Goal: Task Accomplishment & Management: Complete application form

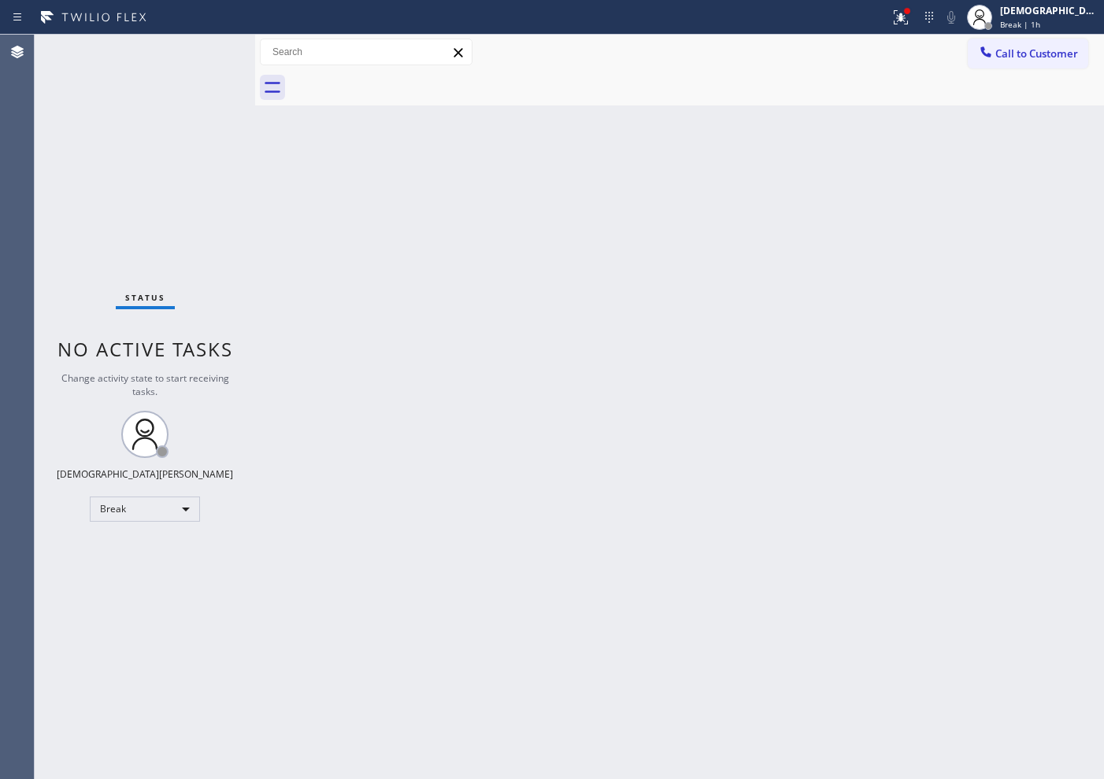
click at [146, 499] on body "Status report Issues detected These issues could affect your workflow. Please c…" at bounding box center [552, 389] width 1104 height 779
click at [146, 550] on li "Available" at bounding box center [144, 551] width 107 height 19
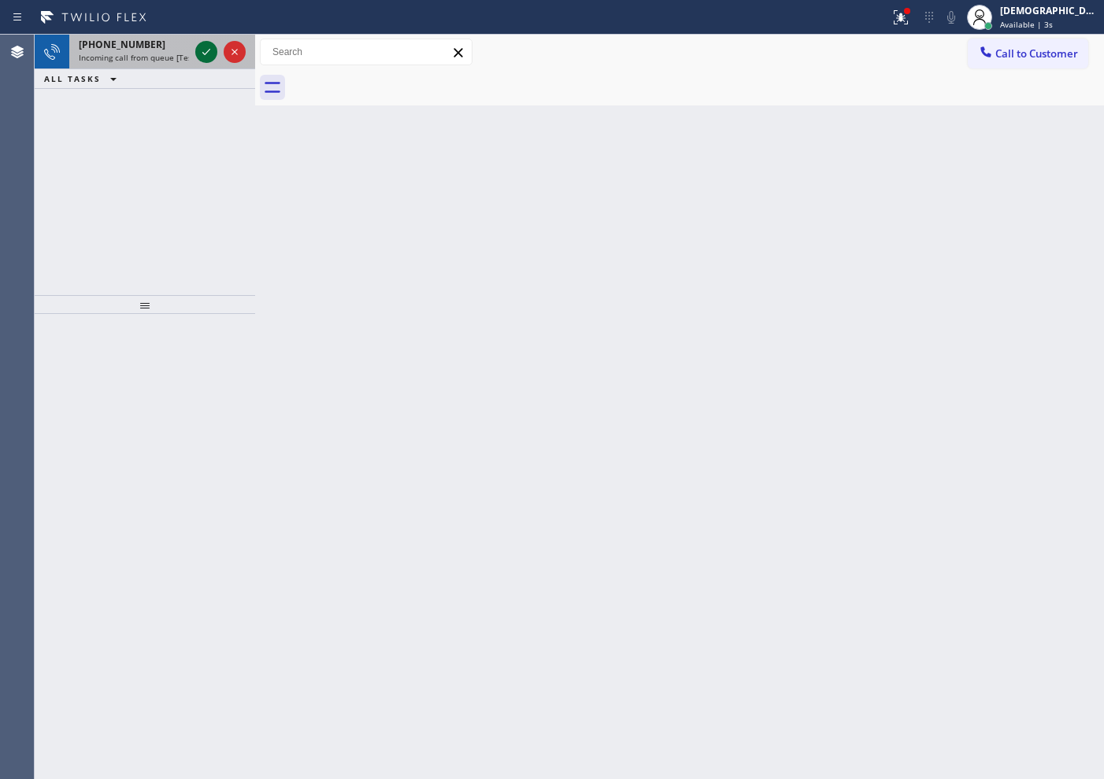
click at [205, 57] on icon at bounding box center [206, 52] width 19 height 19
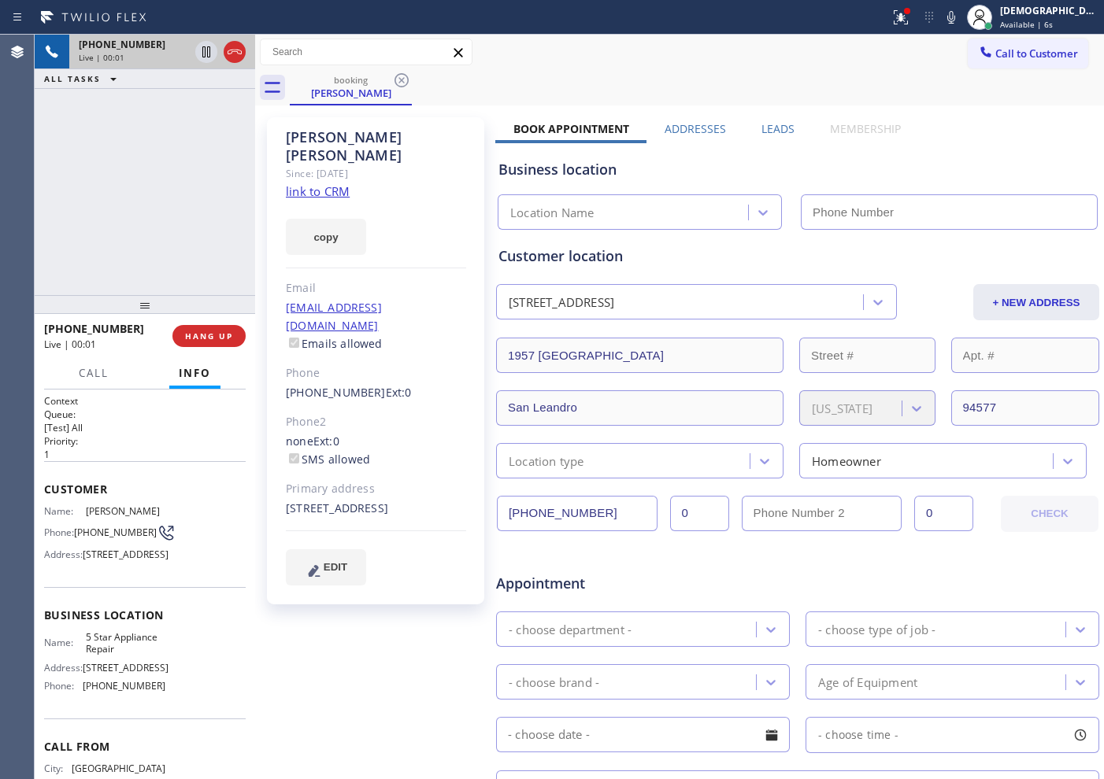
type input "[PHONE_NUMBER]"
click at [295, 183] on link "link to CRM" at bounding box center [318, 191] width 64 height 16
click at [204, 60] on icon at bounding box center [206, 52] width 19 height 19
click at [203, 52] on icon at bounding box center [206, 52] width 19 height 19
click at [127, 221] on div "[PHONE_NUMBER] Live | 06:37 ALL TASKS ALL TASKS ACTIVE TASKS TASKS IN WRAP UP" at bounding box center [145, 165] width 220 height 261
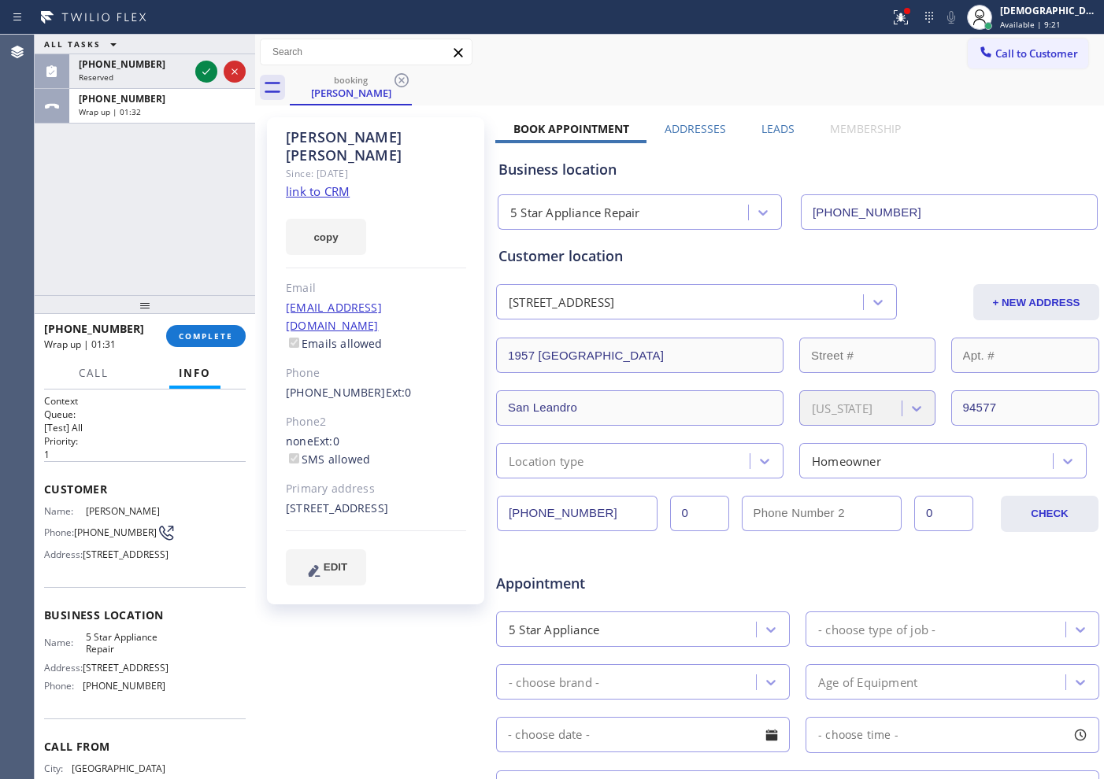
click at [144, 213] on div "ALL TASKS ALL TASKS ACTIVE TASKS TASKS IN WRAP UP [PHONE_NUMBER] Reserved [PHON…" at bounding box center [145, 165] width 220 height 261
click at [219, 350] on div "[PHONE_NUMBER] Wrap up | 02:32 COMPLETE" at bounding box center [145, 336] width 202 height 41
click at [220, 334] on span "COMPLETE" at bounding box center [206, 336] width 54 height 11
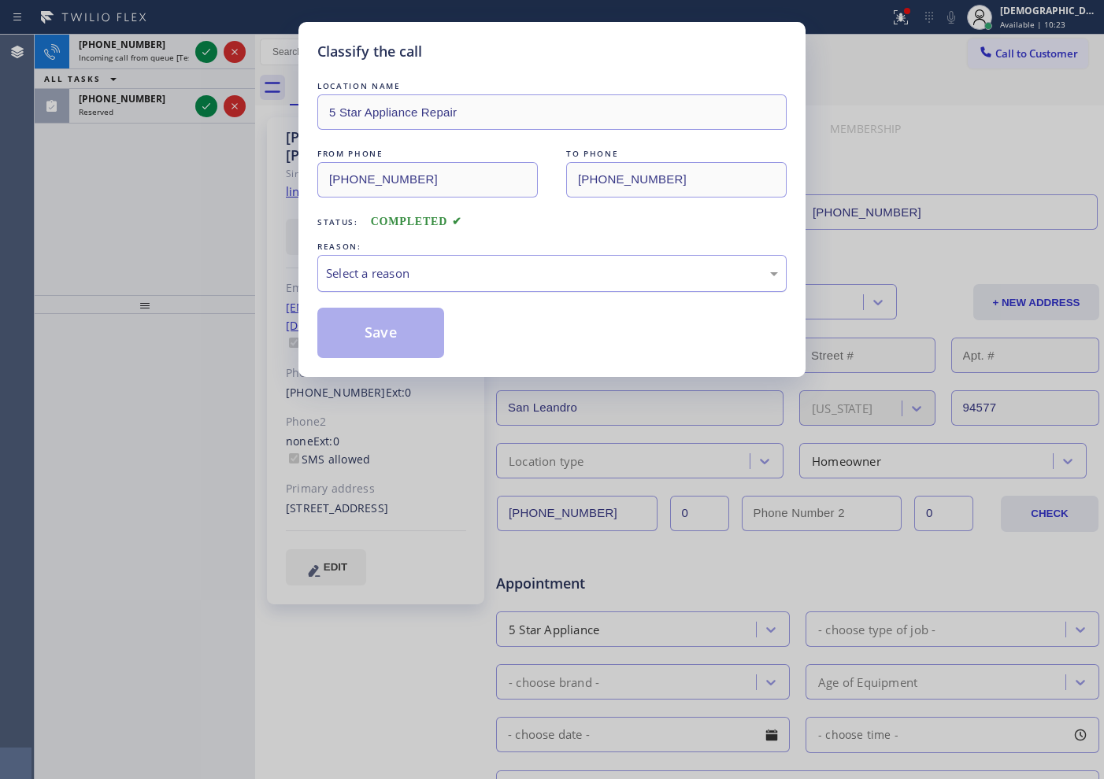
click at [459, 265] on div "Select a reason" at bounding box center [552, 274] width 452 height 18
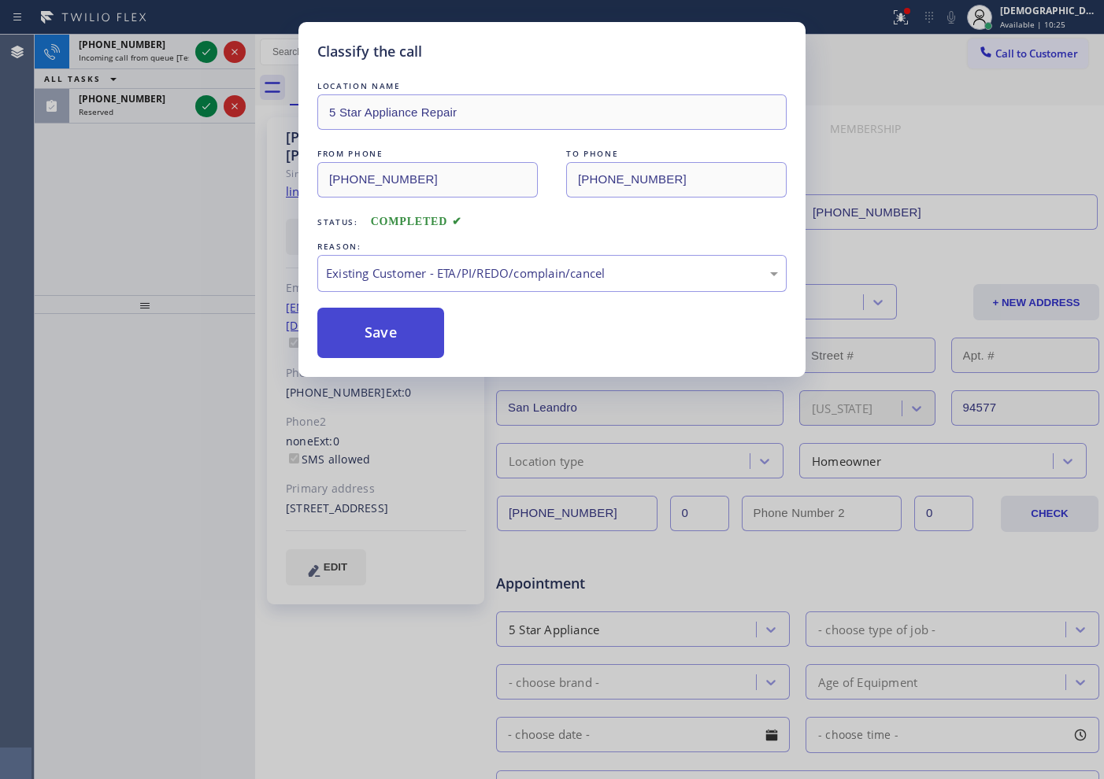
click at [409, 350] on button "Save" at bounding box center [380, 333] width 127 height 50
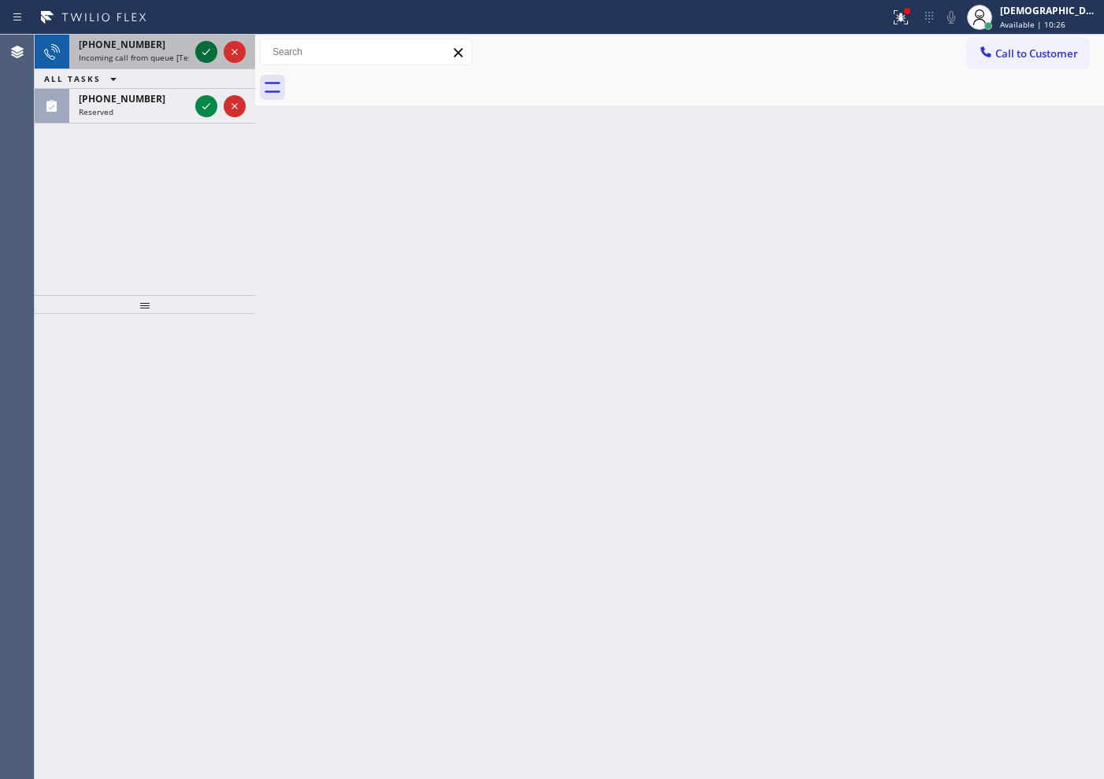
click at [212, 57] on icon at bounding box center [206, 52] width 19 height 19
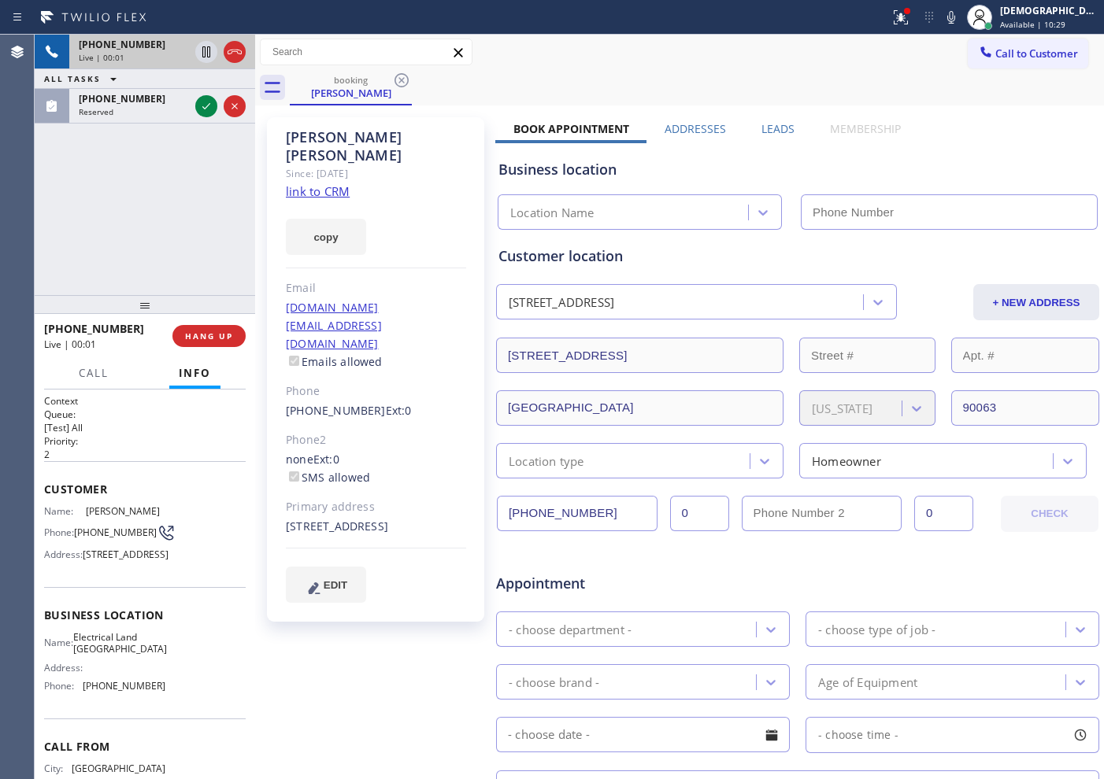
type input "[PHONE_NUMBER]"
click at [313, 183] on link "link to CRM" at bounding box center [318, 191] width 64 height 16
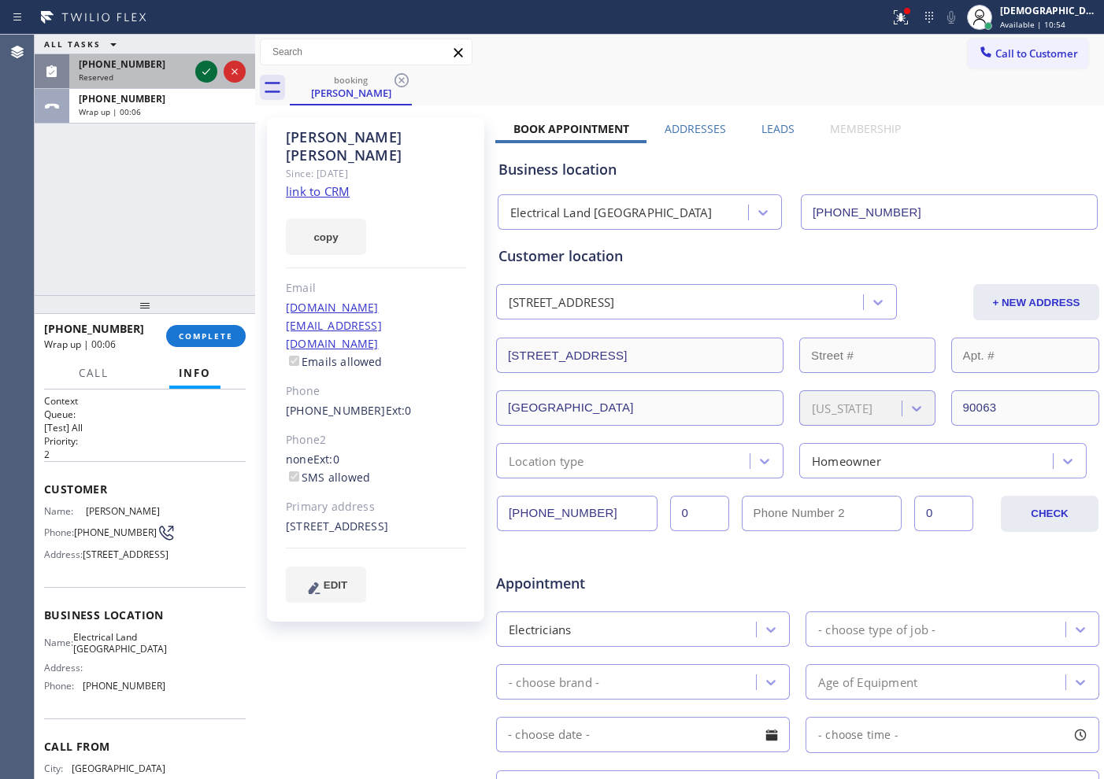
click at [207, 66] on icon at bounding box center [206, 71] width 19 height 19
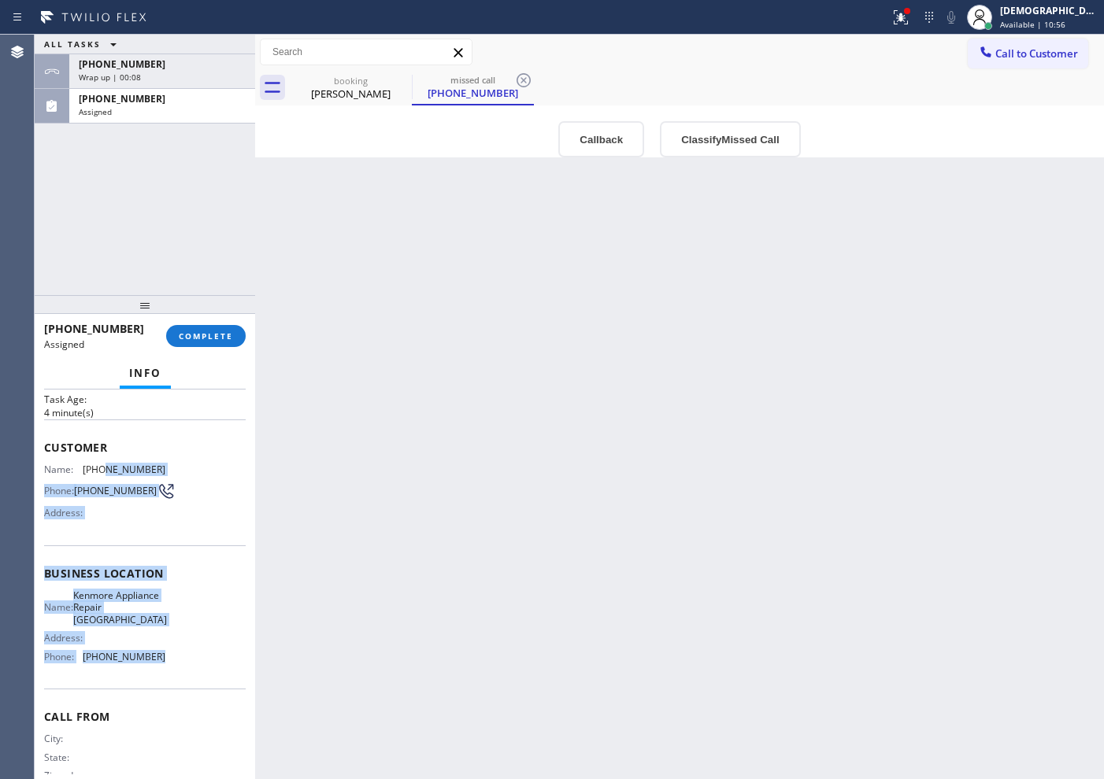
scroll to position [21, 0]
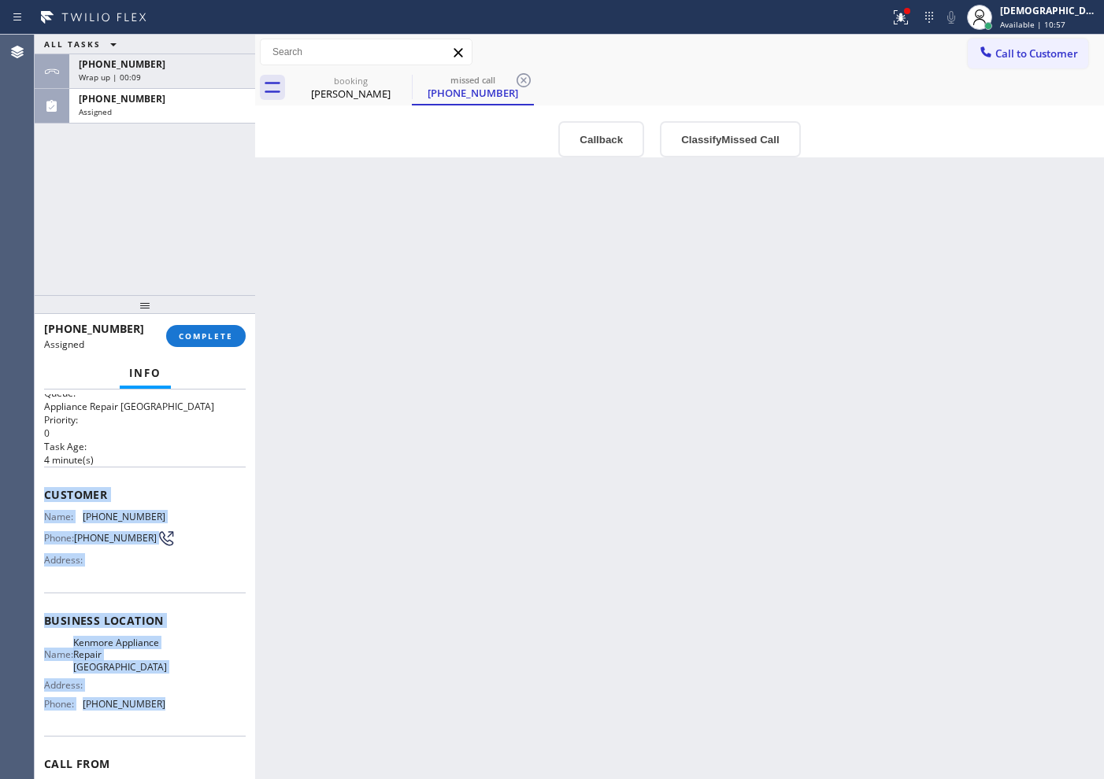
drag, startPoint x: 161, startPoint y: 622, endPoint x: 39, endPoint y: 493, distance: 178.2
click at [39, 493] on div "Context Queue: Appliance Repair High End Priority: 0 Task Age: [DEMOGRAPHIC_DAT…" at bounding box center [145, 585] width 220 height 390
copy div "Customer Name: [PHONE_NUMBER] Phone: [PHONE_NUMBER] Address: Business location …"
click at [207, 340] on span "COMPLETE" at bounding box center [206, 336] width 54 height 11
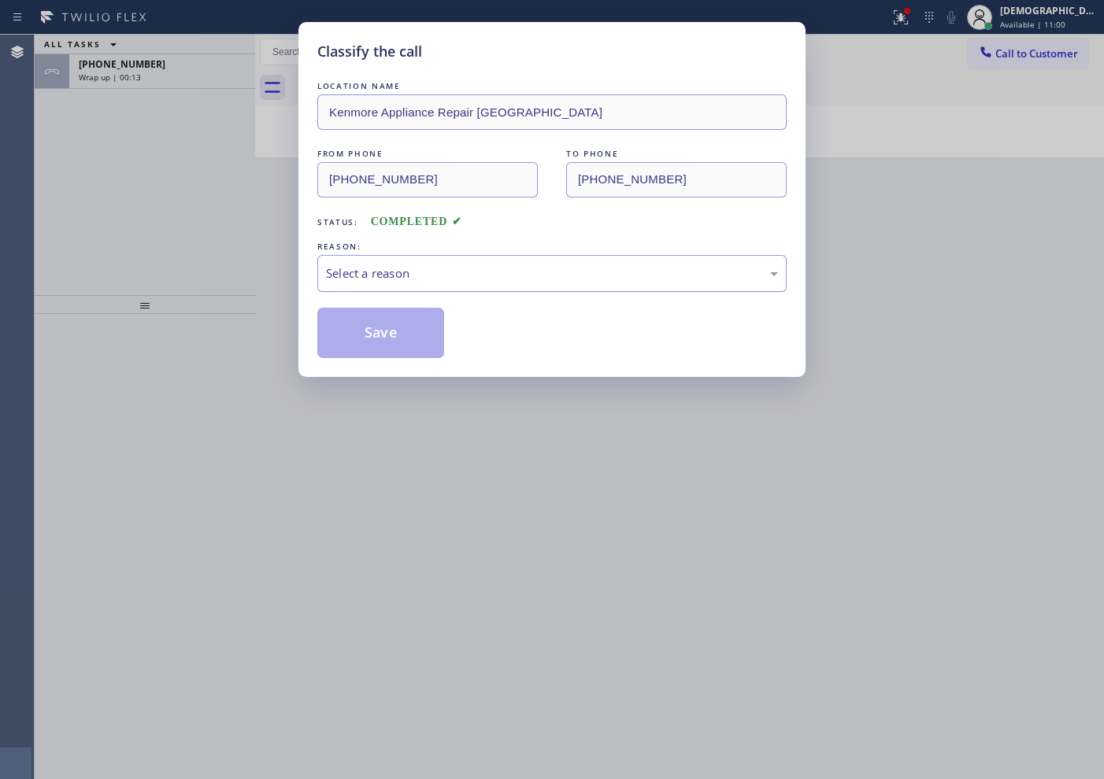
click at [409, 278] on div "Select a reason" at bounding box center [552, 274] width 452 height 18
click at [393, 331] on button "Save" at bounding box center [380, 333] width 127 height 50
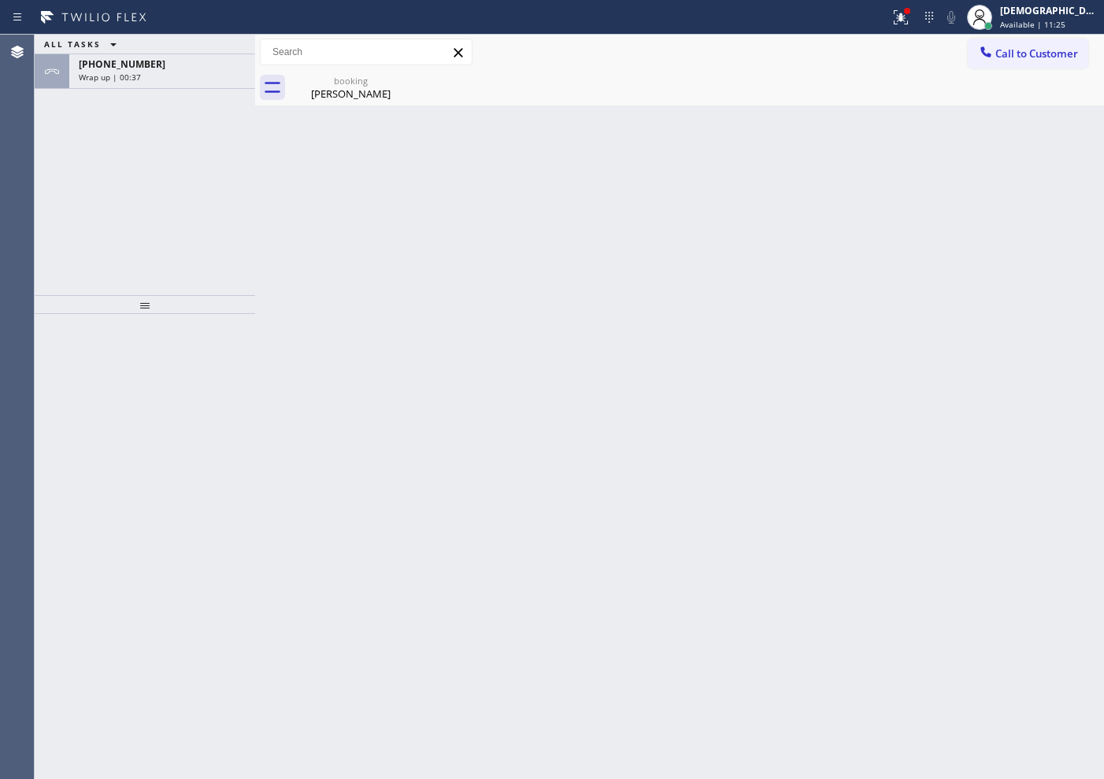
click at [83, 225] on div "ALL TASKS ALL TASKS ACTIVE TASKS TASKS IN WRAP UP [PHONE_NUMBER] Wrap up | 00:37" at bounding box center [145, 165] width 220 height 261
click at [199, 76] on div "Wrap up | 00:38" at bounding box center [162, 77] width 167 height 11
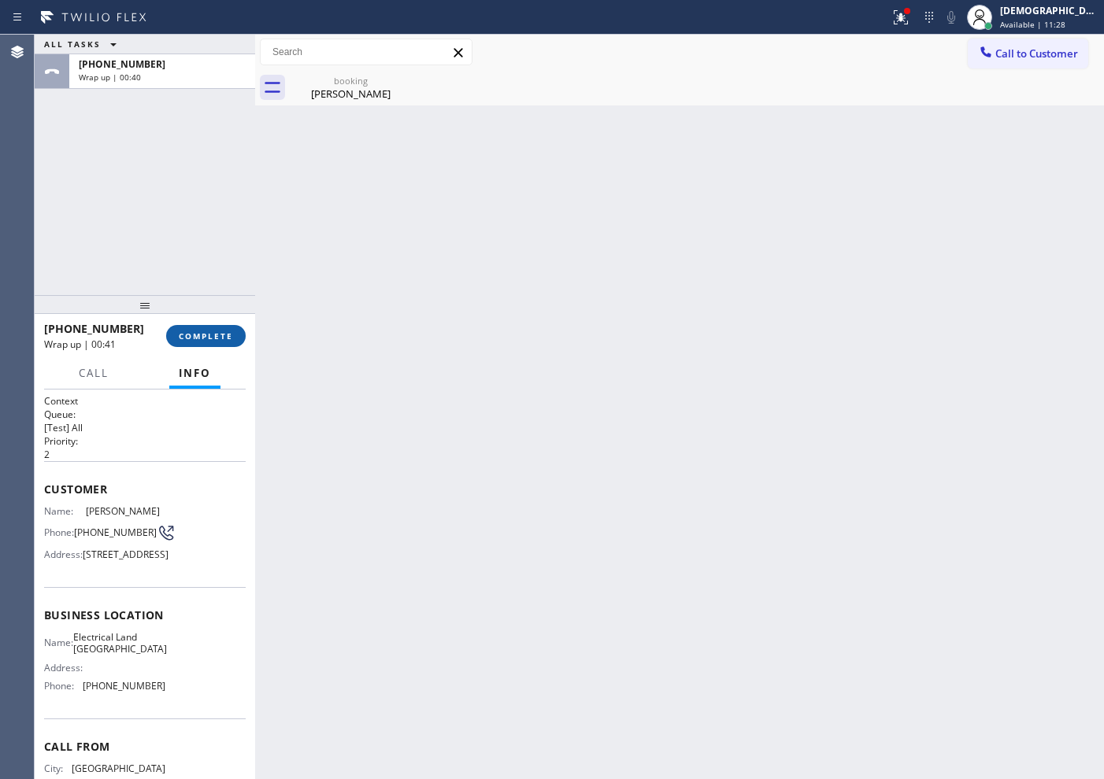
click at [225, 336] on span "COMPLETE" at bounding box center [206, 336] width 54 height 11
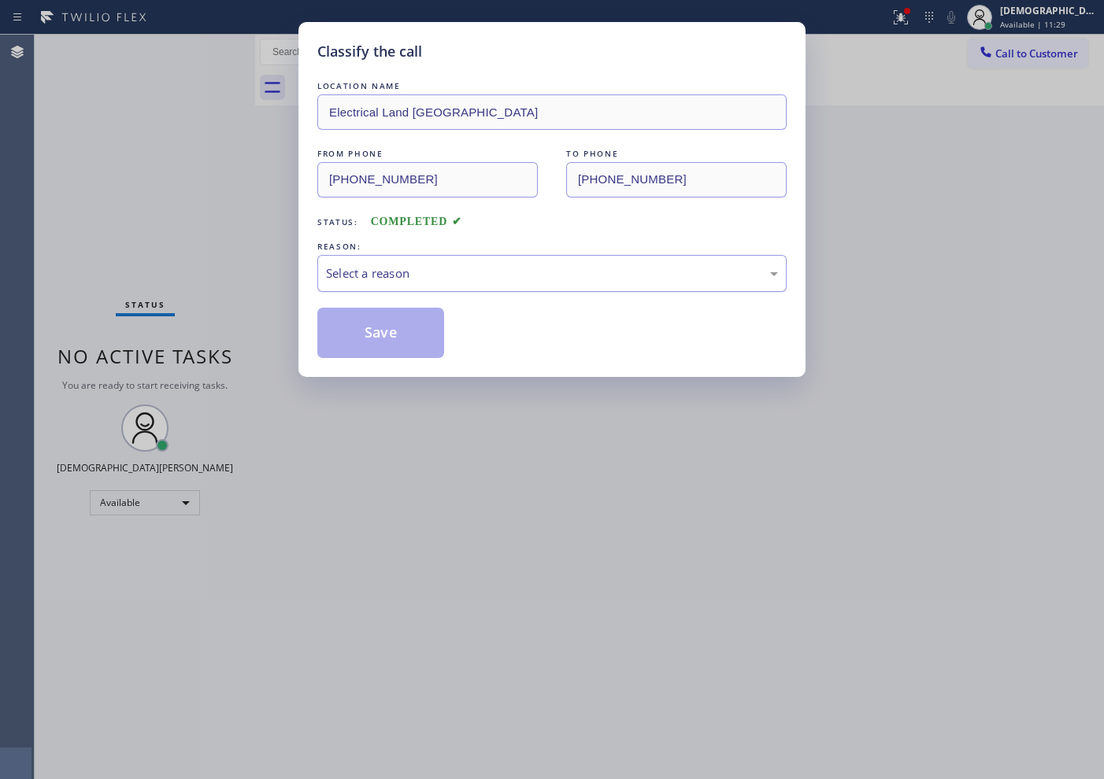
click at [457, 259] on div "Select a reason" at bounding box center [551, 273] width 469 height 37
click at [421, 333] on button "Save" at bounding box center [380, 333] width 127 height 50
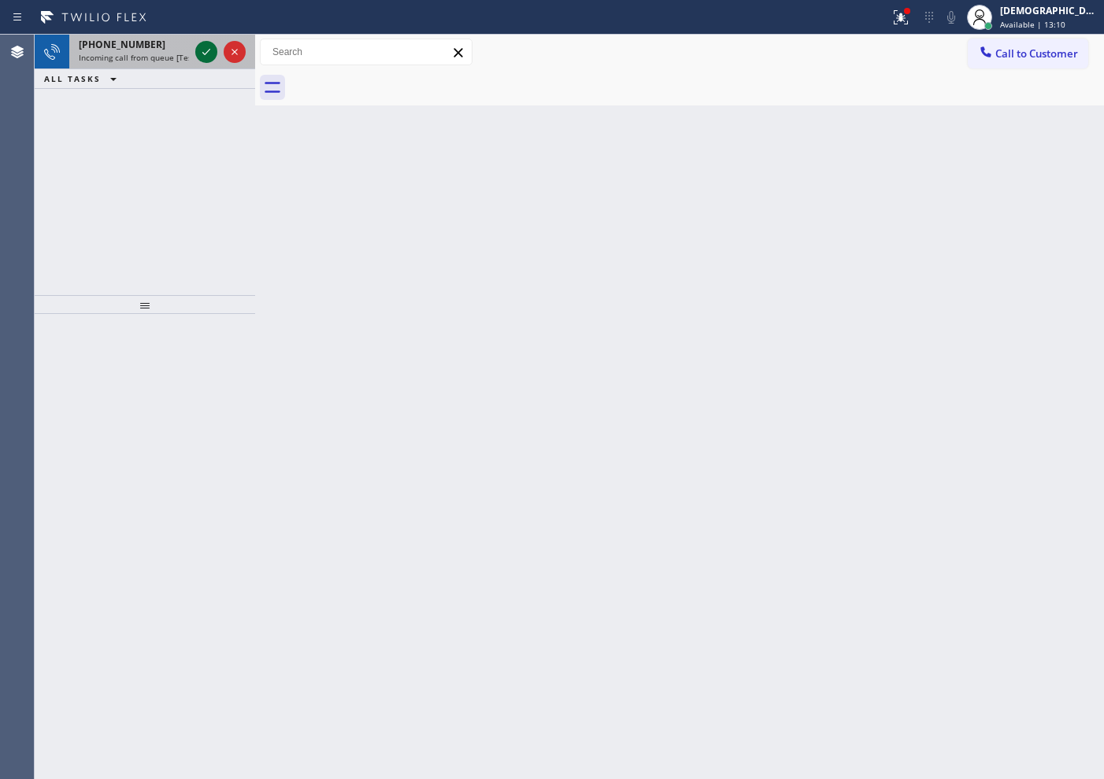
click at [202, 53] on icon at bounding box center [206, 52] width 19 height 19
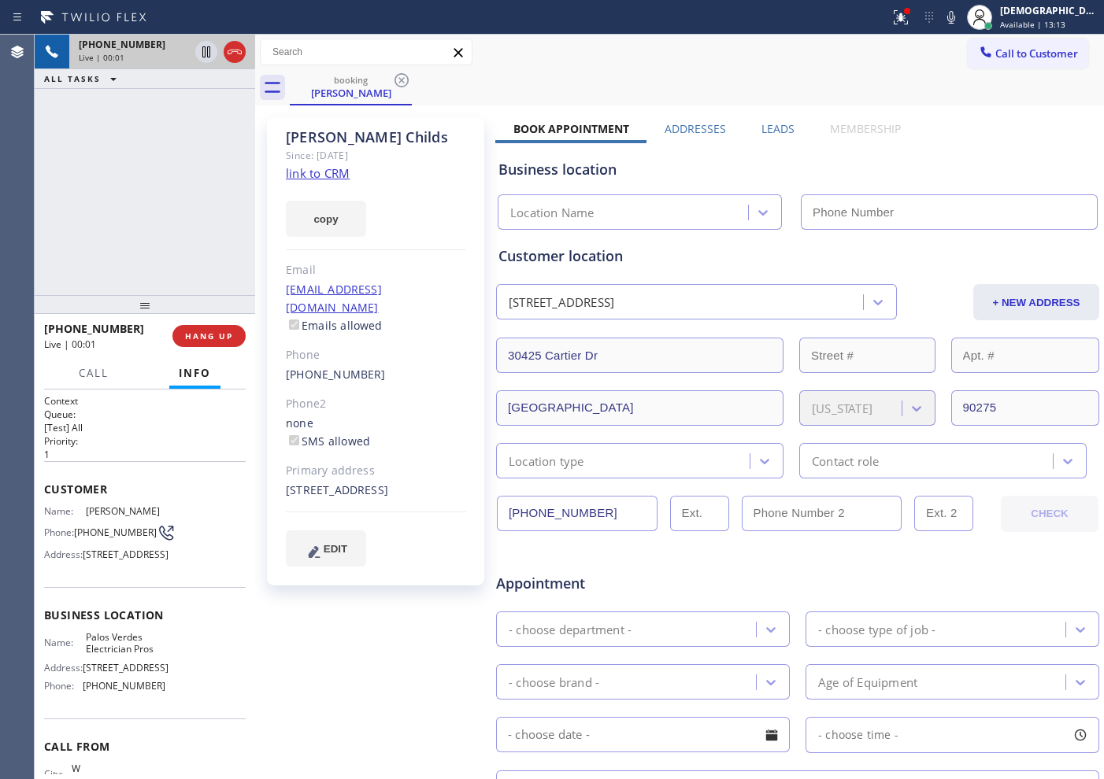
type input "[PHONE_NUMBER]"
click at [326, 175] on link "link to CRM" at bounding box center [318, 173] width 64 height 16
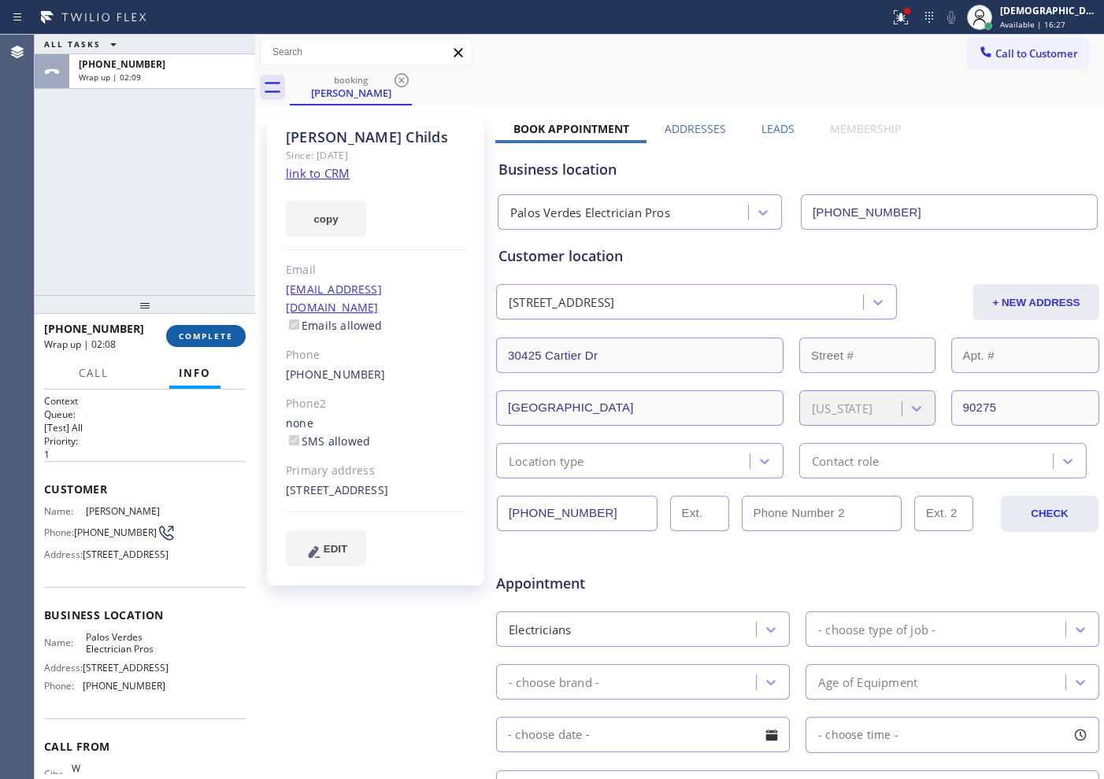
click at [218, 337] on span "COMPLETE" at bounding box center [206, 336] width 54 height 11
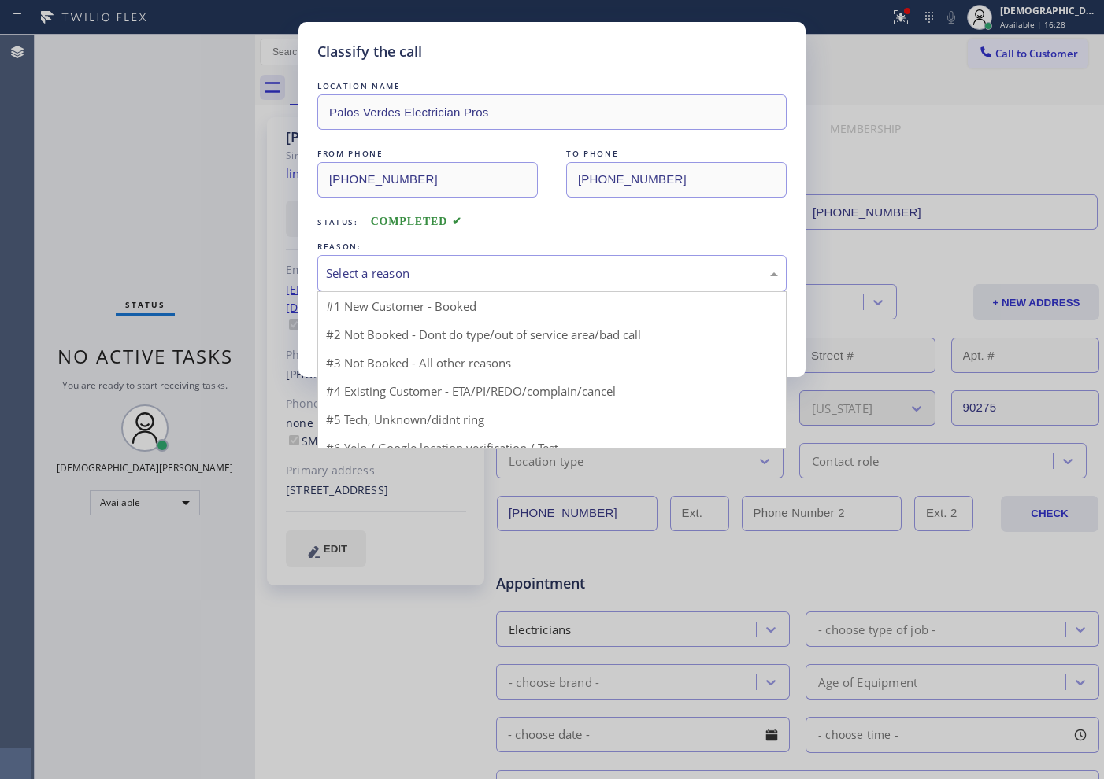
click at [433, 269] on div "Select a reason" at bounding box center [552, 274] width 452 height 18
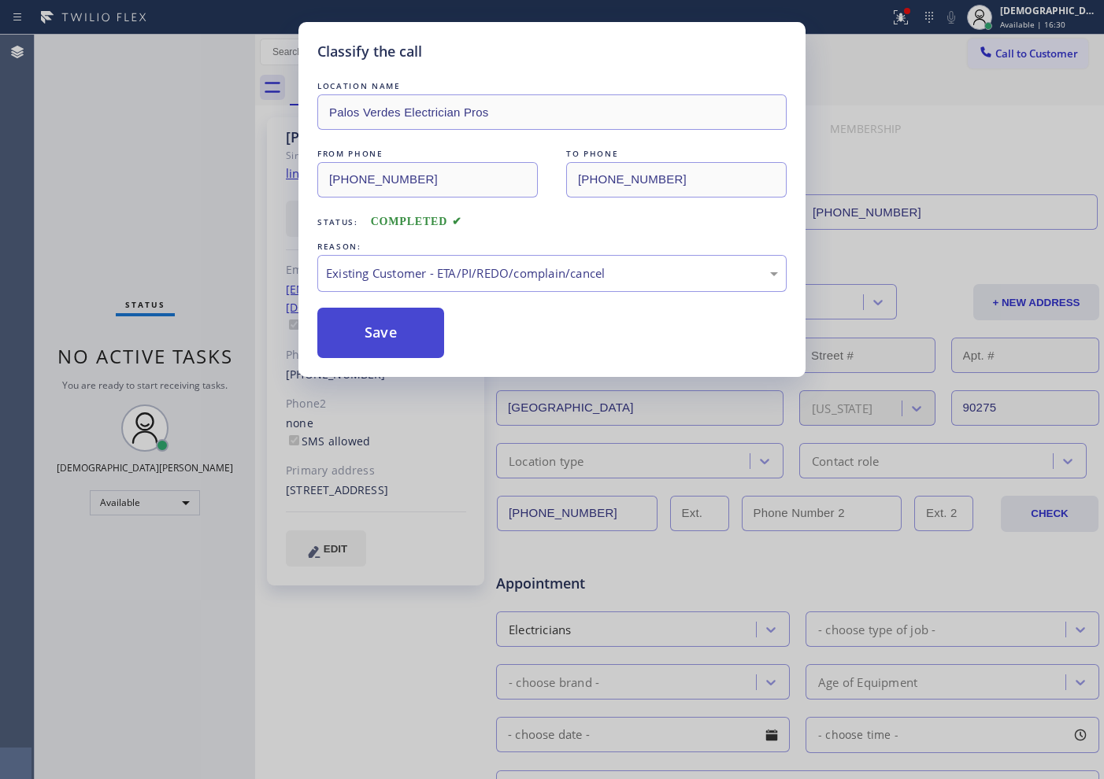
click at [368, 336] on button "Save" at bounding box center [380, 333] width 127 height 50
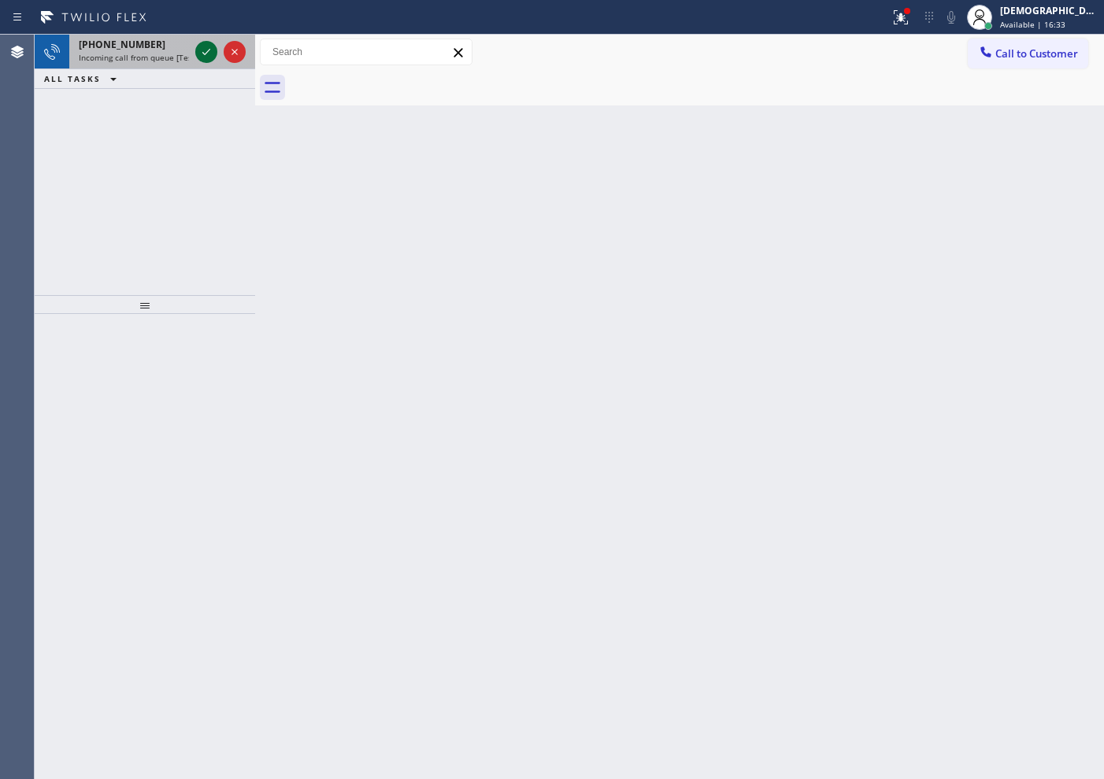
click at [205, 44] on icon at bounding box center [206, 52] width 19 height 19
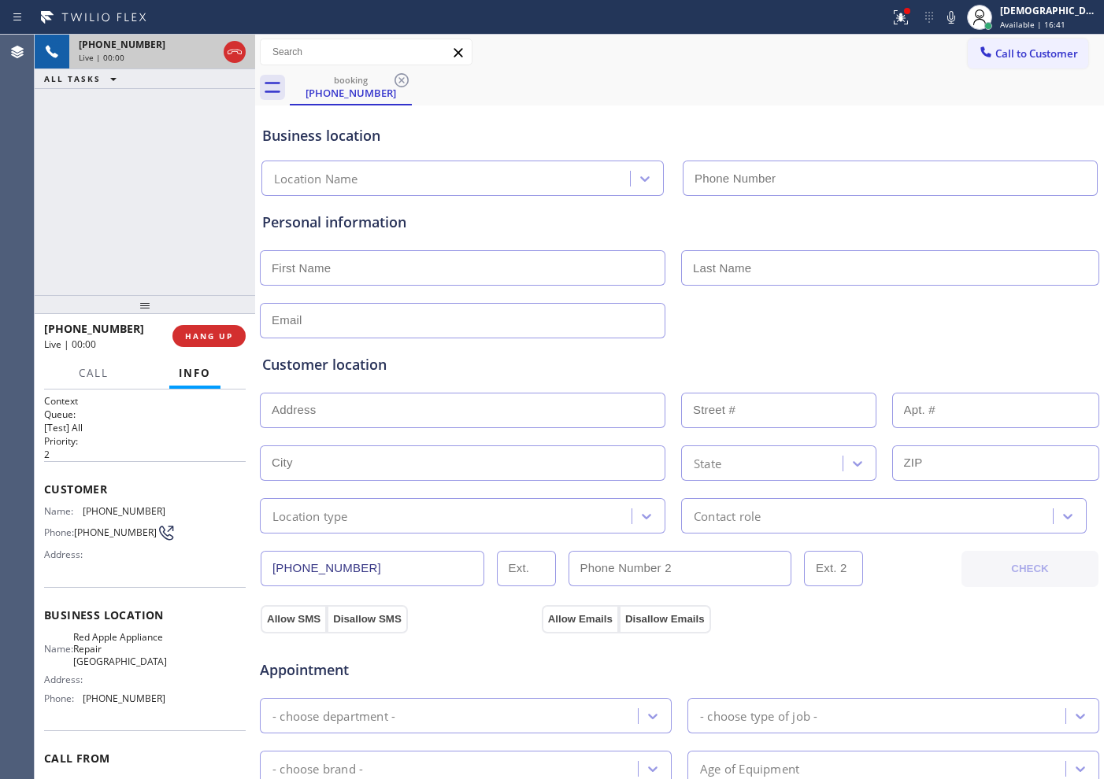
type input "[PHONE_NUMBER]"
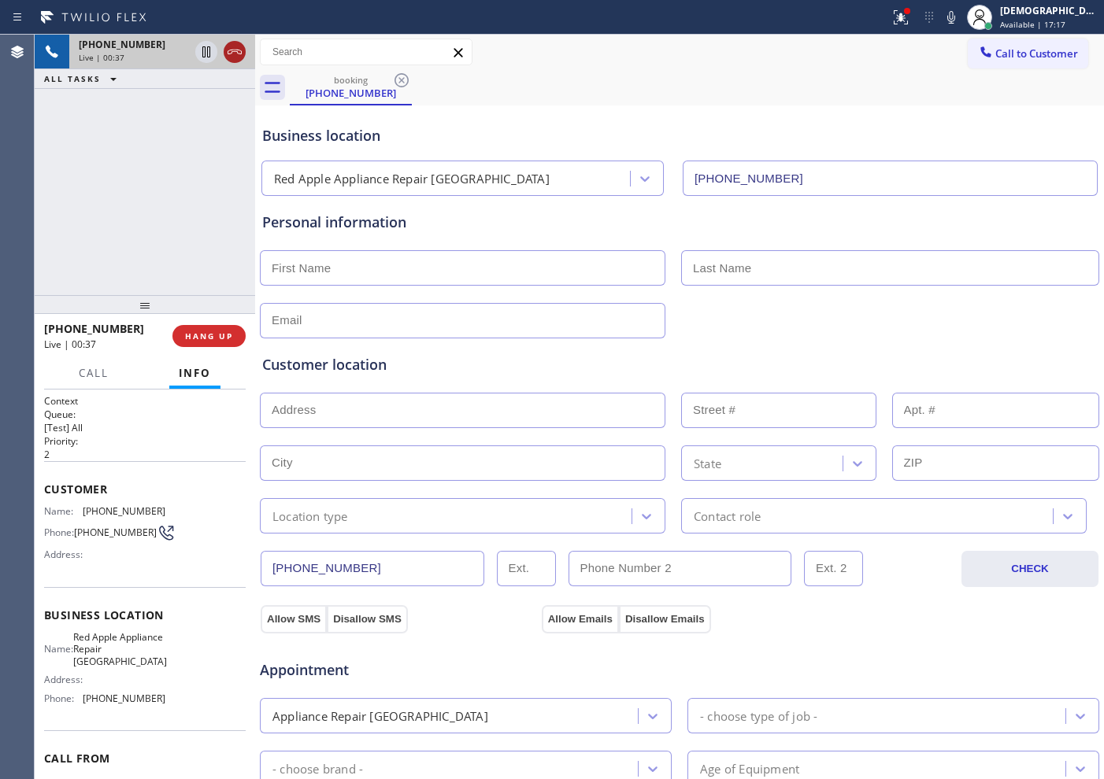
click at [241, 53] on icon at bounding box center [235, 52] width 14 height 5
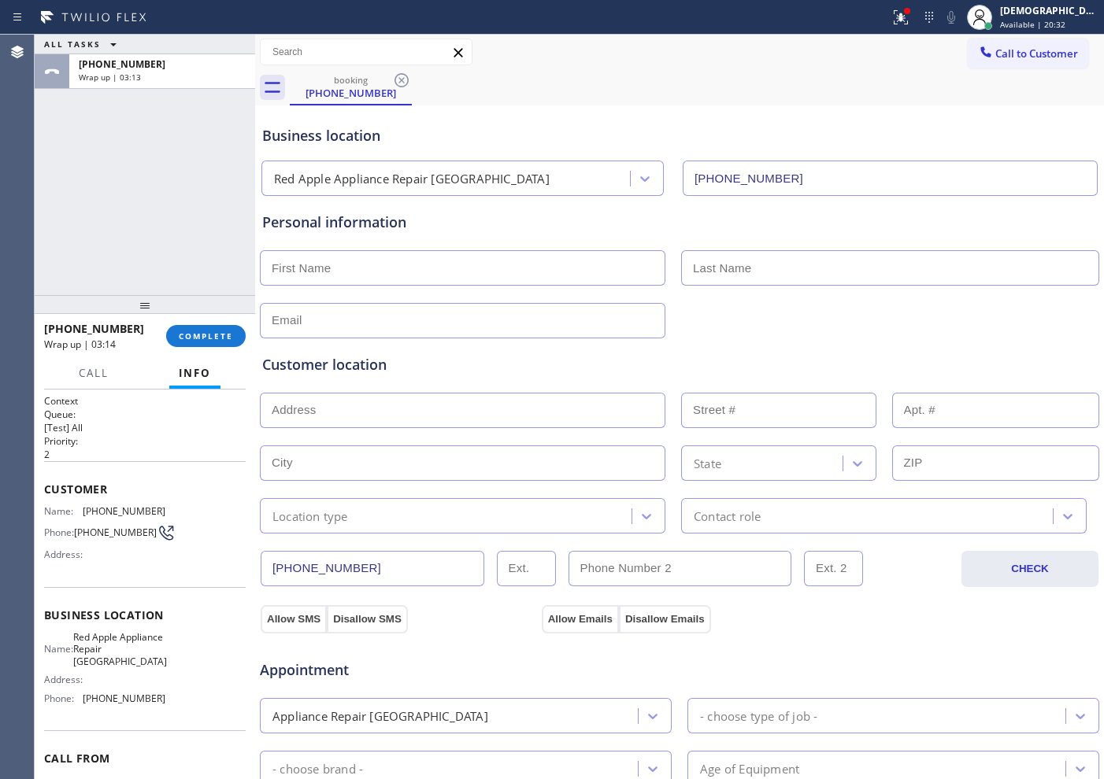
click at [122, 229] on div "ALL TASKS ALL TASKS ACTIVE TASKS TASKS IN WRAP UP [PHONE_NUMBER] Wrap up | 03:13" at bounding box center [145, 165] width 220 height 261
click at [187, 335] on span "COMPLETE" at bounding box center [206, 336] width 54 height 11
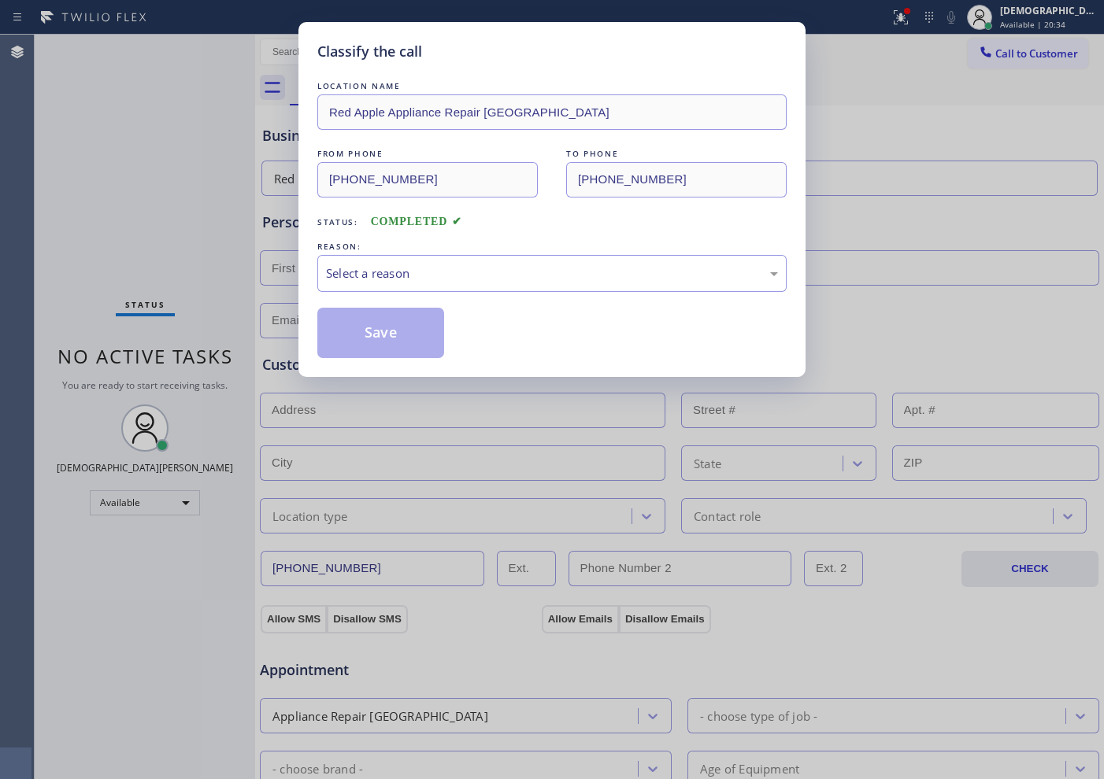
click at [414, 292] on div "LOCATION NAME Red Apple Appliance Repair [GEOGRAPHIC_DATA] FROM PHONE [PHONE_NU…" at bounding box center [551, 218] width 469 height 280
click at [408, 278] on div "Select a reason" at bounding box center [552, 274] width 452 height 18
click at [398, 323] on button "Save" at bounding box center [380, 333] width 127 height 50
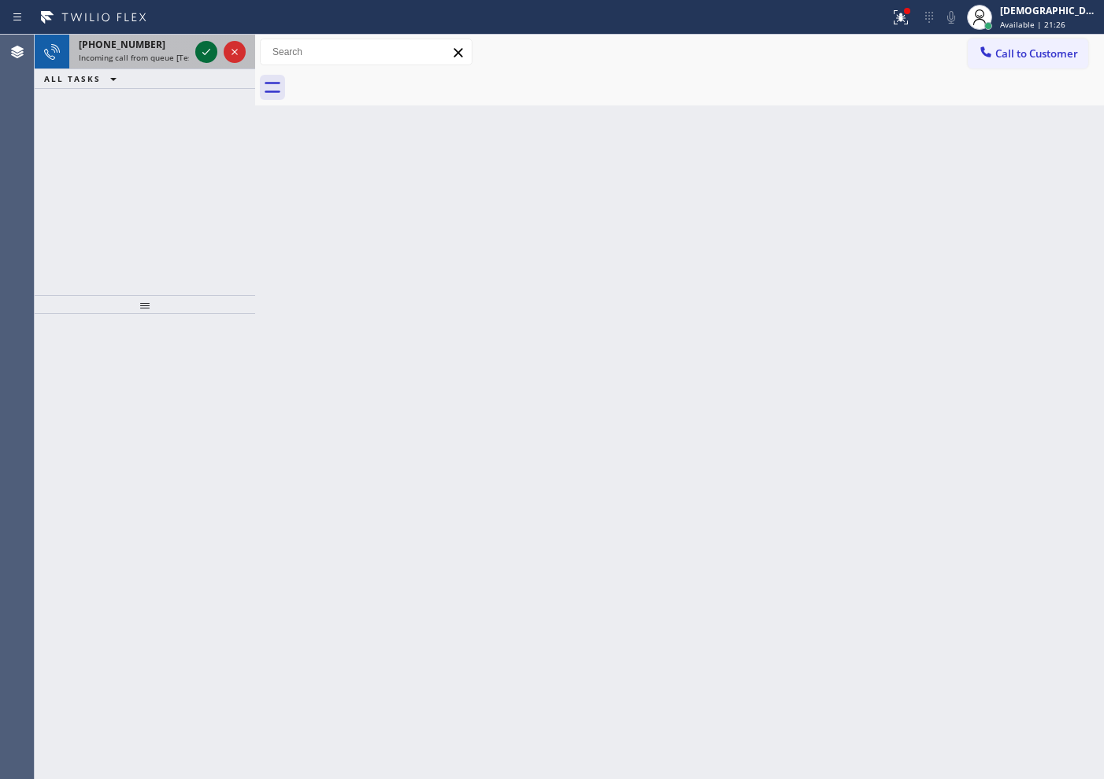
click at [209, 51] on icon at bounding box center [206, 52] width 19 height 19
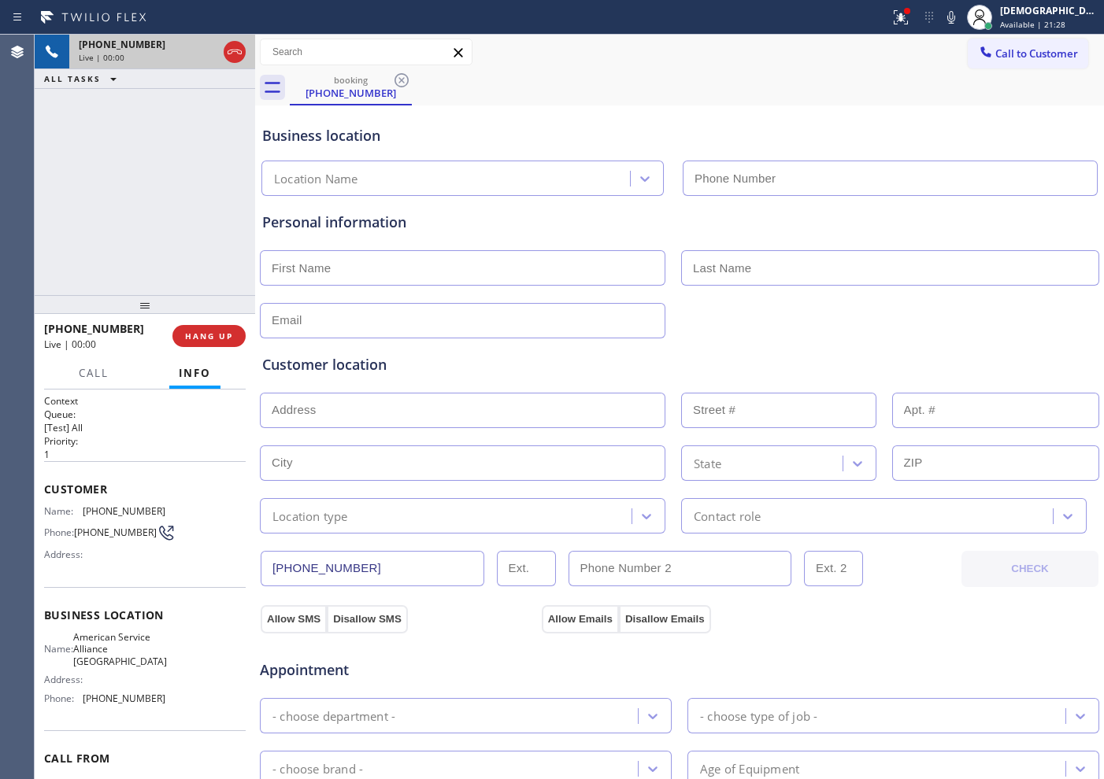
type input "[PHONE_NUMBER]"
click at [239, 54] on icon at bounding box center [234, 52] width 19 height 19
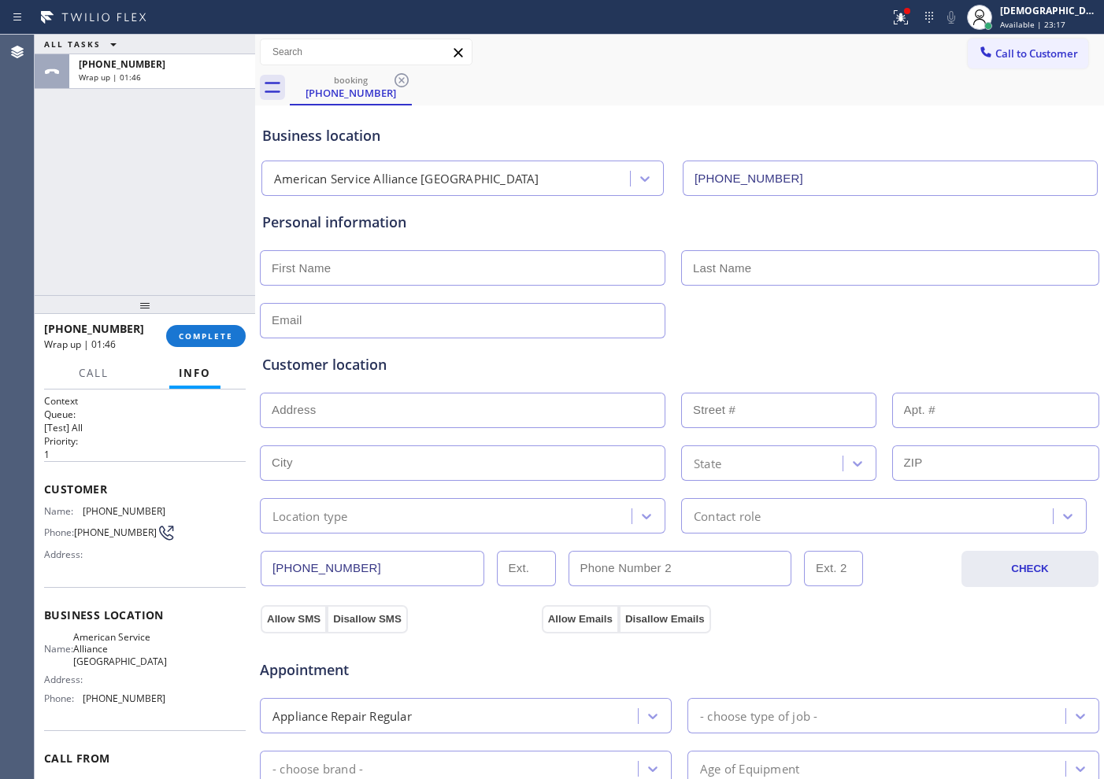
click at [119, 221] on div "ALL TASKS ALL TASKS ACTIVE TASKS TASKS IN WRAP UP [PHONE_NUMBER] Wrap up | 01:46" at bounding box center [145, 165] width 220 height 261
click at [218, 339] on span "COMPLETE" at bounding box center [206, 336] width 54 height 11
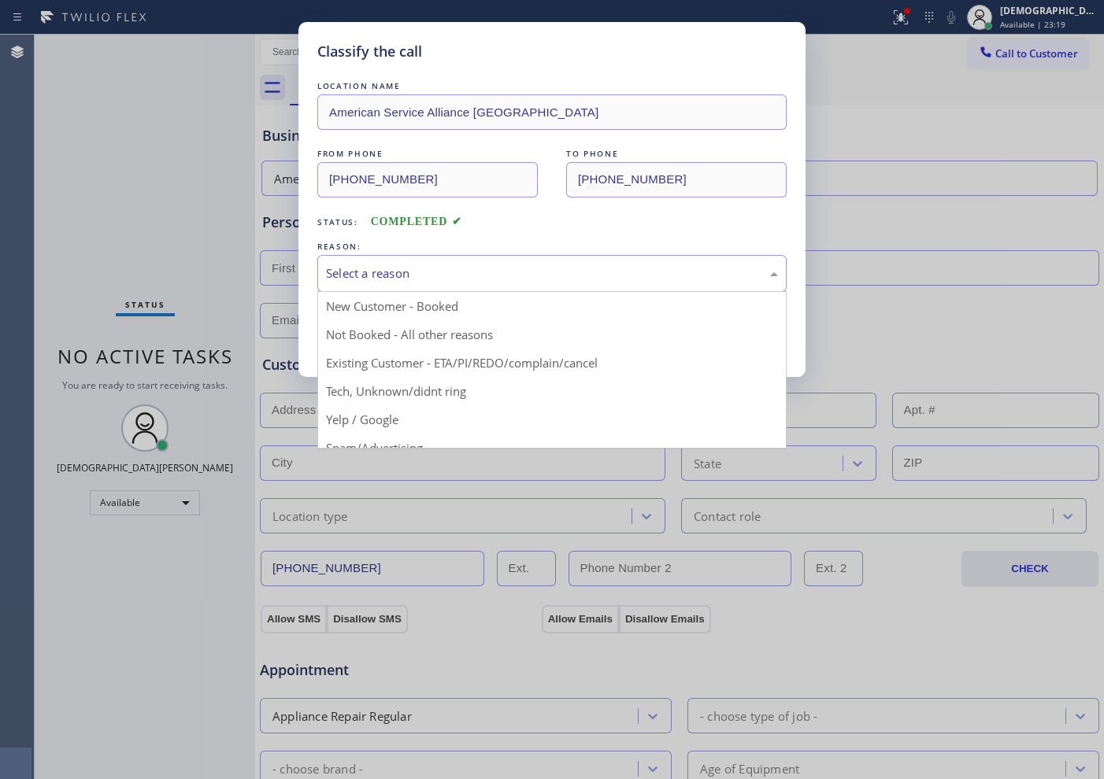
click at [421, 280] on div "Select a reason" at bounding box center [552, 274] width 452 height 18
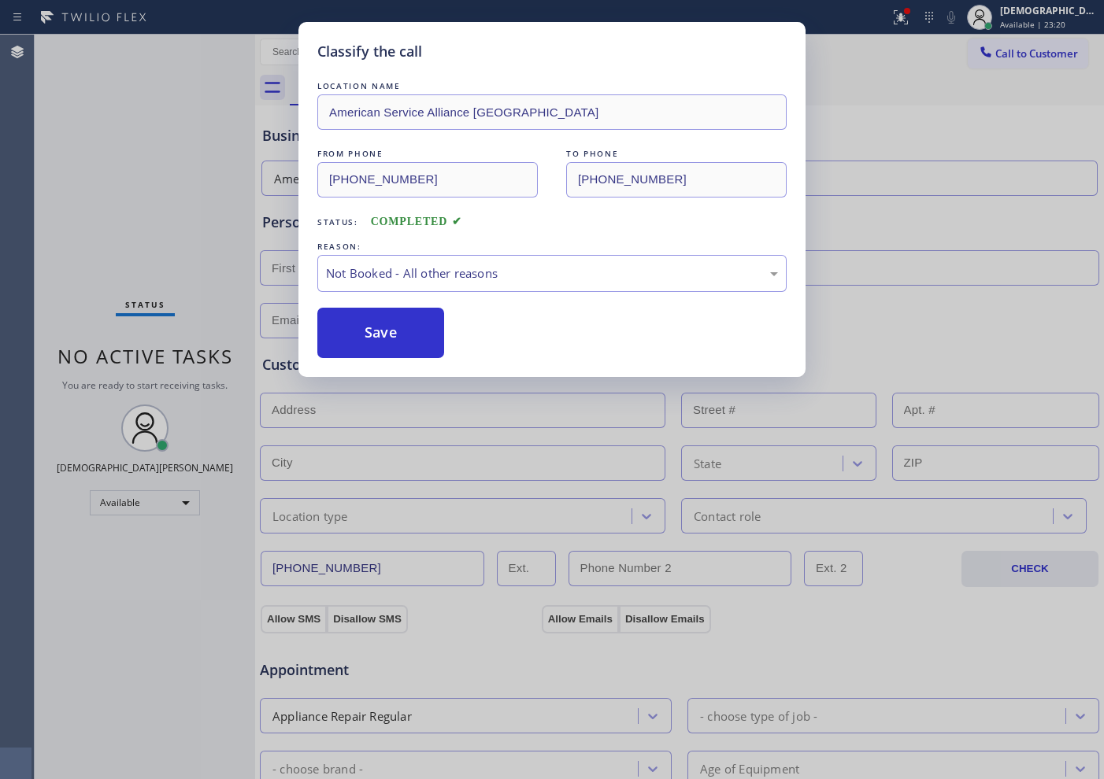
click at [404, 331] on button "Save" at bounding box center [380, 333] width 127 height 50
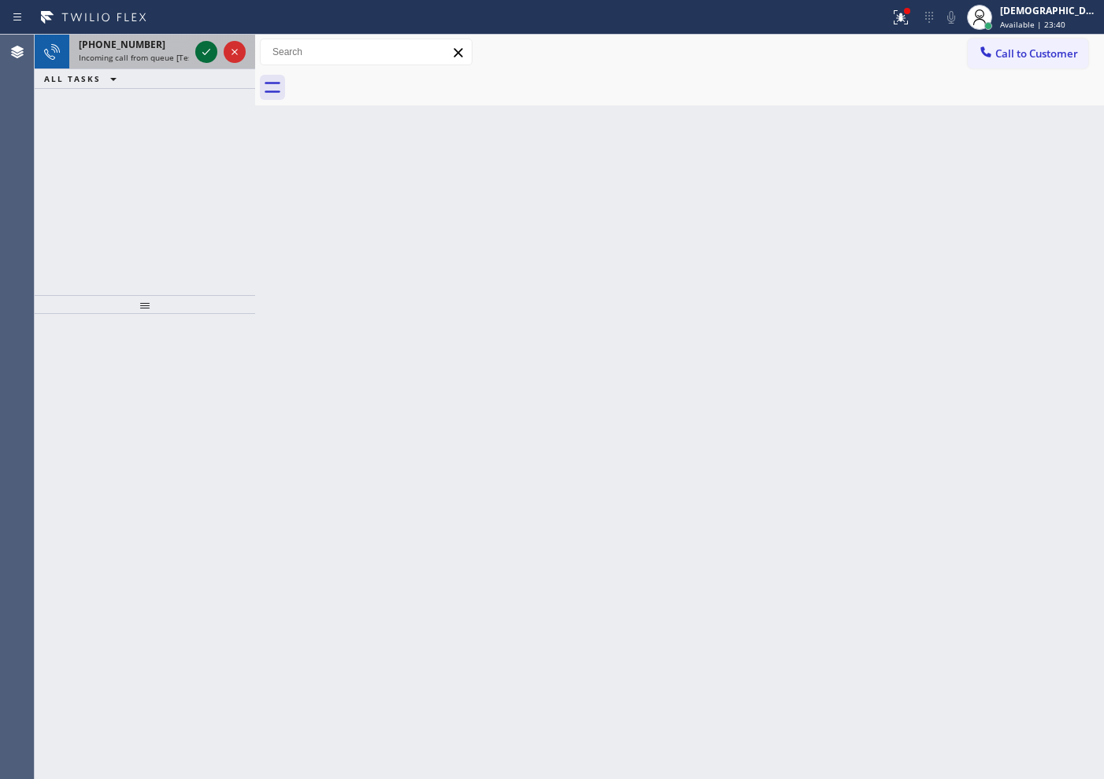
click at [202, 53] on icon at bounding box center [206, 52] width 19 height 19
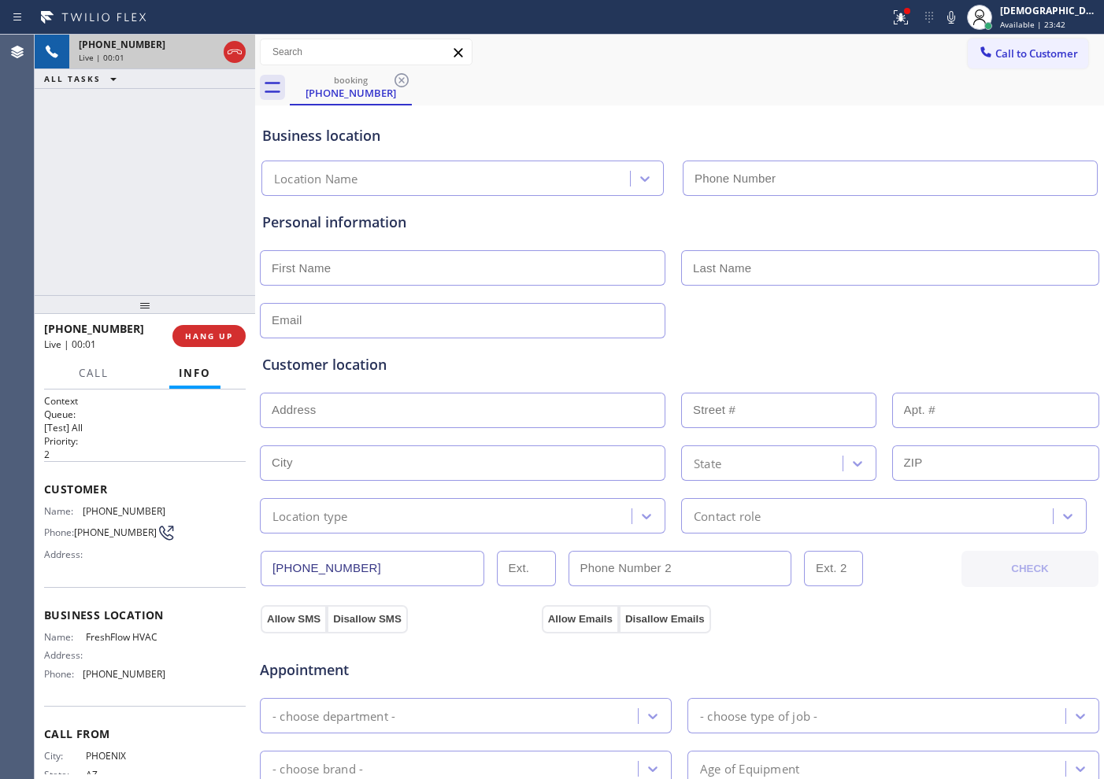
type input "[PHONE_NUMBER]"
click at [232, 54] on icon at bounding box center [234, 52] width 19 height 19
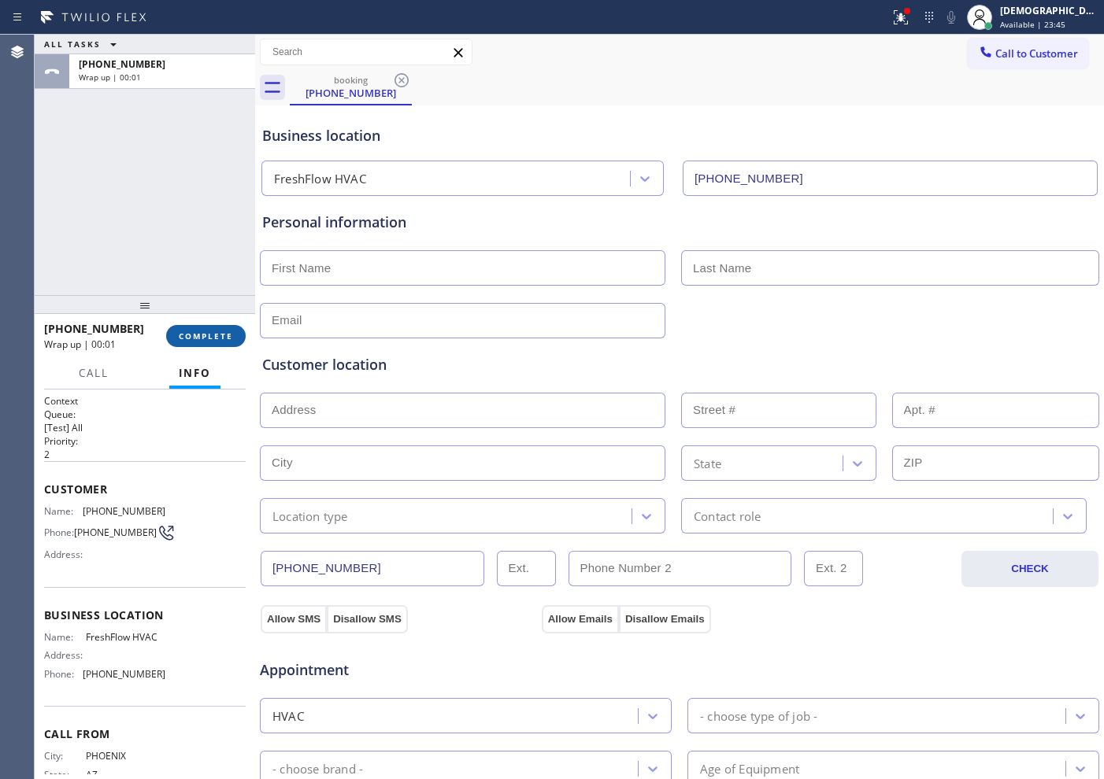
click at [213, 331] on span "COMPLETE" at bounding box center [206, 336] width 54 height 11
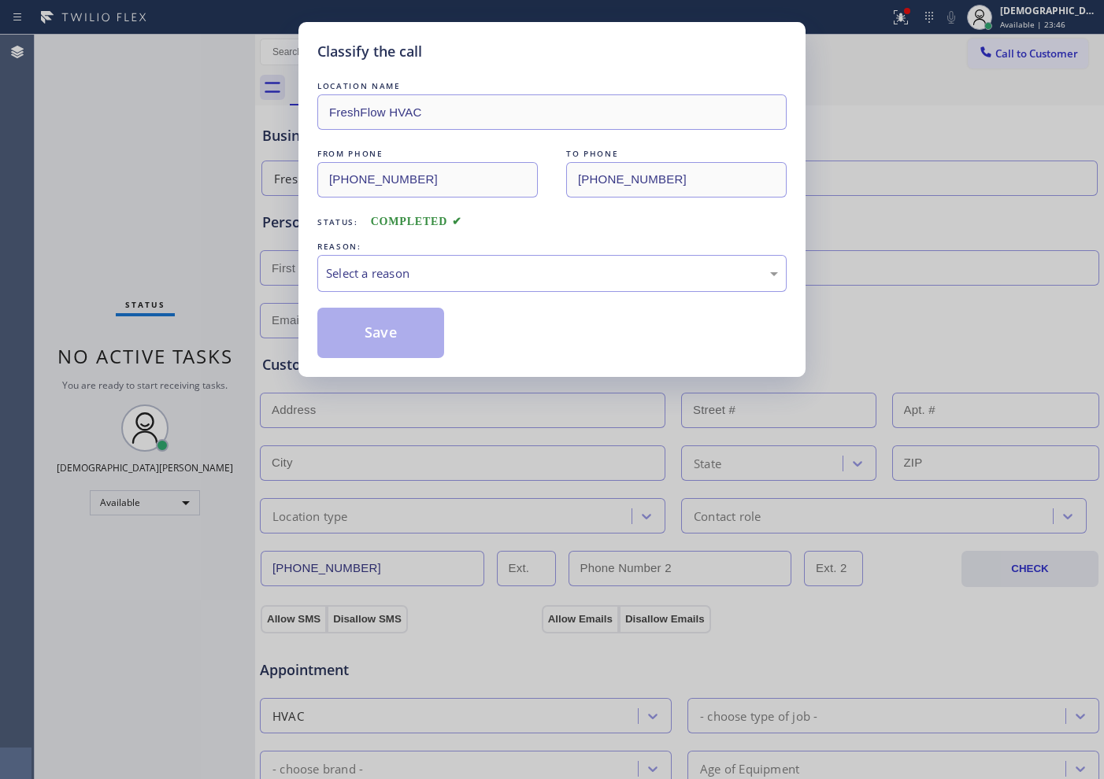
click at [413, 251] on div "REASON:" at bounding box center [551, 247] width 469 height 17
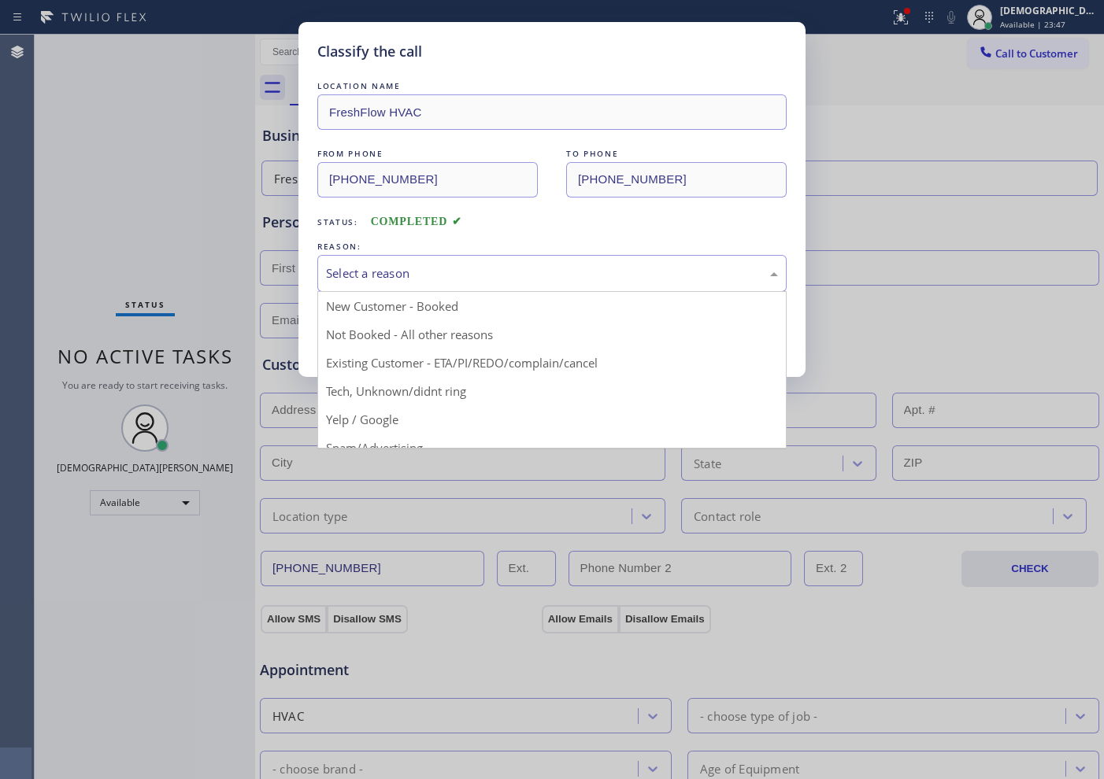
click at [413, 266] on div "Select a reason" at bounding box center [552, 274] width 452 height 18
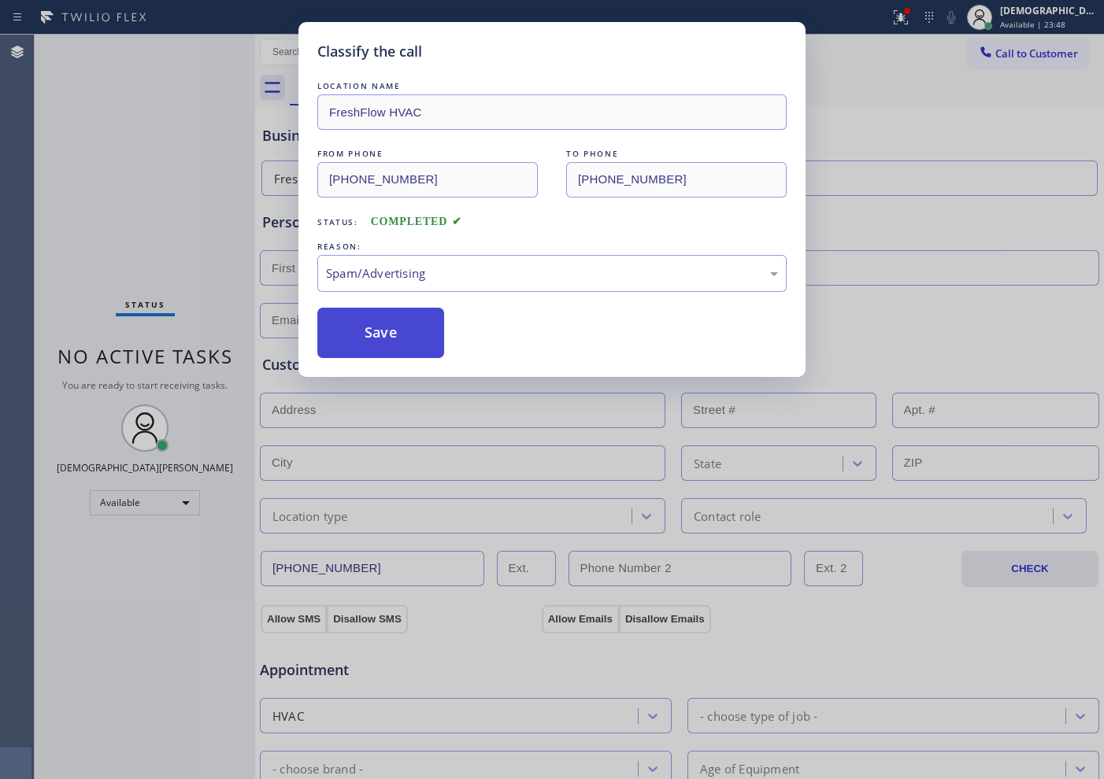
click at [392, 335] on button "Save" at bounding box center [380, 333] width 127 height 50
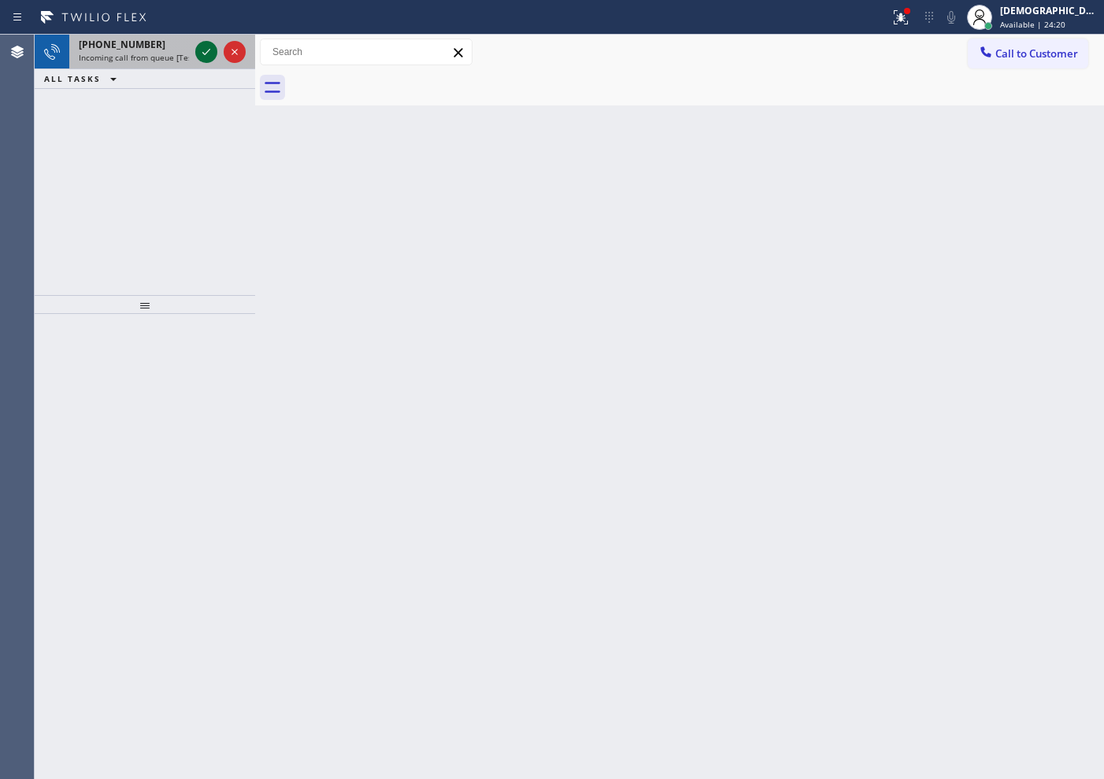
click at [205, 49] on icon at bounding box center [206, 52] width 19 height 19
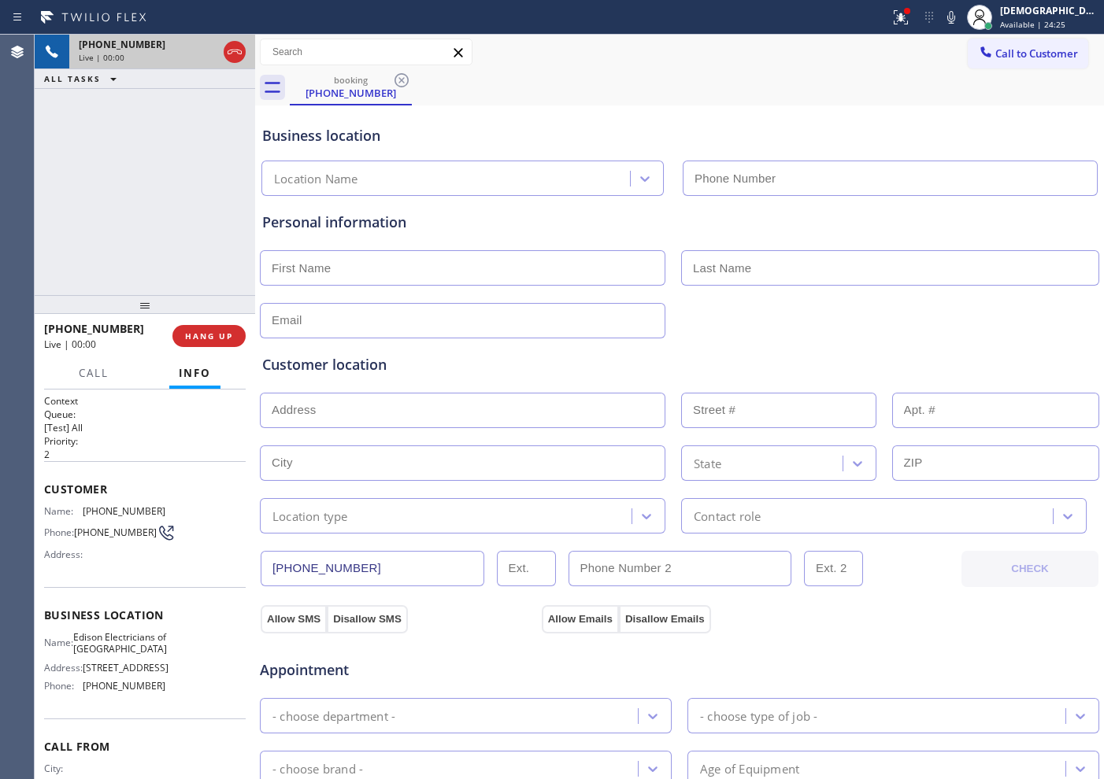
type input "[PHONE_NUMBER]"
click at [238, 57] on icon at bounding box center [234, 52] width 19 height 19
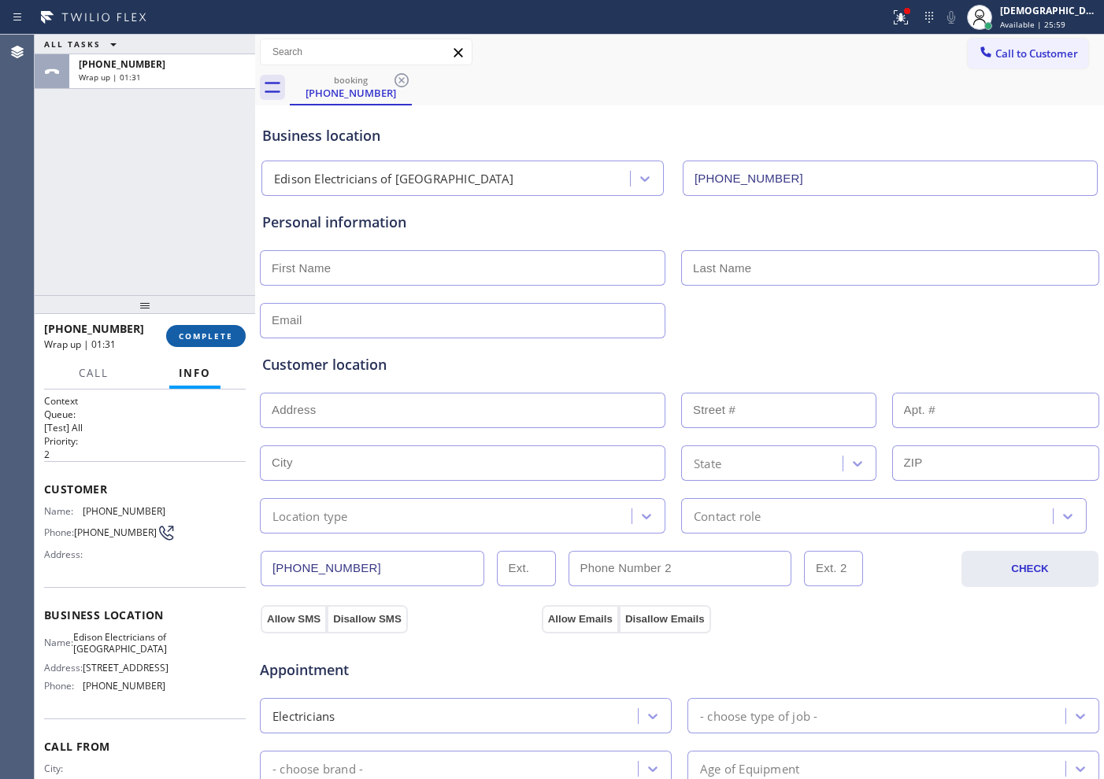
click at [196, 329] on button "COMPLETE" at bounding box center [206, 336] width 80 height 22
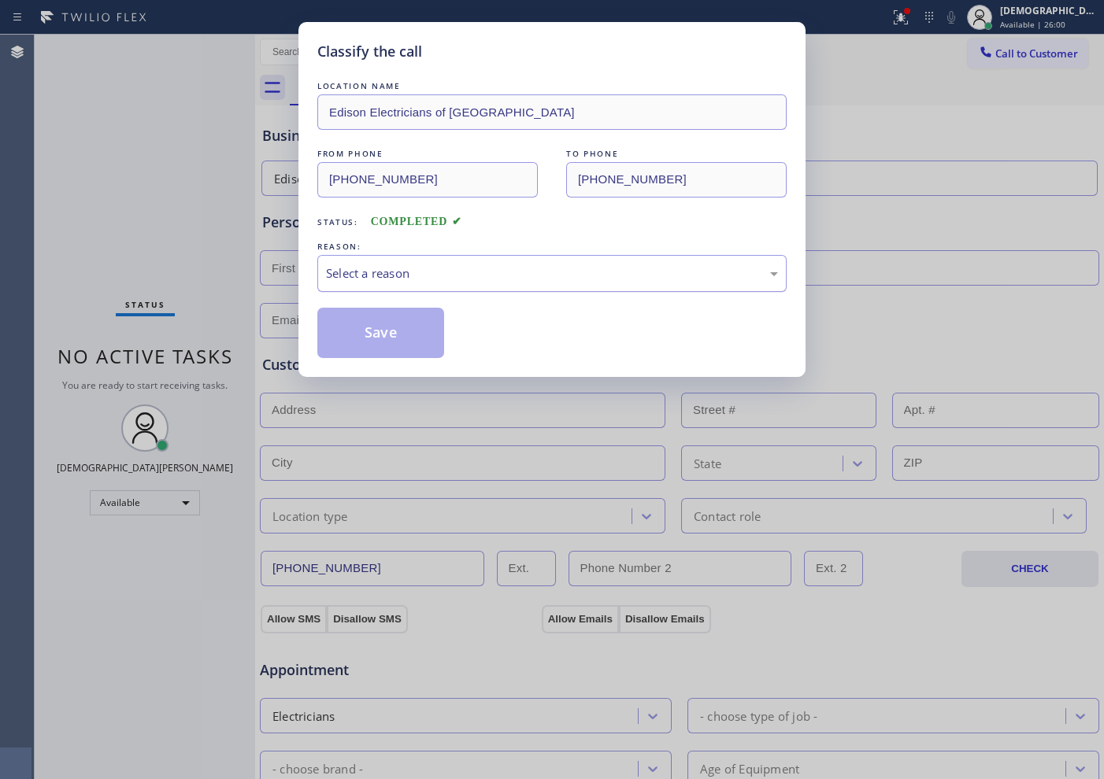
click at [451, 274] on div "Select a reason" at bounding box center [552, 274] width 452 height 18
click at [409, 332] on button "Save" at bounding box center [380, 333] width 127 height 50
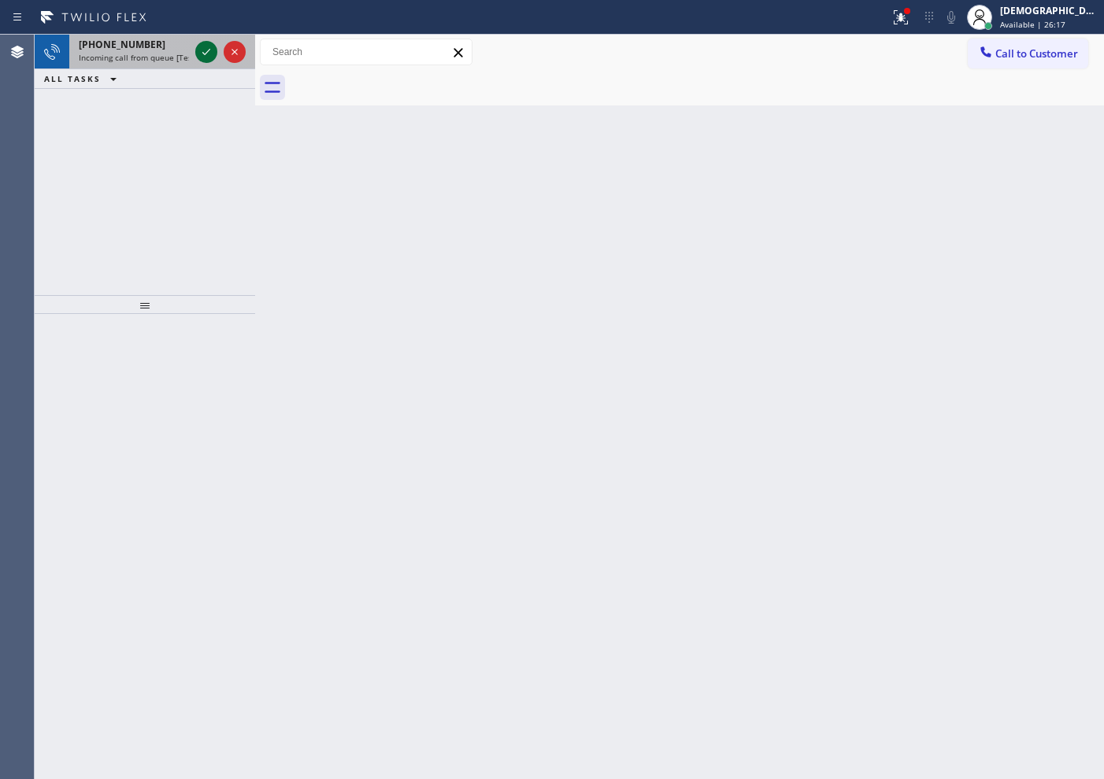
click at [199, 49] on icon at bounding box center [206, 52] width 19 height 19
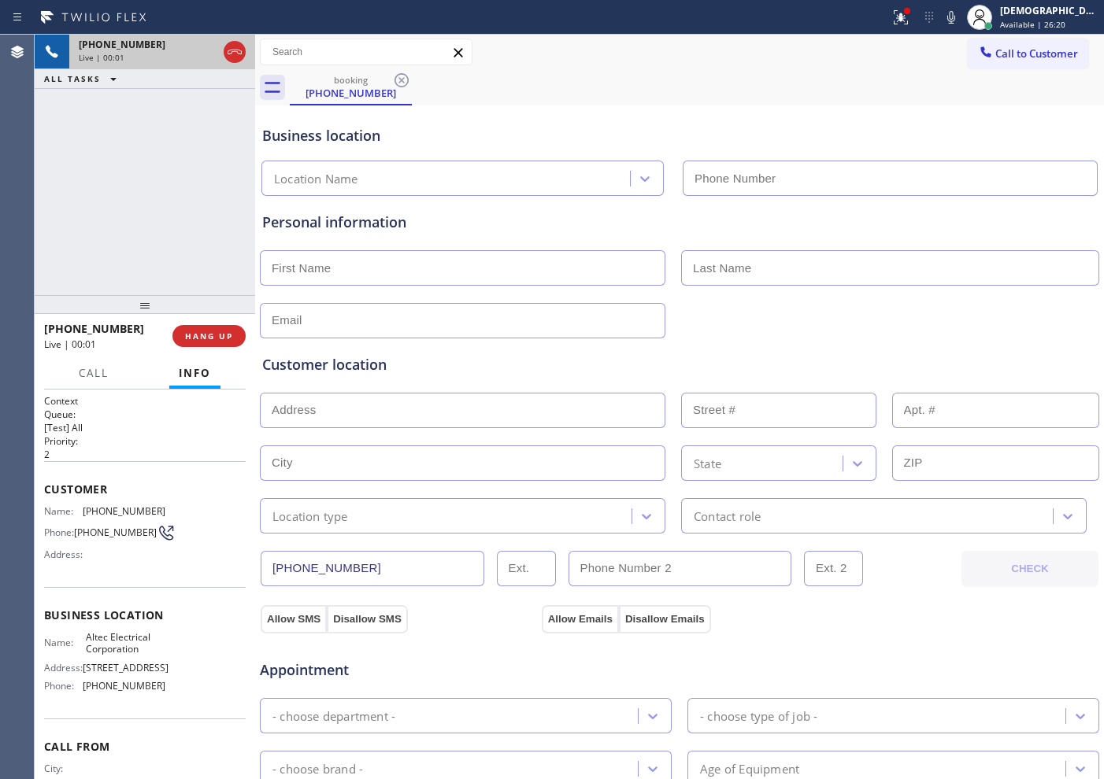
type input "[PHONE_NUMBER]"
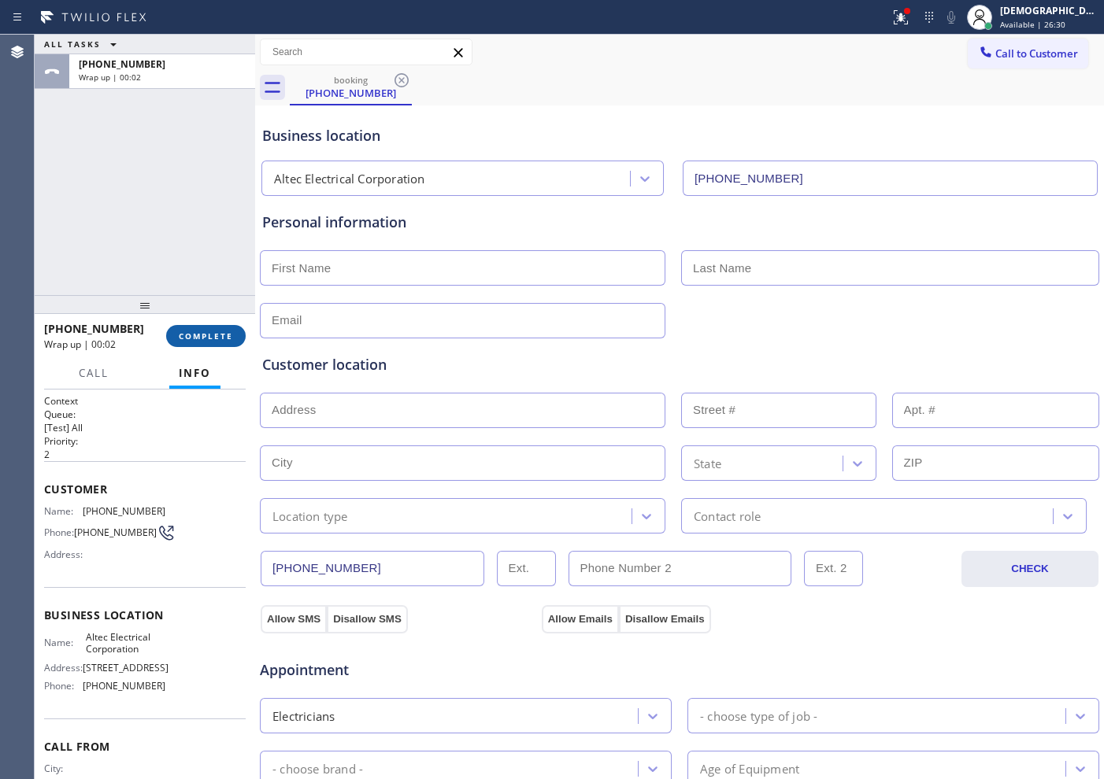
click at [203, 331] on span "COMPLETE" at bounding box center [206, 336] width 54 height 11
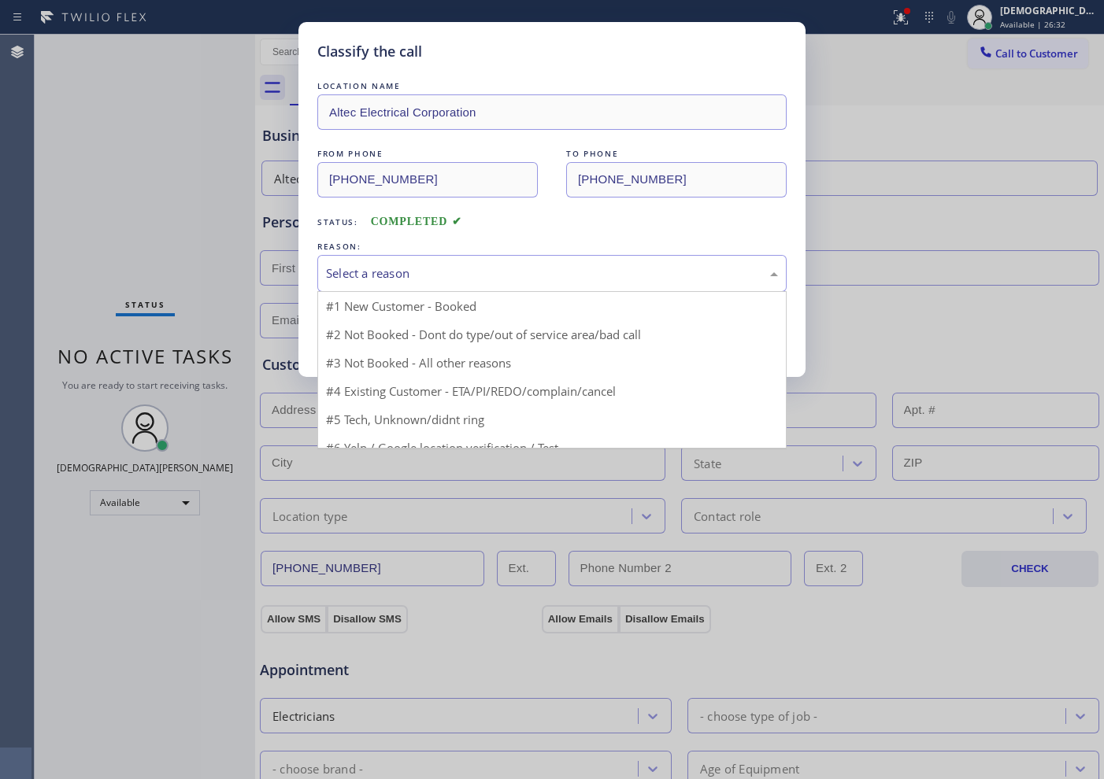
click at [419, 280] on div "Select a reason" at bounding box center [552, 274] width 452 height 18
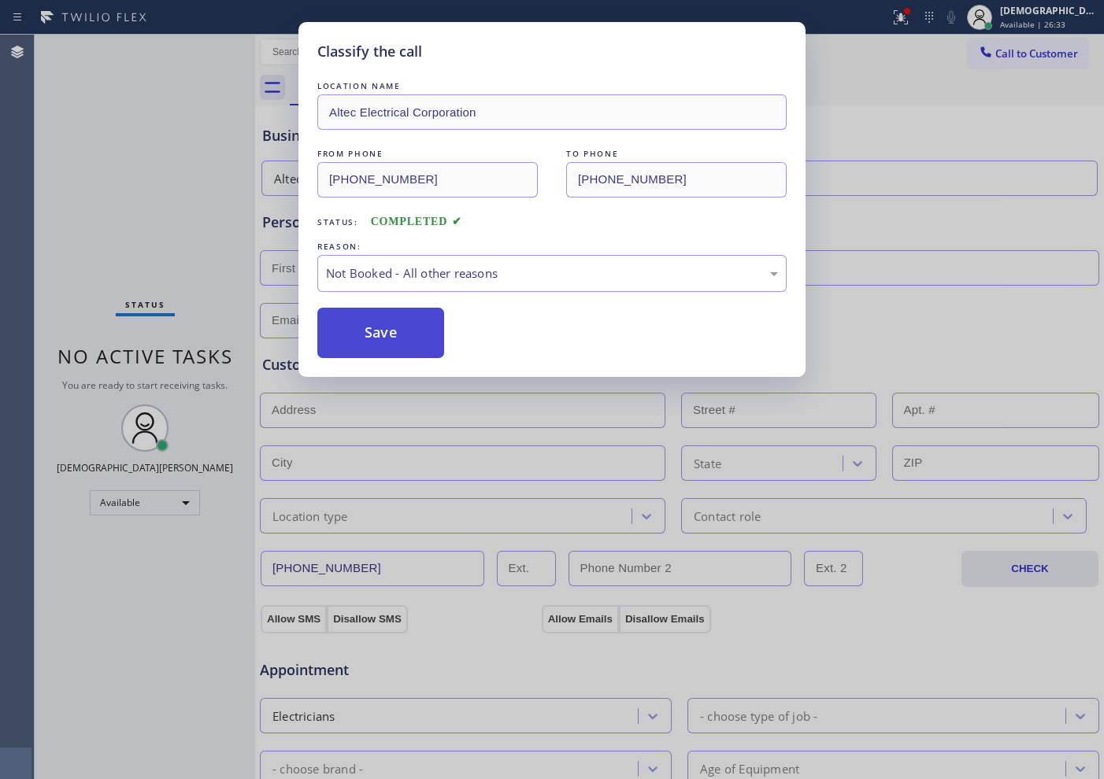
click at [395, 325] on button "Save" at bounding box center [380, 333] width 127 height 50
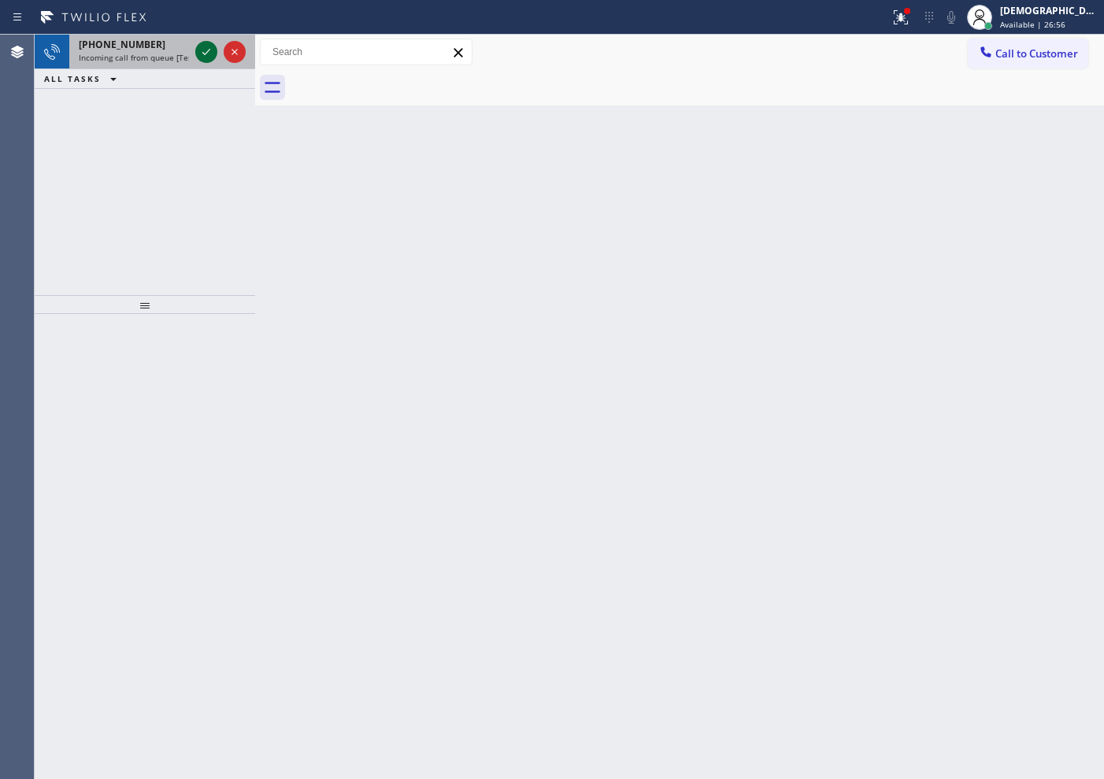
click at [208, 50] on icon at bounding box center [206, 52] width 8 height 6
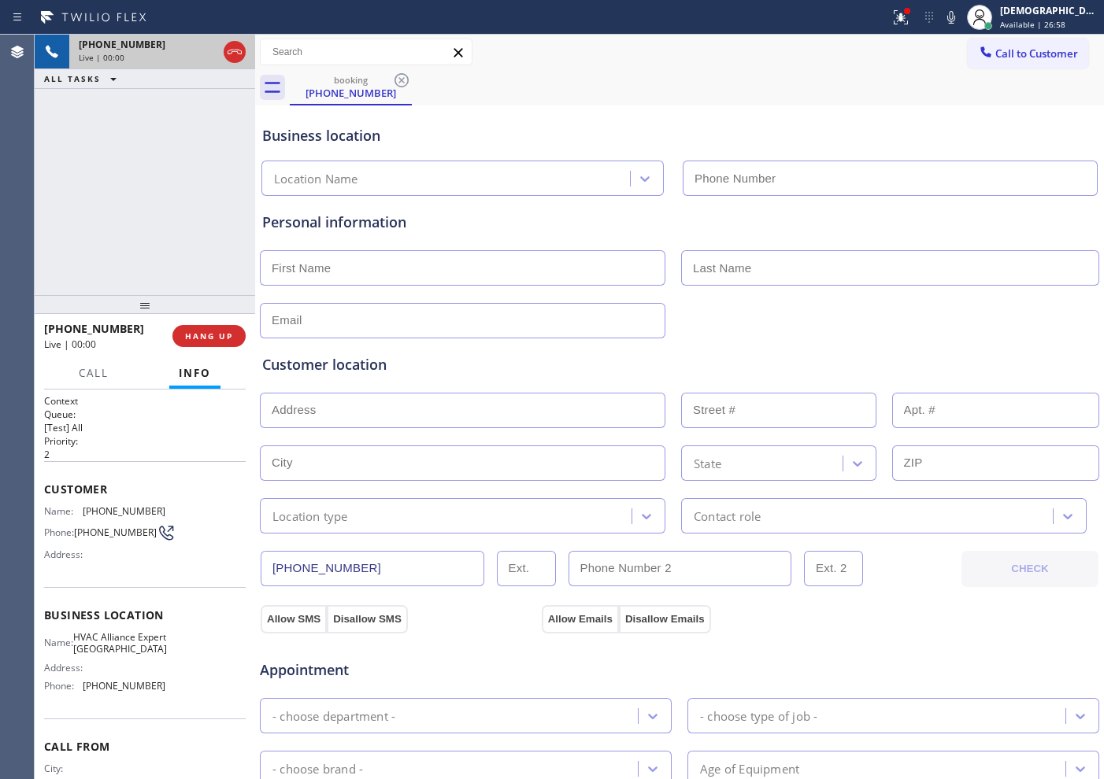
type input "[PHONE_NUMBER]"
click at [235, 52] on icon at bounding box center [234, 52] width 19 height 19
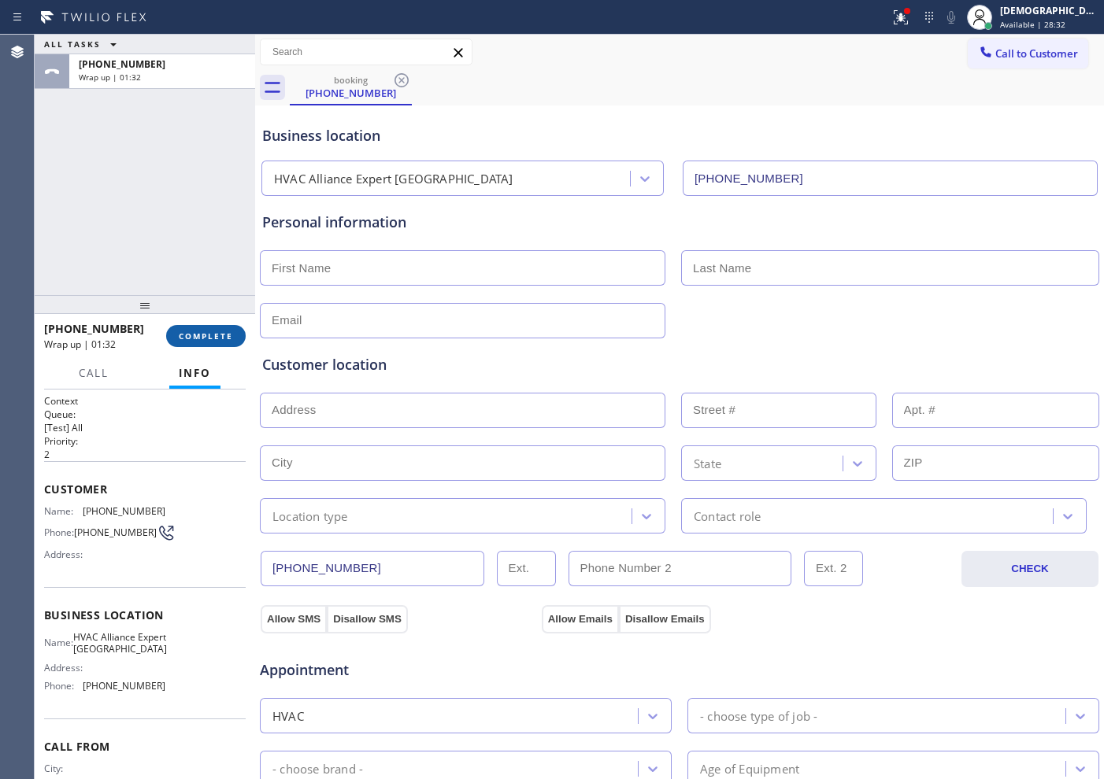
click at [182, 335] on span "COMPLETE" at bounding box center [206, 336] width 54 height 11
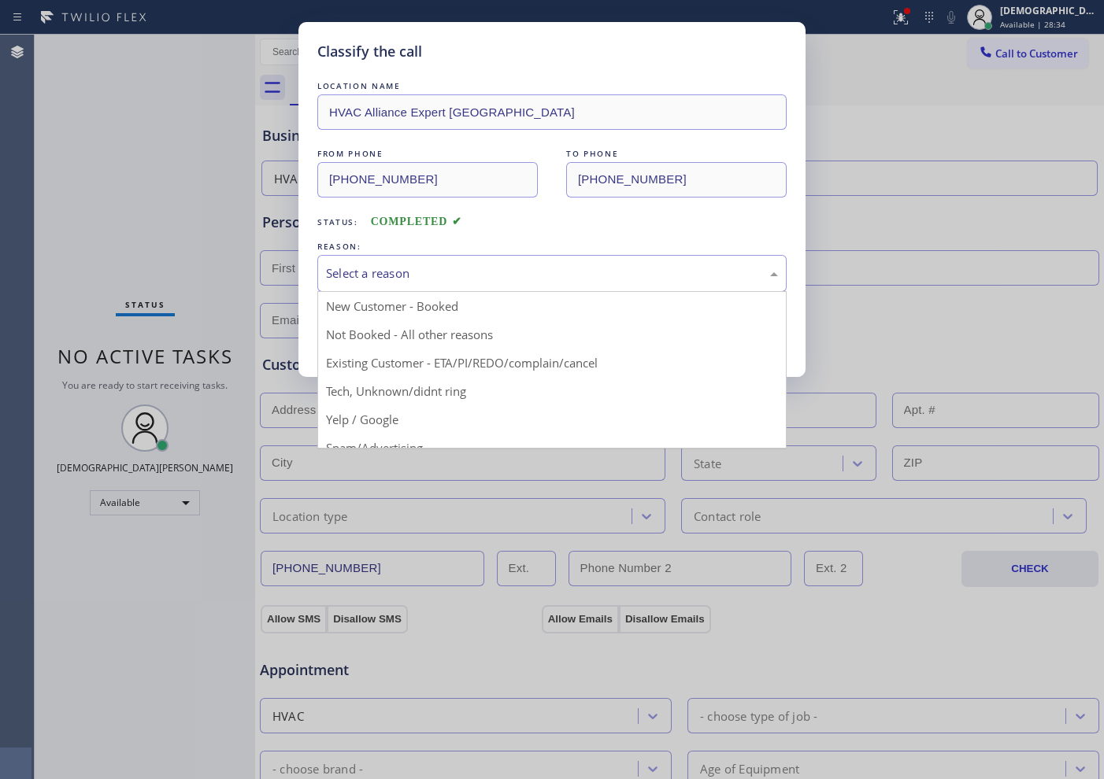
click at [392, 272] on div "Select a reason" at bounding box center [552, 274] width 452 height 18
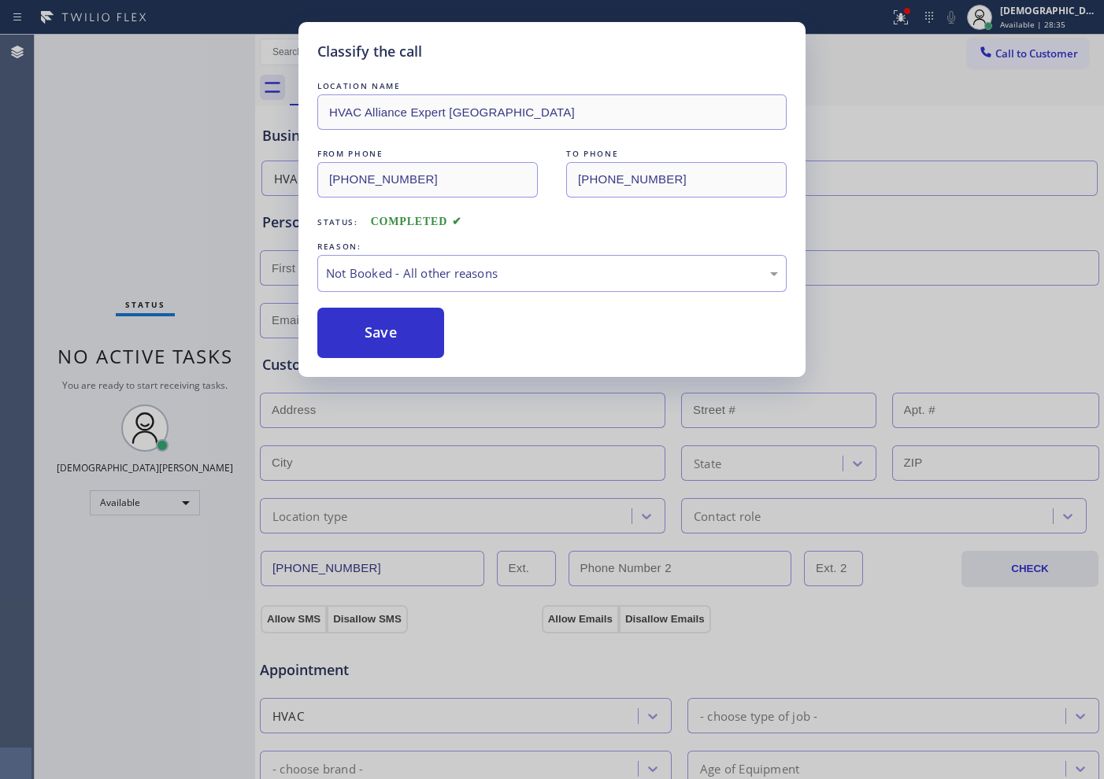
click at [364, 326] on button "Save" at bounding box center [380, 333] width 127 height 50
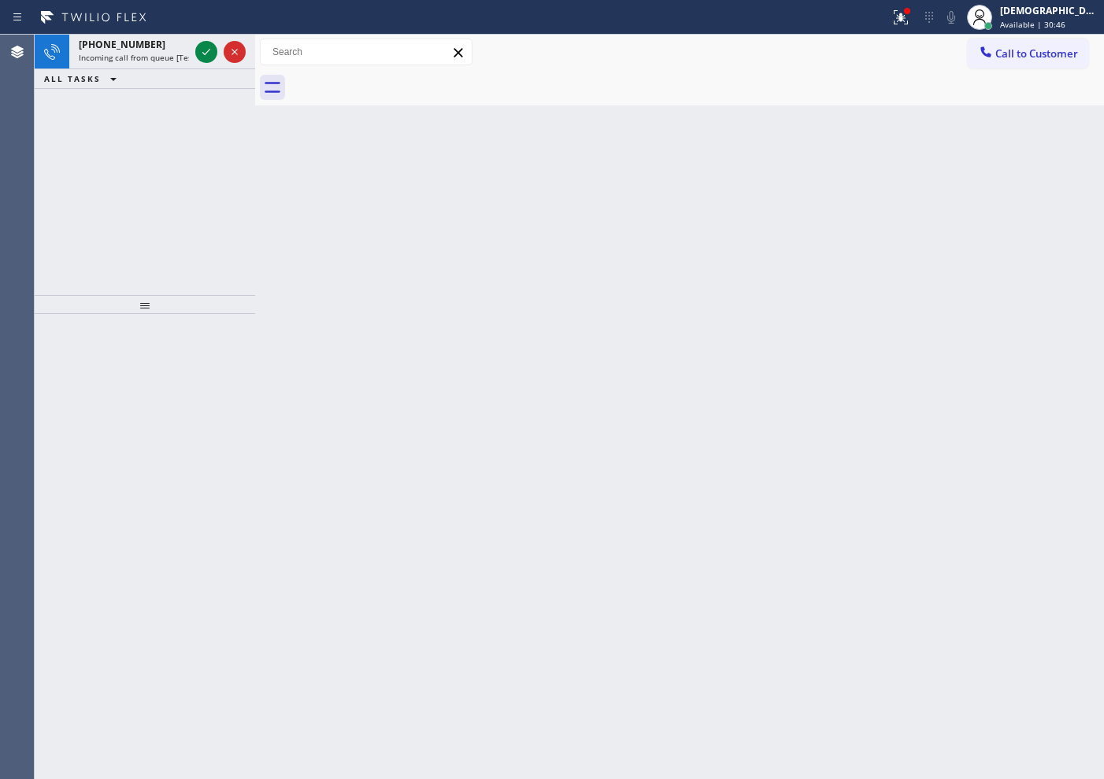
click at [74, 182] on div "[PHONE_NUMBER] Incoming call from queue [Test] All ALL TASKS ALL TASKS ACTIVE T…" at bounding box center [145, 165] width 220 height 261
click at [202, 50] on icon at bounding box center [206, 52] width 19 height 19
click at [201, 49] on icon at bounding box center [206, 52] width 19 height 19
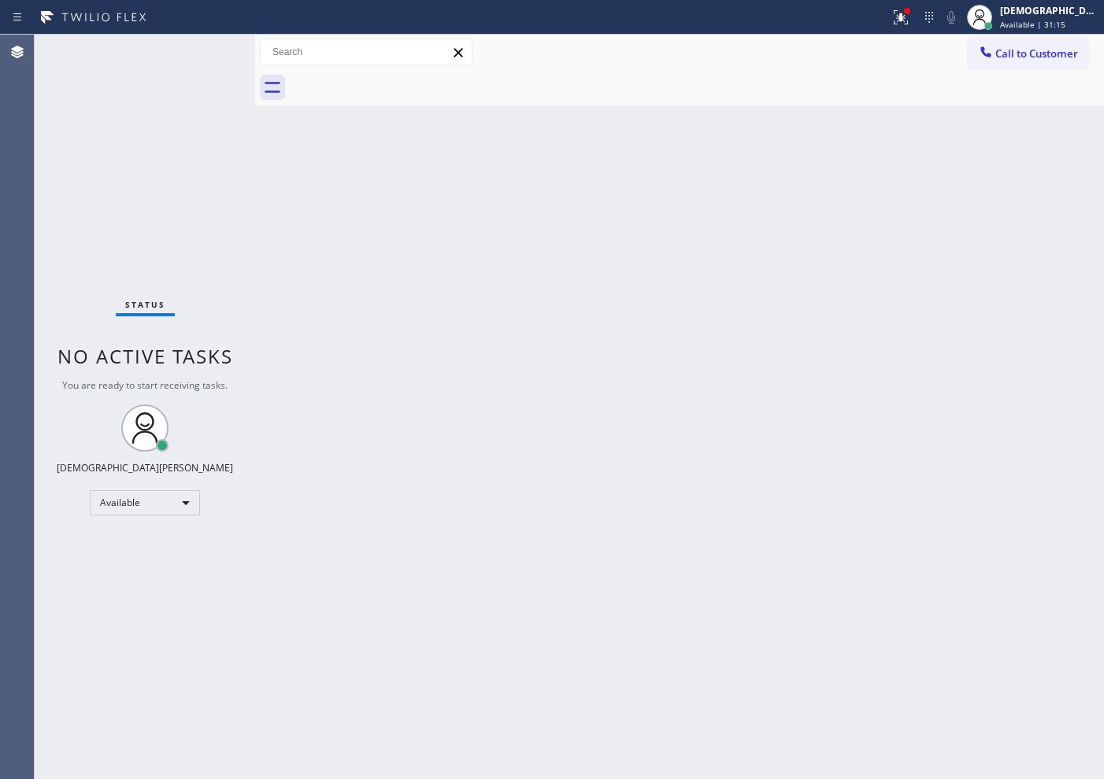
click at [201, 49] on div "Status No active tasks You are ready to start receiving tasks. Christian Cinco …" at bounding box center [145, 407] width 220 height 745
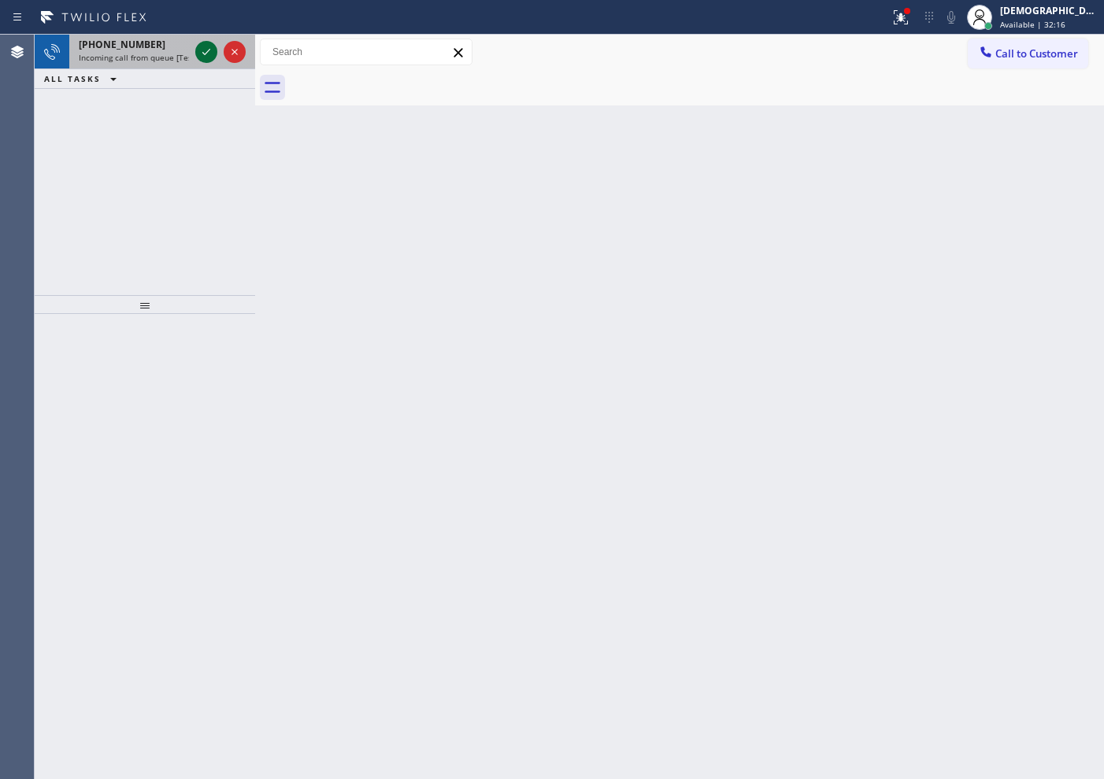
click at [203, 57] on icon at bounding box center [206, 52] width 19 height 19
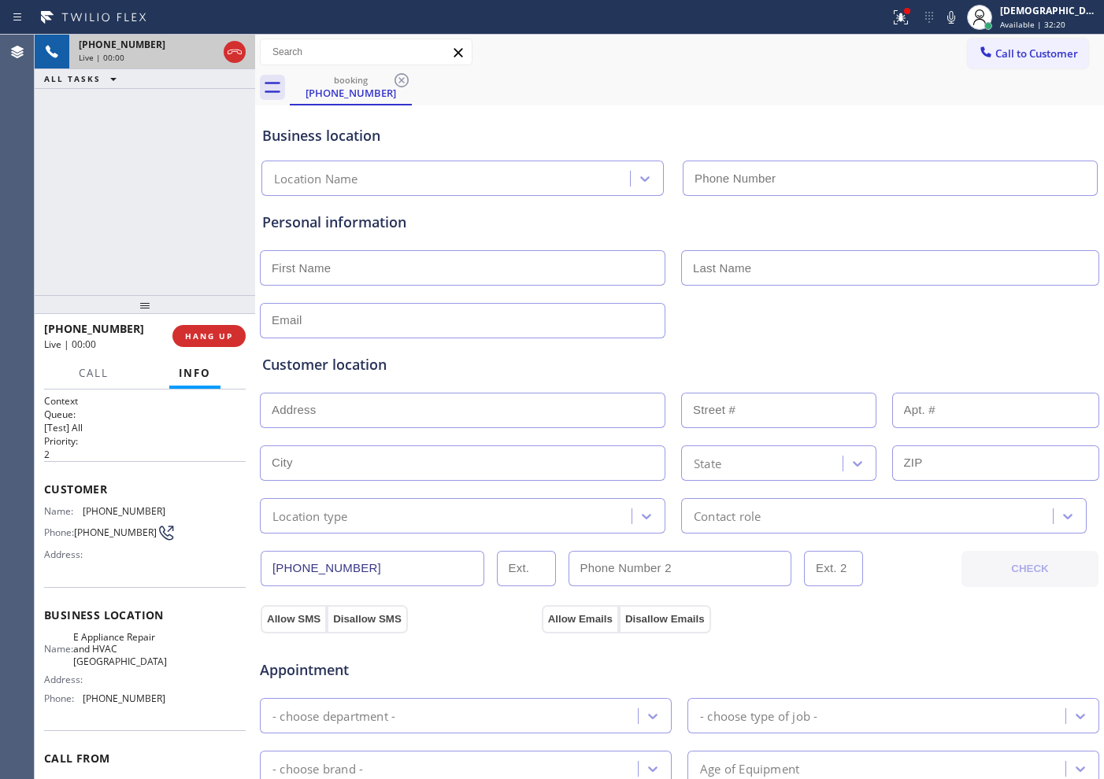
type input "[PHONE_NUMBER]"
click at [235, 57] on icon at bounding box center [234, 52] width 19 height 19
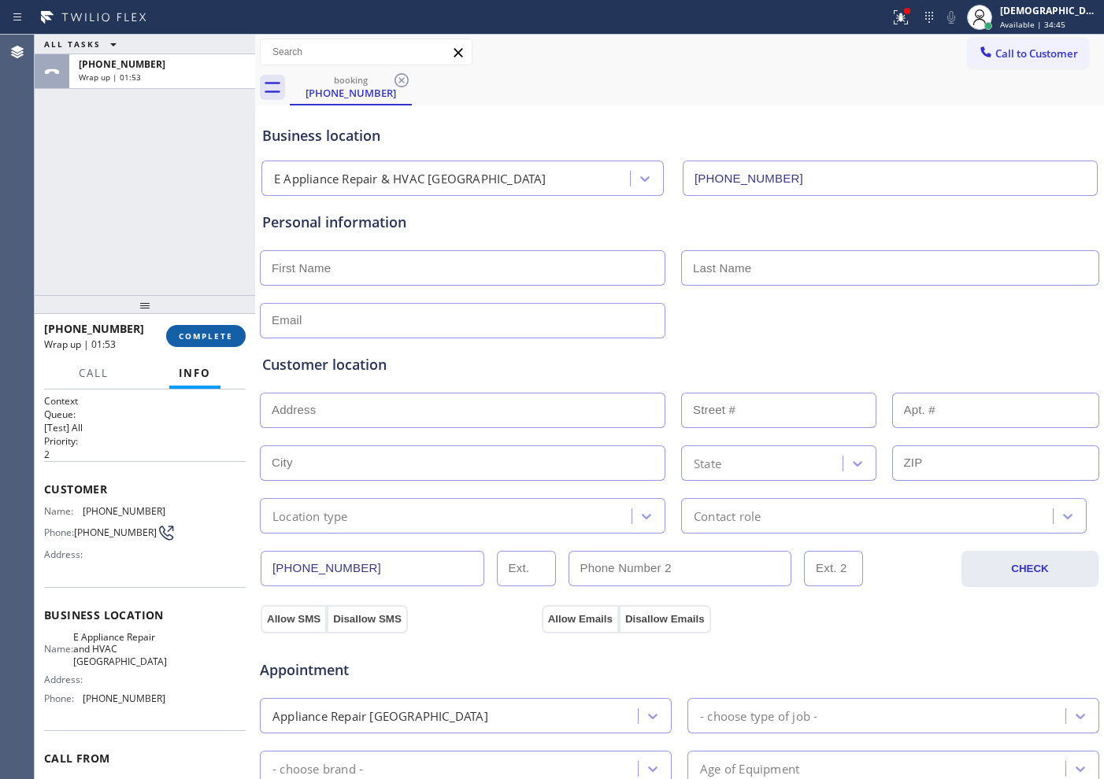
click at [216, 331] on span "COMPLETE" at bounding box center [206, 336] width 54 height 11
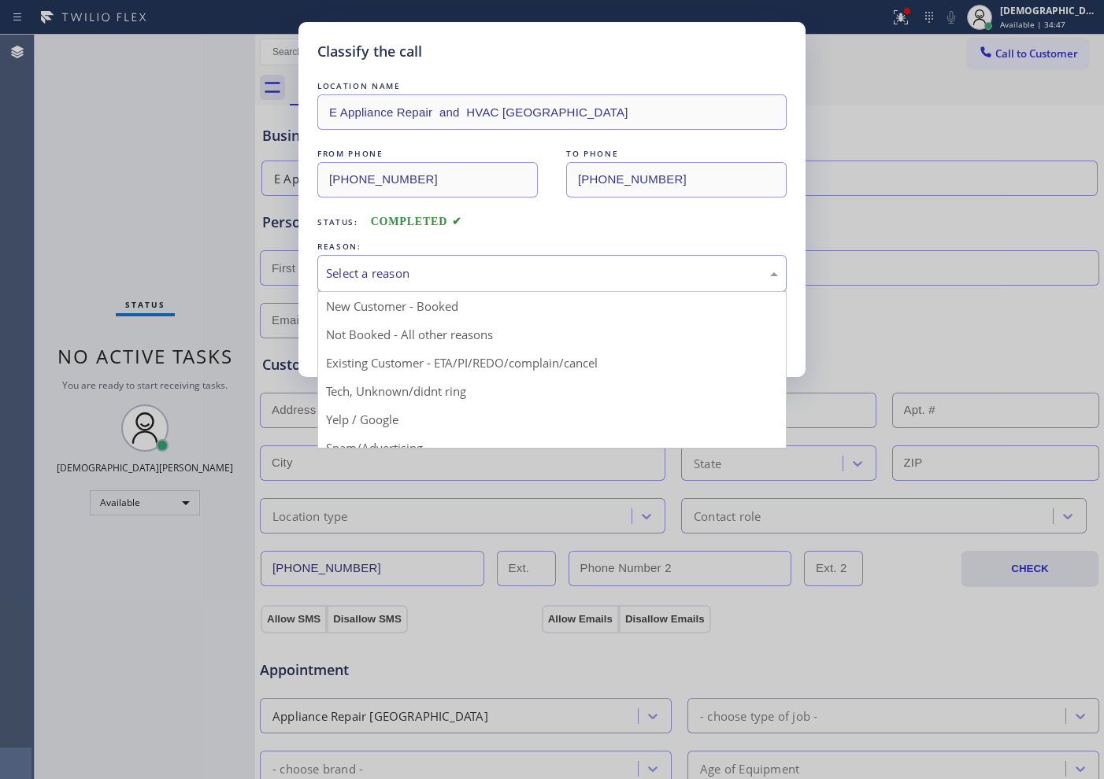
click at [454, 276] on div "Select a reason" at bounding box center [552, 274] width 452 height 18
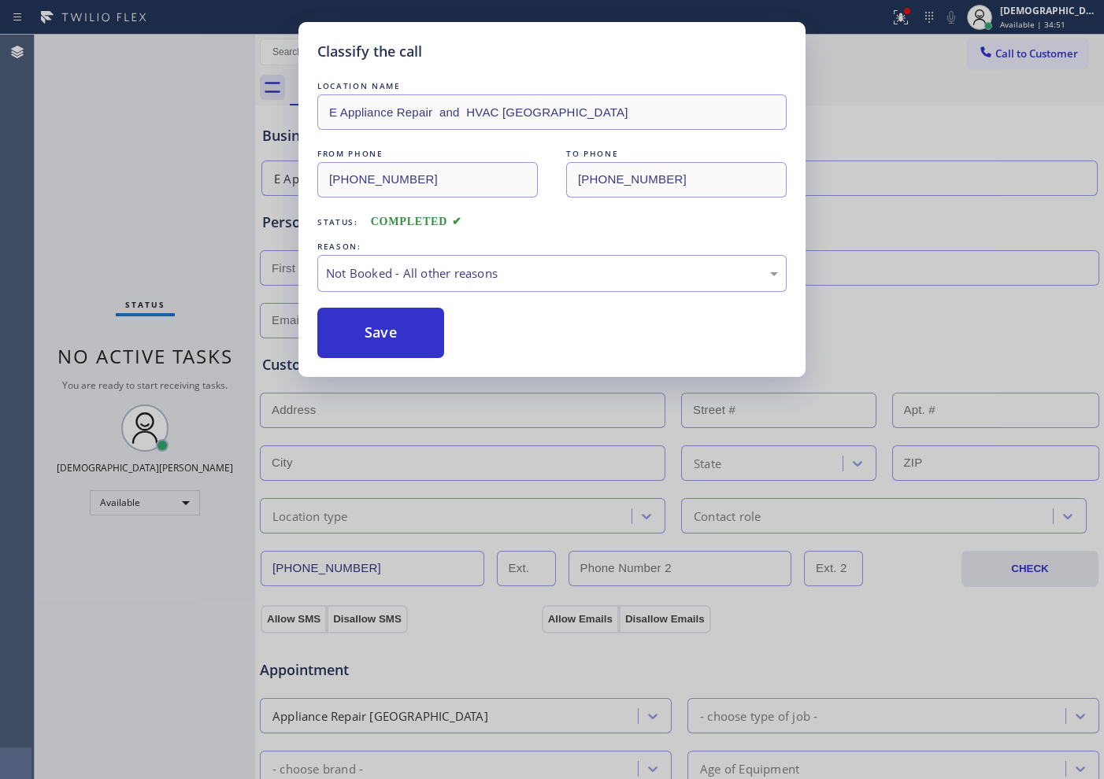
click at [435, 336] on button "Save" at bounding box center [380, 333] width 127 height 50
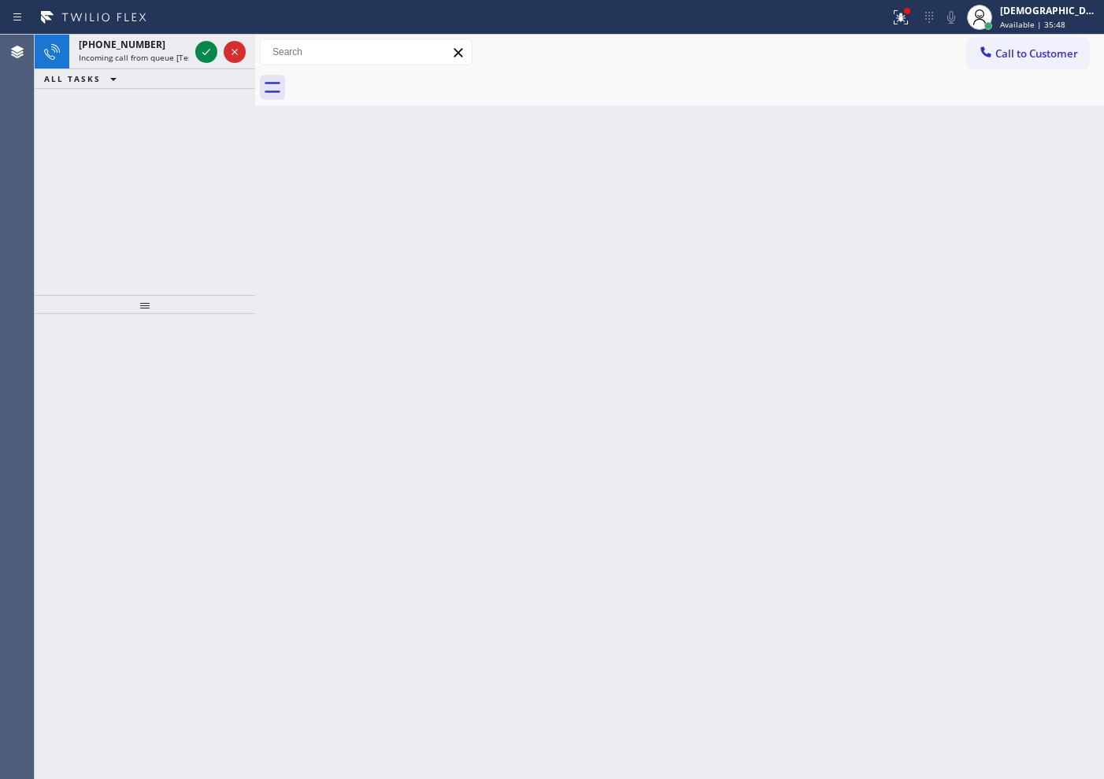
click at [62, 117] on div "[PHONE_NUMBER] Incoming call from queue [Test] All ALL TASKS ALL TASKS ACTIVE T…" at bounding box center [145, 165] width 220 height 261
click at [198, 54] on icon at bounding box center [206, 52] width 19 height 19
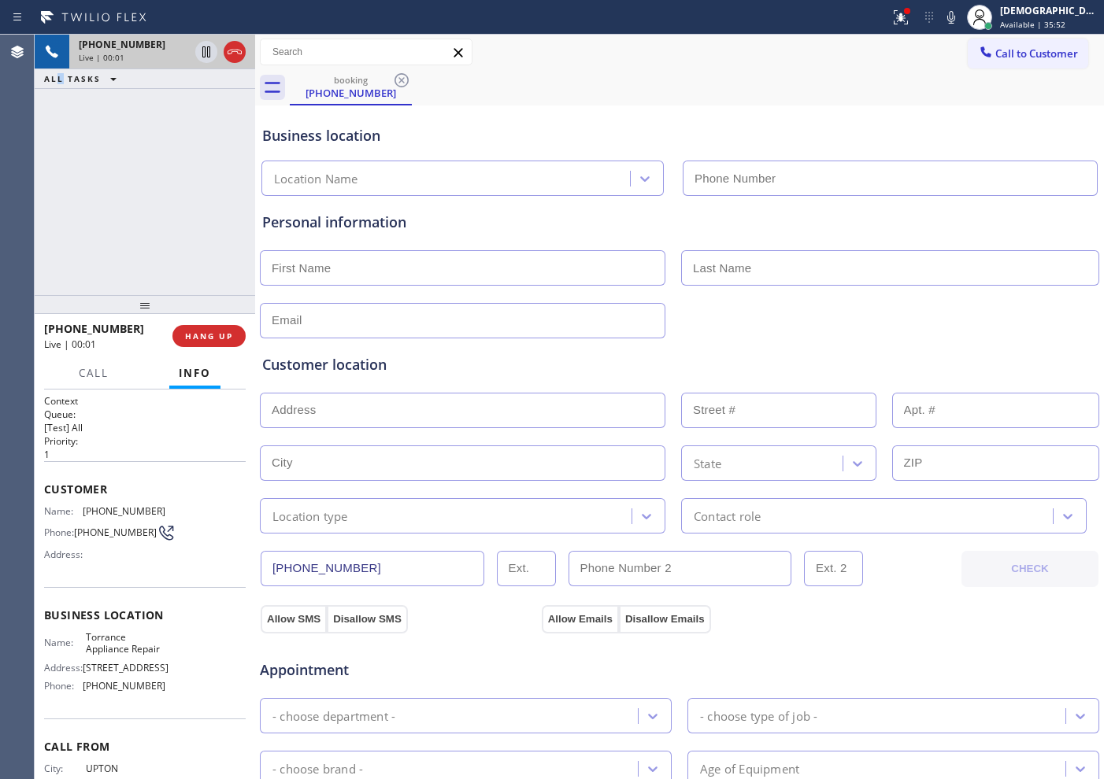
type input "[PHONE_NUMBER]"
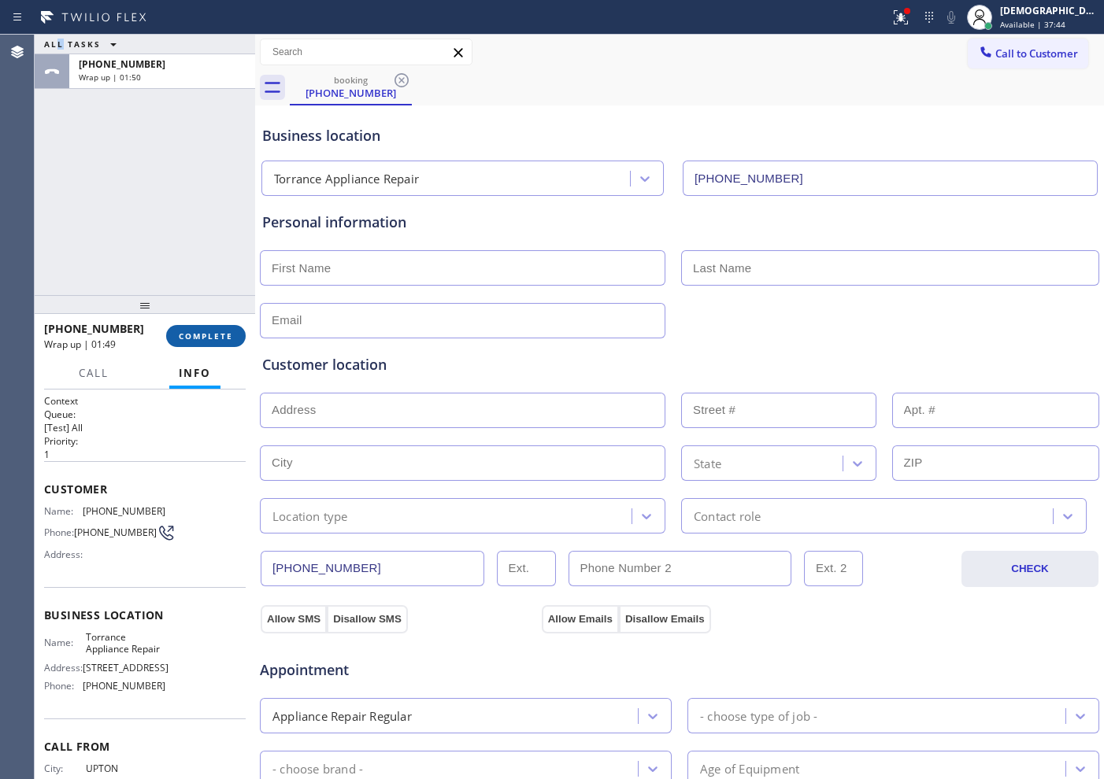
click at [184, 335] on span "COMPLETE" at bounding box center [206, 336] width 54 height 11
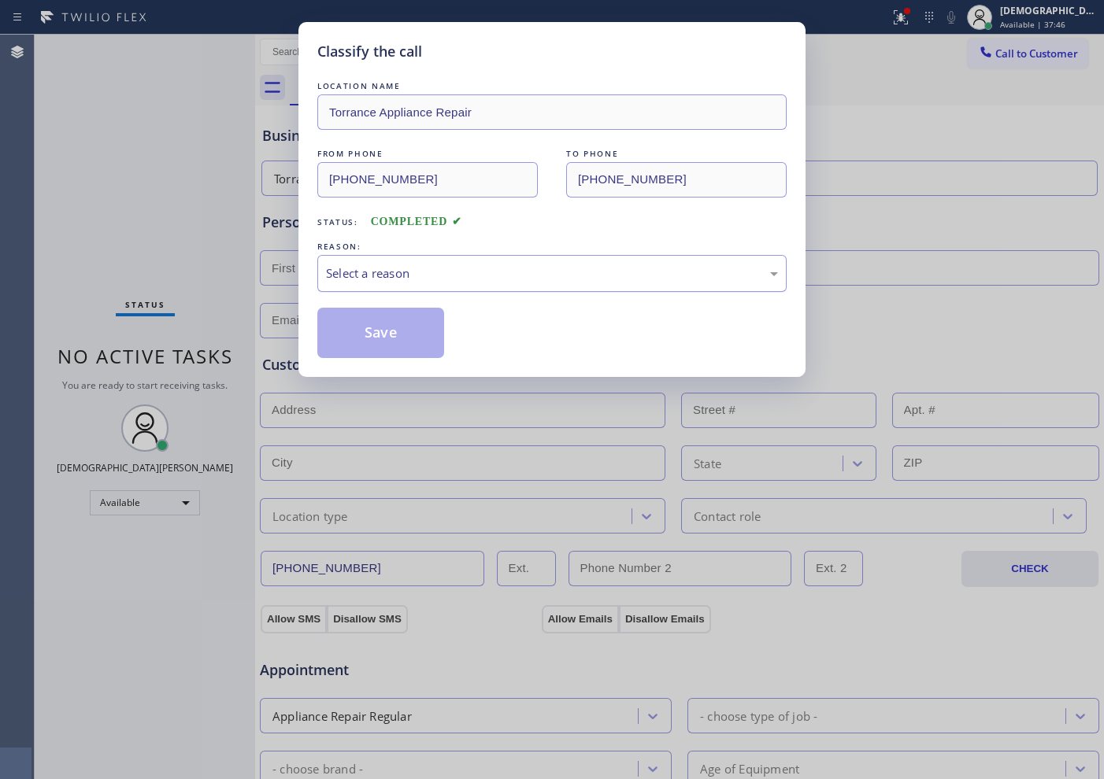
click at [408, 277] on div "Select a reason" at bounding box center [552, 274] width 452 height 18
click at [392, 324] on button "Save" at bounding box center [380, 333] width 127 height 50
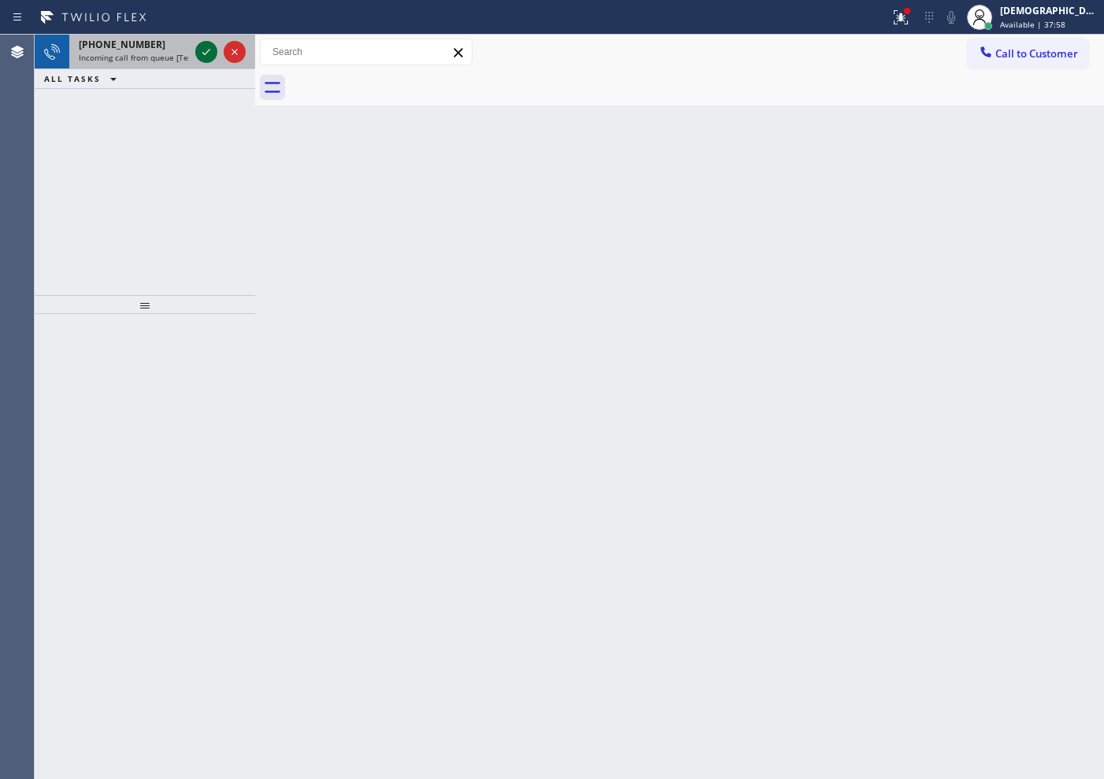
click at [207, 57] on icon at bounding box center [206, 52] width 19 height 19
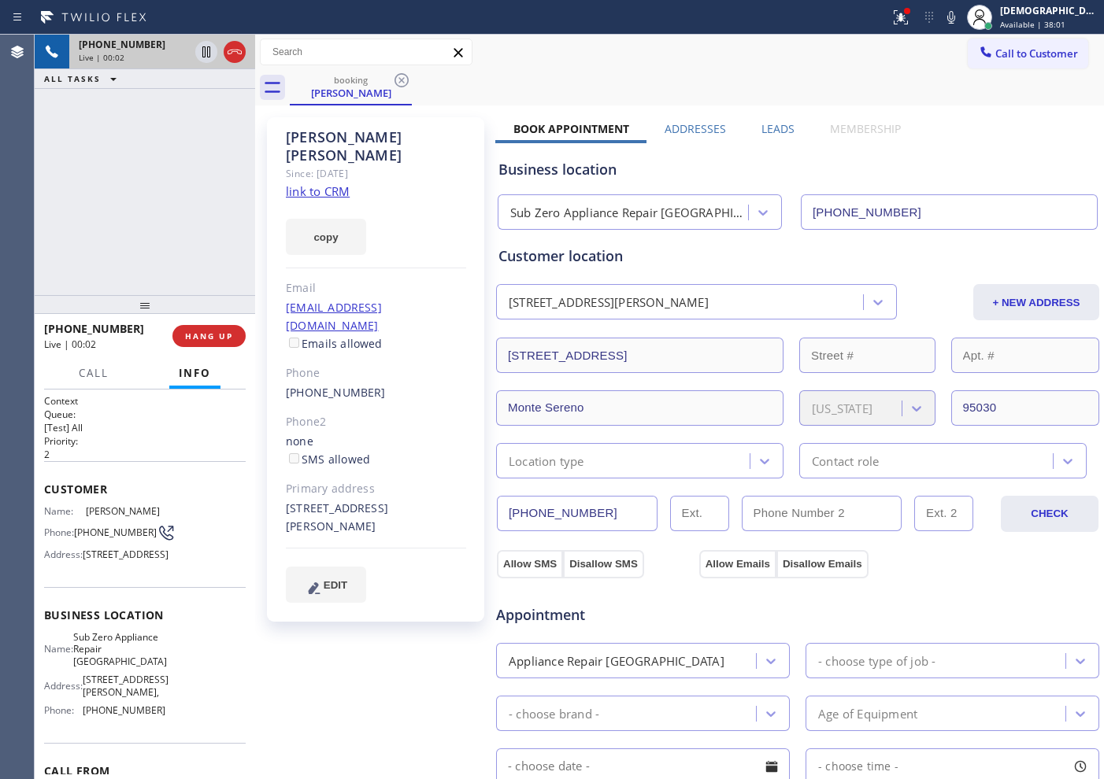
type input "[PHONE_NUMBER]"
click at [323, 183] on link "link to CRM" at bounding box center [318, 191] width 64 height 16
click at [327, 183] on link "link to CRM" at bounding box center [318, 191] width 64 height 16
click at [609, 500] on input "[PHONE_NUMBER]" at bounding box center [577, 513] width 161 height 35
drag, startPoint x: 614, startPoint y: 513, endPoint x: 484, endPoint y: 513, distance: 129.9
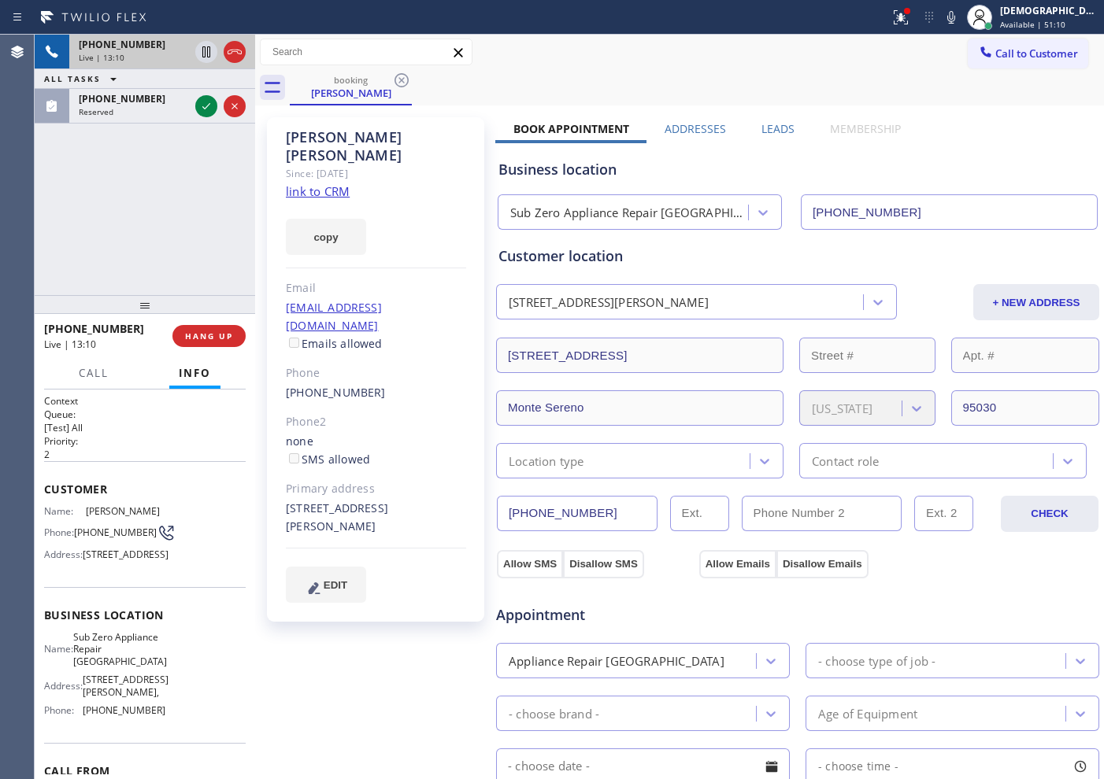
click at [484, 513] on div "[PERSON_NAME] Since: [DATE] link to CRM copy Email [EMAIL_ADDRESS][DOMAIN_NAME]…" at bounding box center [679, 635] width 841 height 1052
click at [231, 56] on icon at bounding box center [234, 52] width 19 height 19
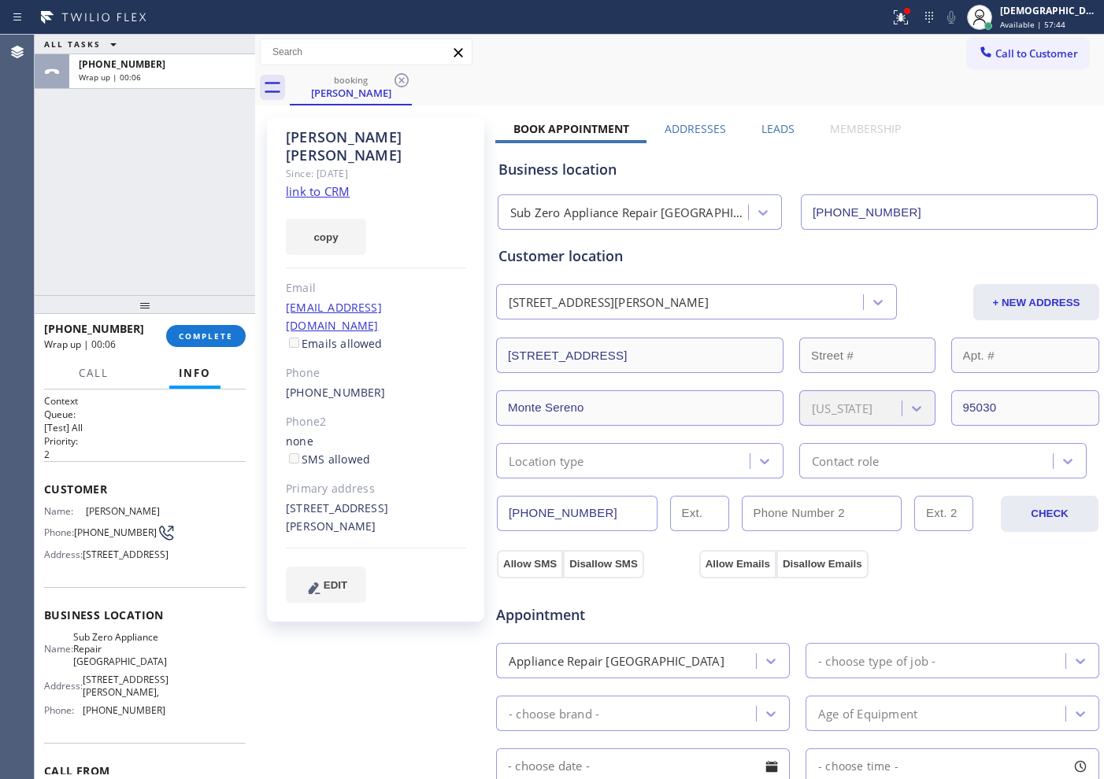
click at [328, 183] on link "link to CRM" at bounding box center [318, 191] width 64 height 16
click at [139, 215] on div "ALL TASKS ALL TASKS ACTIVE TASKS TASKS IN WRAP UP [PHONE_NUMBER] Wrap up | 02:00" at bounding box center [145, 165] width 220 height 261
click at [870, 301] on icon at bounding box center [878, 302] width 16 height 16
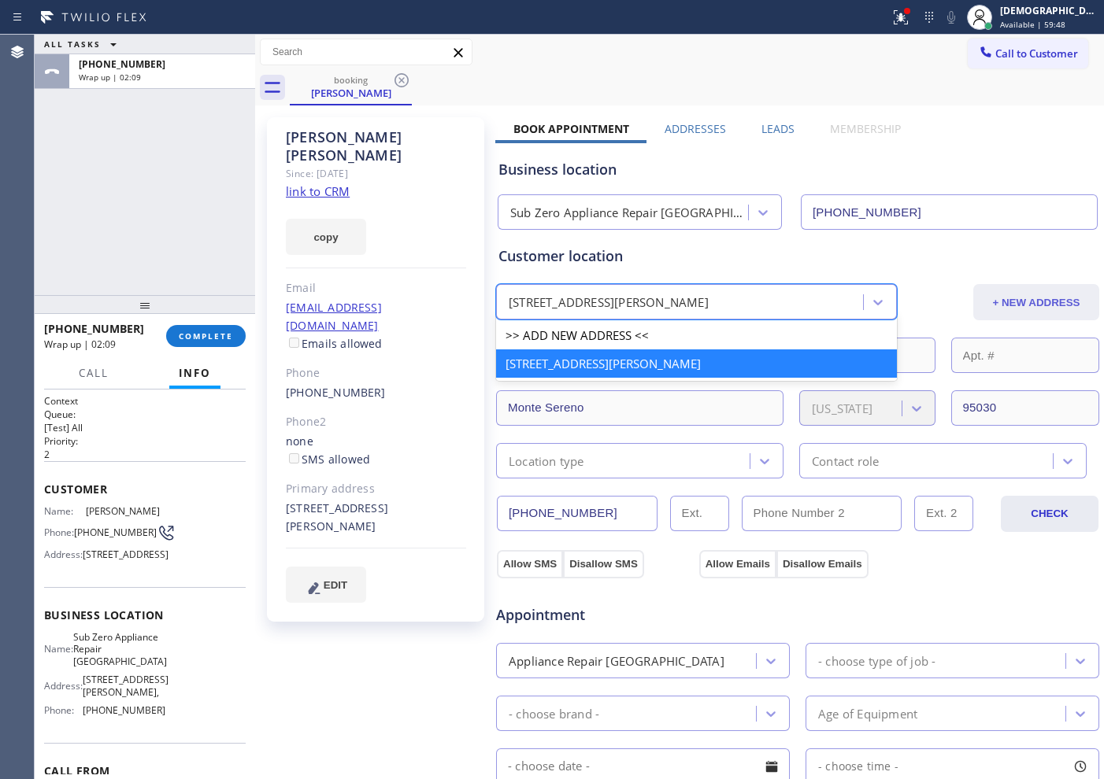
click at [1011, 305] on button "+ NEW ADDRESS" at bounding box center [1036, 302] width 126 height 36
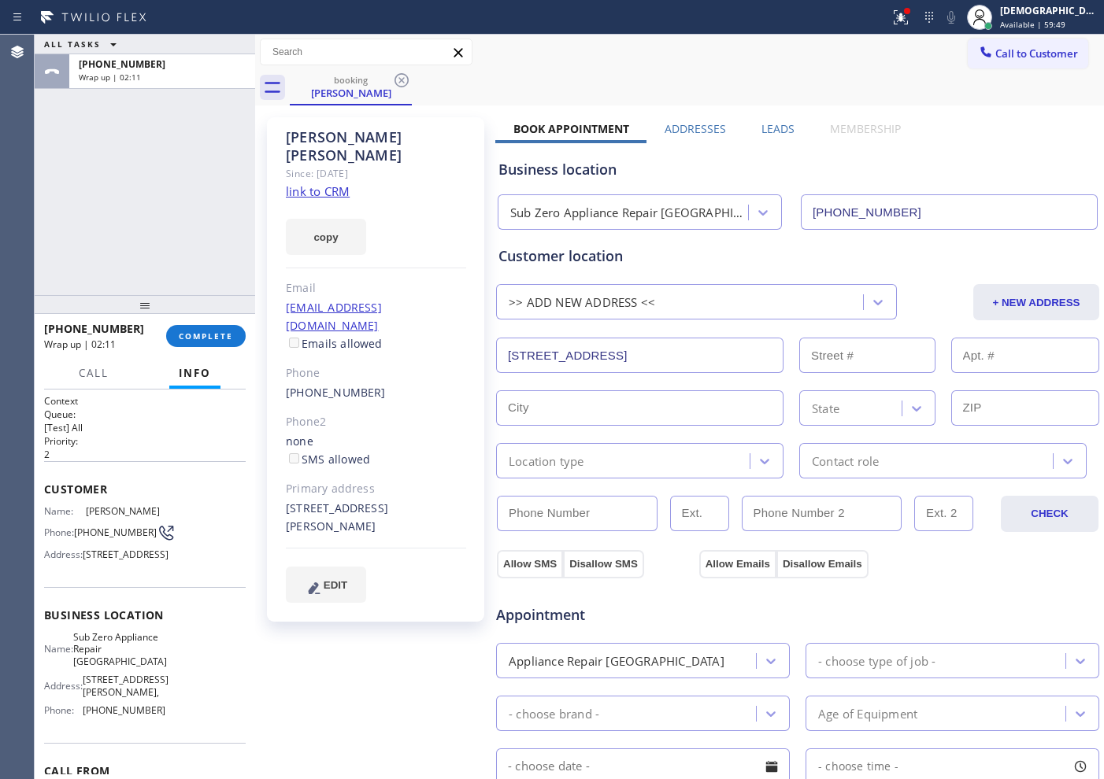
click at [679, 346] on input "[STREET_ADDRESS]" at bounding box center [639, 355] width 287 height 35
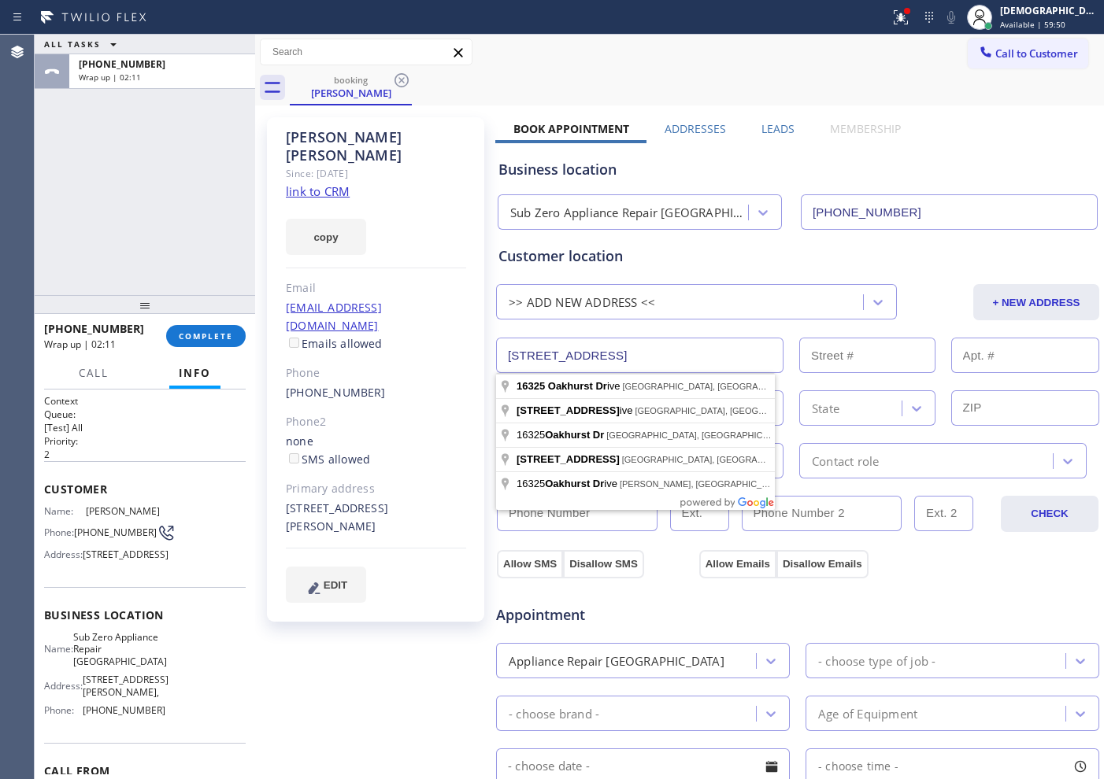
click at [679, 346] on input "[STREET_ADDRESS]" at bounding box center [639, 355] width 287 height 35
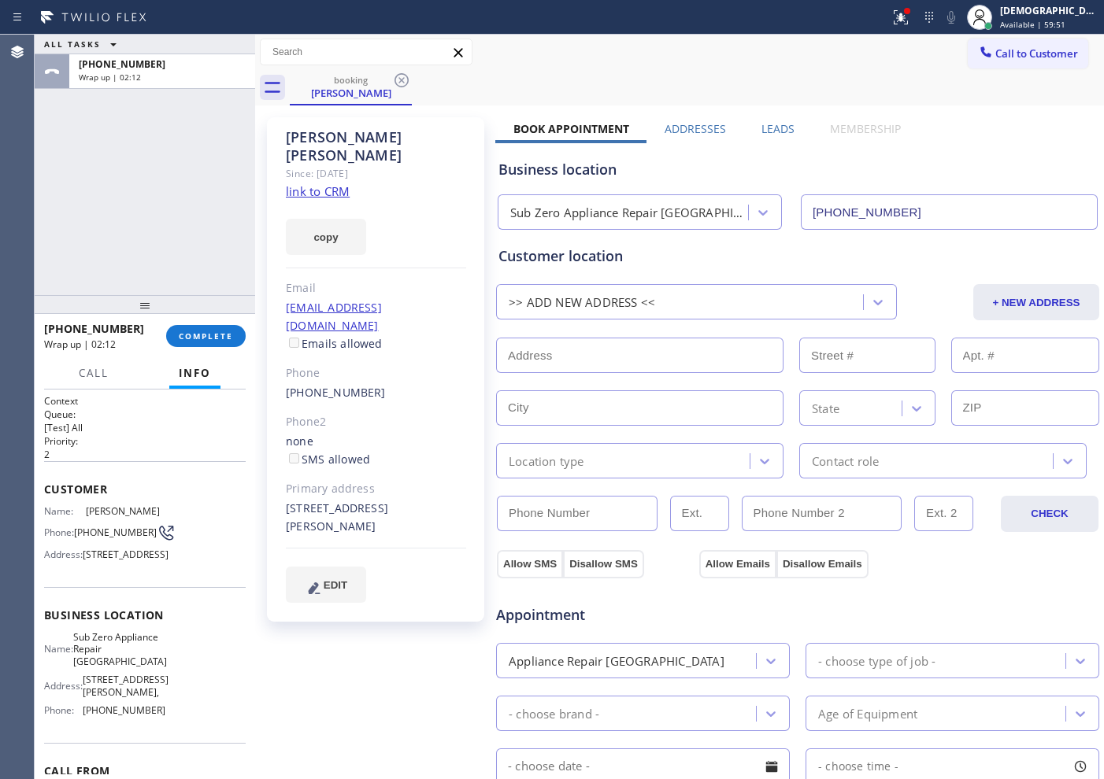
paste input "[STREET_ADDRESS][PERSON_NAME]"
type input "[STREET_ADDRESS][PERSON_NAME]"
type input "3713"
type input "Bellingham"
type input "98226"
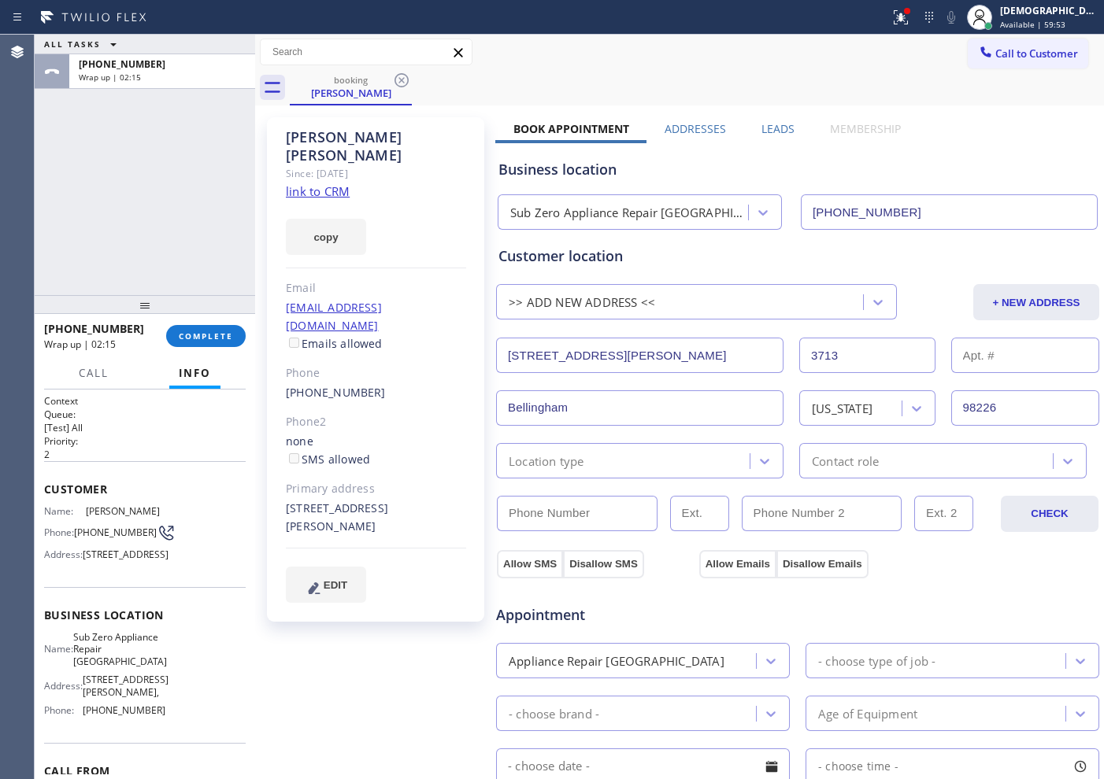
click at [648, 463] on div "Location type" at bounding box center [625, 461] width 249 height 28
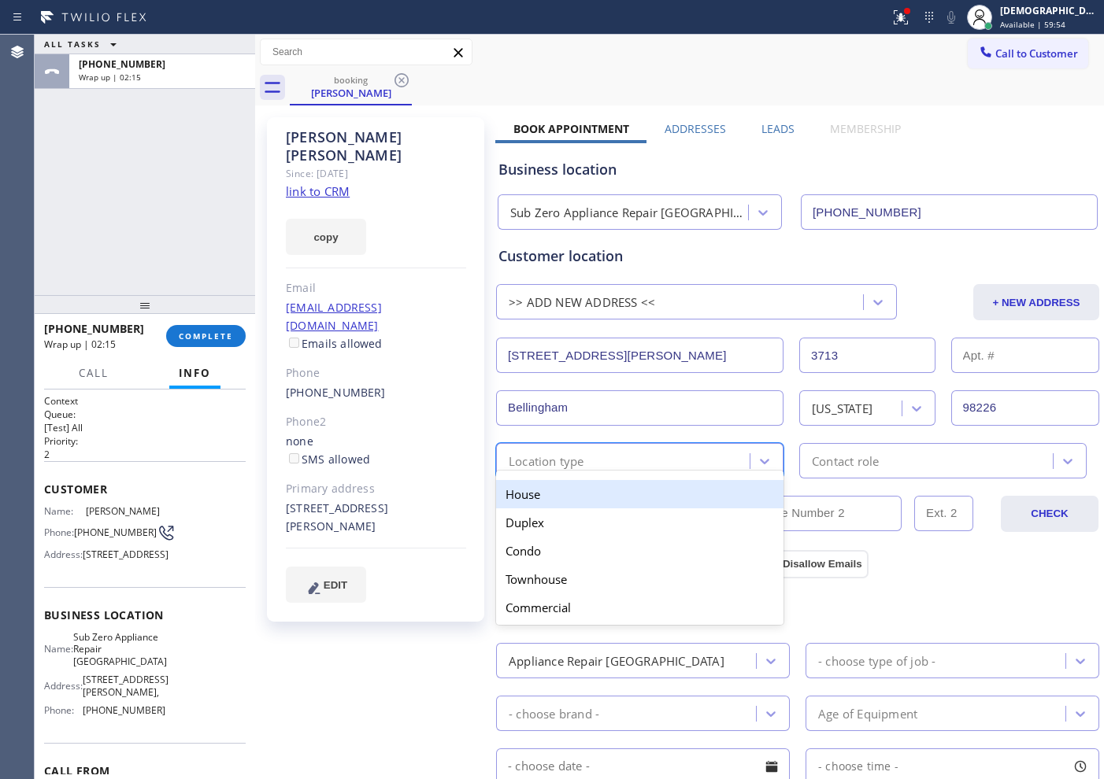
drag, startPoint x: 616, startPoint y: 495, endPoint x: 742, endPoint y: 489, distance: 125.3
click at [619, 495] on div "House" at bounding box center [639, 494] width 287 height 28
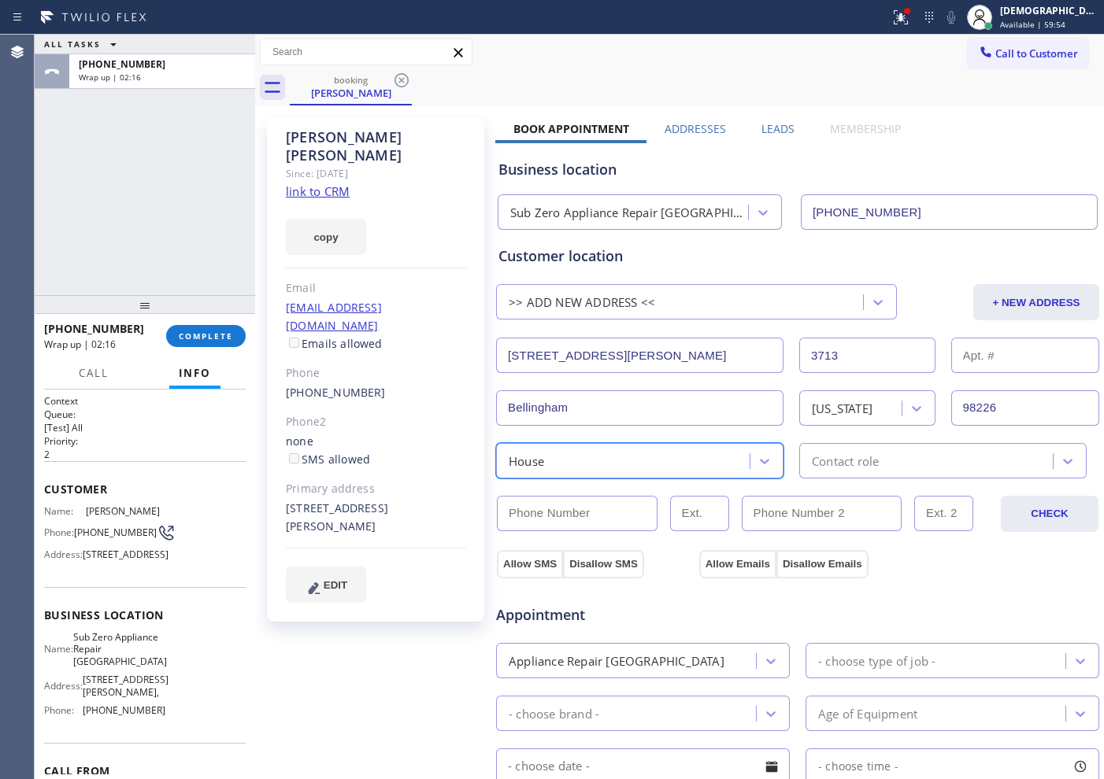
click at [849, 464] on div "Contact role" at bounding box center [845, 461] width 67 height 18
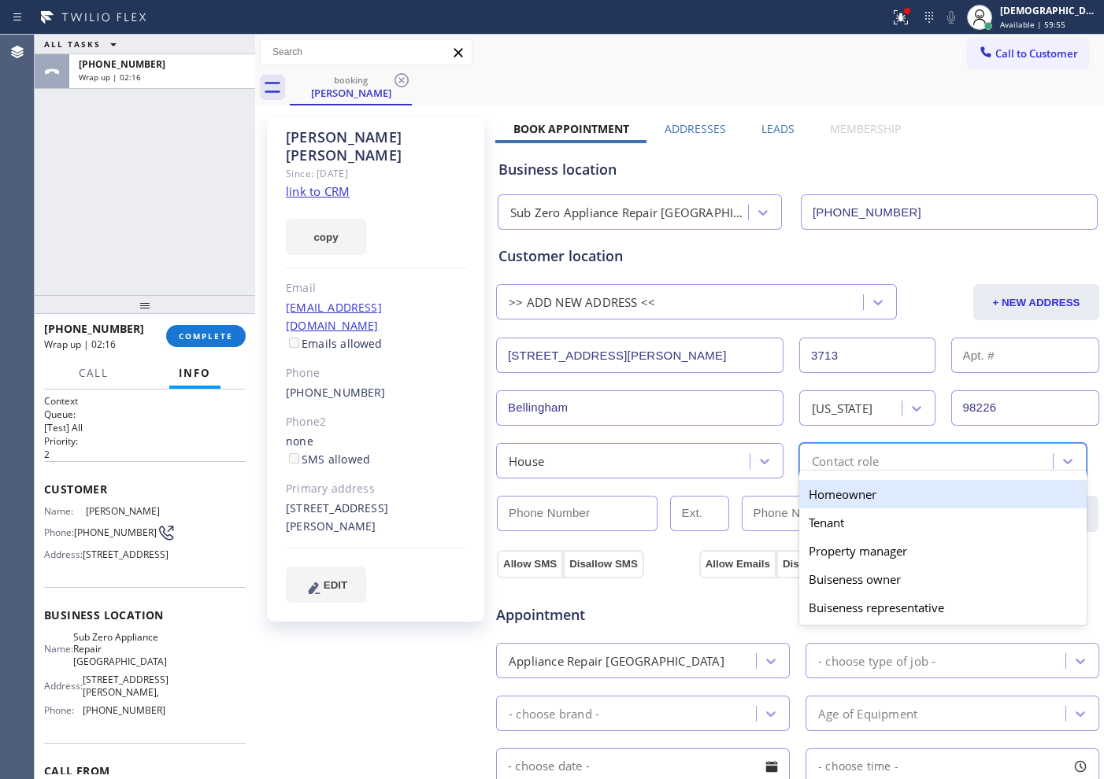
click at [840, 494] on div "Homeowner" at bounding box center [942, 494] width 287 height 28
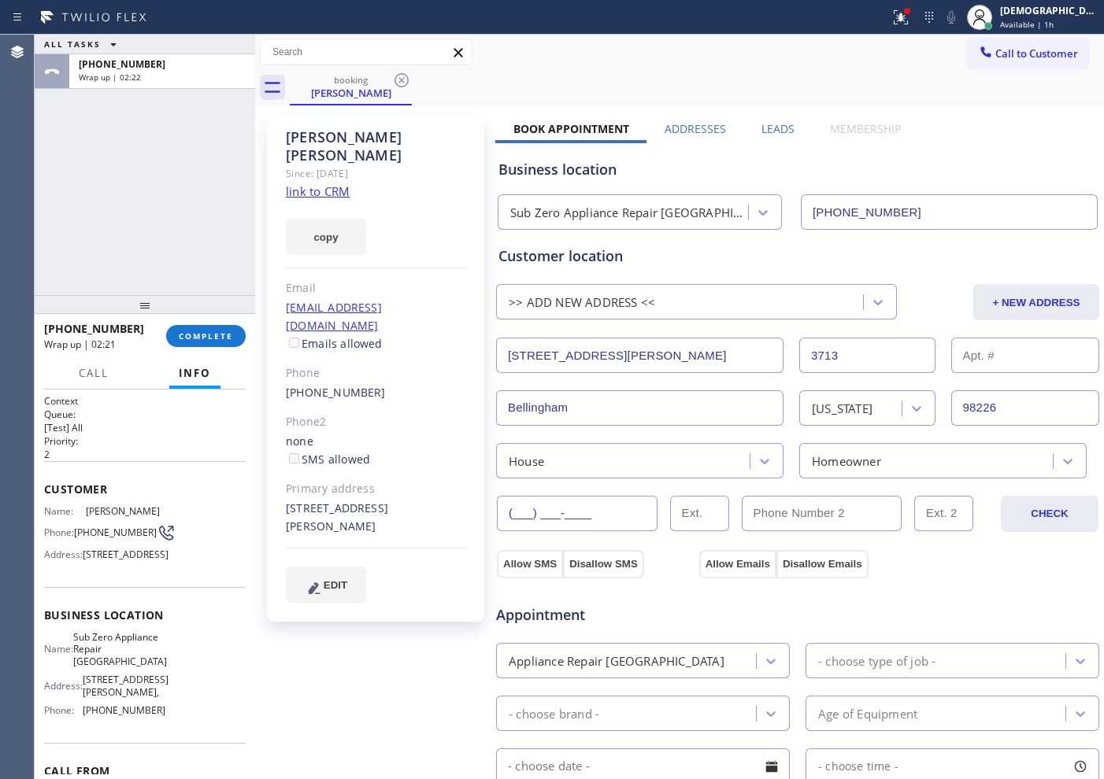
click at [546, 510] on input "(___) ___-____" at bounding box center [577, 513] width 161 height 35
paste input "360) 510-3604"
type input "[PHONE_NUMBER]"
click at [531, 565] on button "Allow SMS" at bounding box center [530, 564] width 66 height 28
click at [730, 565] on button "Allow Emails" at bounding box center [737, 564] width 77 height 28
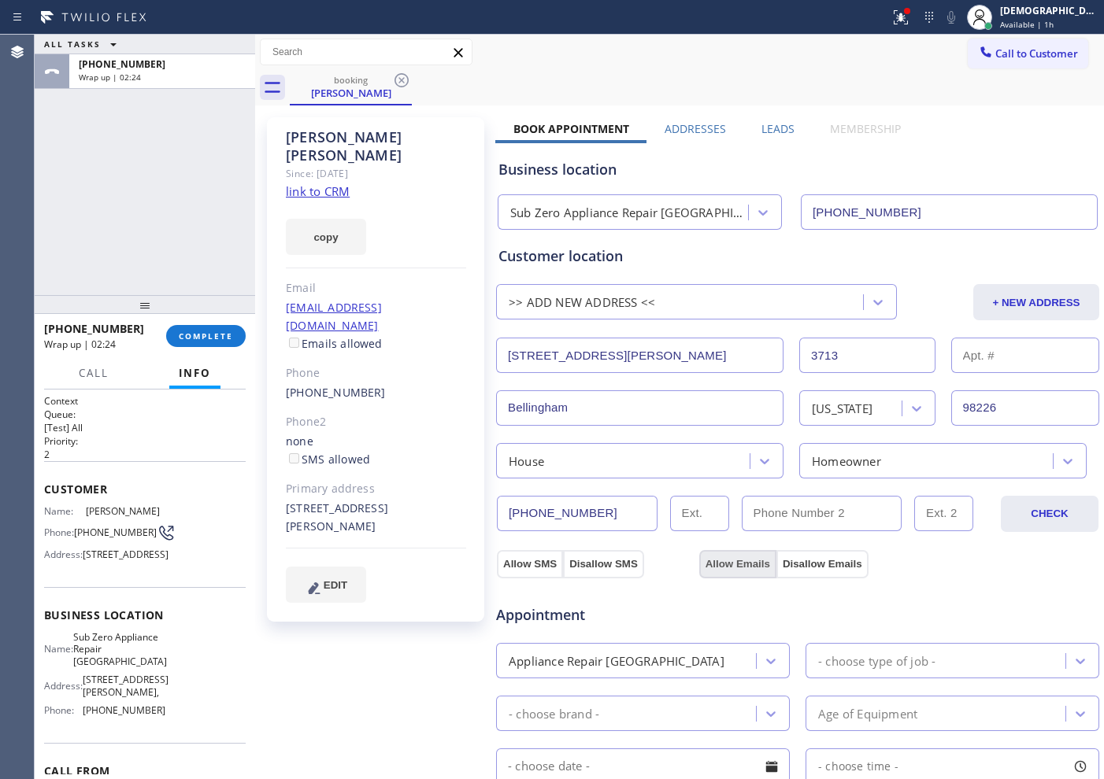
click at [730, 565] on button "Allow Emails" at bounding box center [737, 564] width 77 height 28
checkbox input "true"
click at [550, 557] on button "Allow SMS" at bounding box center [527, 564] width 60 height 28
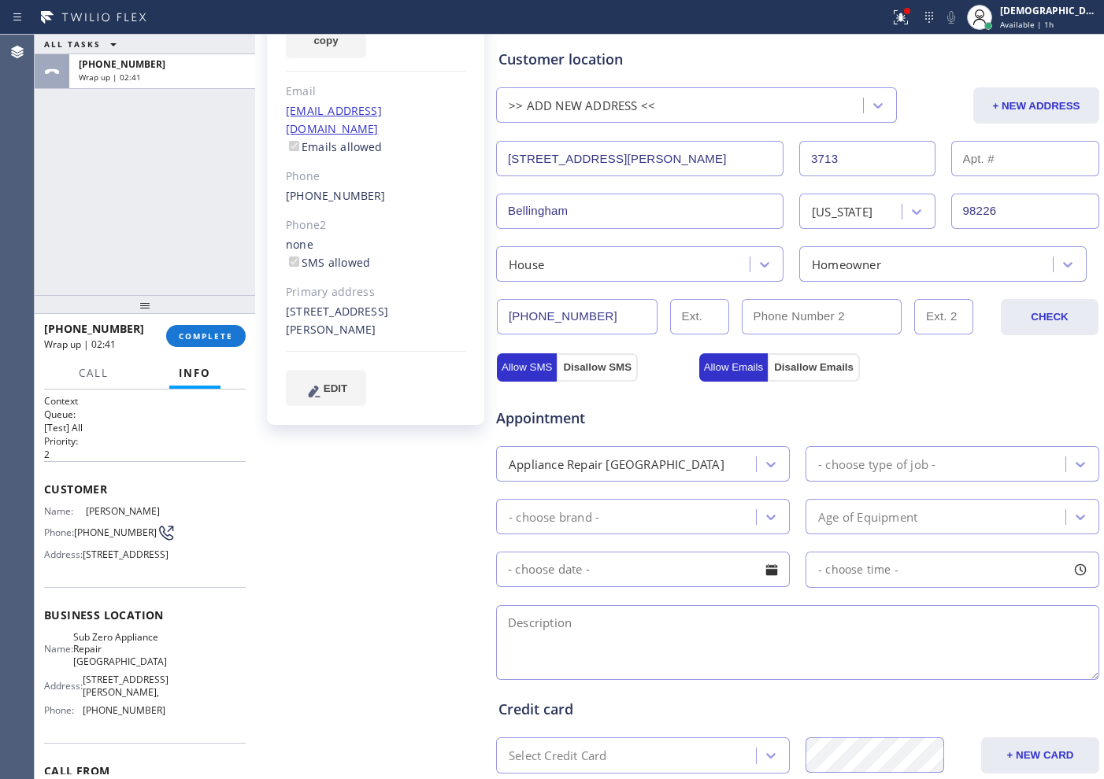
click at [699, 457] on div "Appliance Repair [GEOGRAPHIC_DATA]" at bounding box center [628, 464] width 255 height 28
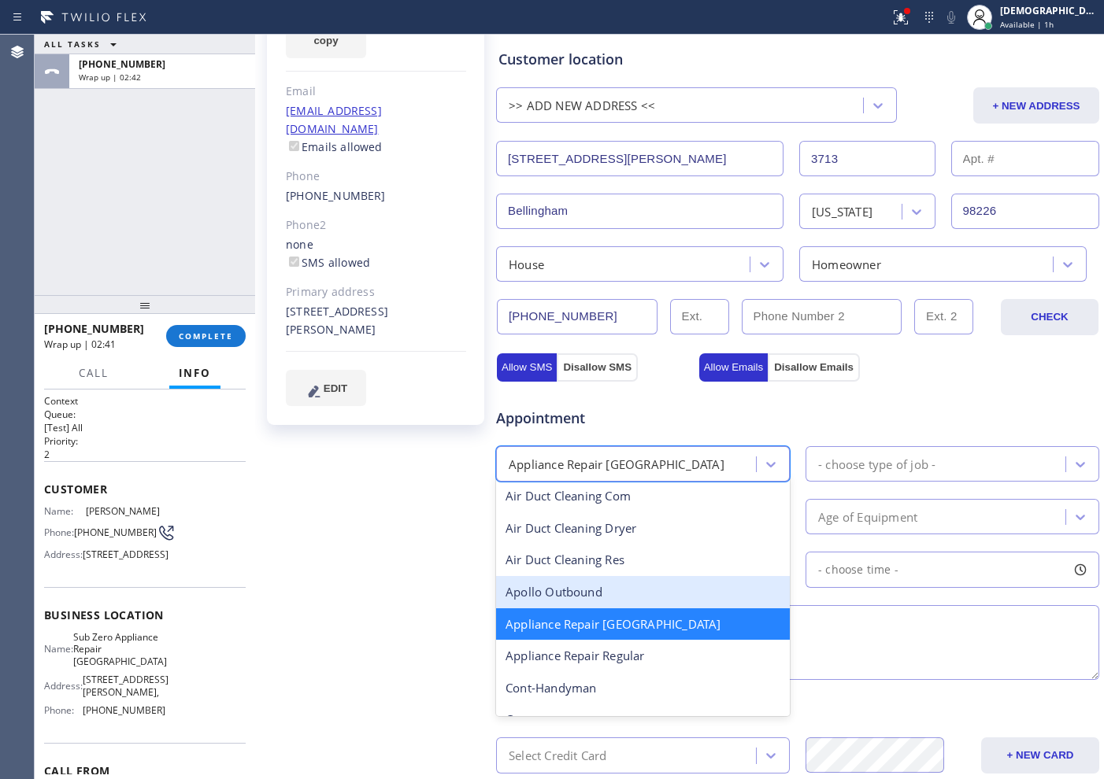
scroll to position [101, 0]
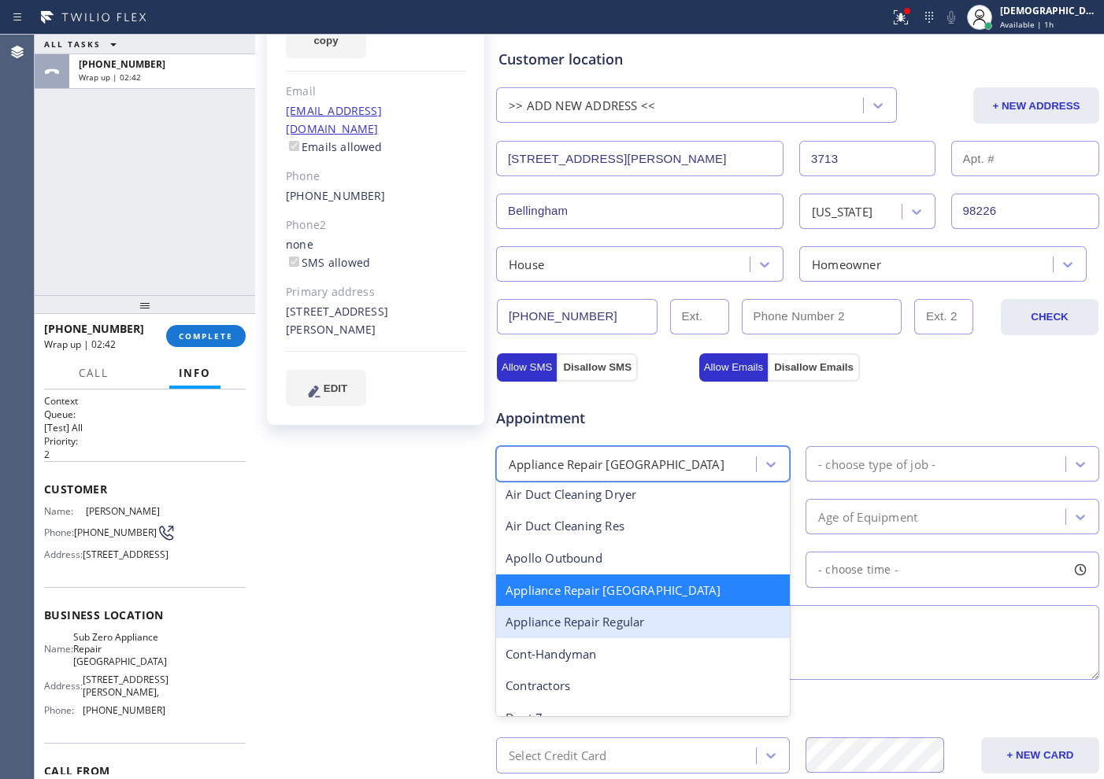
click at [662, 612] on div "Appliance Repair Regular" at bounding box center [643, 622] width 294 height 32
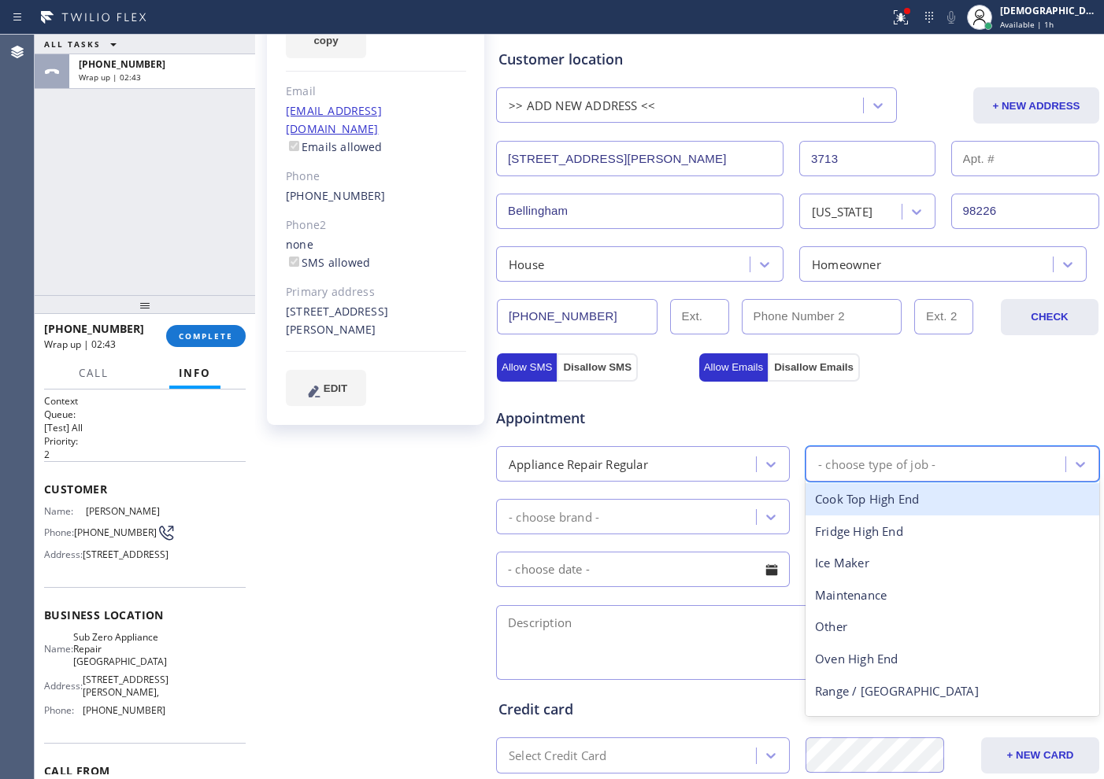
click at [870, 465] on div "- choose type of job -" at bounding box center [876, 464] width 117 height 18
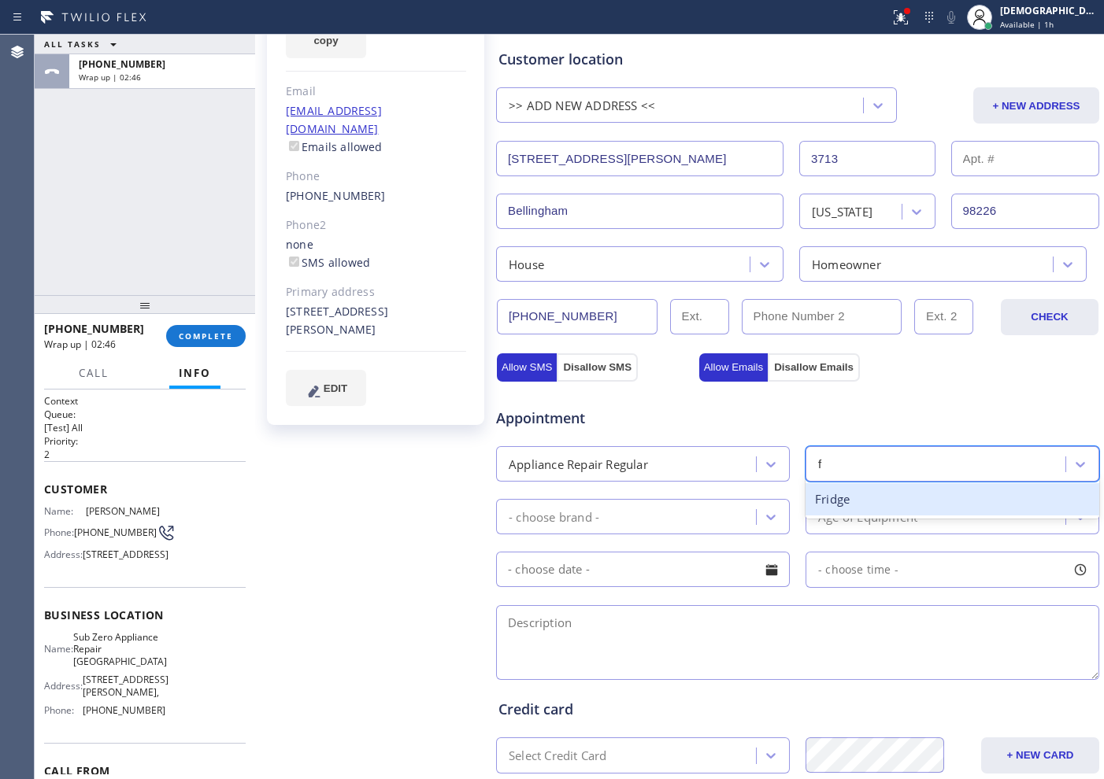
type input "fr"
click at [864, 498] on div "Fridge" at bounding box center [952, 499] width 294 height 32
click at [689, 502] on div "- choose brand -" at bounding box center [643, 516] width 294 height 35
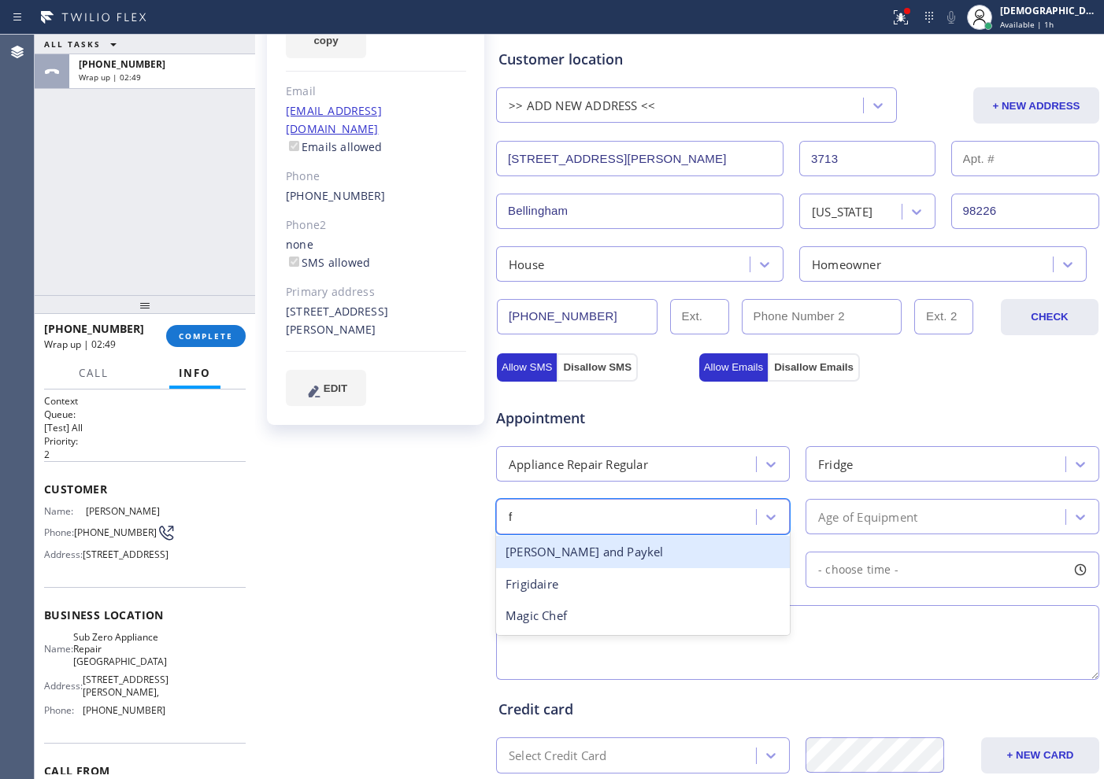
type input "fr"
click at [648, 550] on div "Frigidaire" at bounding box center [643, 552] width 294 height 32
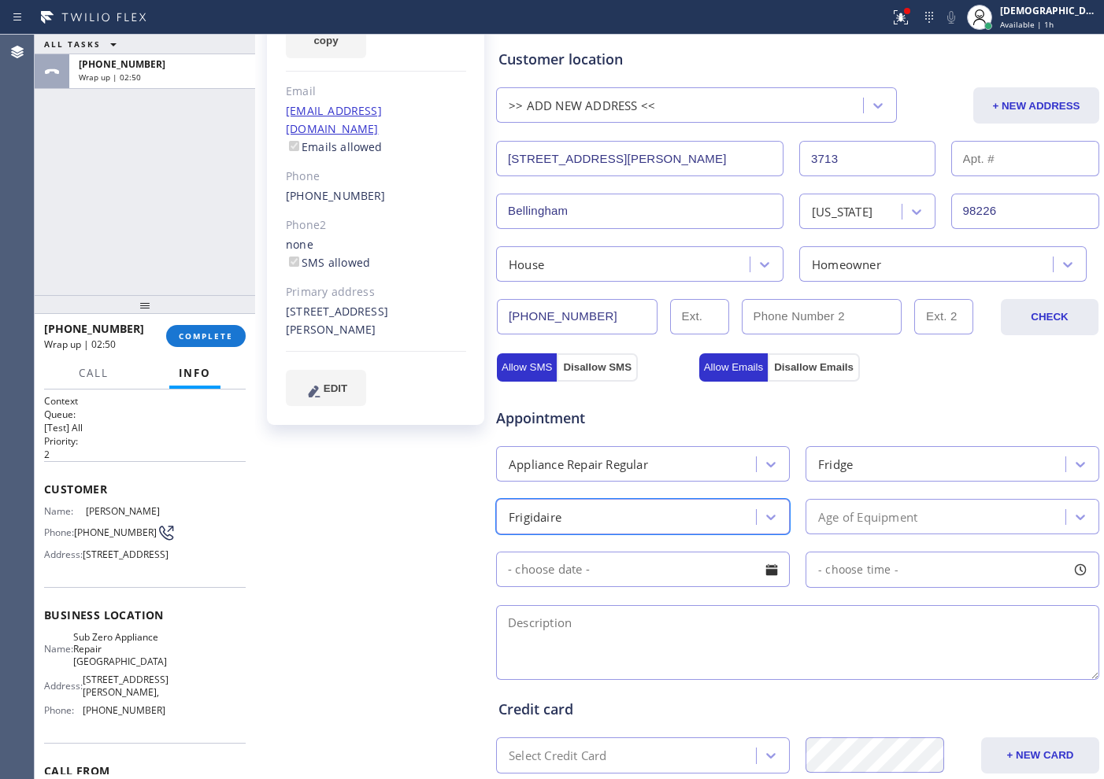
click at [843, 513] on div "Age of Equipment" at bounding box center [867, 517] width 99 height 18
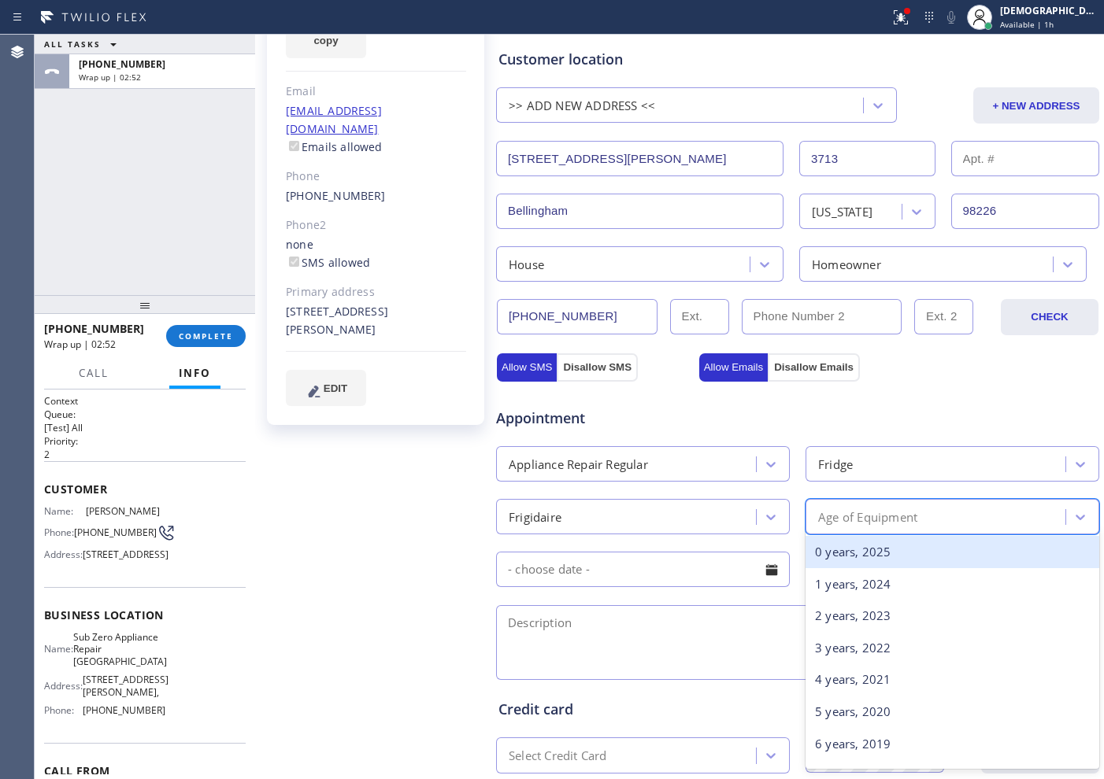
type input "2"
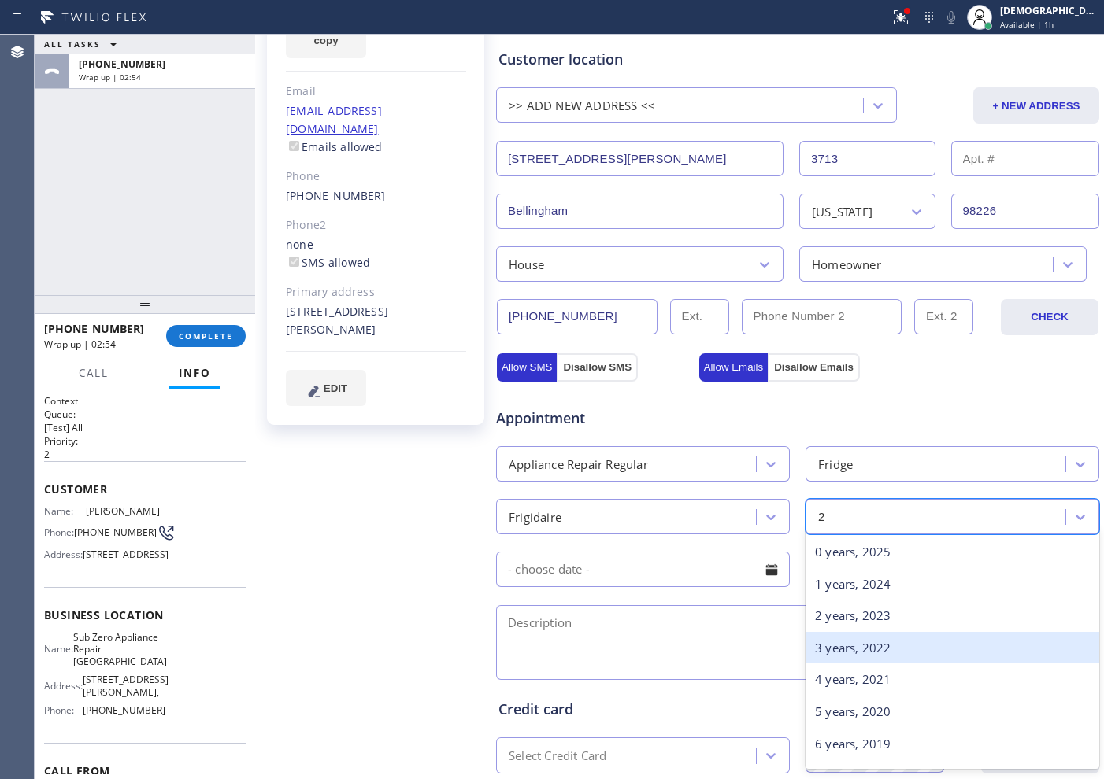
click at [887, 648] on div "3 years, 2022" at bounding box center [952, 648] width 294 height 32
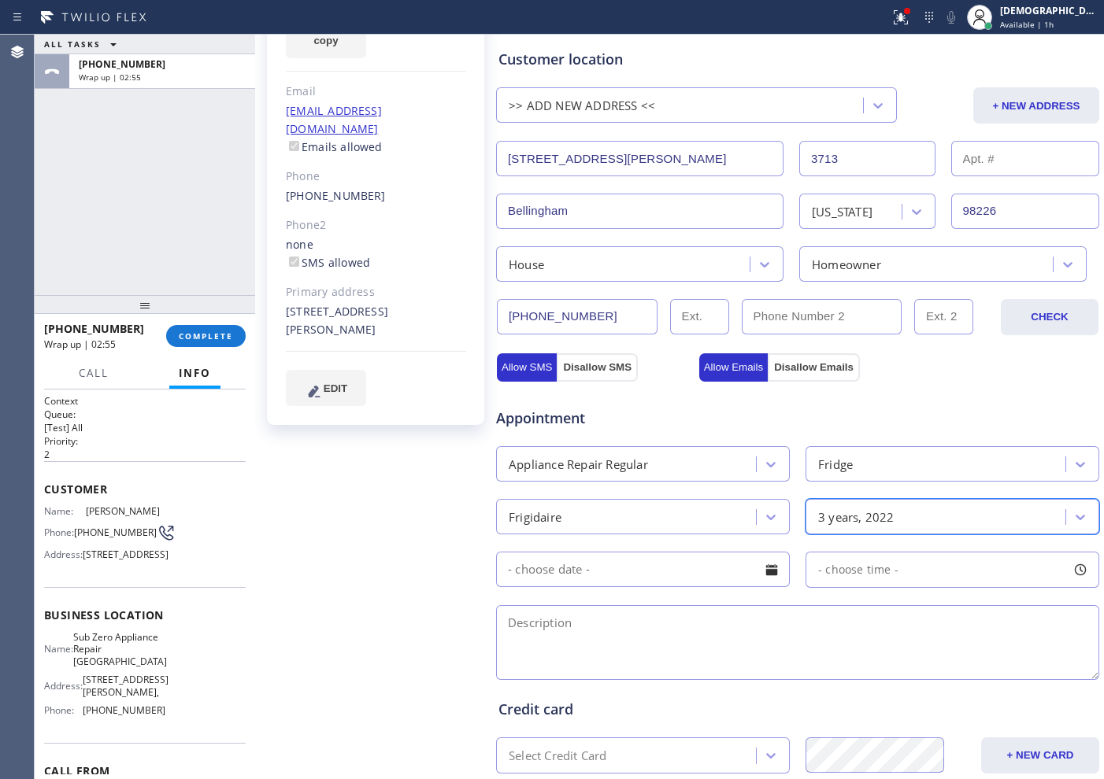
click at [656, 568] on input "text" at bounding box center [643, 569] width 294 height 35
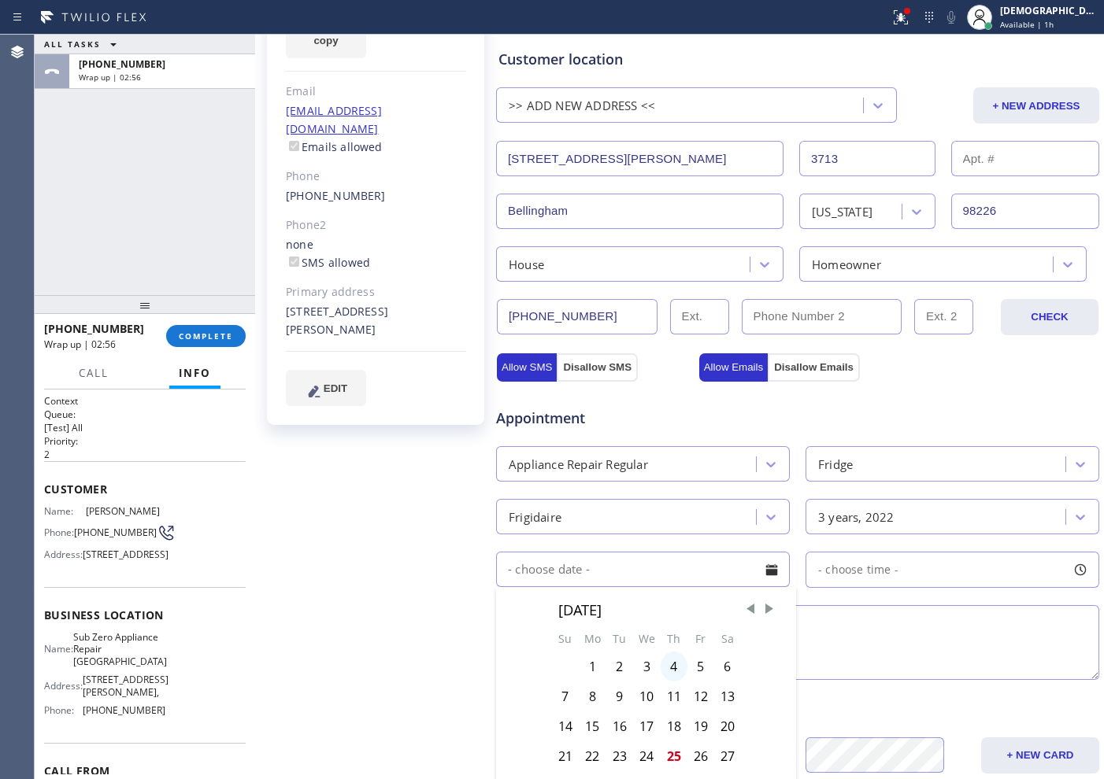
scroll to position [295, 0]
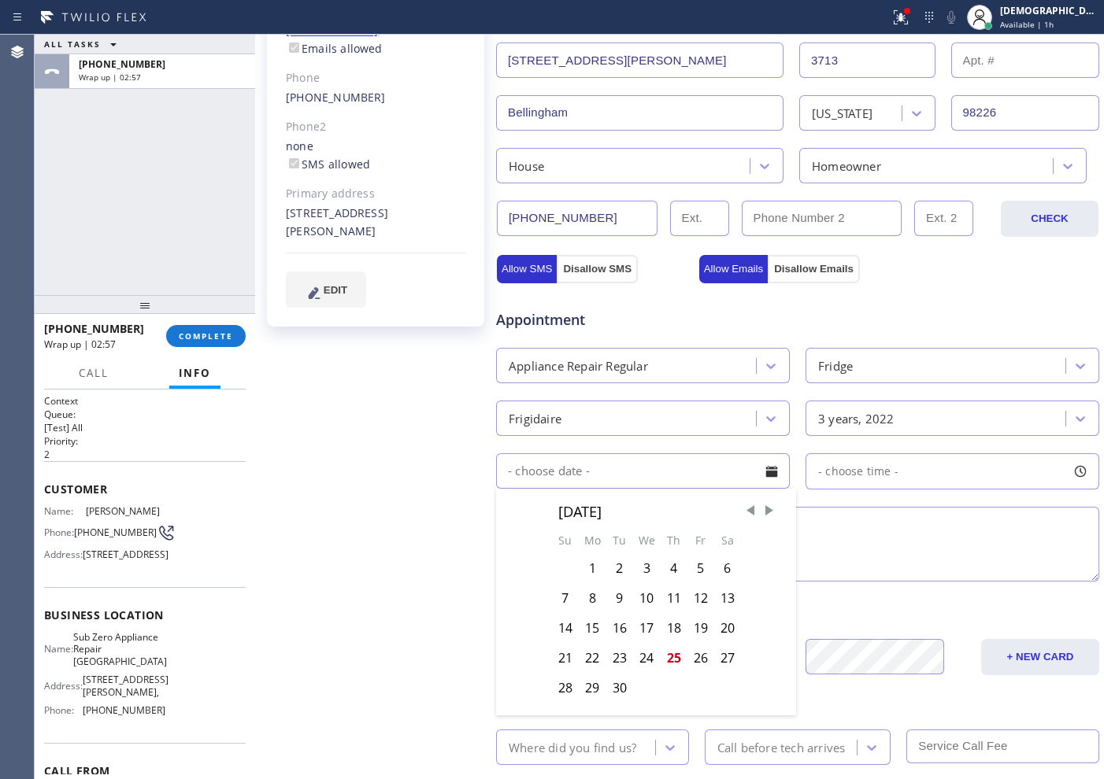
drag, startPoint x: 670, startPoint y: 660, endPoint x: 834, endPoint y: 546, distance: 199.2
click at [669, 659] on div "25" at bounding box center [674, 658] width 27 height 30
type input "[DATE]"
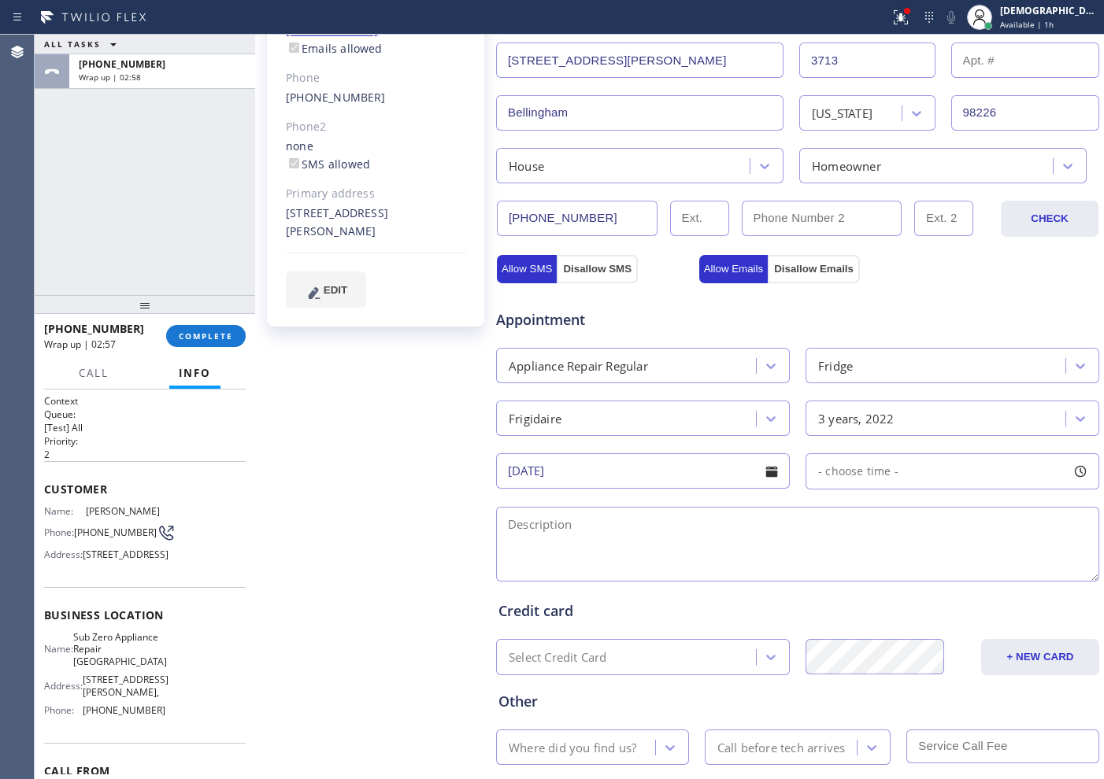
click at [876, 469] on span "- choose time -" at bounding box center [858, 471] width 80 height 15
drag, startPoint x: 817, startPoint y: 562, endPoint x: 1001, endPoint y: 578, distance: 184.9
click at [1007, 578] on div at bounding box center [1016, 567] width 19 height 33
drag, startPoint x: 816, startPoint y: 564, endPoint x: 946, endPoint y: 573, distance: 131.0
click at [949, 573] on div at bounding box center [958, 567] width 19 height 33
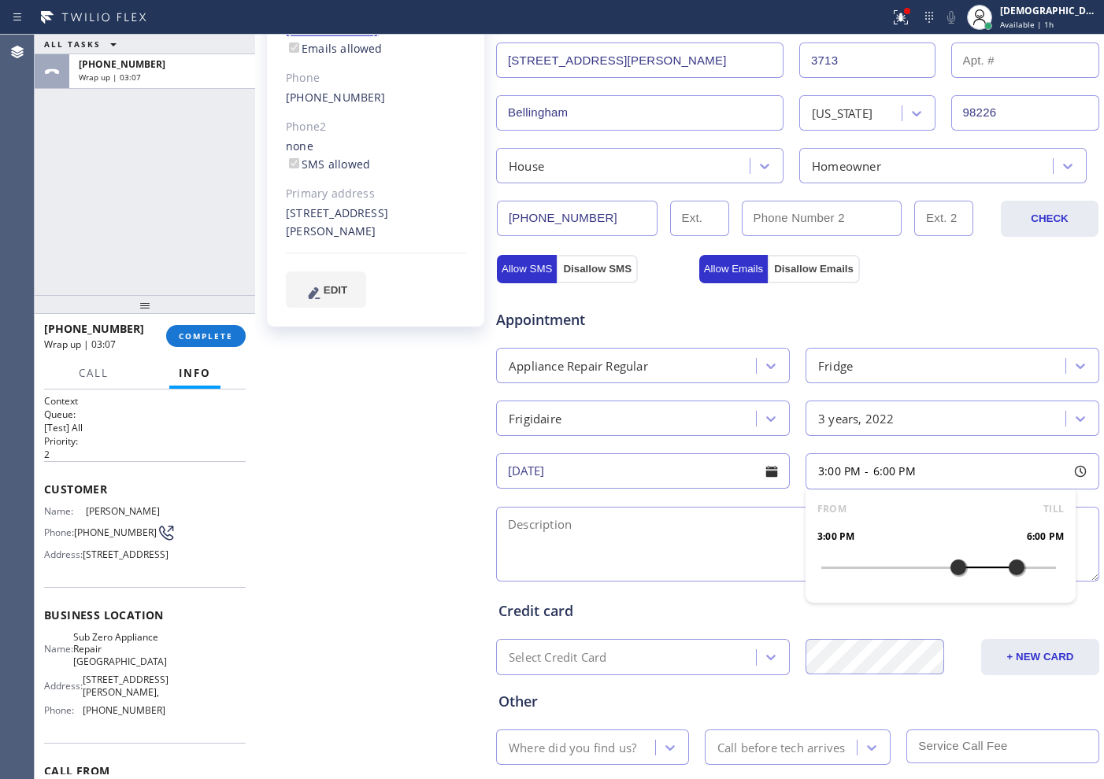
click at [711, 546] on textarea at bounding box center [797, 544] width 603 height 75
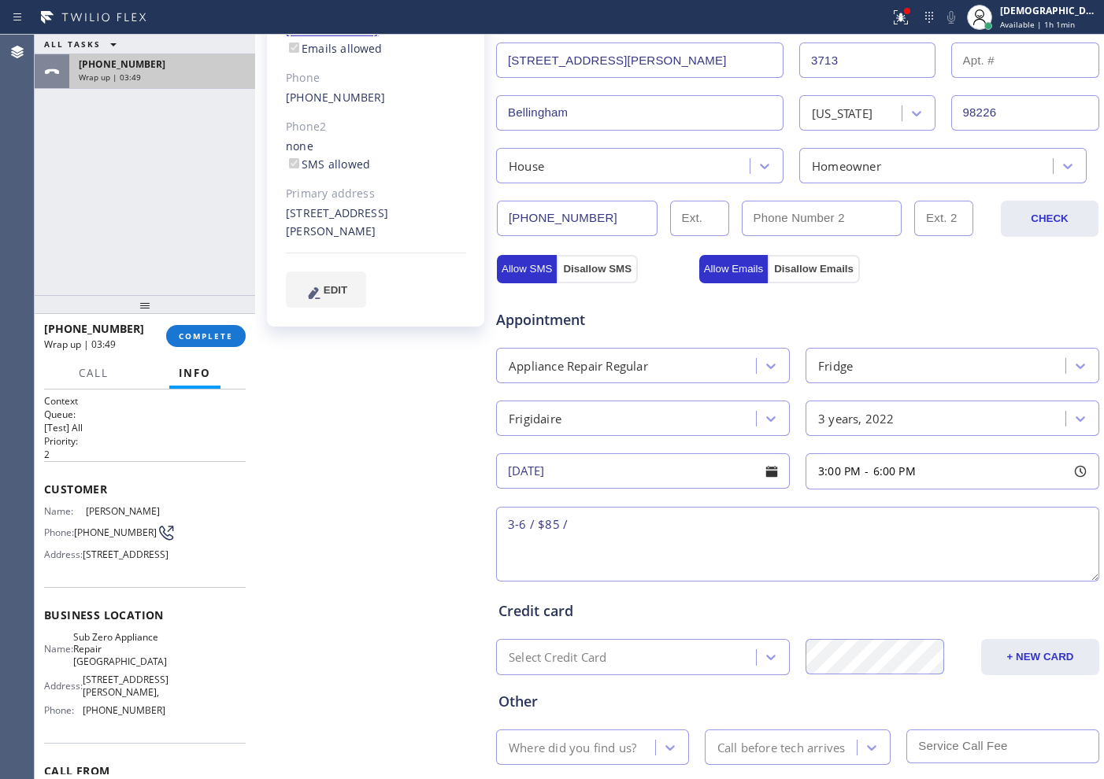
drag, startPoint x: 98, startPoint y: 242, endPoint x: 234, endPoint y: 72, distance: 217.4
click at [98, 242] on div "ALL TASKS ALL TASKS ACTIVE TASKS TASKS IN WRAP UP [PHONE_NUMBER] Wrap up | 03:49" at bounding box center [145, 165] width 220 height 261
click at [601, 520] on textarea "3-6 / $85 /" at bounding box center [797, 544] width 603 height 75
click at [669, 536] on textarea "3-6 / $85 /" at bounding box center [797, 544] width 603 height 75
paste textarea "Frigidaire / freezer / it wont allow to reduce the temp / 2022"
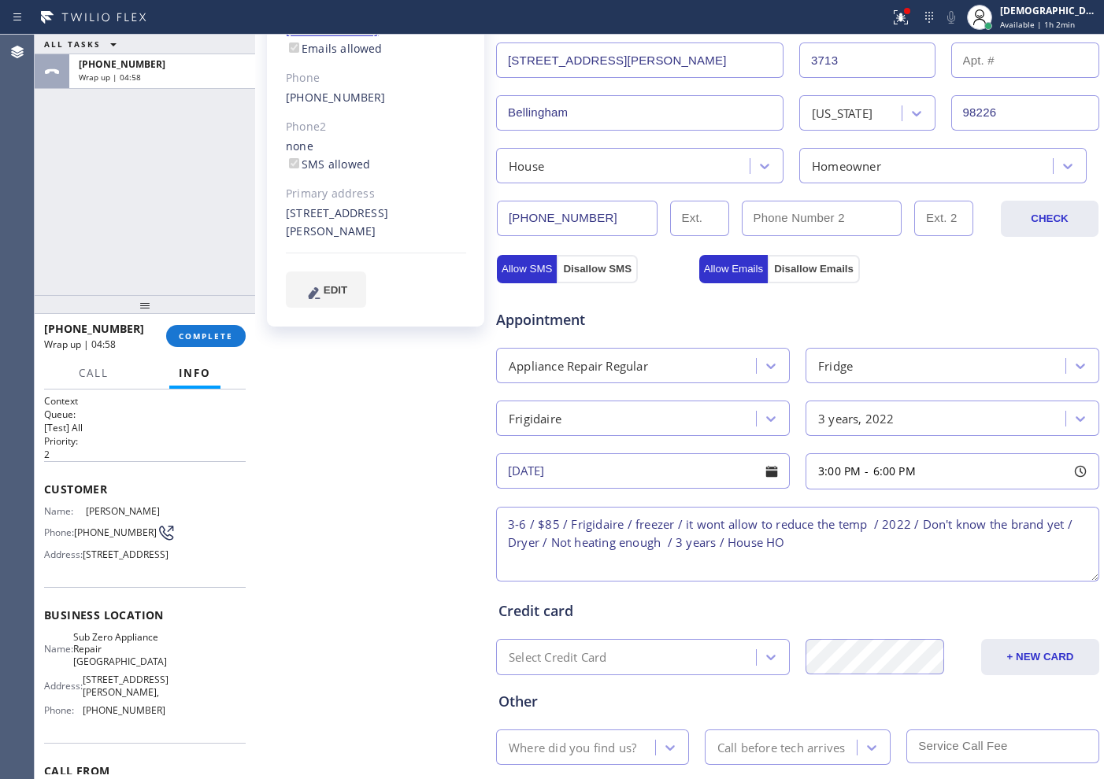
click at [852, 548] on textarea "3-6 / $85 / Frigidaire / freezer / it wont allow to reduce the temp / 2022 / Do…" at bounding box center [797, 544] width 603 height 75
paste textarea "[STREET_ADDRESS][PERSON_NAME]"
click at [876, 539] on textarea "3-6 / $85 / Frigidaire / freezer / it wont allow to reduce the temp / 2022 / Do…" at bounding box center [797, 544] width 603 height 75
click at [1014, 541] on textarea "3-6 / $85 / Frigidaire / freezer / it wont allow to reduce the temp / 2022 / Do…" at bounding box center [797, 544] width 603 height 75
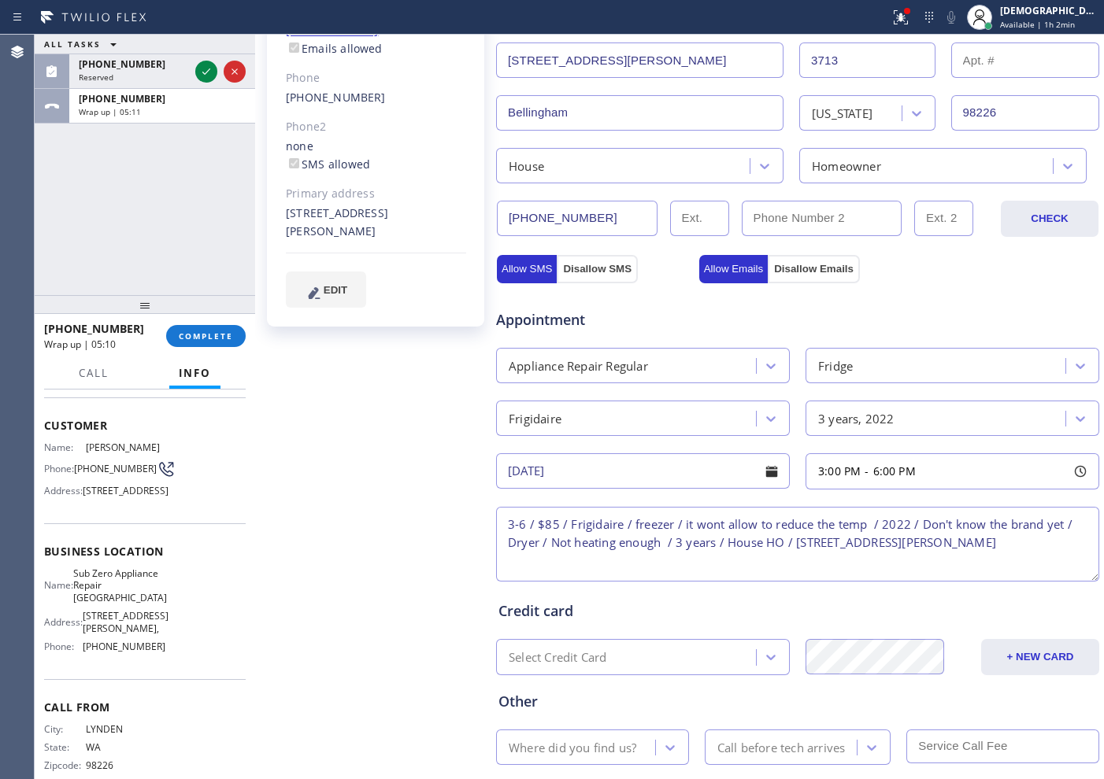
scroll to position [98, 0]
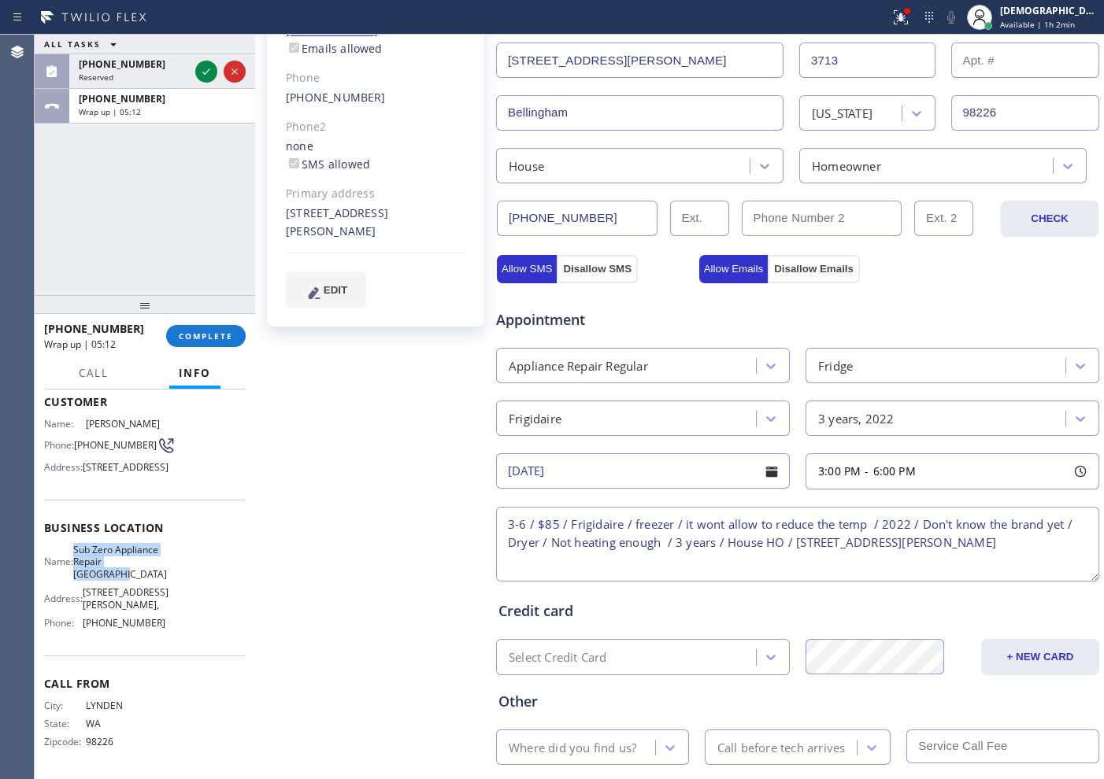
drag, startPoint x: 146, startPoint y: 621, endPoint x: 83, endPoint y: 579, distance: 76.0
click at [83, 579] on span "Sub Zero Appliance Repair [GEOGRAPHIC_DATA]" at bounding box center [120, 562] width 94 height 36
copy span "Sub Zero Appliance Repair [GEOGRAPHIC_DATA]"
click at [1031, 549] on textarea "3-6 / $85 / Frigidaire / freezer / it wont allow to reduce the temp / 2022 / Do…" at bounding box center [797, 544] width 603 height 75
paste textarea "Sub Zero Appliance Repair [GEOGRAPHIC_DATA]"
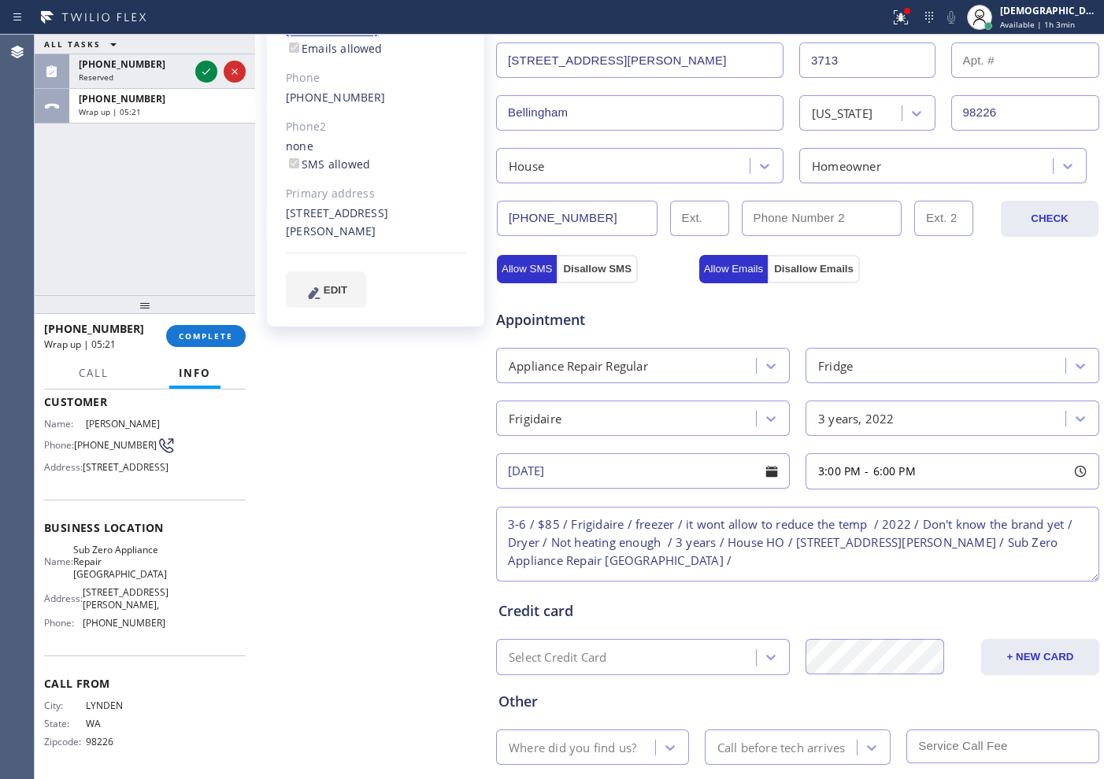
click at [742, 561] on textarea "3-6 / $85 / Frigidaire / freezer / it wont allow to reduce the temp / 2022 / Do…" at bounding box center [797, 544] width 603 height 75
paste textarea "Please call customer 30 minutes prior to arrival"
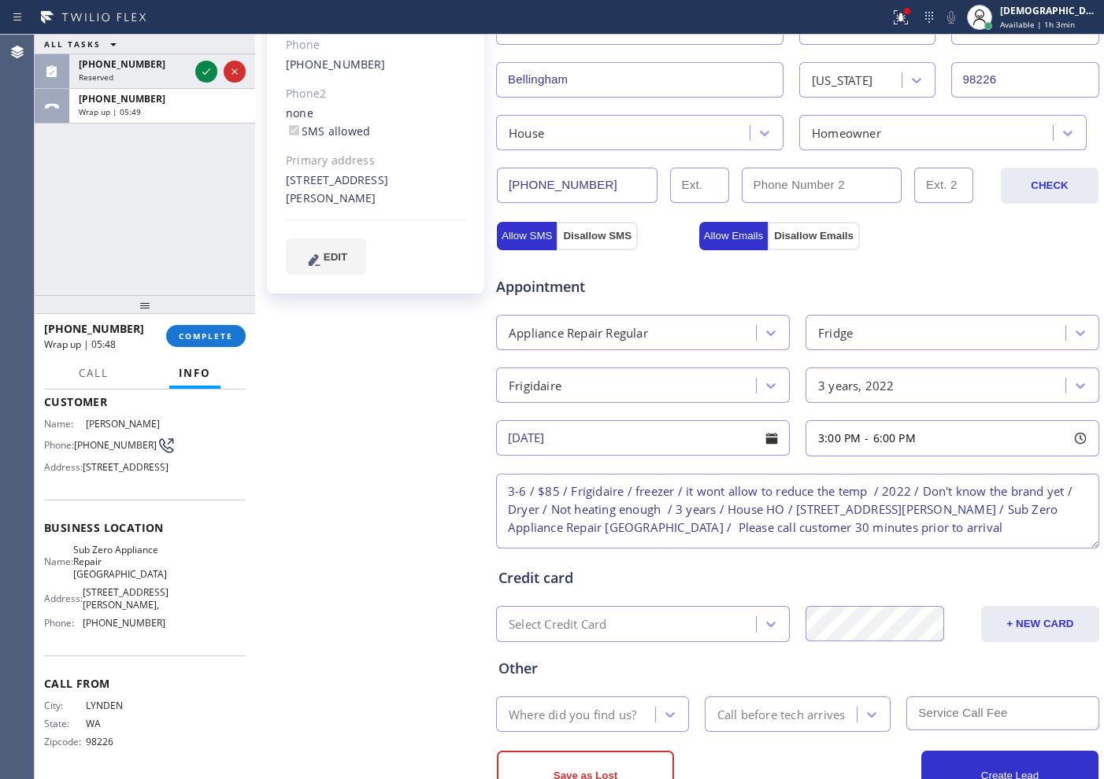
scroll to position [386, 0]
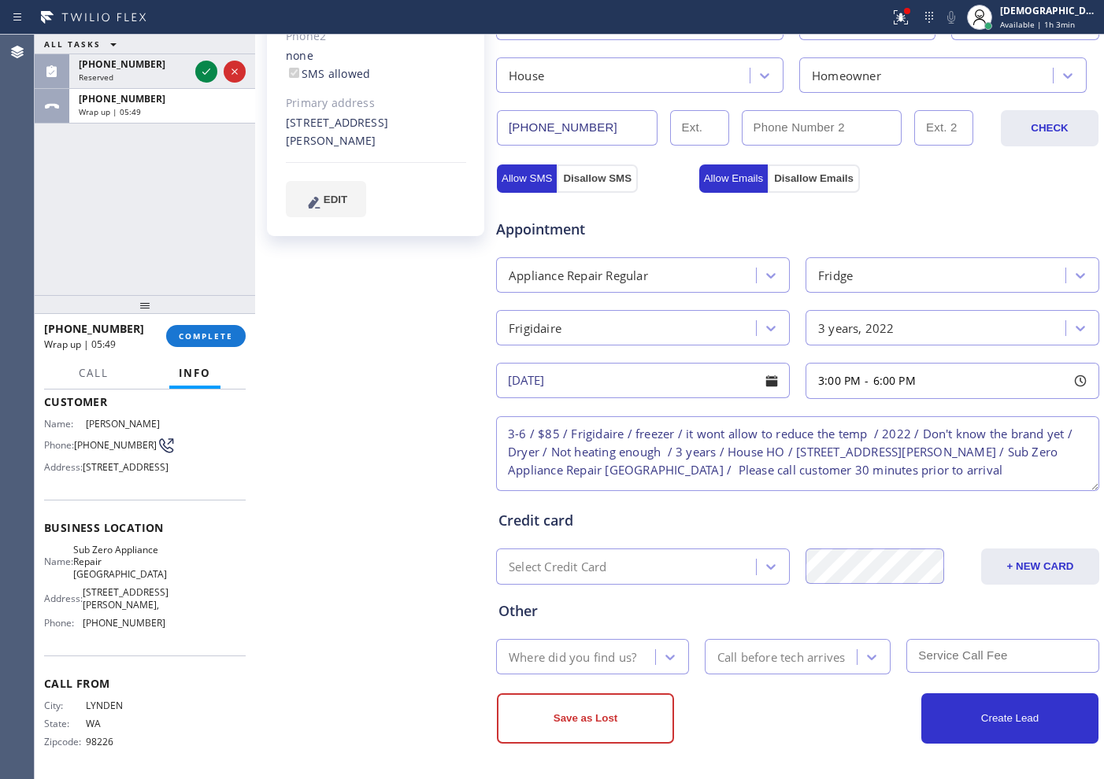
type textarea "3-6 / $85 / Frigidaire / freezer / it wont allow to reduce the temp / 2022 / Do…"
click at [611, 654] on div "Where did you find us?" at bounding box center [573, 657] width 128 height 18
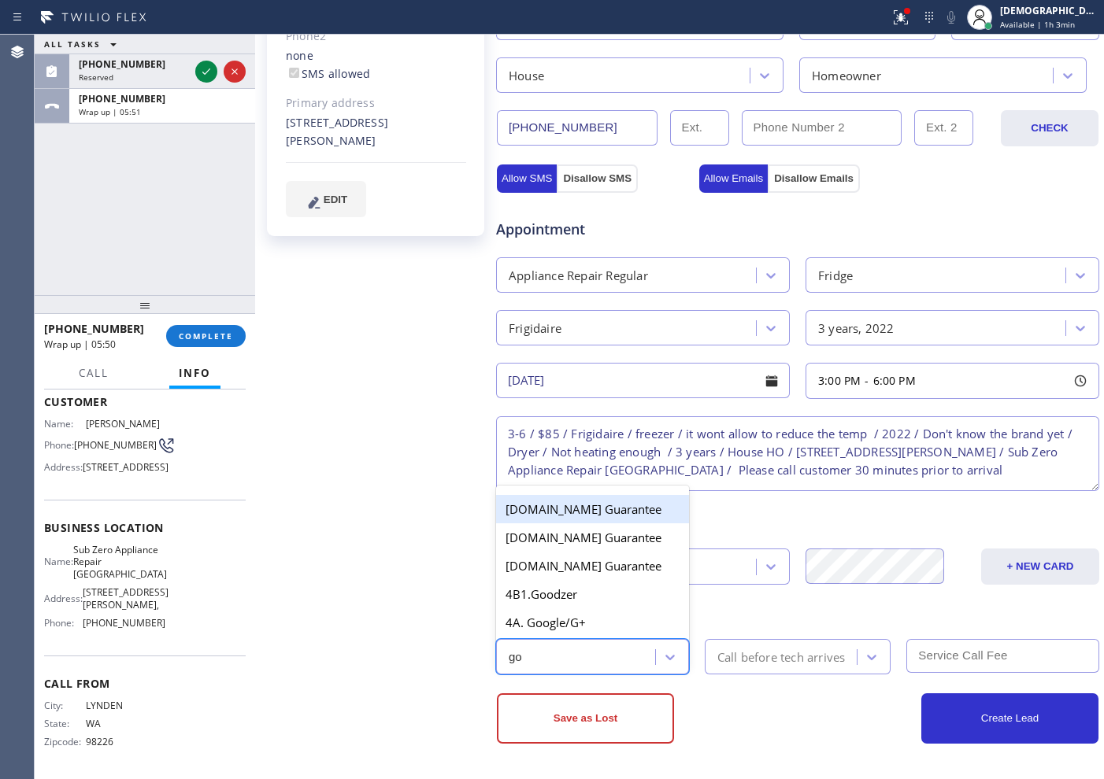
type input "goo"
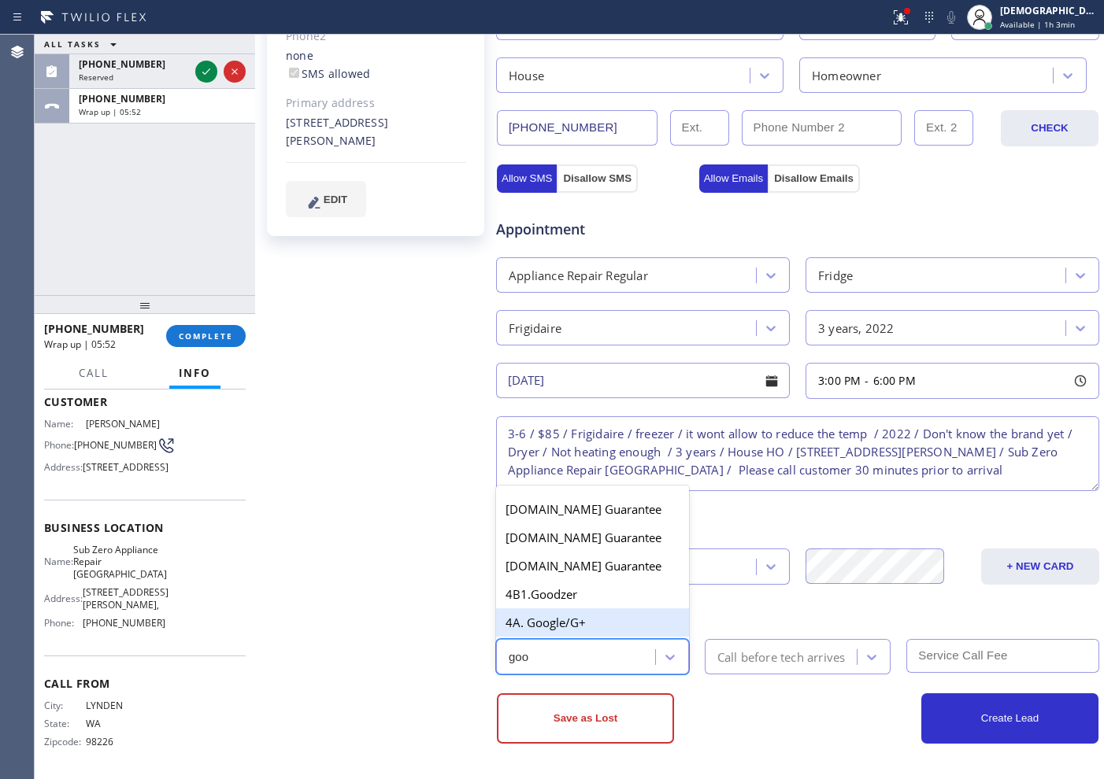
click at [578, 621] on div "4A. Google/G+" at bounding box center [592, 623] width 193 height 28
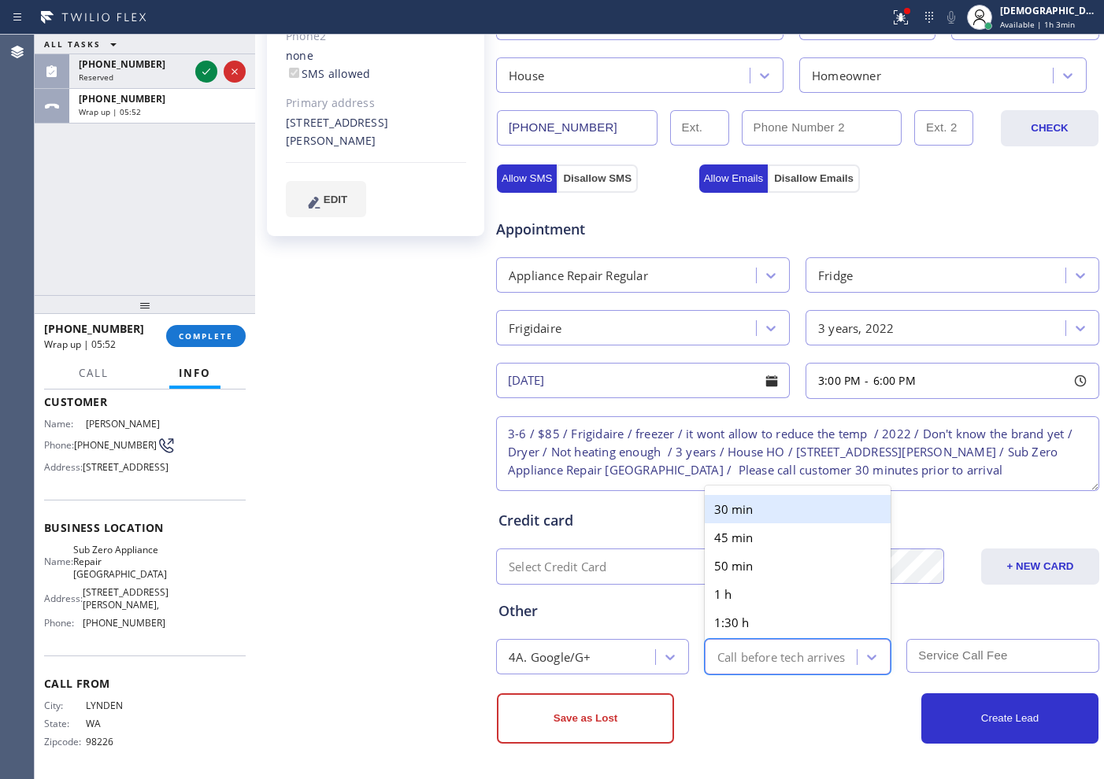
click at [772, 661] on div "Call before tech arrives" at bounding box center [781, 657] width 128 height 18
type input "30"
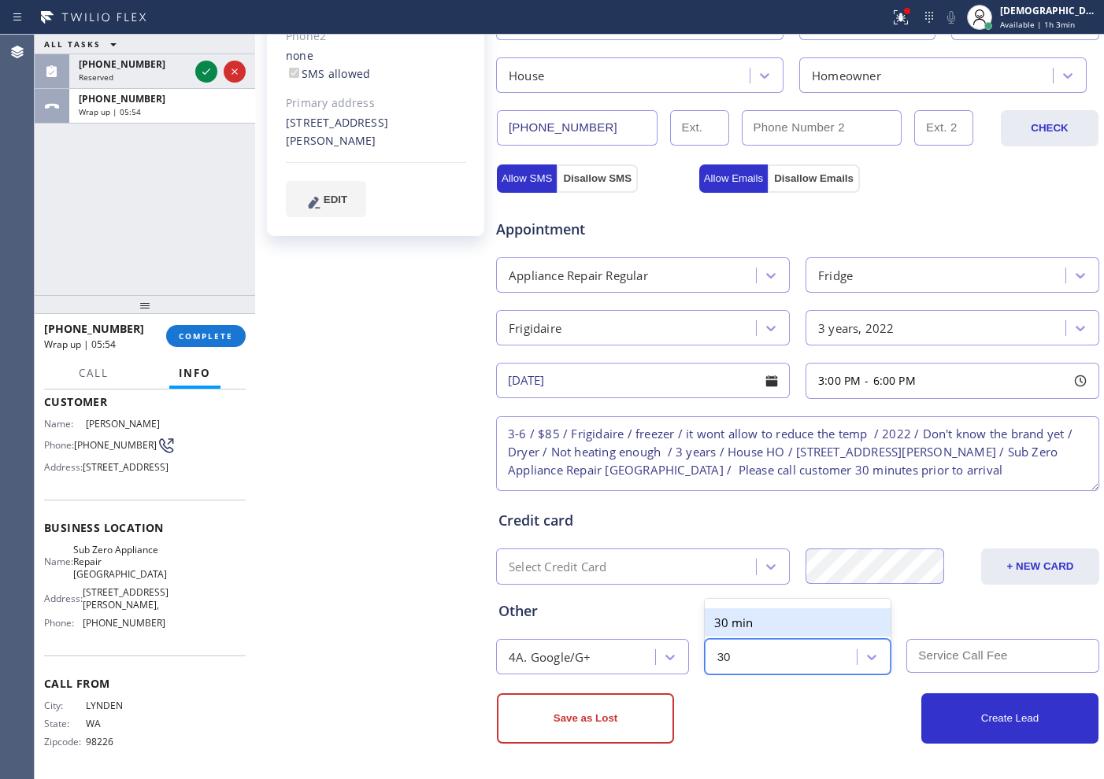
click at [810, 616] on div "30 min" at bounding box center [798, 623] width 187 height 28
click at [561, 431] on textarea "3-6 / $85 / Frigidaire / freezer / it wont allow to reduce the temp / 2022 / Do…" at bounding box center [797, 454] width 603 height 75
type textarea "3-6 / No SCF / Frigidaire / freezer / it wont allow to reduce the temp / 2022 /…"
click at [920, 650] on input "text" at bounding box center [1002, 656] width 193 height 34
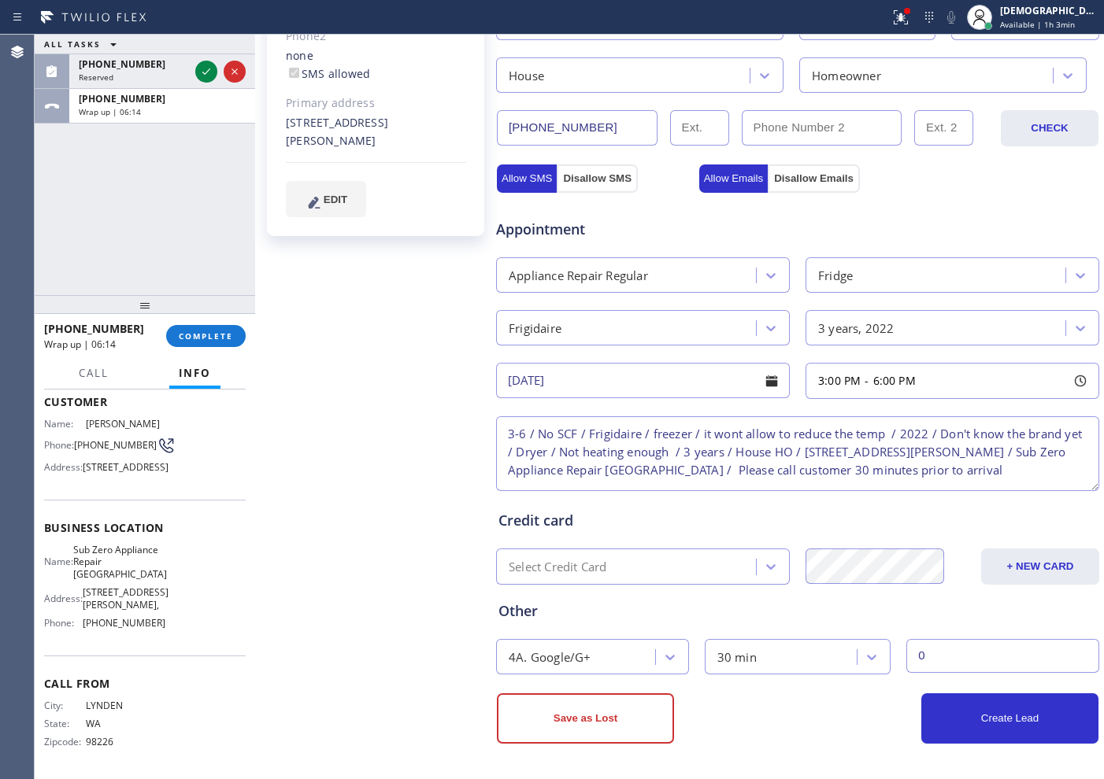
type input "0"
click at [930, 707] on button "Create Lead" at bounding box center [1009, 719] width 177 height 50
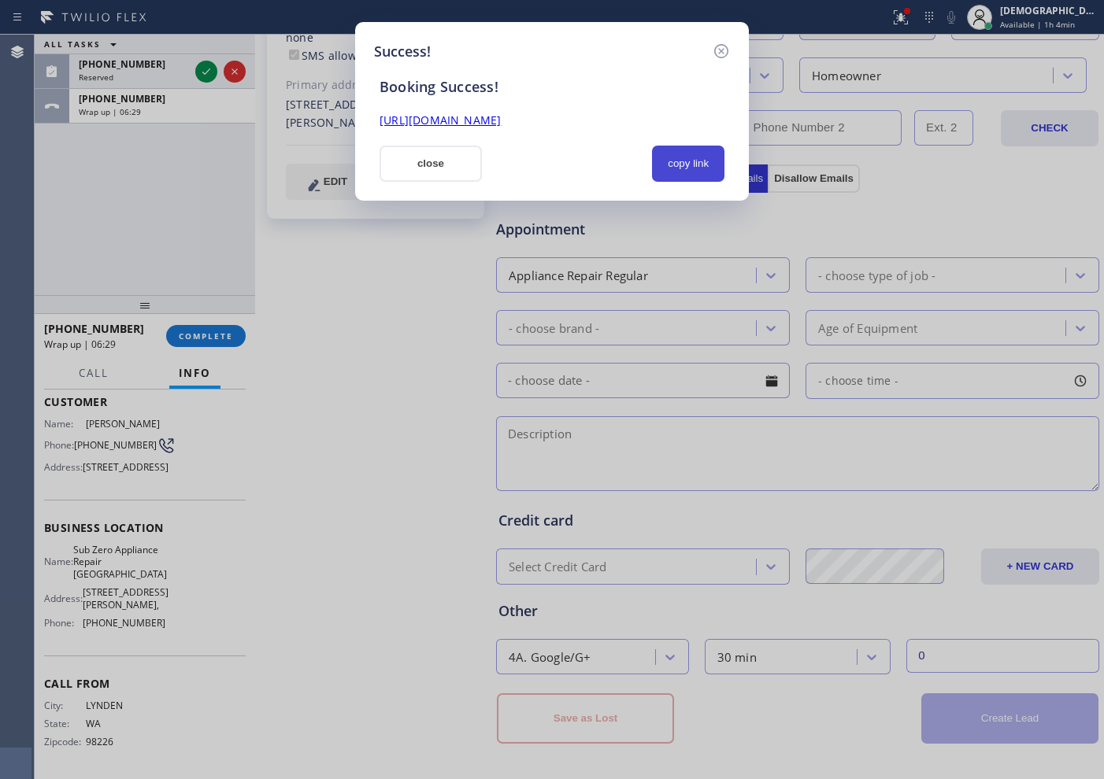
click at [678, 160] on button "copy link" at bounding box center [688, 164] width 72 height 36
click at [501, 120] on link "[URL][DOMAIN_NAME]" at bounding box center [439, 120] width 121 height 15
click at [426, 172] on button "close" at bounding box center [430, 164] width 102 height 36
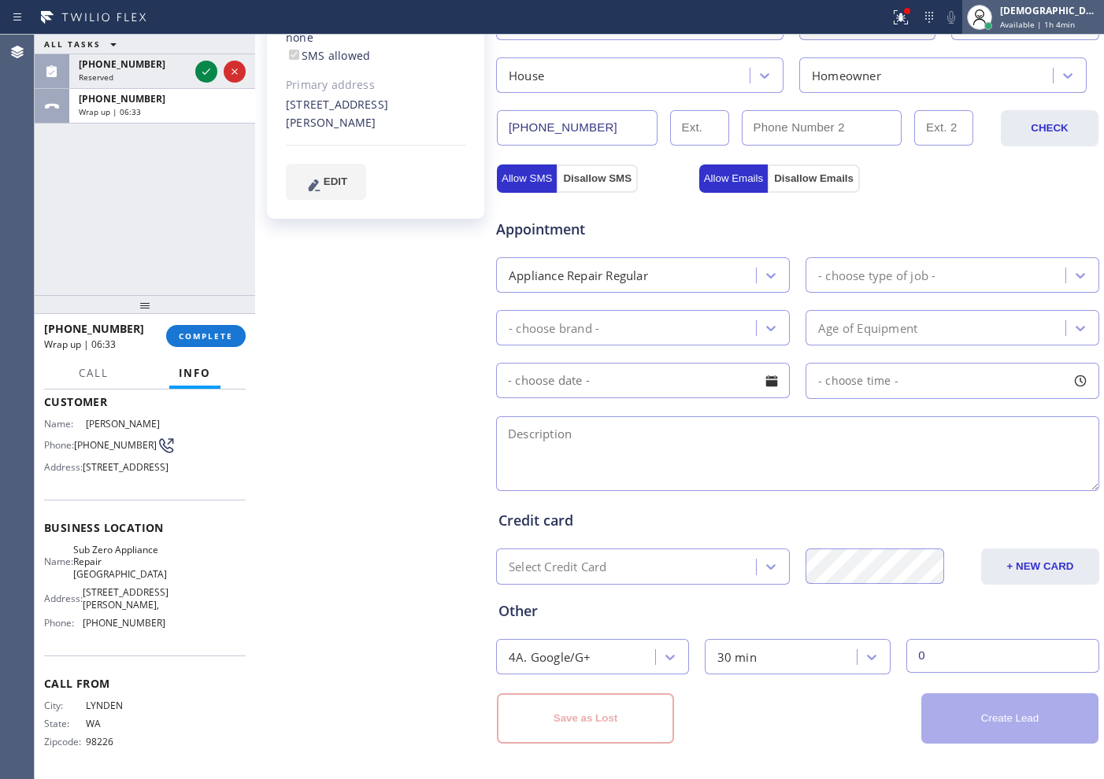
click at [1062, 19] on span "Available | 1h 4min" at bounding box center [1037, 24] width 75 height 11
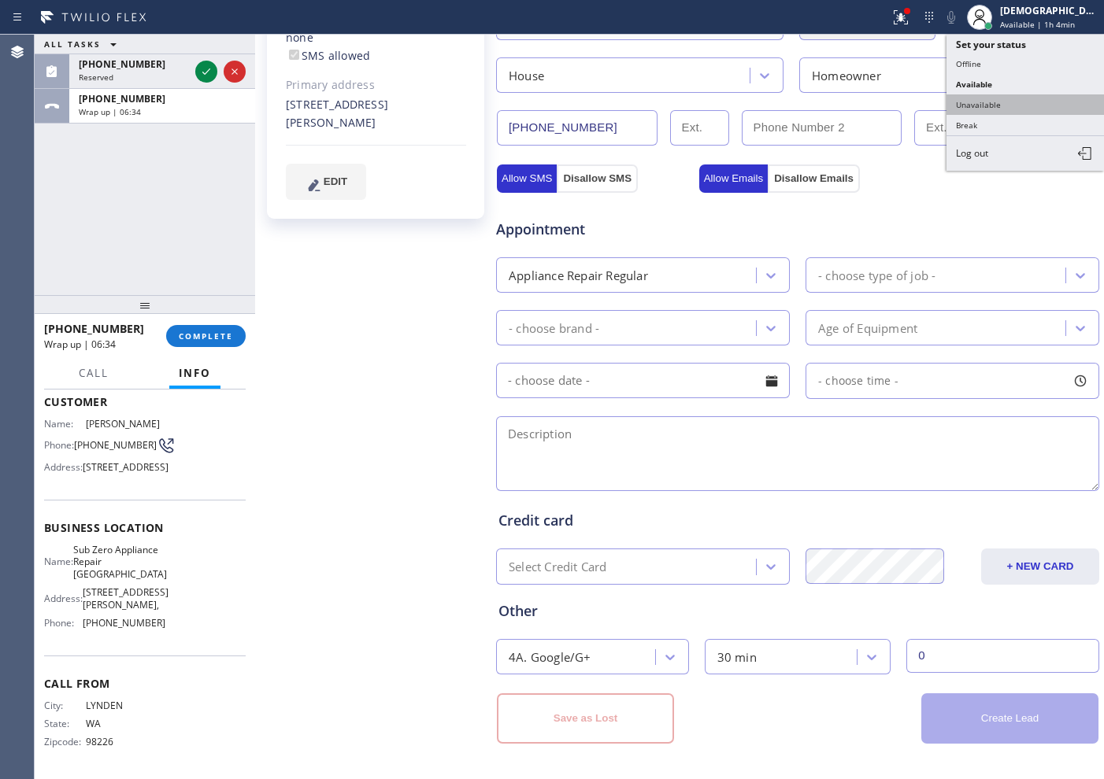
click at [1006, 96] on button "Unavailable" at bounding box center [1024, 104] width 157 height 20
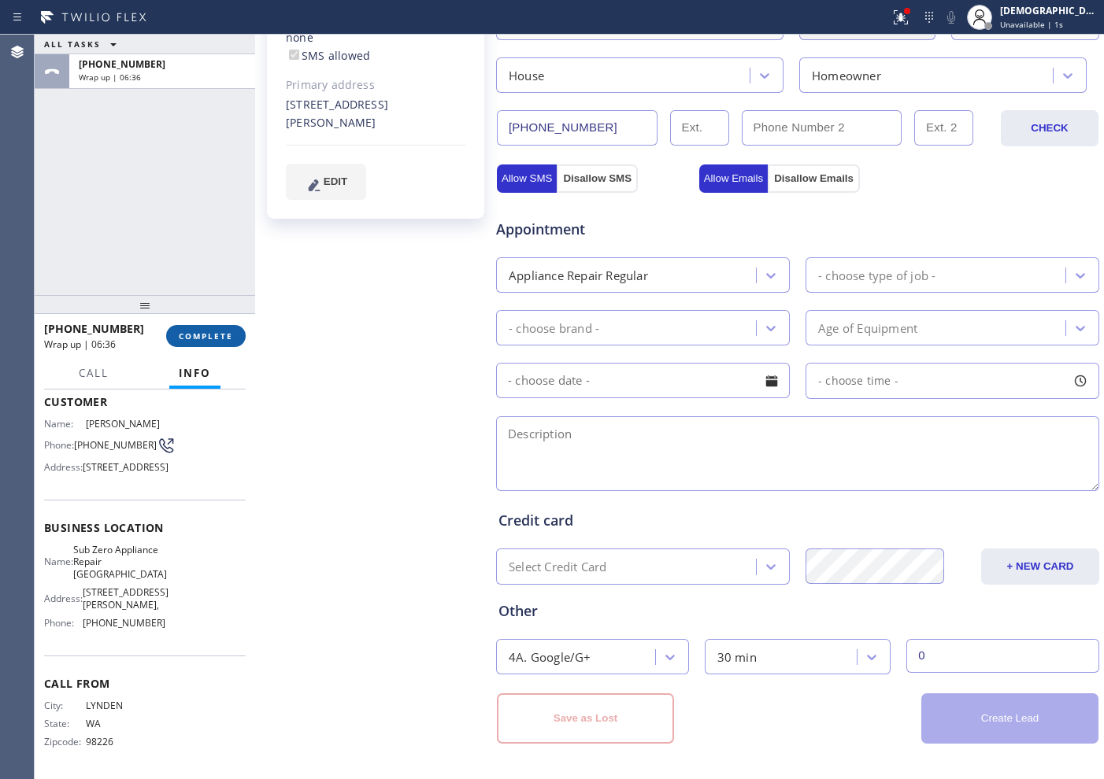
click at [219, 335] on span "COMPLETE" at bounding box center [206, 336] width 54 height 11
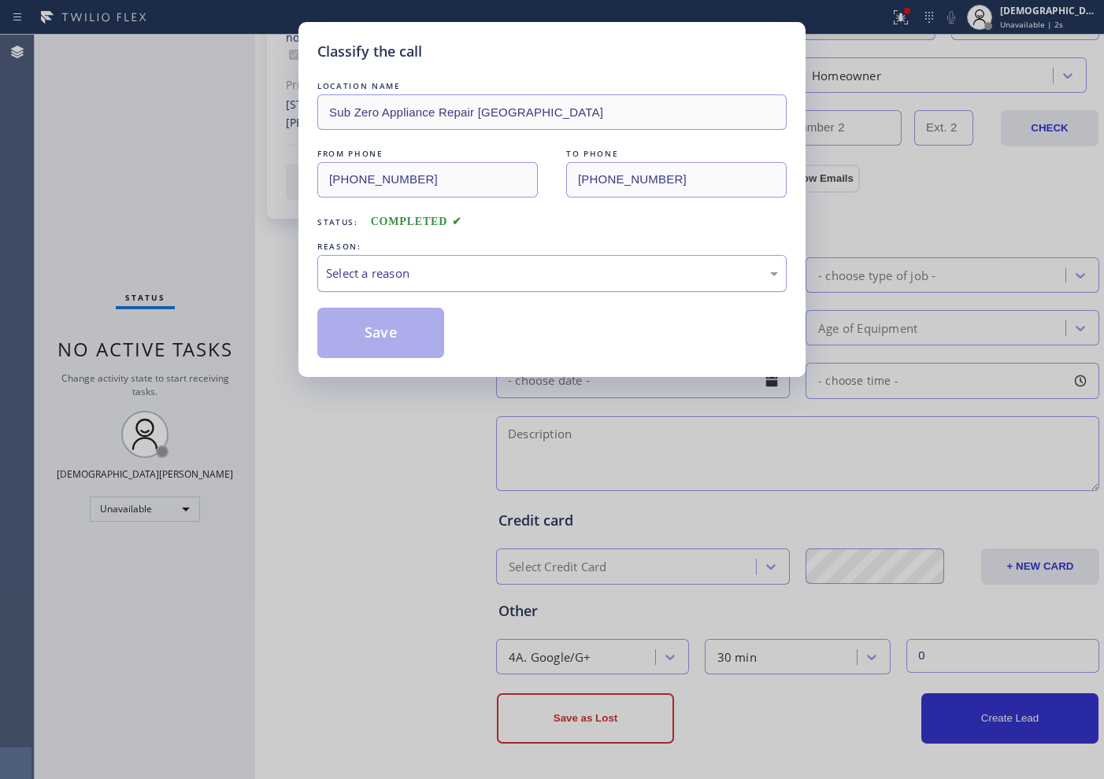
click at [476, 261] on div "Select a reason" at bounding box center [551, 273] width 469 height 37
click at [405, 323] on button "Save" at bounding box center [380, 333] width 127 height 50
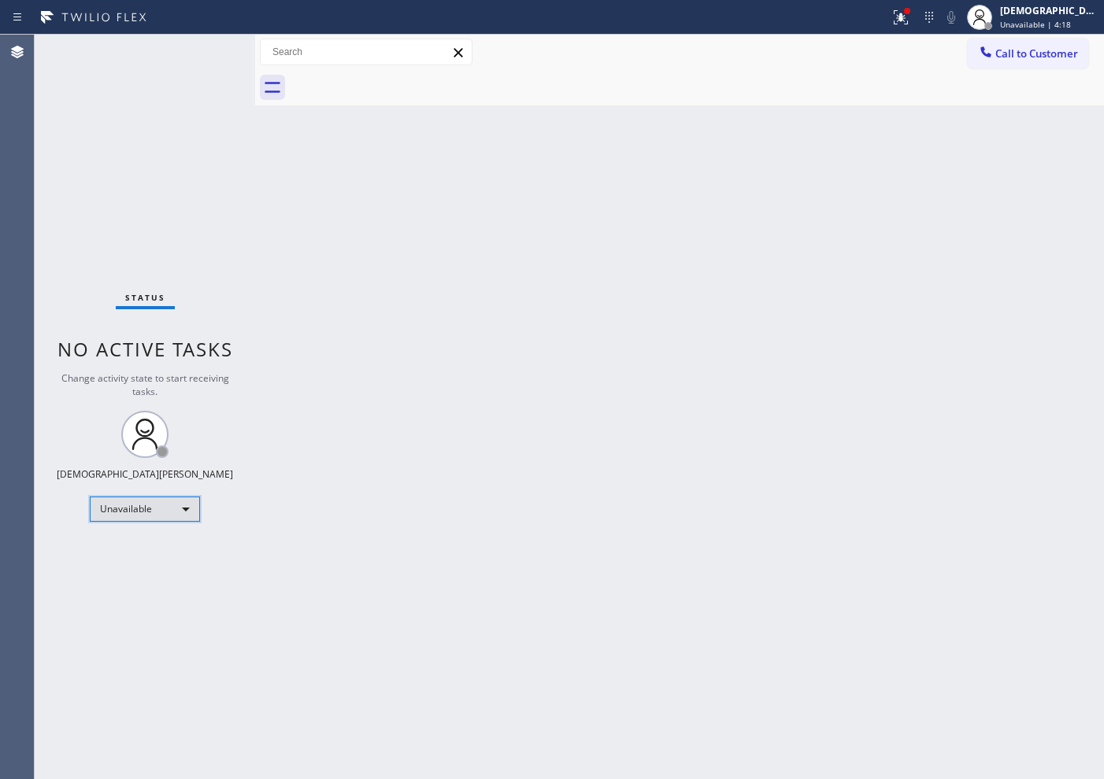
click at [157, 511] on div "Unavailable" at bounding box center [145, 509] width 110 height 25
click at [146, 542] on li "Available" at bounding box center [144, 551] width 107 height 19
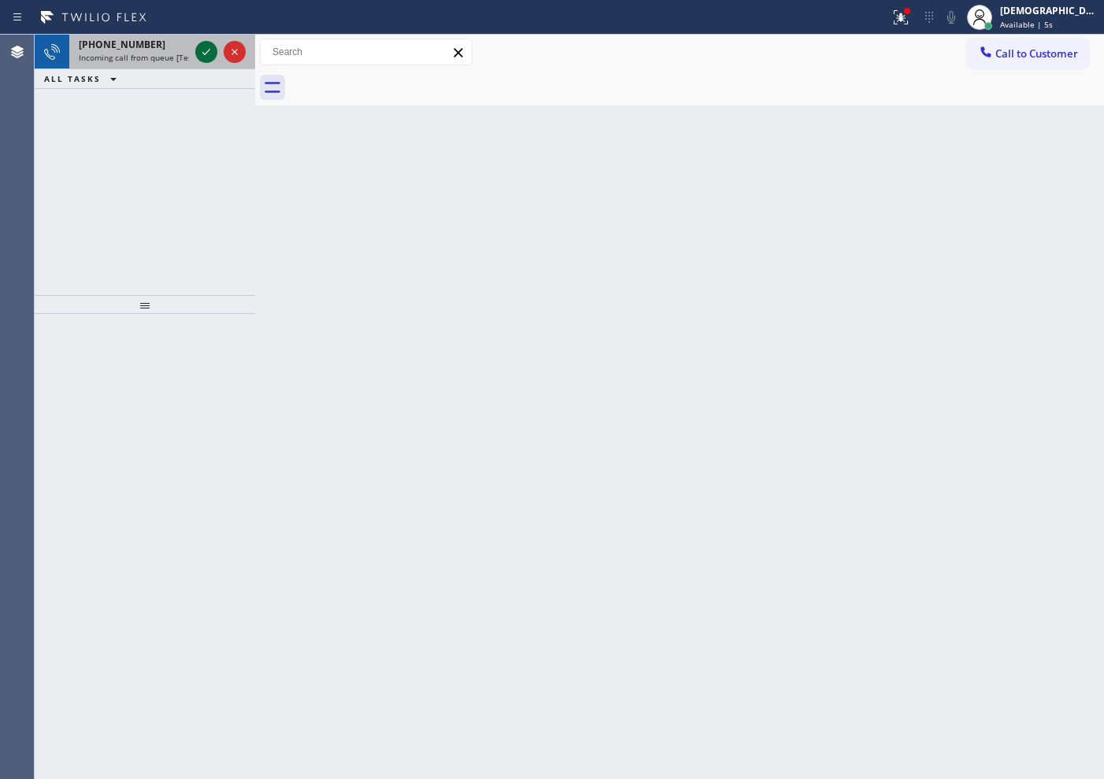
click at [198, 49] on icon at bounding box center [206, 52] width 19 height 19
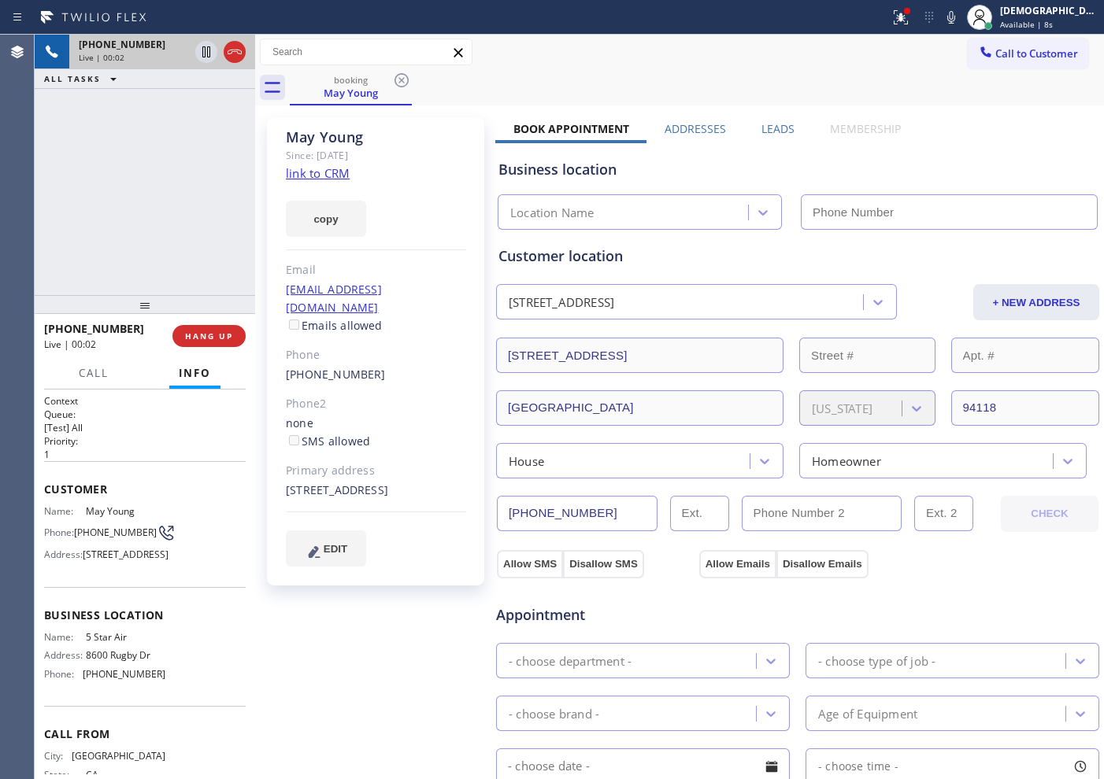
type input "[PHONE_NUMBER]"
click at [344, 171] on link "link to CRM" at bounding box center [318, 173] width 64 height 16
click at [189, 53] on div "Live | 00:15" at bounding box center [134, 57] width 110 height 11
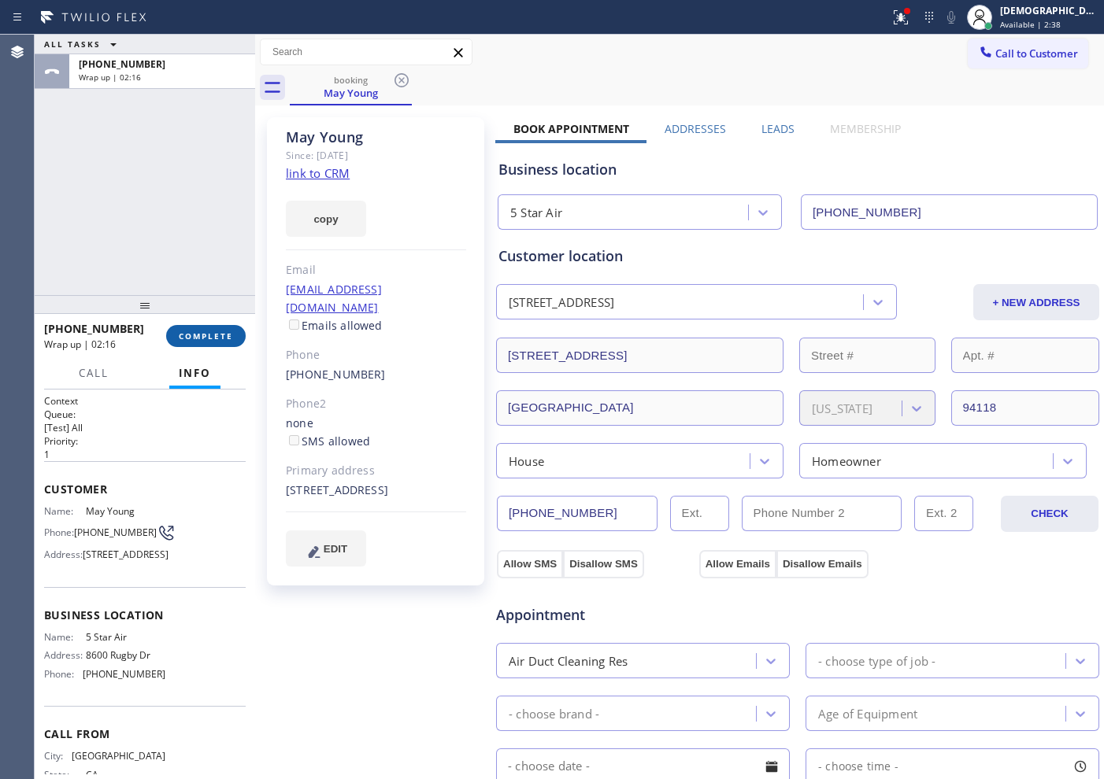
click at [202, 342] on button "COMPLETE" at bounding box center [206, 336] width 80 height 22
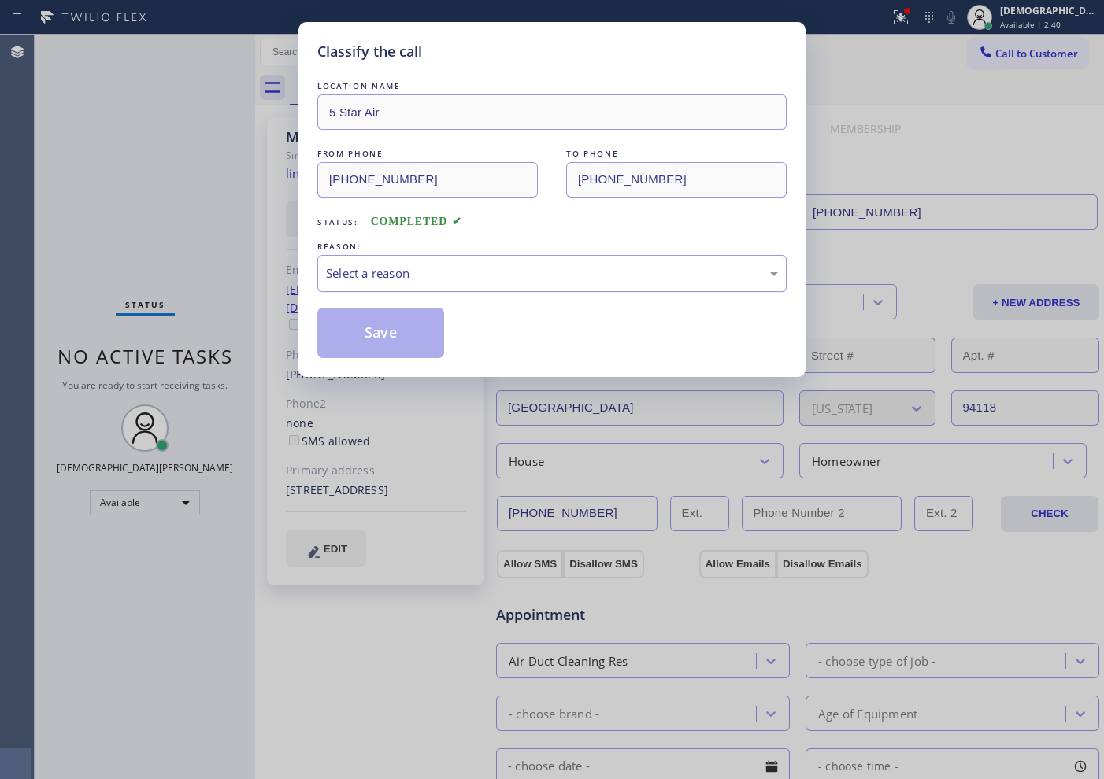
click at [492, 272] on div "Select a reason" at bounding box center [552, 274] width 452 height 18
click at [406, 322] on button "Save" at bounding box center [380, 333] width 127 height 50
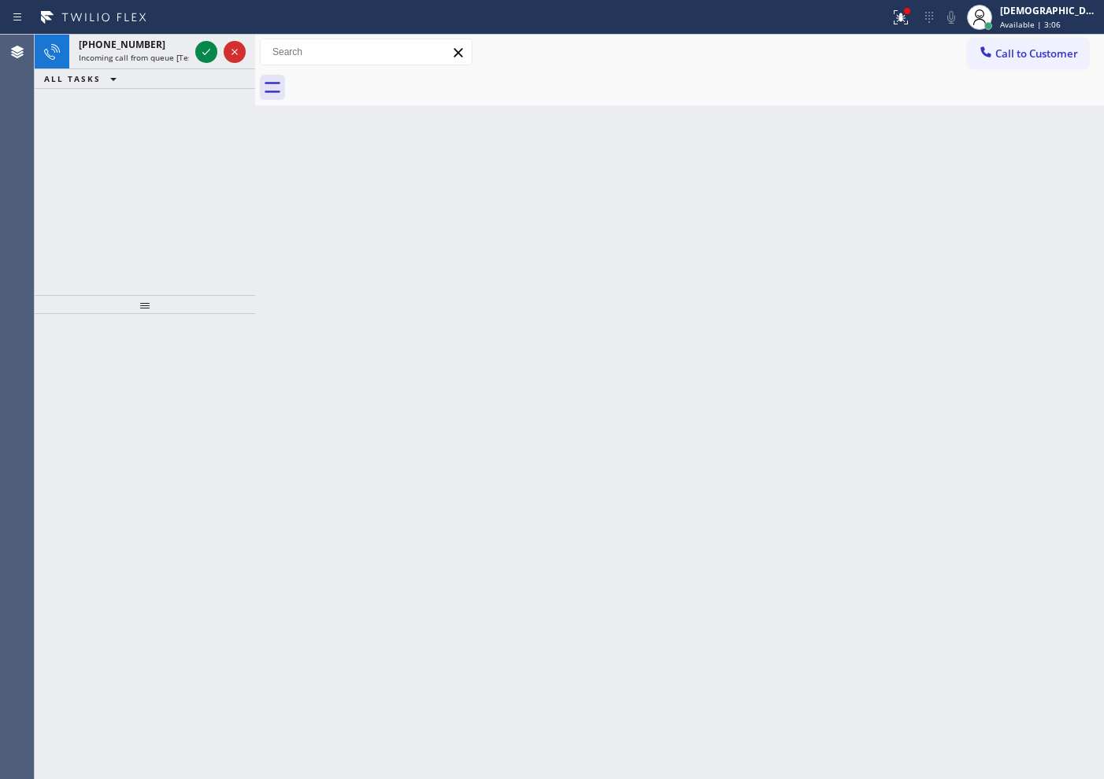
click at [120, 150] on div "[PHONE_NUMBER] Incoming call from queue [Test] All ALL TASKS ALL TASKS ACTIVE T…" at bounding box center [145, 165] width 220 height 261
click at [205, 55] on icon at bounding box center [206, 52] width 19 height 19
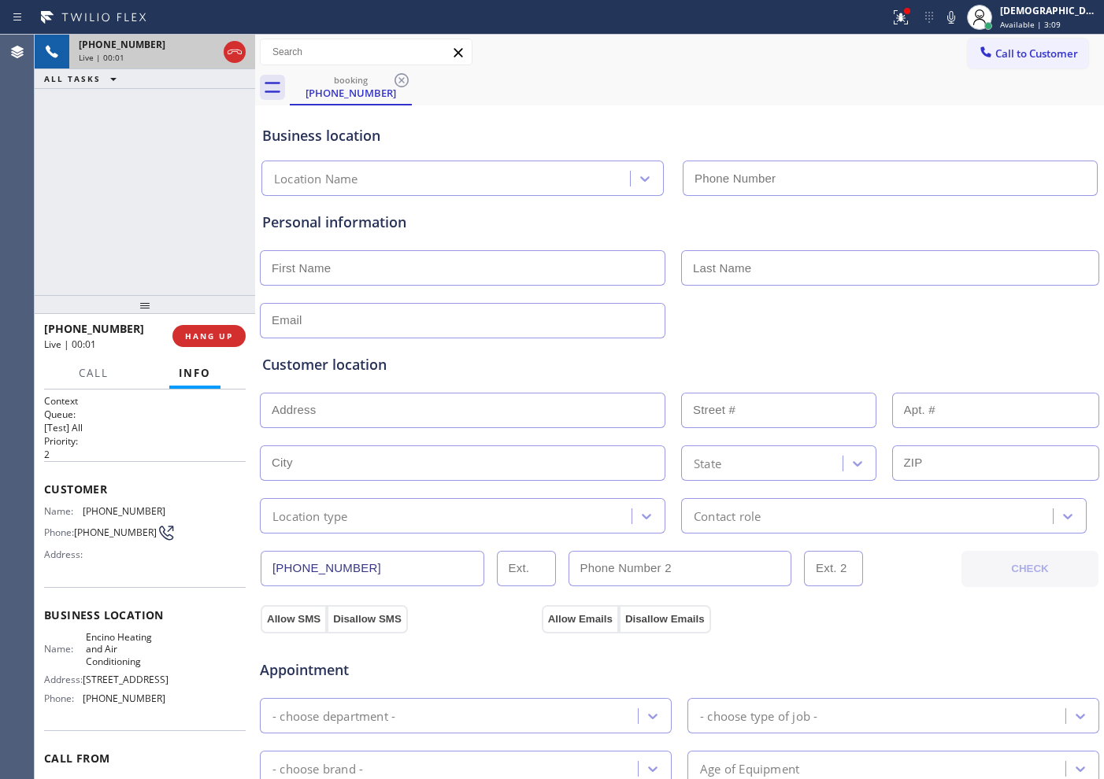
type input "[PHONE_NUMBER]"
click at [233, 57] on icon at bounding box center [234, 52] width 19 height 19
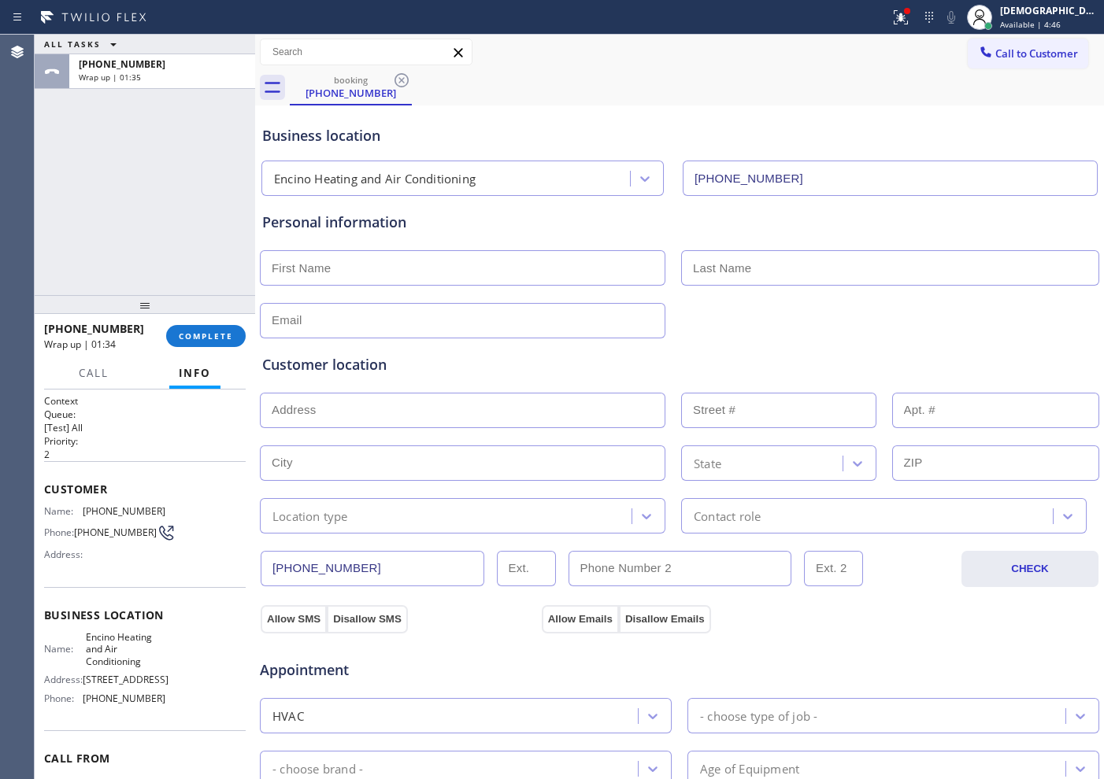
click at [143, 146] on div "ALL TASKS ALL TASKS ACTIVE TASKS TASKS IN WRAP UP [PHONE_NUMBER] Wrap up | 01:35" at bounding box center [145, 165] width 220 height 261
click at [202, 339] on span "COMPLETE" at bounding box center [206, 336] width 54 height 11
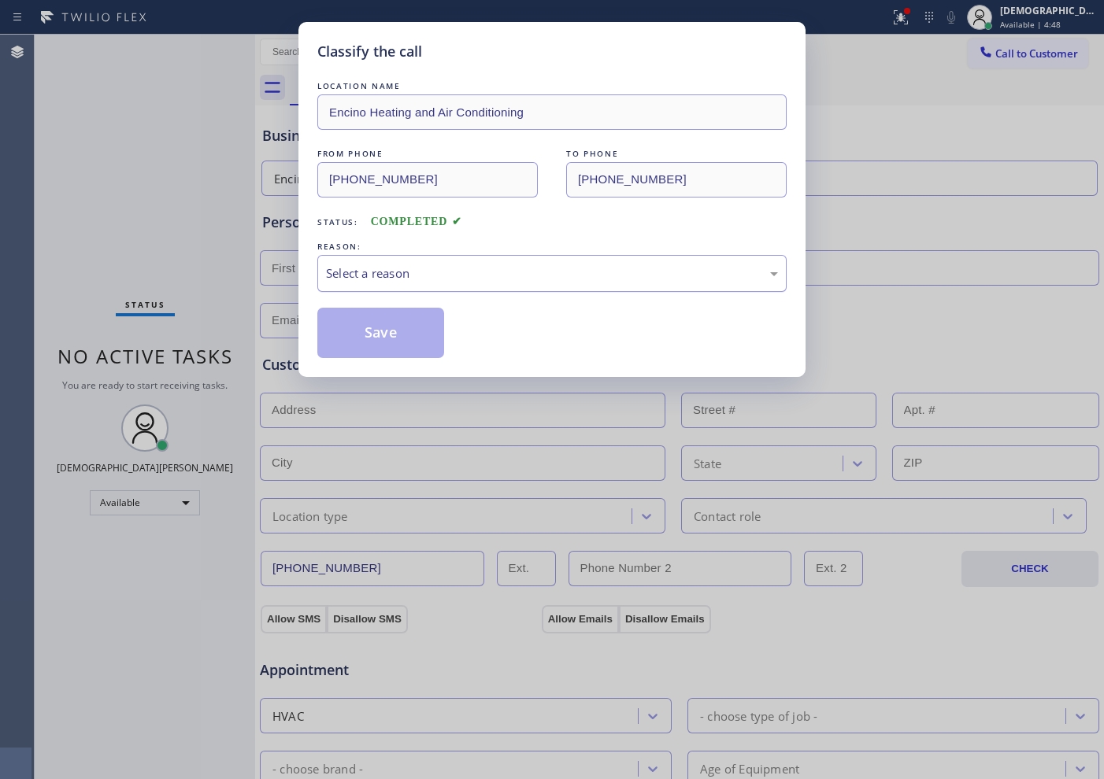
click at [385, 273] on div "Select a reason" at bounding box center [552, 274] width 452 height 18
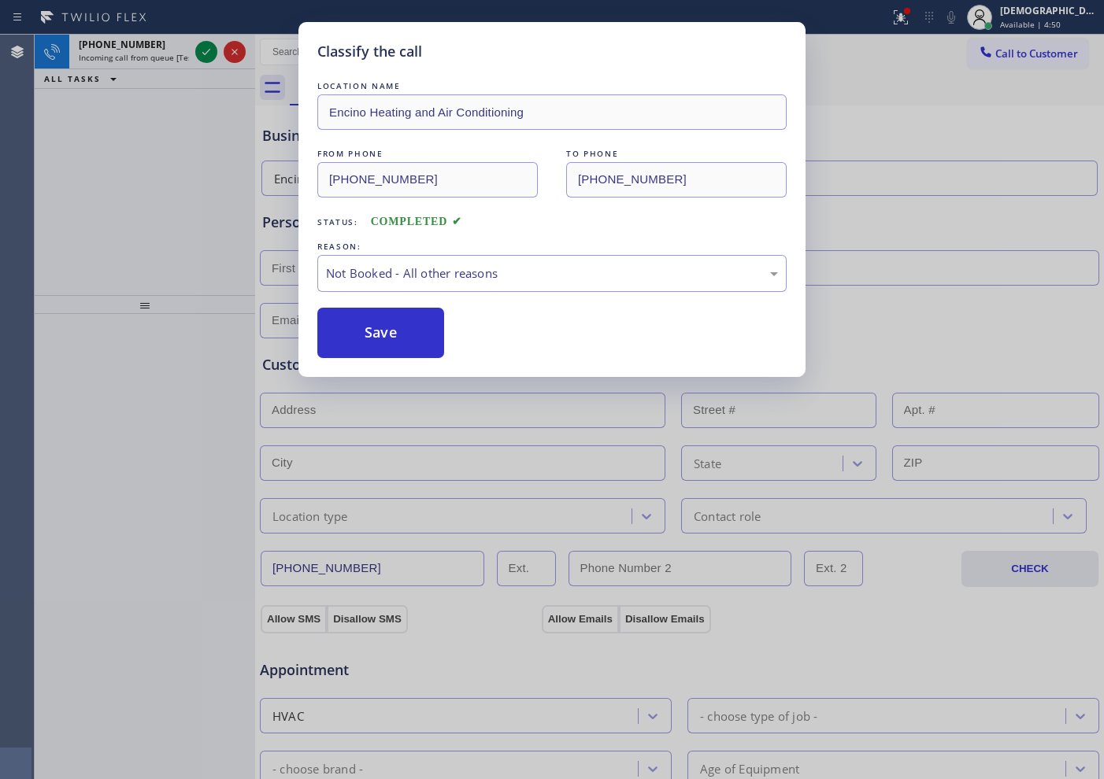
click at [387, 337] on button "Save" at bounding box center [380, 333] width 127 height 50
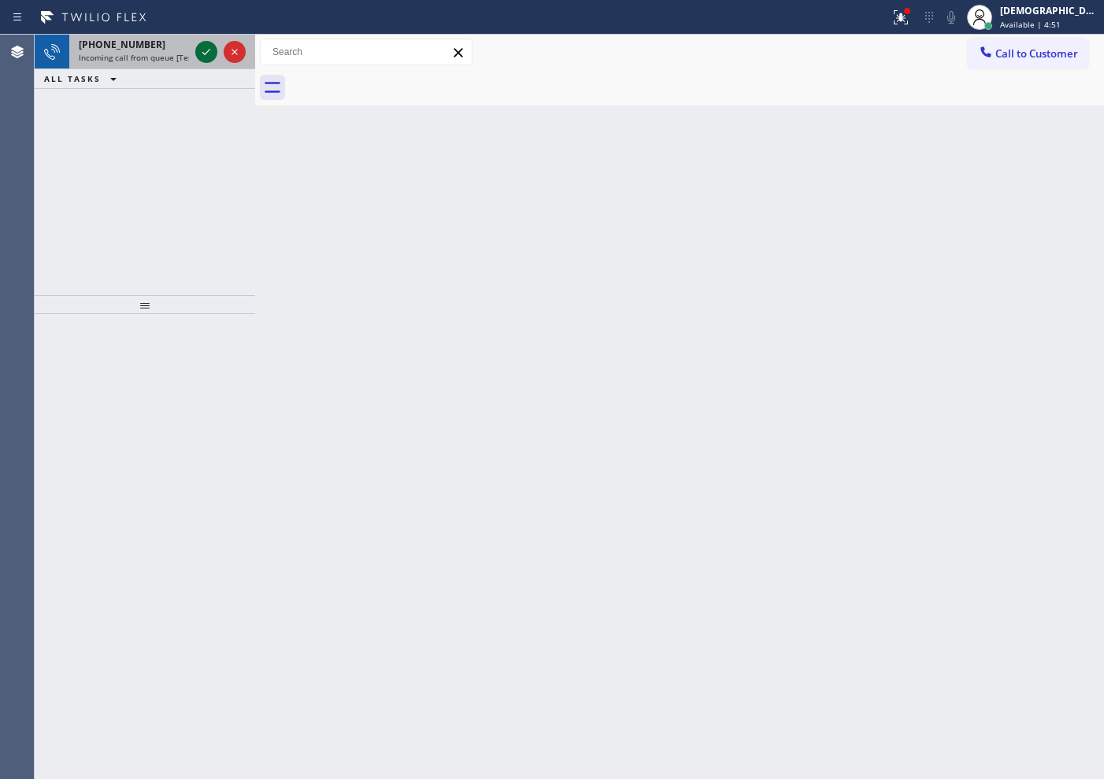
click at [205, 54] on icon at bounding box center [206, 52] width 8 height 6
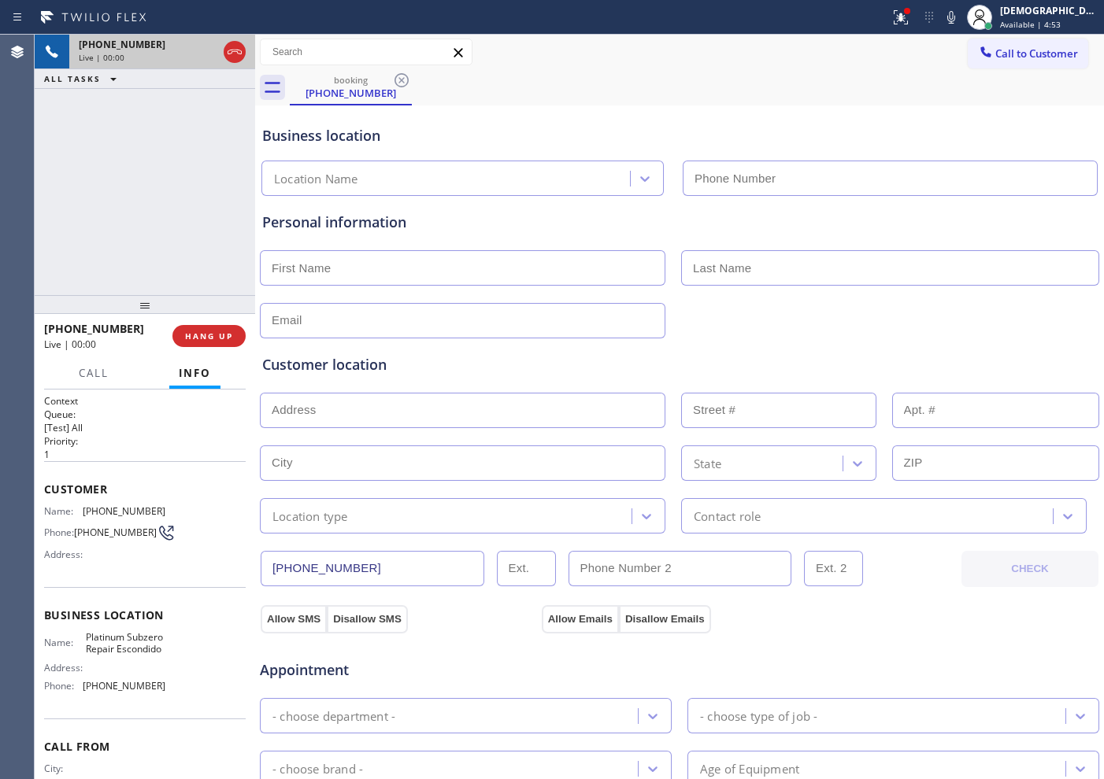
type input "[PHONE_NUMBER]"
click at [239, 52] on icon at bounding box center [234, 52] width 19 height 19
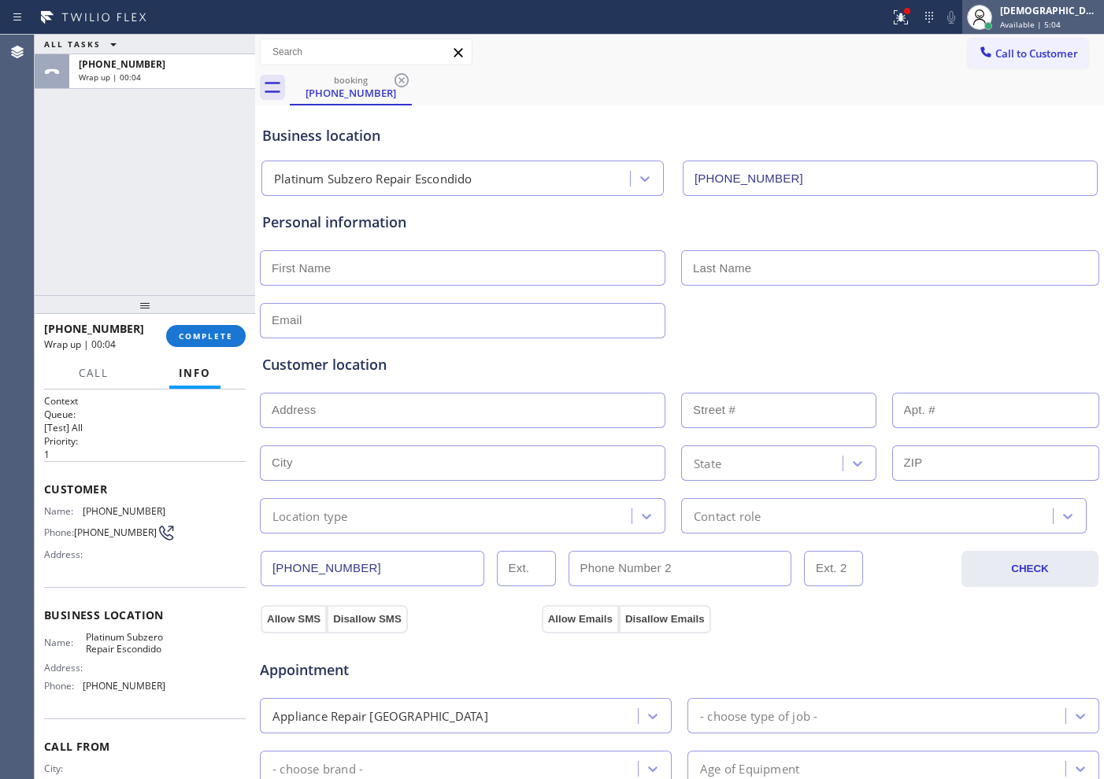
click at [1061, 24] on span "Available | 5:04" at bounding box center [1030, 24] width 61 height 11
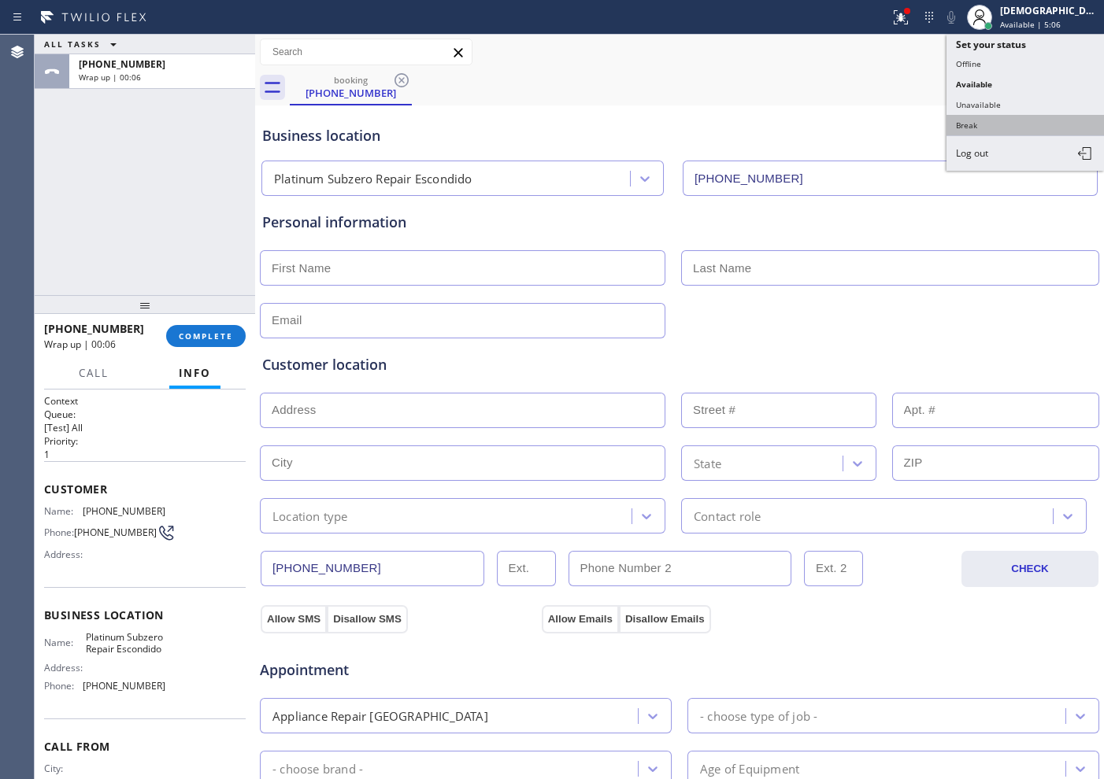
click at [1009, 124] on button "Break" at bounding box center [1024, 125] width 157 height 20
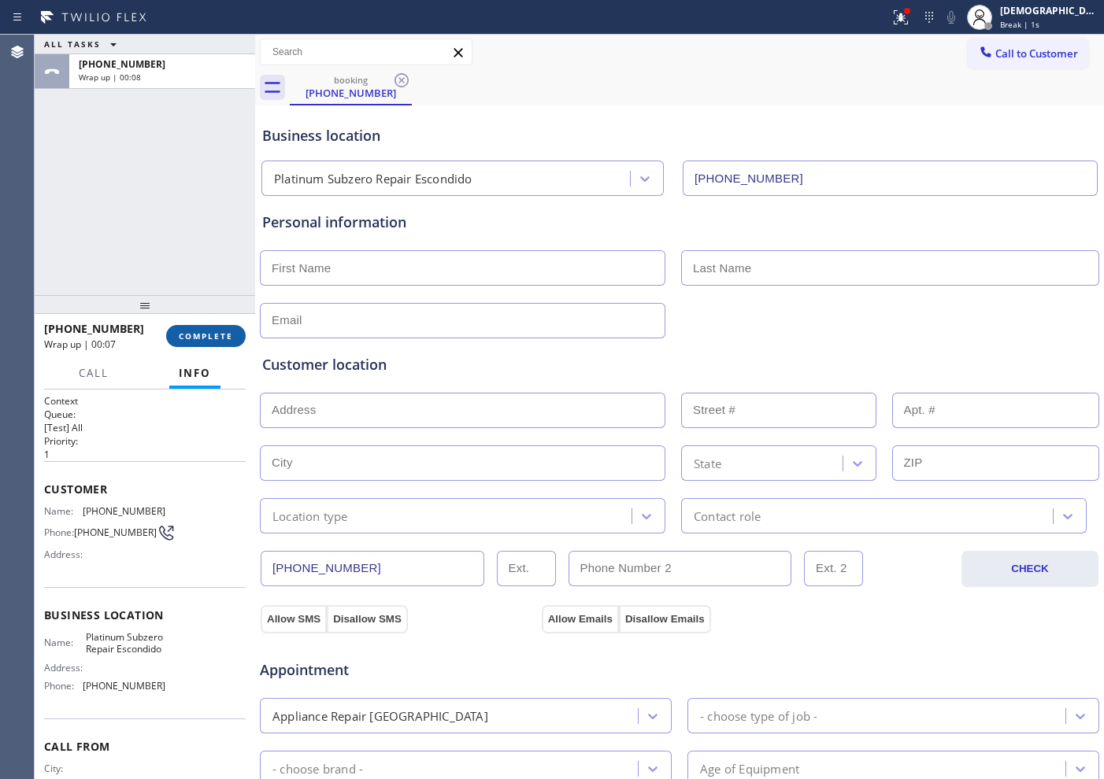
click at [218, 336] on span "COMPLETE" at bounding box center [206, 336] width 54 height 11
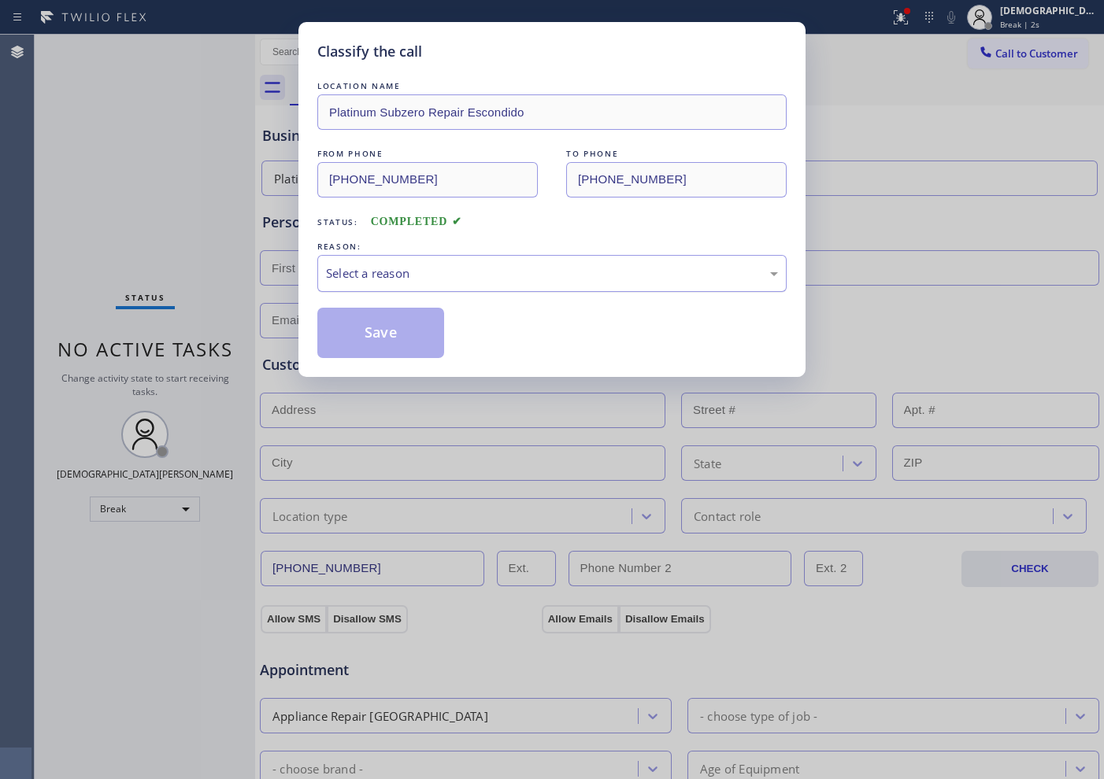
click at [395, 277] on div "Select a reason" at bounding box center [552, 274] width 452 height 18
click at [371, 328] on button "Save" at bounding box center [380, 333] width 127 height 50
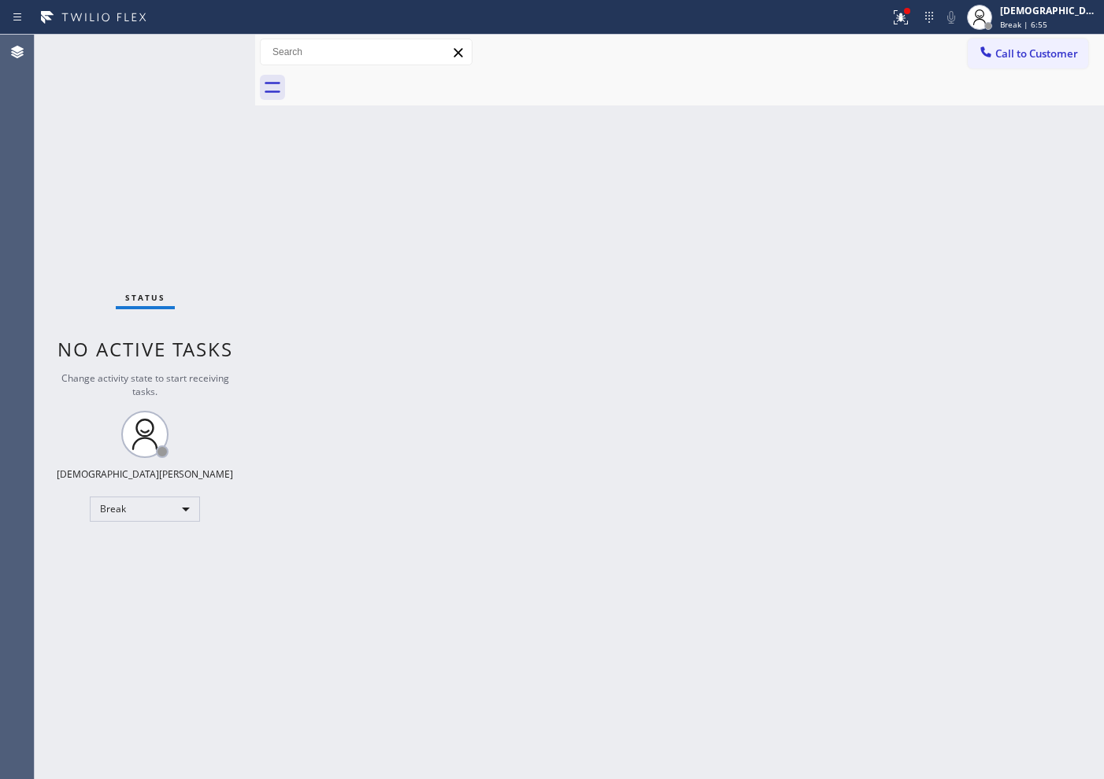
click at [125, 218] on div "Status No active tasks Change activity state to start receiving tasks. Christia…" at bounding box center [145, 407] width 220 height 745
click at [164, 589] on div "Status No active tasks Change activity state to start receiving tasks. Christia…" at bounding box center [145, 407] width 220 height 745
click at [160, 513] on div "Break" at bounding box center [145, 509] width 110 height 25
click at [164, 551] on li "Available" at bounding box center [144, 551] width 107 height 19
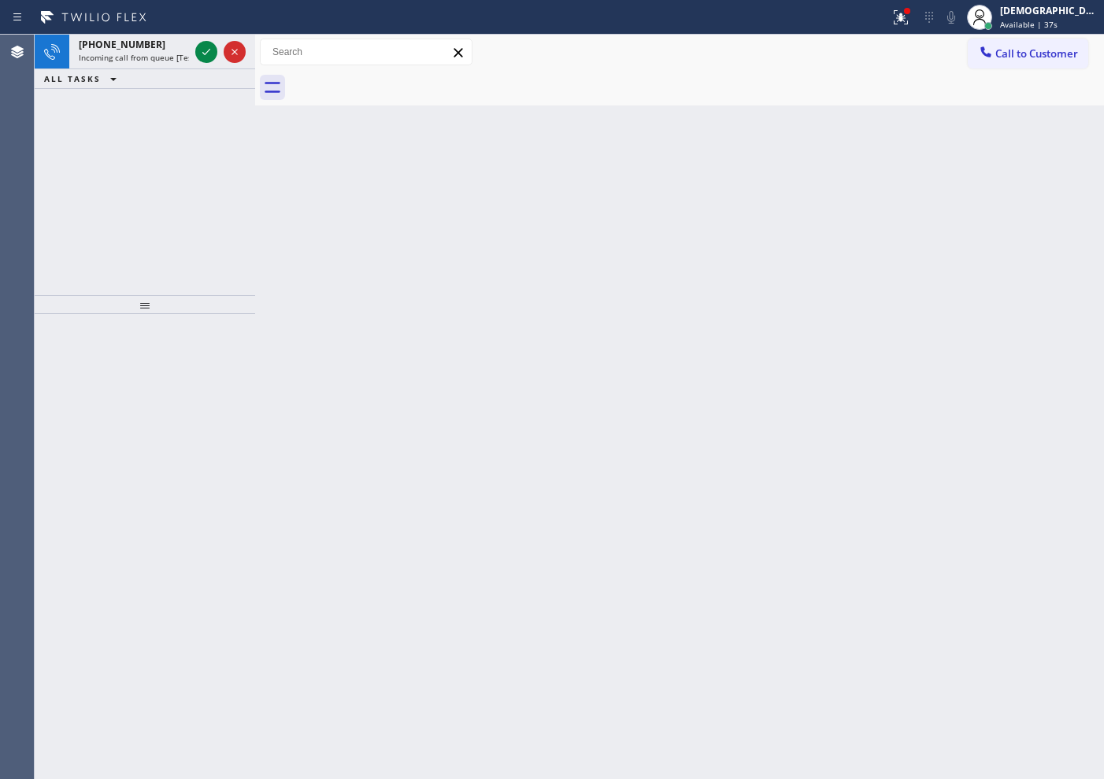
drag, startPoint x: 97, startPoint y: 198, endPoint x: 115, endPoint y: 171, distance: 33.0
click at [97, 198] on div "[PHONE_NUMBER] Incoming call from queue [Test] All ALL TASKS ALL TASKS ACTIVE T…" at bounding box center [145, 165] width 220 height 261
click at [213, 46] on icon at bounding box center [206, 52] width 19 height 19
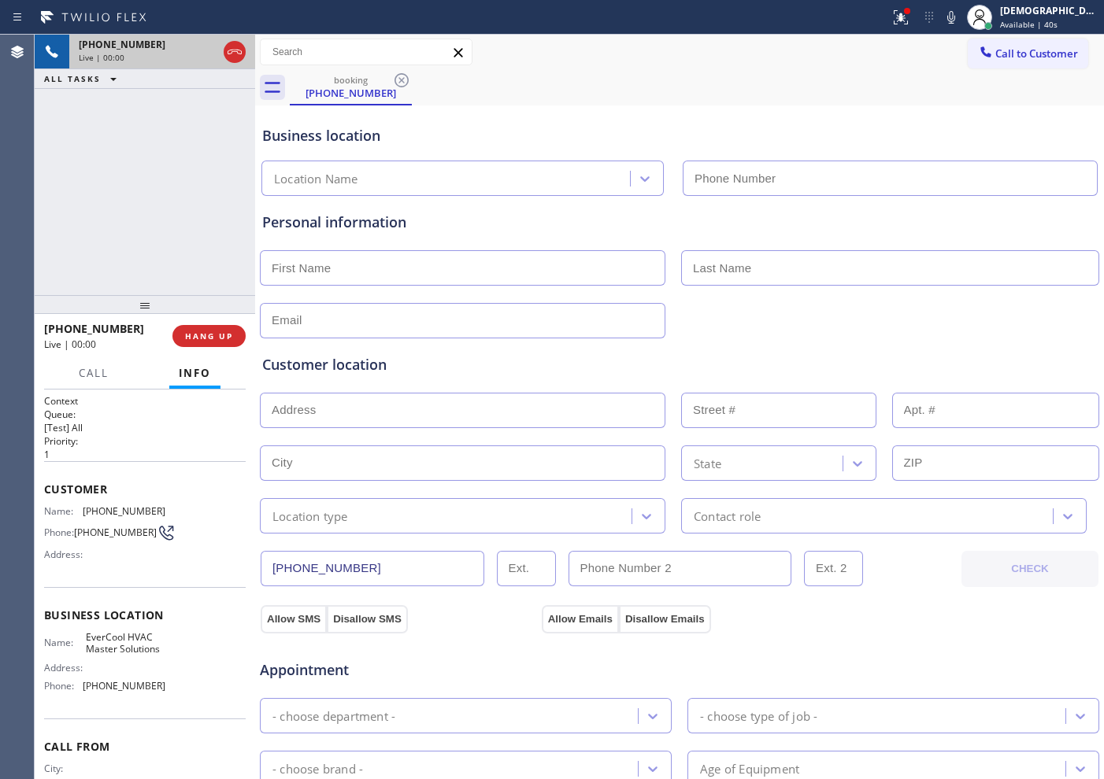
type input "[PHONE_NUMBER]"
click at [238, 53] on icon at bounding box center [235, 52] width 14 height 5
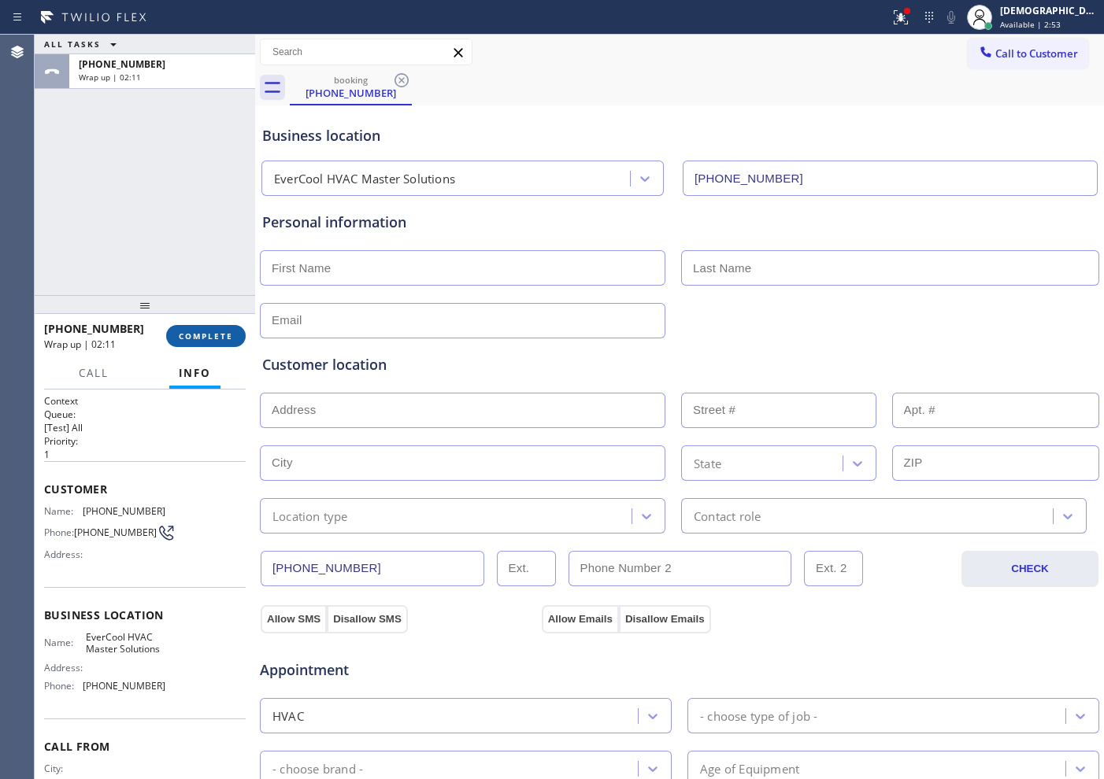
click at [200, 335] on span "COMPLETE" at bounding box center [206, 336] width 54 height 11
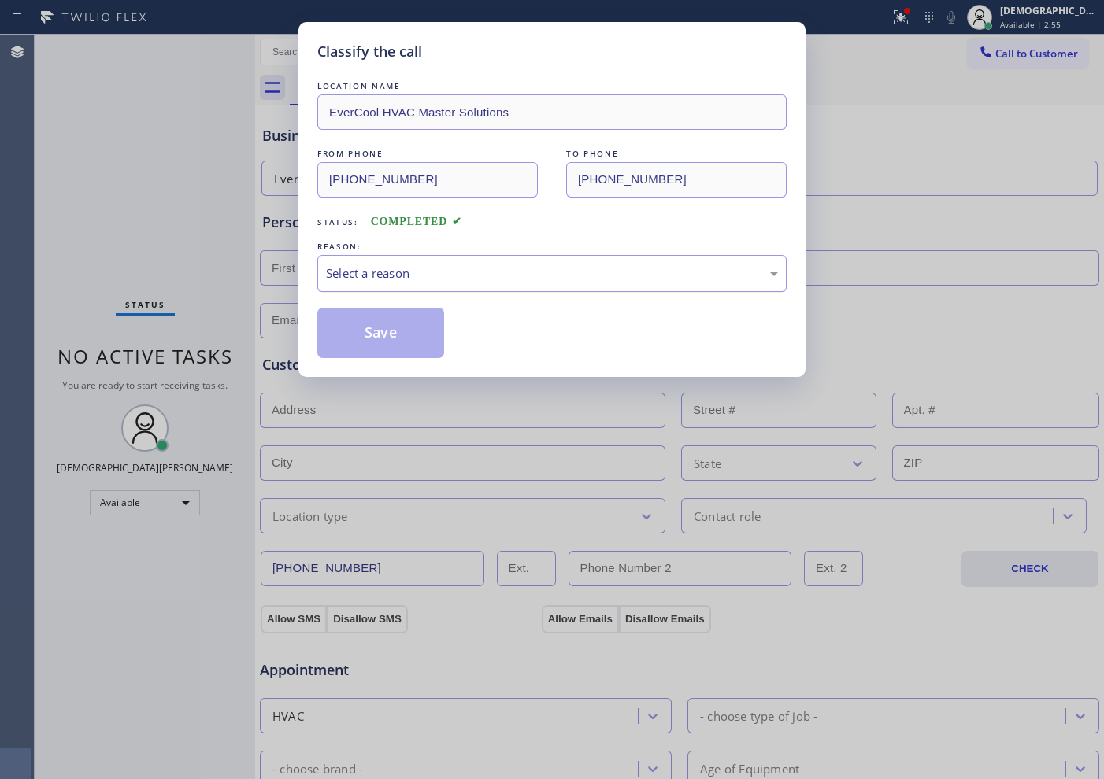
click at [420, 276] on div "Select a reason" at bounding box center [552, 274] width 452 height 18
click at [418, 326] on button "Save" at bounding box center [380, 333] width 127 height 50
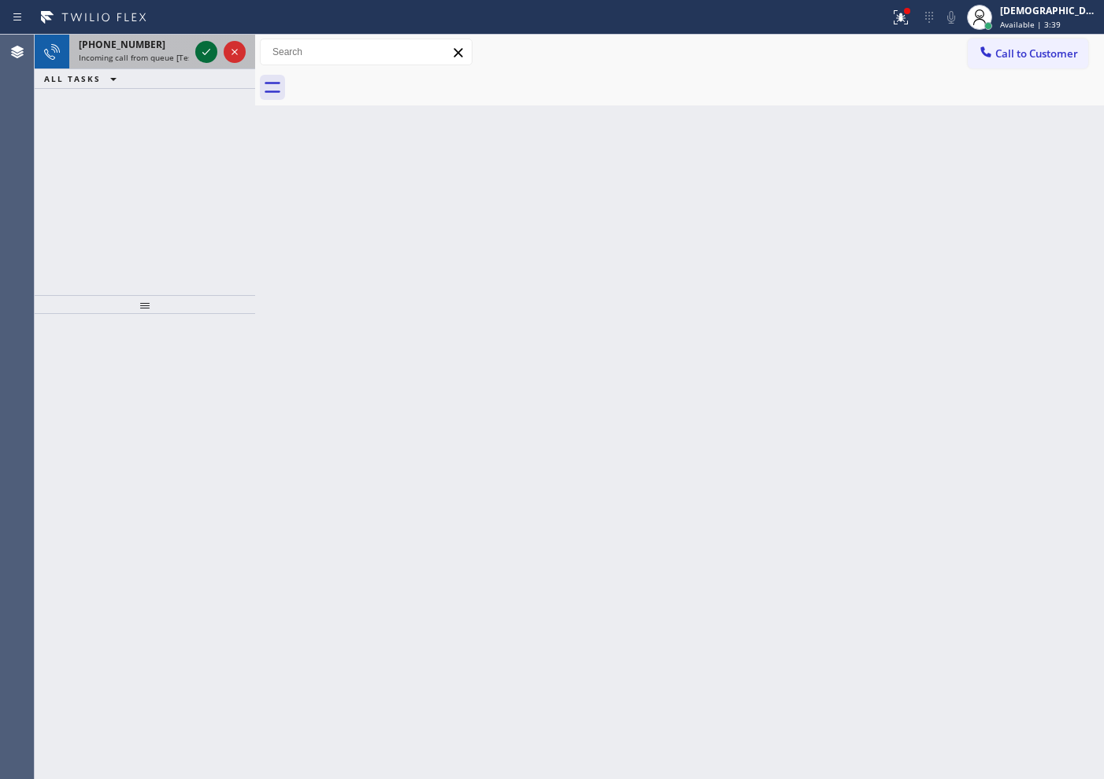
click at [203, 49] on icon at bounding box center [206, 52] width 19 height 19
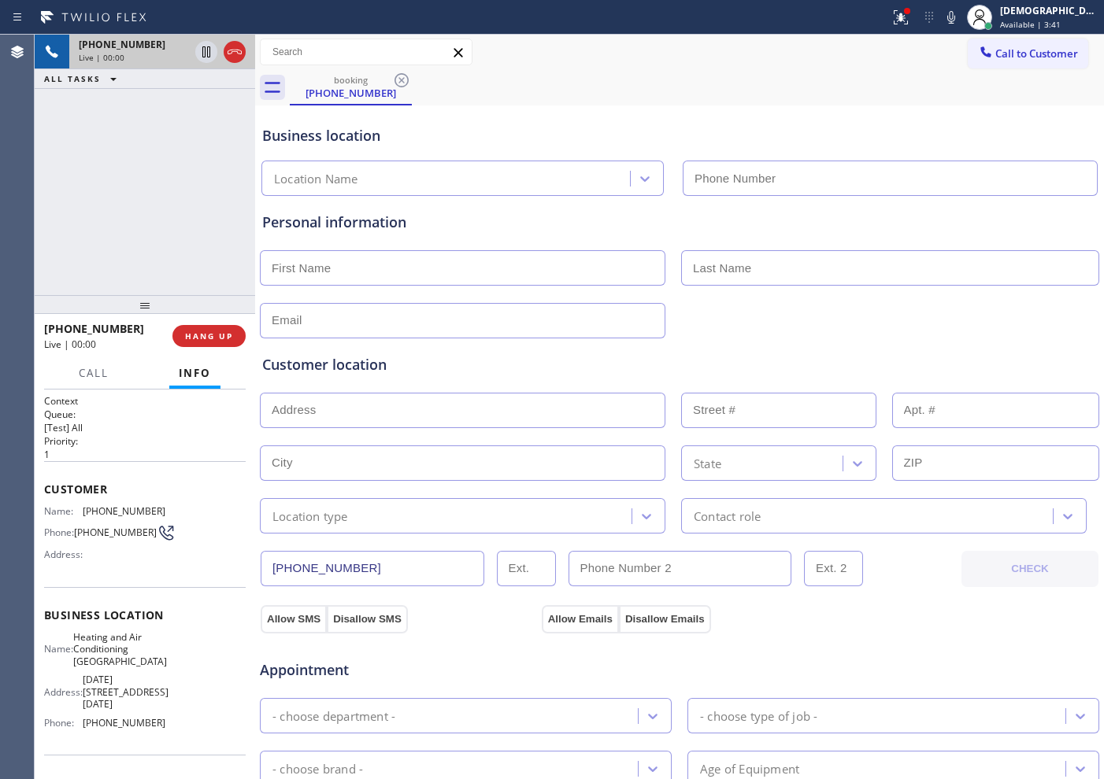
type input "[PHONE_NUMBER]"
click at [242, 50] on icon at bounding box center [234, 52] width 19 height 19
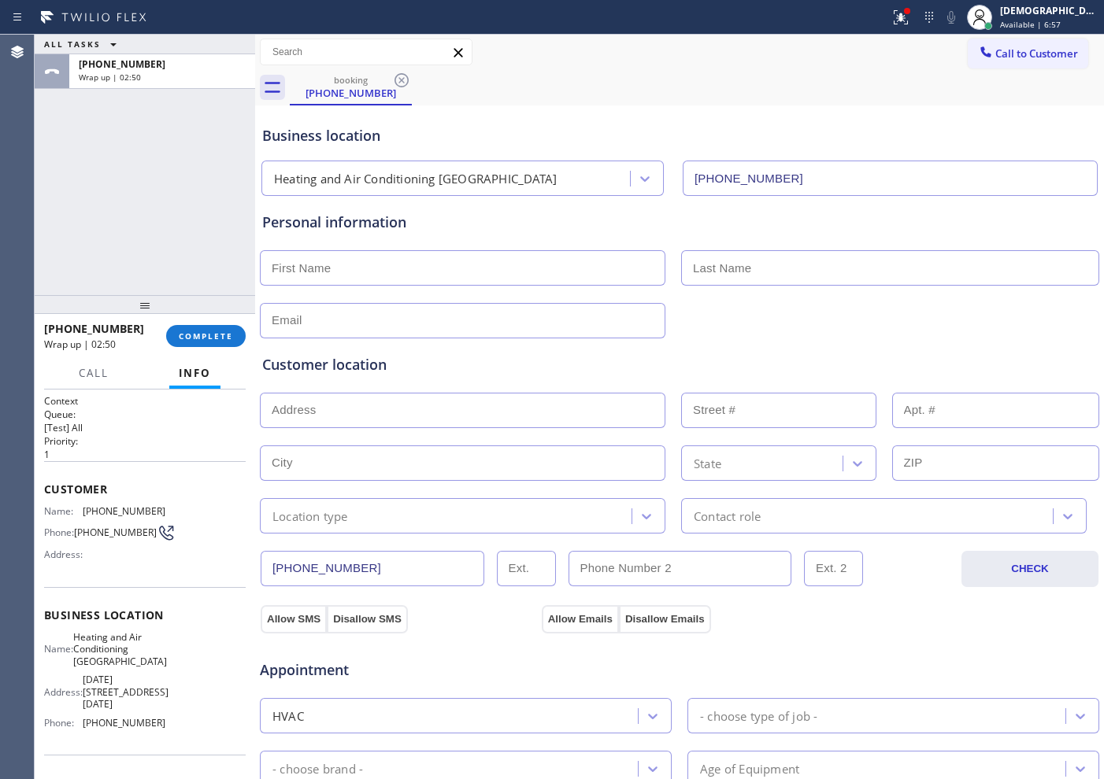
click at [35, 162] on div "ALL TASKS ALL TASKS ACTIVE TASKS TASKS IN WRAP UP [PHONE_NUMBER] Wrap up | 02:50" at bounding box center [145, 165] width 220 height 261
click at [240, 346] on div "[PHONE_NUMBER] Wrap up | 02:51 COMPLETE" at bounding box center [145, 336] width 202 height 41
click at [233, 341] on button "COMPLETE" at bounding box center [206, 336] width 80 height 22
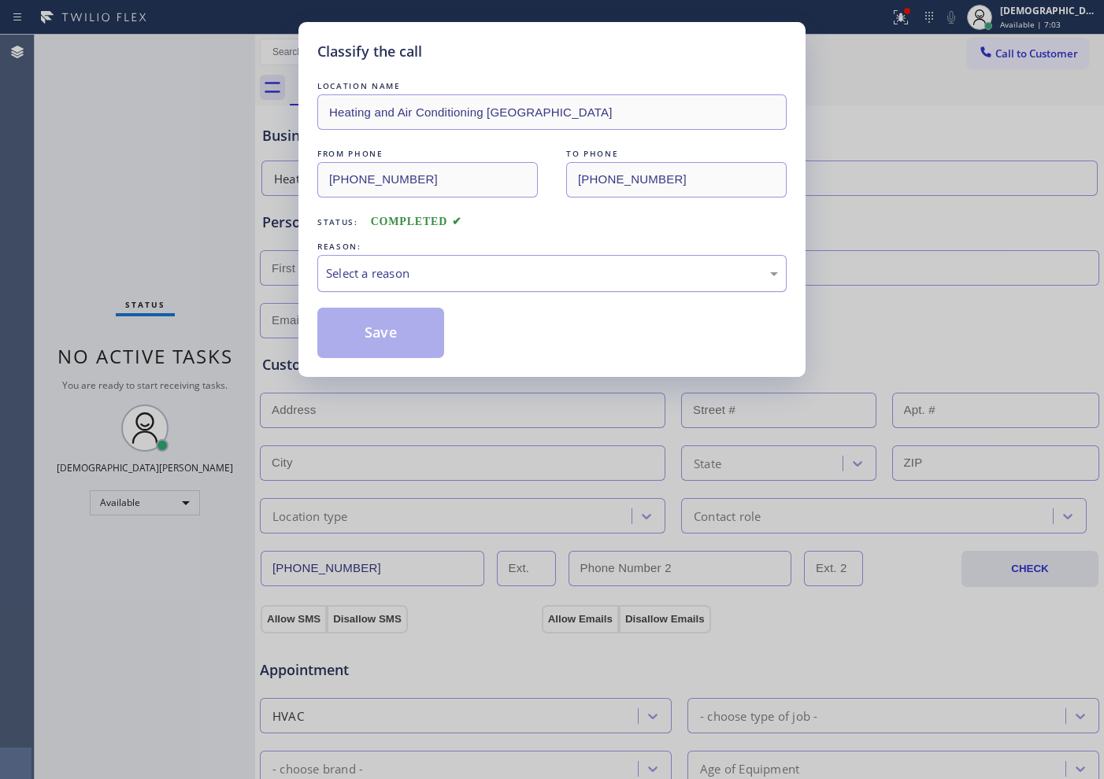
click at [404, 276] on div "Select a reason" at bounding box center [552, 274] width 452 height 18
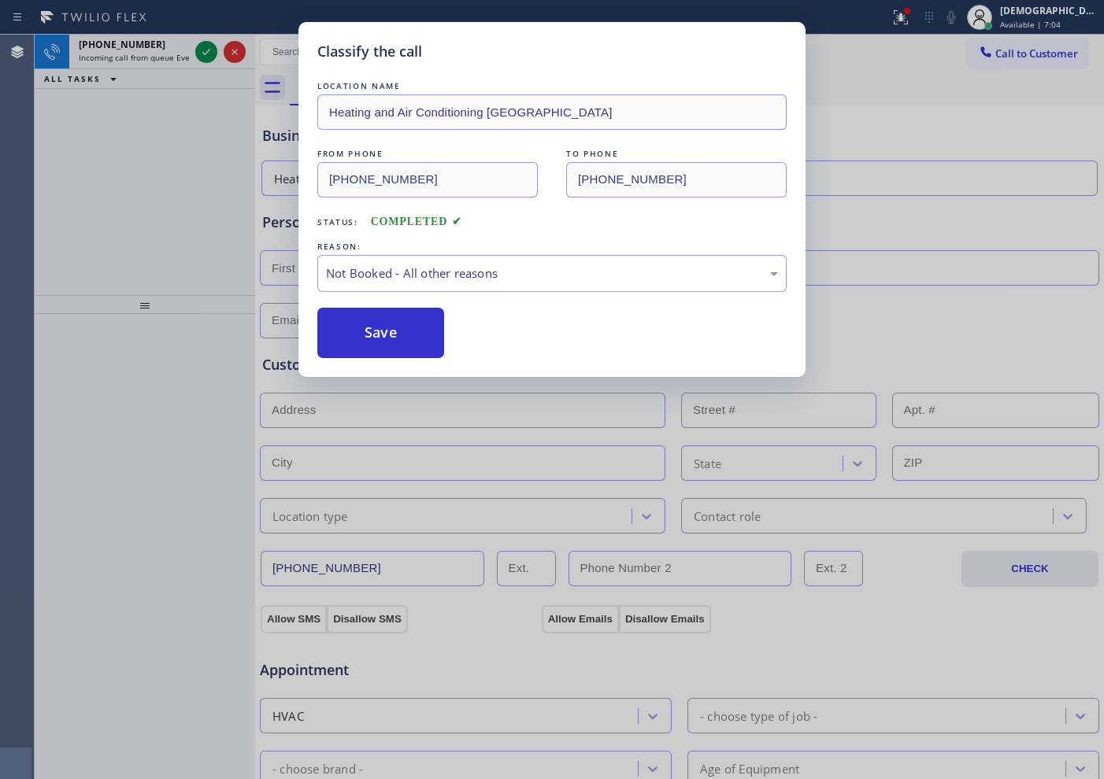
click at [386, 332] on button "Save" at bounding box center [380, 333] width 127 height 50
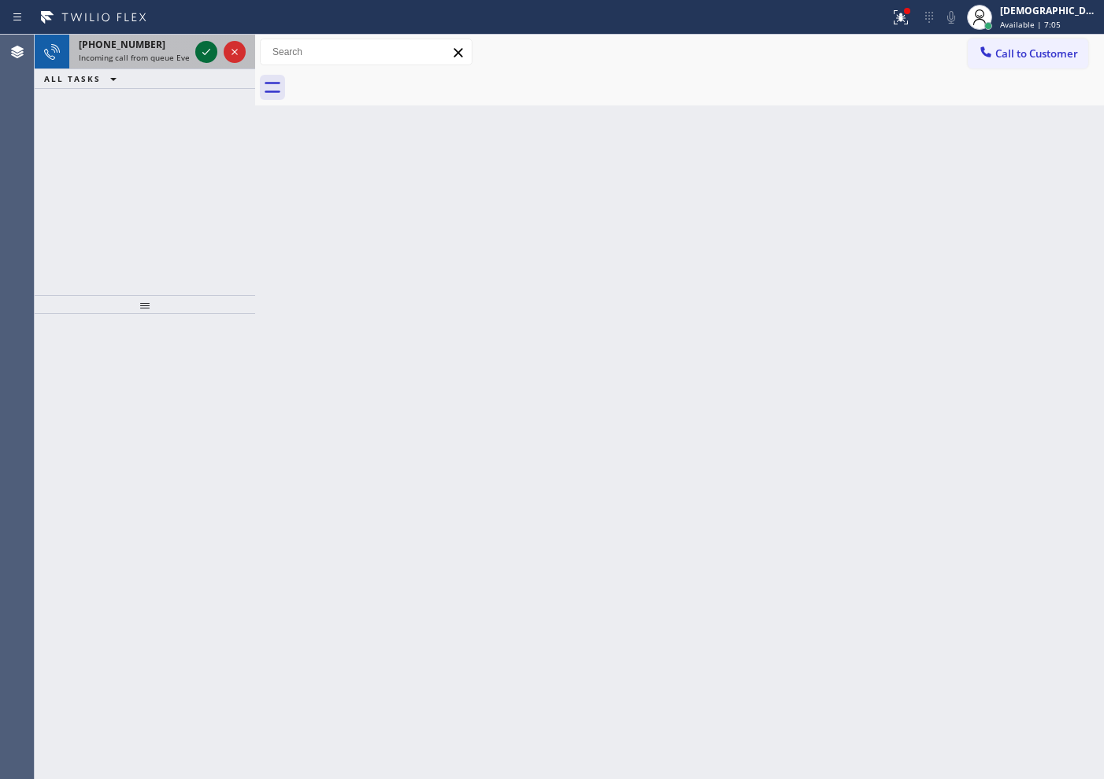
click at [203, 56] on icon at bounding box center [206, 52] width 19 height 19
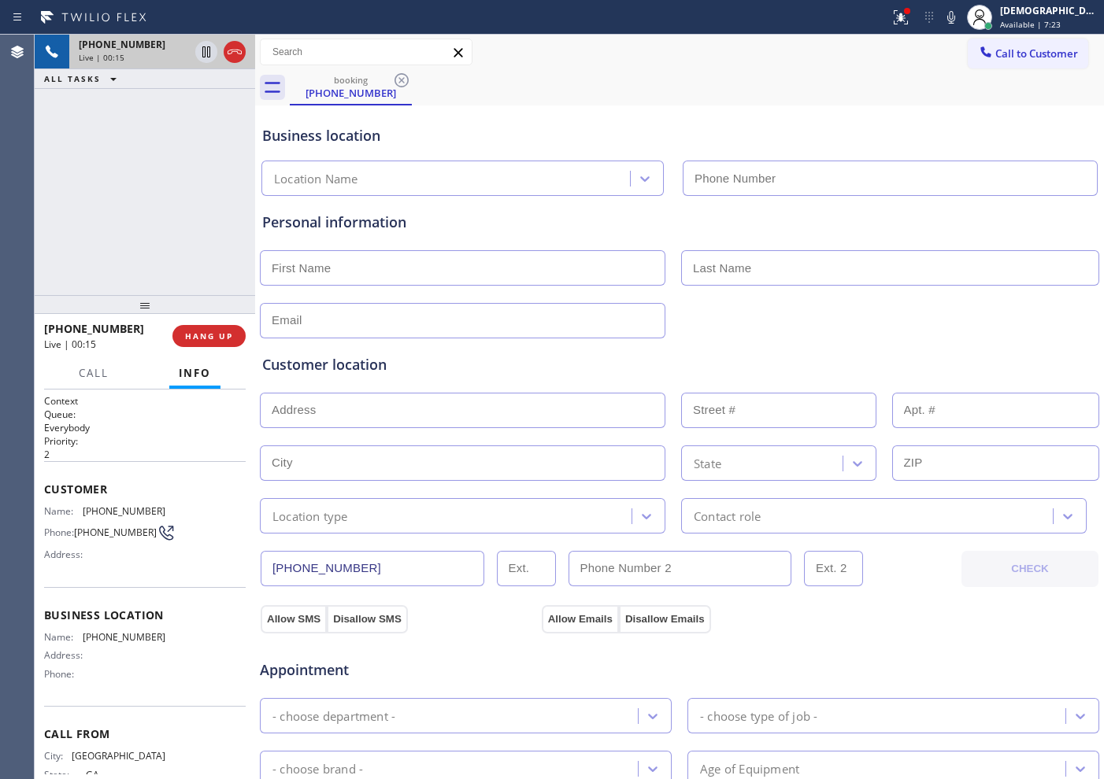
drag, startPoint x: 116, startPoint y: 197, endPoint x: 176, endPoint y: 158, distance: 71.2
click at [117, 197] on div "[PHONE_NUMBER] Live | 00:15 ALL TASKS ALL TASKS ACTIVE TASKS TASKS IN WRAP UP" at bounding box center [145, 165] width 220 height 261
click at [233, 58] on icon at bounding box center [234, 52] width 19 height 19
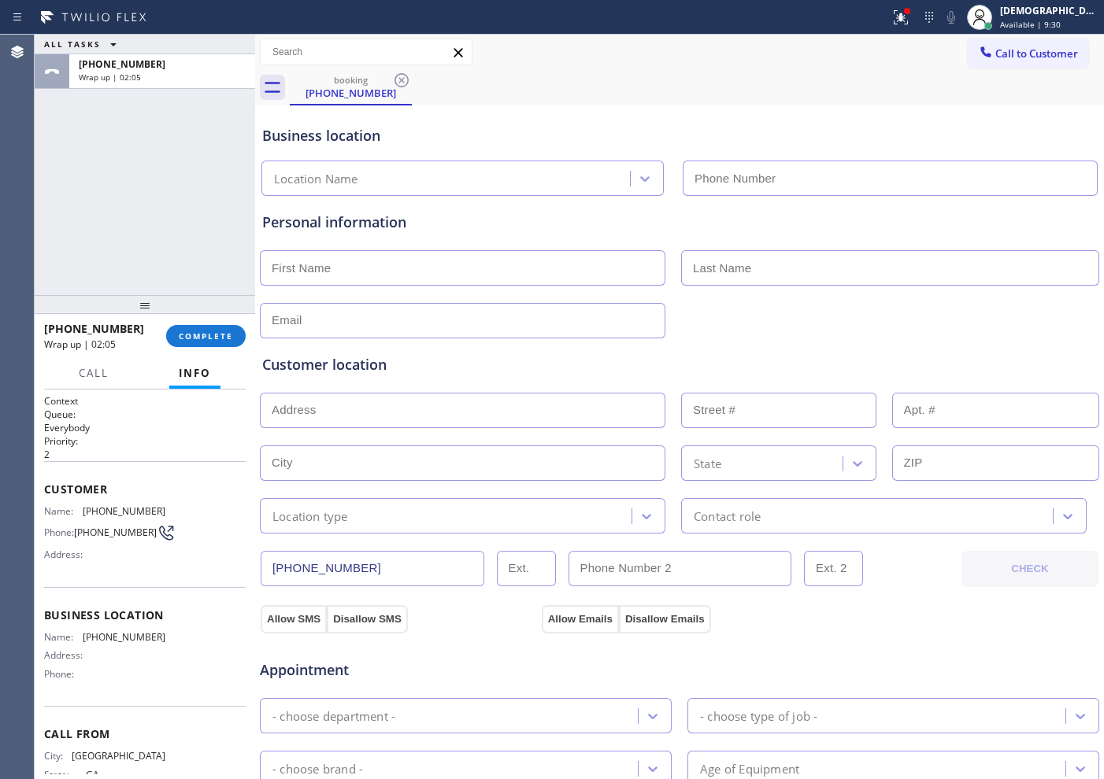
click at [124, 224] on div "ALL TASKS ALL TASKS ACTIVE TASKS TASKS IN WRAP UP [PHONE_NUMBER] Wrap up | 02:05" at bounding box center [145, 165] width 220 height 261
click at [215, 339] on span "COMPLETE" at bounding box center [206, 336] width 54 height 11
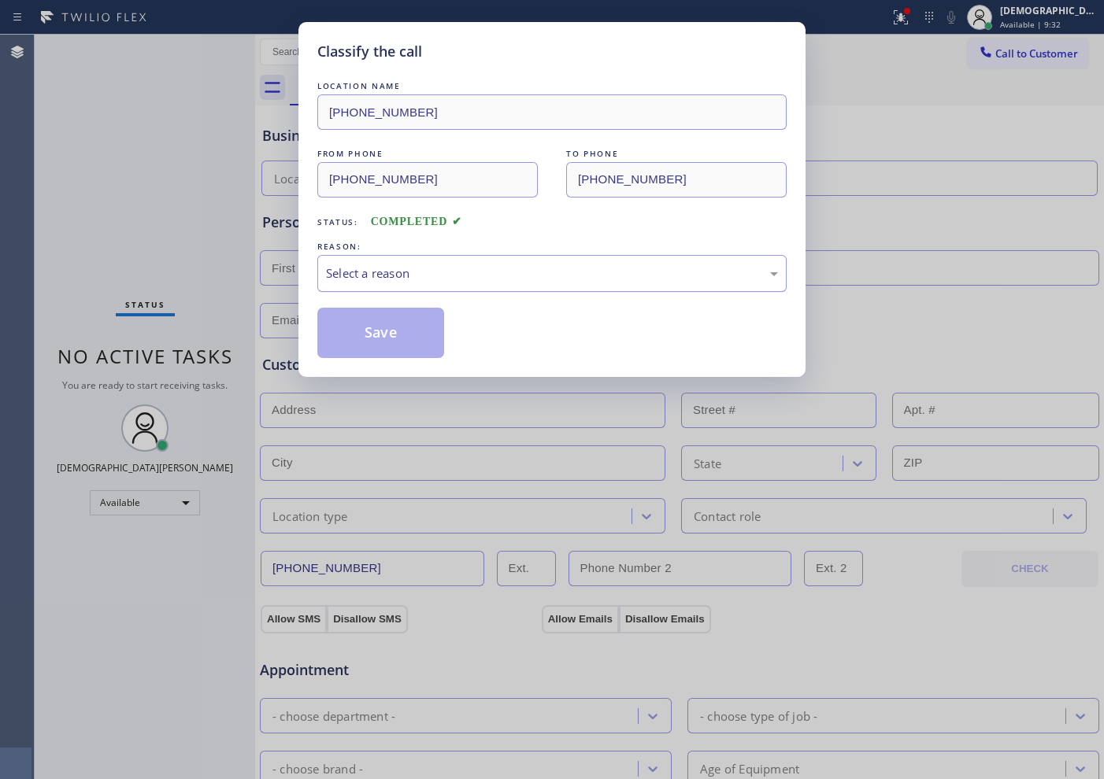
click at [357, 265] on div "Select a reason" at bounding box center [552, 274] width 452 height 18
click at [414, 339] on button "Save" at bounding box center [380, 333] width 127 height 50
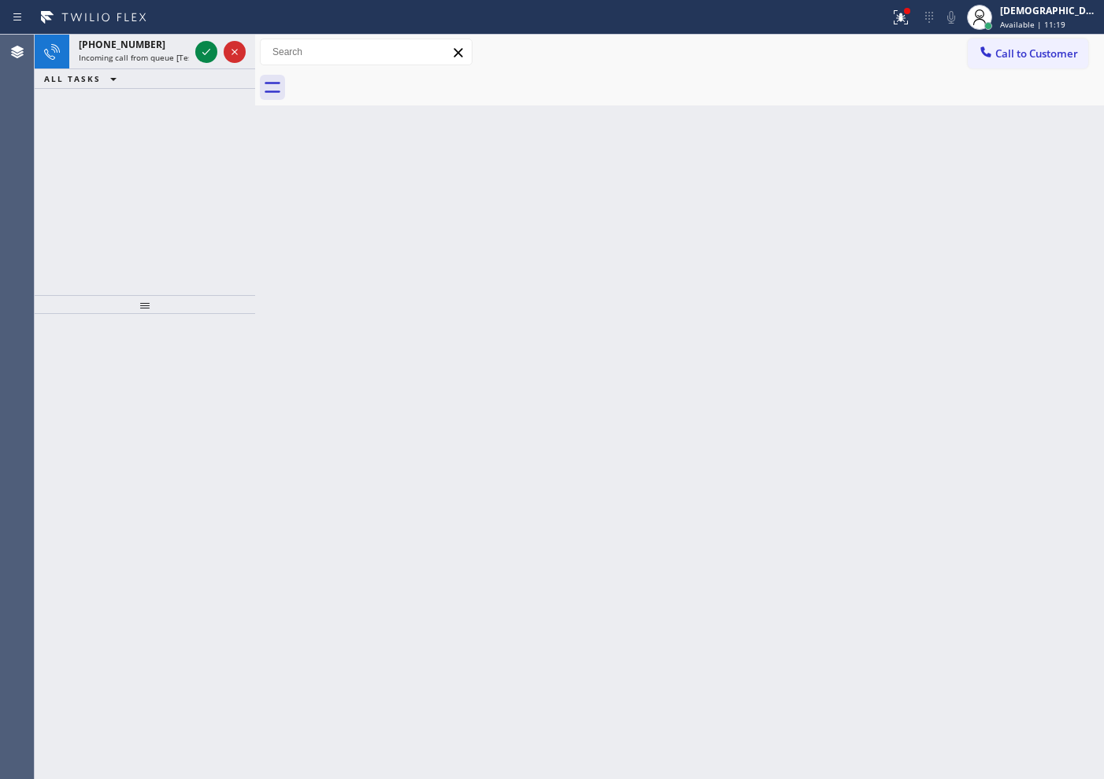
drag, startPoint x: 91, startPoint y: 172, endPoint x: 101, endPoint y: 165, distance: 12.4
click at [91, 171] on div "[PHONE_NUMBER] Incoming call from queue [Test] All ALL TASKS ALL TASKS ACTIVE T…" at bounding box center [145, 165] width 220 height 261
click at [198, 49] on icon at bounding box center [206, 52] width 19 height 19
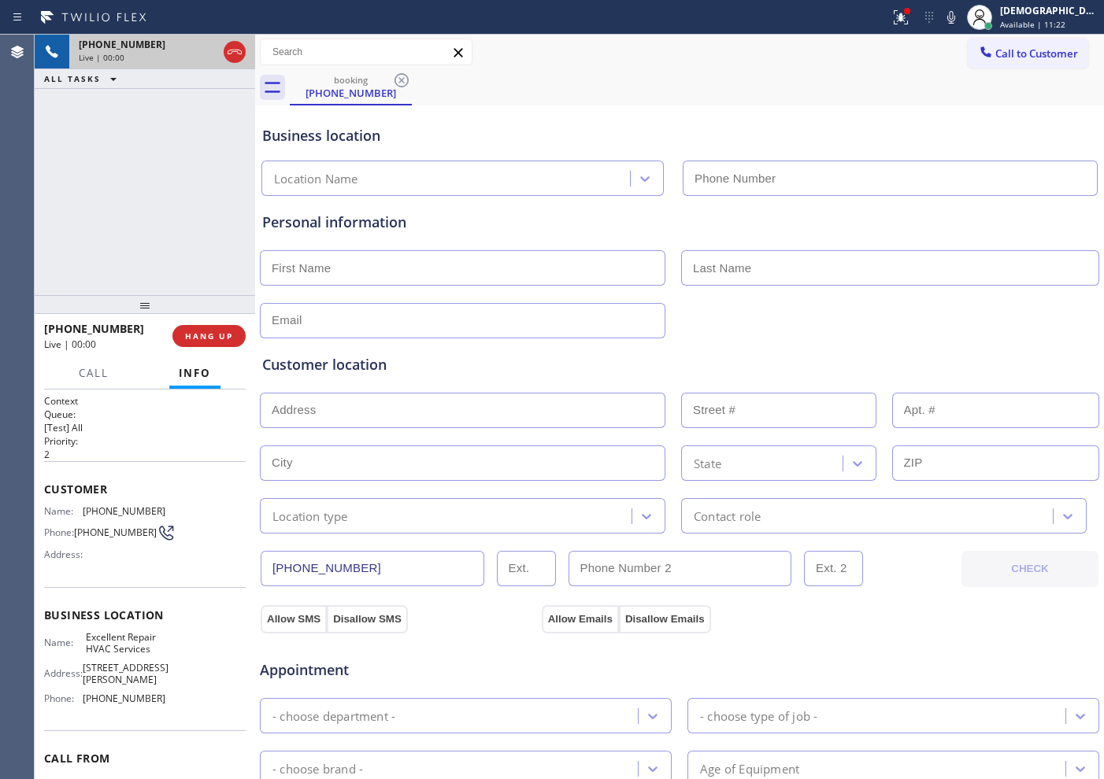
type input "[PHONE_NUMBER]"
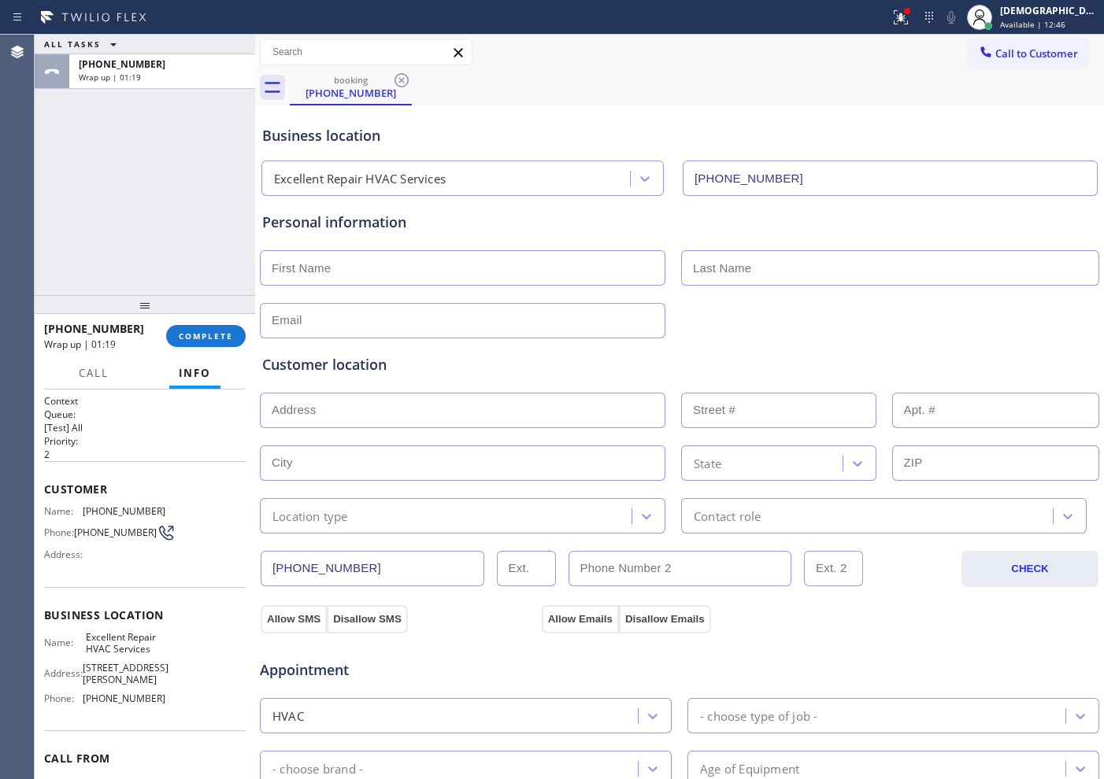
click at [30, 185] on div "Agent Desktop" at bounding box center [17, 407] width 34 height 745
click at [225, 331] on span "COMPLETE" at bounding box center [206, 336] width 54 height 11
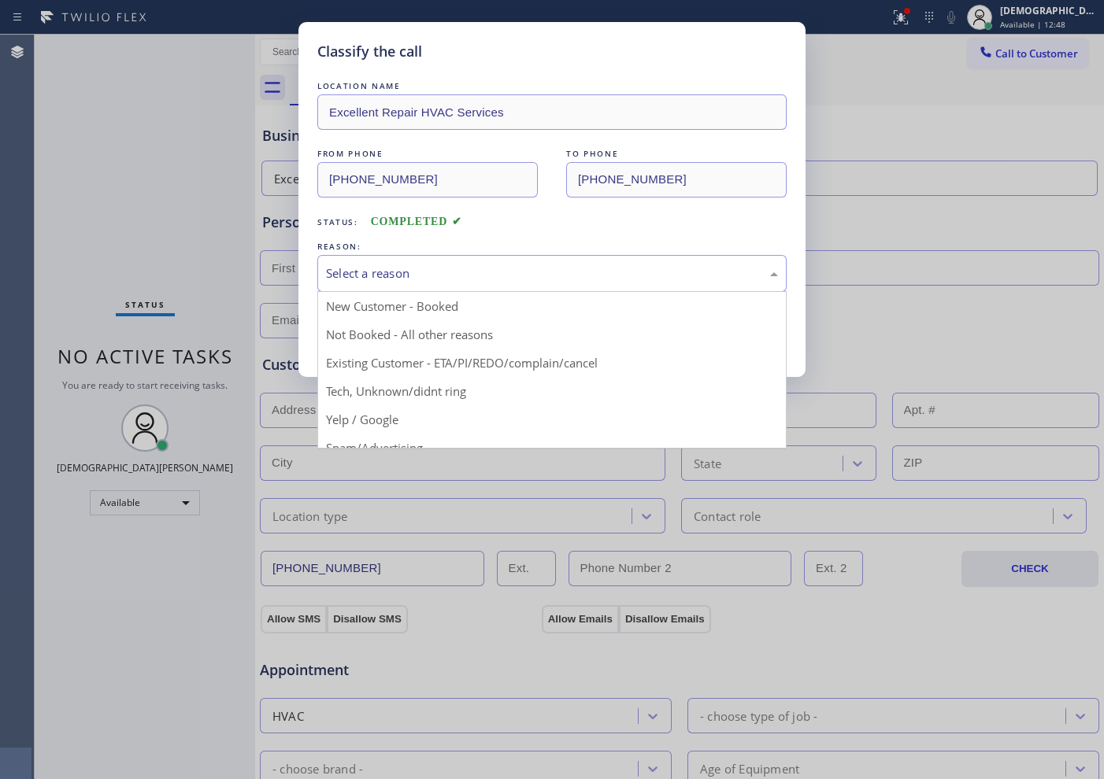
click at [417, 273] on div "Select a reason" at bounding box center [552, 274] width 452 height 18
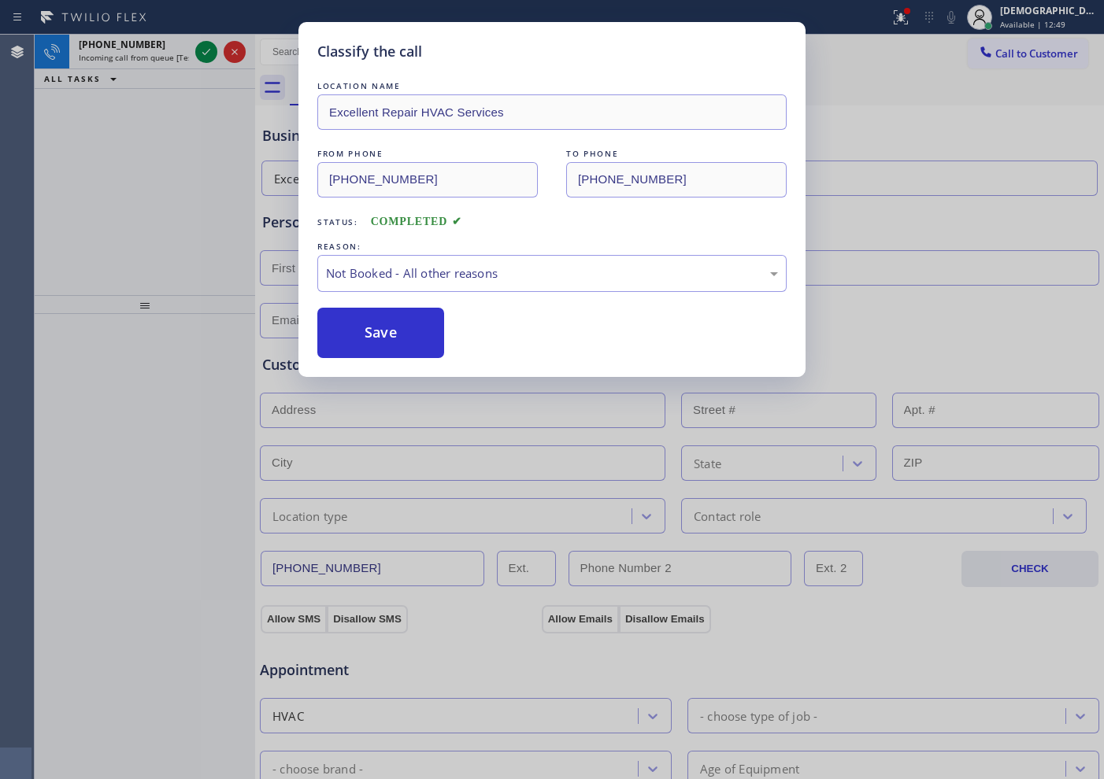
click at [391, 331] on button "Save" at bounding box center [380, 333] width 127 height 50
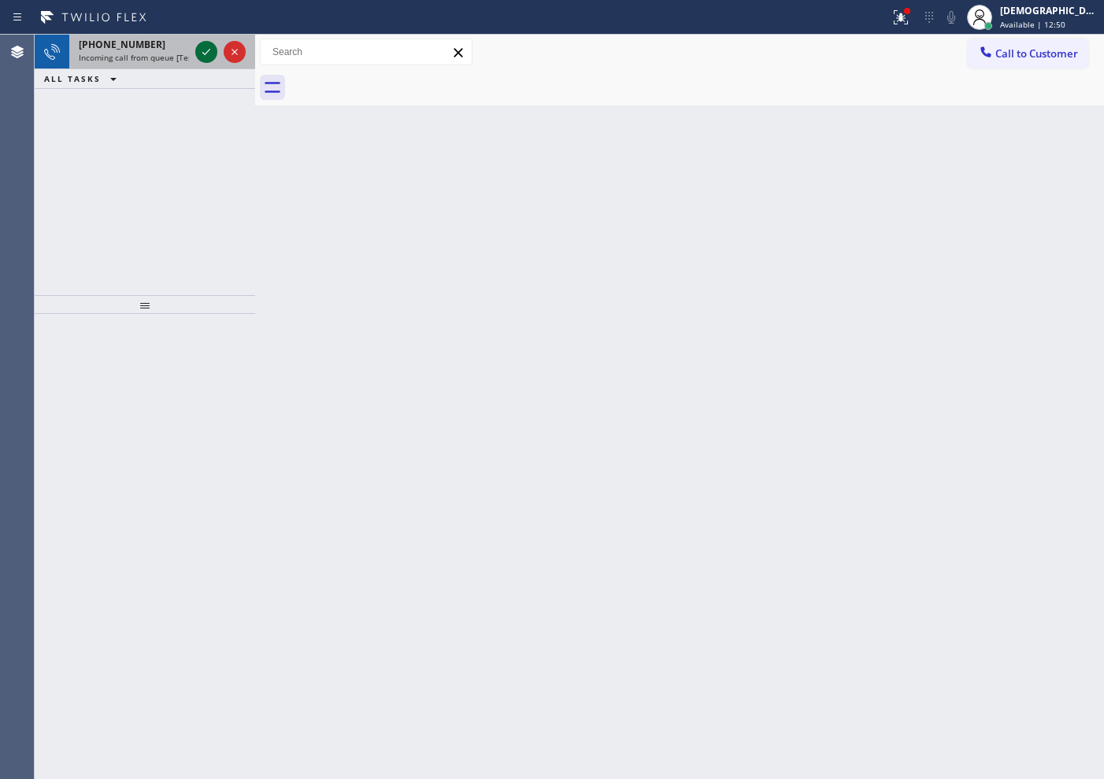
click at [211, 53] on icon at bounding box center [206, 52] width 19 height 19
drag, startPoint x: 87, startPoint y: 152, endPoint x: 106, endPoint y: 139, distance: 23.8
click at [88, 150] on div "[PHONE_NUMBER] Incoming call from queue [Test] All ALL TASKS ALL TASKS ACTIVE T…" at bounding box center [145, 165] width 220 height 261
click at [207, 43] on icon at bounding box center [206, 52] width 19 height 19
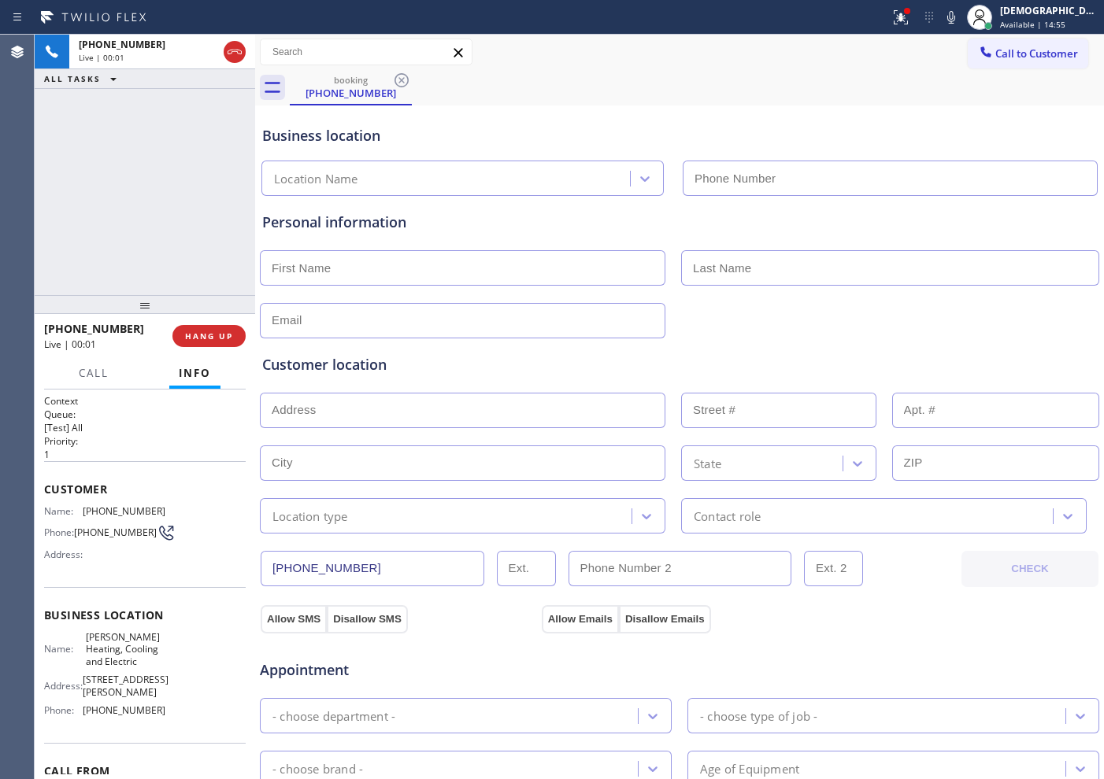
type input "[PHONE_NUMBER]"
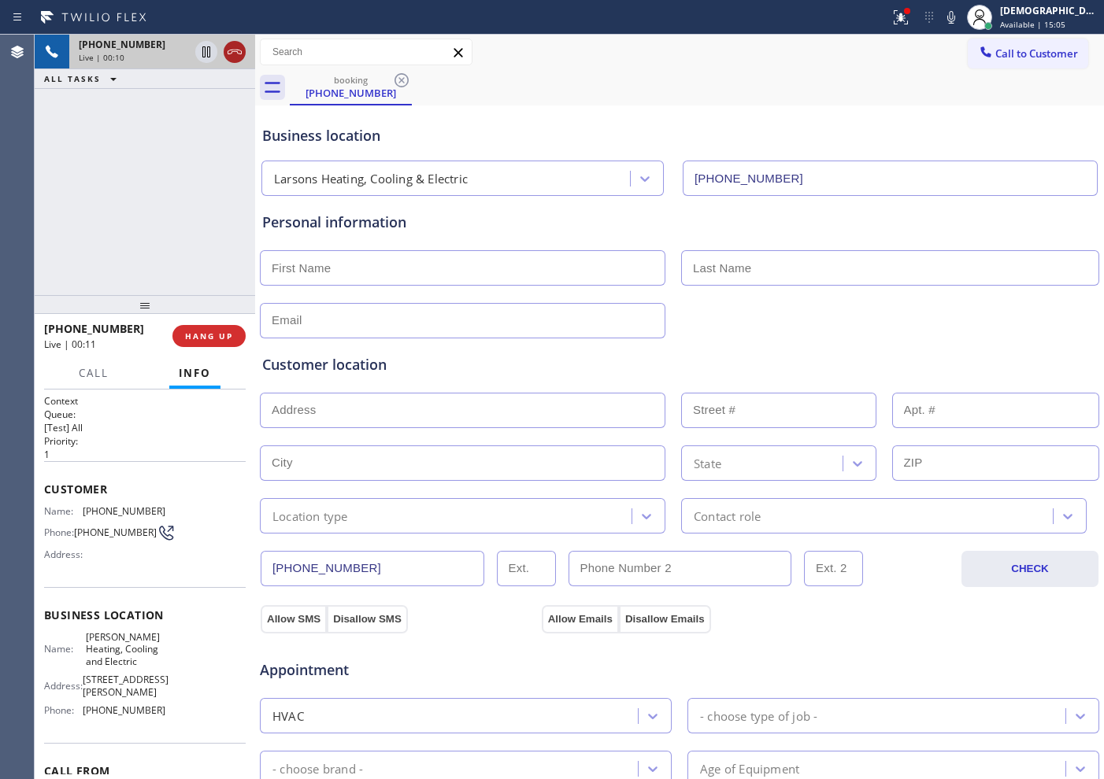
click at [239, 60] on icon at bounding box center [234, 52] width 19 height 19
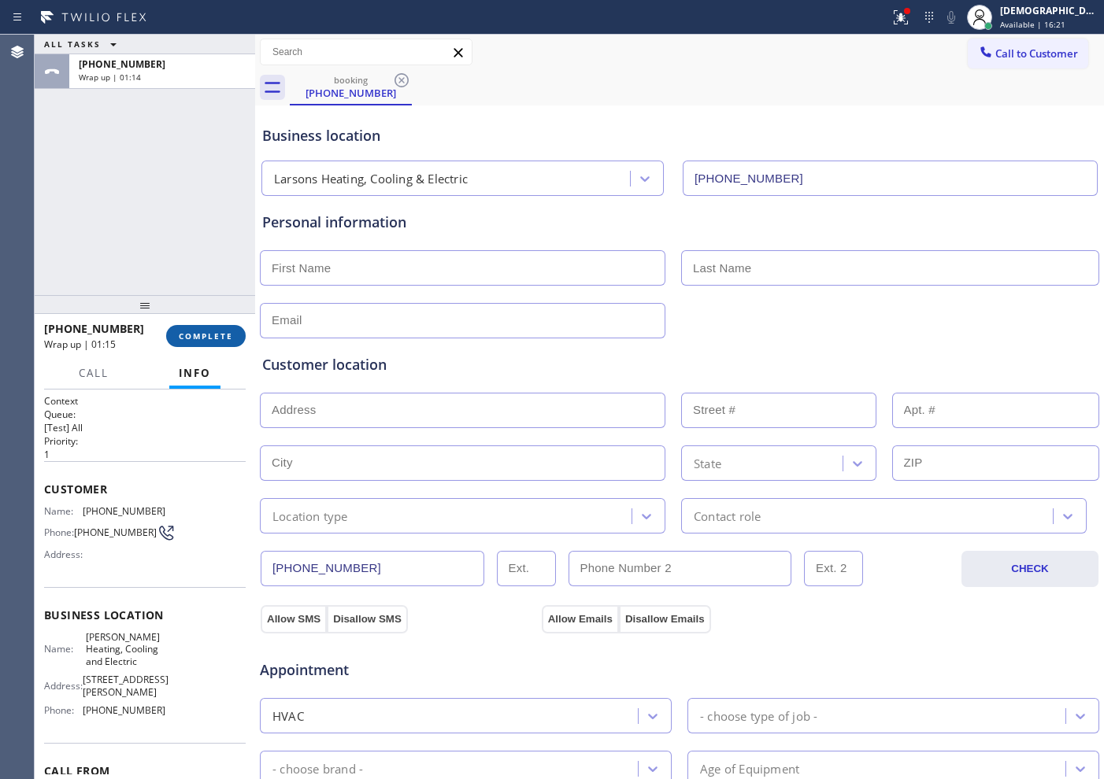
click at [208, 337] on span "COMPLETE" at bounding box center [206, 336] width 54 height 11
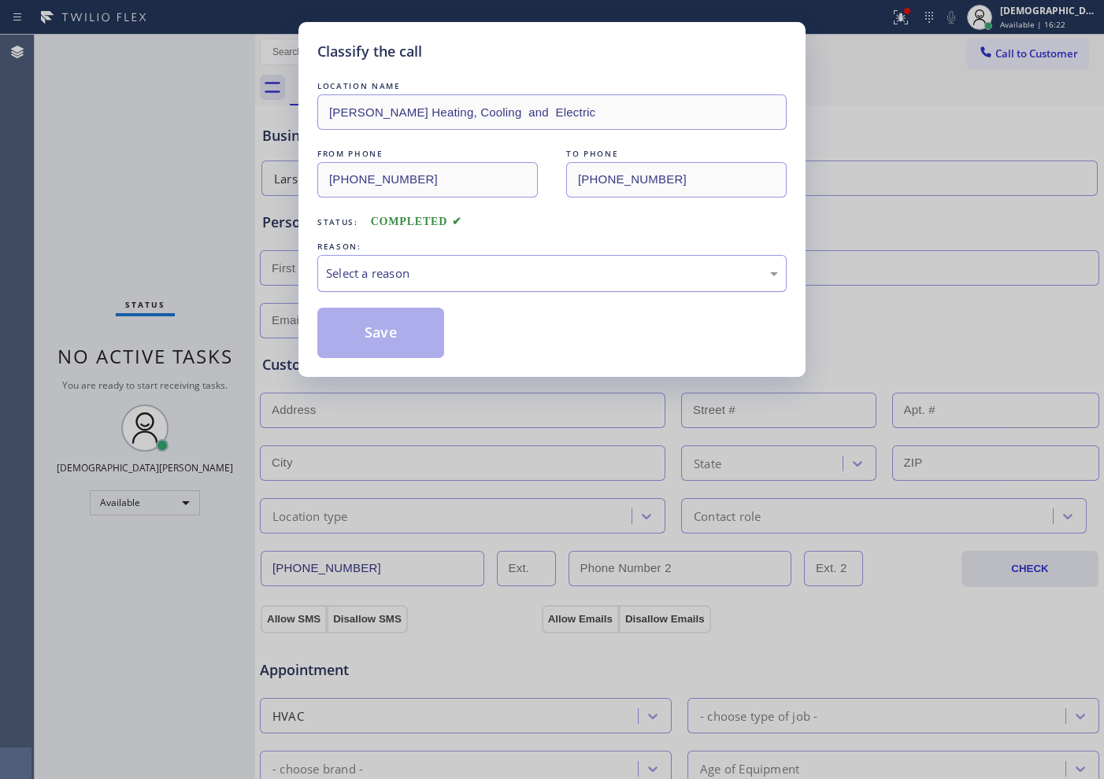
drag, startPoint x: 428, startPoint y: 272, endPoint x: 421, endPoint y: 283, distance: 12.4
click at [428, 272] on div "Select a reason" at bounding box center [552, 274] width 452 height 18
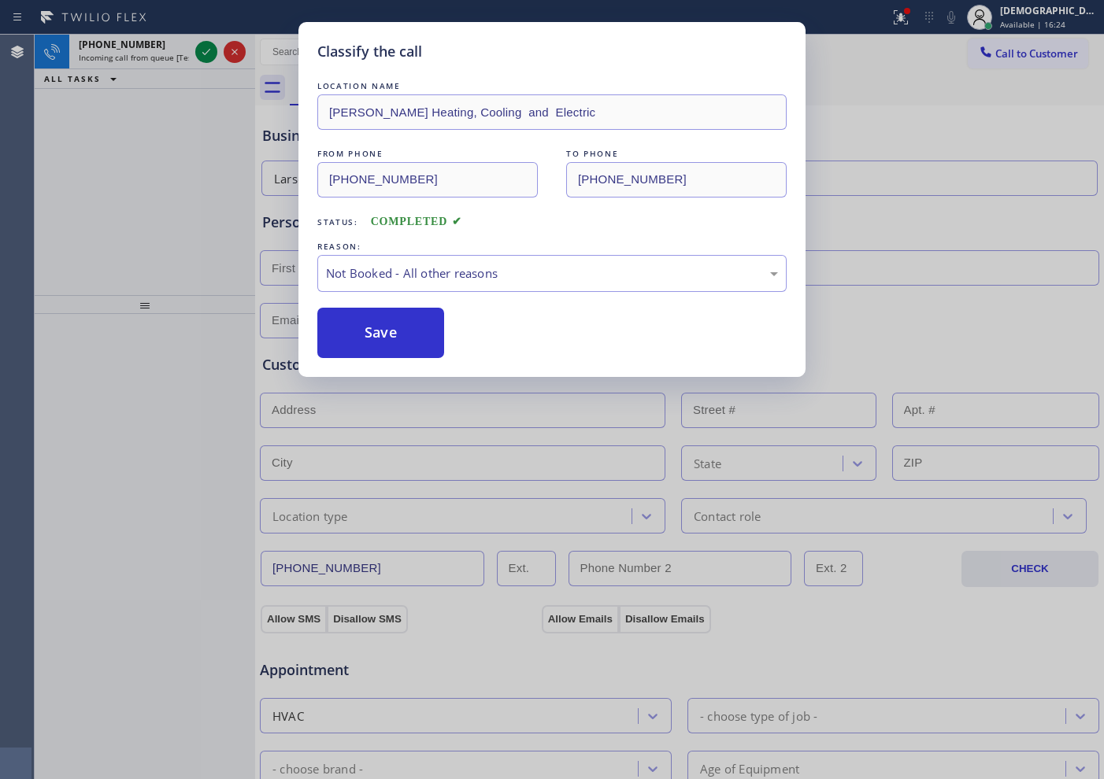
click at [388, 335] on button "Save" at bounding box center [380, 333] width 127 height 50
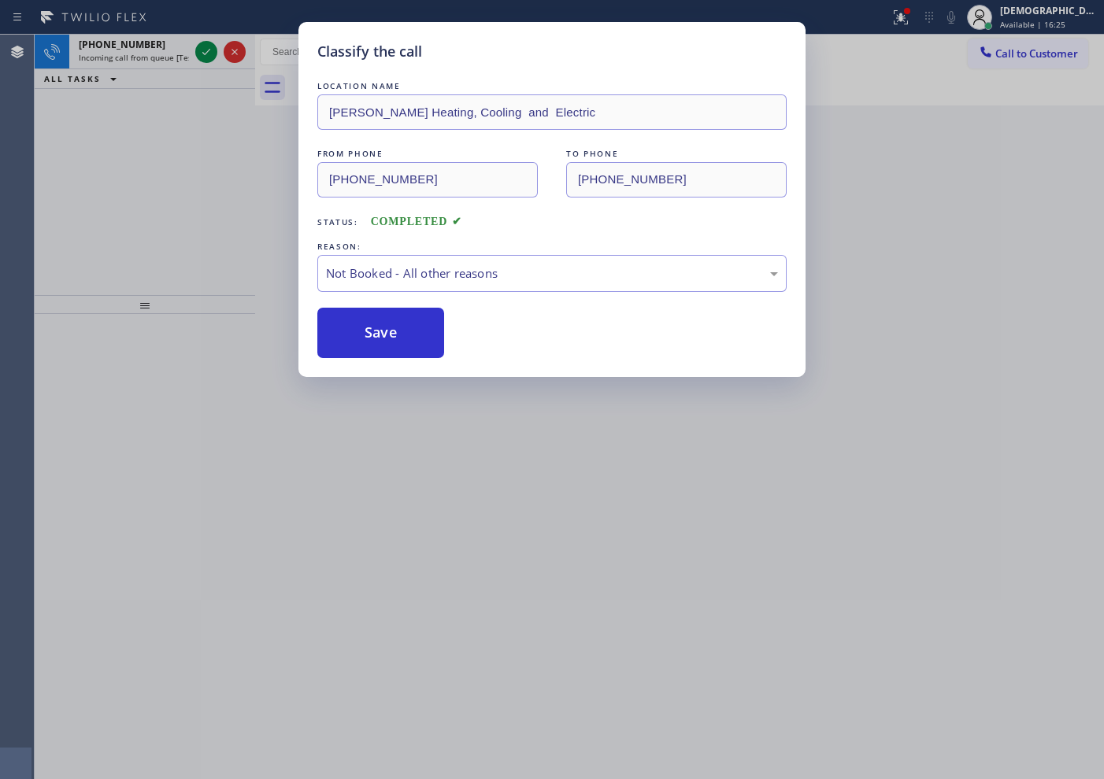
click at [202, 41] on div "Classify the call LOCATION NAME Top Heating and Cooling in [US_STATE] FROM PHON…" at bounding box center [569, 407] width 1069 height 745
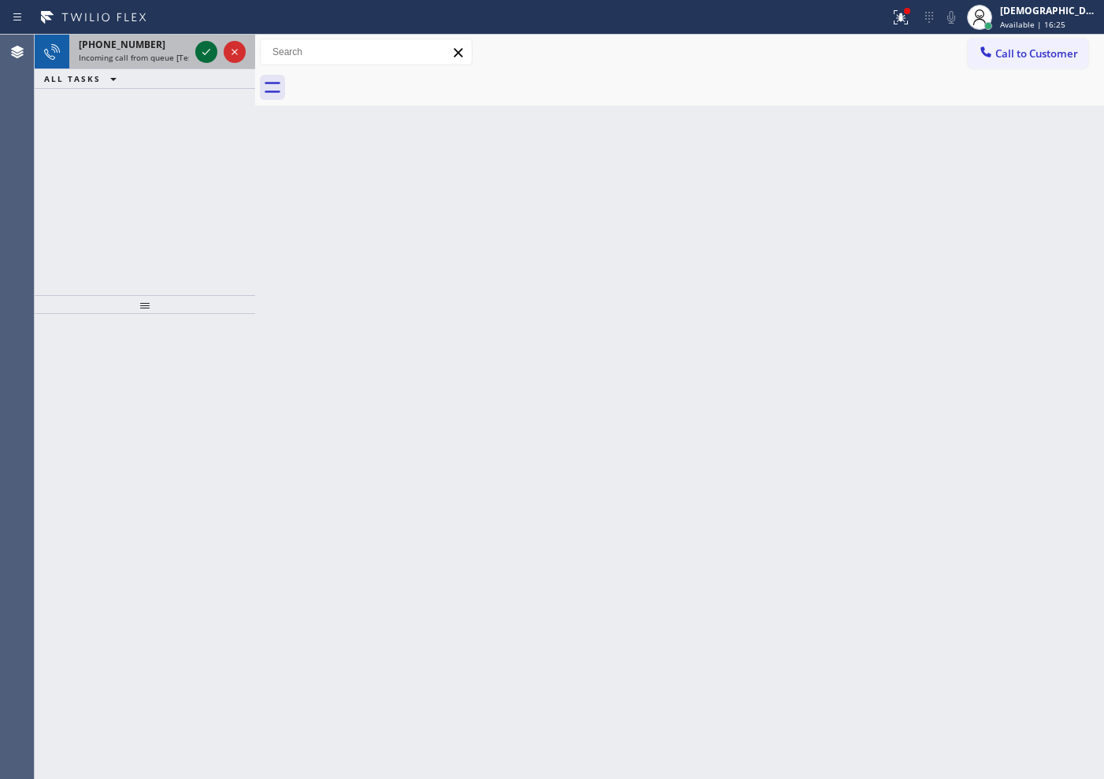
click at [208, 56] on icon at bounding box center [206, 52] width 19 height 19
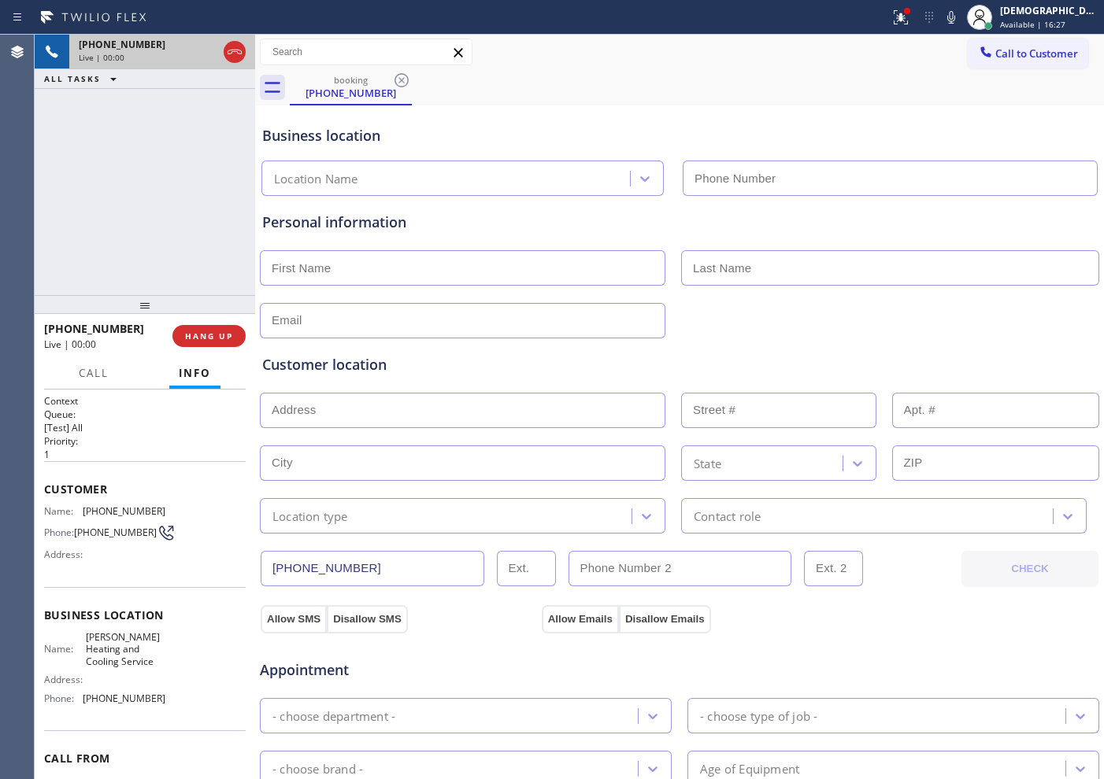
type input "[PHONE_NUMBER]"
click at [239, 50] on icon at bounding box center [234, 52] width 19 height 19
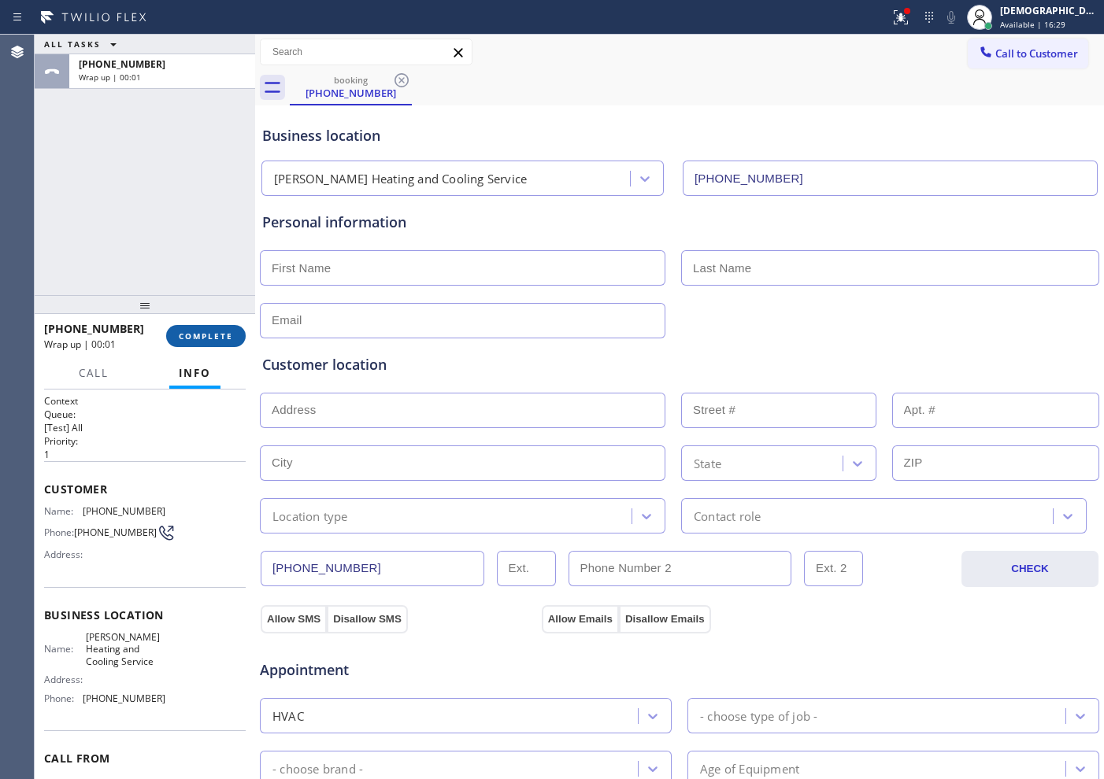
click at [203, 338] on span "COMPLETE" at bounding box center [206, 336] width 54 height 11
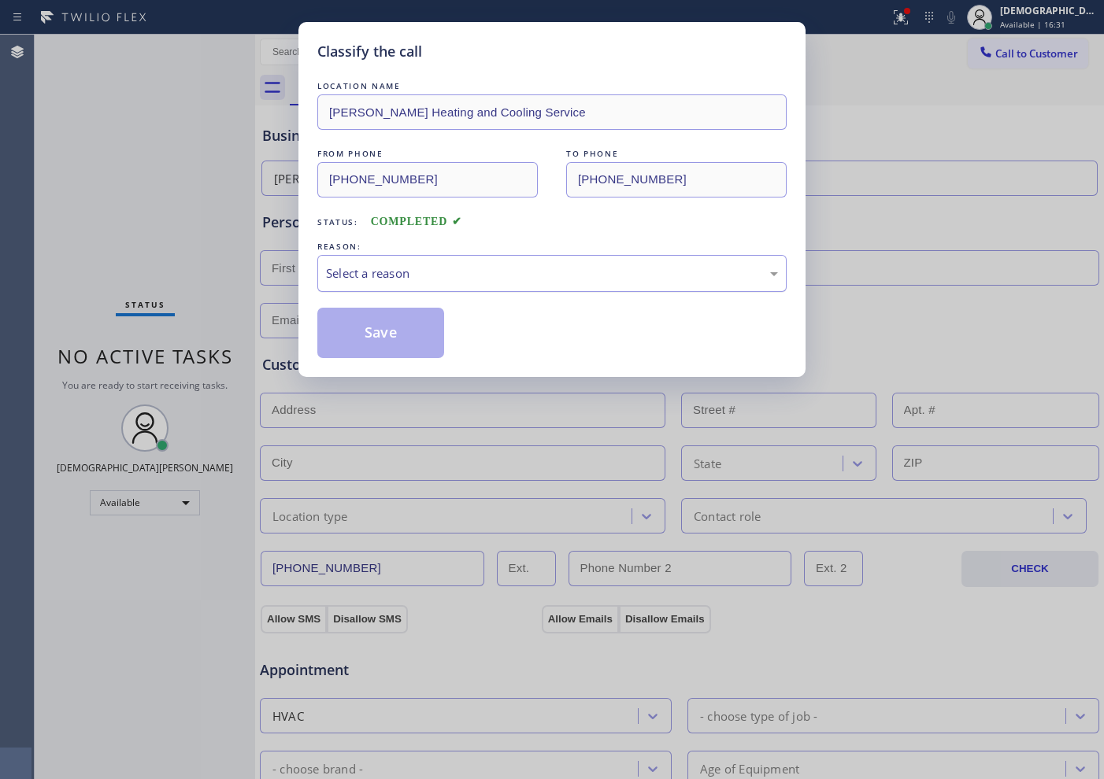
click at [390, 265] on div "Select a reason" at bounding box center [552, 274] width 452 height 18
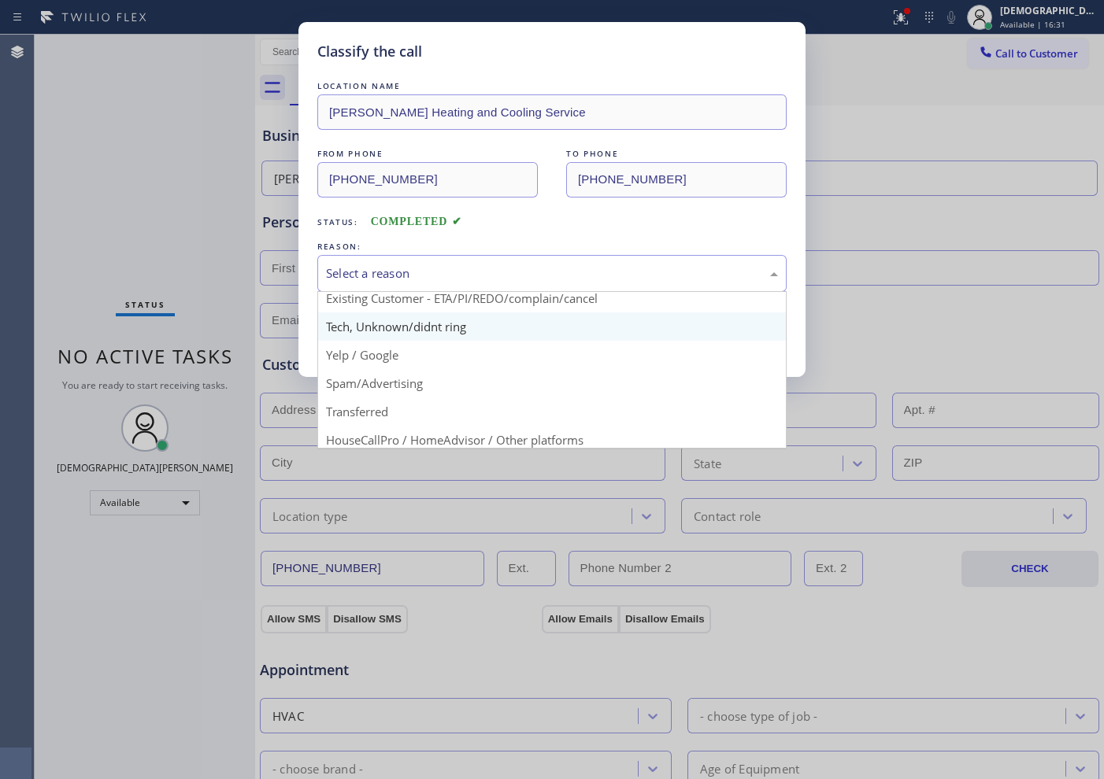
scroll to position [98, 0]
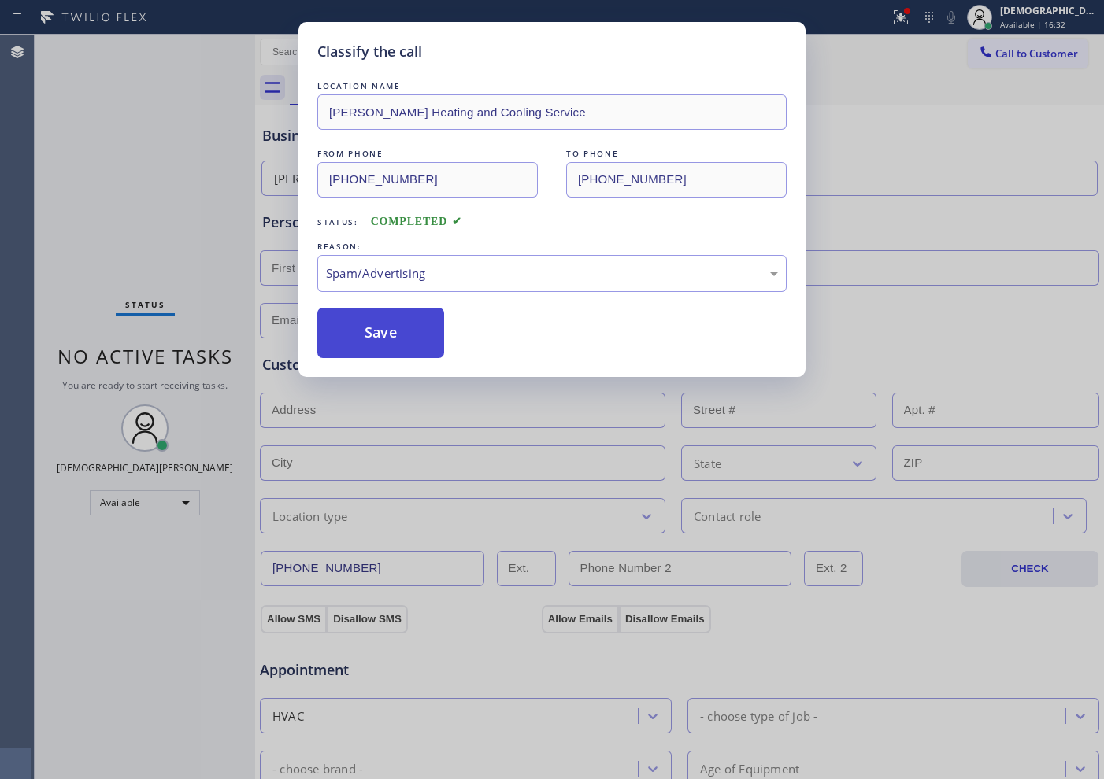
click at [365, 321] on button "Save" at bounding box center [380, 333] width 127 height 50
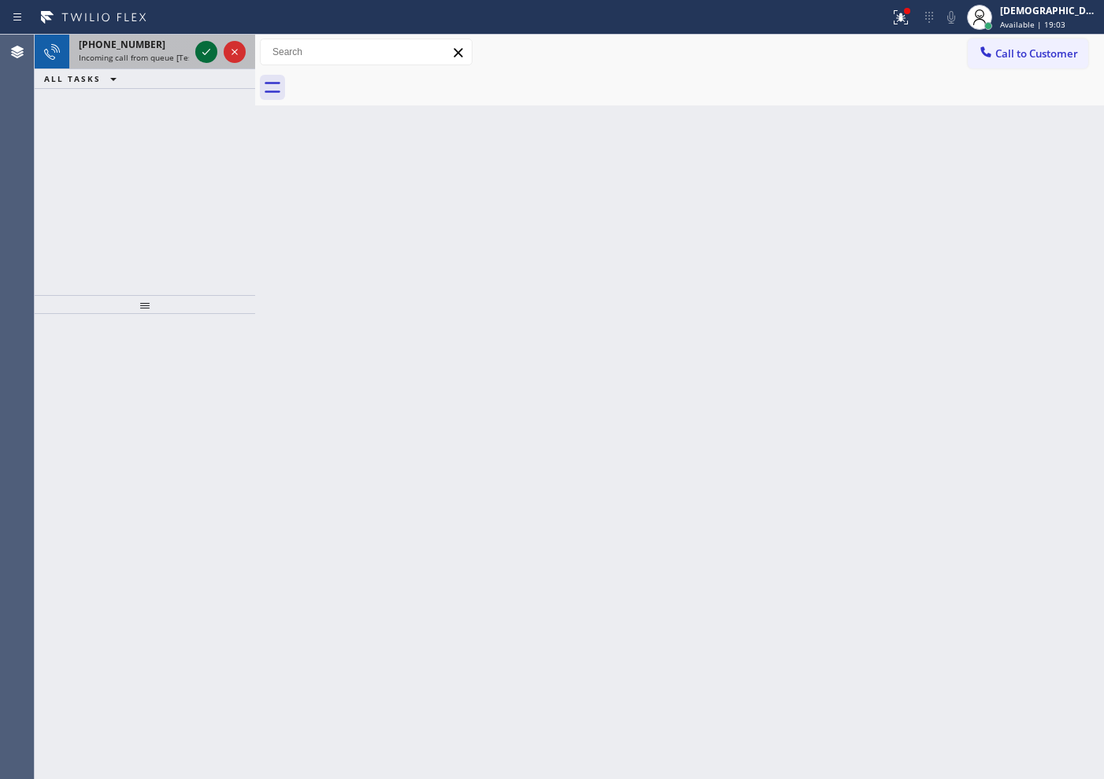
click at [203, 49] on icon at bounding box center [206, 52] width 19 height 19
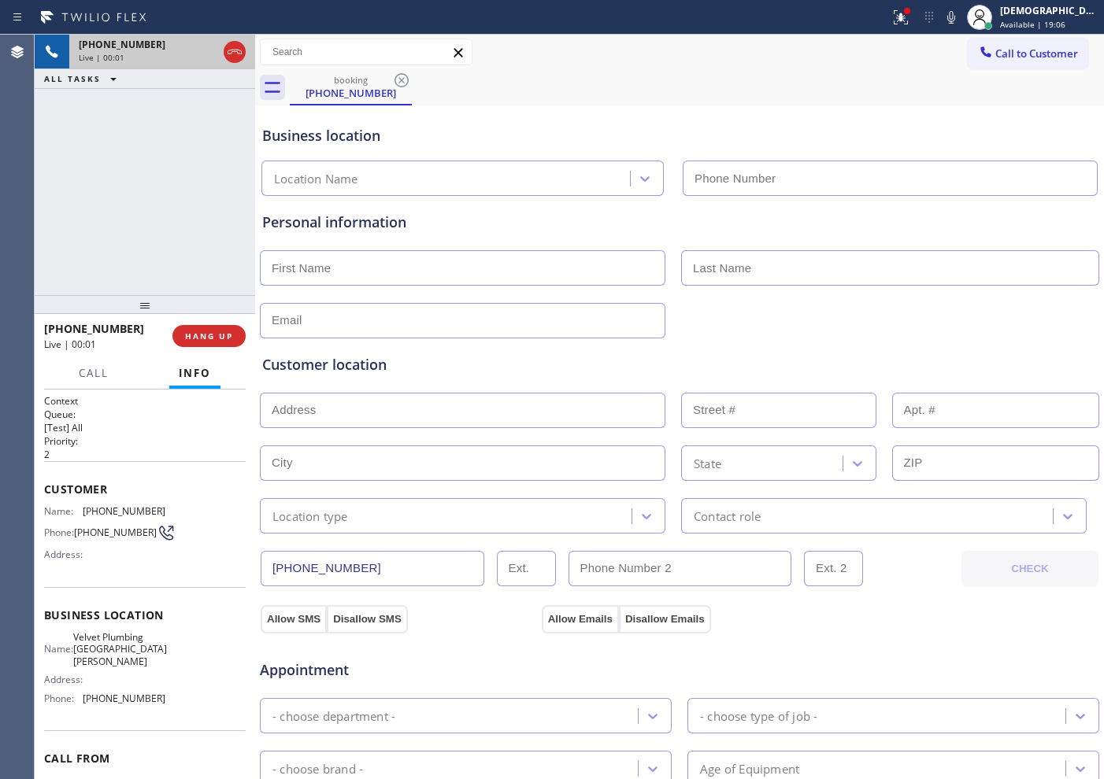
type input "[PHONE_NUMBER]"
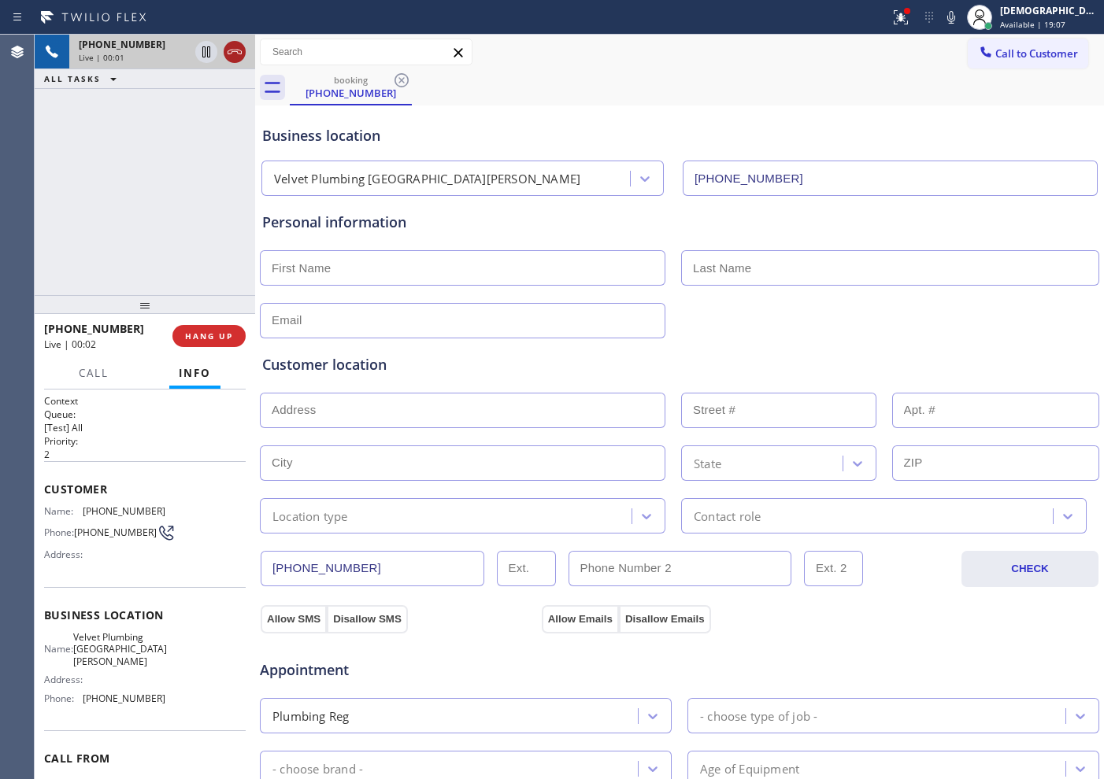
click at [228, 54] on icon at bounding box center [234, 52] width 19 height 19
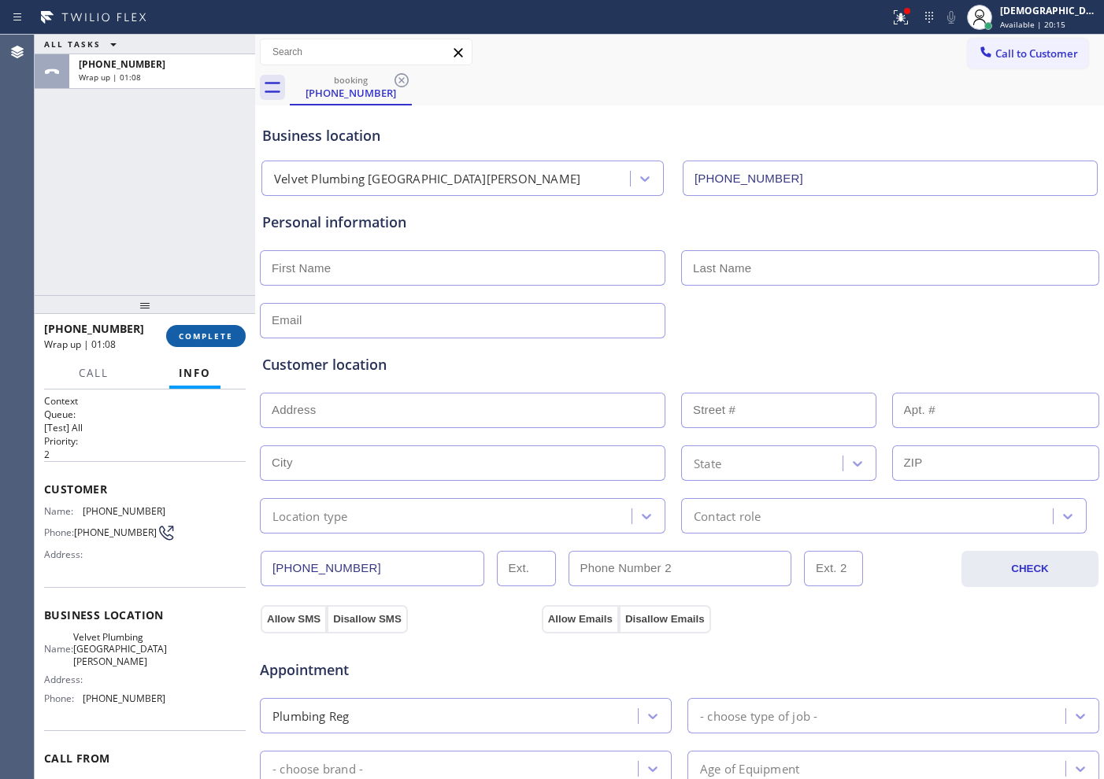
click at [224, 339] on span "COMPLETE" at bounding box center [206, 336] width 54 height 11
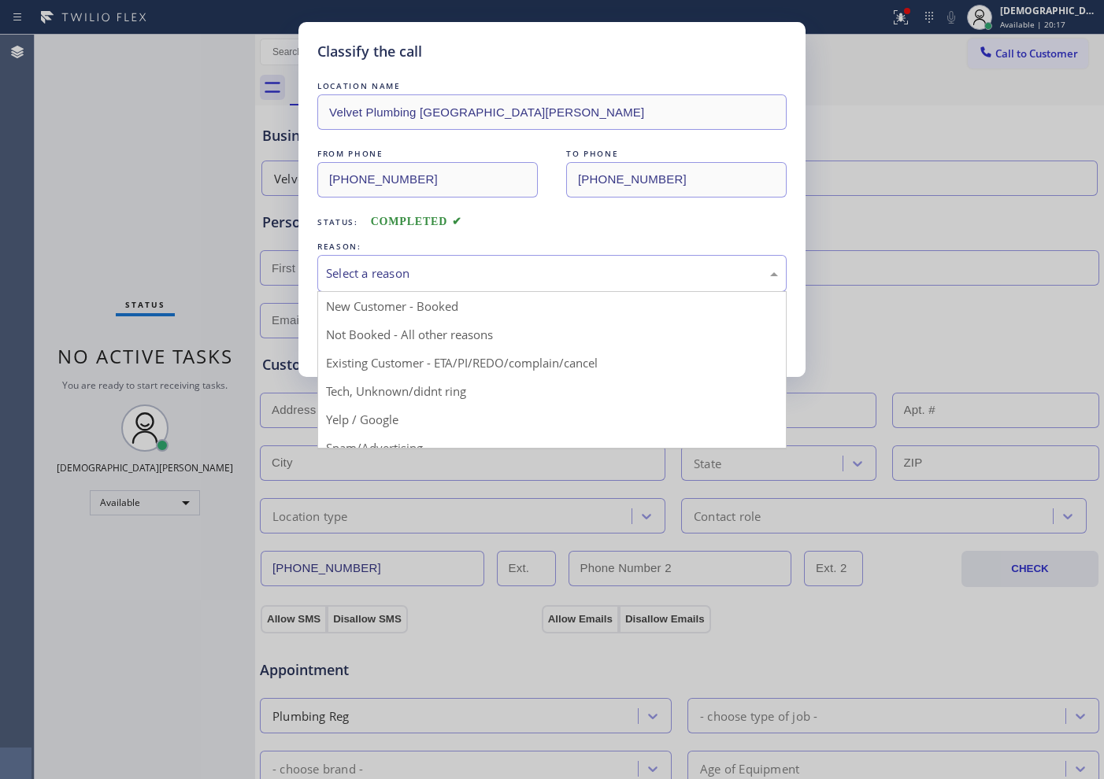
click at [428, 265] on div "Select a reason" at bounding box center [552, 274] width 452 height 18
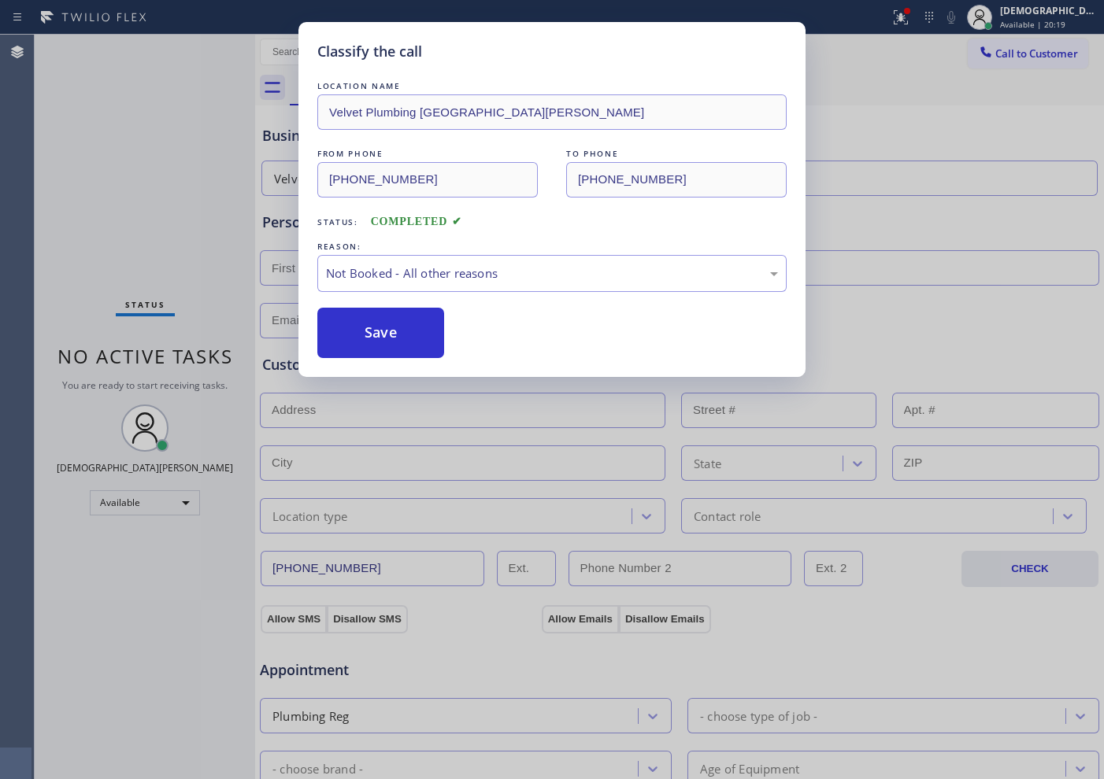
click at [405, 336] on button "Save" at bounding box center [380, 333] width 127 height 50
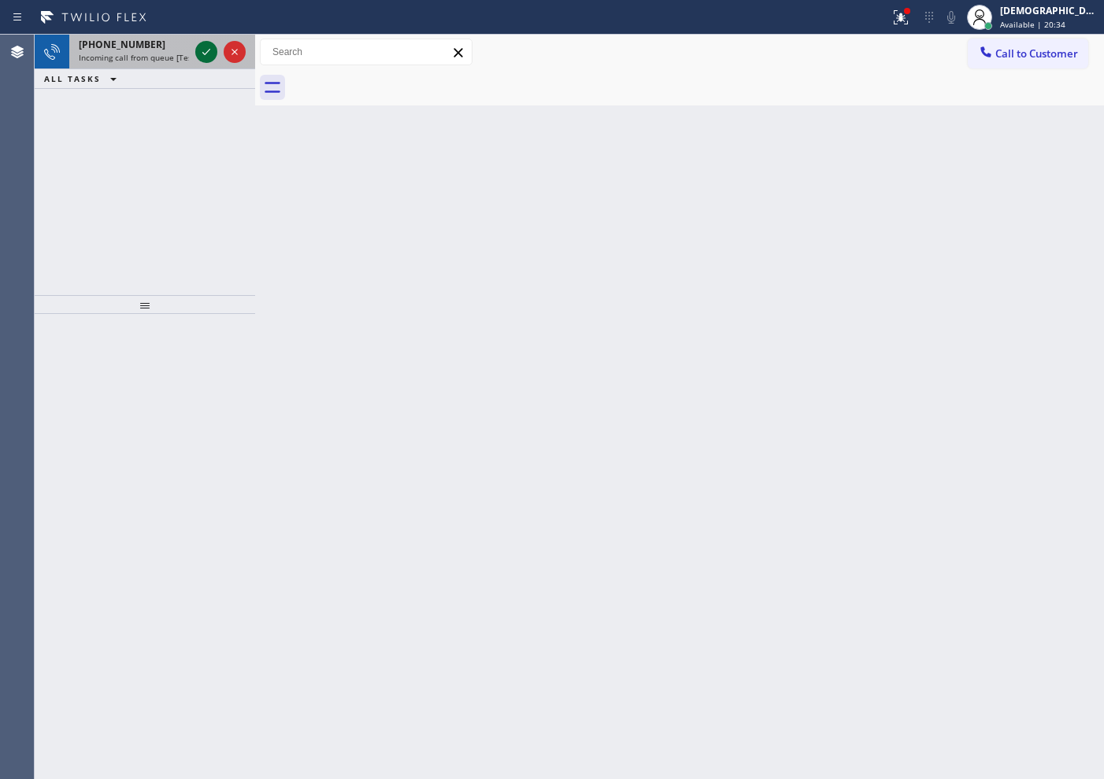
click at [198, 51] on icon at bounding box center [206, 52] width 19 height 19
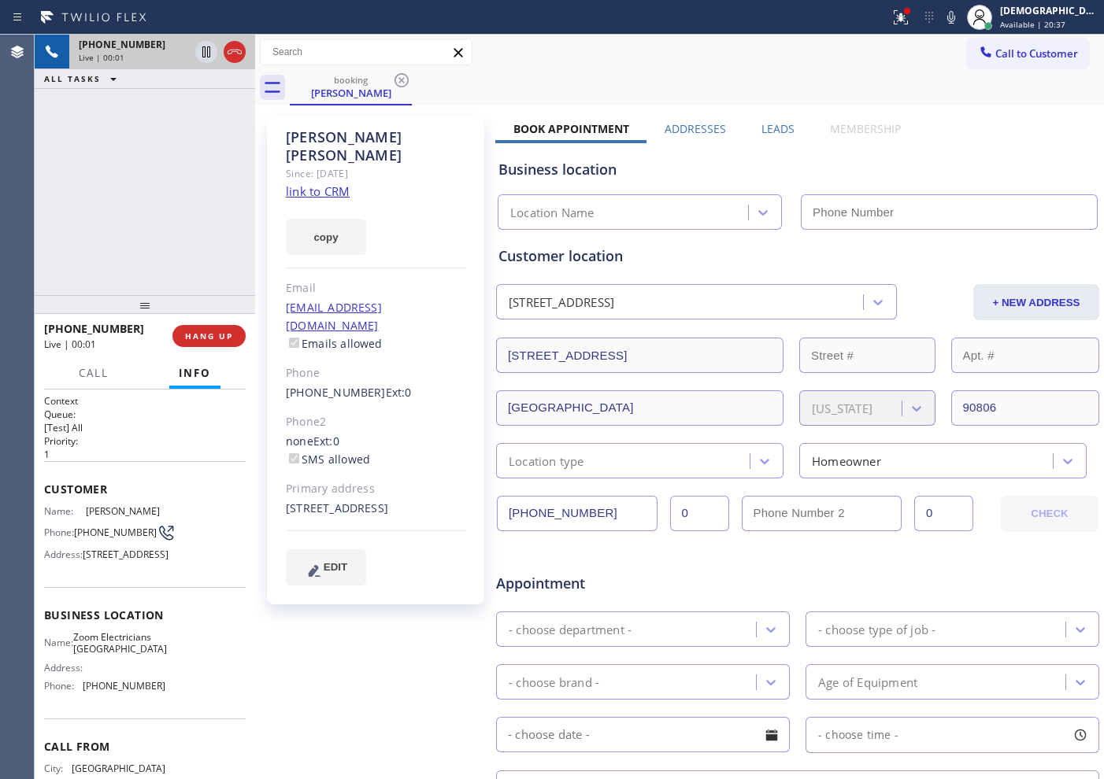
type input "[PHONE_NUMBER]"
click at [336, 183] on link "link to CRM" at bounding box center [318, 191] width 64 height 16
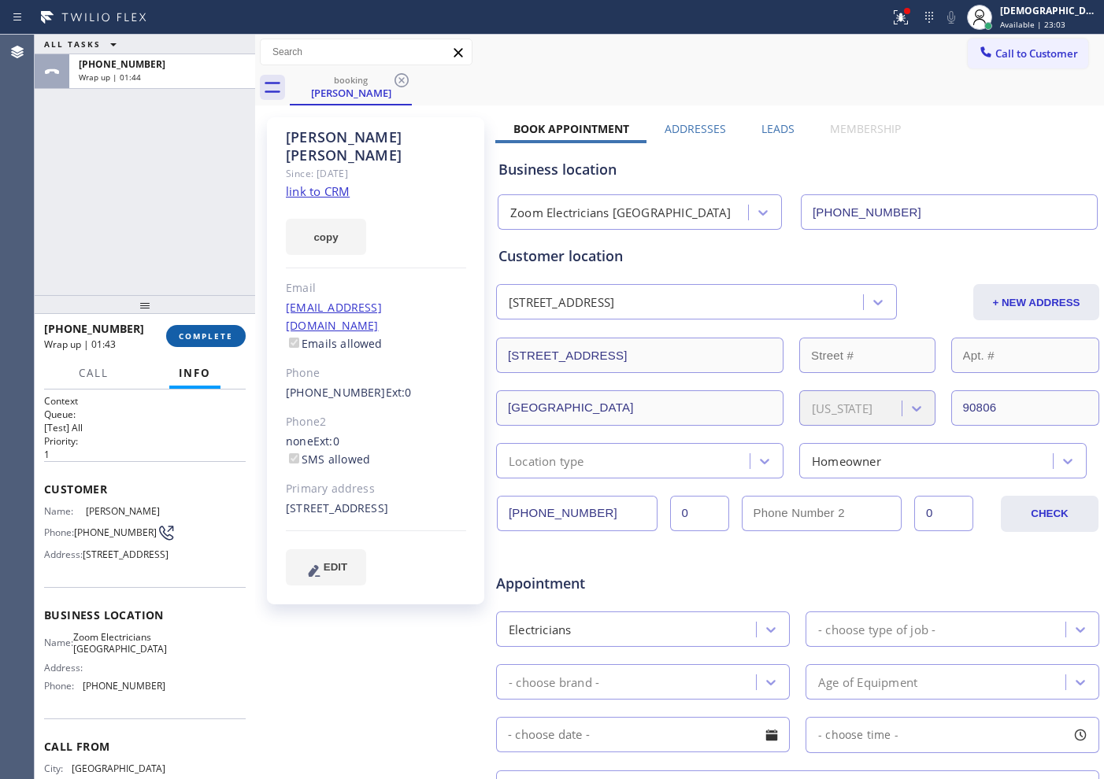
click at [215, 334] on span "COMPLETE" at bounding box center [206, 336] width 54 height 11
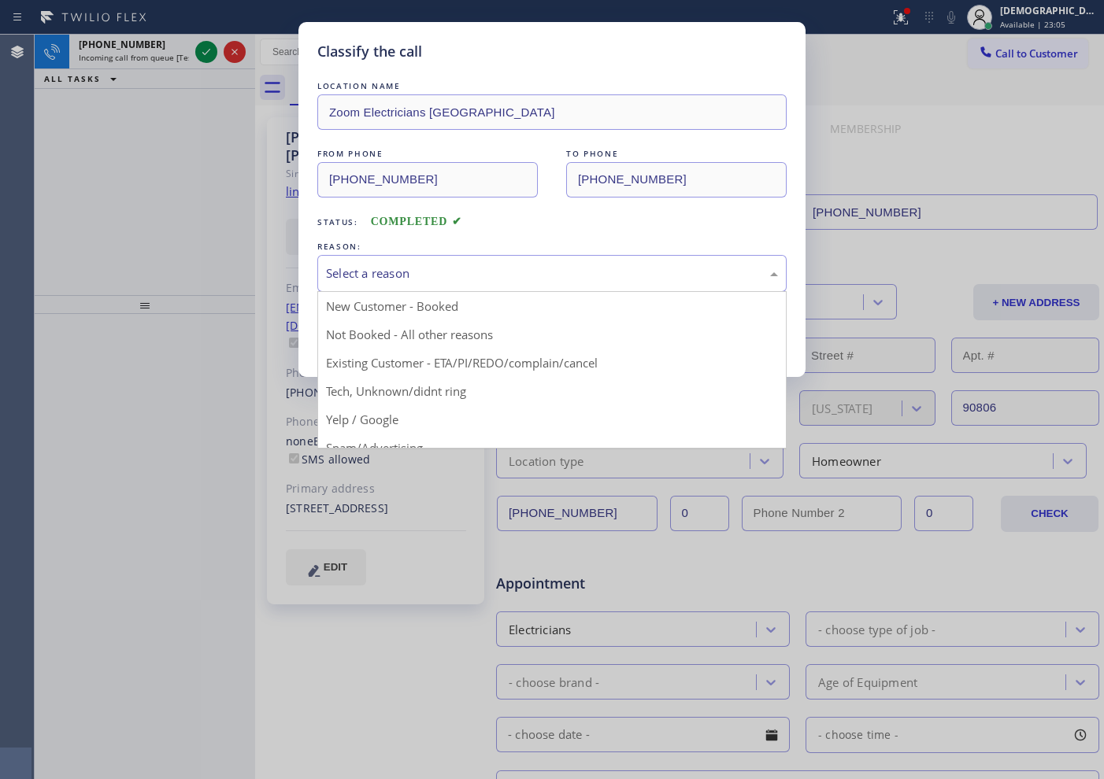
click at [424, 283] on div "Select a reason" at bounding box center [551, 273] width 469 height 37
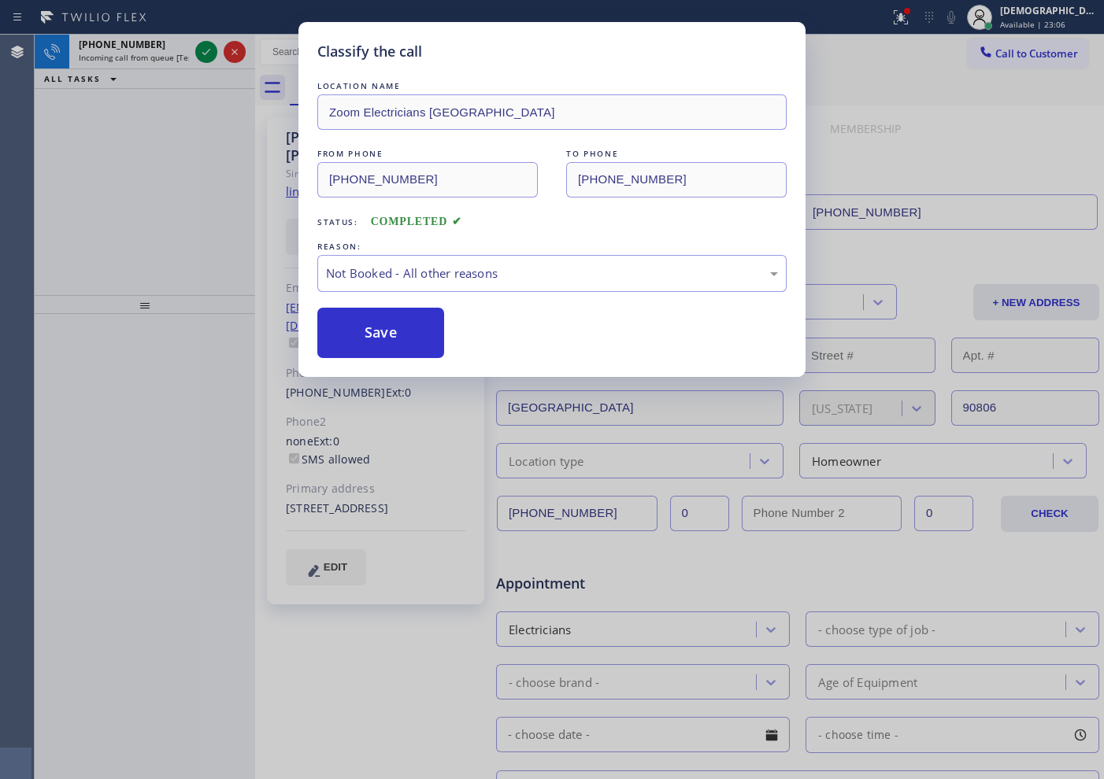
click at [418, 329] on button "Save" at bounding box center [380, 333] width 127 height 50
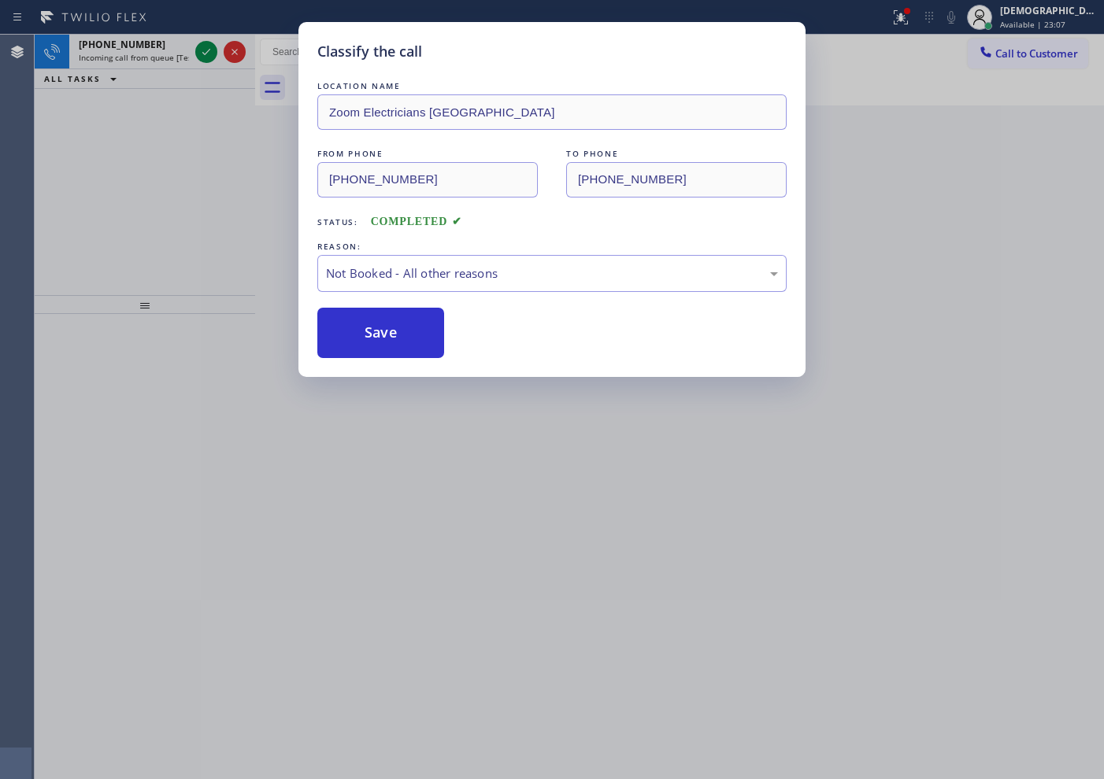
click at [213, 59] on div "Classify the call LOCATION NAME Top Heating and Cooling in [US_STATE] FROM PHON…" at bounding box center [569, 407] width 1069 height 745
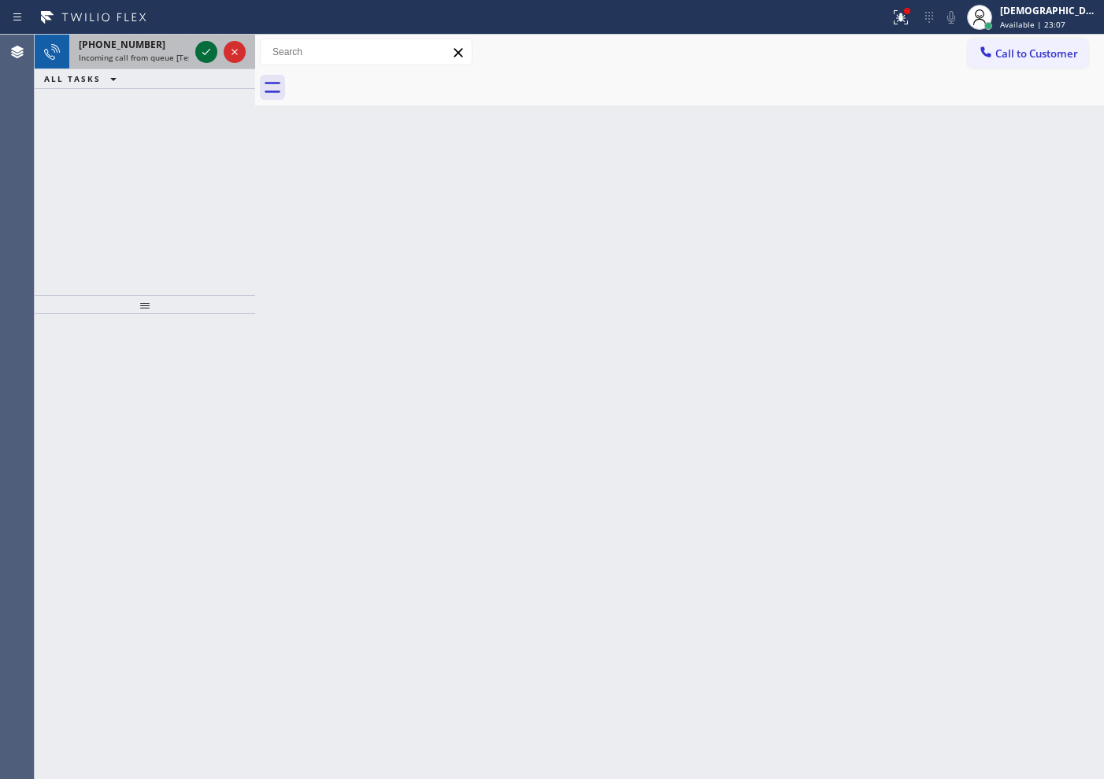
click at [212, 58] on icon at bounding box center [206, 52] width 19 height 19
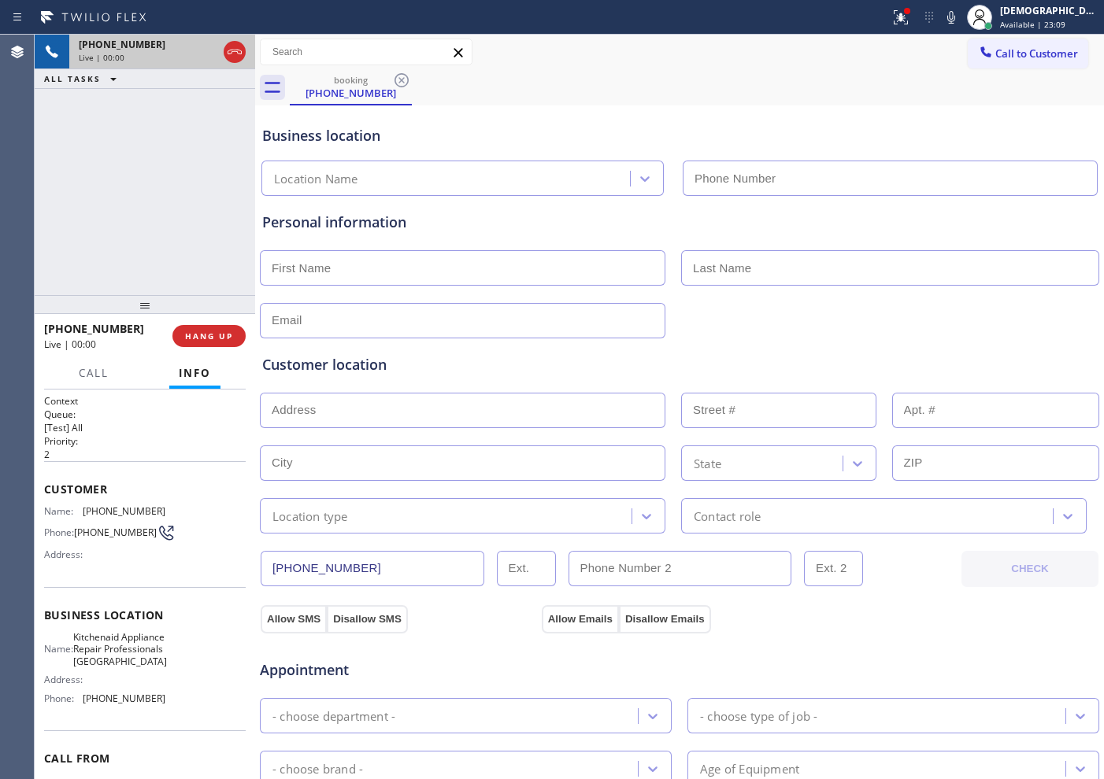
type input "[PHONE_NUMBER]"
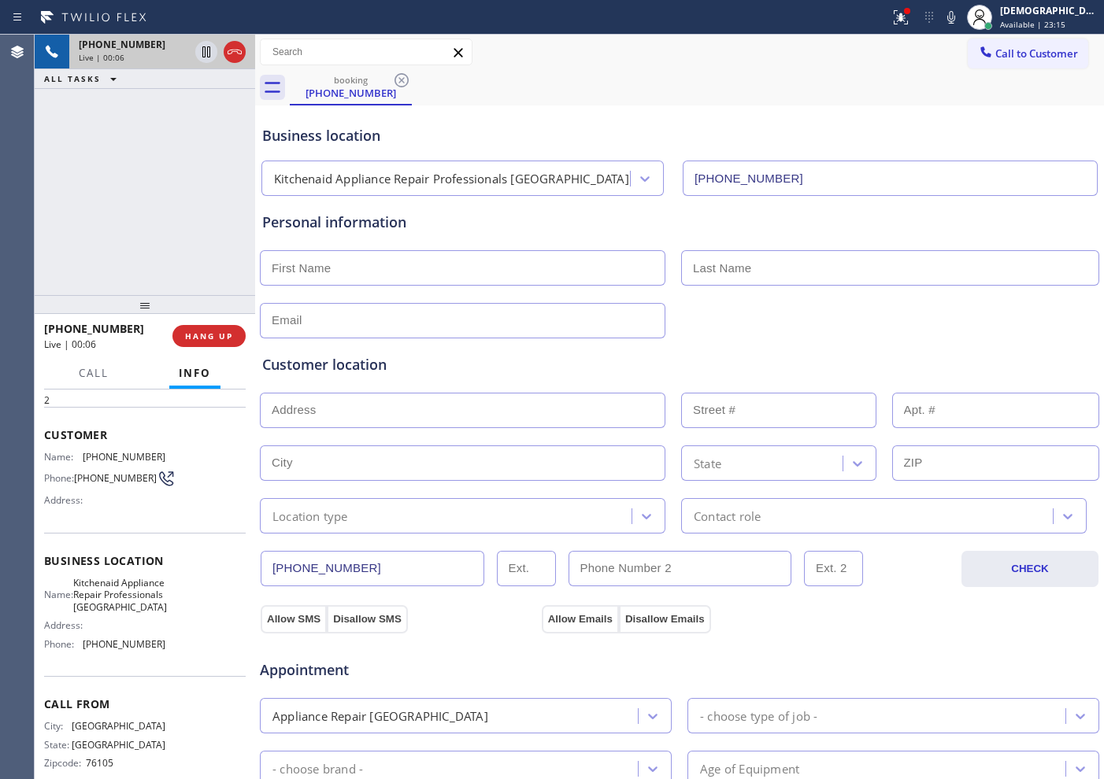
scroll to position [98, 0]
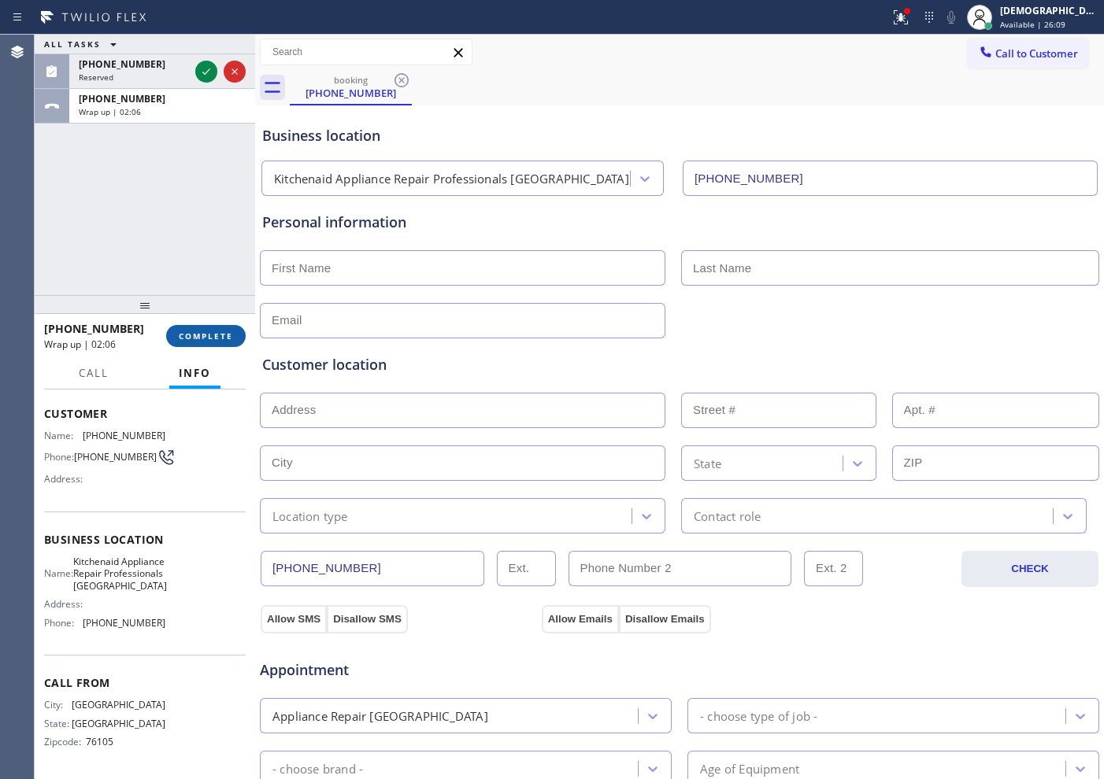
click at [208, 345] on button "COMPLETE" at bounding box center [206, 336] width 80 height 22
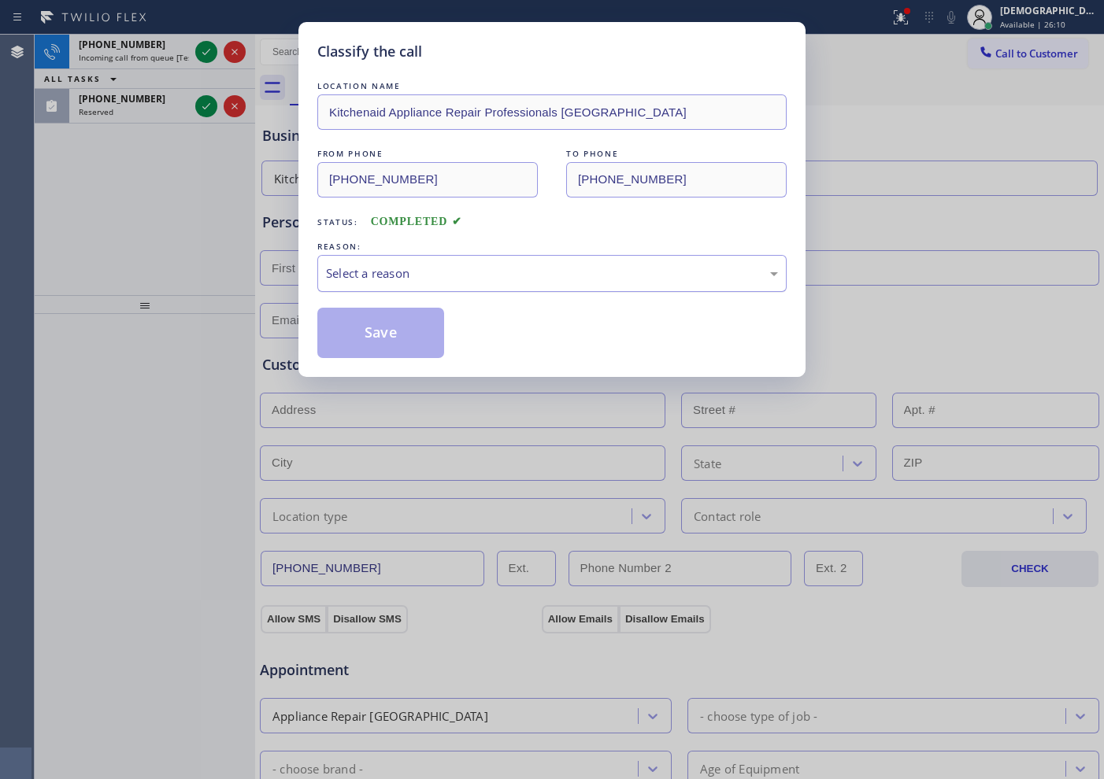
click at [442, 279] on div "Select a reason" at bounding box center [552, 274] width 452 height 18
click at [420, 328] on button "Save" at bounding box center [380, 333] width 127 height 50
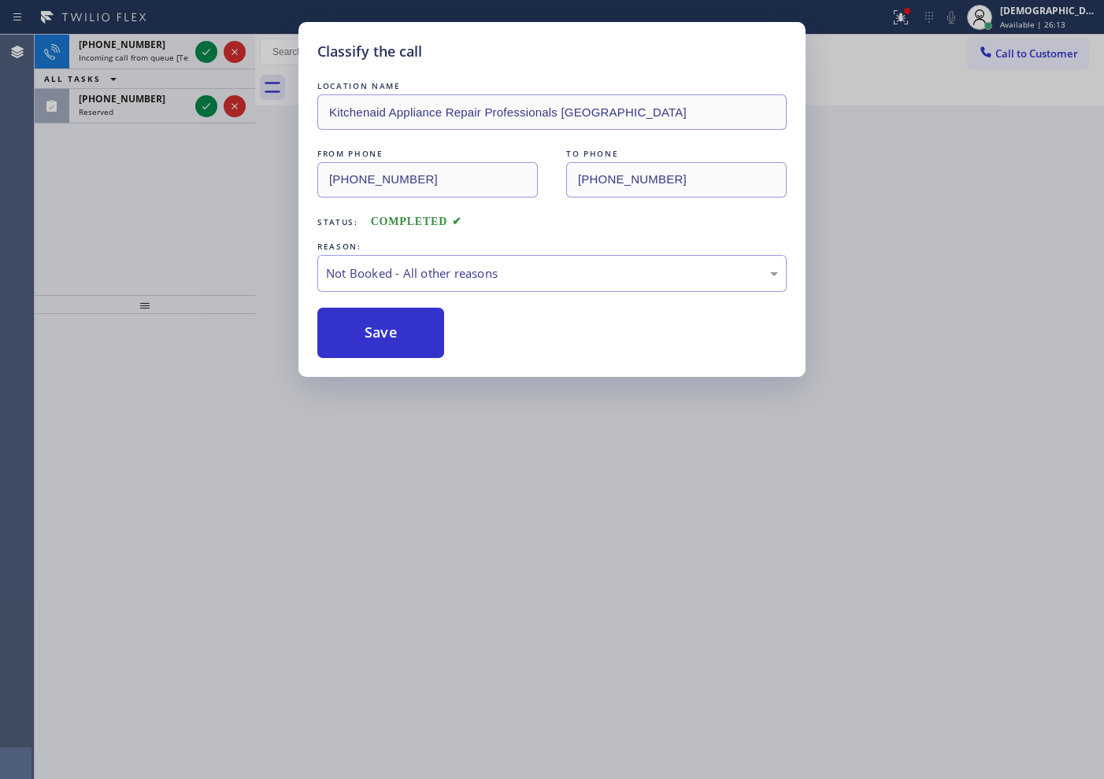
click at [202, 51] on div "Classify the call LOCATION NAME Top Heating and Cooling in [US_STATE] FROM PHON…" at bounding box center [569, 407] width 1069 height 745
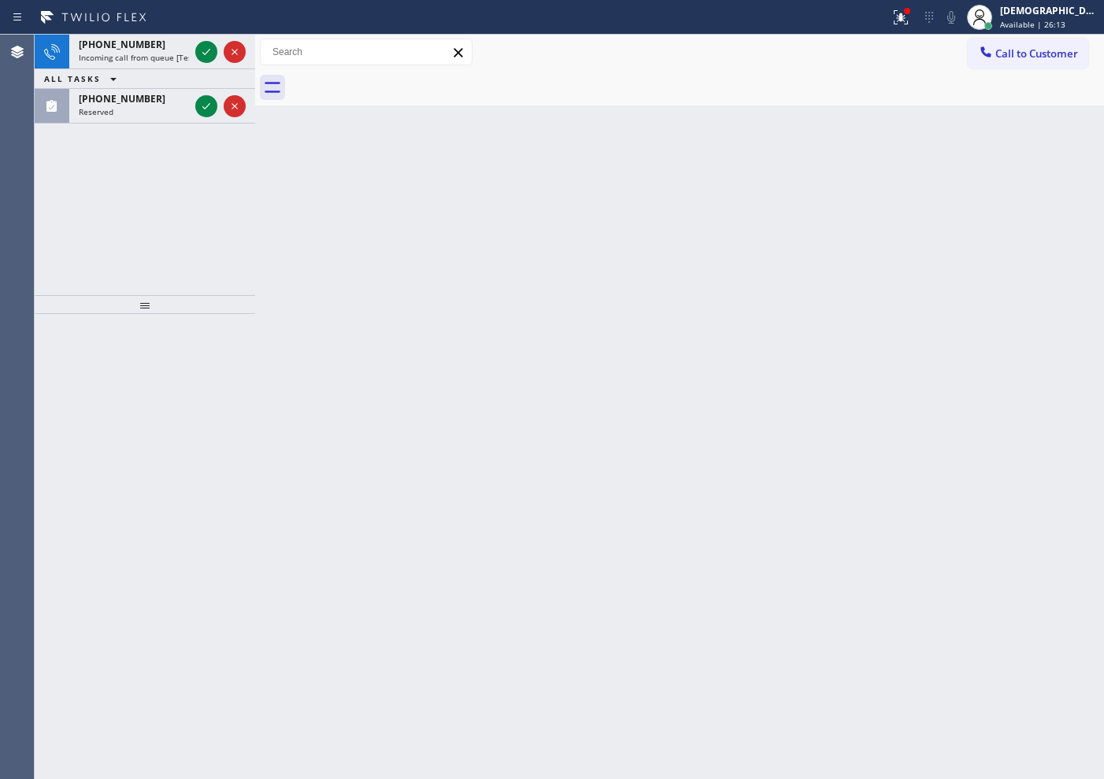
click at [202, 51] on icon at bounding box center [206, 52] width 19 height 19
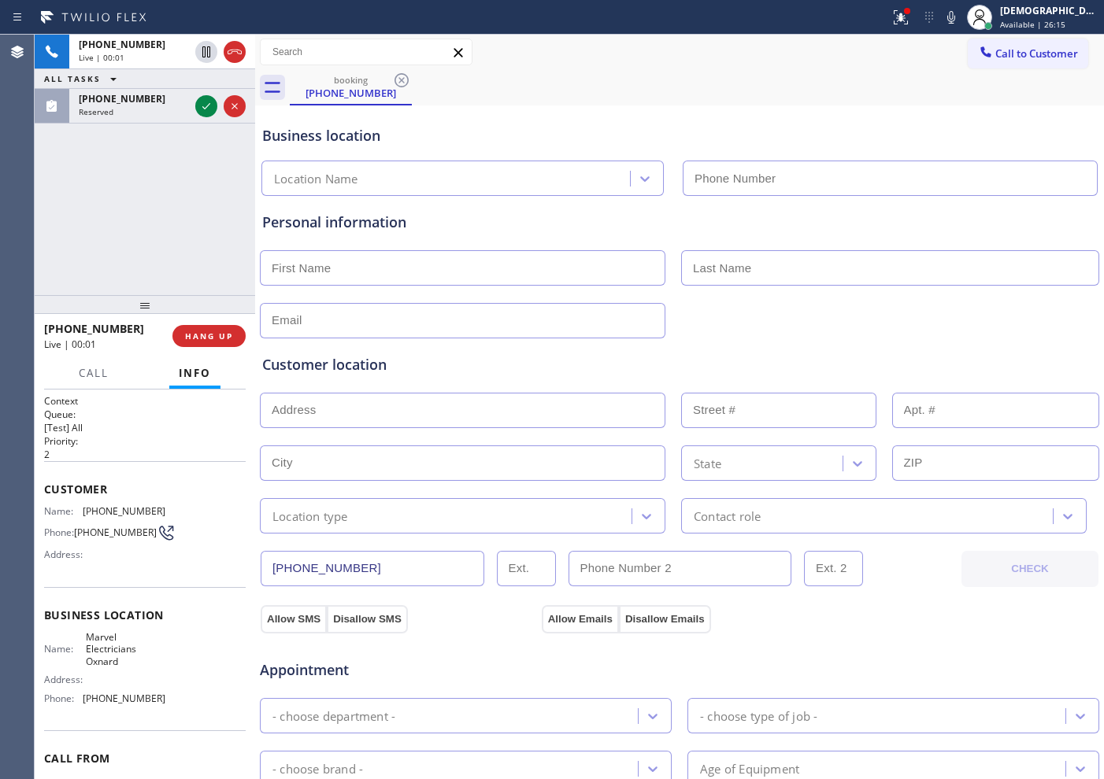
type input "[PHONE_NUMBER]"
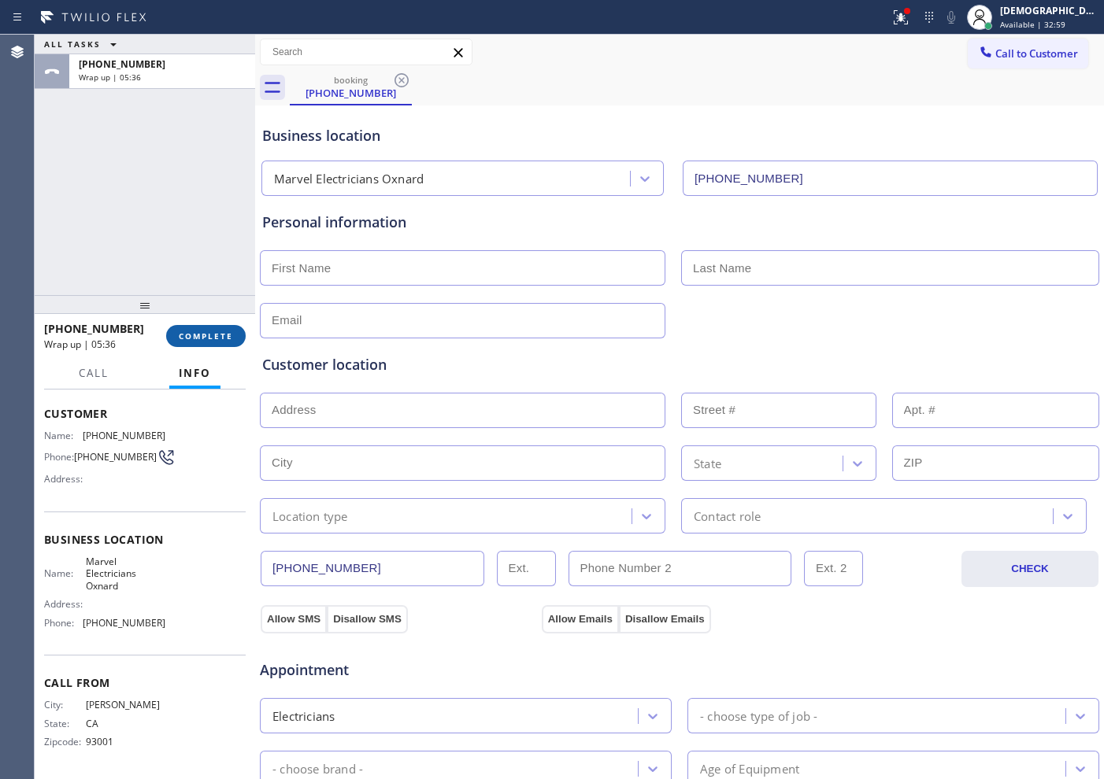
click at [197, 329] on button "COMPLETE" at bounding box center [206, 336] width 80 height 22
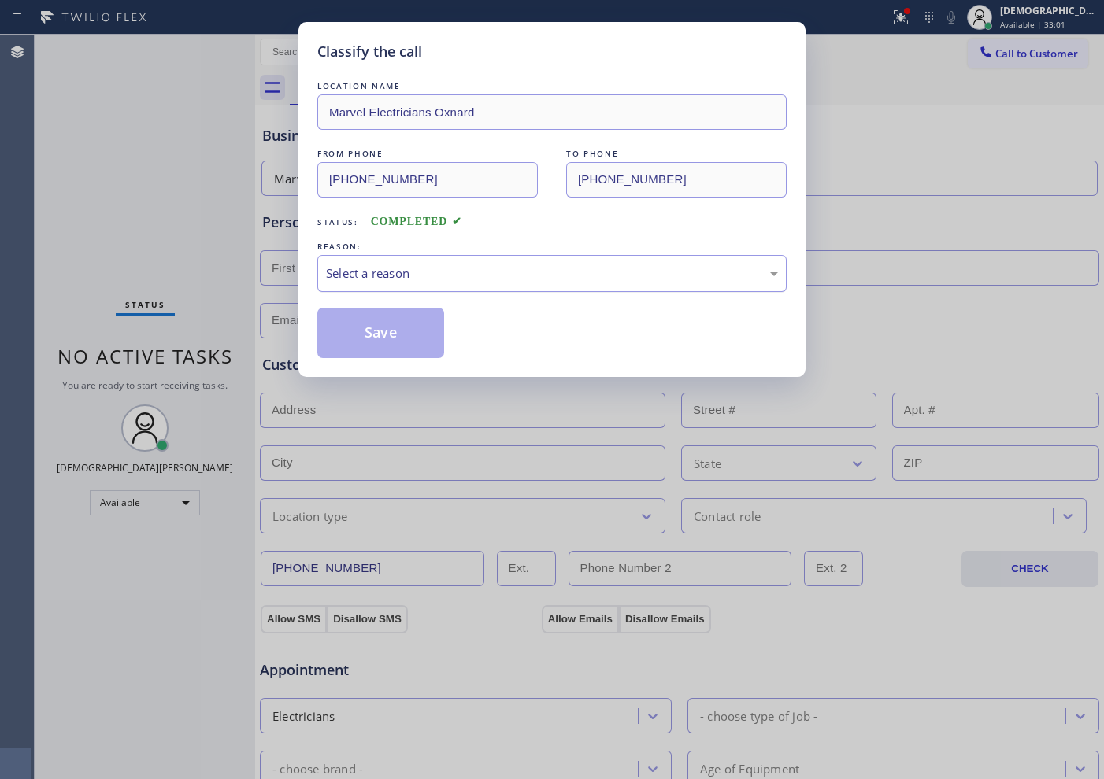
click at [458, 276] on div "Select a reason" at bounding box center [552, 274] width 452 height 18
click at [403, 328] on button "Save" at bounding box center [380, 333] width 127 height 50
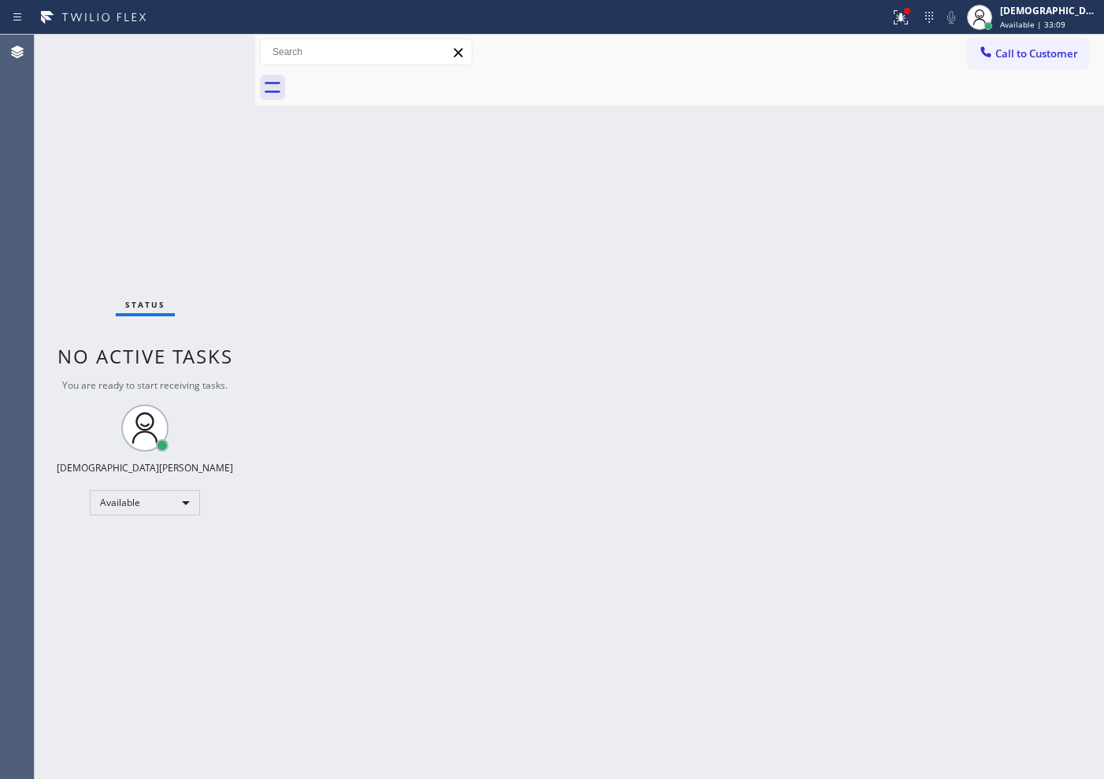
click at [127, 215] on div "Status No active tasks You are ready to start receiving tasks. Christian Cinco …" at bounding box center [145, 407] width 220 height 745
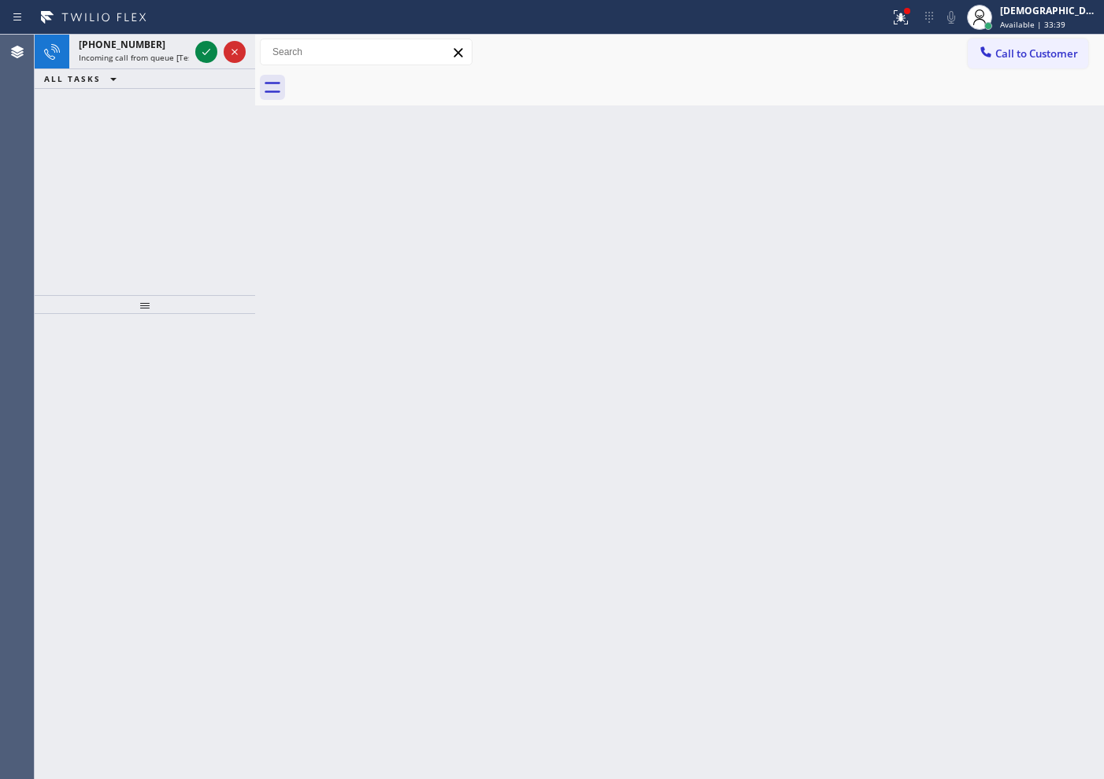
click at [200, 54] on icon at bounding box center [206, 52] width 19 height 19
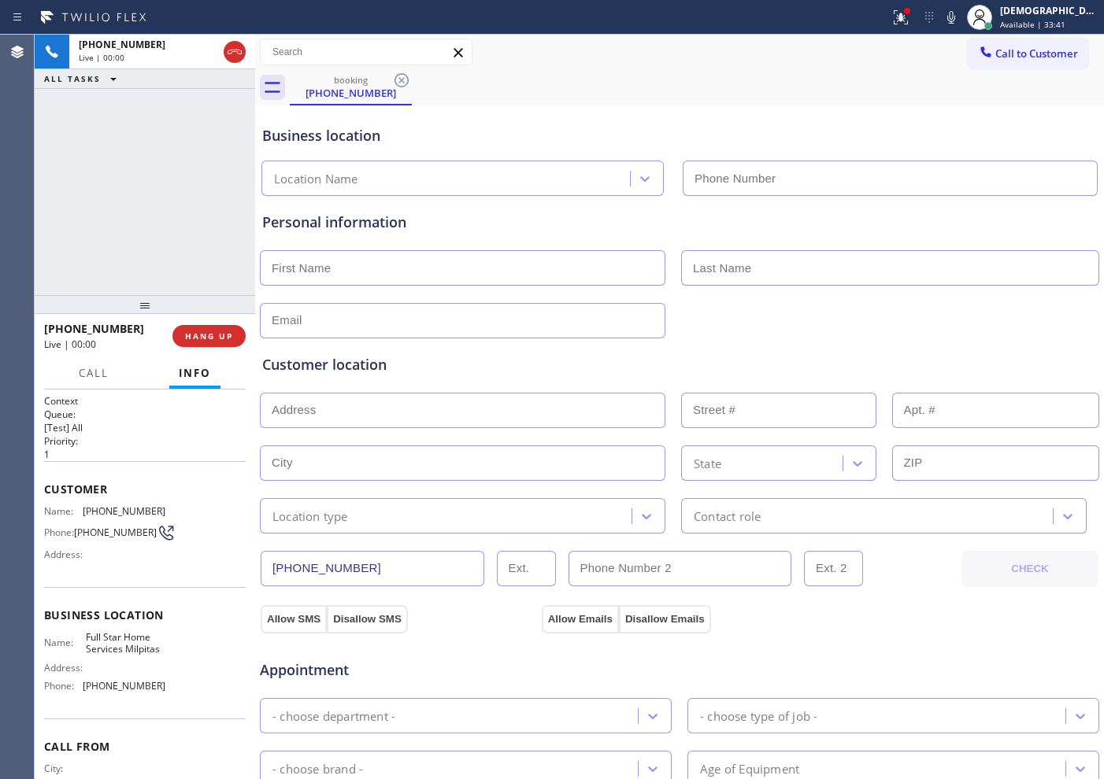
type input "[PHONE_NUMBER]"
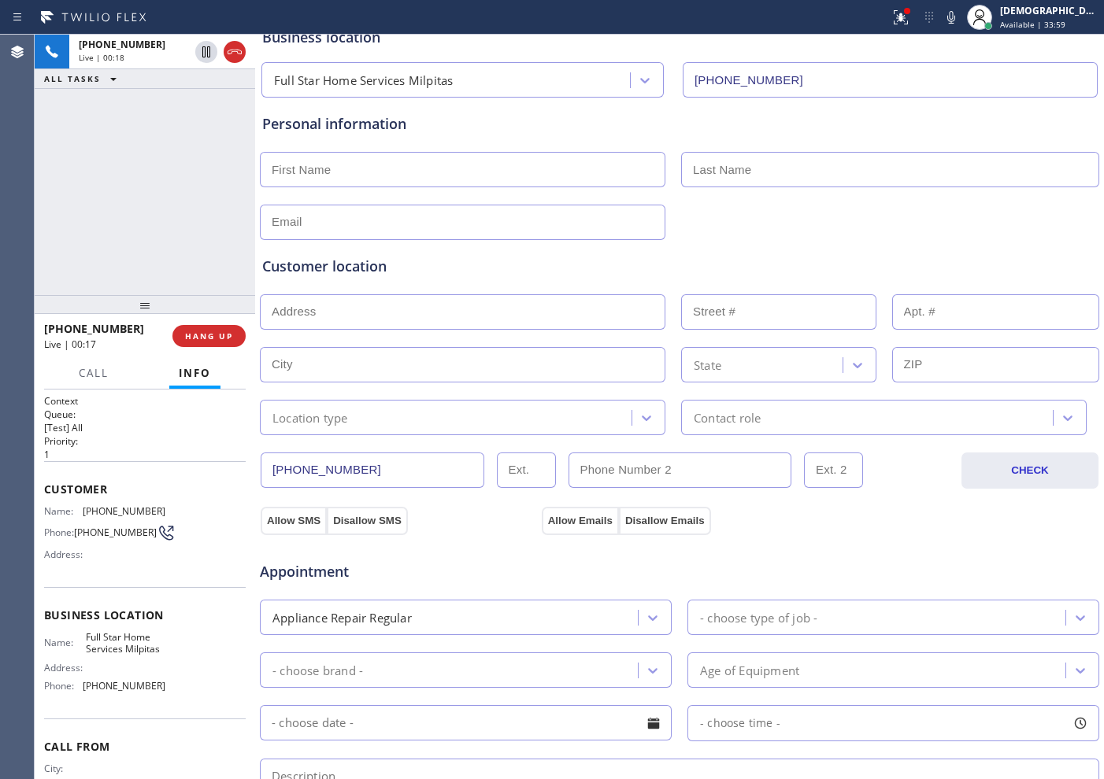
scroll to position [68, 0]
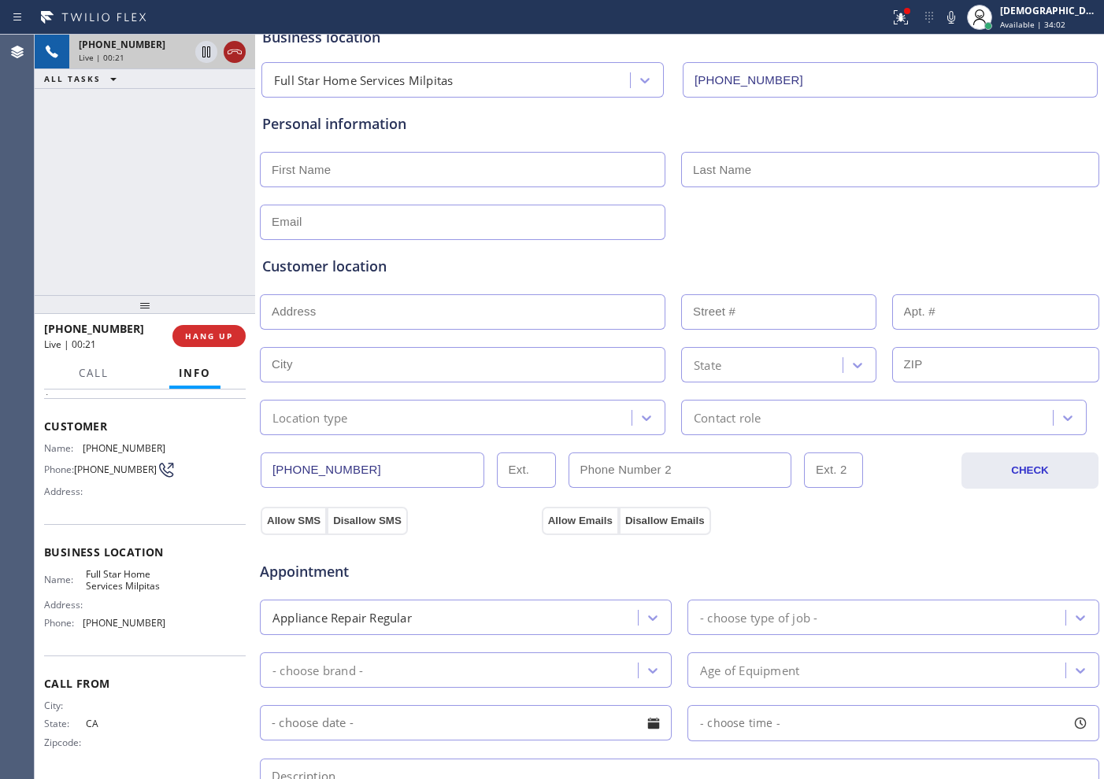
click at [240, 54] on icon at bounding box center [235, 52] width 14 height 5
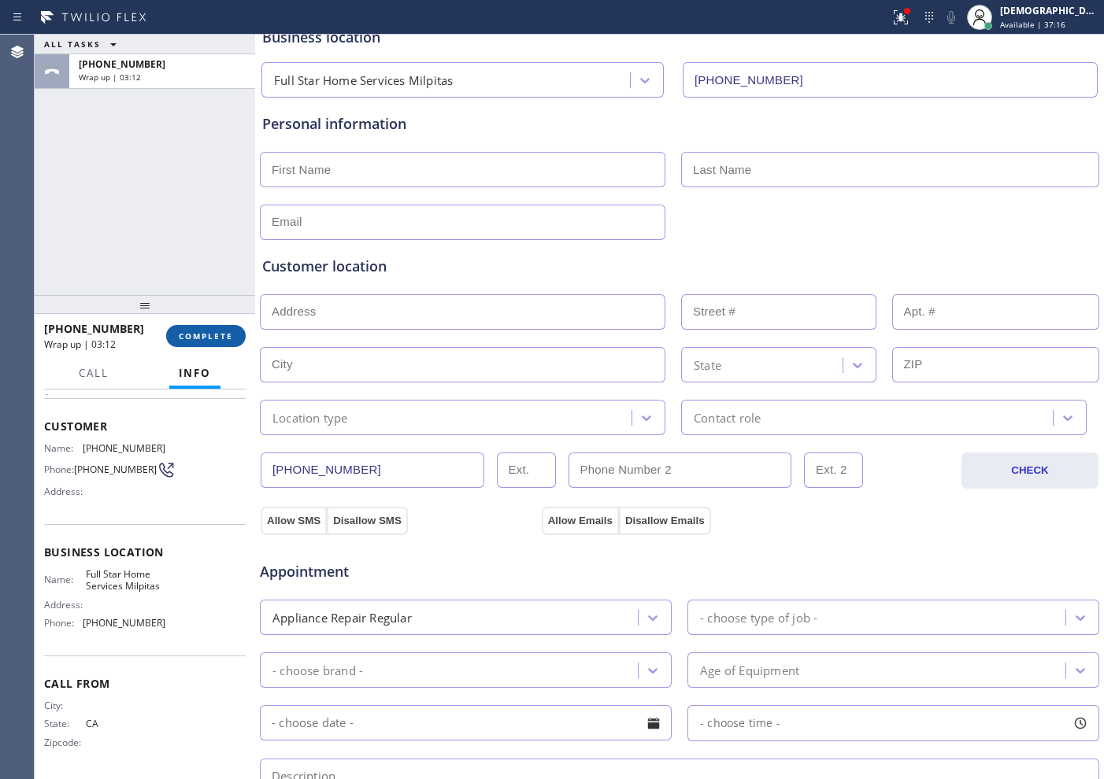
click at [202, 335] on span "COMPLETE" at bounding box center [206, 336] width 54 height 11
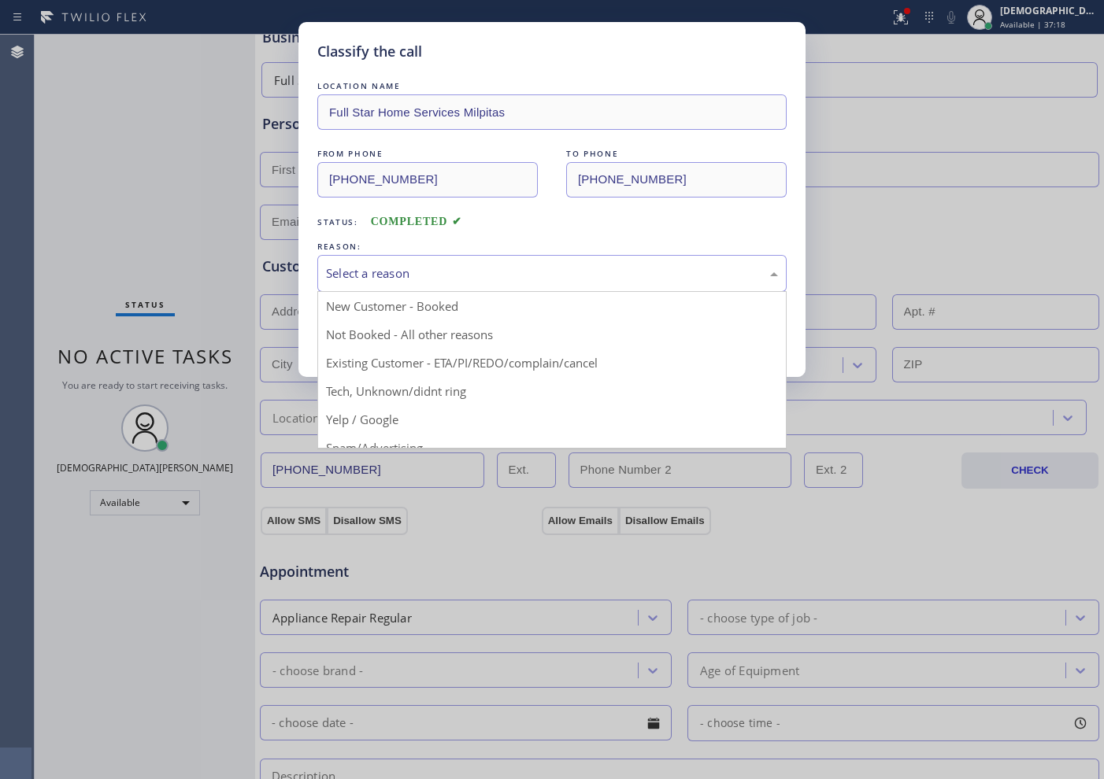
click at [405, 271] on div "Select a reason" at bounding box center [552, 274] width 452 height 18
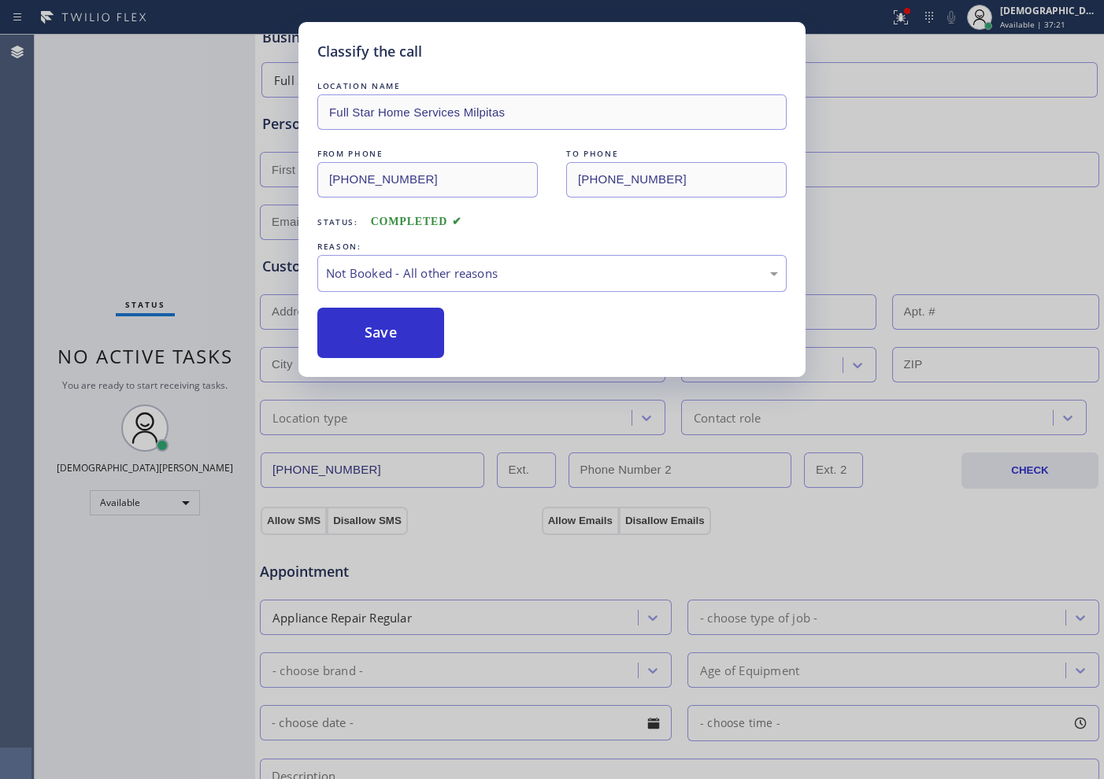
click at [398, 325] on button "Save" at bounding box center [380, 333] width 127 height 50
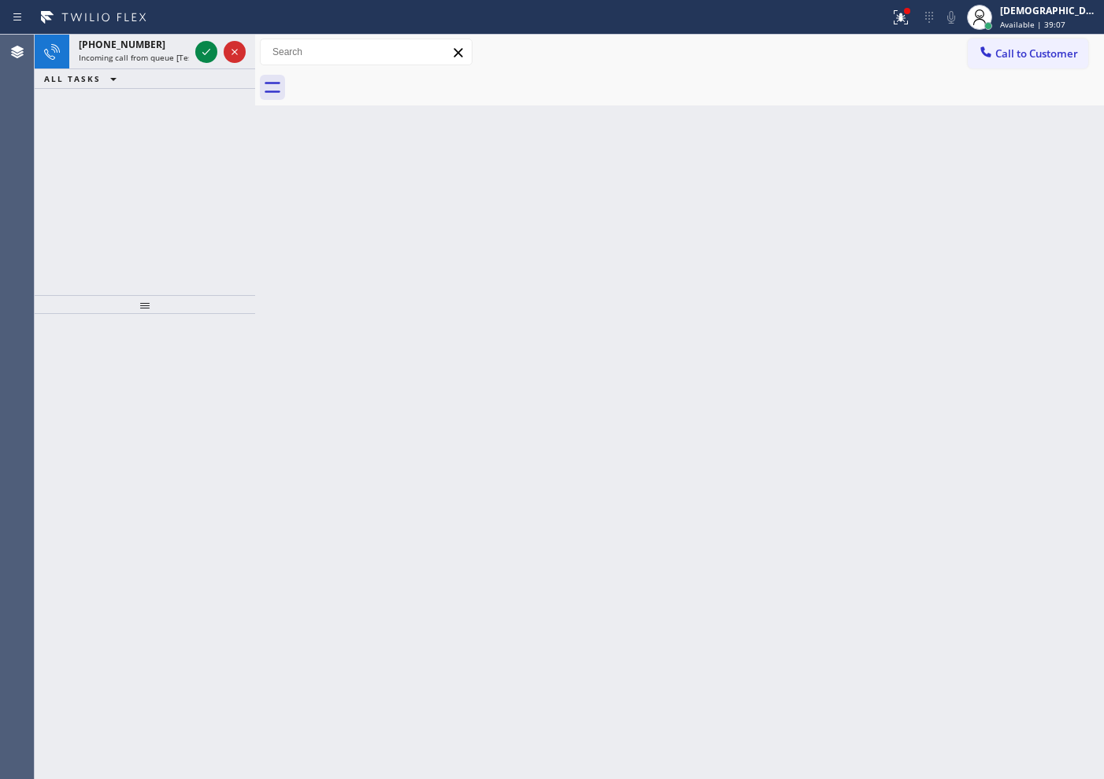
click at [209, 55] on icon at bounding box center [206, 52] width 19 height 19
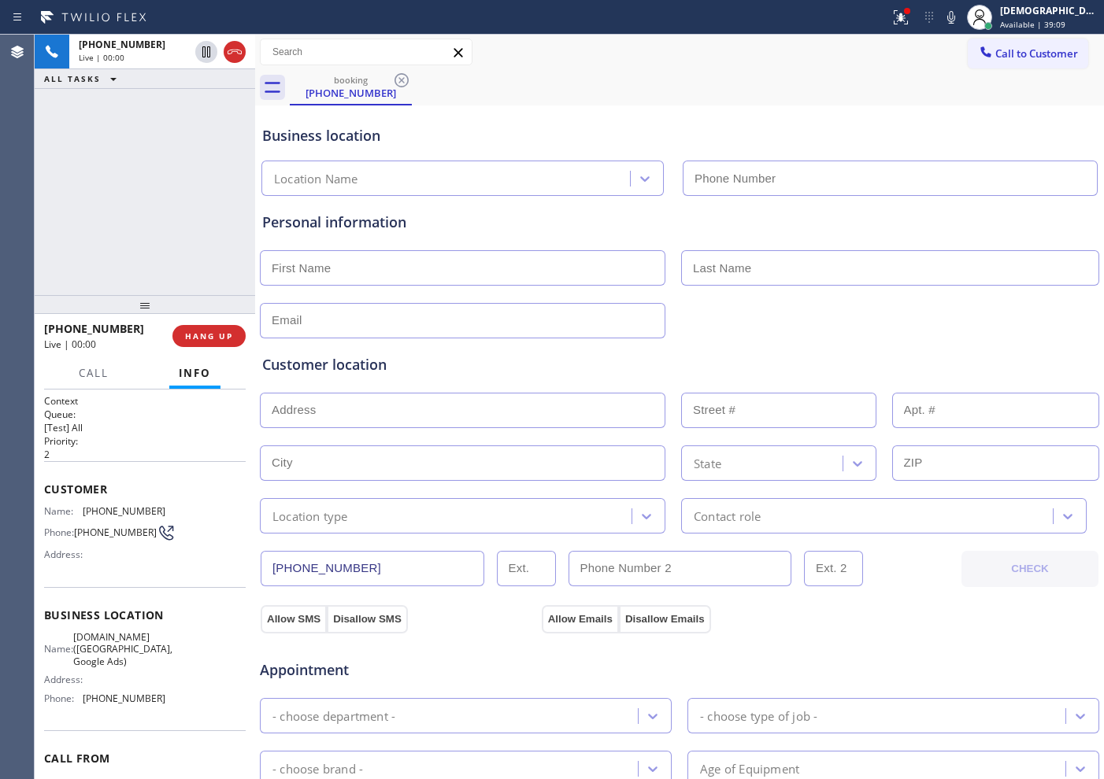
type input "[PHONE_NUMBER]"
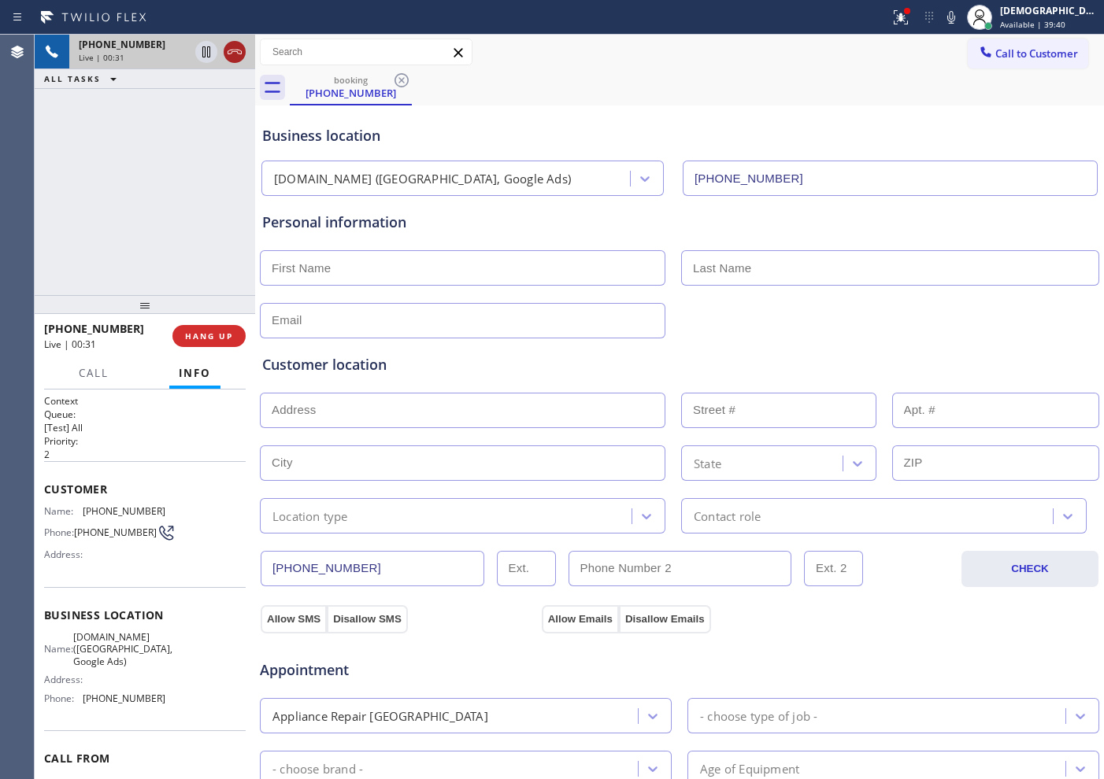
click at [238, 54] on icon at bounding box center [234, 52] width 19 height 19
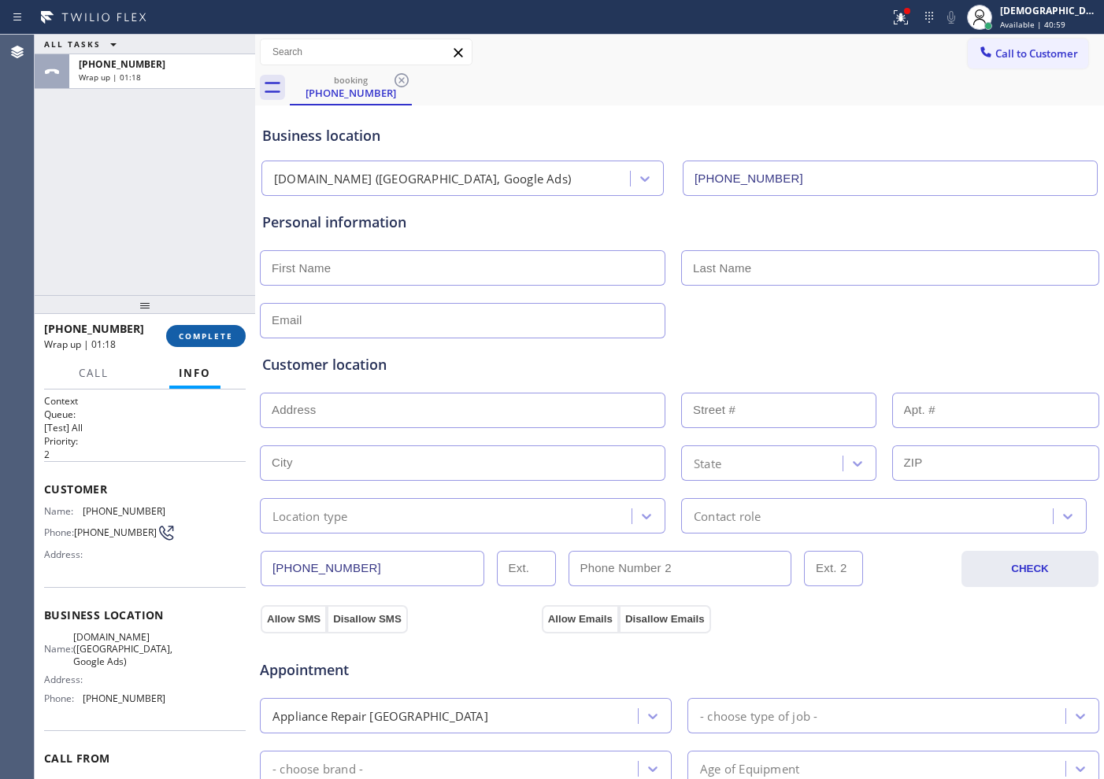
click at [206, 334] on span "COMPLETE" at bounding box center [206, 336] width 54 height 11
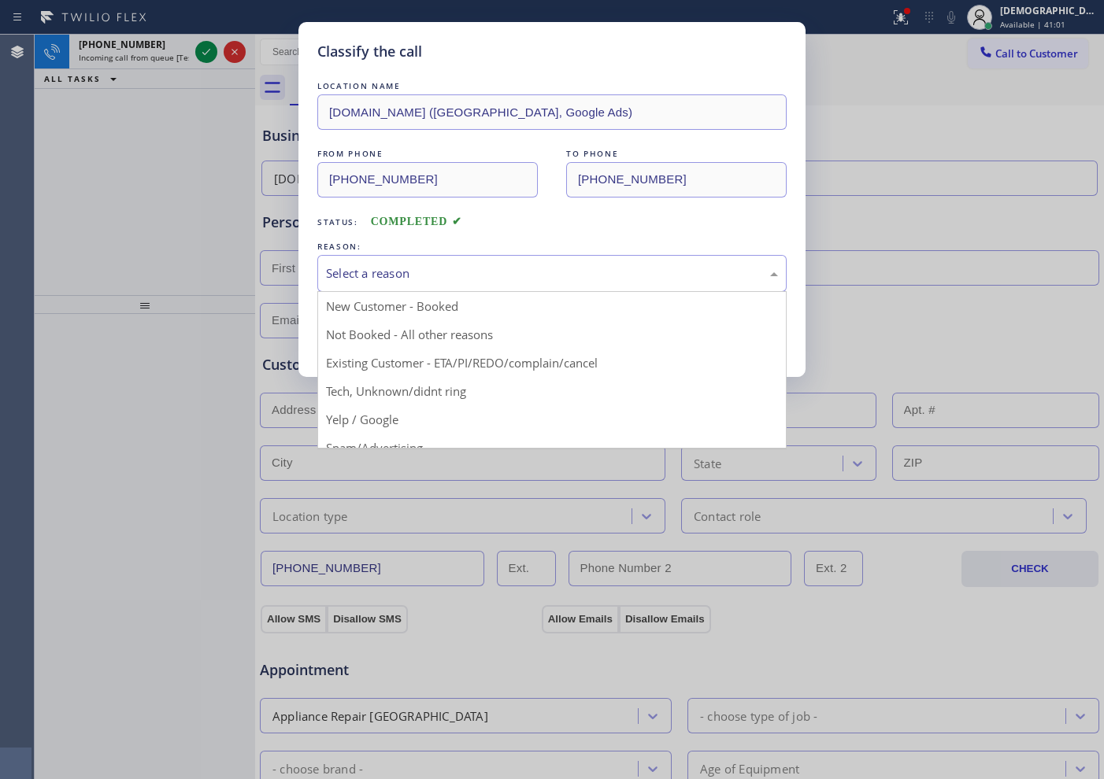
click at [547, 274] on div "Select a reason" at bounding box center [552, 274] width 452 height 18
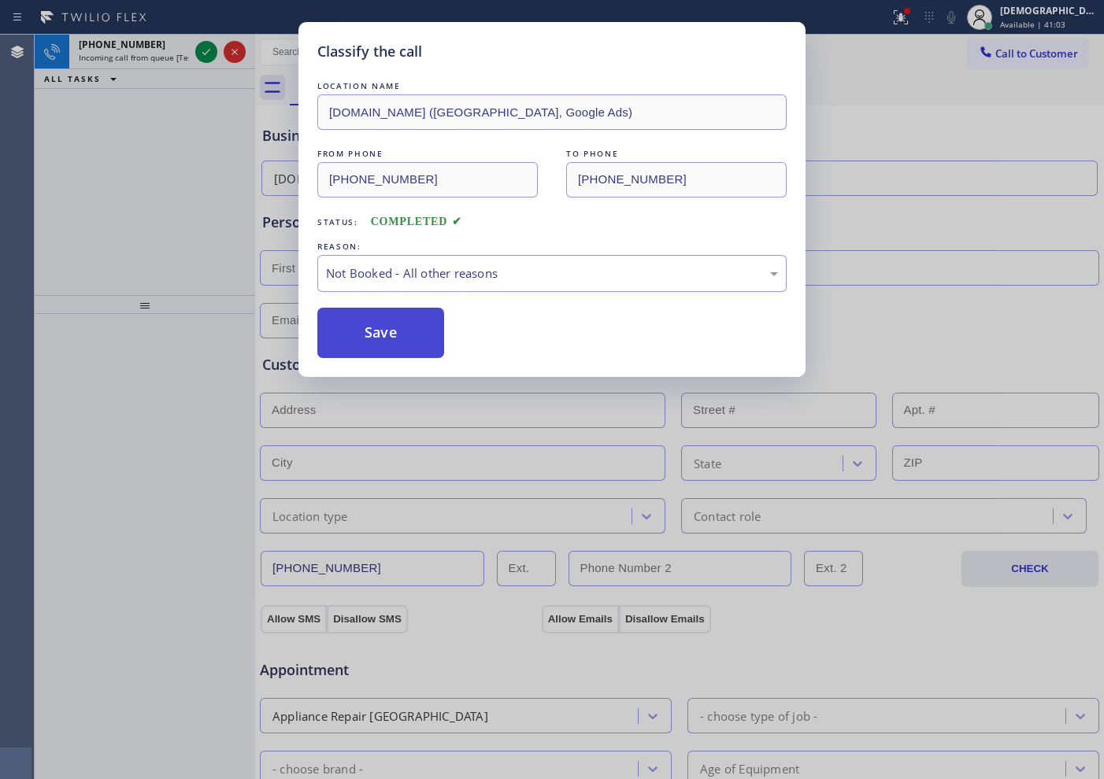
click at [415, 330] on button "Save" at bounding box center [380, 333] width 127 height 50
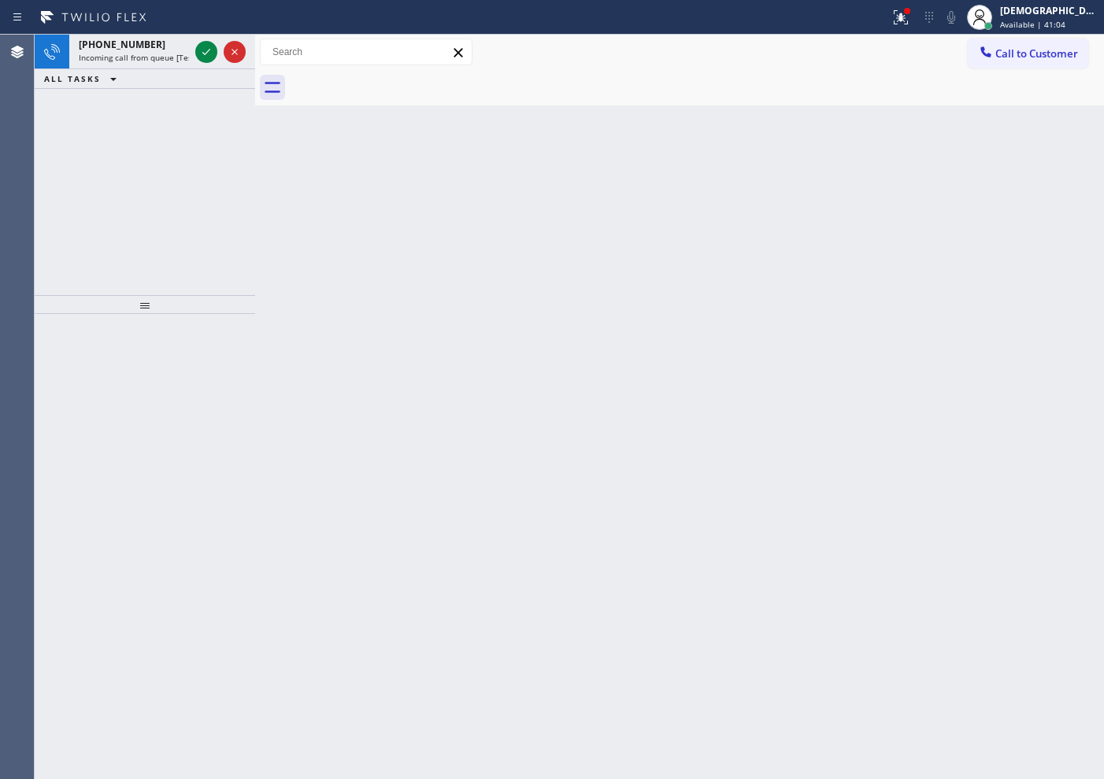
click at [202, 50] on icon at bounding box center [206, 52] width 19 height 19
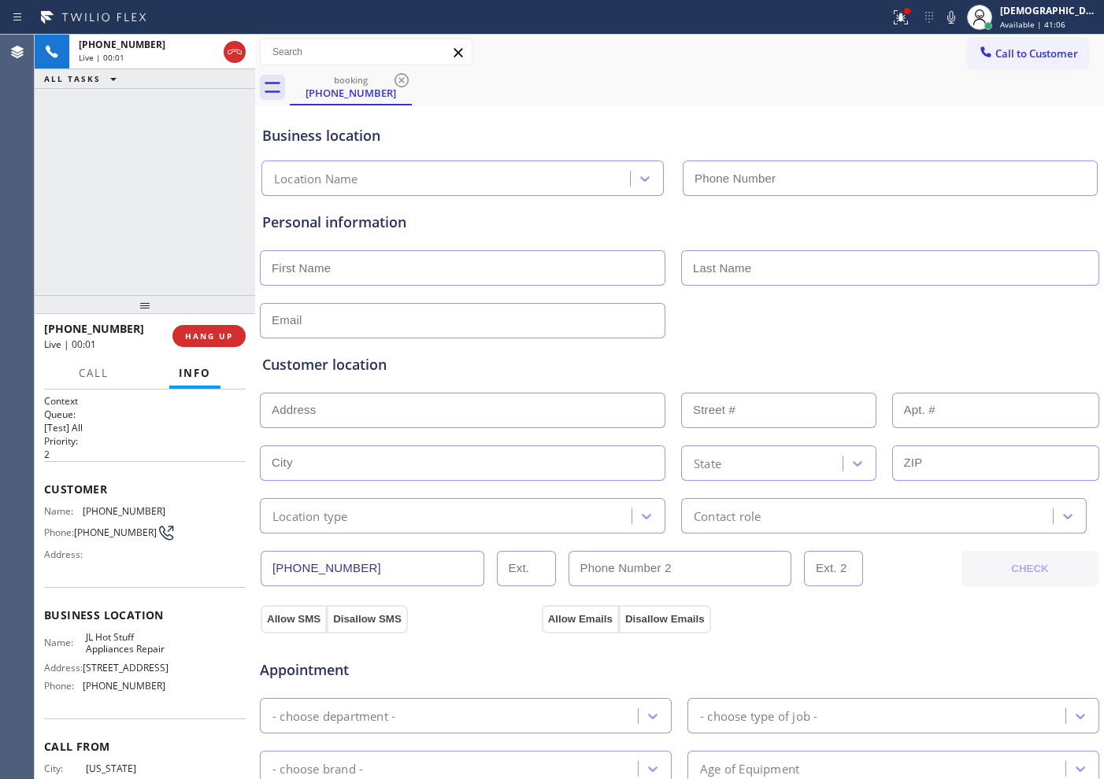
type input "[PHONE_NUMBER]"
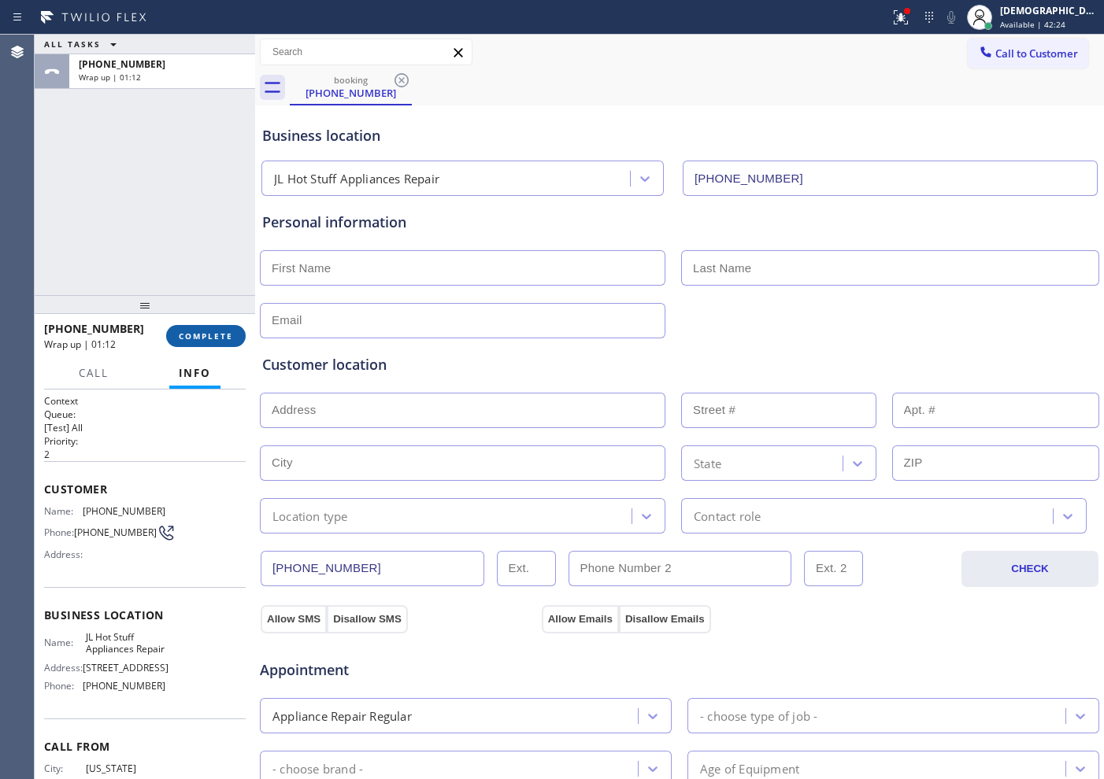
click at [197, 335] on span "COMPLETE" at bounding box center [206, 336] width 54 height 11
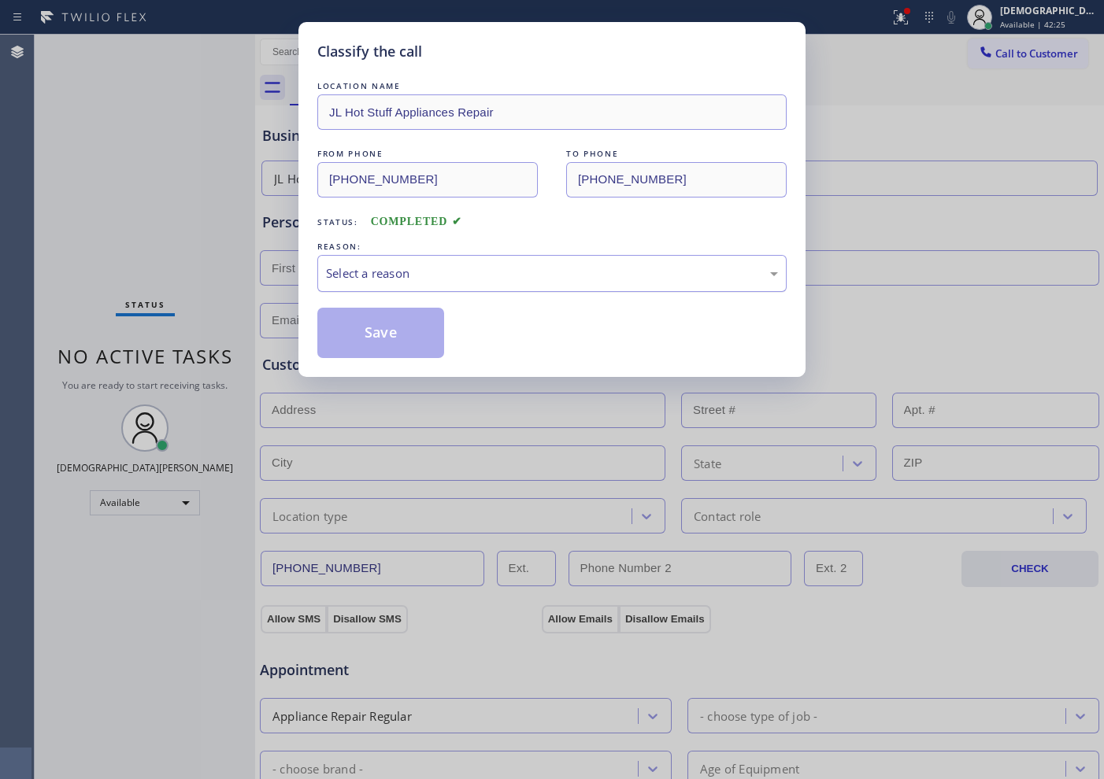
click at [360, 281] on div "Select a reason" at bounding box center [552, 274] width 452 height 18
click at [354, 335] on button "Save" at bounding box center [380, 333] width 127 height 50
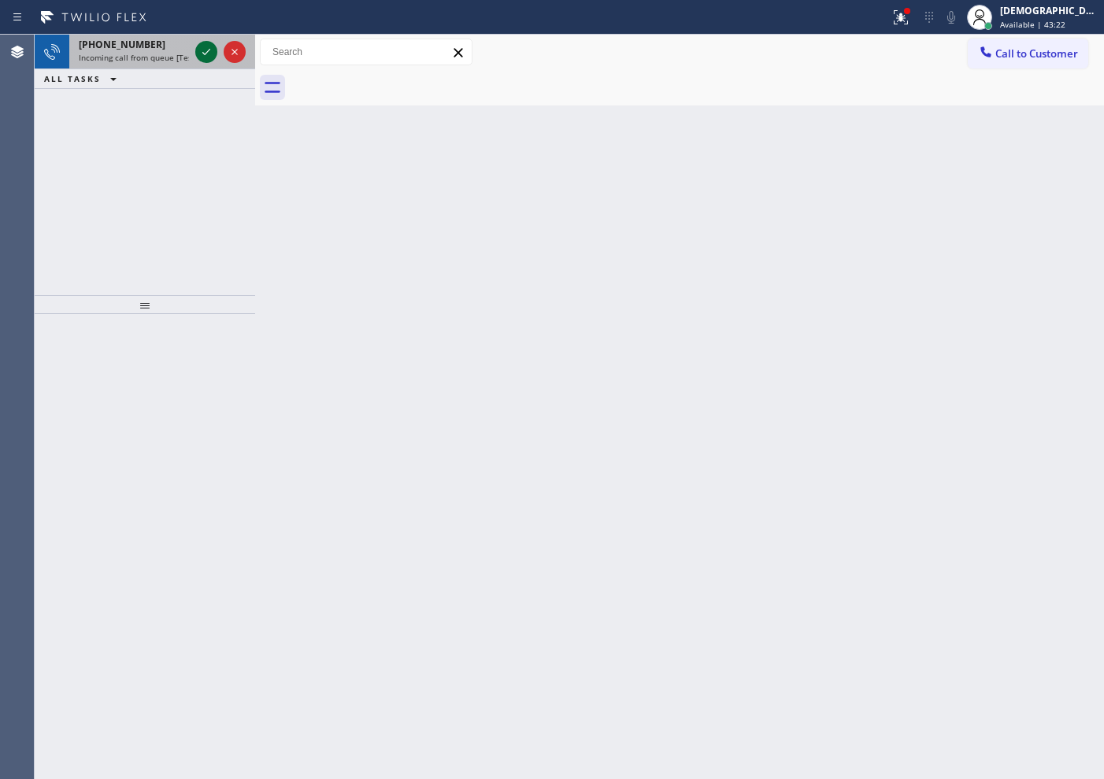
click at [200, 46] on icon at bounding box center [206, 52] width 19 height 19
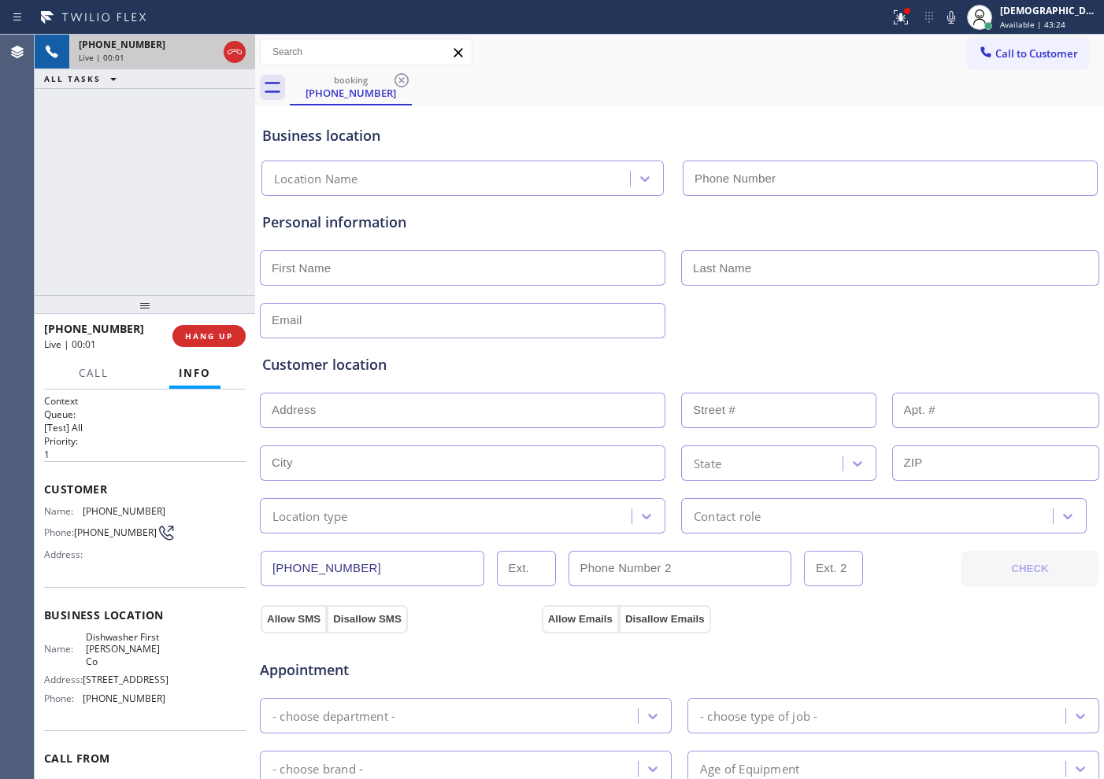
type input "[PHONE_NUMBER]"
click at [238, 52] on icon at bounding box center [235, 52] width 14 height 5
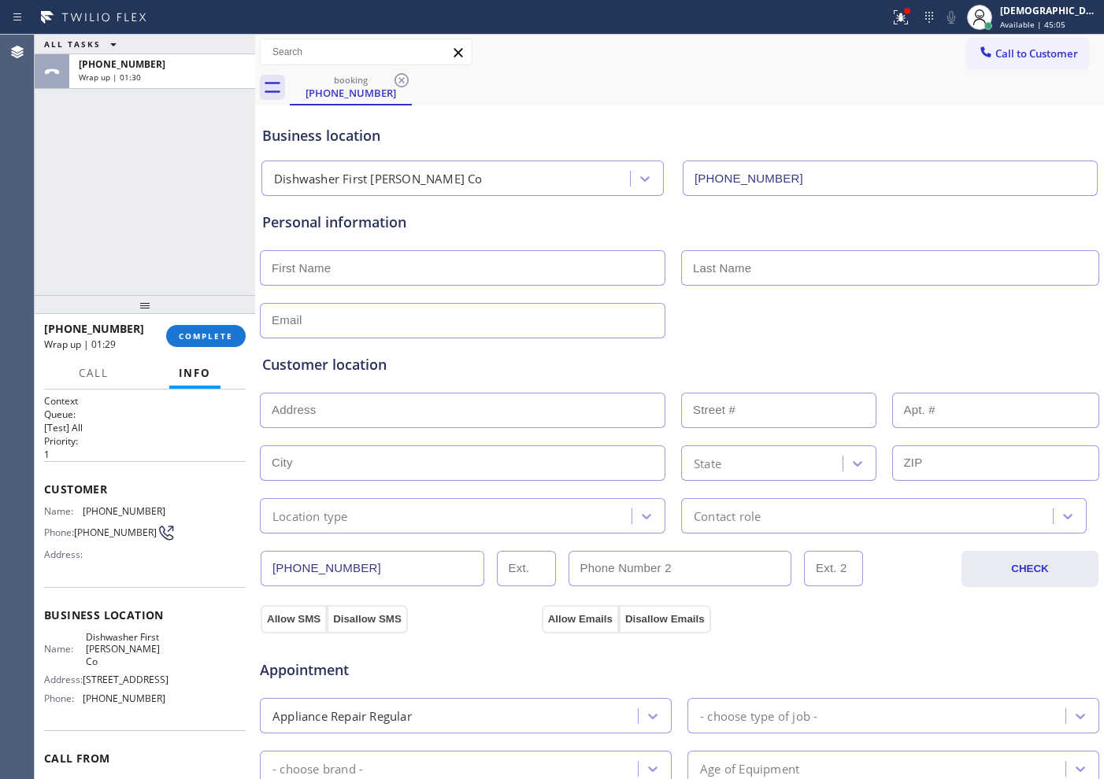
drag, startPoint x: 221, startPoint y: 339, endPoint x: 304, endPoint y: 317, distance: 85.6
click at [220, 338] on span "COMPLETE" at bounding box center [206, 336] width 54 height 11
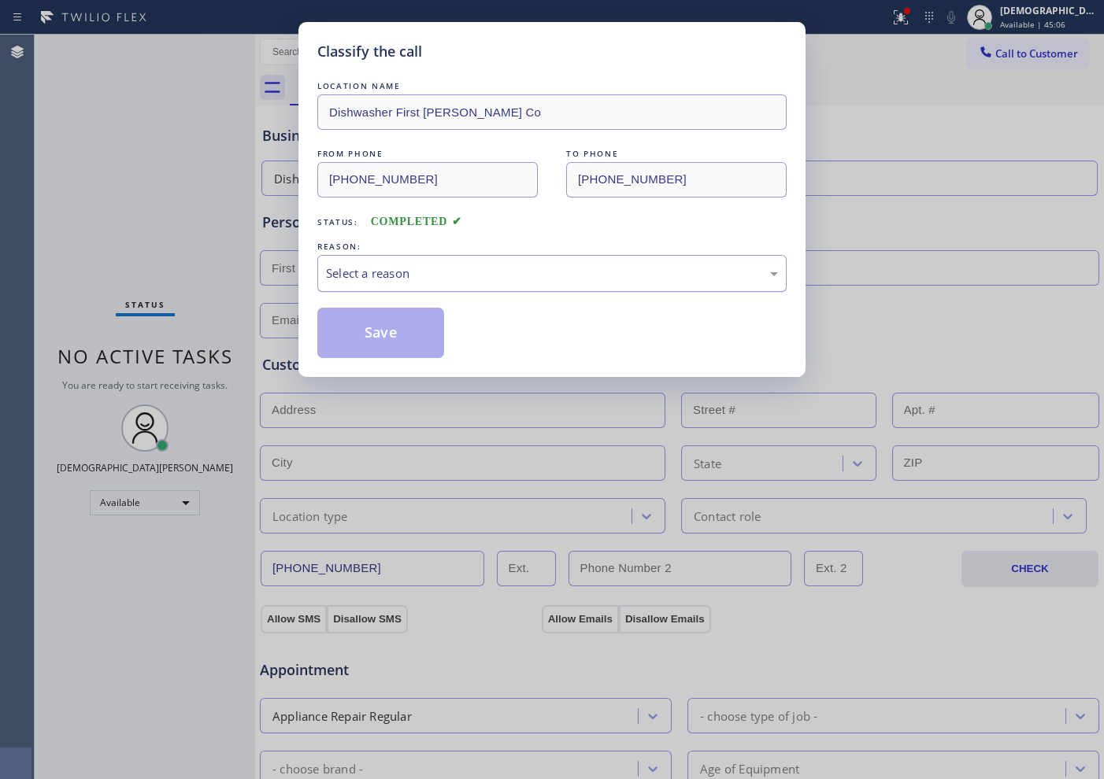
click at [391, 271] on div "Select a reason" at bounding box center [552, 274] width 452 height 18
click at [374, 338] on button "Save" at bounding box center [380, 333] width 127 height 50
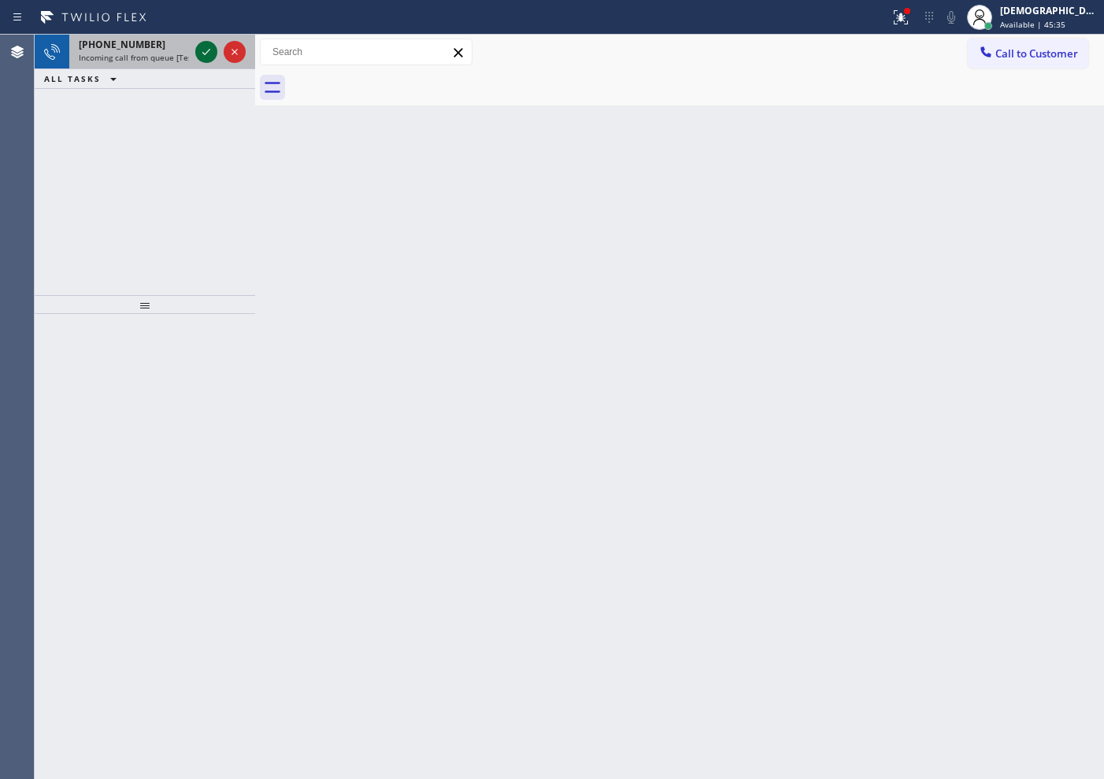
click at [206, 61] on button at bounding box center [206, 52] width 22 height 22
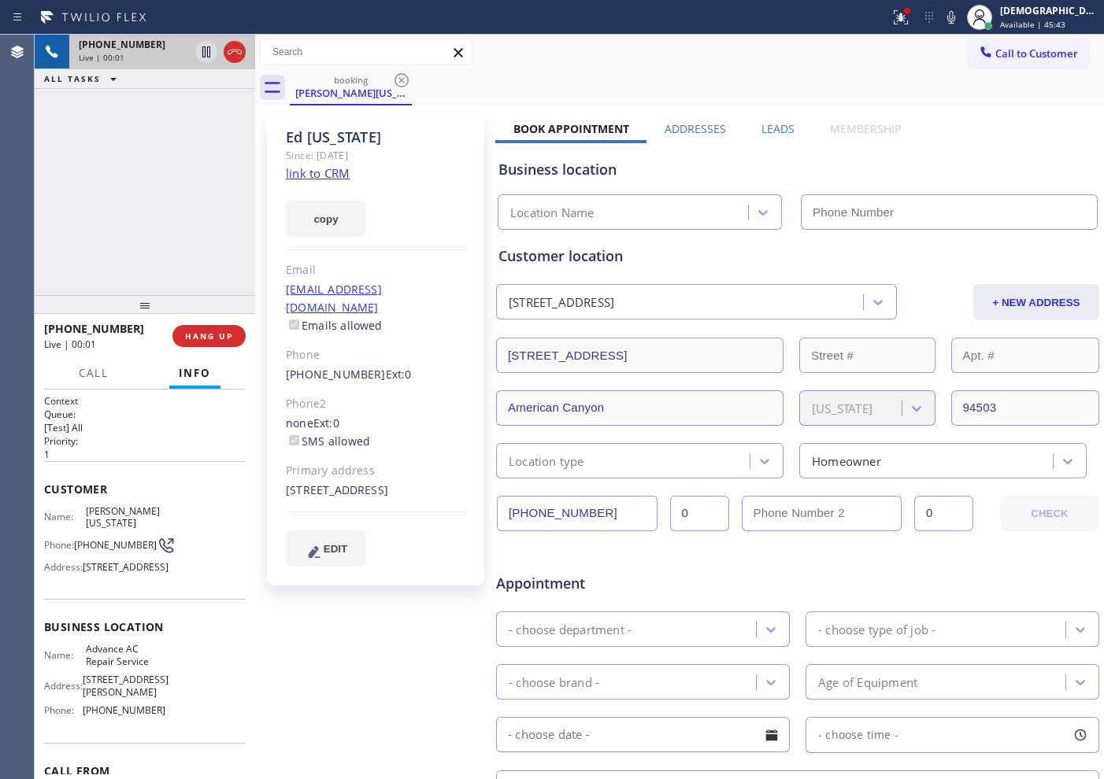
type input "[PHONE_NUMBER]"
click at [330, 167] on link "link to CRM" at bounding box center [318, 173] width 64 height 16
click at [203, 55] on icon at bounding box center [206, 51] width 8 height 11
click at [113, 145] on div "[PHONE_NUMBER] Live | 04:21 ALL TASKS ALL TASKS ACTIVE TASKS TASKS IN WRAP UP" at bounding box center [145, 165] width 220 height 261
click at [207, 50] on icon at bounding box center [206, 51] width 11 height 11
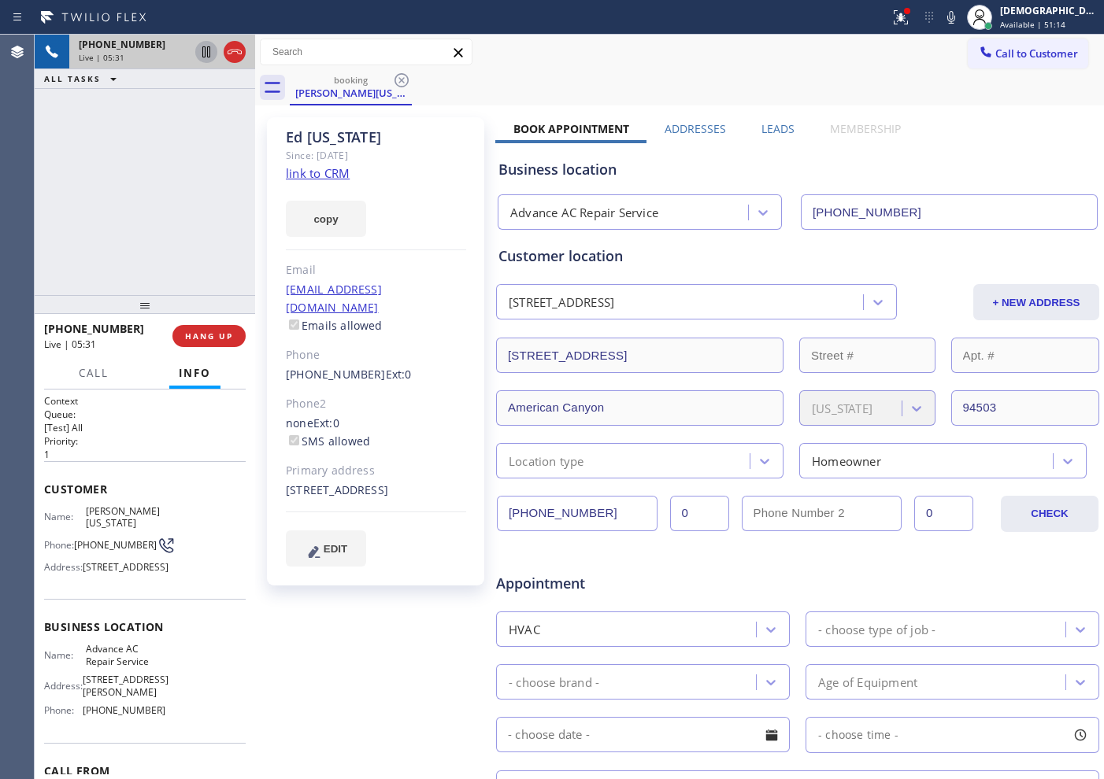
click at [121, 267] on div "[PHONE_NUMBER] Live | 05:31 ALL TASKS ALL TASKS ACTIVE TASKS TASKS IN WRAP UP" at bounding box center [145, 165] width 220 height 261
drag, startPoint x: 236, startPoint y: 56, endPoint x: 427, endPoint y: 170, distance: 222.1
click at [237, 55] on icon at bounding box center [234, 52] width 19 height 19
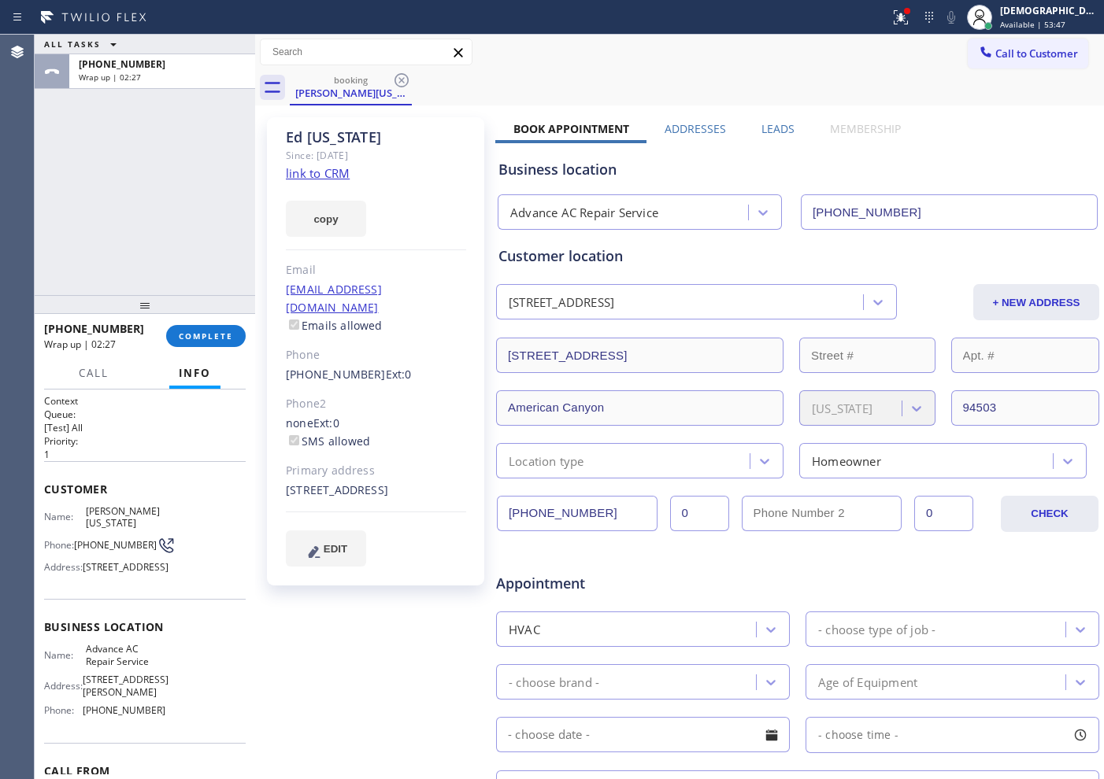
drag, startPoint x: 128, startPoint y: 198, endPoint x: 168, endPoint y: 276, distance: 88.4
click at [128, 198] on div "ALL TASKS ALL TASKS ACTIVE TASKS TASKS IN WRAP UP [PHONE_NUMBER] Wrap up | 02:27" at bounding box center [145, 165] width 220 height 261
click at [213, 361] on button "Info" at bounding box center [194, 373] width 51 height 31
click at [214, 345] on button "COMPLETE" at bounding box center [206, 336] width 80 height 22
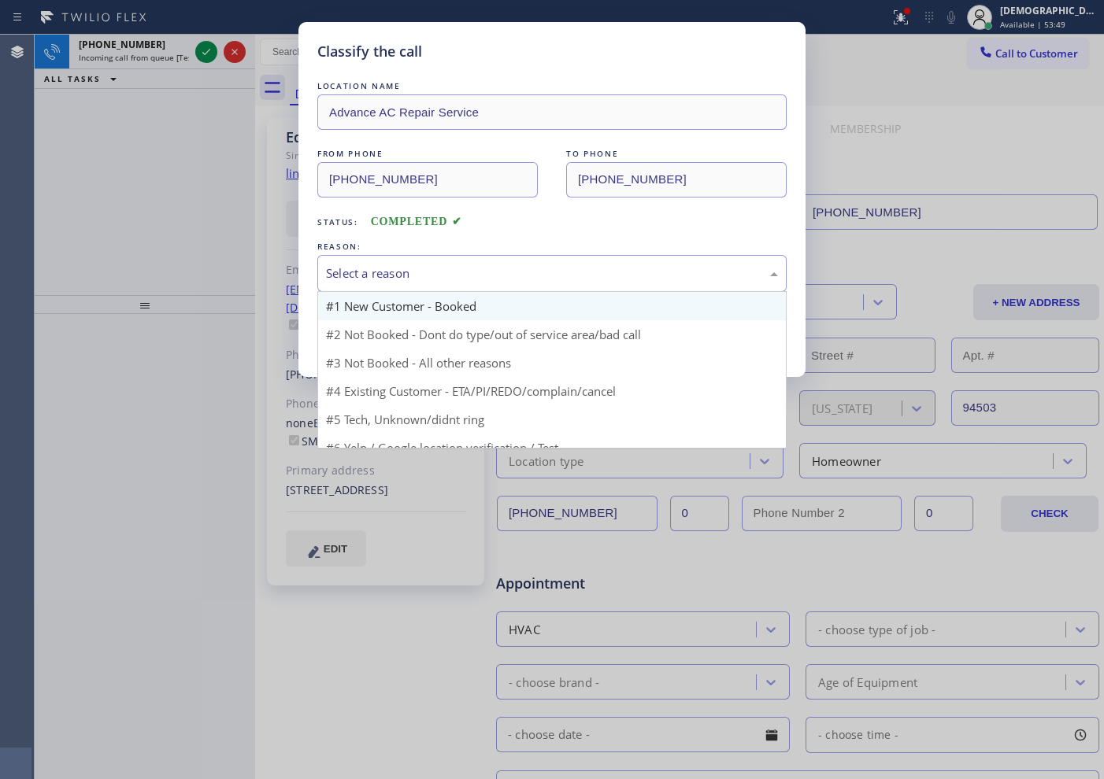
drag, startPoint x: 344, startPoint y: 275, endPoint x: 357, endPoint y: 294, distance: 23.4
click at [348, 269] on div "Select a reason" at bounding box center [552, 274] width 452 height 18
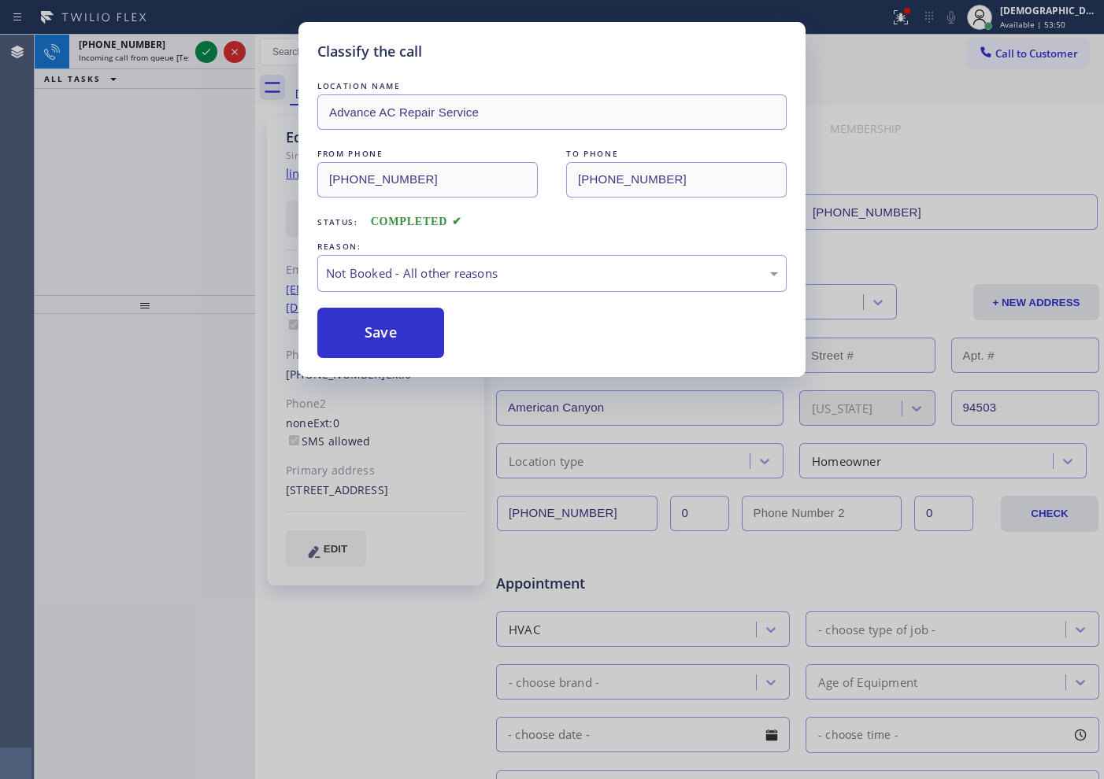
click at [361, 337] on button "Save" at bounding box center [380, 333] width 127 height 50
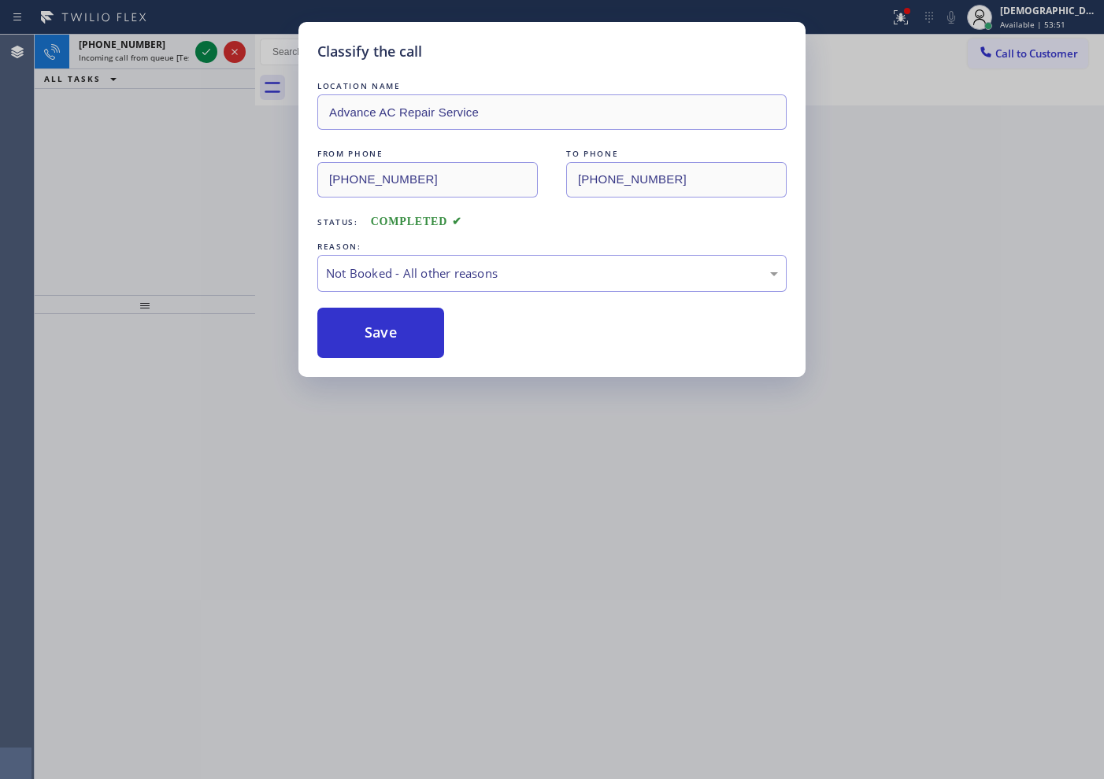
click at [194, 47] on div "Classify the call LOCATION NAME Top Heating and Cooling in [US_STATE] FROM PHON…" at bounding box center [569, 407] width 1069 height 745
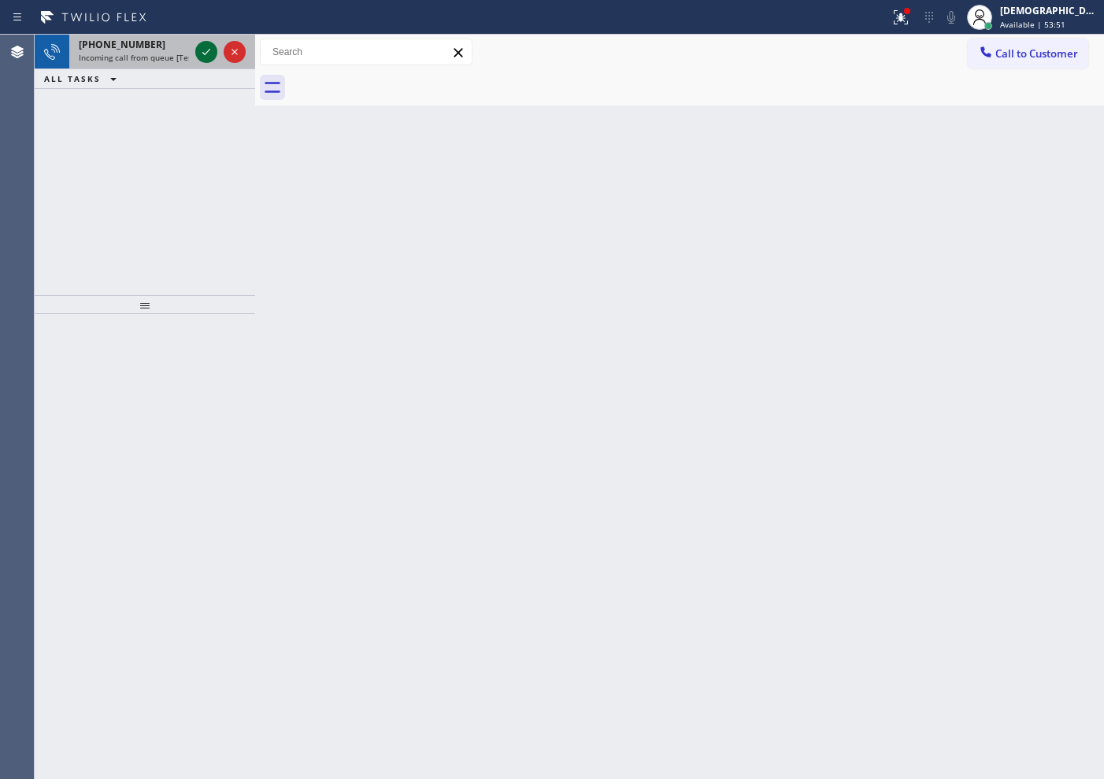
click at [198, 49] on div at bounding box center [206, 52] width 22 height 19
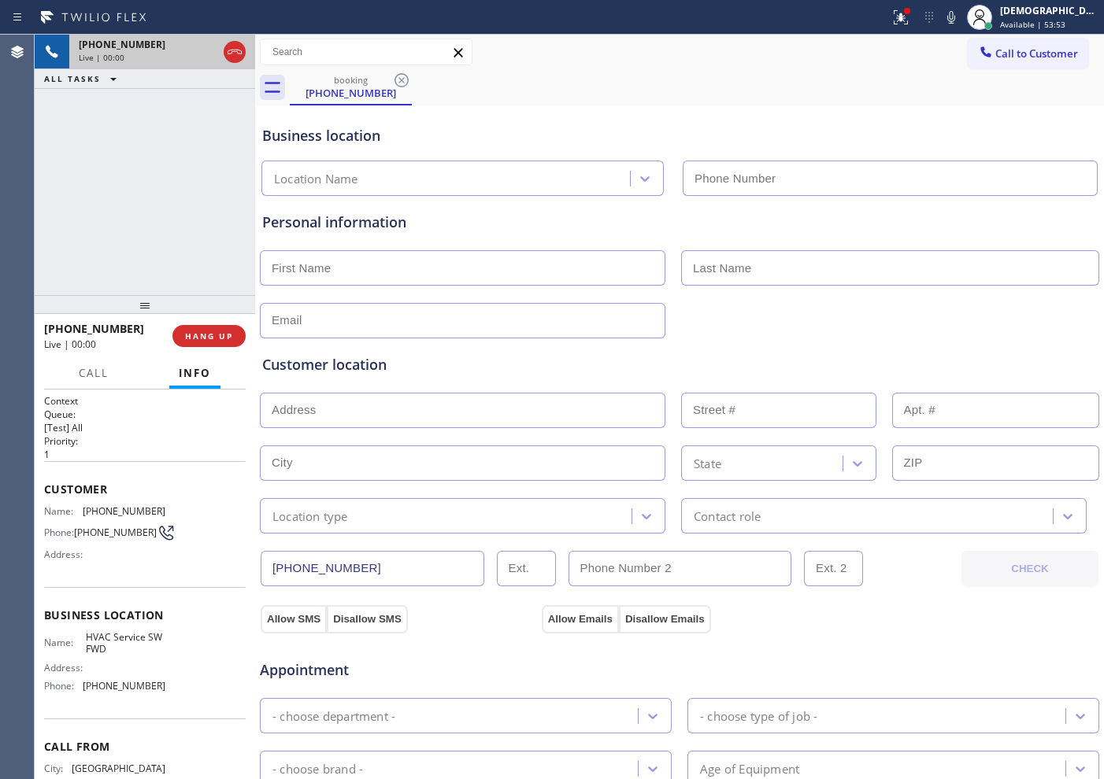
type input "[PHONE_NUMBER]"
click at [231, 48] on icon at bounding box center [234, 52] width 19 height 19
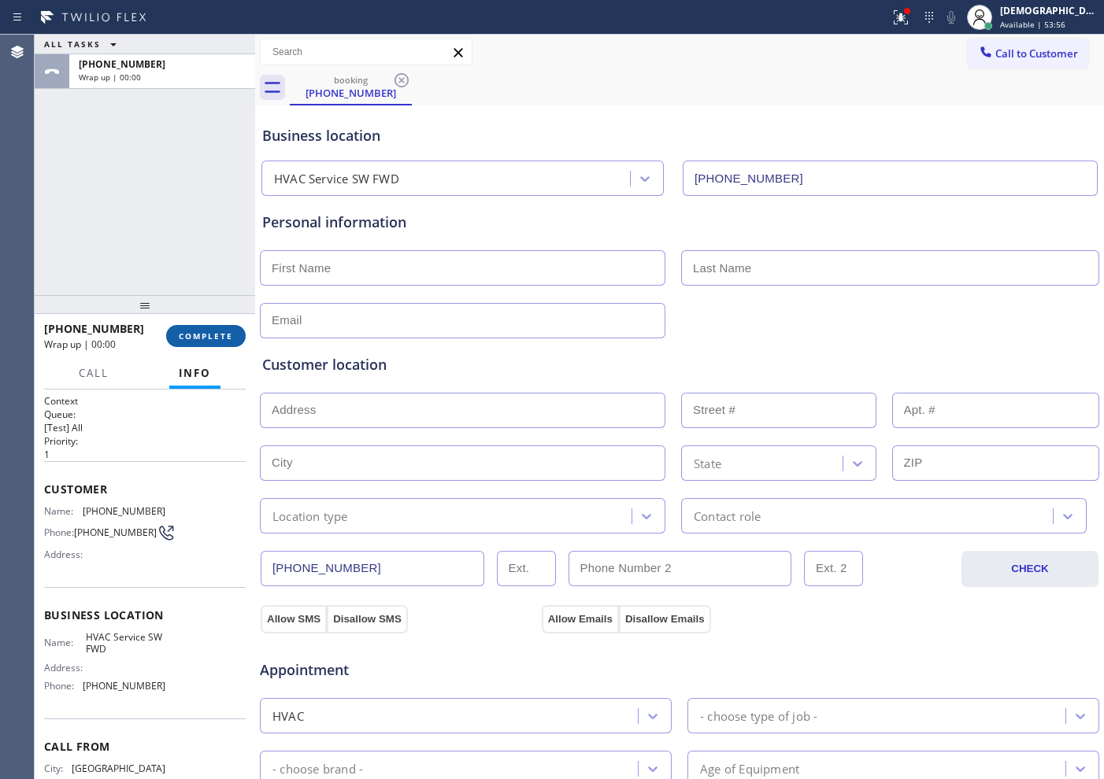
click at [229, 335] on span "COMPLETE" at bounding box center [206, 336] width 54 height 11
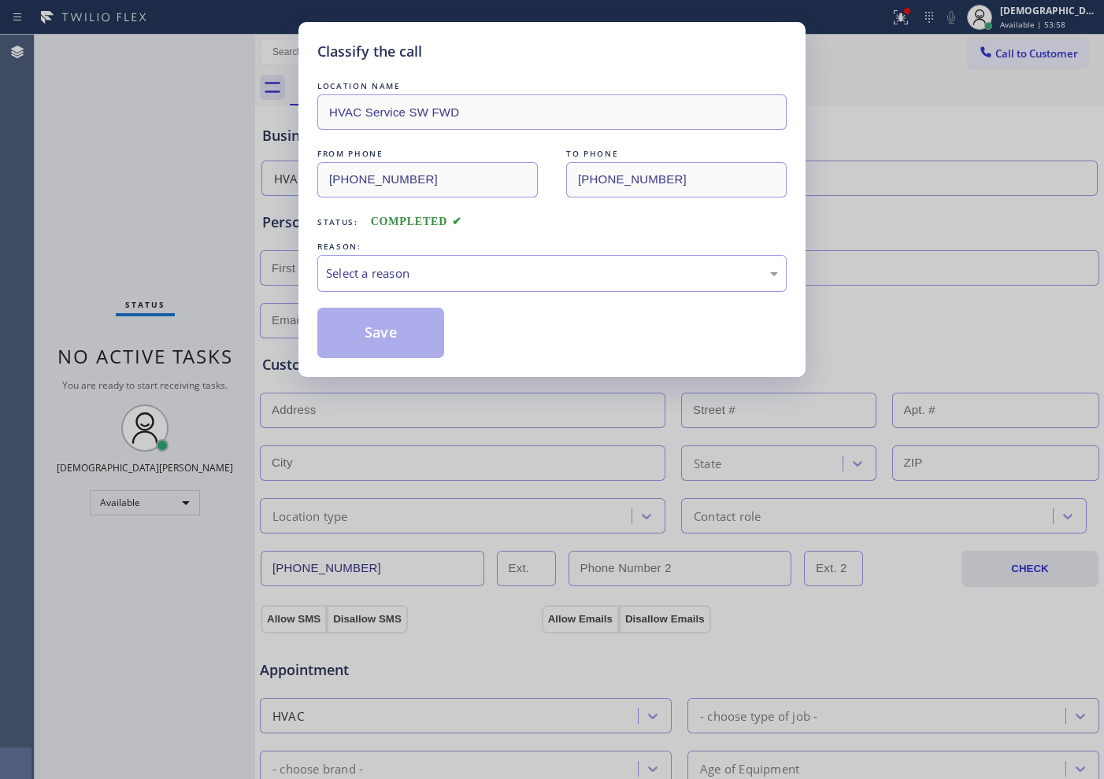
click at [427, 221] on span "COMPLETED" at bounding box center [416, 222] width 91 height 12
click at [430, 259] on div "Select a reason" at bounding box center [551, 273] width 469 height 37
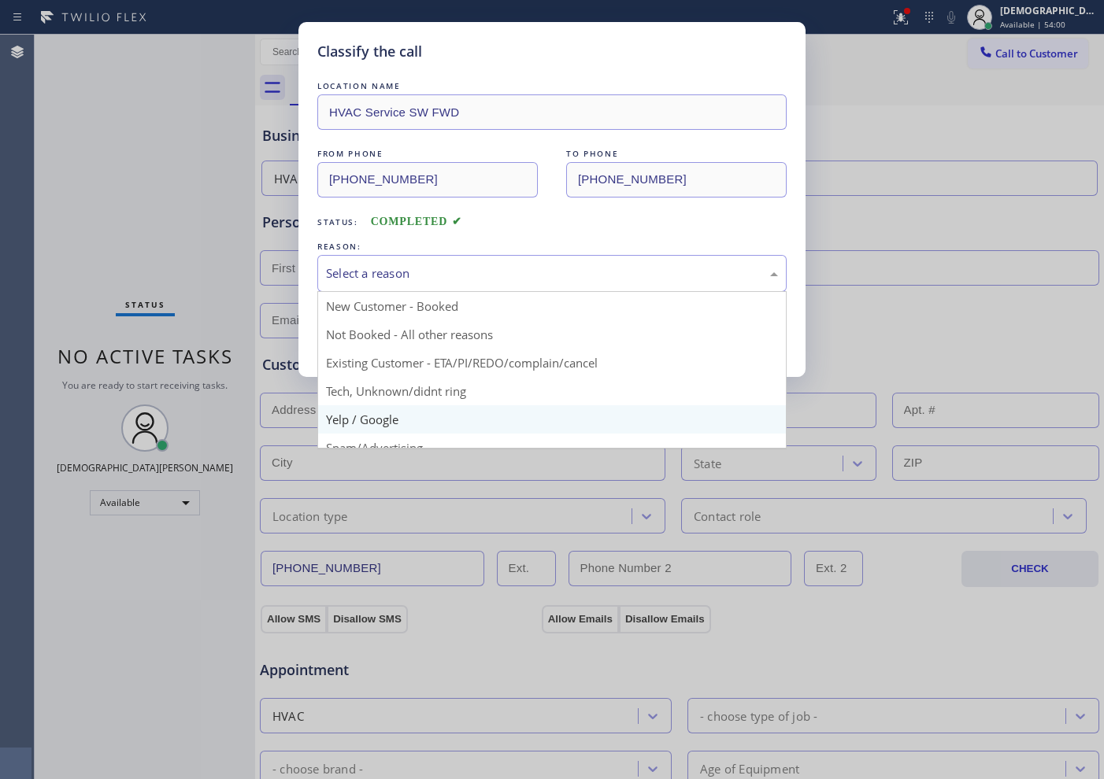
scroll to position [98, 0]
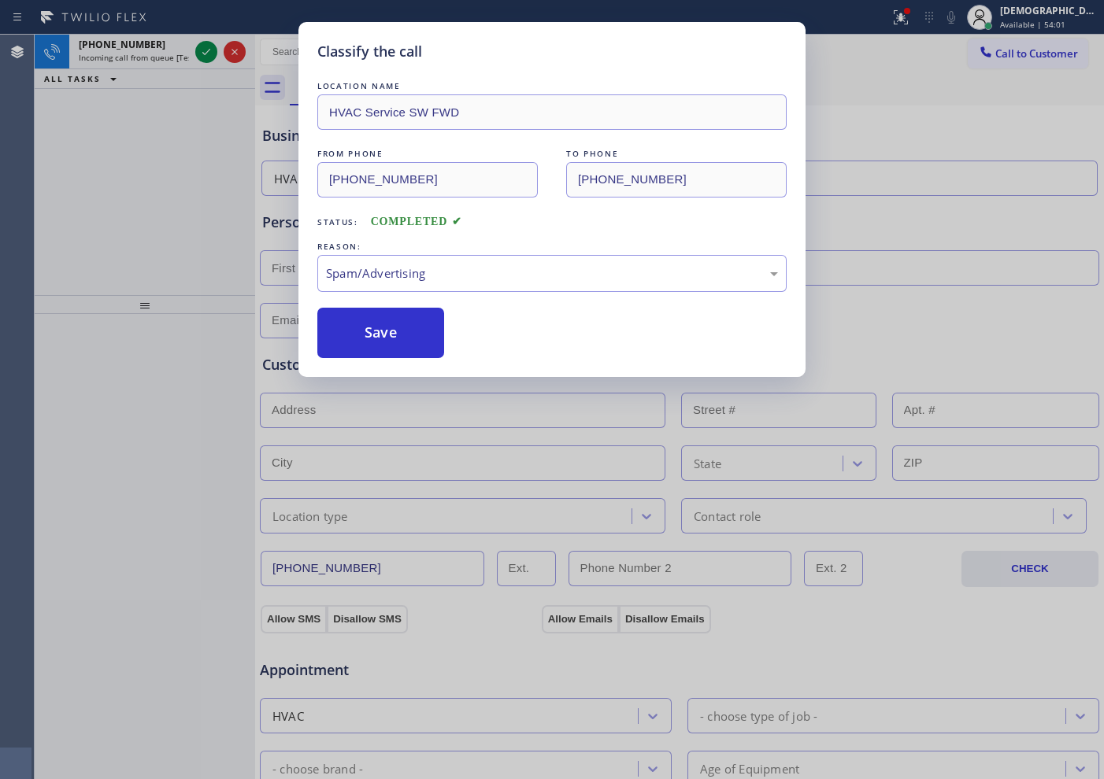
click at [391, 346] on button "Save" at bounding box center [380, 333] width 127 height 50
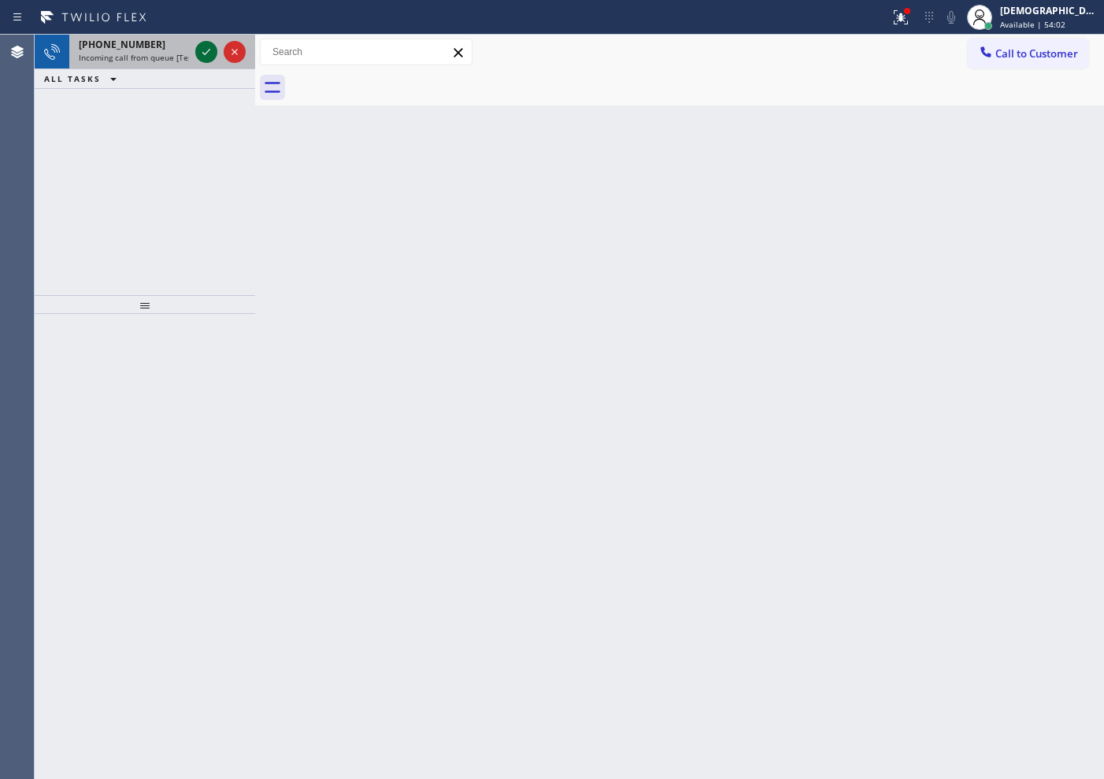
click at [209, 55] on icon at bounding box center [206, 52] width 19 height 19
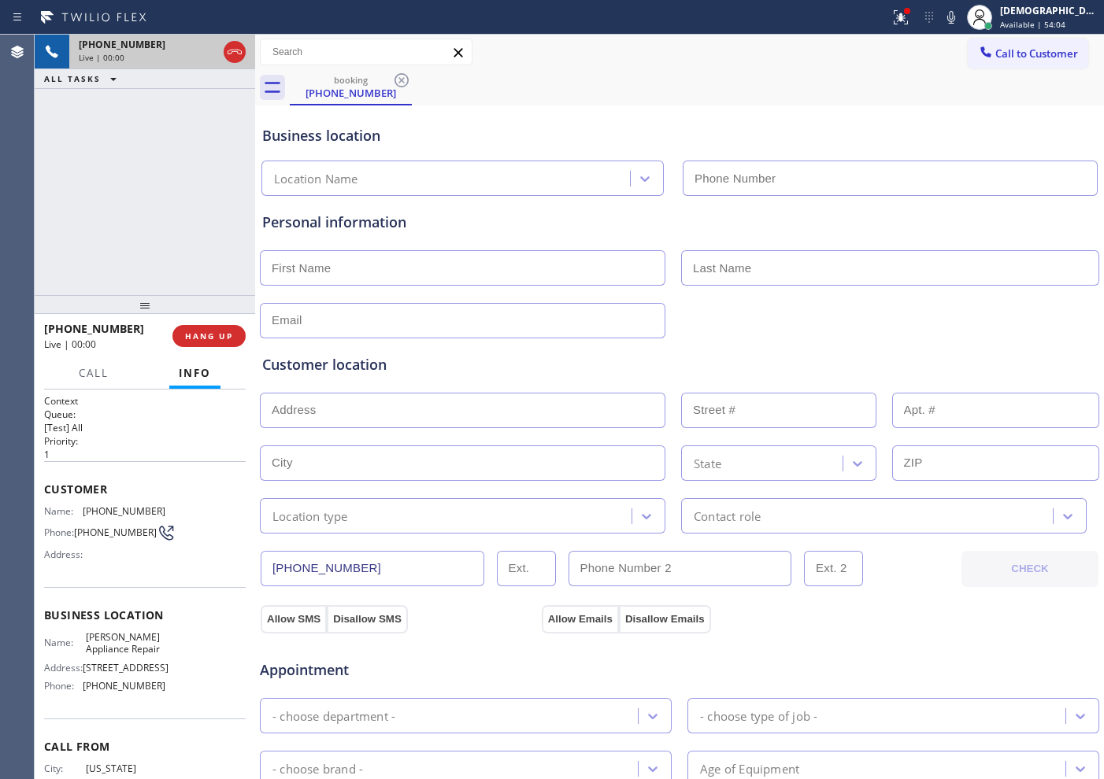
type input "[PHONE_NUMBER]"
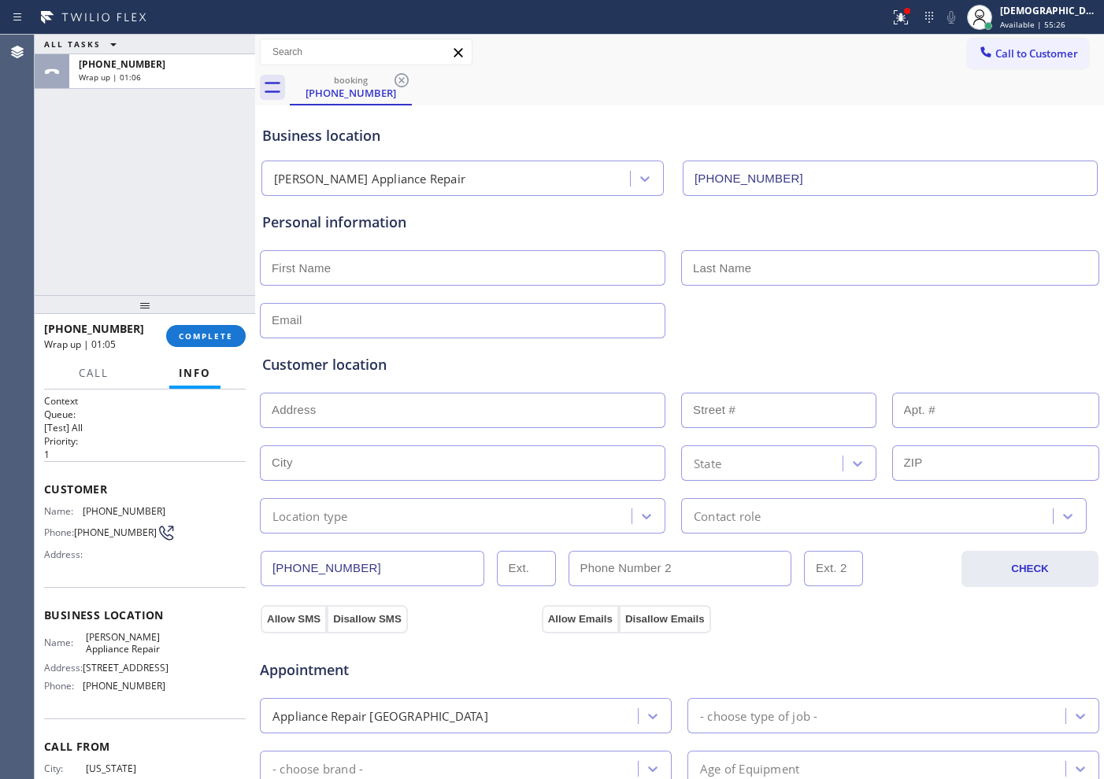
drag, startPoint x: 207, startPoint y: 331, endPoint x: 225, endPoint y: 314, distance: 25.1
click at [207, 331] on span "COMPLETE" at bounding box center [206, 336] width 54 height 11
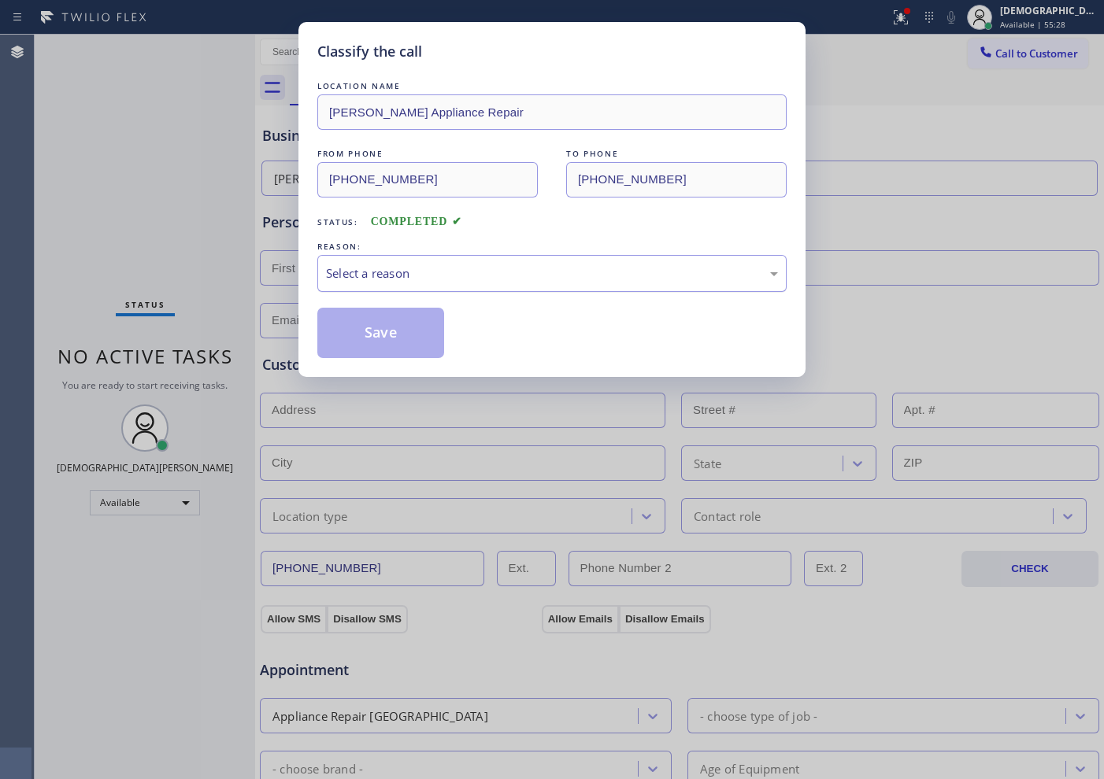
click at [509, 269] on div "Select a reason" at bounding box center [552, 274] width 452 height 18
click at [417, 333] on button "Save" at bounding box center [380, 333] width 127 height 50
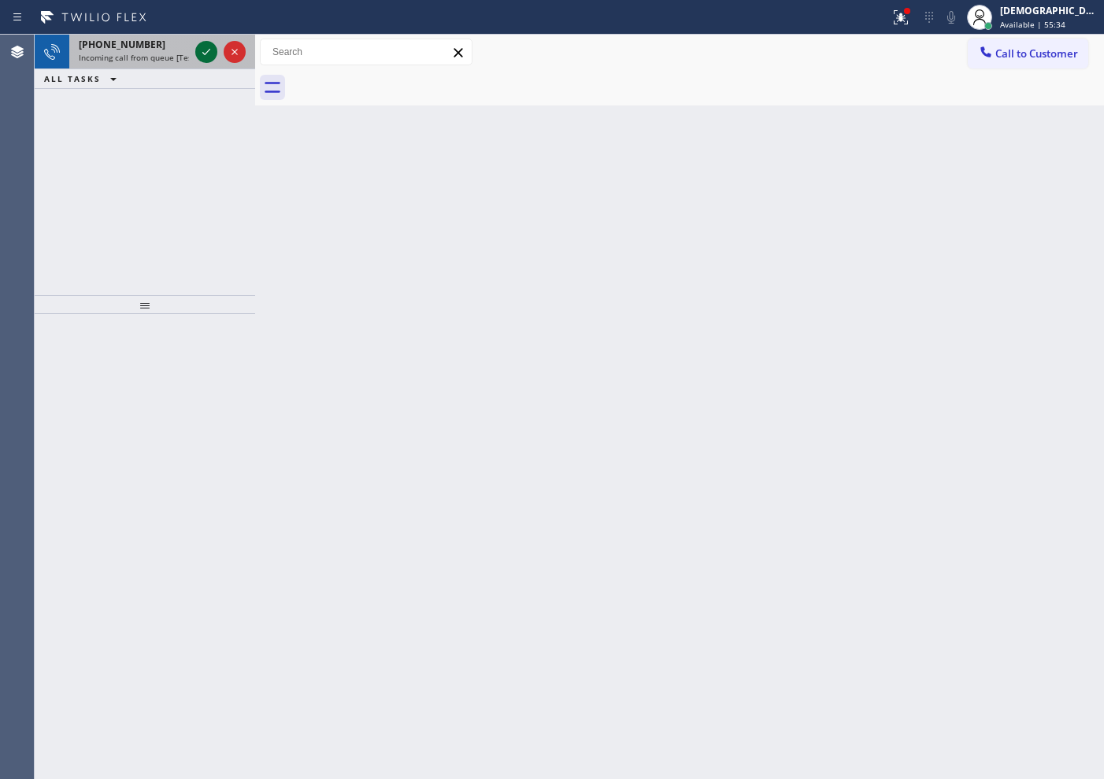
click at [206, 48] on icon at bounding box center [206, 52] width 19 height 19
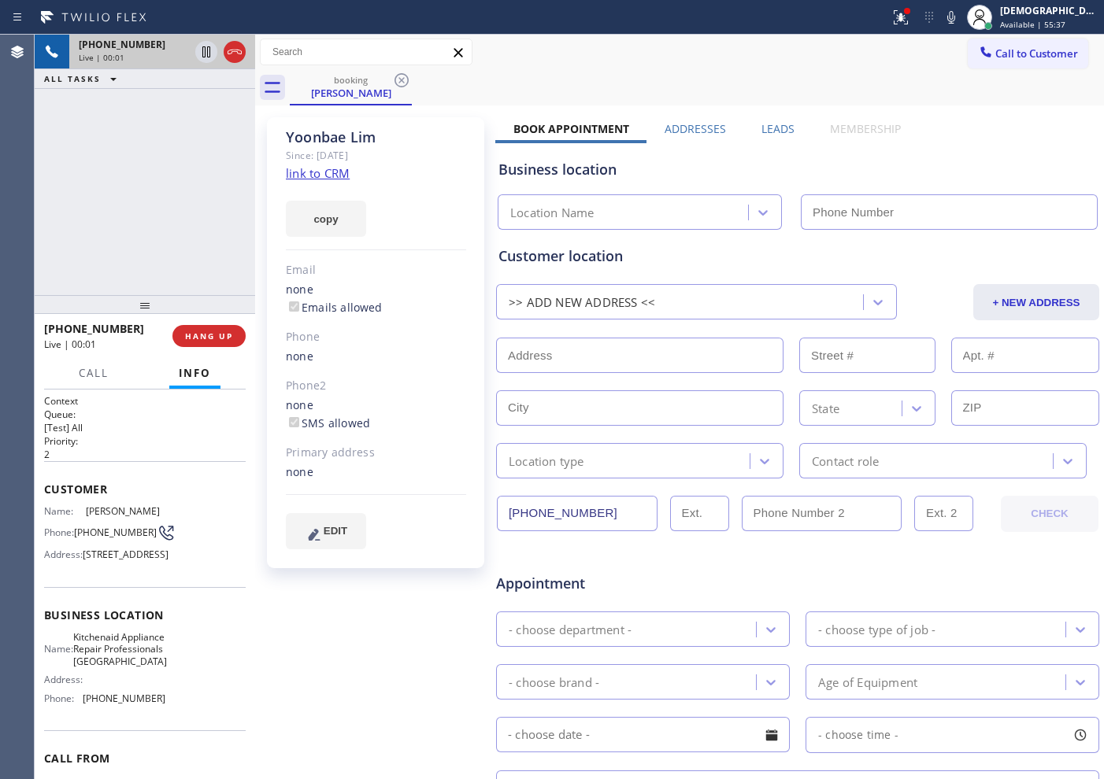
type input "[PHONE_NUMBER]"
drag, startPoint x: 206, startPoint y: 48, endPoint x: 690, endPoint y: 89, distance: 485.2
click at [690, 89] on div "booking [PERSON_NAME]" at bounding box center [697, 87] width 814 height 35
click at [350, 176] on link "link to CRM" at bounding box center [318, 173] width 64 height 16
click at [205, 50] on icon at bounding box center [206, 51] width 8 height 11
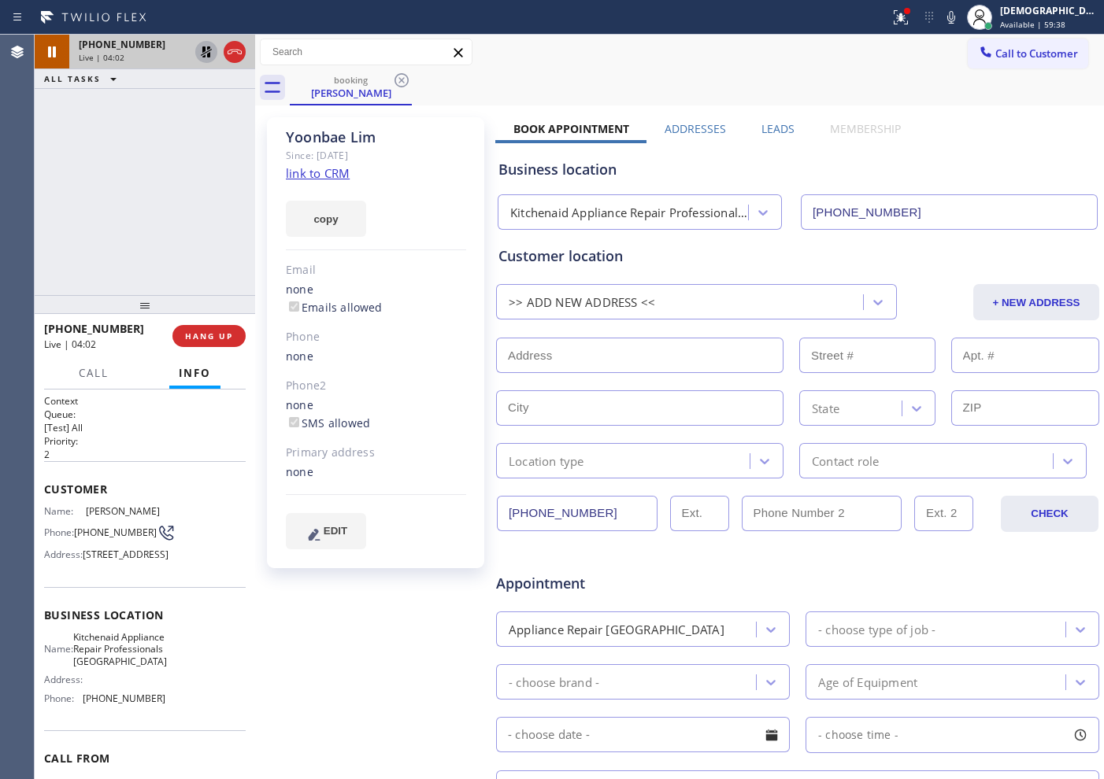
click at [209, 56] on icon at bounding box center [206, 51] width 11 height 11
click at [204, 54] on icon at bounding box center [206, 52] width 19 height 19
click at [103, 269] on div "[PHONE_NUMBER] Live | 05:21 ALL TASKS ALL TASKS ACTIVE TASKS TASKS IN WRAP UP" at bounding box center [145, 165] width 220 height 261
click at [93, 372] on span "Call" at bounding box center [94, 373] width 30 height 14
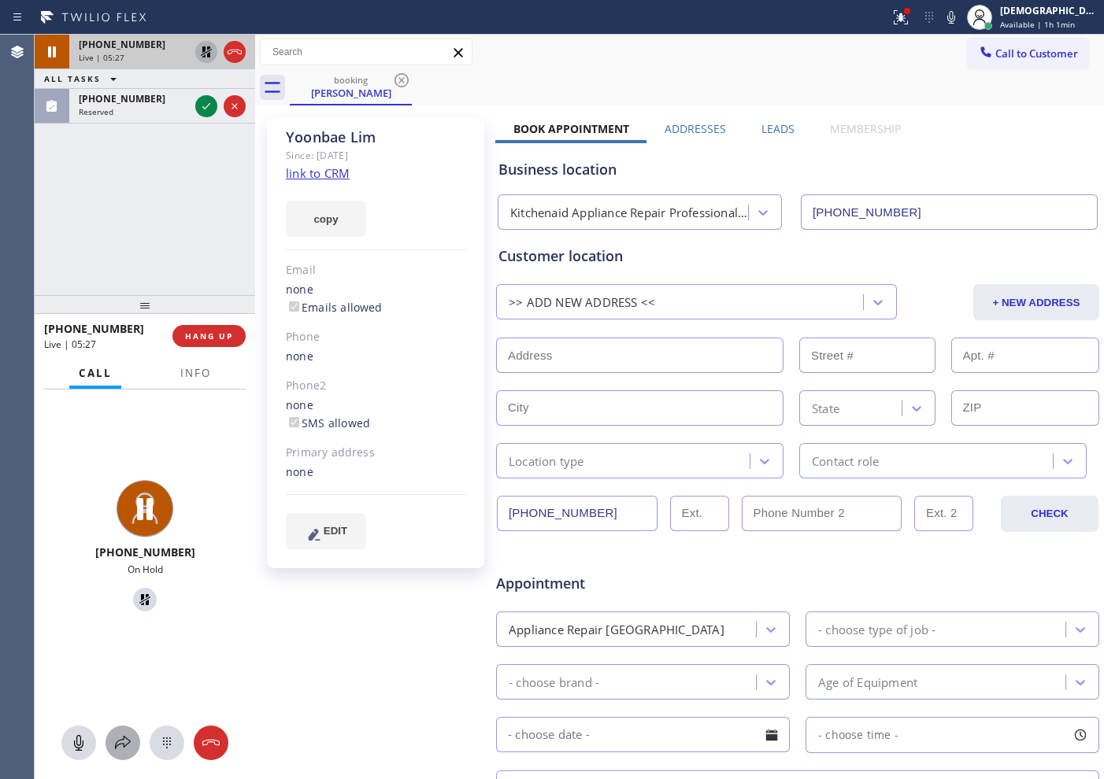
click at [132, 742] on div at bounding box center [123, 743] width 35 height 19
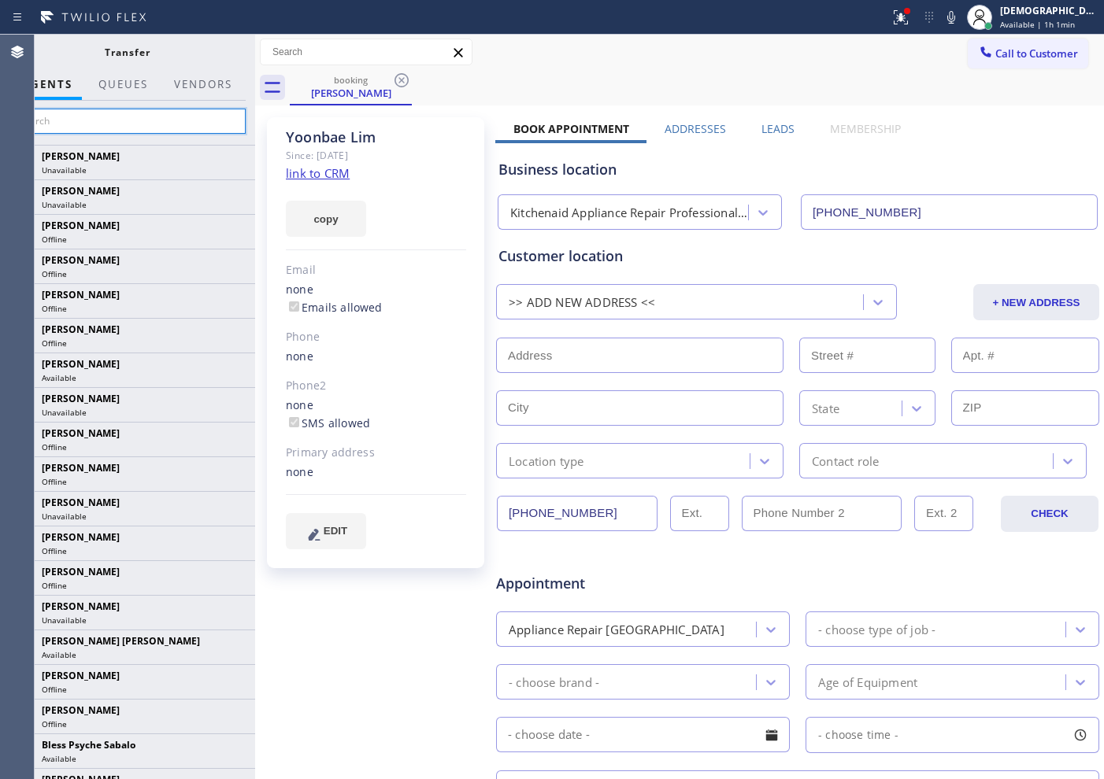
click at [132, 117] on input "text" at bounding box center [127, 121] width 237 height 25
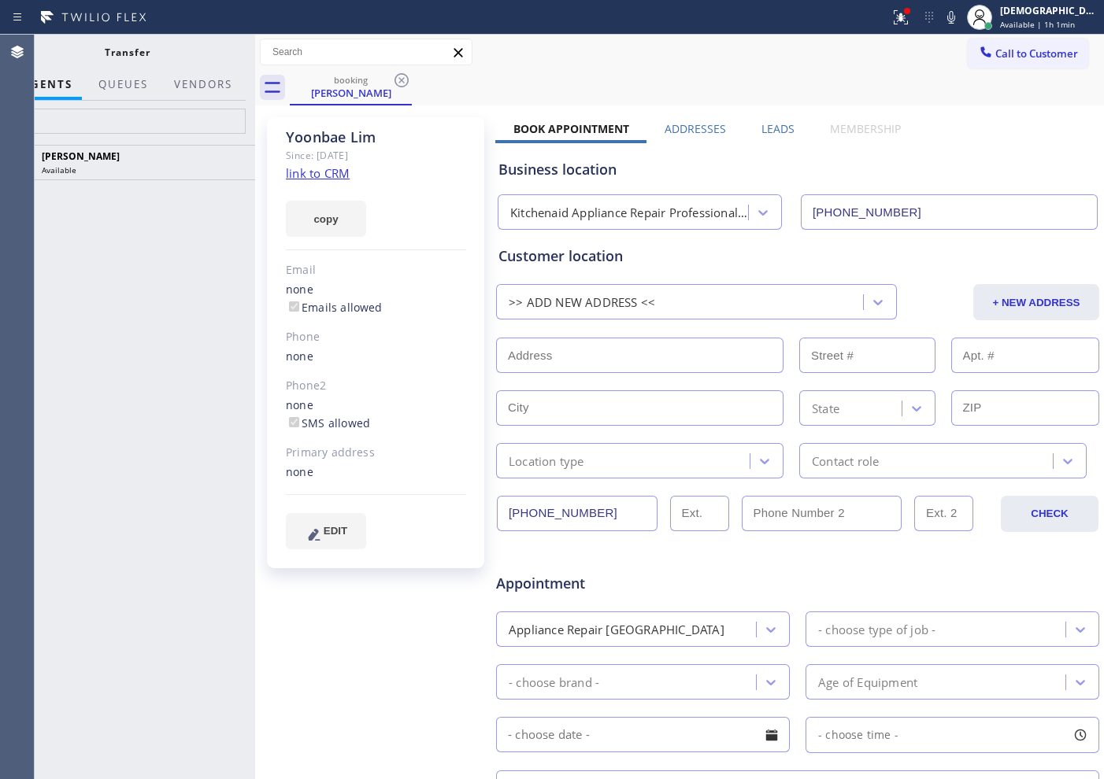
click at [142, 220] on div "[PERSON_NAME] Available" at bounding box center [127, 462] width 256 height 635
click at [122, 124] on input "kin" at bounding box center [127, 121] width 237 height 25
type input "k"
type input "a"
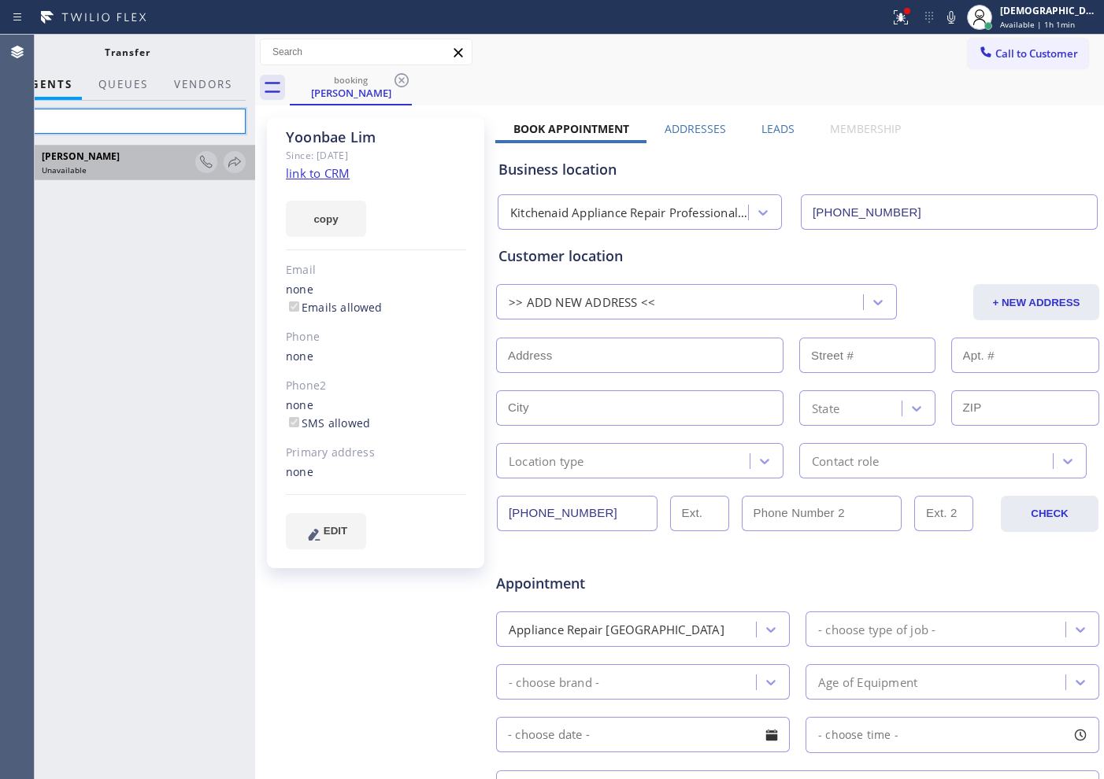
type input "[PERSON_NAME]"
click at [110, 122] on input "[PERSON_NAME]" at bounding box center [127, 121] width 237 height 25
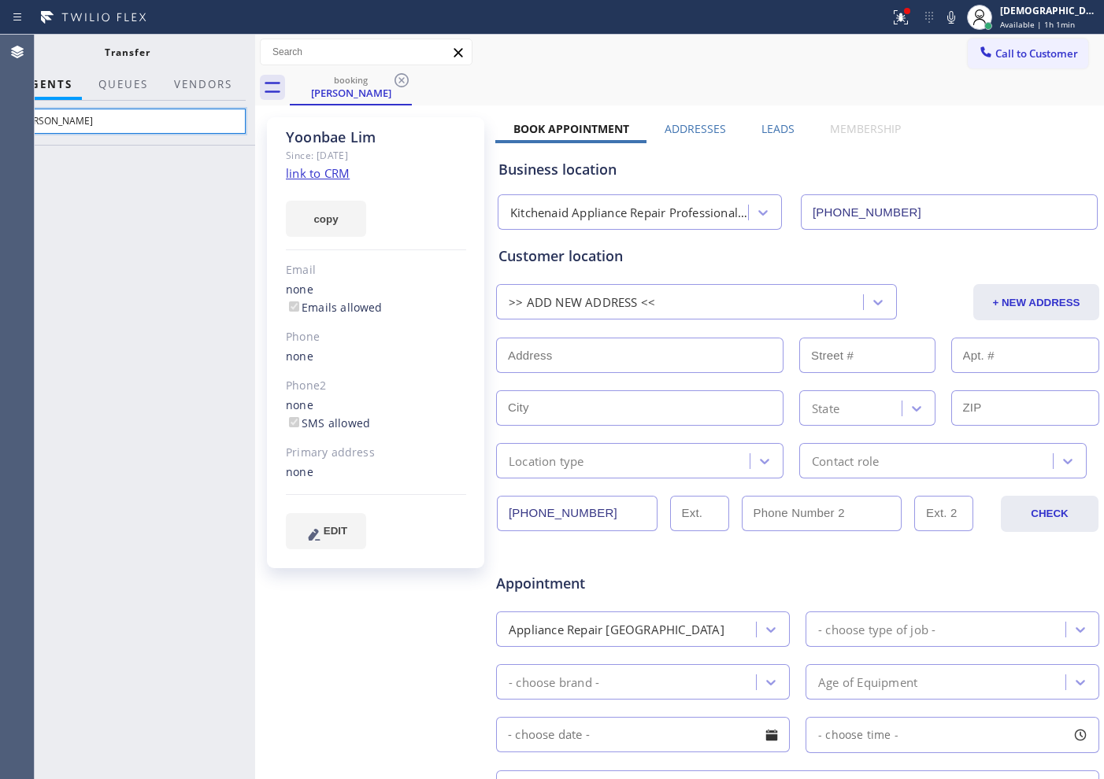
click at [110, 122] on input "[PERSON_NAME]" at bounding box center [127, 121] width 237 height 25
click at [110, 121] on input "[PERSON_NAME]" at bounding box center [127, 121] width 237 height 25
type input "[PERSON_NAME]"
click at [164, 124] on input "[PERSON_NAME]" at bounding box center [127, 121] width 237 height 25
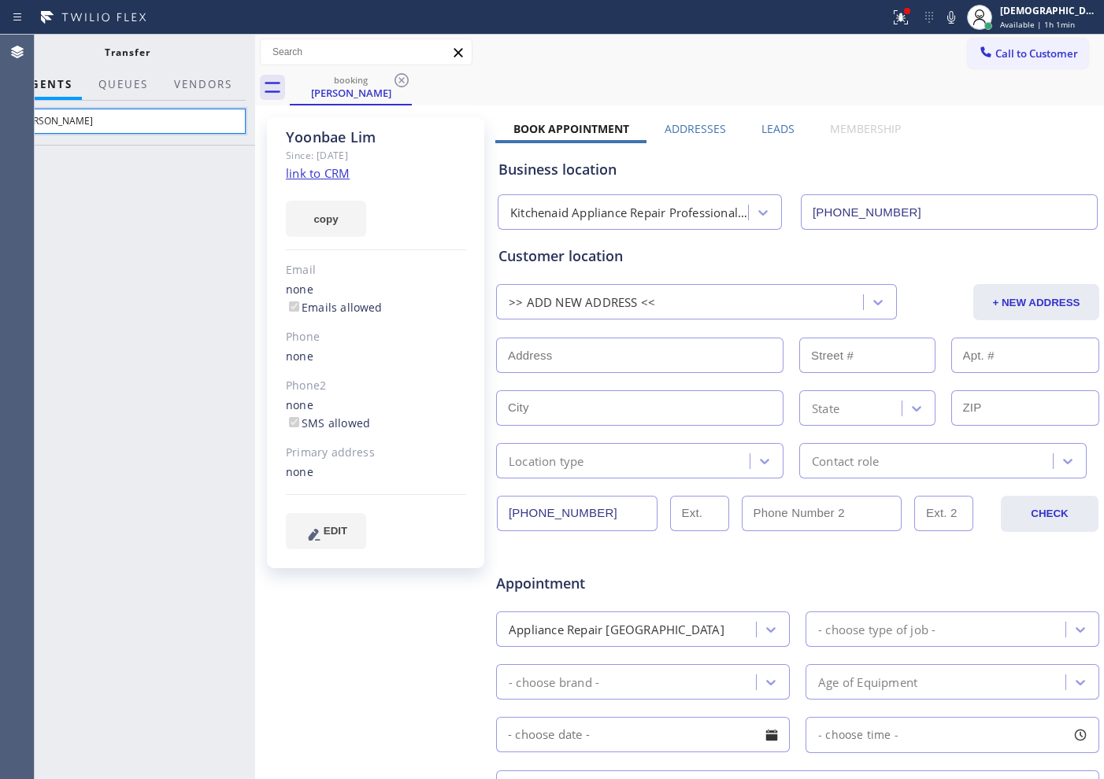
click at [164, 124] on input "[PERSON_NAME]" at bounding box center [127, 121] width 237 height 25
type input "alle"
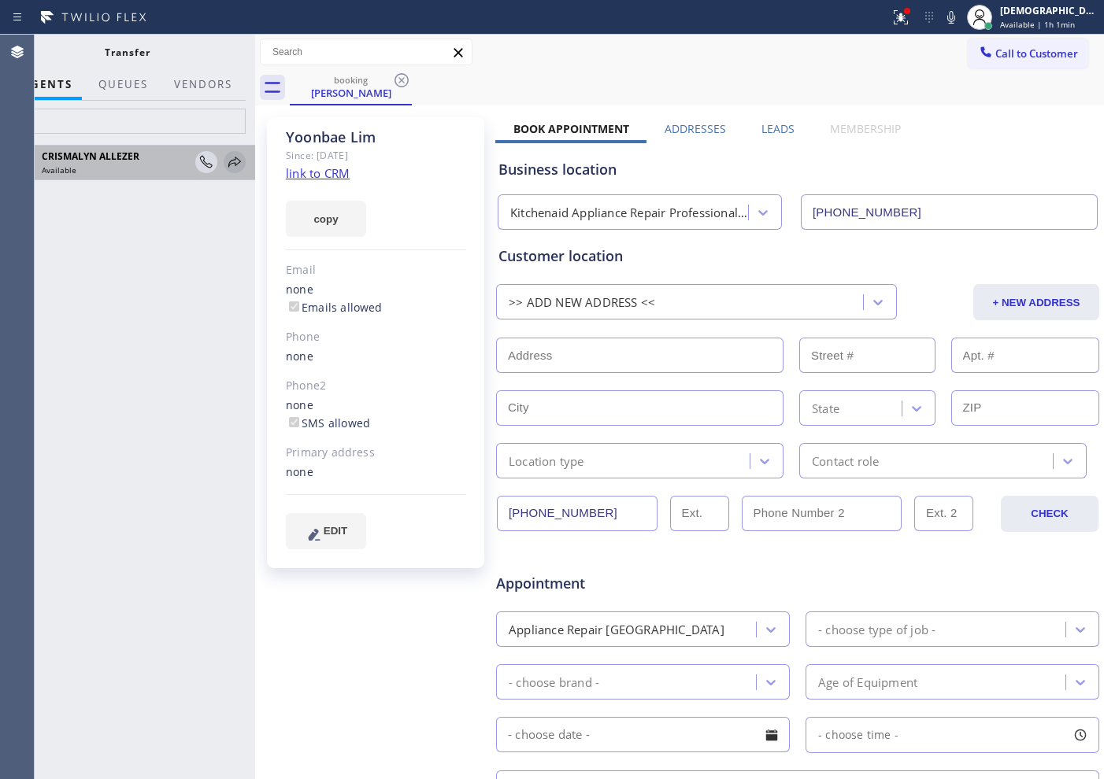
click at [234, 161] on icon at bounding box center [234, 162] width 19 height 19
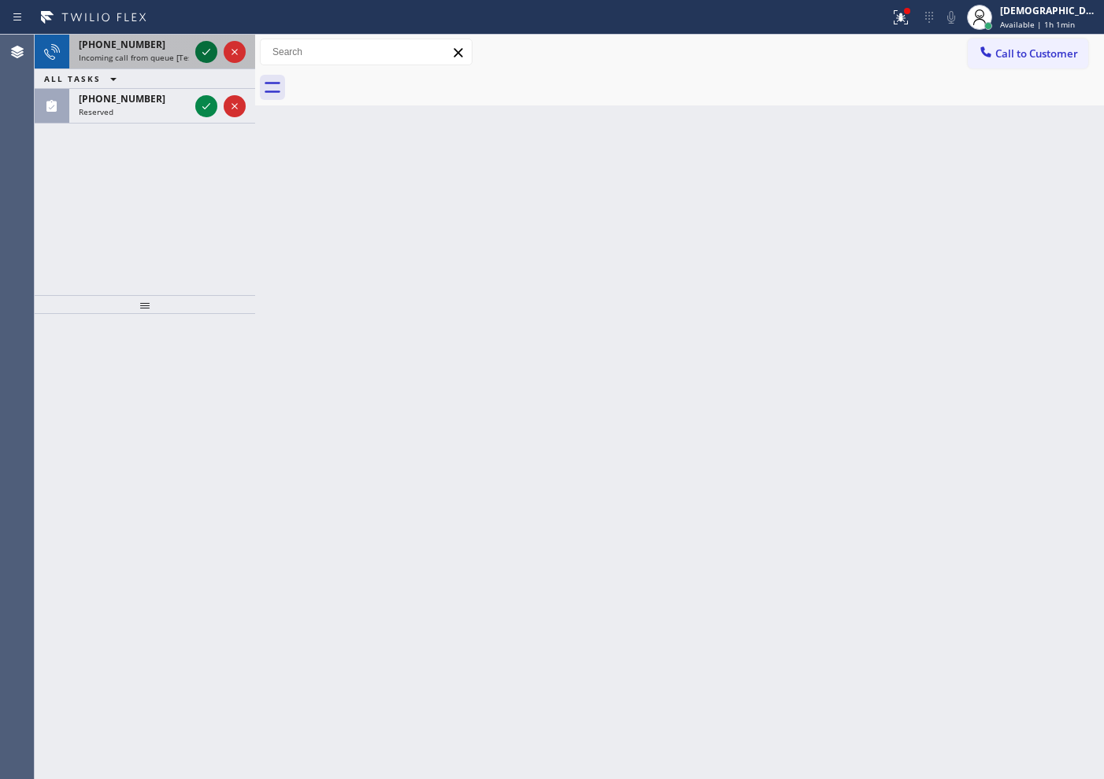
click at [202, 52] on icon at bounding box center [206, 52] width 8 height 6
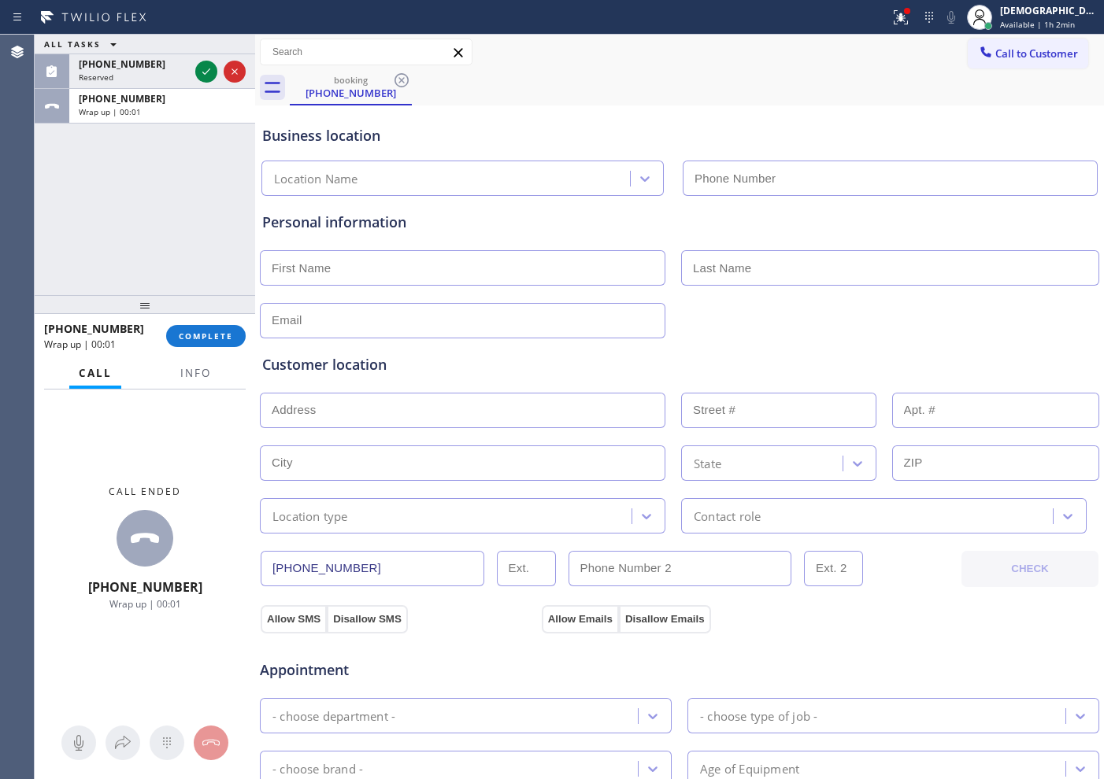
type input "[PHONE_NUMBER]"
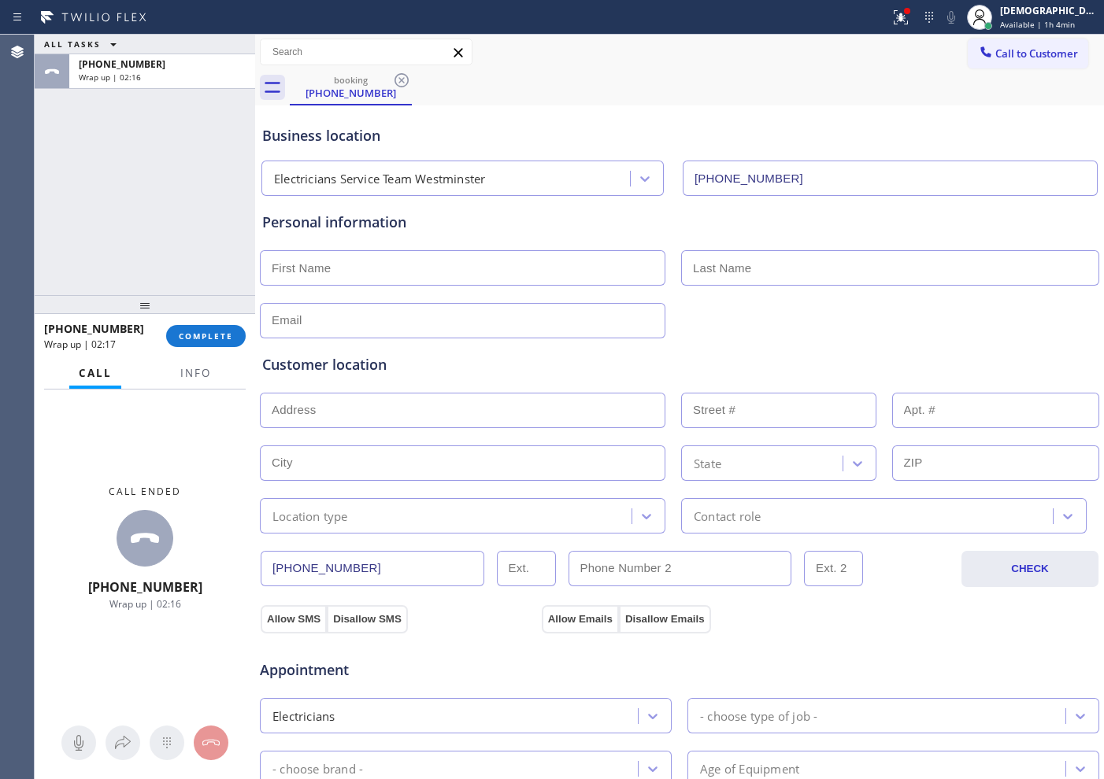
click at [46, 191] on div "ALL TASKS ALL TASKS ACTIVE TASKS TASKS IN WRAP UP [PHONE_NUMBER] Wrap up | 02:16" at bounding box center [145, 165] width 220 height 261
click at [203, 336] on span "COMPLETE" at bounding box center [206, 336] width 54 height 11
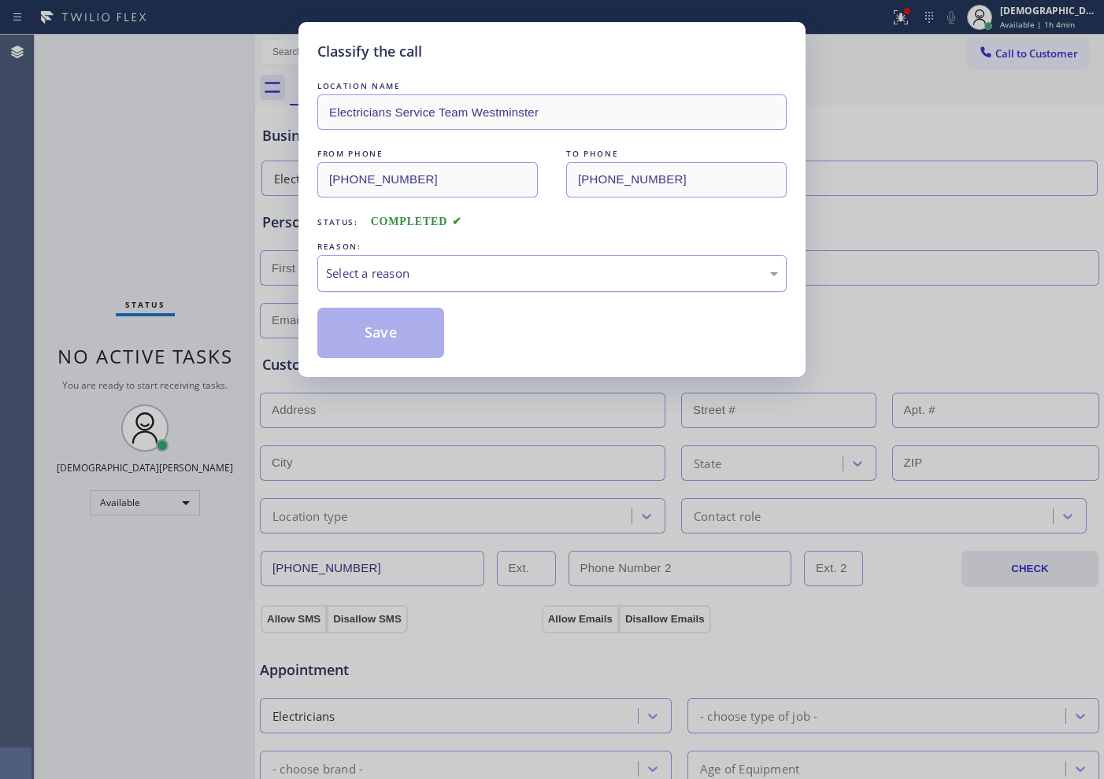
click at [350, 276] on div "Select a reason" at bounding box center [552, 274] width 452 height 18
click at [349, 328] on button "Save" at bounding box center [380, 333] width 127 height 50
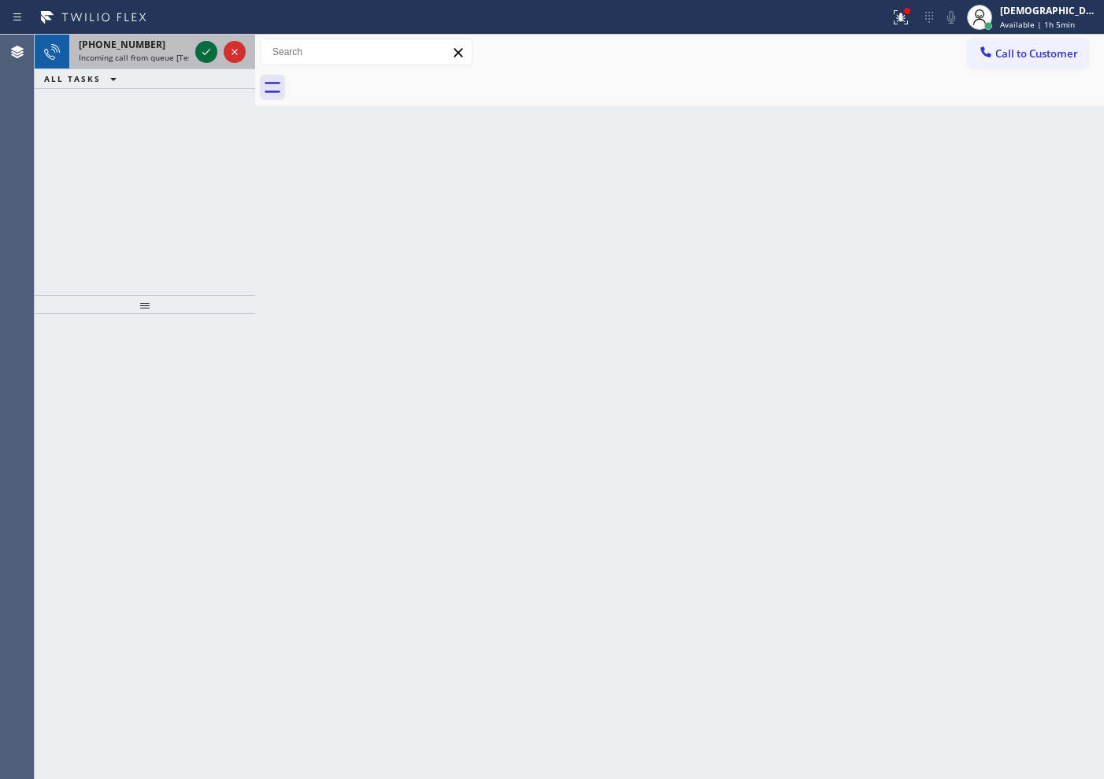
click at [205, 49] on icon at bounding box center [206, 52] width 19 height 19
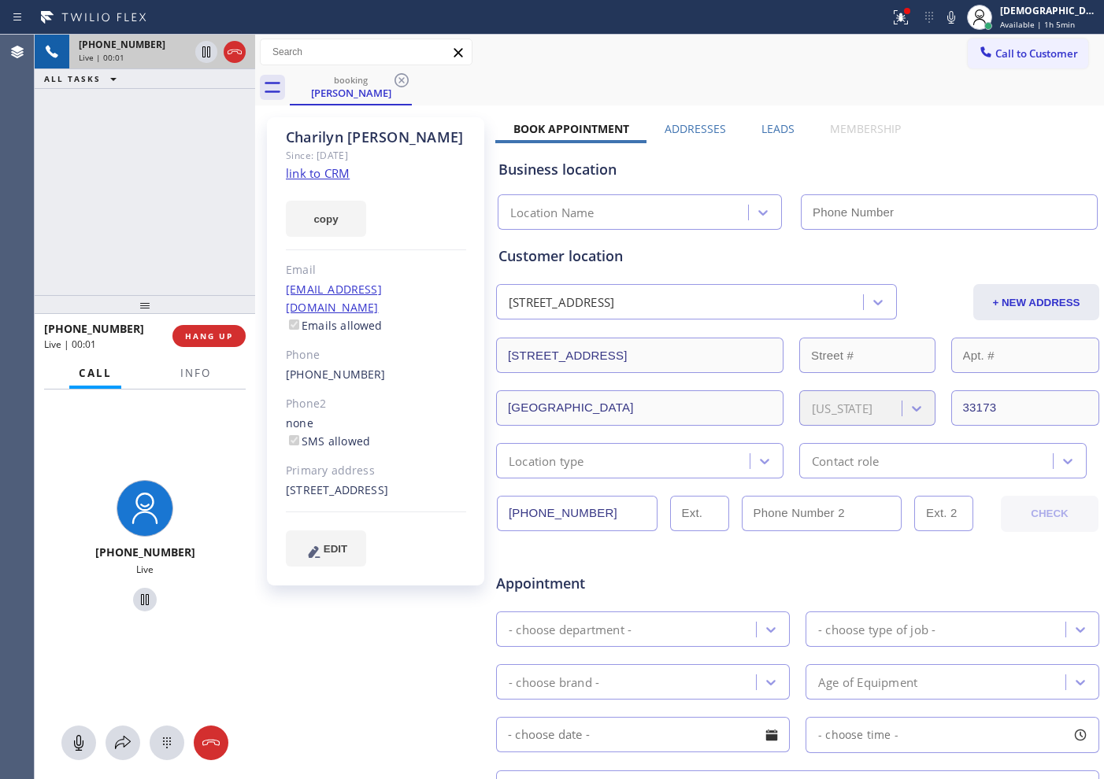
type input "[PHONE_NUMBER]"
click at [339, 170] on link "link to CRM" at bounding box center [318, 173] width 64 height 16
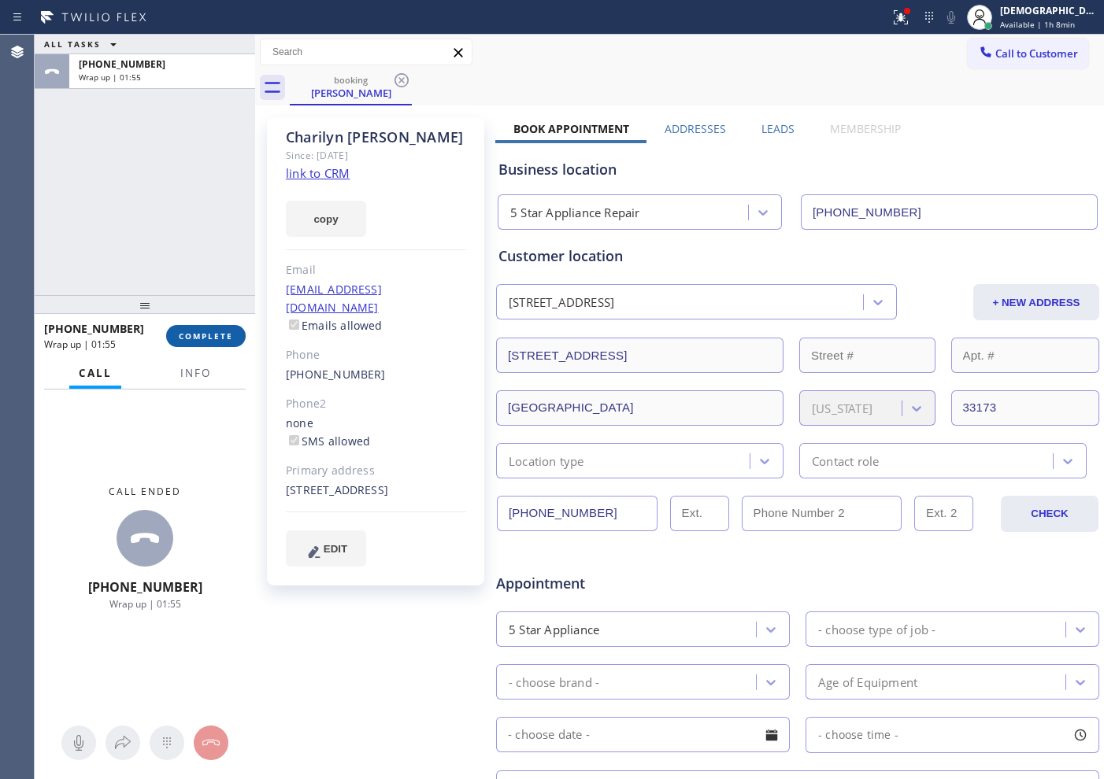
click at [208, 342] on button "COMPLETE" at bounding box center [206, 336] width 80 height 22
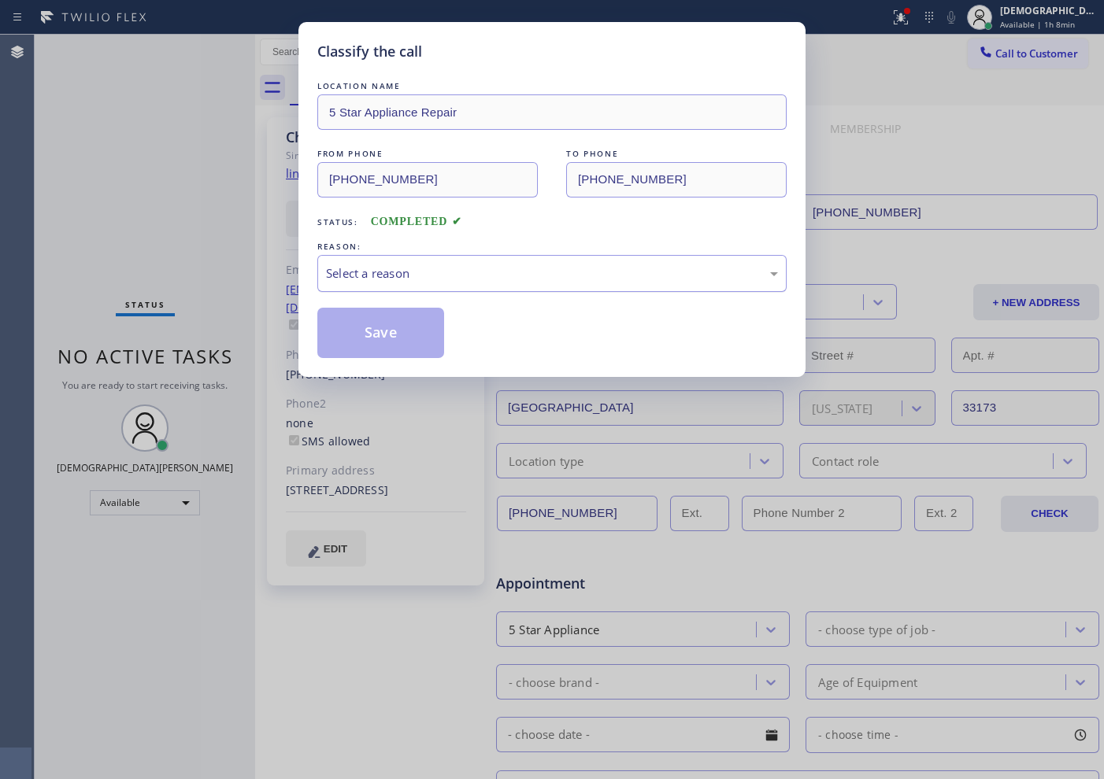
click at [398, 261] on div "Select a reason" at bounding box center [551, 273] width 469 height 37
click at [384, 328] on button "Save" at bounding box center [380, 333] width 127 height 50
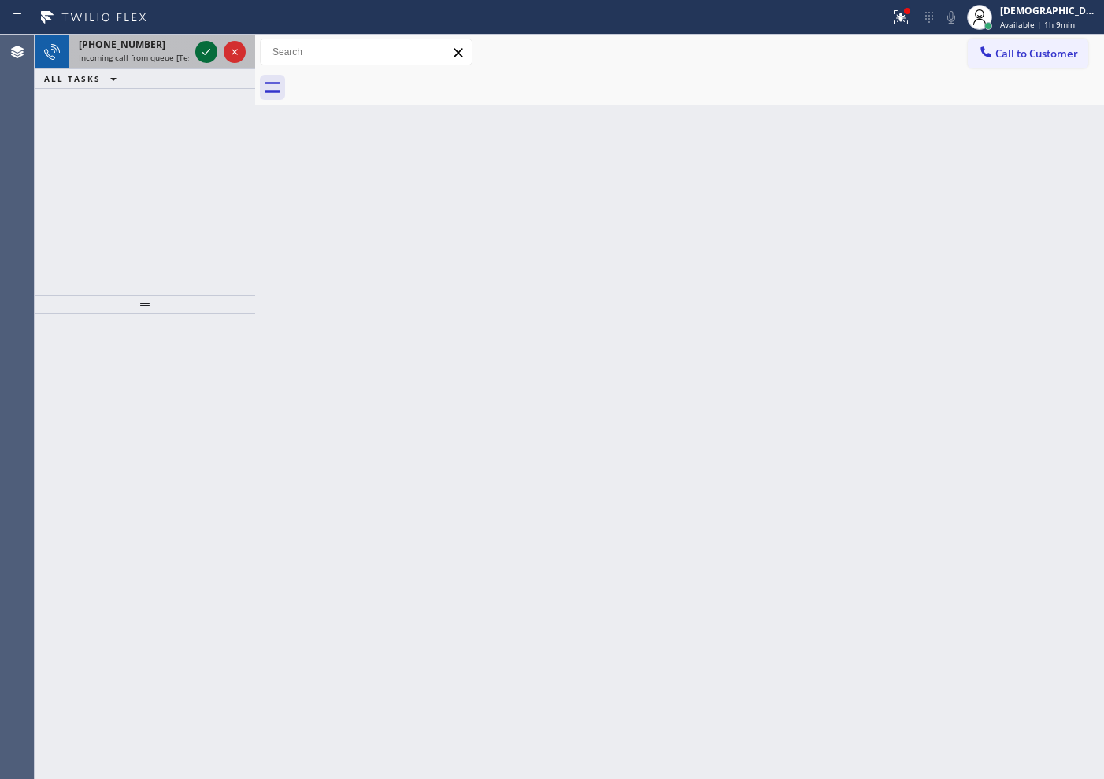
click at [209, 53] on icon at bounding box center [206, 52] width 19 height 19
click at [205, 51] on icon at bounding box center [206, 52] width 19 height 19
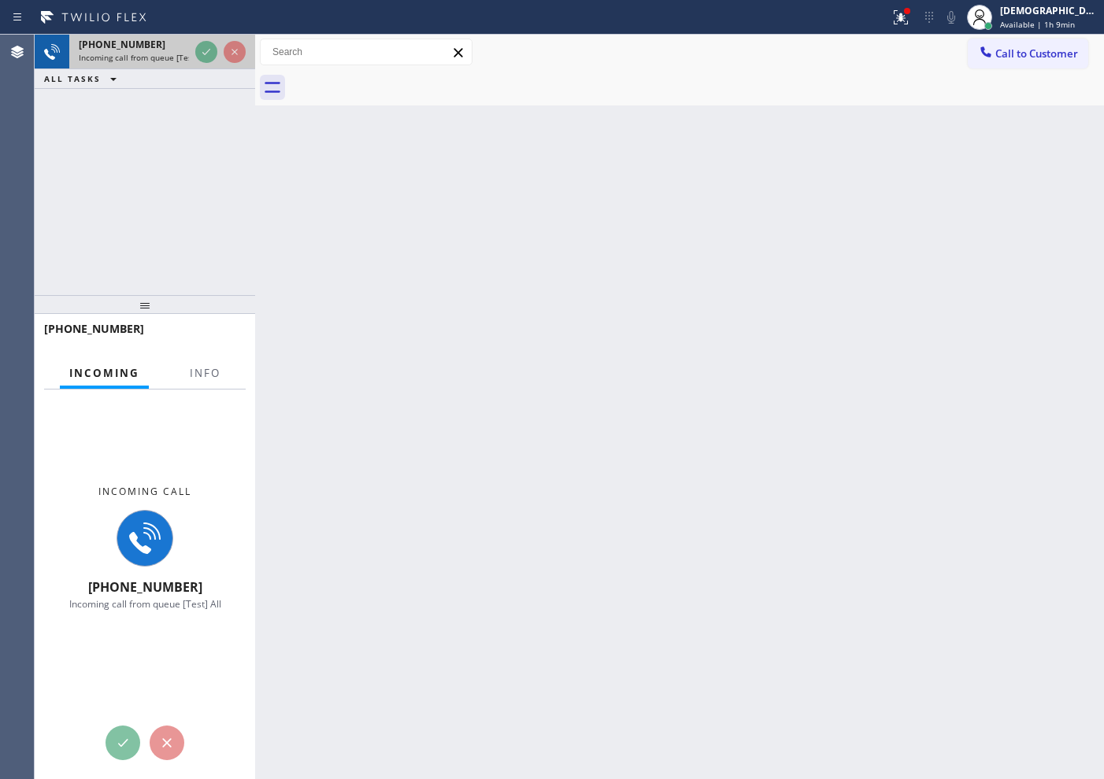
click at [203, 65] on div at bounding box center [220, 52] width 57 height 35
click at [203, 62] on div at bounding box center [220, 52] width 57 height 35
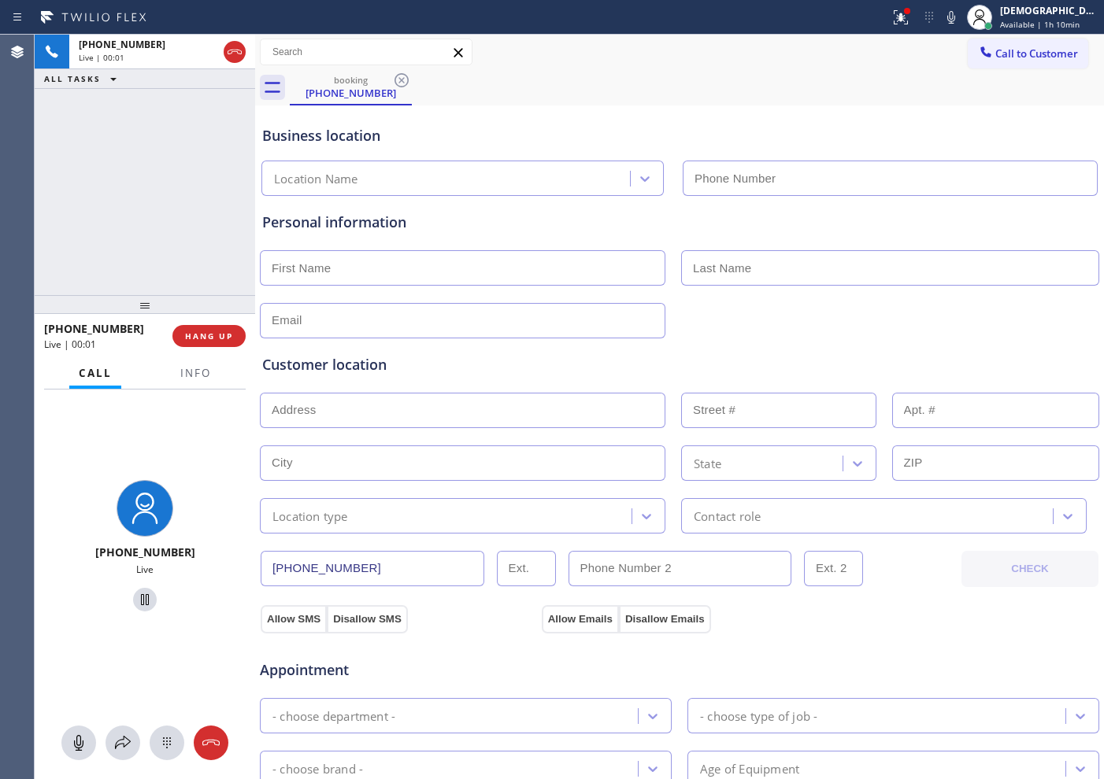
type input "[PHONE_NUMBER]"
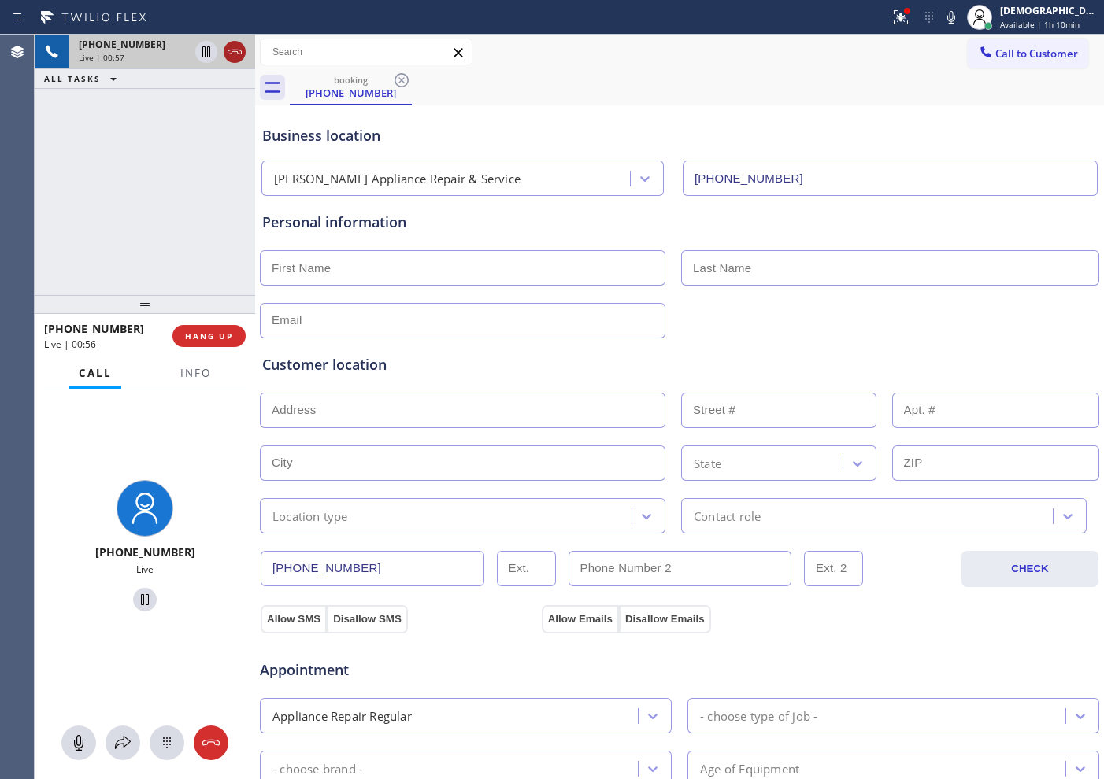
click at [235, 55] on icon at bounding box center [234, 52] width 19 height 19
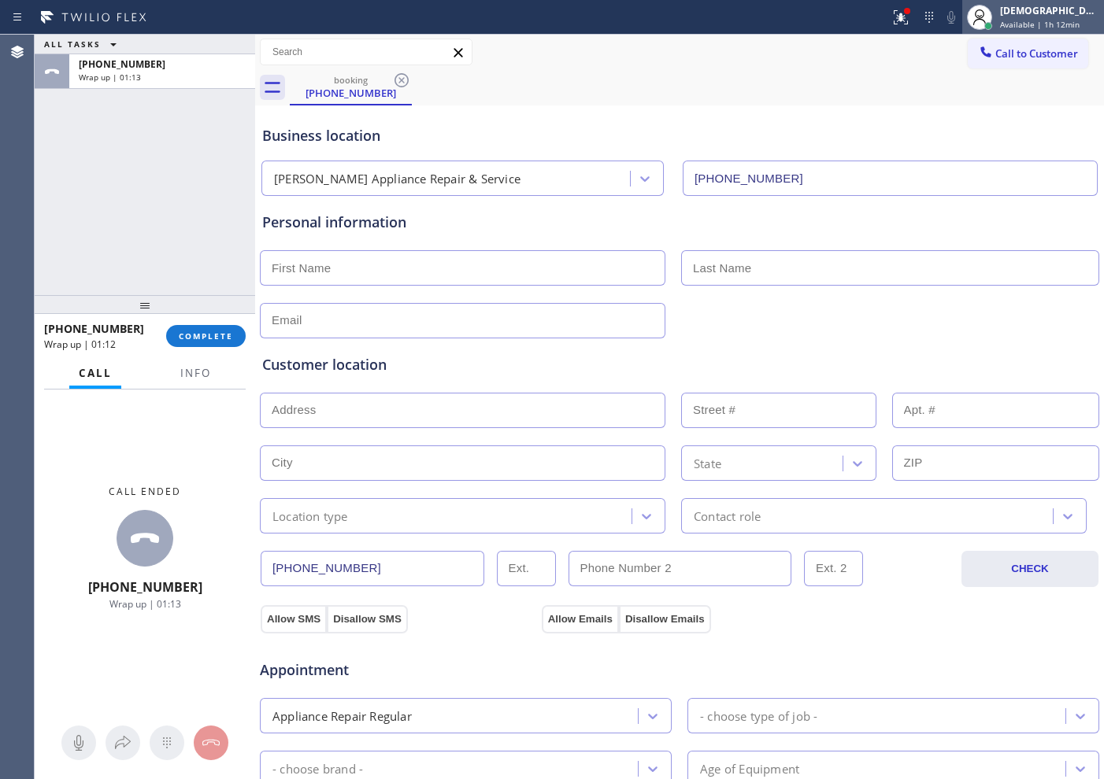
click at [1028, 16] on div "[DEMOGRAPHIC_DATA][PERSON_NAME]" at bounding box center [1049, 10] width 99 height 13
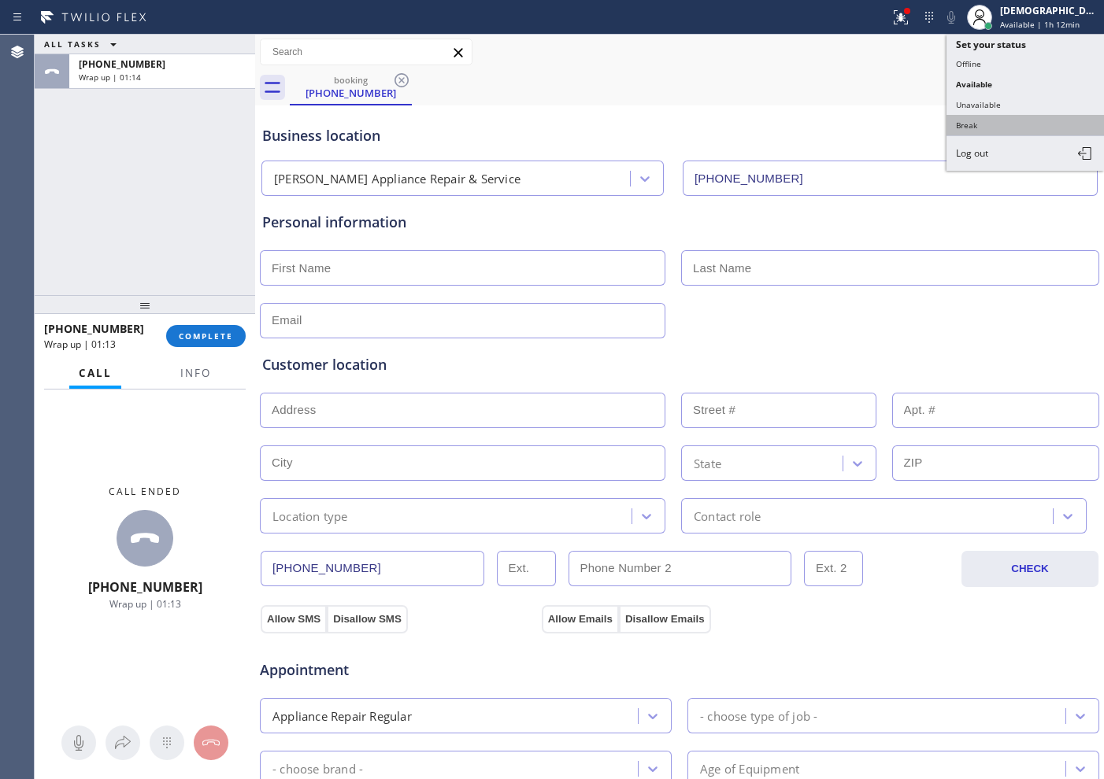
click at [989, 115] on button "Break" at bounding box center [1024, 125] width 157 height 20
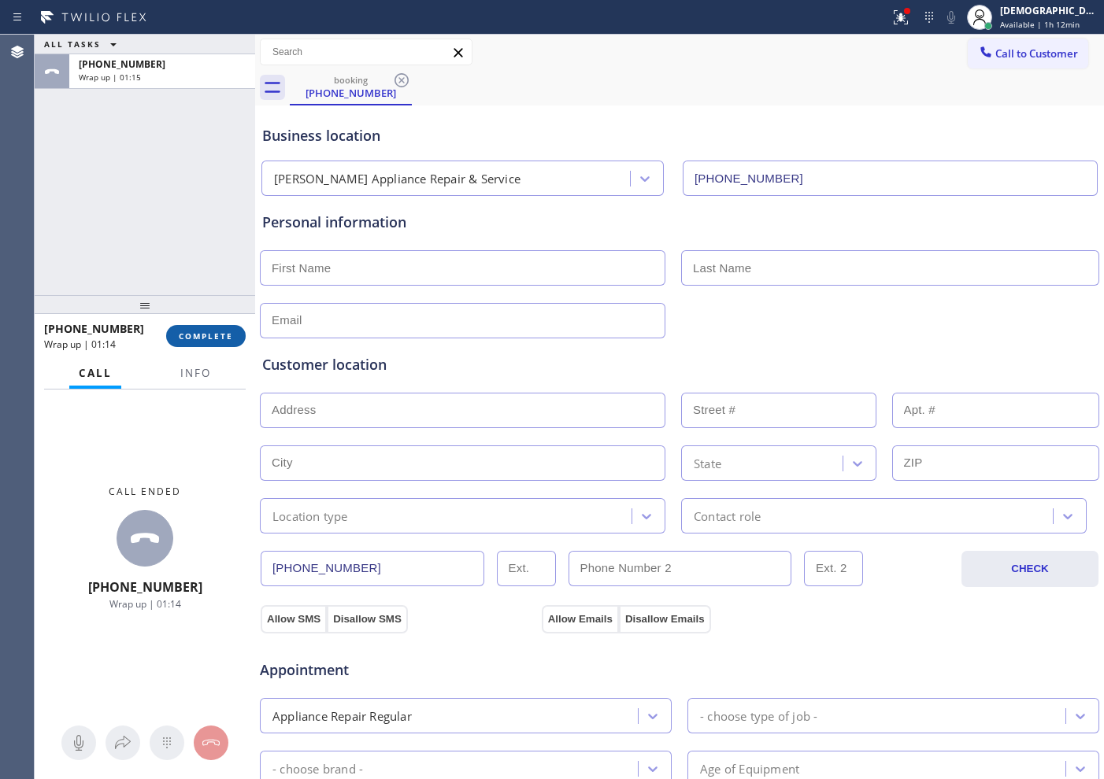
click at [223, 326] on button "COMPLETE" at bounding box center [206, 336] width 80 height 22
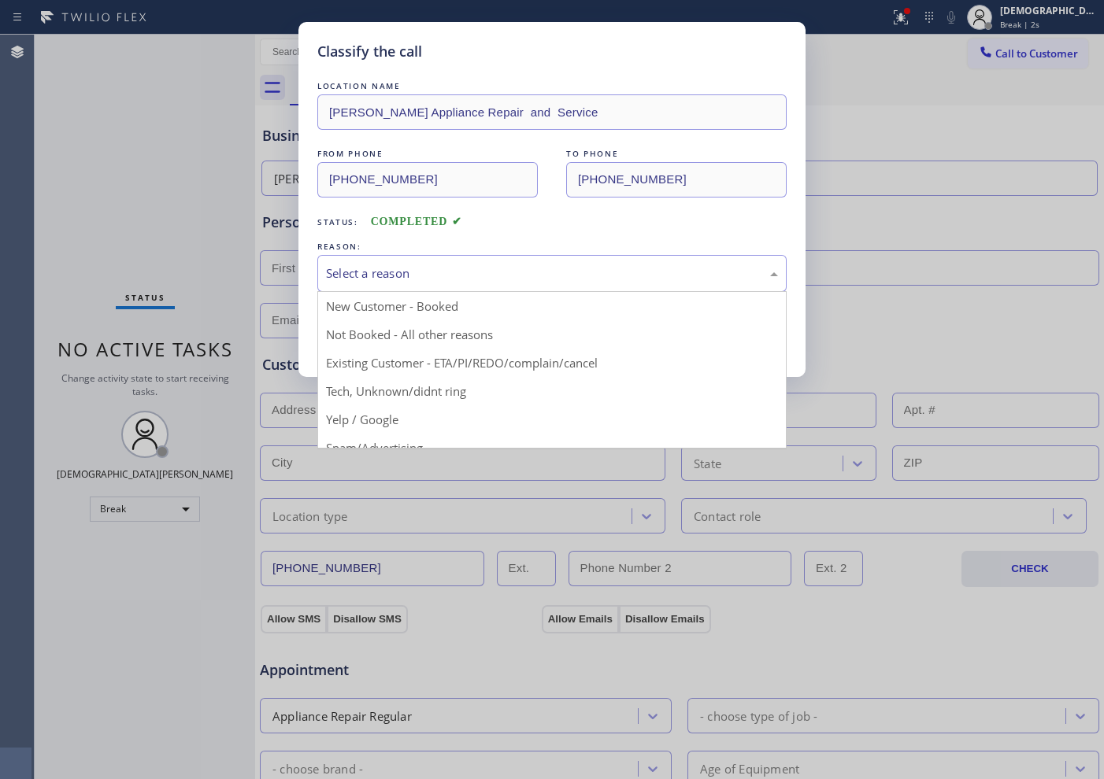
click at [454, 276] on div "Select a reason" at bounding box center [552, 274] width 452 height 18
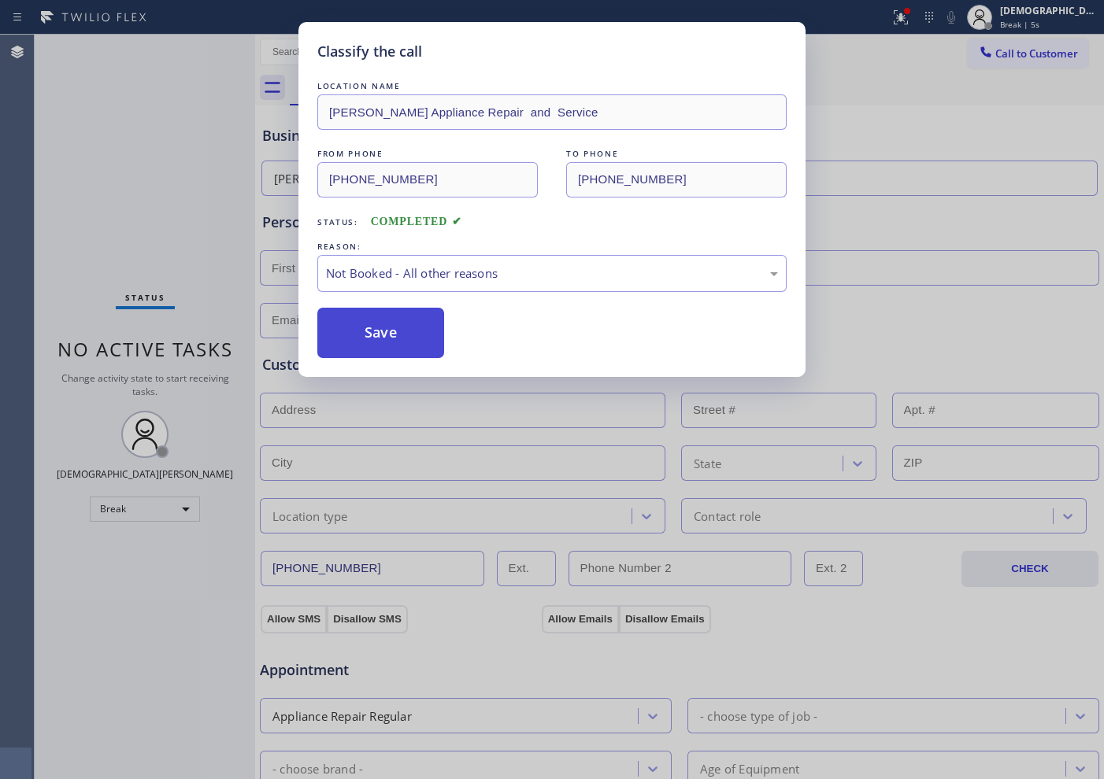
click at [412, 333] on button "Save" at bounding box center [380, 333] width 127 height 50
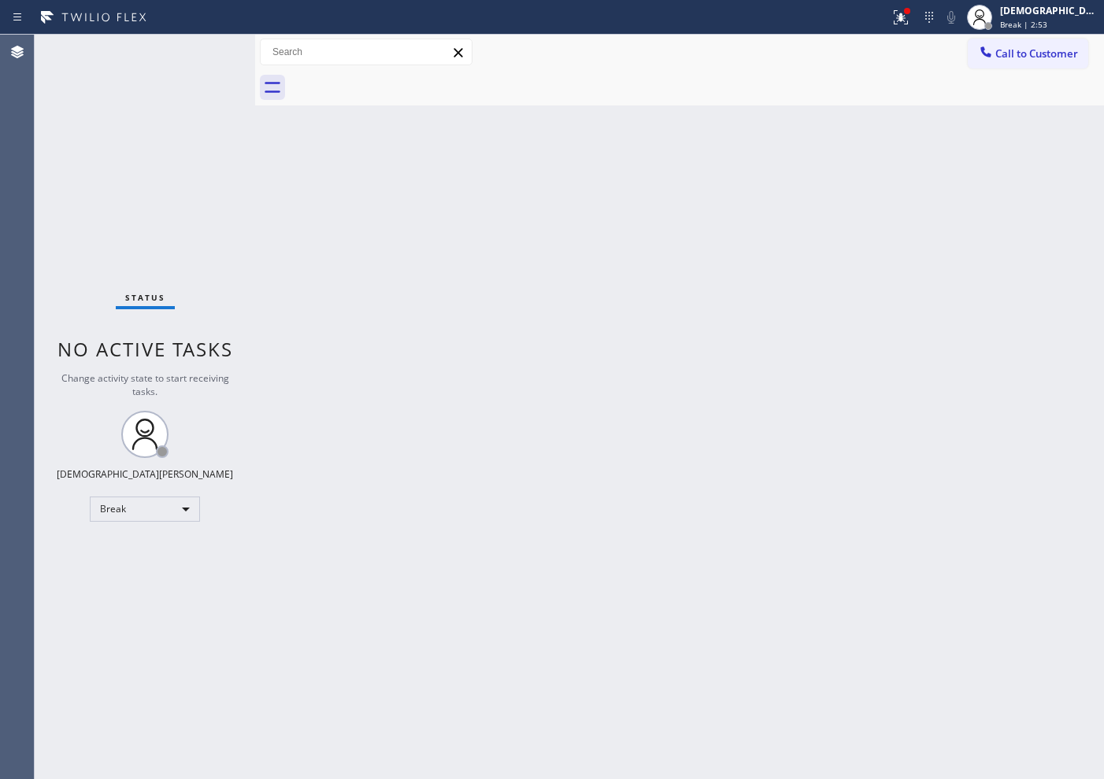
click at [26, 266] on div "Agent Desktop" at bounding box center [17, 407] width 34 height 745
click at [165, 513] on div "Break" at bounding box center [145, 509] width 110 height 25
click at [161, 554] on li "Available" at bounding box center [144, 551] width 107 height 19
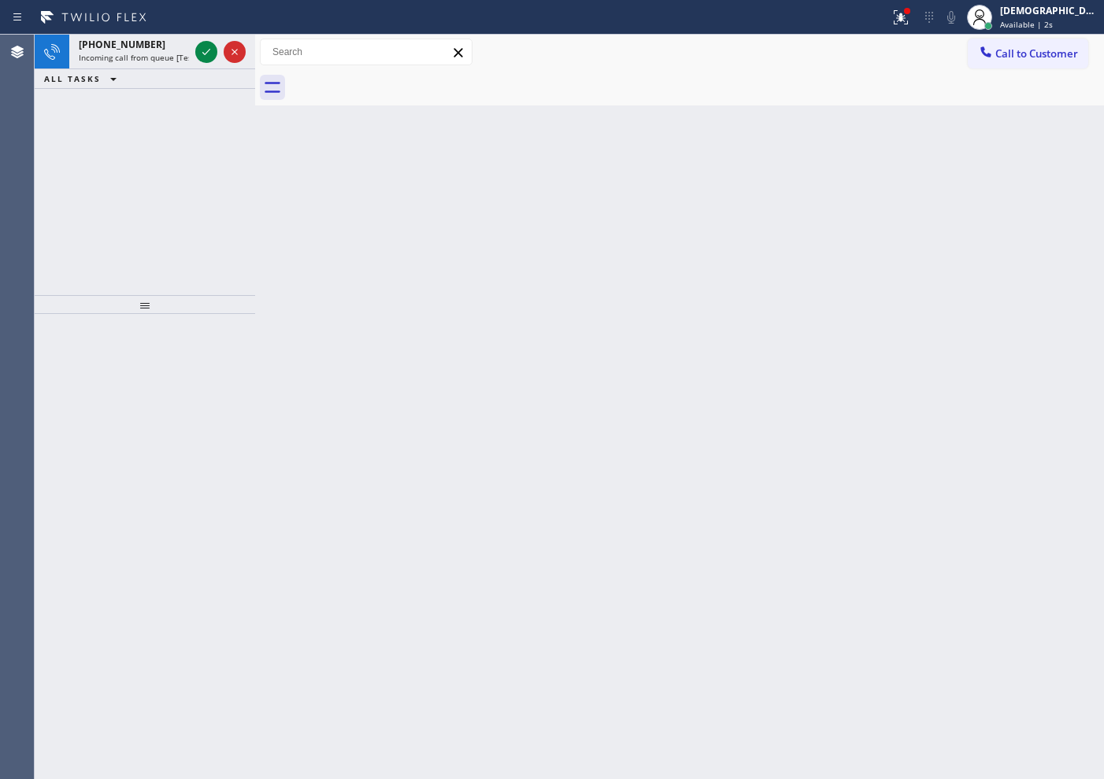
click at [53, 124] on div "[PHONE_NUMBER] Incoming call from queue [Test] All ALL TASKS ALL TASKS ACTIVE T…" at bounding box center [145, 165] width 220 height 261
click at [209, 53] on icon at bounding box center [206, 52] width 19 height 19
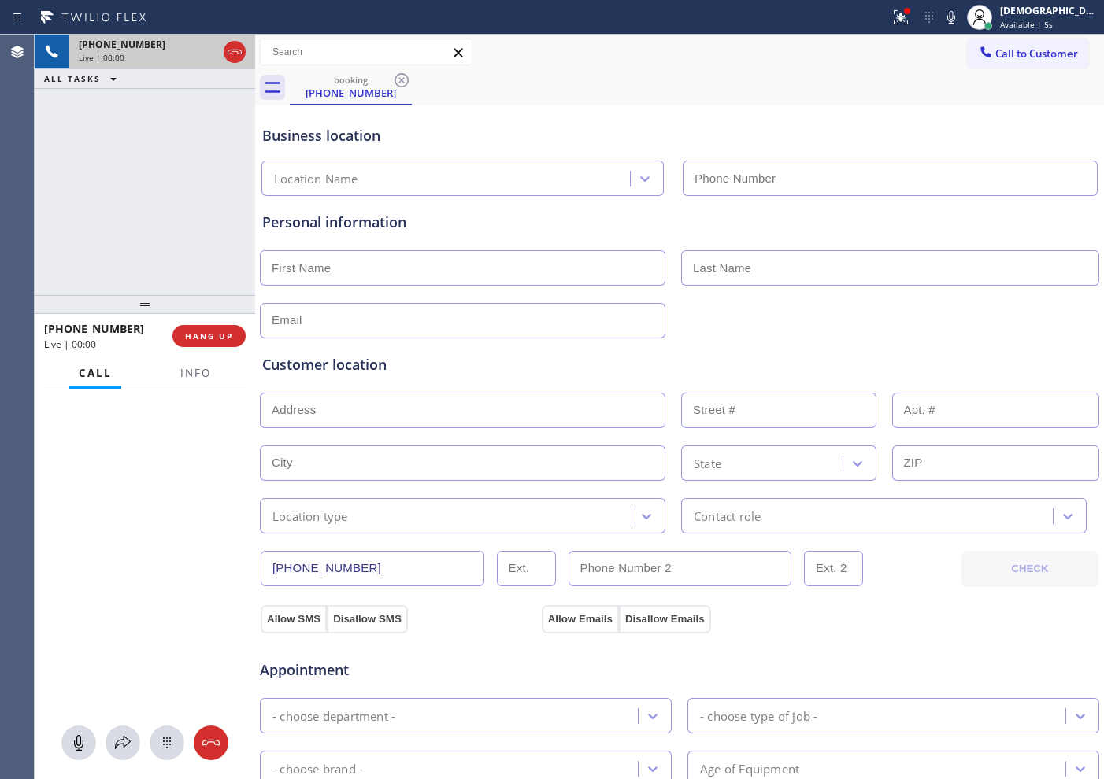
type input "[PHONE_NUMBER]"
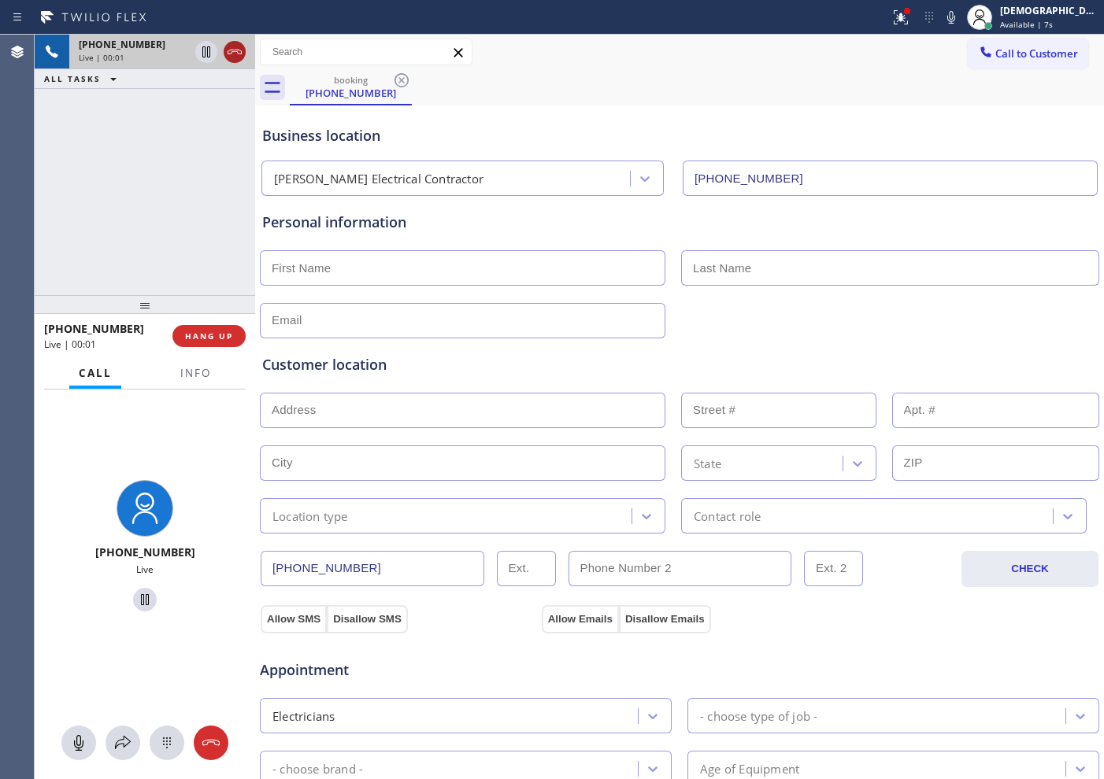
click at [236, 54] on icon at bounding box center [234, 52] width 19 height 19
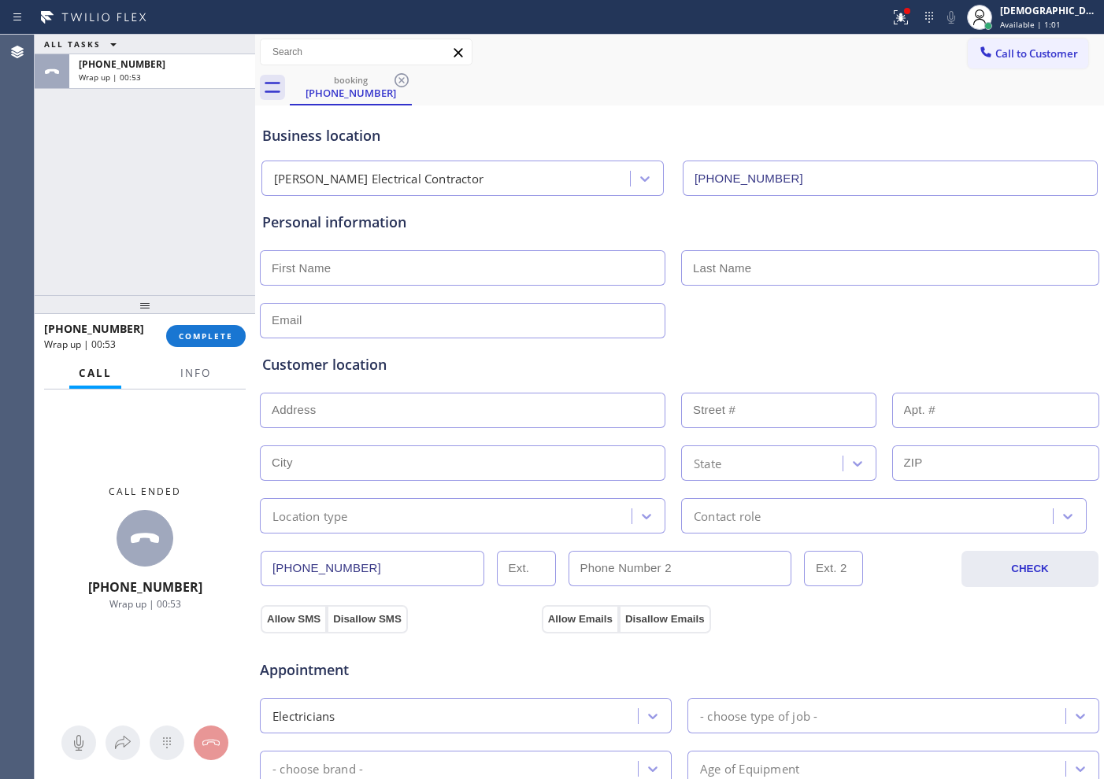
click at [95, 247] on div "ALL TASKS ALL TASKS ACTIVE TASKS TASKS IN WRAP UP [PHONE_NUMBER] Wrap up | 00:53" at bounding box center [145, 165] width 220 height 261
click at [223, 333] on span "COMPLETE" at bounding box center [206, 336] width 54 height 11
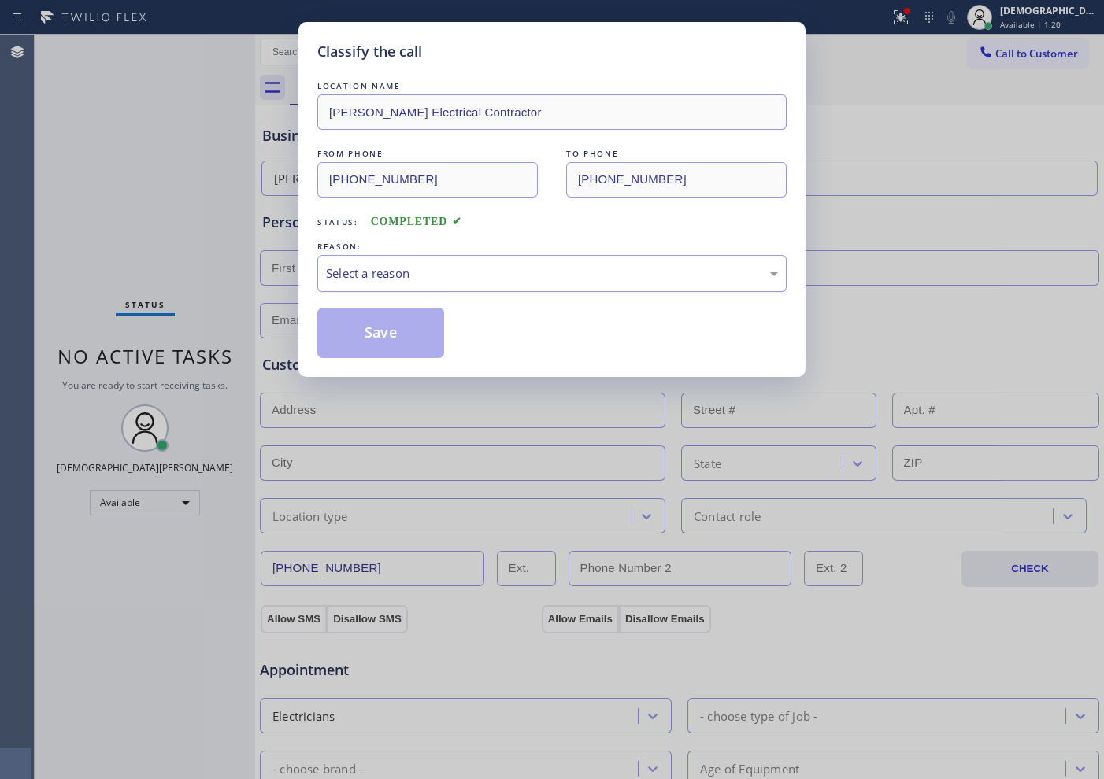
click at [411, 281] on div "Select a reason" at bounding box center [552, 274] width 452 height 18
click at [405, 328] on button "Save" at bounding box center [380, 333] width 127 height 50
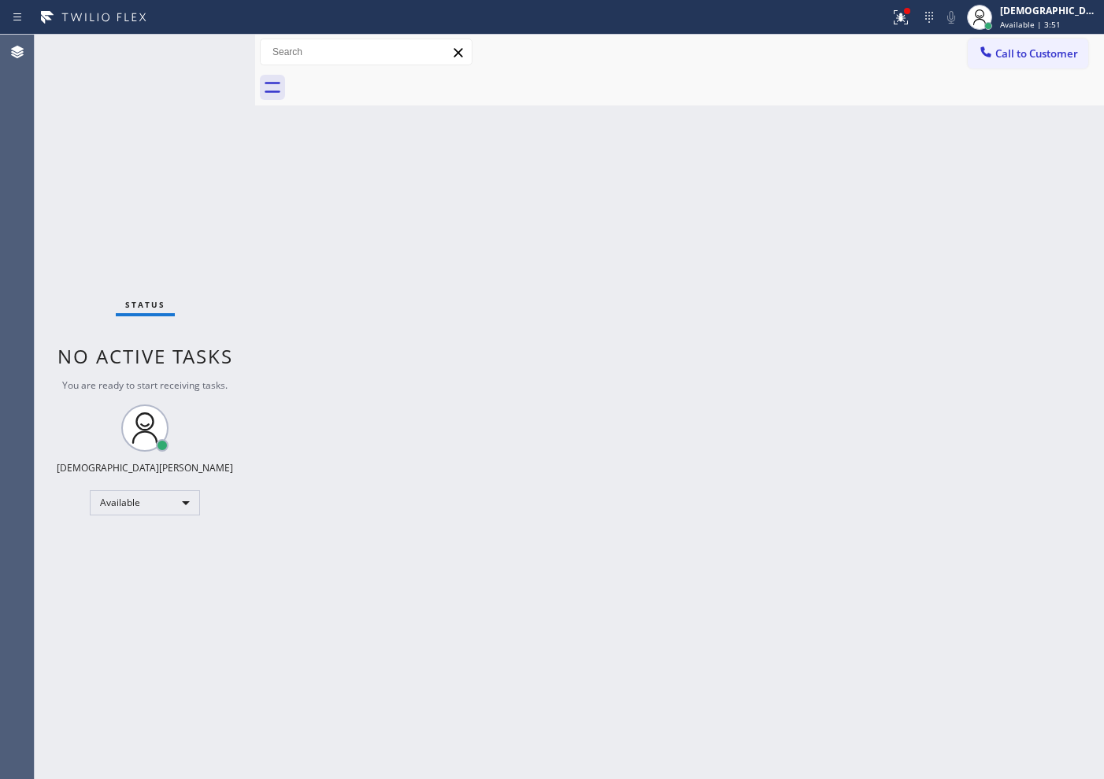
click at [109, 137] on div "Status No active tasks You are ready to start receiving tasks. Christian Cinco …" at bounding box center [145, 407] width 220 height 745
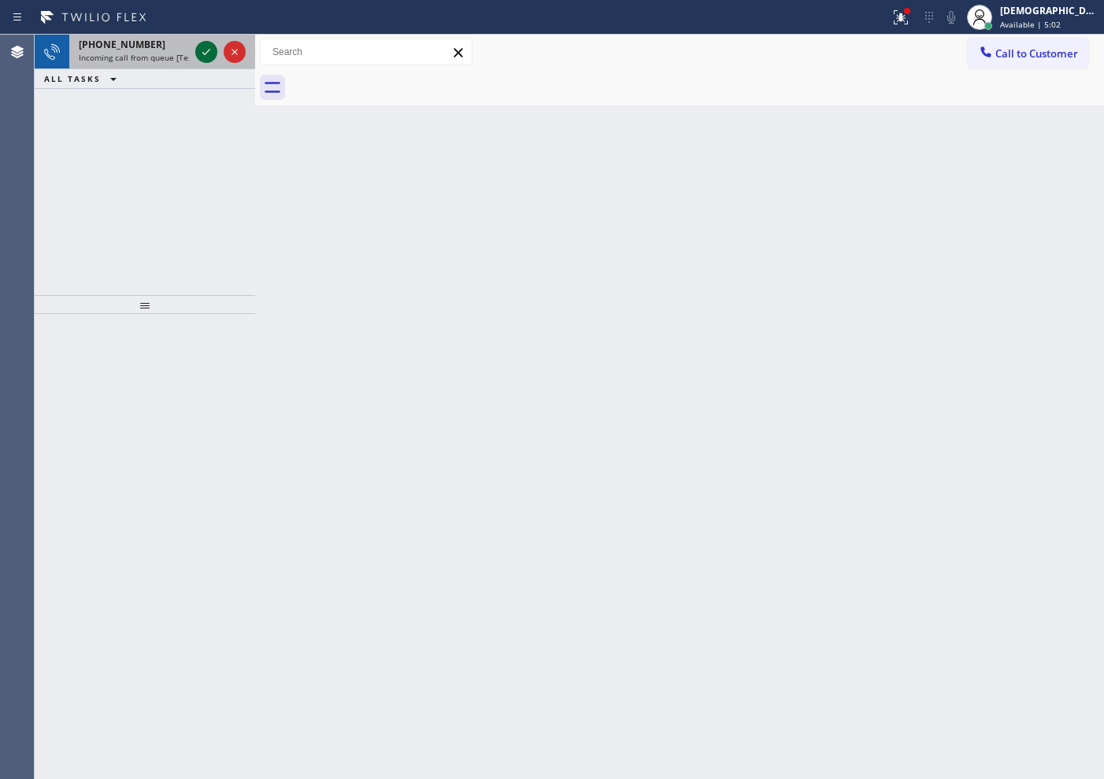
click at [203, 53] on icon at bounding box center [206, 52] width 8 height 6
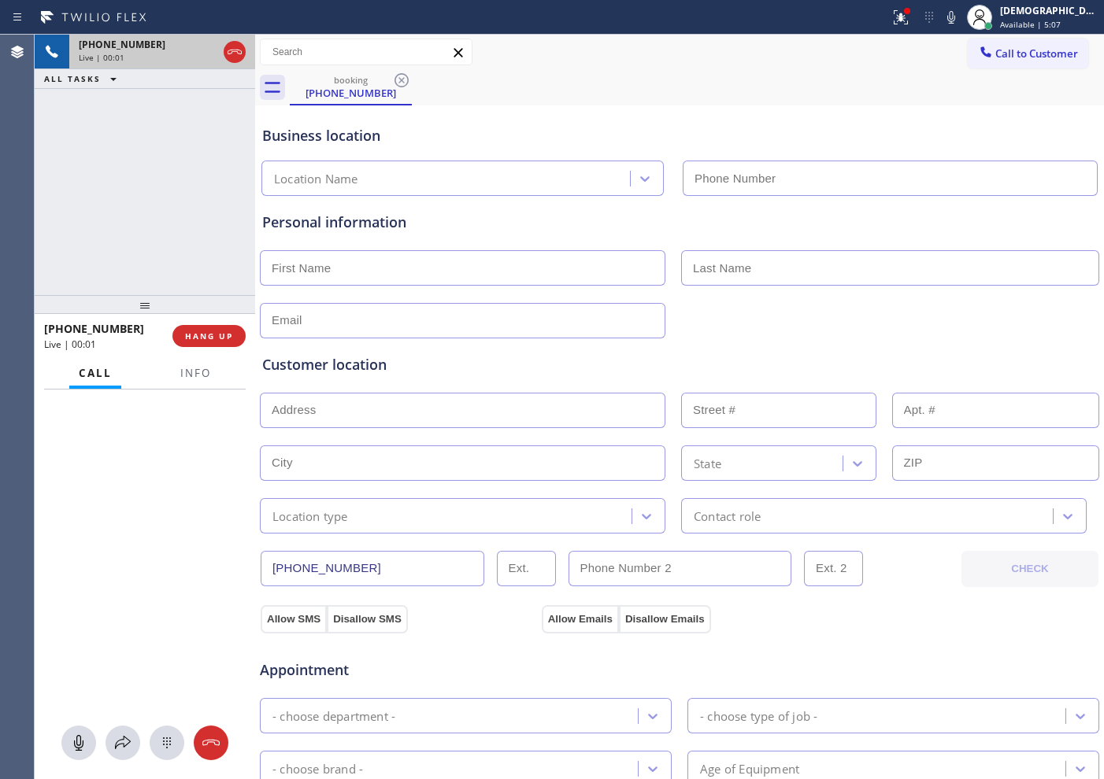
type input "[PHONE_NUMBER]"
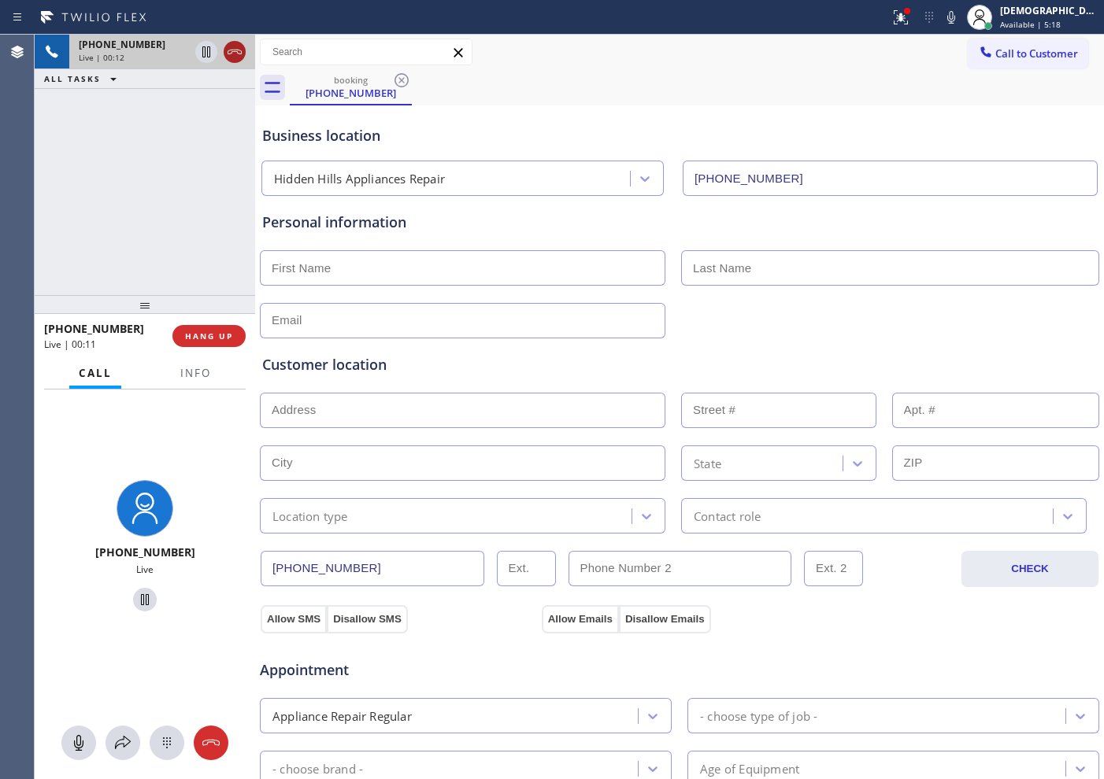
click at [236, 51] on icon at bounding box center [235, 52] width 14 height 5
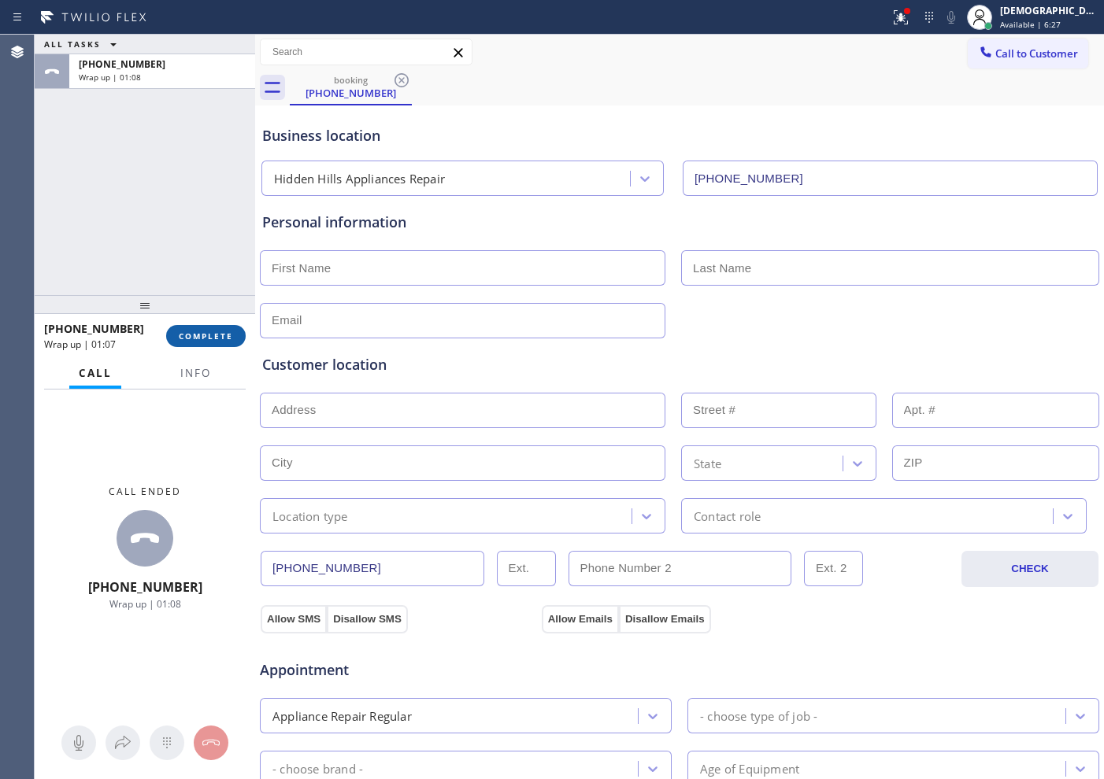
click at [201, 338] on span "COMPLETE" at bounding box center [206, 336] width 54 height 11
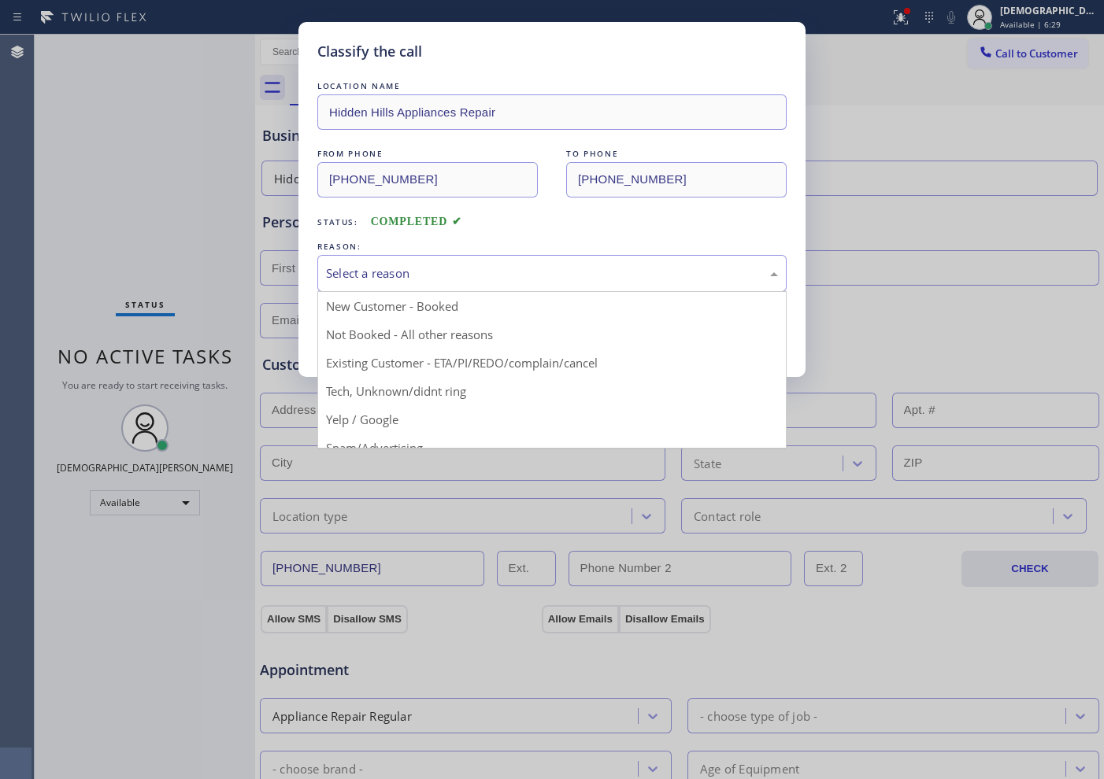
click at [449, 272] on div "Select a reason" at bounding box center [552, 274] width 452 height 18
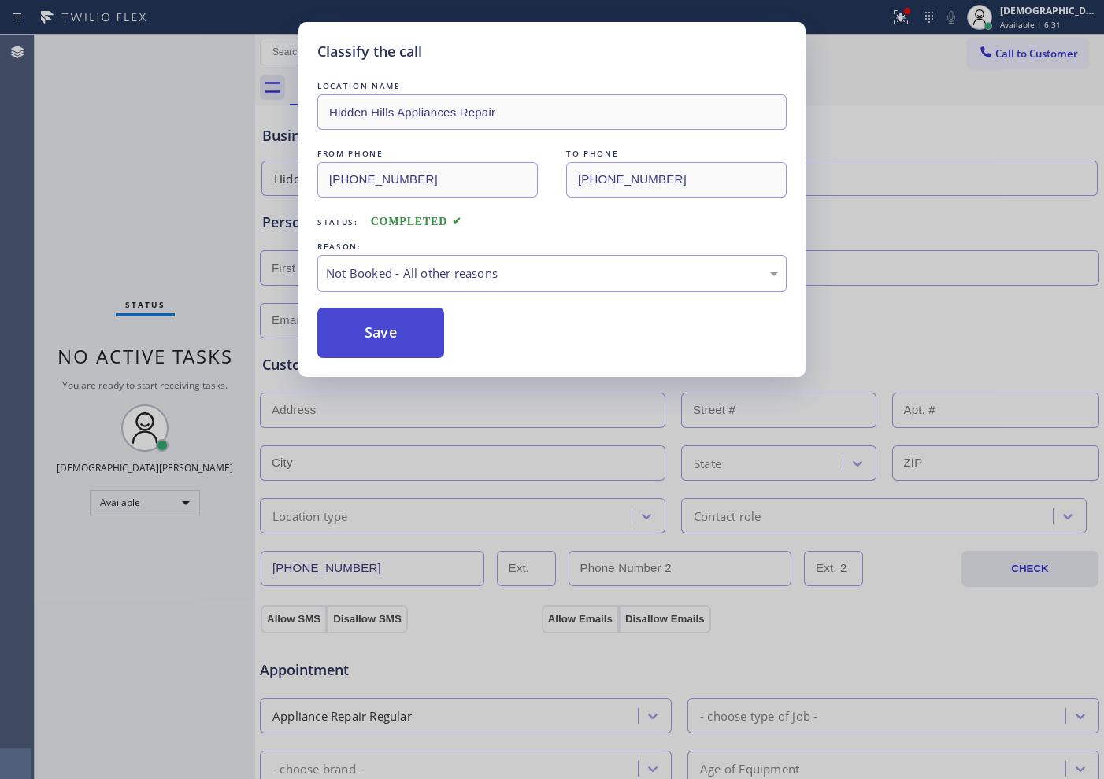
click at [404, 339] on button "Save" at bounding box center [380, 333] width 127 height 50
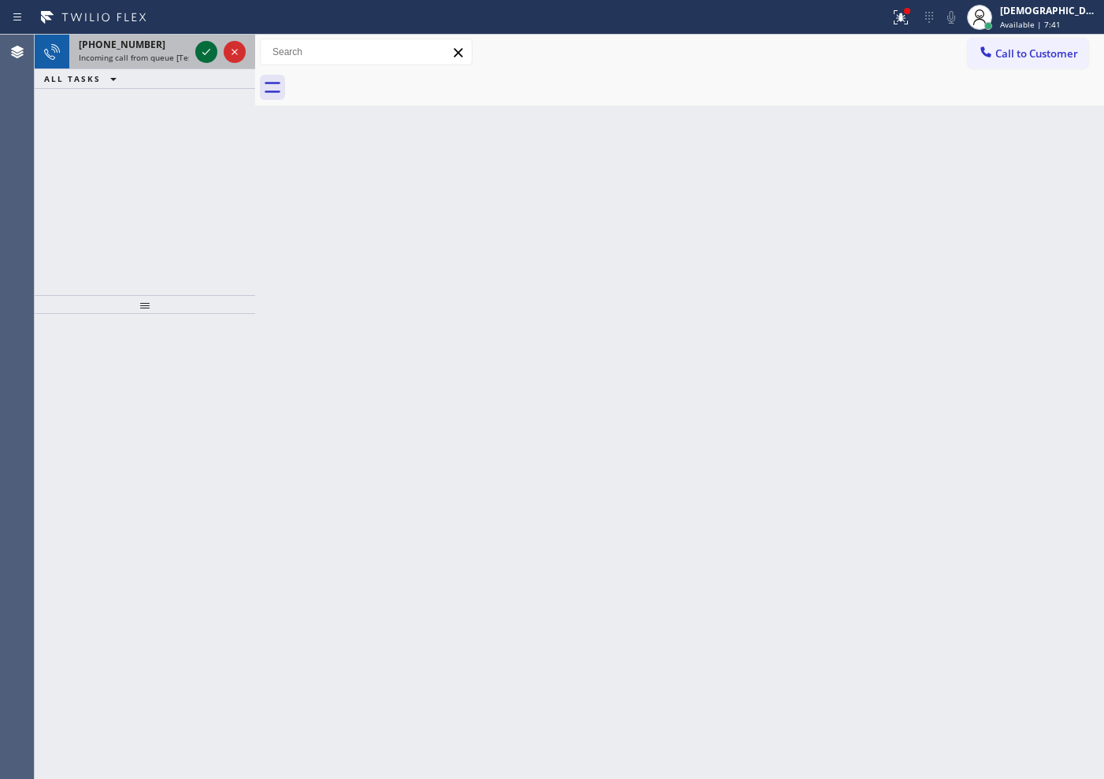
click at [207, 54] on icon at bounding box center [206, 52] width 19 height 19
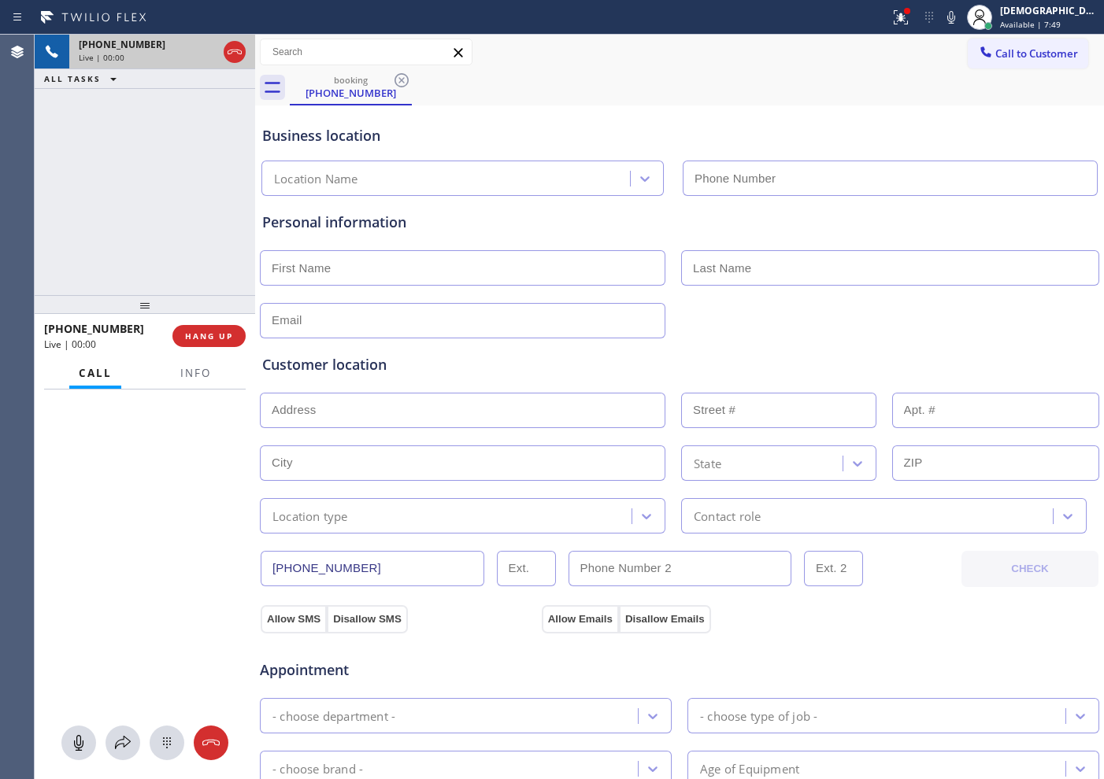
type input "[PHONE_NUMBER]"
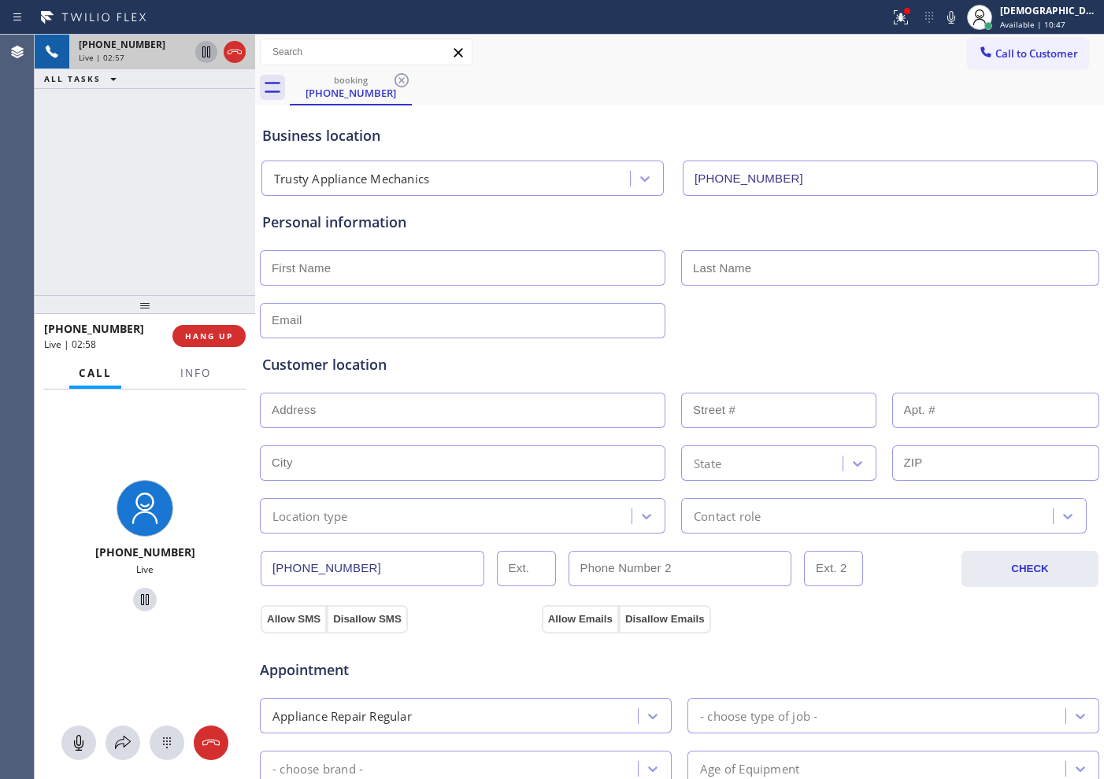
click at [202, 59] on icon at bounding box center [206, 52] width 19 height 19
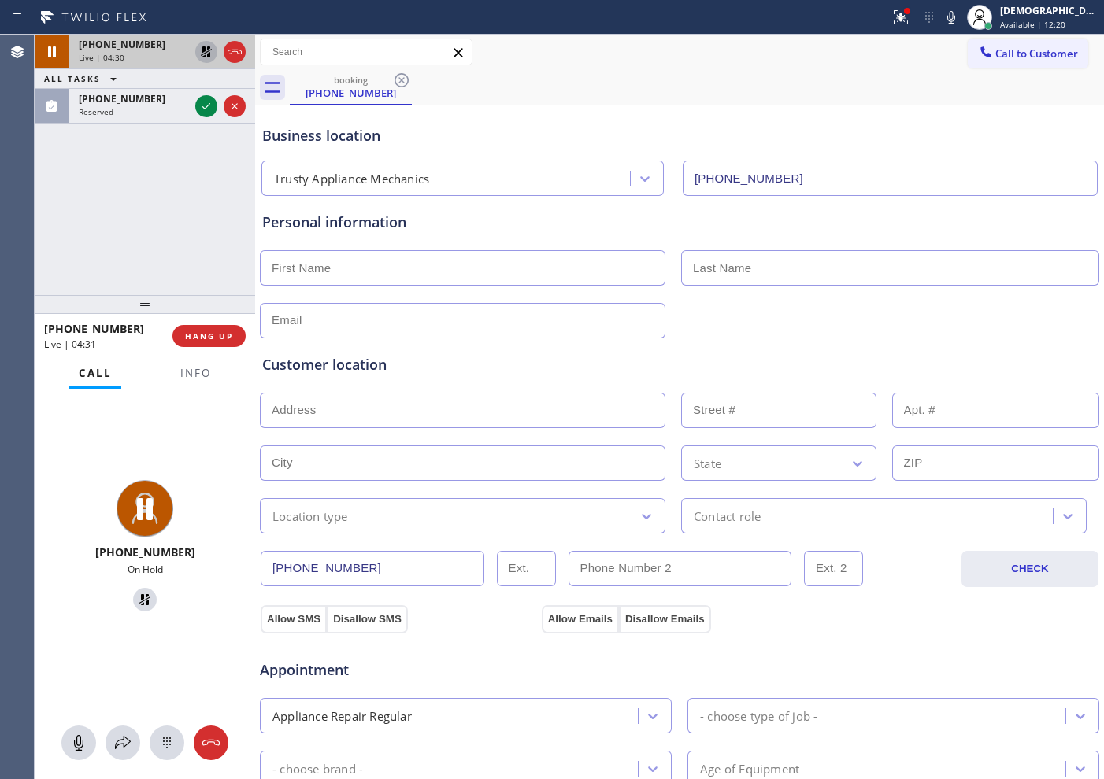
click at [102, 172] on div "[PHONE_NUMBER] Live | 04:30 ALL TASKS ALL TASKS ACTIVE TASKS TASKS IN WRAP UP […" at bounding box center [145, 165] width 220 height 261
click at [206, 54] on icon at bounding box center [206, 52] width 19 height 19
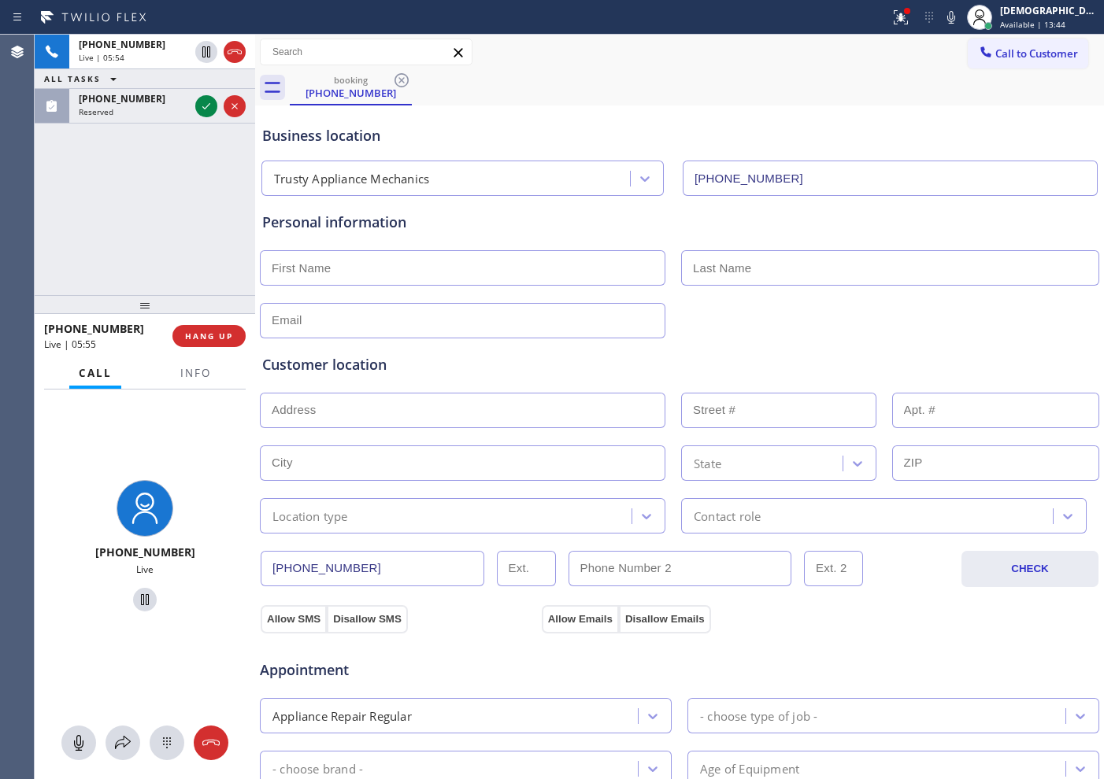
click at [116, 246] on div "+16313744077 Live | 05:54 ALL TASKS ALL TASKS ACTIVE TASKS TASKS IN WRAP UP (84…" at bounding box center [145, 165] width 220 height 261
drag, startPoint x: 371, startPoint y: 564, endPoint x: 273, endPoint y: 568, distance: 97.7
click at [272, 567] on input "[PHONE_NUMBER]" at bounding box center [373, 568] width 224 height 35
drag, startPoint x: 242, startPoint y: 54, endPoint x: 286, endPoint y: 79, distance: 50.4
click at [242, 54] on icon at bounding box center [234, 52] width 19 height 19
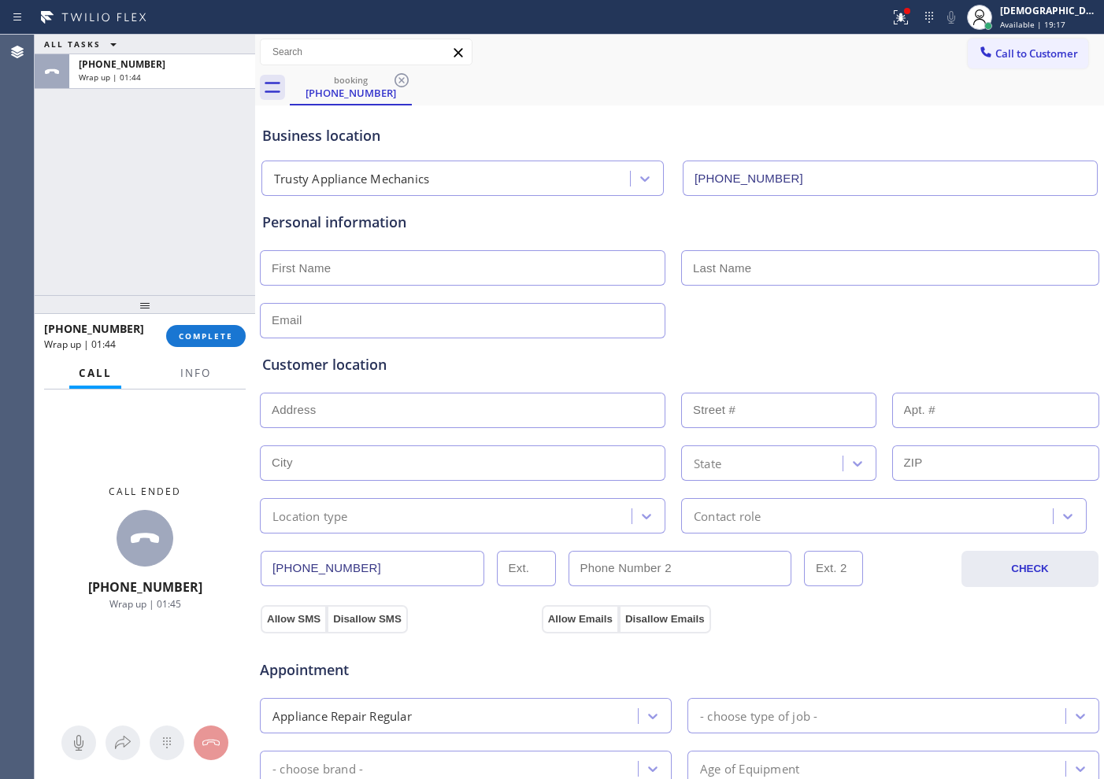
click at [421, 281] on input "text" at bounding box center [462, 267] width 405 height 35
paste input "Charles"
type input "Charles"
click at [790, 262] on input "text" at bounding box center [890, 267] width 418 height 35
paste input "Restivo"
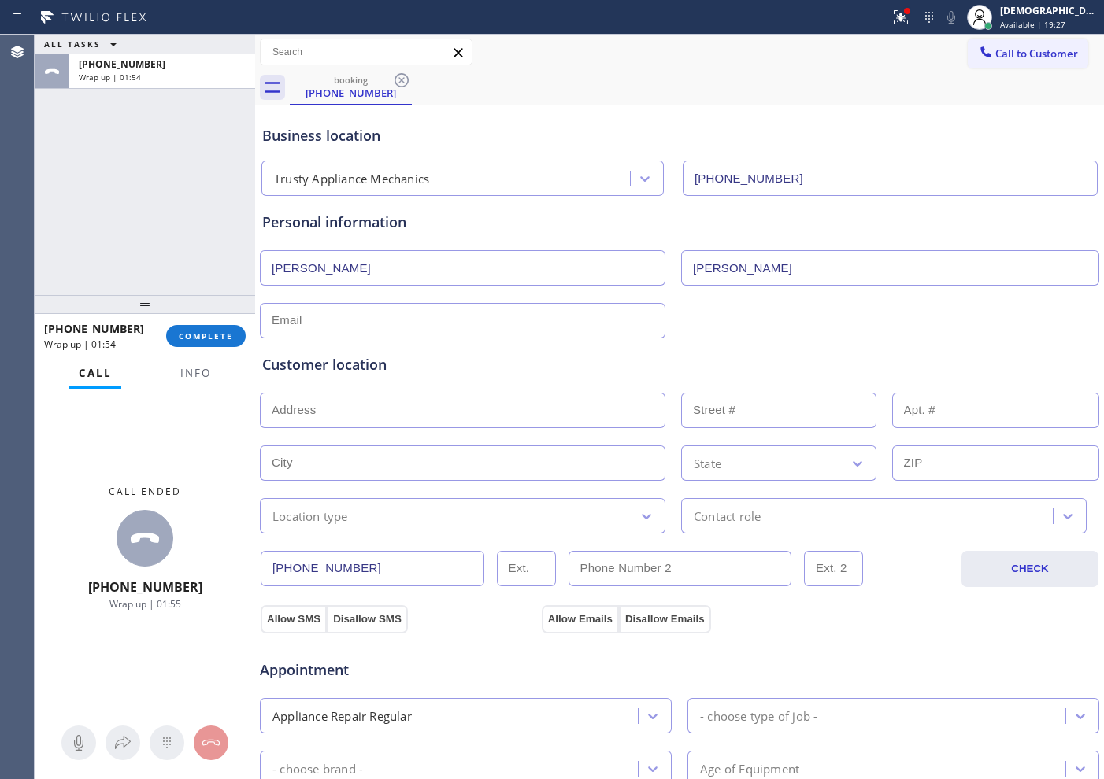
type input "Restivo"
click at [377, 321] on input "text" at bounding box center [462, 320] width 405 height 35
paste input "crestivo@optumonline.net"
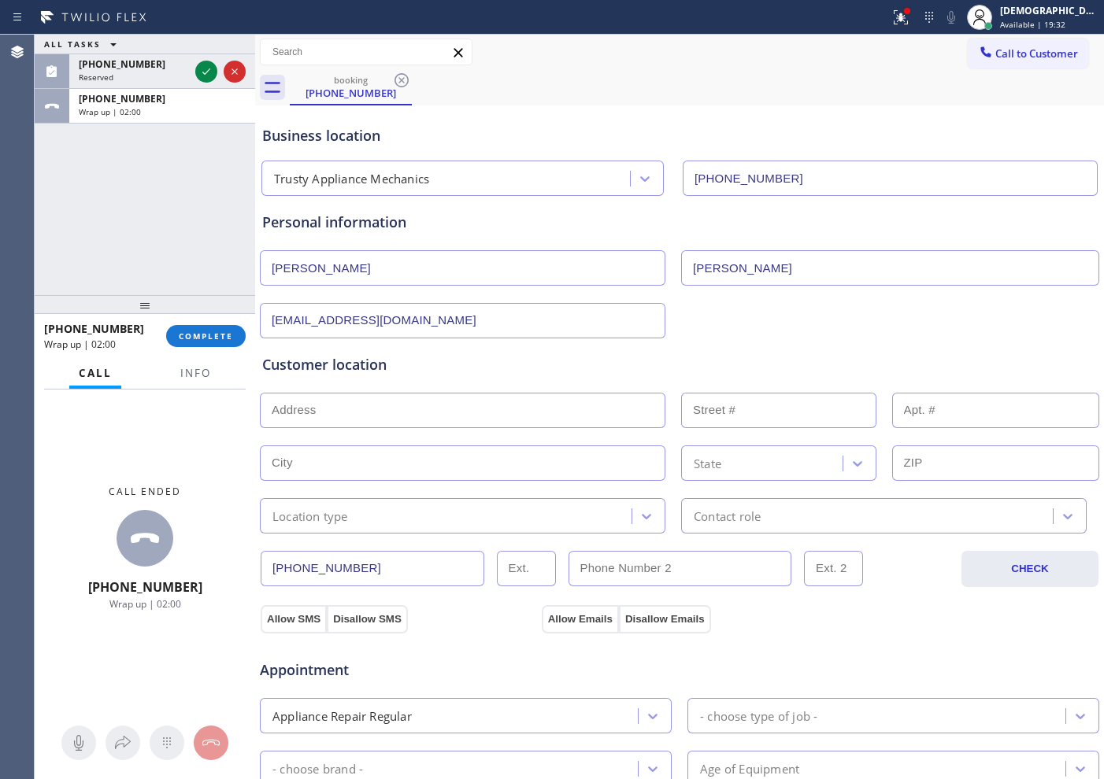
type input "crestivo@optumonline.net"
click at [505, 413] on input "text" at bounding box center [462, 410] width 405 height 35
paste input "19A Overhill RdMelville, NY 11747"
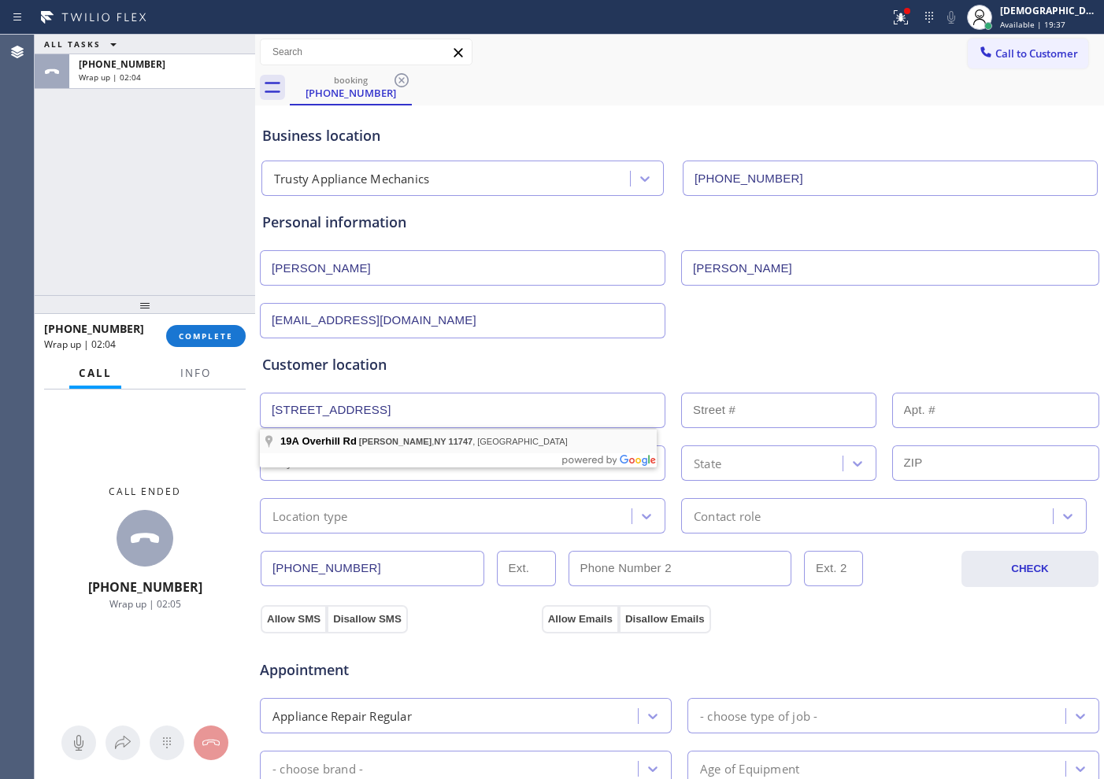
type input "19A Overhill Rd"
type input "19A"
type input "Melville"
type input "11747"
click at [433, 515] on div "Location type" at bounding box center [448, 516] width 367 height 28
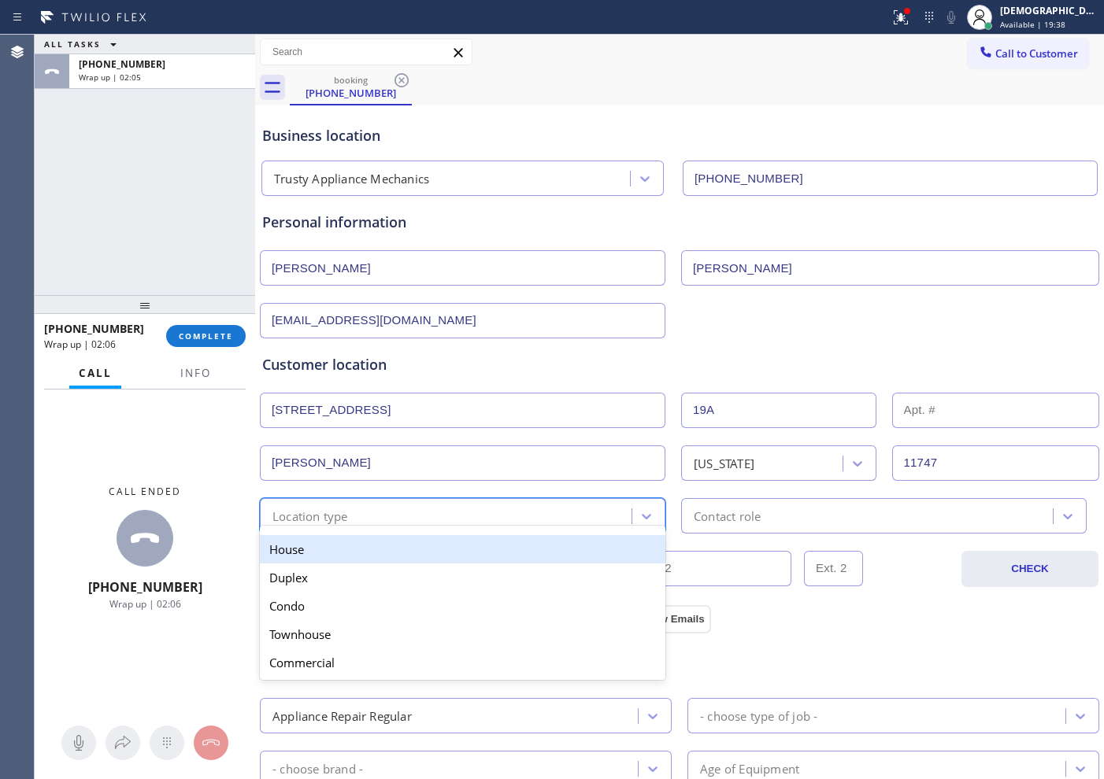
drag, startPoint x: 424, startPoint y: 546, endPoint x: 697, endPoint y: 542, distance: 273.2
click at [426, 546] on div "House" at bounding box center [462, 549] width 405 height 28
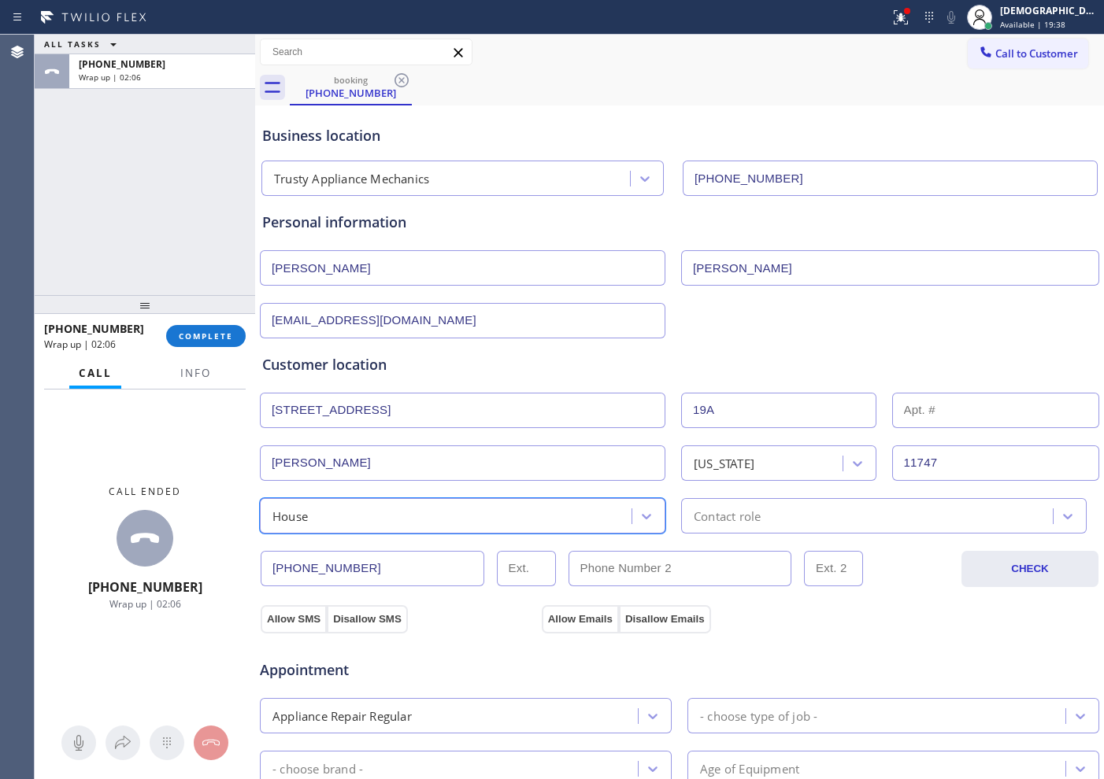
click at [740, 512] on div "Contact role" at bounding box center [727, 516] width 67 height 18
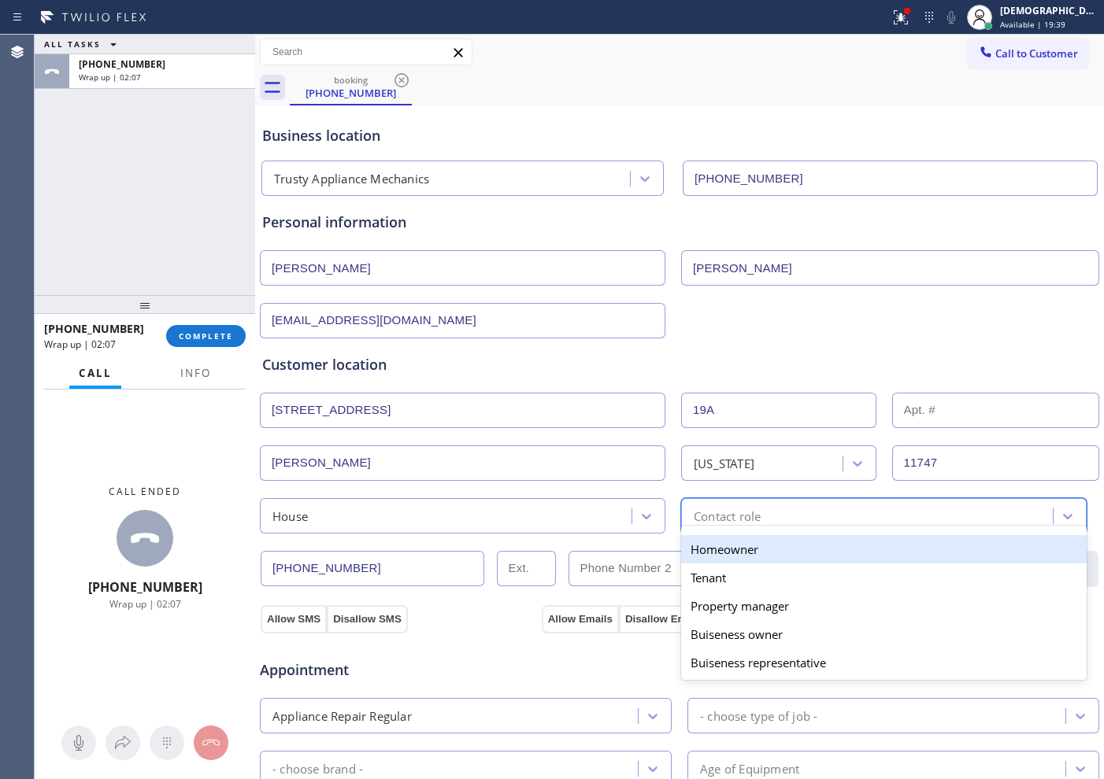
click at [726, 547] on div "Homeowner" at bounding box center [883, 549] width 405 height 28
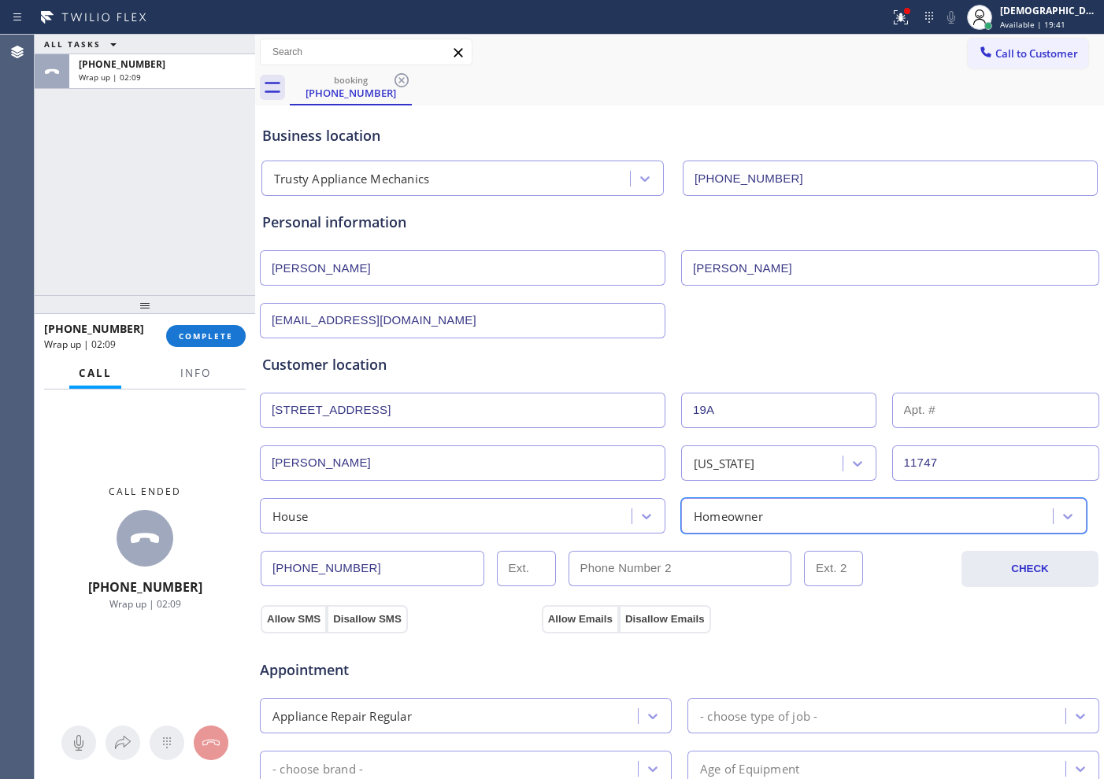
scroll to position [197, 0]
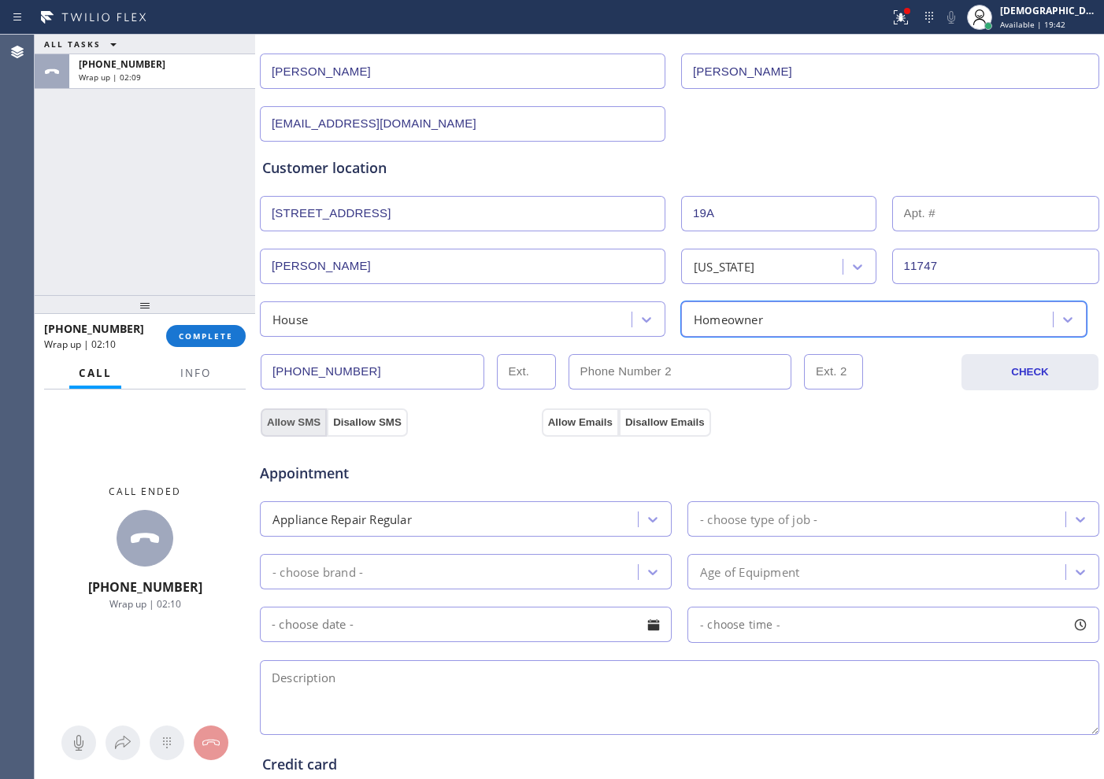
click at [283, 416] on button "Allow SMS" at bounding box center [294, 423] width 66 height 28
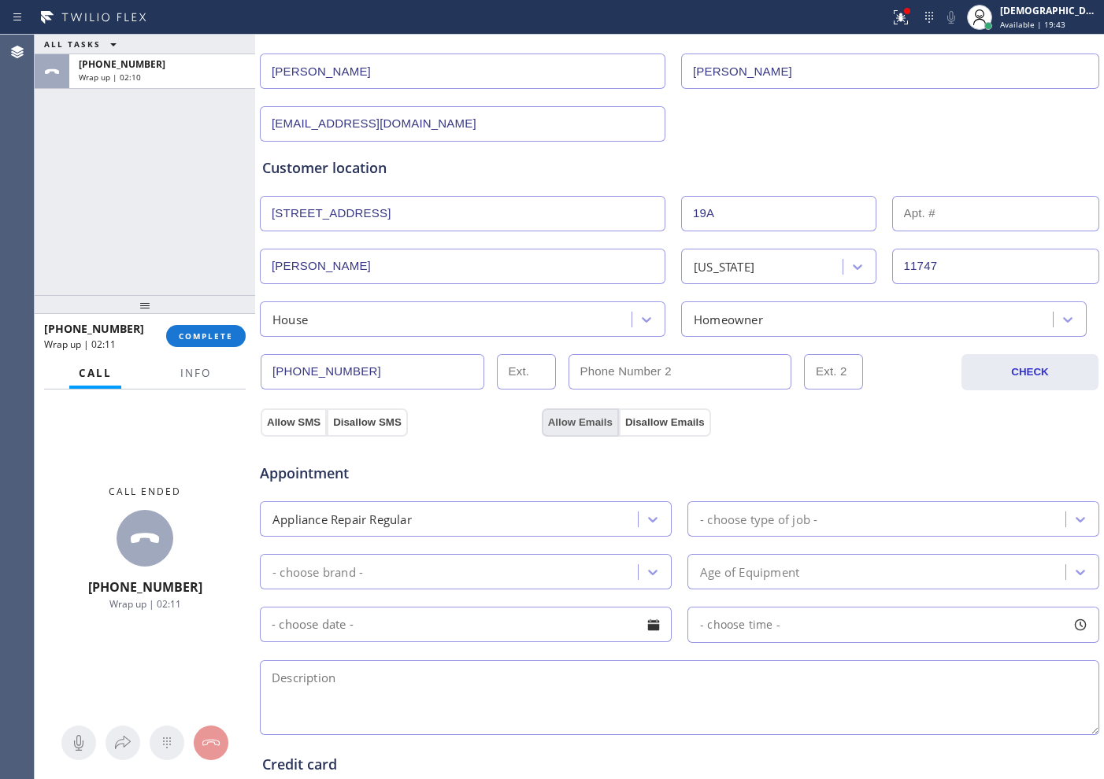
click at [558, 425] on button "Allow Emails" at bounding box center [580, 423] width 77 height 28
click at [739, 503] on div "- choose type of job -" at bounding box center [893, 519] width 412 height 35
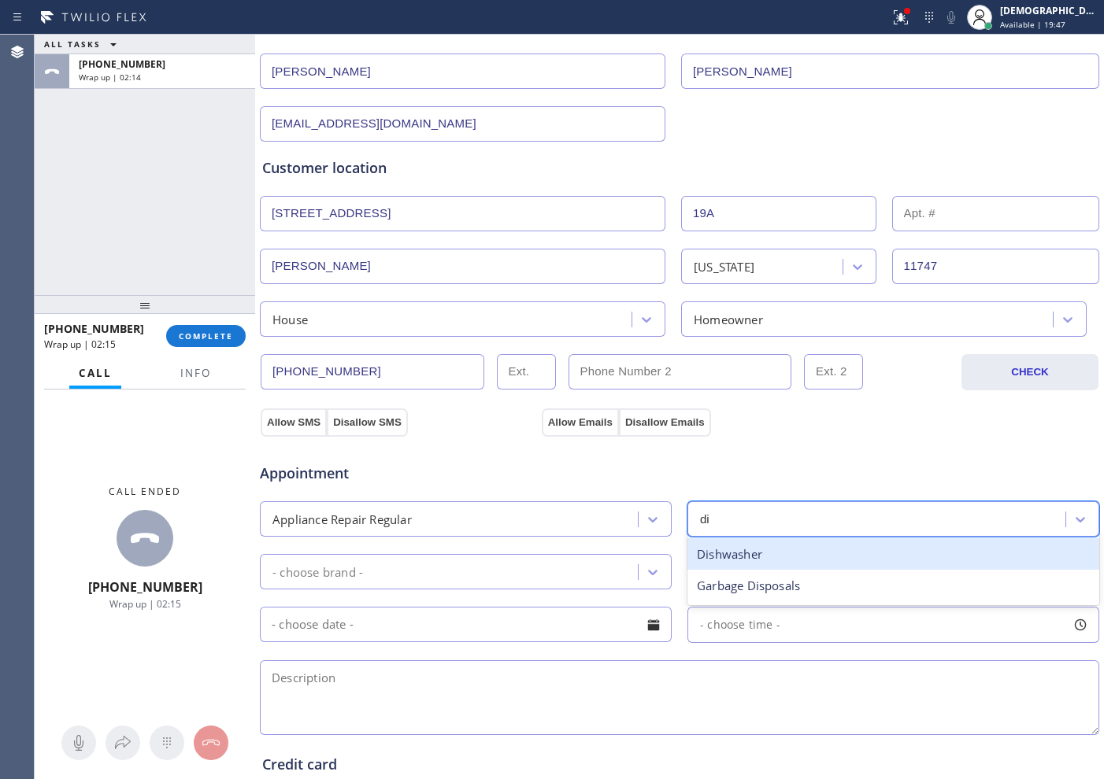
type input "dis"
click at [738, 556] on div "Dishwasher" at bounding box center [893, 555] width 412 height 32
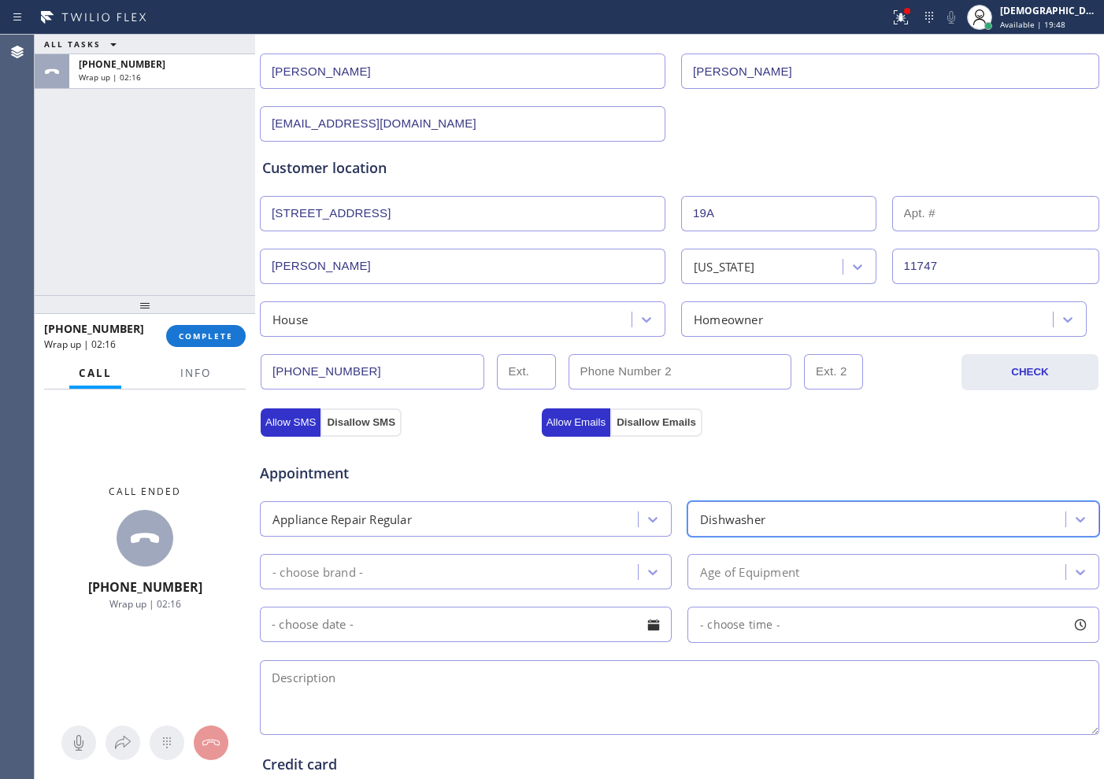
click at [597, 568] on div "- choose brand -" at bounding box center [451, 572] width 373 height 28
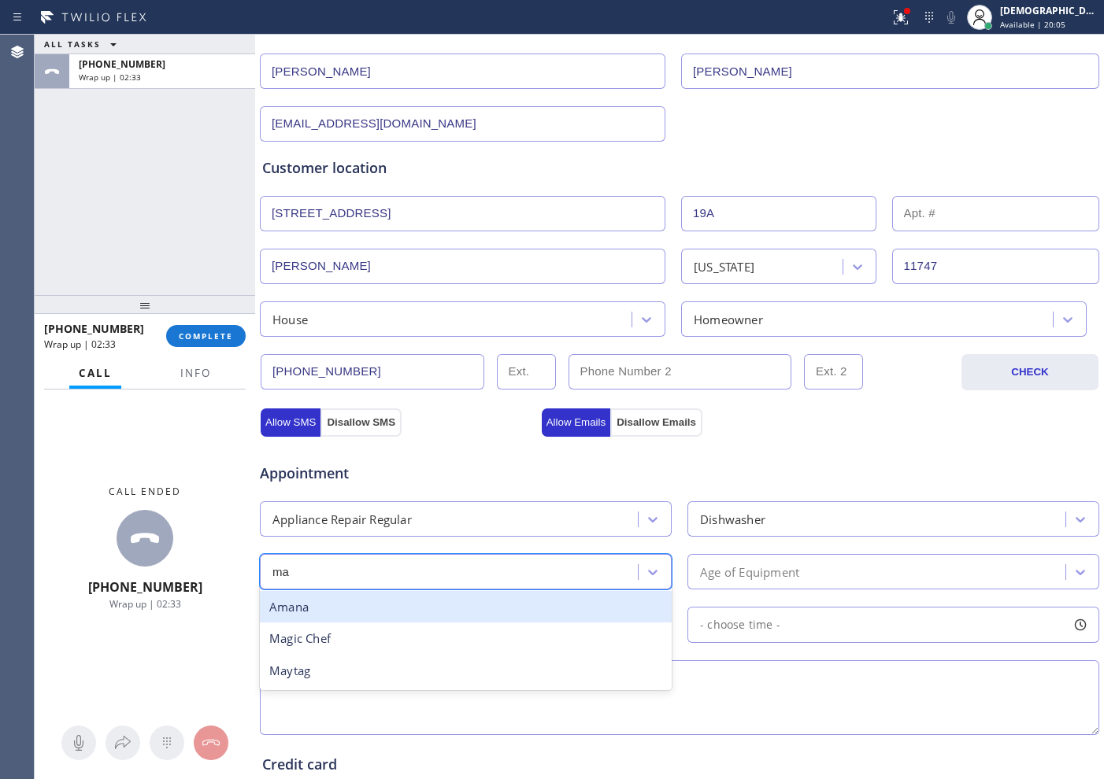
type input "may"
click at [556, 620] on div "Maytag" at bounding box center [466, 607] width 412 height 32
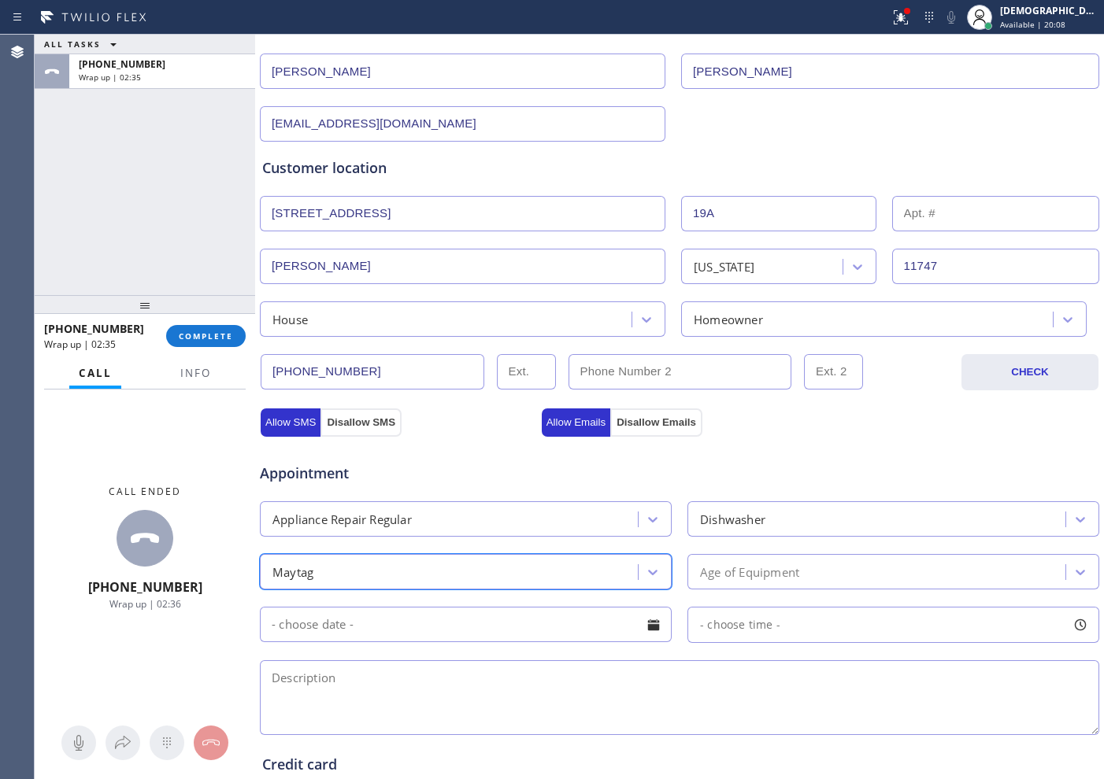
click at [780, 566] on div "Age of Equipment" at bounding box center [749, 572] width 99 height 18
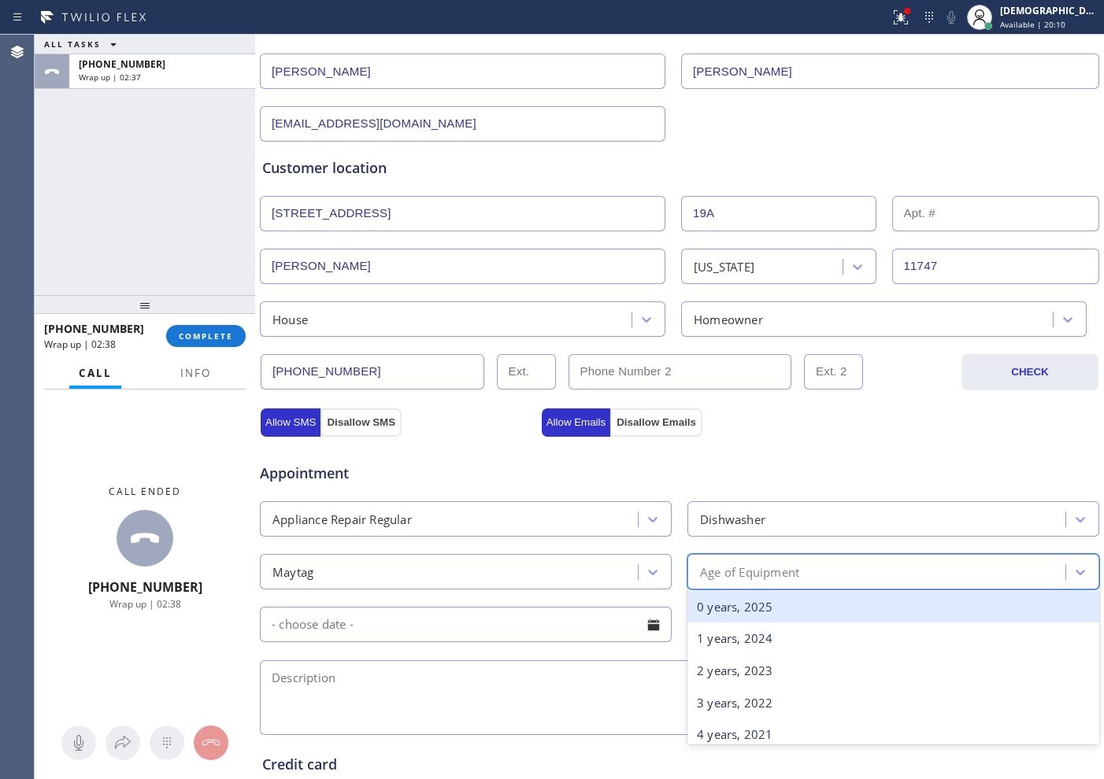
type input "5"
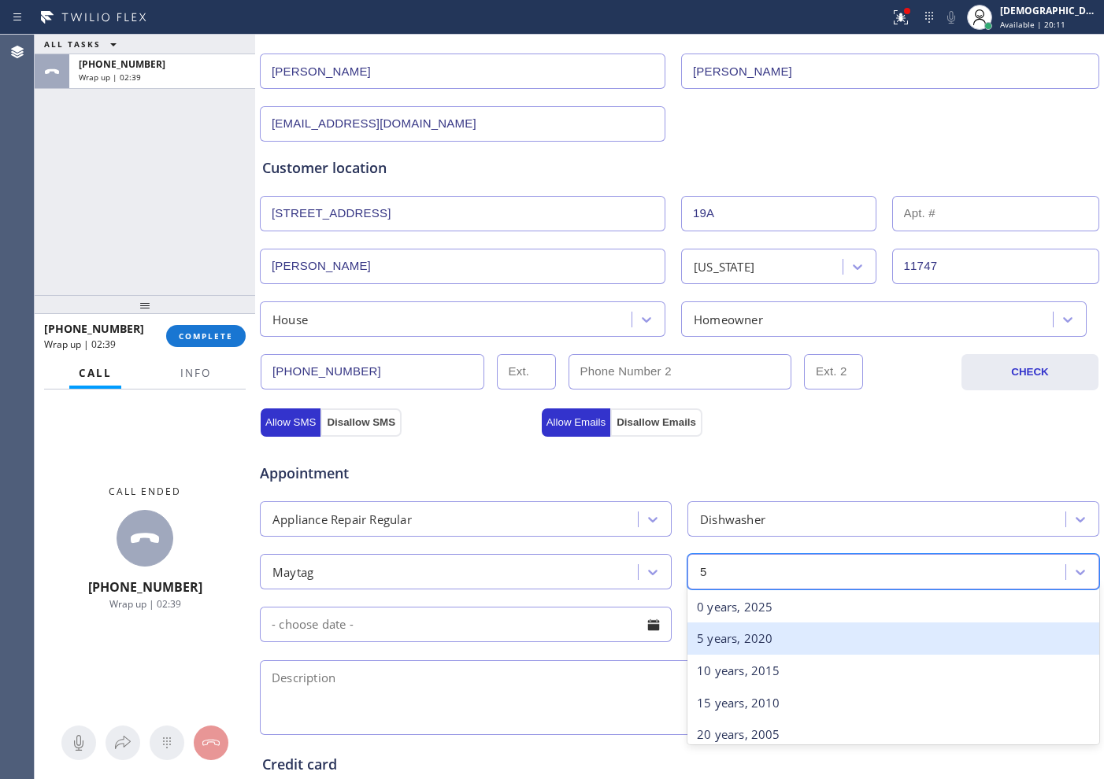
click at [762, 639] on div "5 years, 2020" at bounding box center [893, 639] width 412 height 32
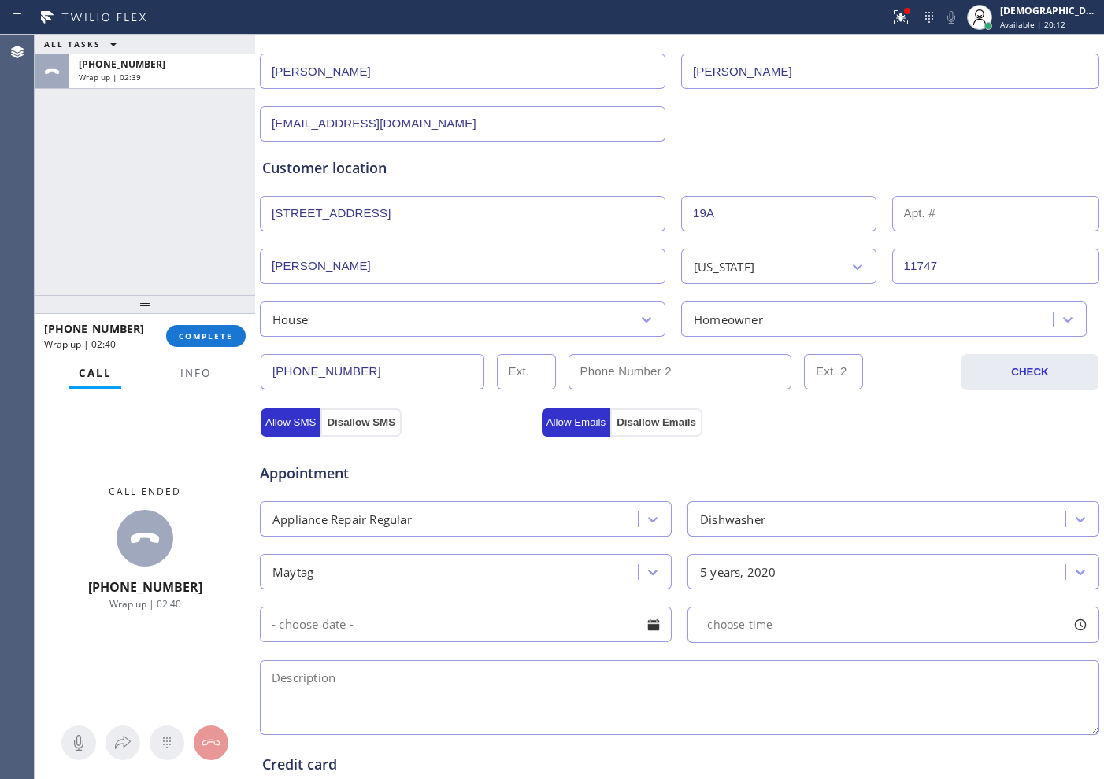
click at [465, 630] on input "text" at bounding box center [466, 624] width 412 height 35
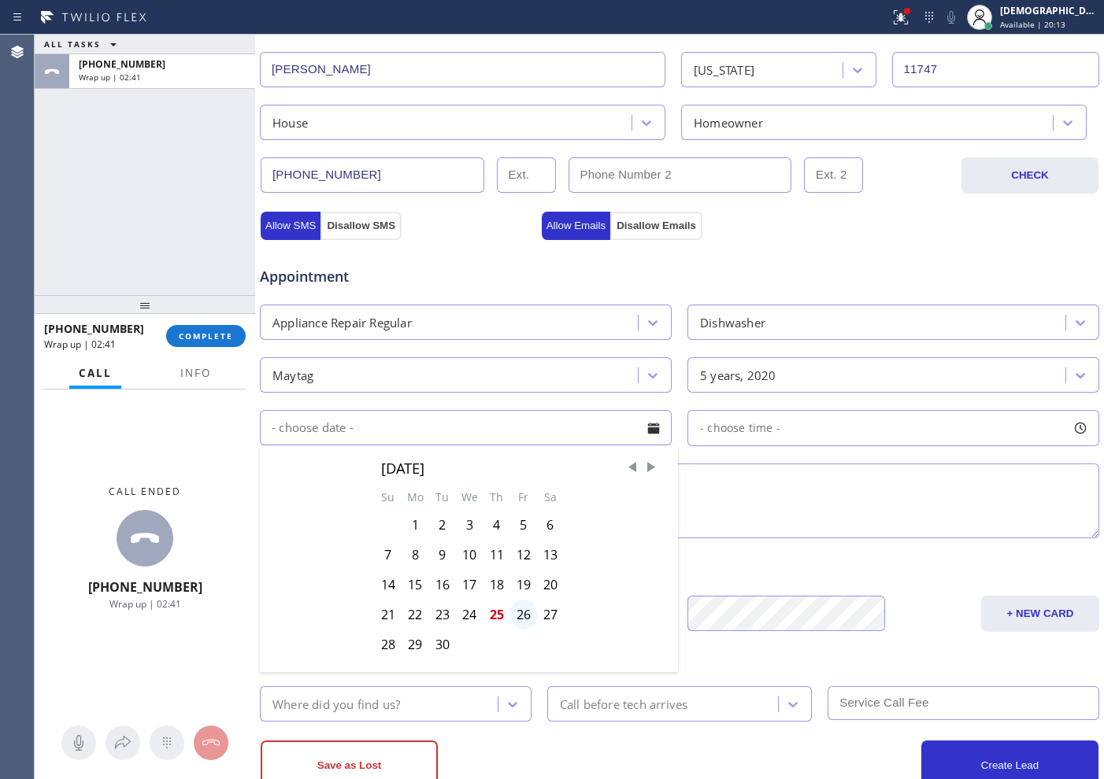
click at [516, 619] on div "26" at bounding box center [523, 615] width 27 height 30
type input "[DATE]"
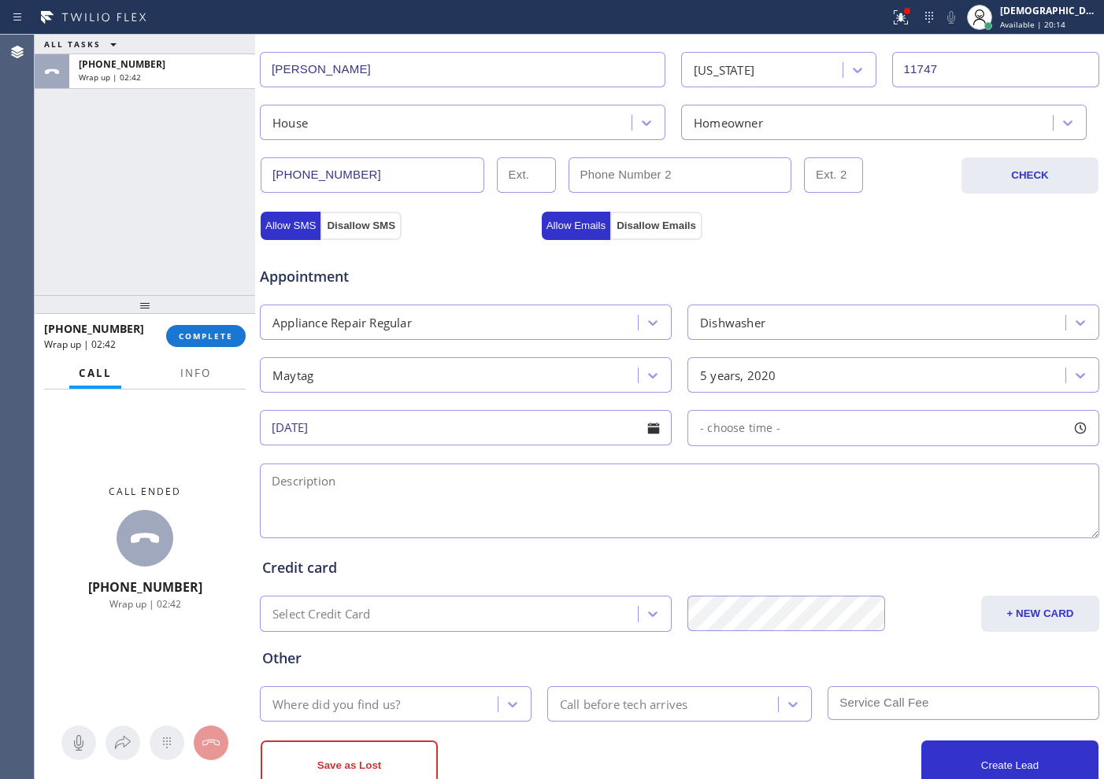
click at [753, 436] on div "- choose time -" at bounding box center [734, 429] width 92 height 18
drag, startPoint x: 702, startPoint y: 526, endPoint x: 871, endPoint y: 539, distance: 169.7
click at [871, 539] on div at bounding box center [879, 524] width 19 height 33
drag, startPoint x: 698, startPoint y: 526, endPoint x: 758, endPoint y: 531, distance: 60.1
click at [758, 531] on div at bounding box center [762, 524] width 19 height 33
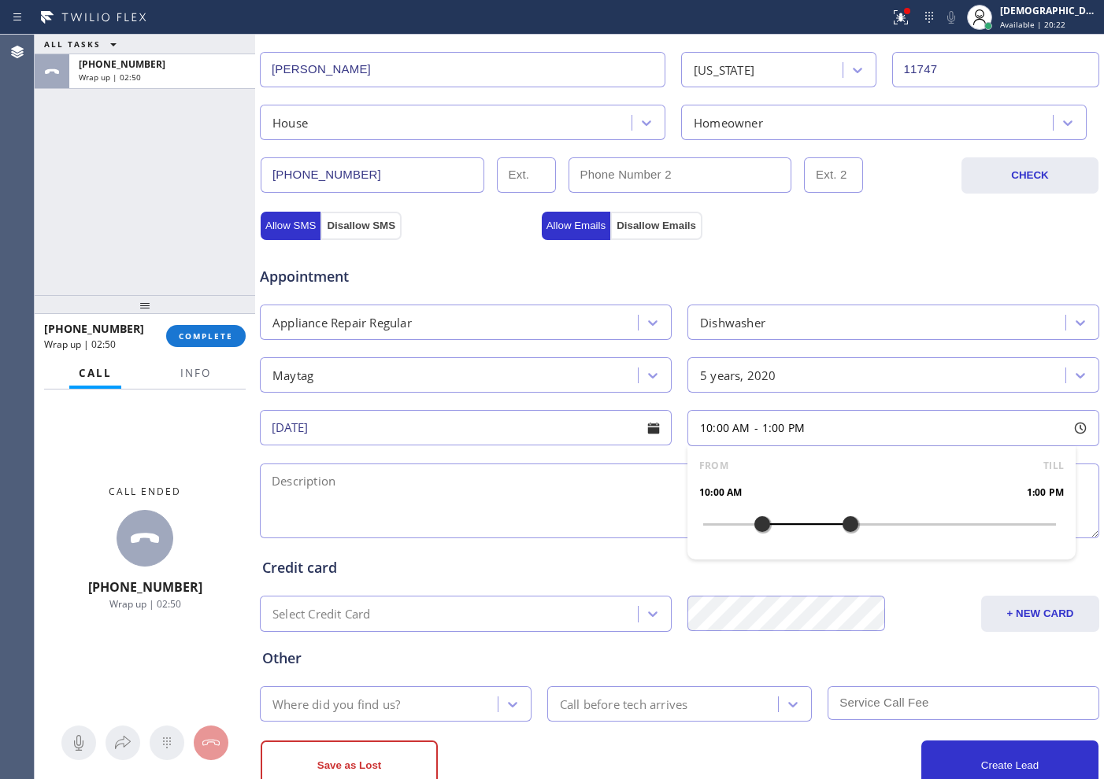
drag, startPoint x: 863, startPoint y: 520, endPoint x: 846, endPoint y: 527, distance: 18.4
click at [846, 527] on div at bounding box center [850, 524] width 19 height 33
click at [442, 500] on textarea at bounding box center [679, 501] width 839 height 75
click at [410, 505] on textarea "10-1 / $99 /" at bounding box center [679, 501] width 839 height 75
paste textarea "Maytag / Dishwasher / it wont finish the cycle / 5 years"
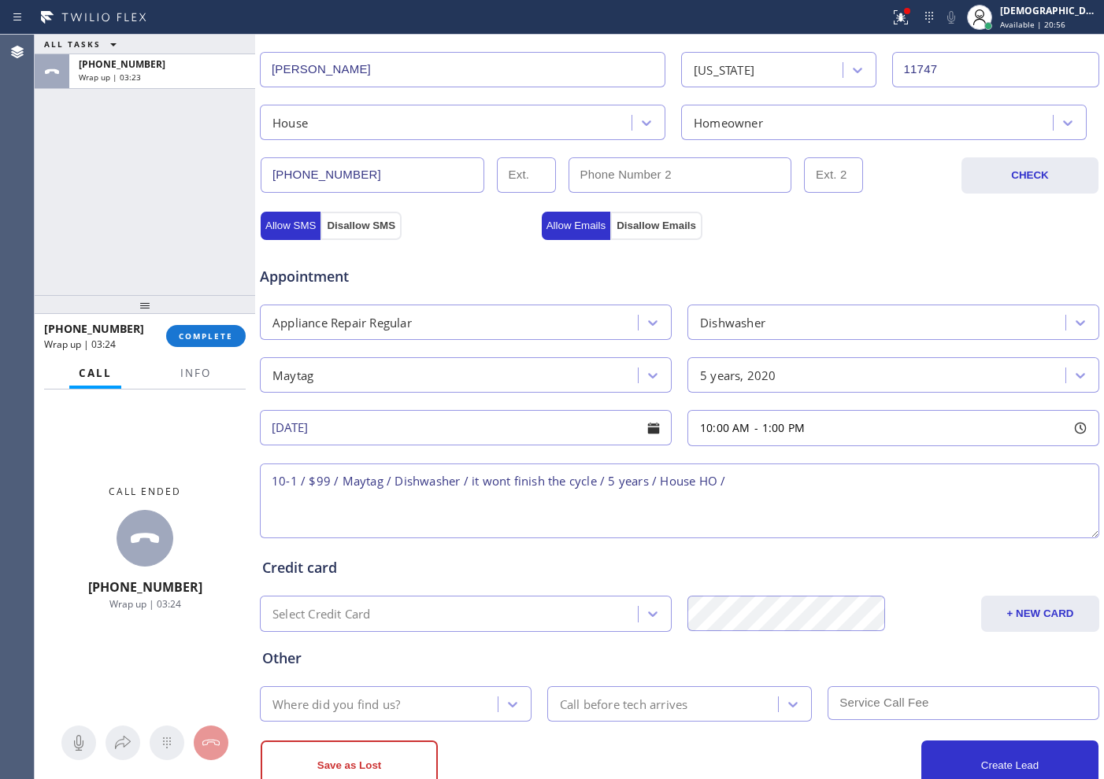
click at [762, 490] on textarea "10-1 / $99 / Maytag / Dishwasher / it wont finish the cycle / 5 years / House H…" at bounding box center [679, 501] width 839 height 75
paste textarea "19A Overhill RdMelville, NY 11747"
click at [197, 374] on span "Info" at bounding box center [195, 373] width 31 height 14
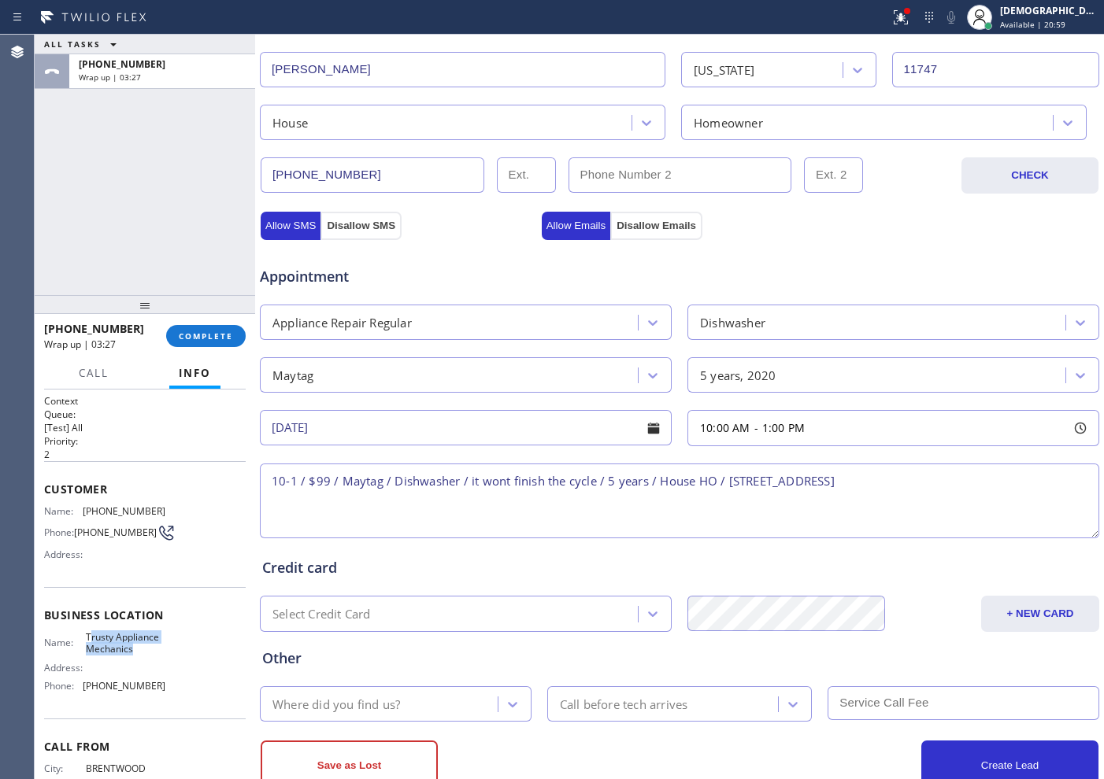
drag, startPoint x: 136, startPoint y: 656, endPoint x: 87, endPoint y: 646, distance: 49.7
click at [87, 646] on span "Trusty Appliance Mechanics" at bounding box center [125, 643] width 79 height 24
click at [135, 656] on span "Trusty Appliance Mechanics" at bounding box center [125, 643] width 79 height 24
drag, startPoint x: 136, startPoint y: 657, endPoint x: 87, endPoint y: 647, distance: 50.6
click at [87, 647] on span "Trusty Appliance Mechanics" at bounding box center [125, 643] width 79 height 24
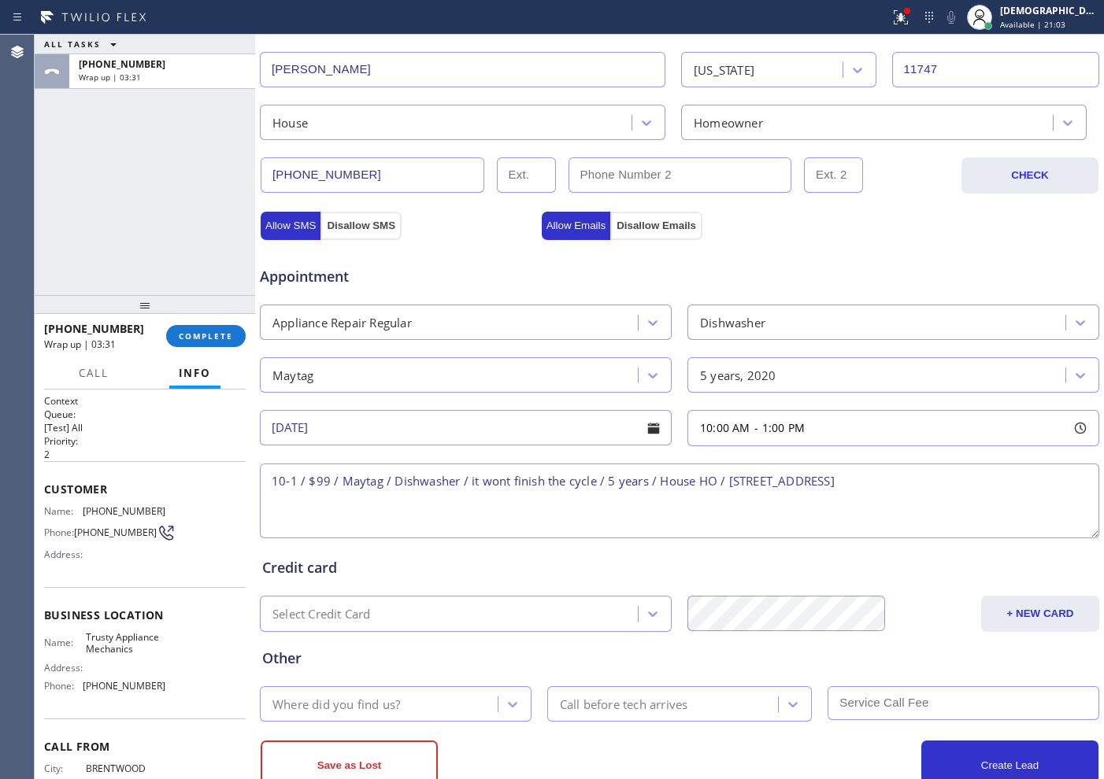
click at [954, 479] on textarea "10-1 / $99 / Maytag / Dishwasher / it wont finish the cycle / 5 years / House H…" at bounding box center [679, 501] width 839 height 75
paste textarea "Trusty Appliance Mechanics"
click at [457, 498] on textarea "10-1 / $99 / Maytag / Dishwasher / it wont finish the cycle / 5 years / House H…" at bounding box center [679, 501] width 839 height 75
click at [361, 499] on textarea "10-1 / $99 / Maytag / Dishwasher / it wont finish the cycle / 5 years / House H…" at bounding box center [679, 501] width 839 height 75
paste textarea "Please call customer 30 minutes prior to arrival"
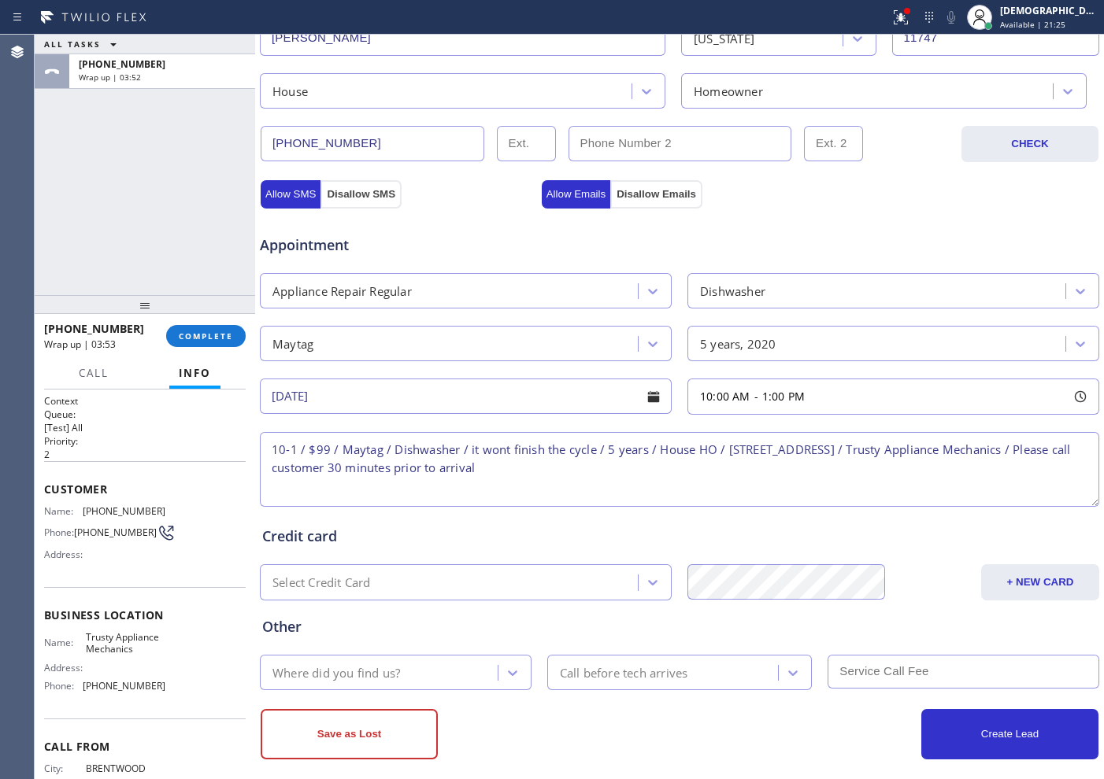
scroll to position [441, 0]
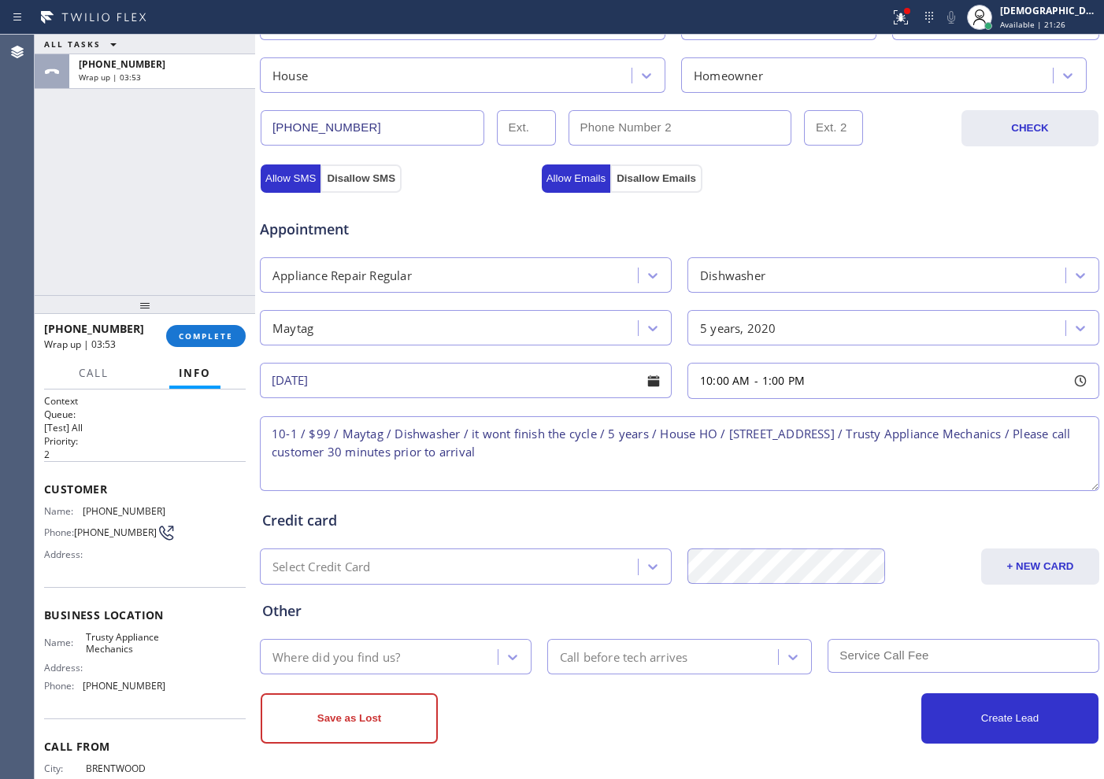
type textarea "10-1 / $99 / Maytag / Dishwasher / it wont finish the cycle / 5 years / House H…"
click at [456, 651] on div "Where did you find us?" at bounding box center [381, 657] width 233 height 28
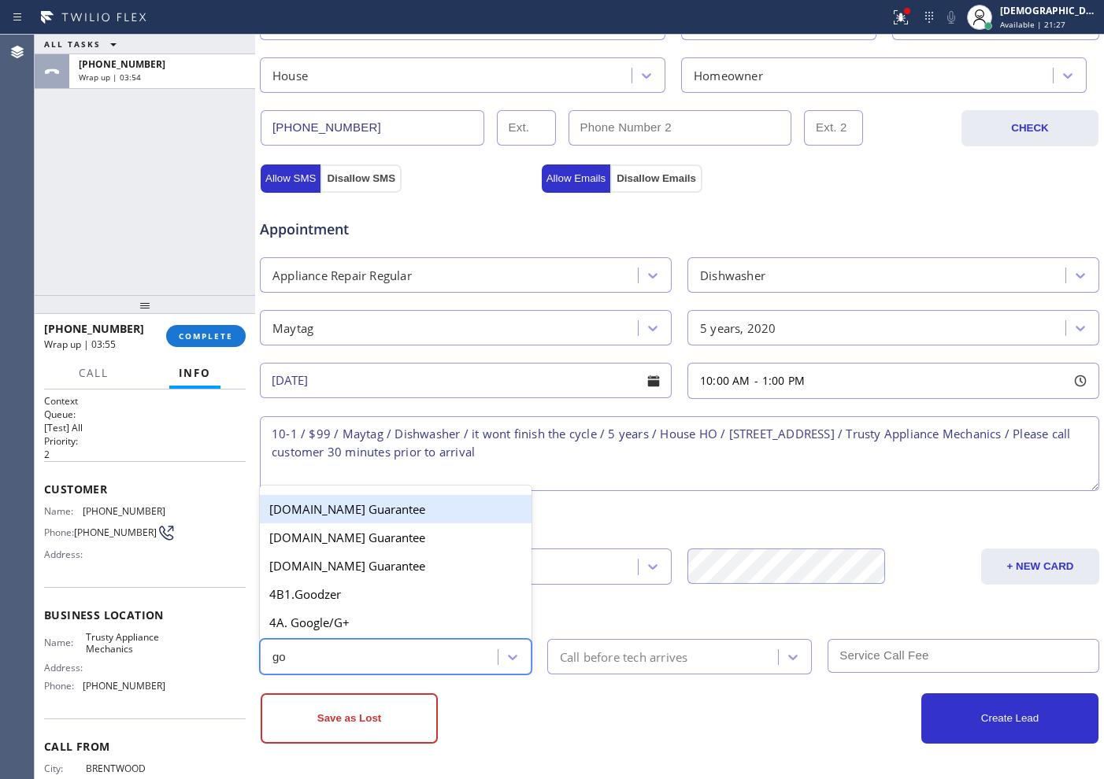
type input "goo"
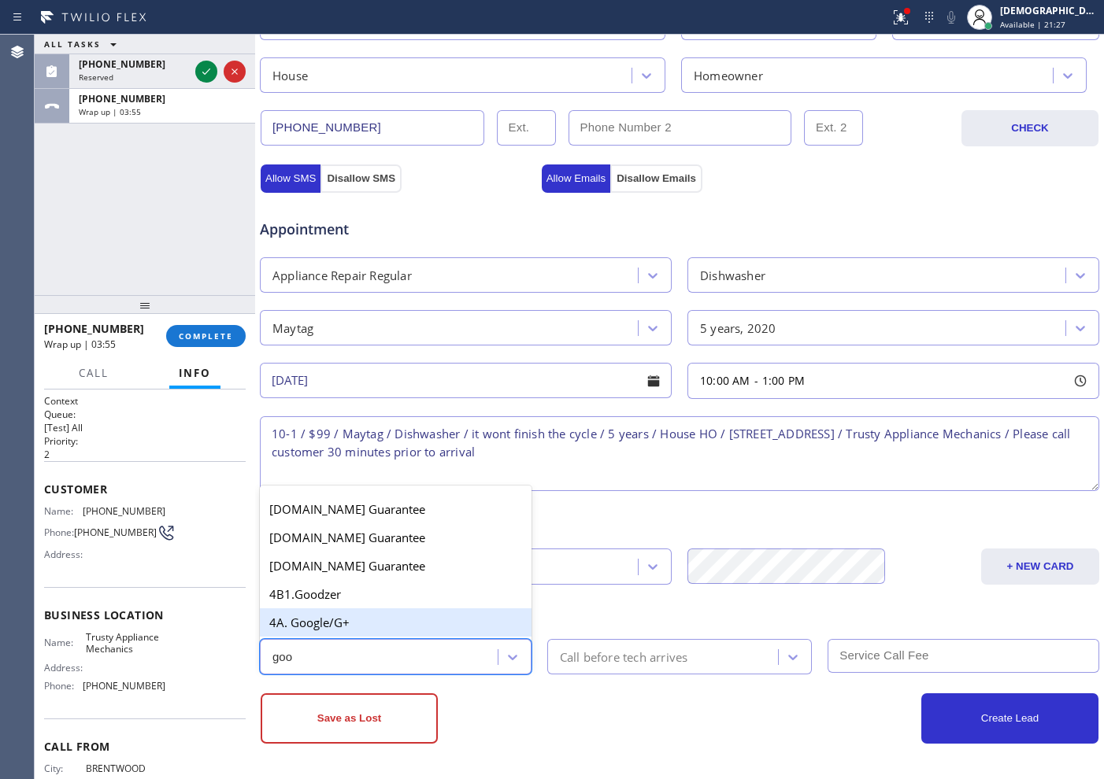
click at [395, 620] on div "4A. Google/G+" at bounding box center [396, 623] width 272 height 28
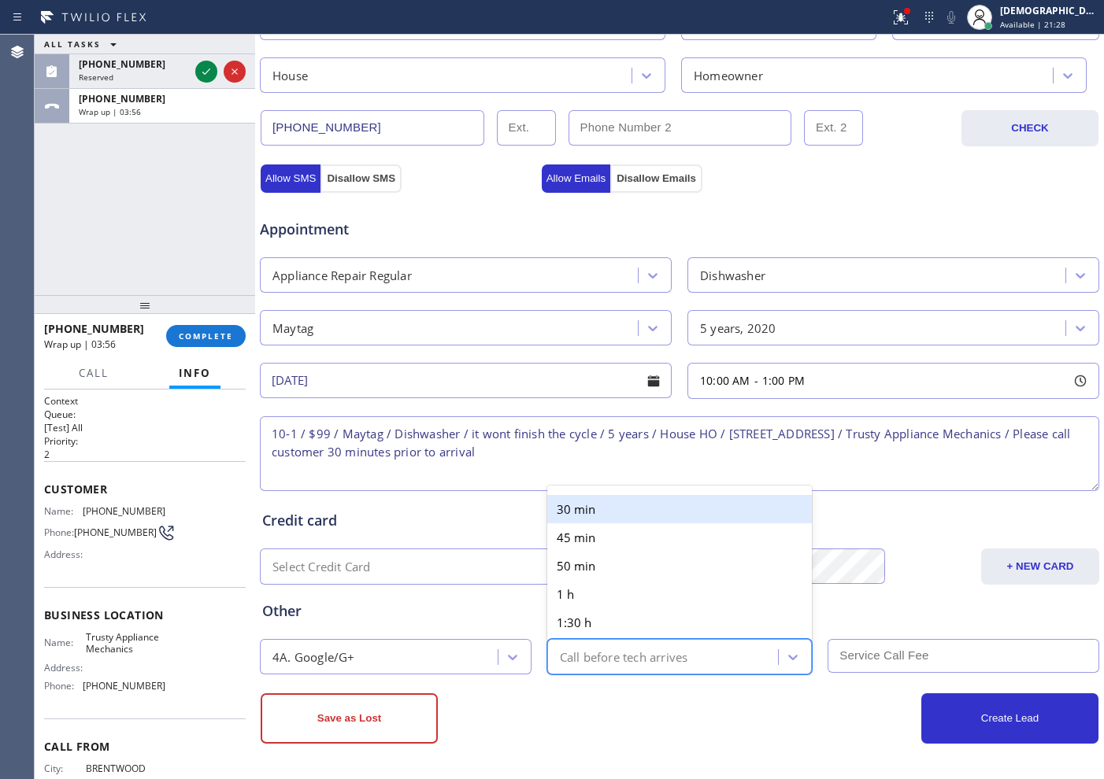
click at [573, 656] on div "Call before tech arrives" at bounding box center [624, 657] width 128 height 18
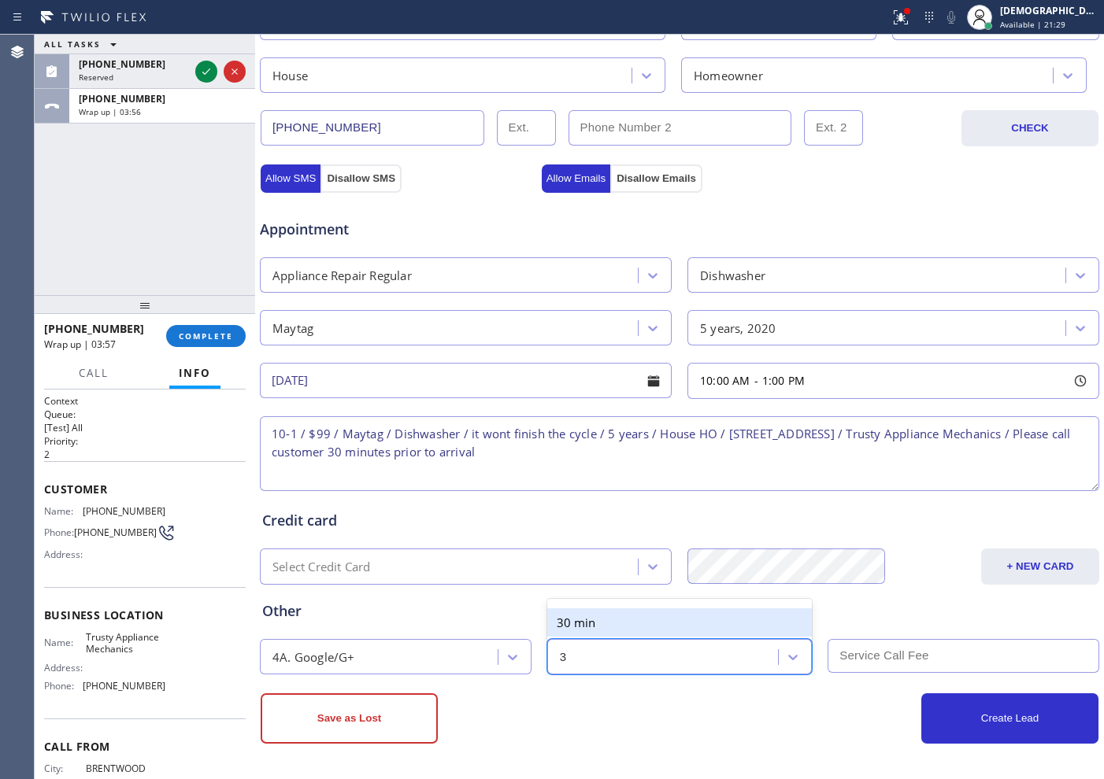
type input "30"
click at [587, 629] on div "30 min" at bounding box center [679, 623] width 265 height 28
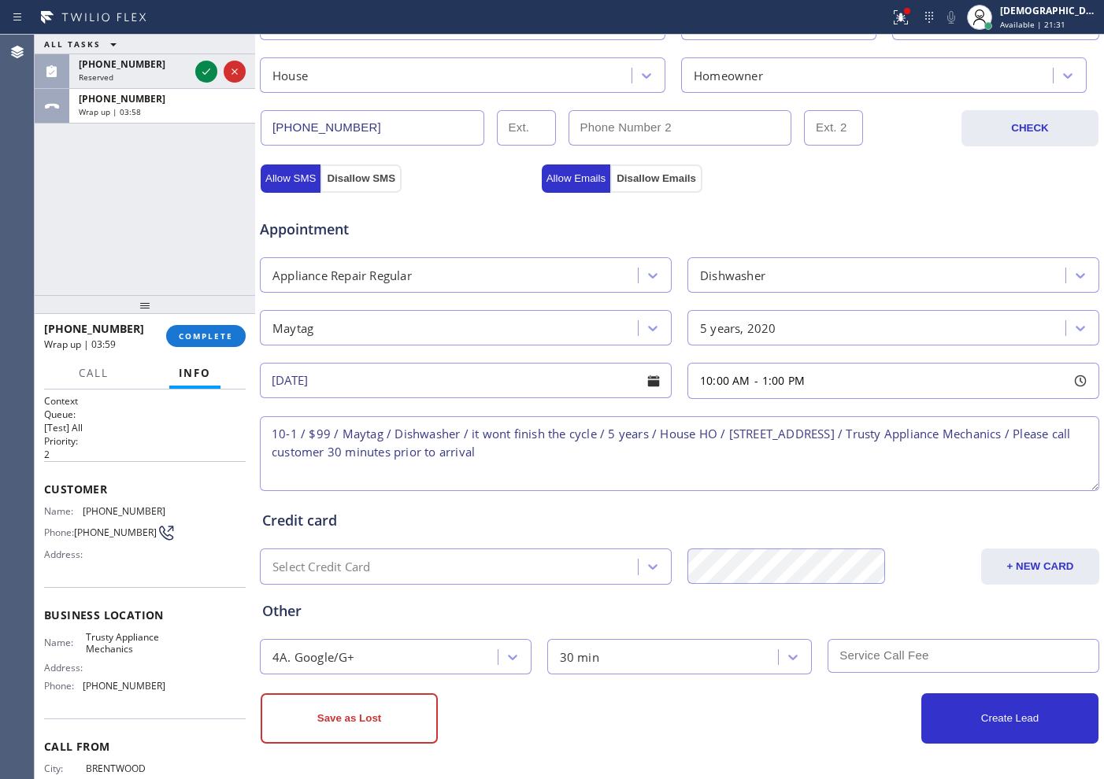
click at [944, 657] on input "text" at bounding box center [963, 656] width 272 height 34
type input "99"
click at [954, 721] on button "Create Lead" at bounding box center [1009, 719] width 177 height 50
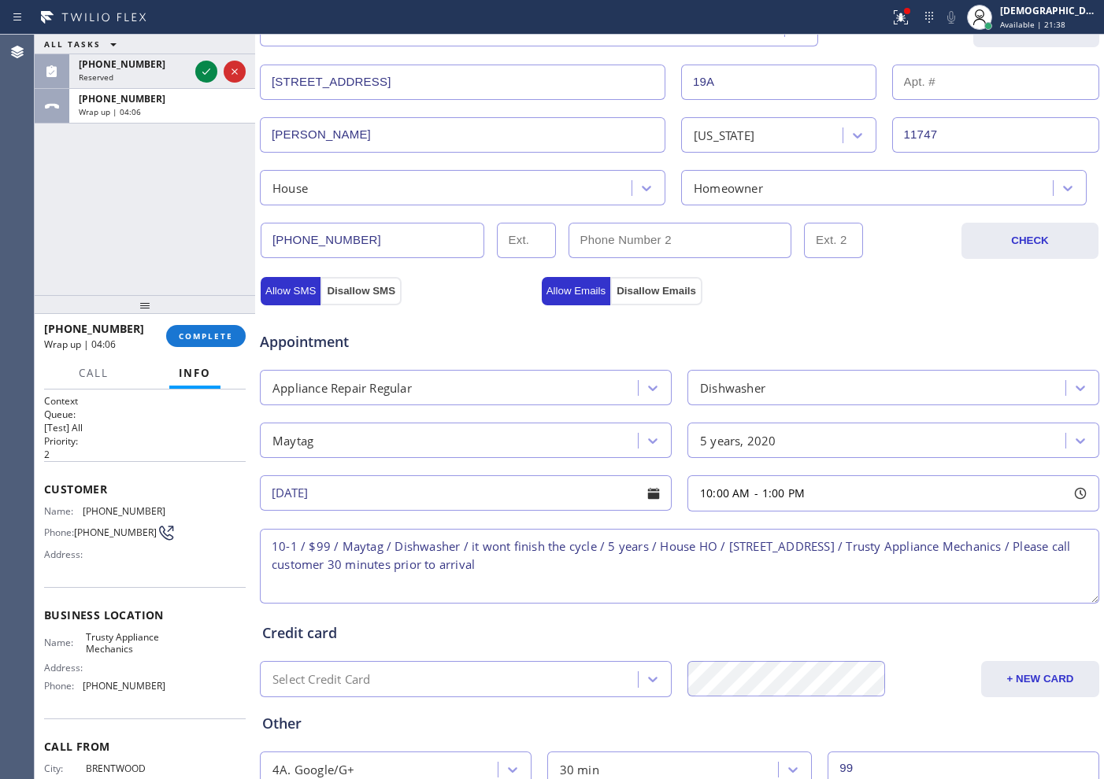
scroll to position [298, 0]
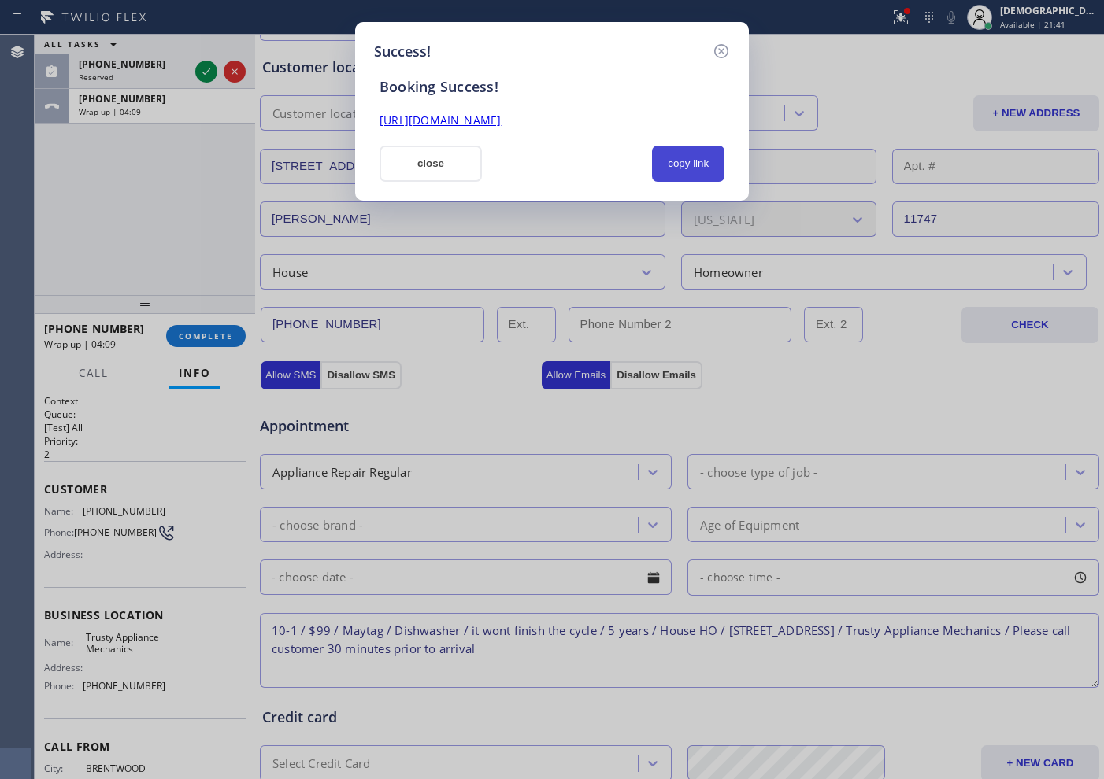
click at [709, 167] on button "copy link" at bounding box center [688, 164] width 72 height 36
click at [501, 122] on link "https://erp.apollosoft.co/customer/764516#portlet_lead" at bounding box center [439, 120] width 121 height 15
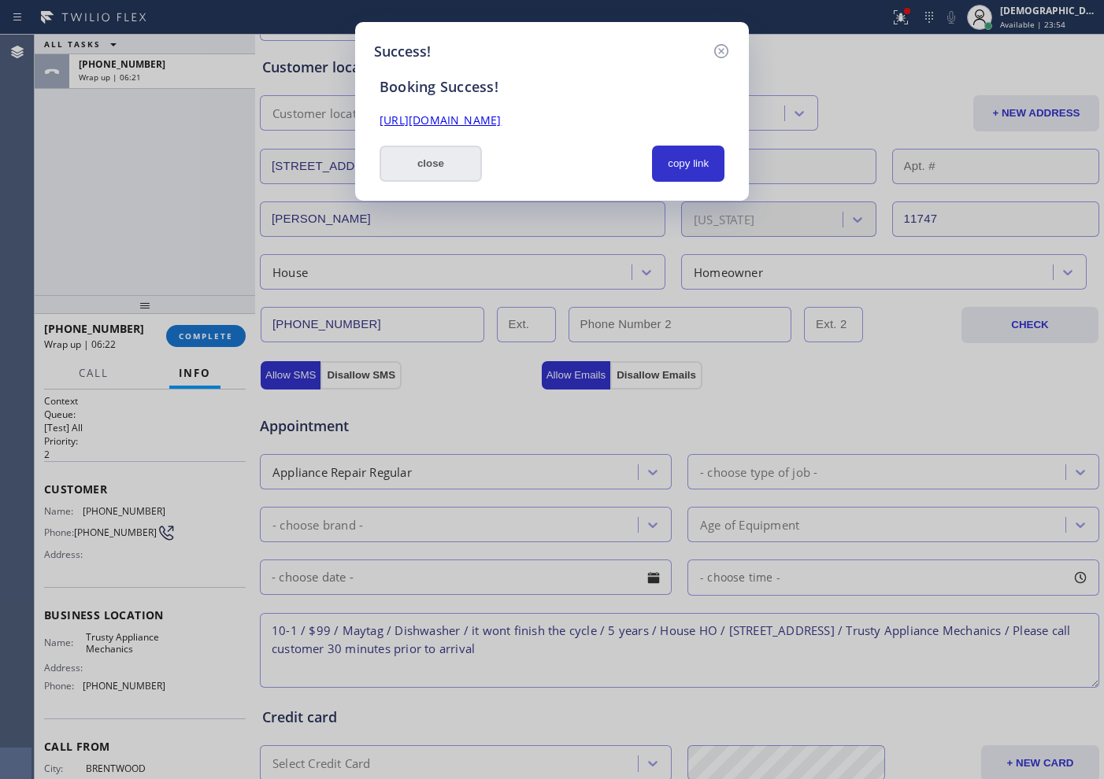
click at [424, 169] on button "close" at bounding box center [430, 164] width 102 height 36
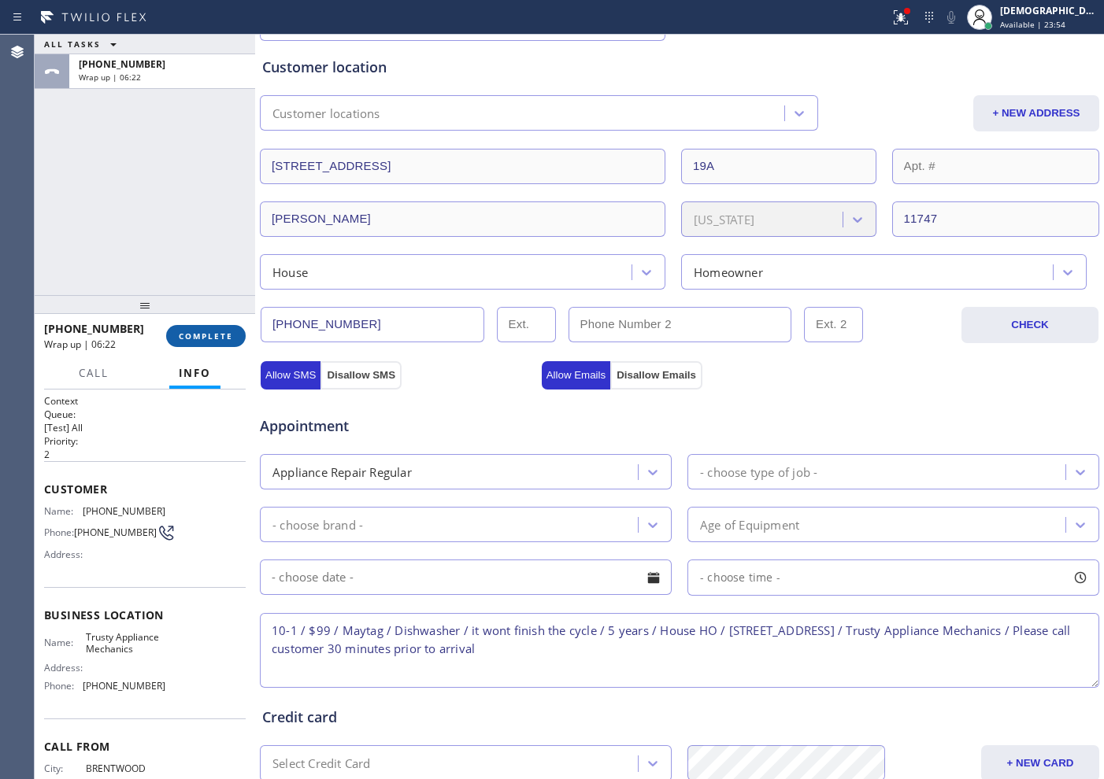
click at [231, 342] on button "COMPLETE" at bounding box center [206, 336] width 80 height 22
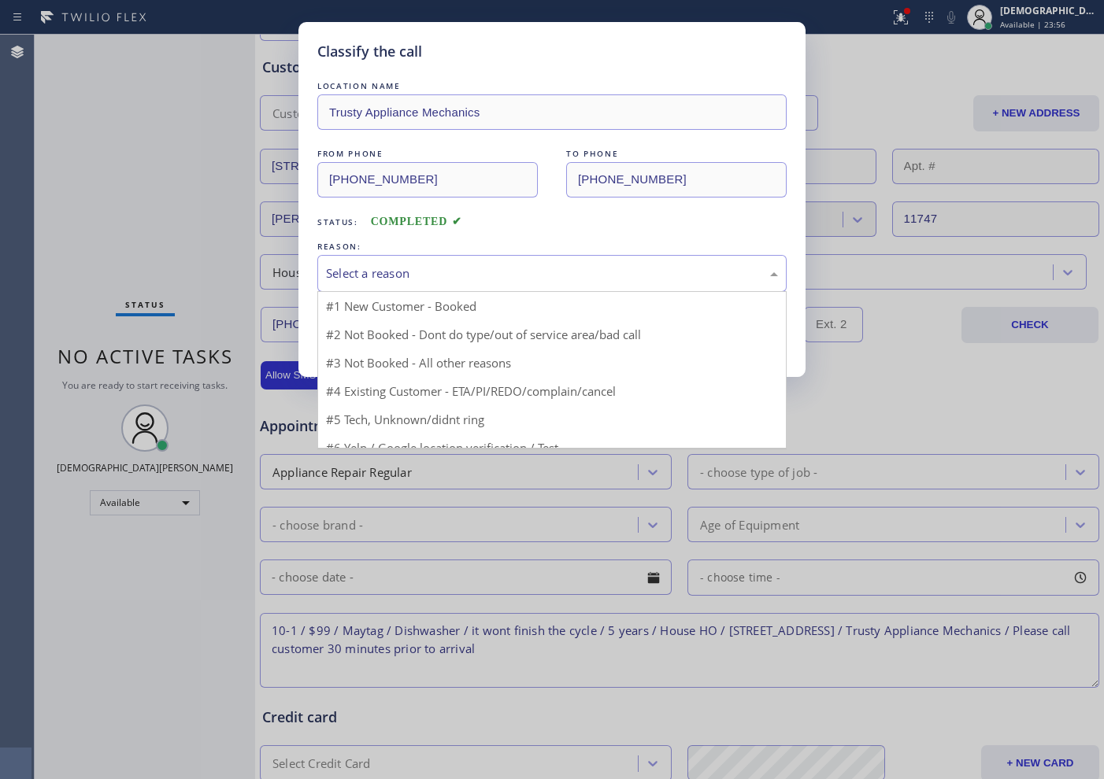
click at [483, 276] on div "Select a reason" at bounding box center [552, 274] width 452 height 18
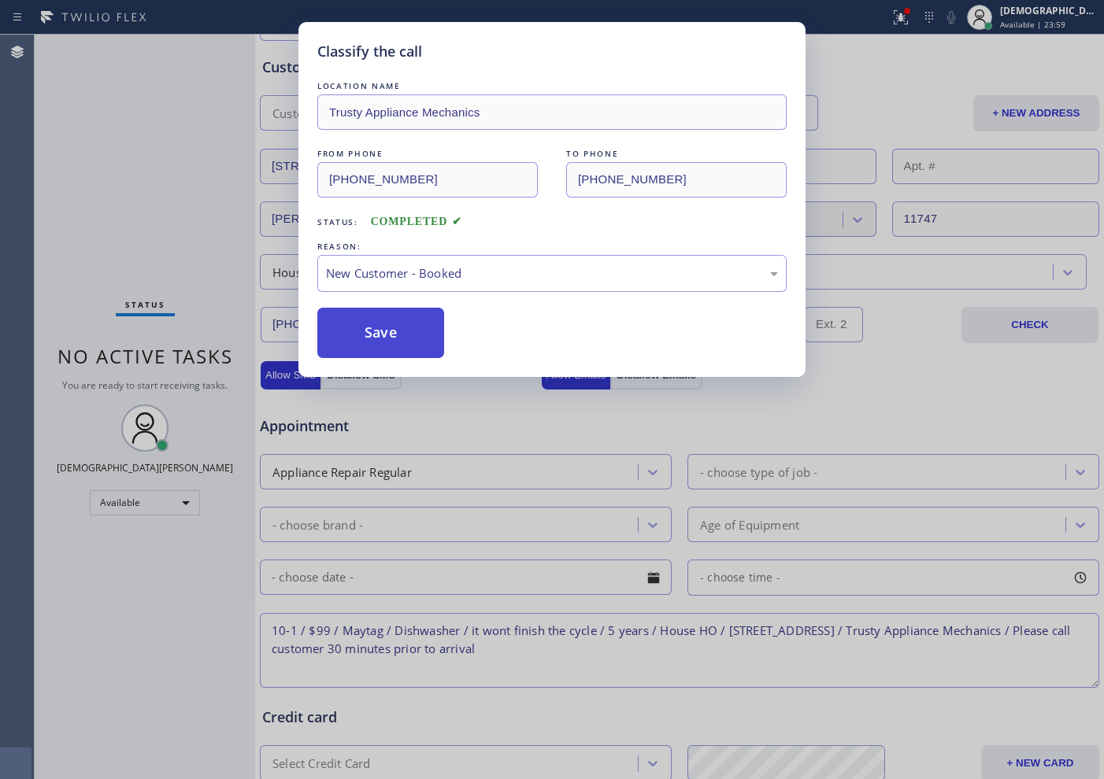
click at [434, 325] on button "Save" at bounding box center [380, 333] width 127 height 50
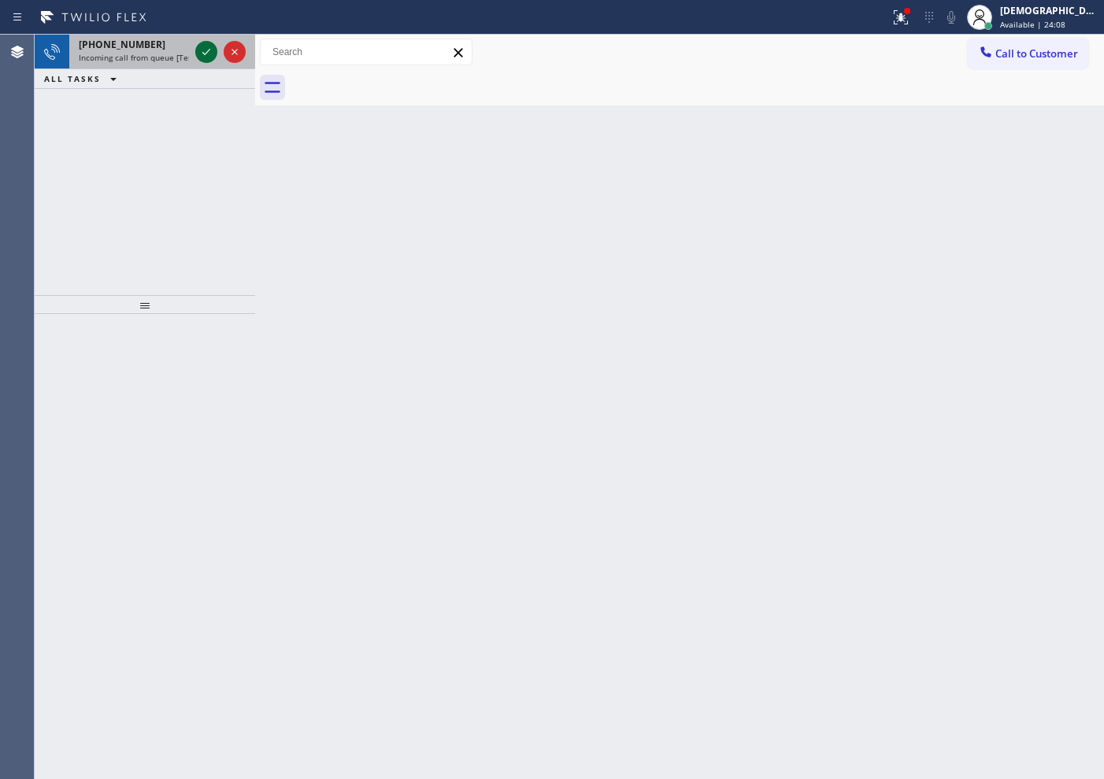
click at [206, 53] on icon at bounding box center [206, 52] width 19 height 19
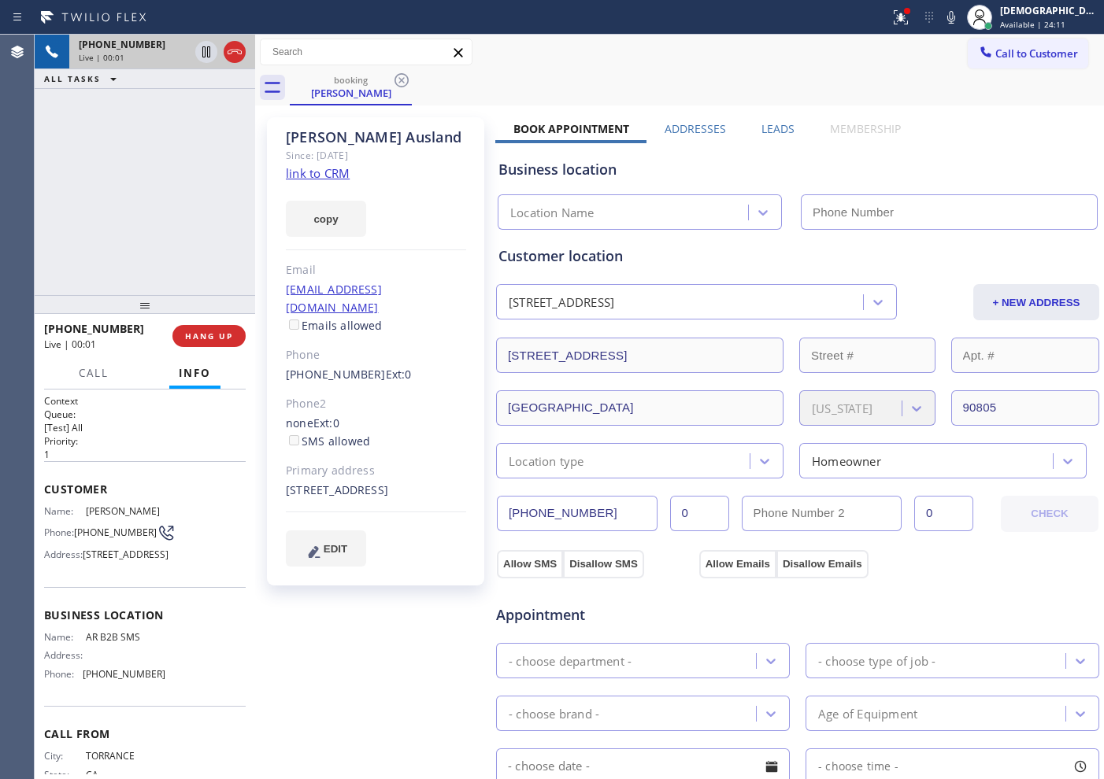
type input "(833) 692-2271"
click at [313, 177] on link "link to CRM" at bounding box center [318, 173] width 64 height 16
click at [255, 206] on div at bounding box center [255, 407] width 0 height 745
click at [311, 168] on link "link to CRM" at bounding box center [318, 173] width 64 height 16
click at [201, 51] on icon at bounding box center [206, 52] width 19 height 19
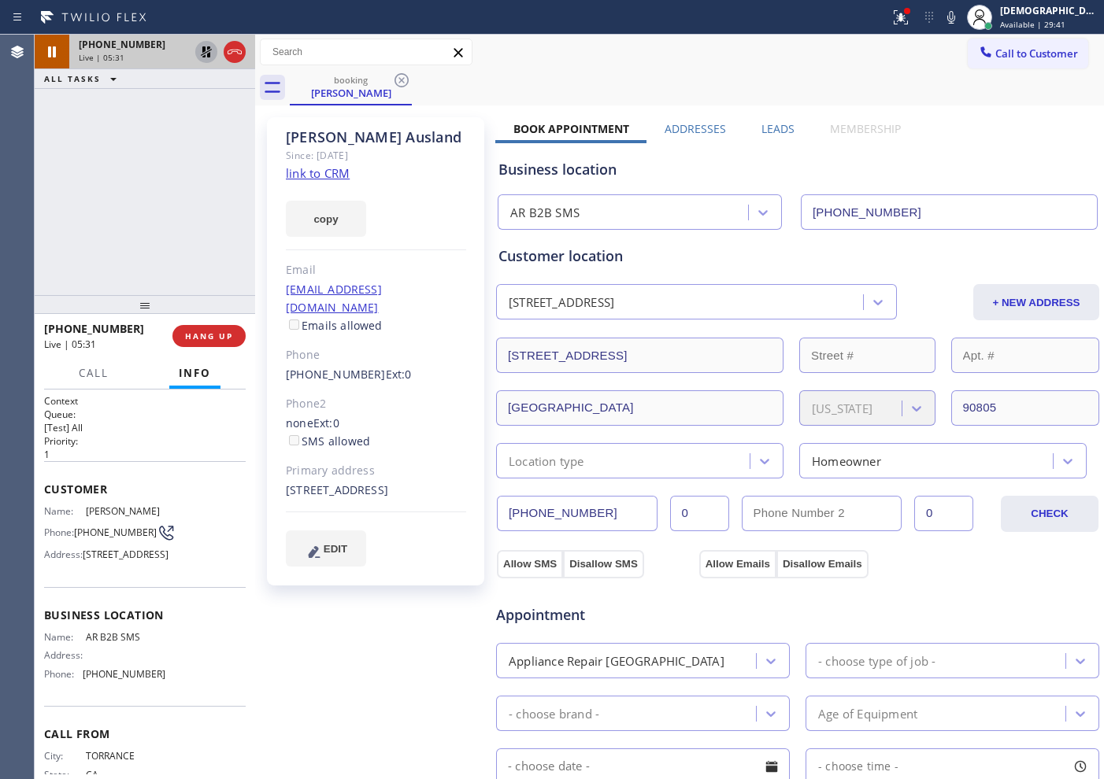
click at [204, 45] on icon at bounding box center [206, 52] width 19 height 19
click at [238, 54] on icon at bounding box center [234, 52] width 19 height 19
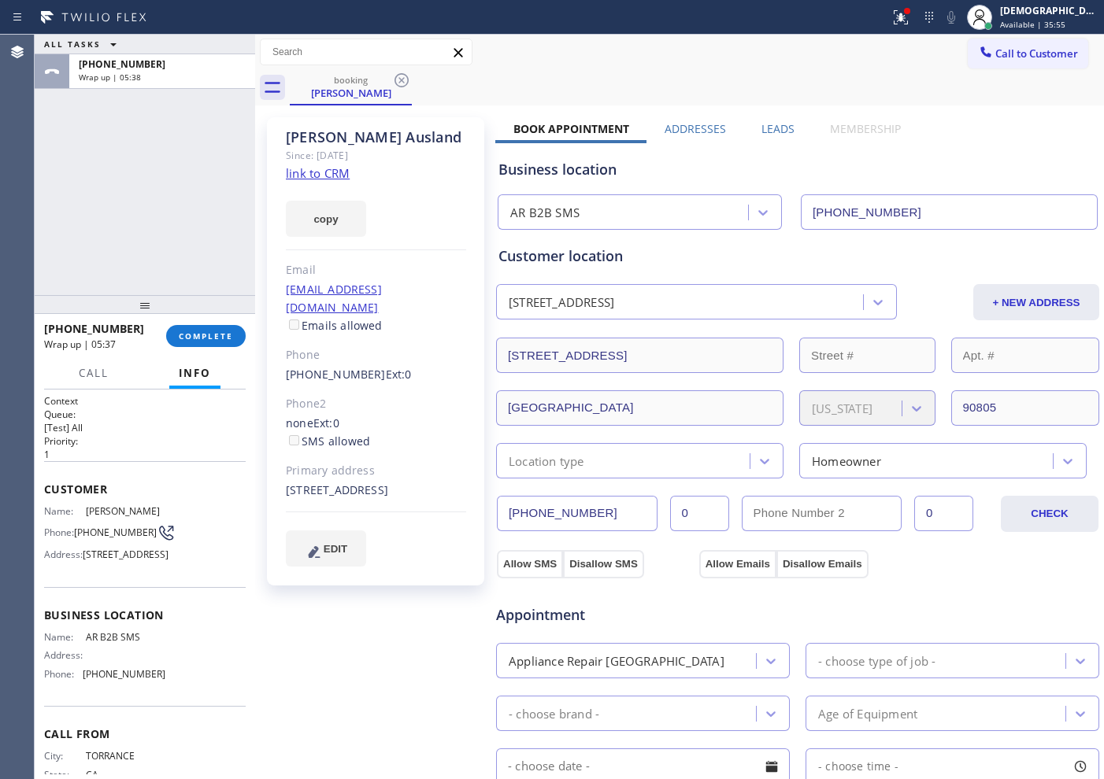
click at [45, 241] on div "ALL TASKS ALL TASKS ACTIVE TASKS TASKS IN WRAP UP +13109382620 Wrap up | 05:38" at bounding box center [145, 165] width 220 height 261
click at [186, 333] on span "COMPLETE" at bounding box center [206, 336] width 54 height 11
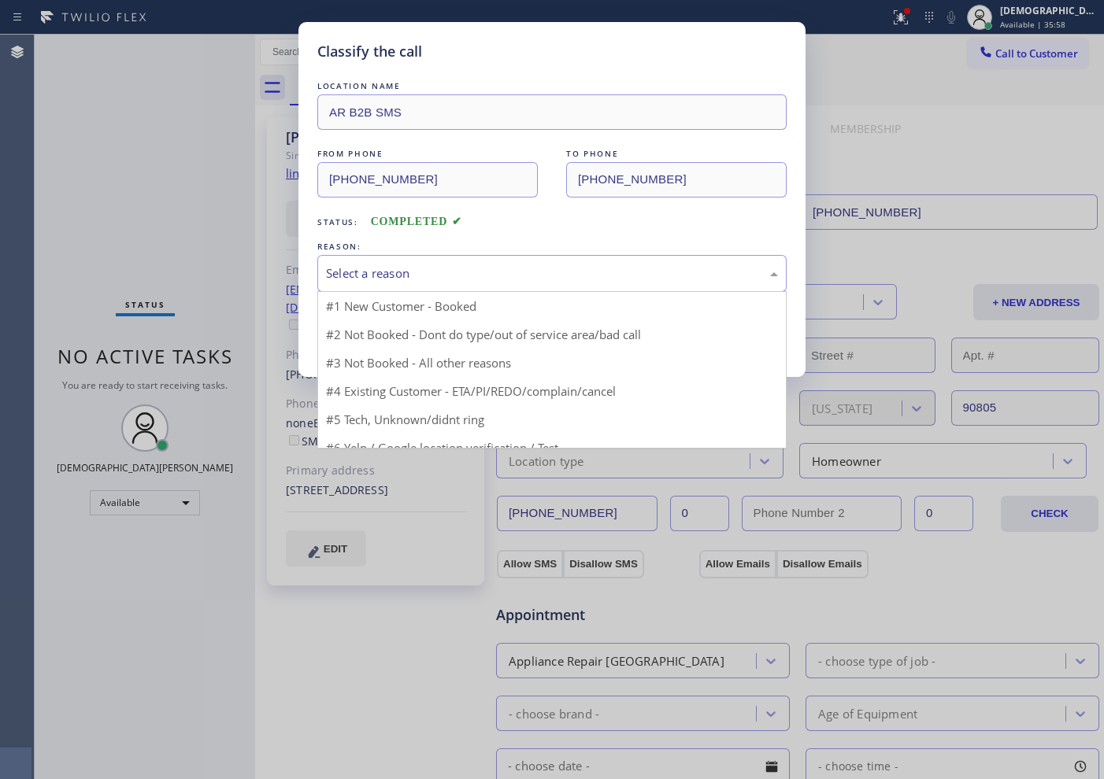
click at [407, 269] on div "Select a reason" at bounding box center [552, 274] width 452 height 18
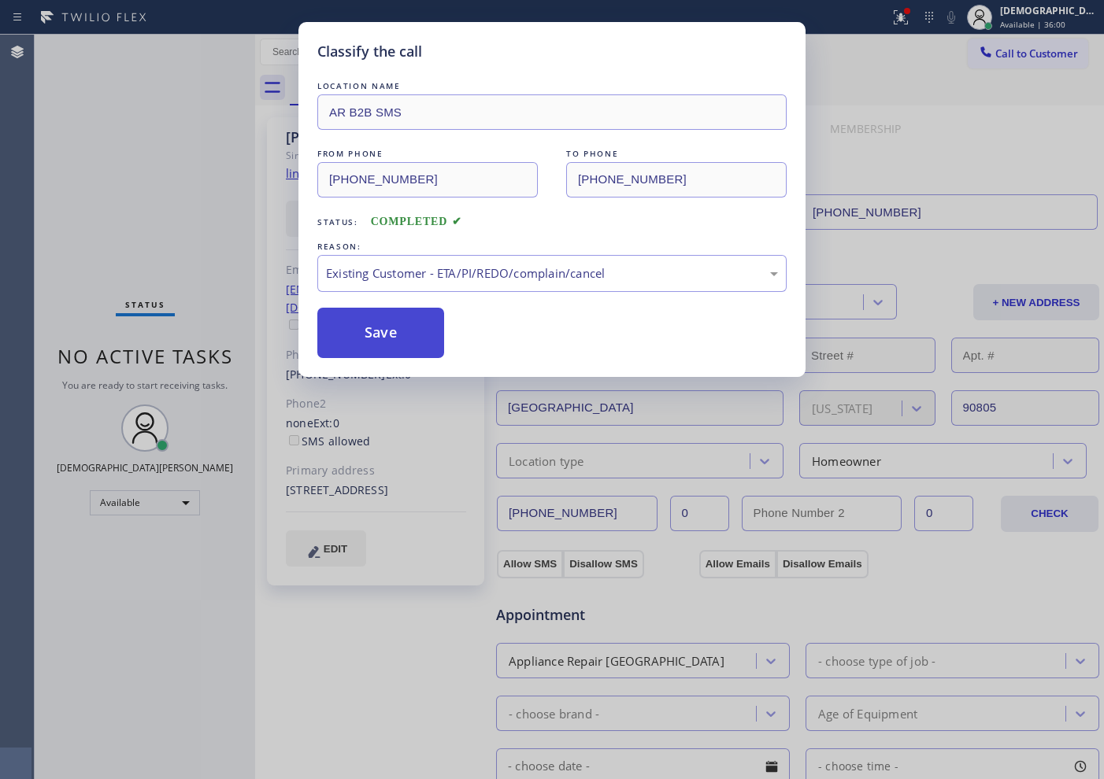
click at [404, 354] on button "Save" at bounding box center [380, 333] width 127 height 50
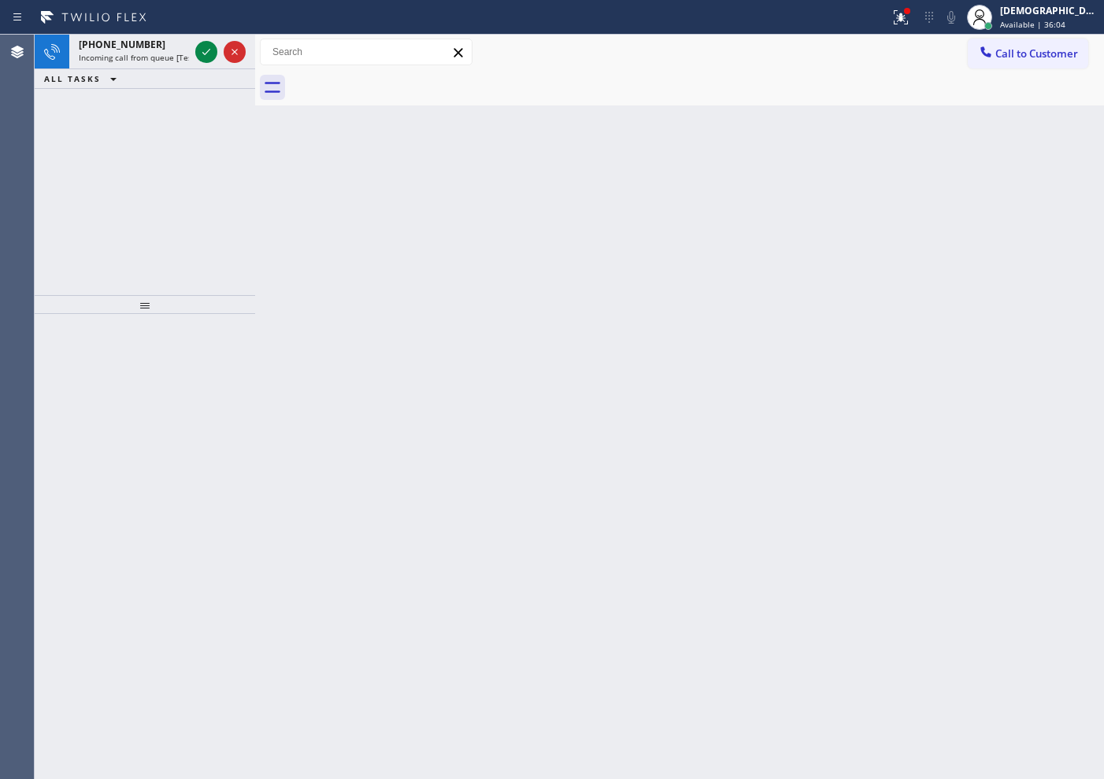
click at [136, 220] on div "+17146002047 Incoming call from queue [Test] All ALL TASKS ALL TASKS ACTIVE TAS…" at bounding box center [145, 165] width 220 height 261
click at [212, 54] on icon at bounding box center [206, 52] width 19 height 19
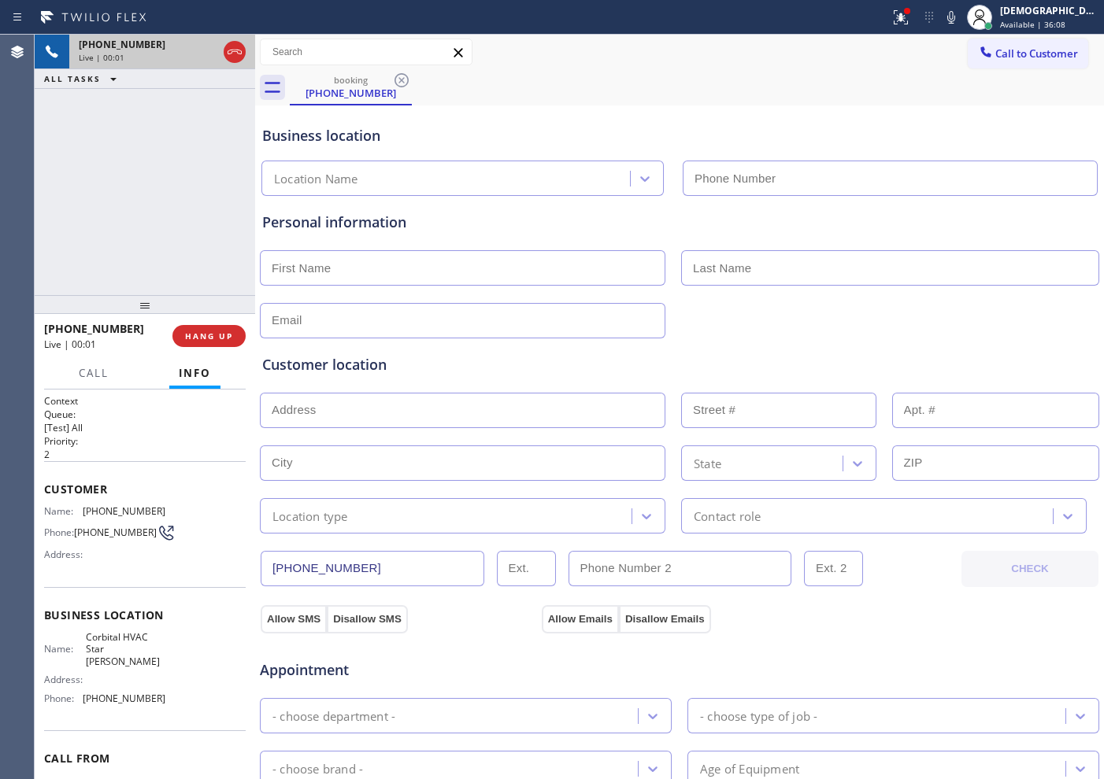
type input "(714) 276-6735"
click at [239, 60] on icon at bounding box center [234, 52] width 19 height 19
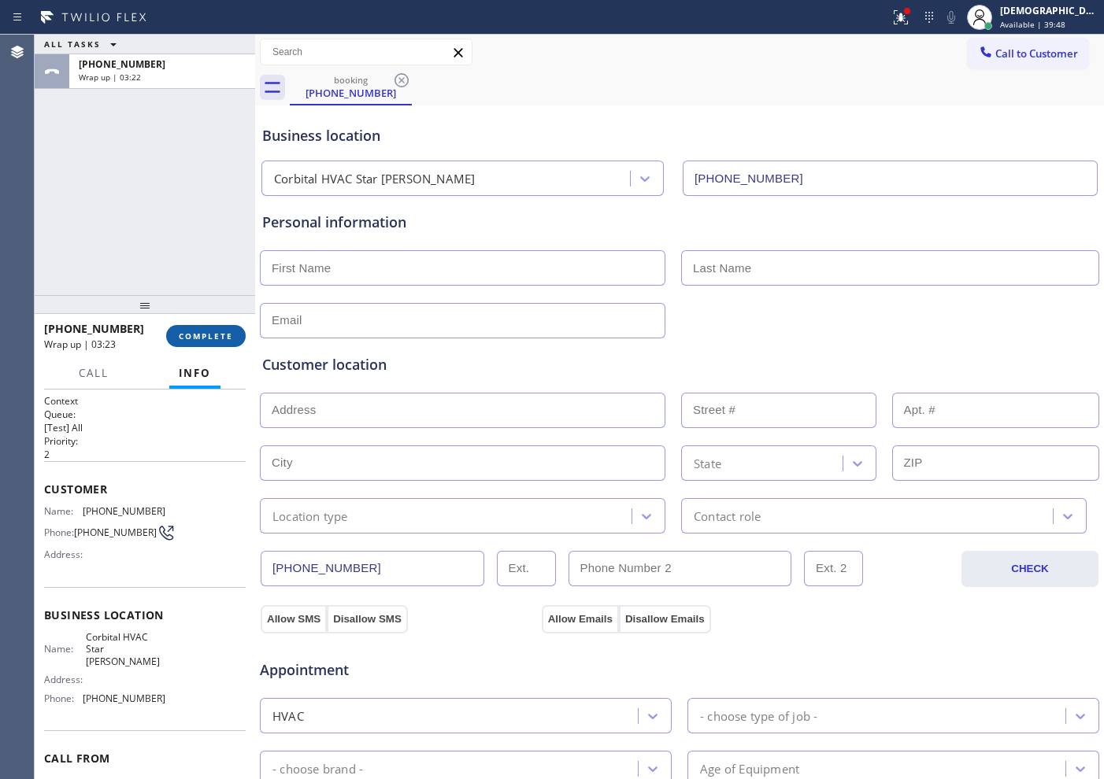
click at [211, 332] on span "COMPLETE" at bounding box center [206, 336] width 54 height 11
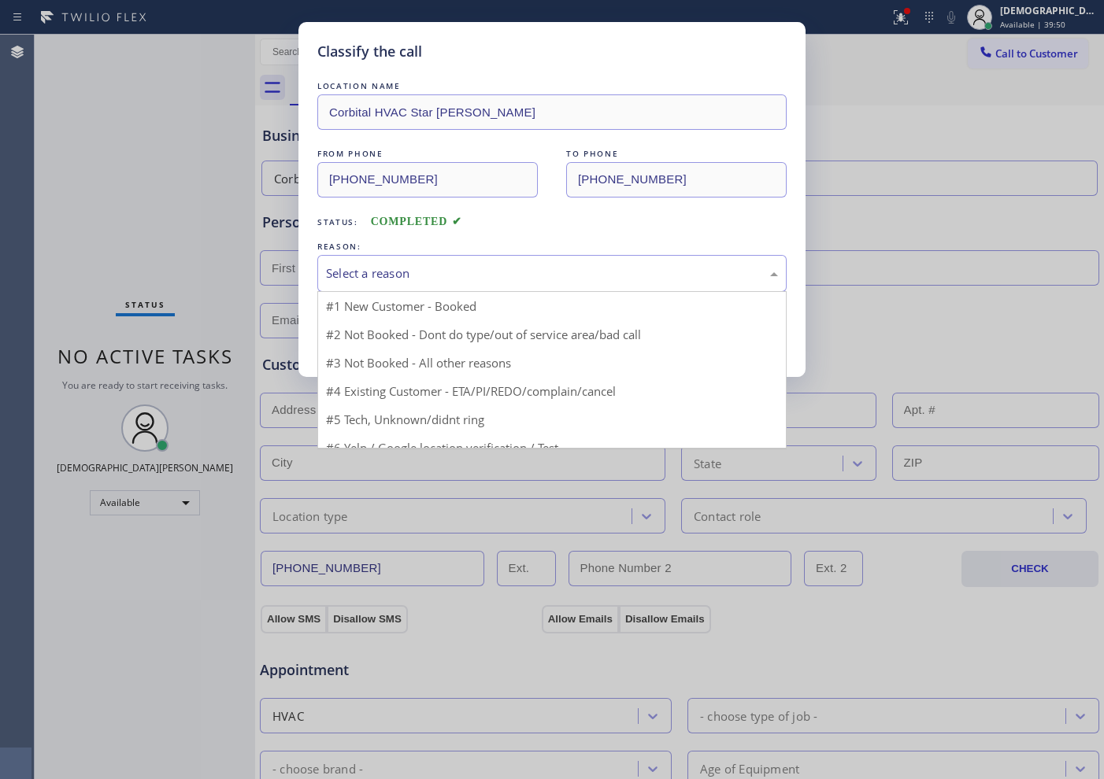
click at [406, 273] on div "Select a reason" at bounding box center [552, 274] width 452 height 18
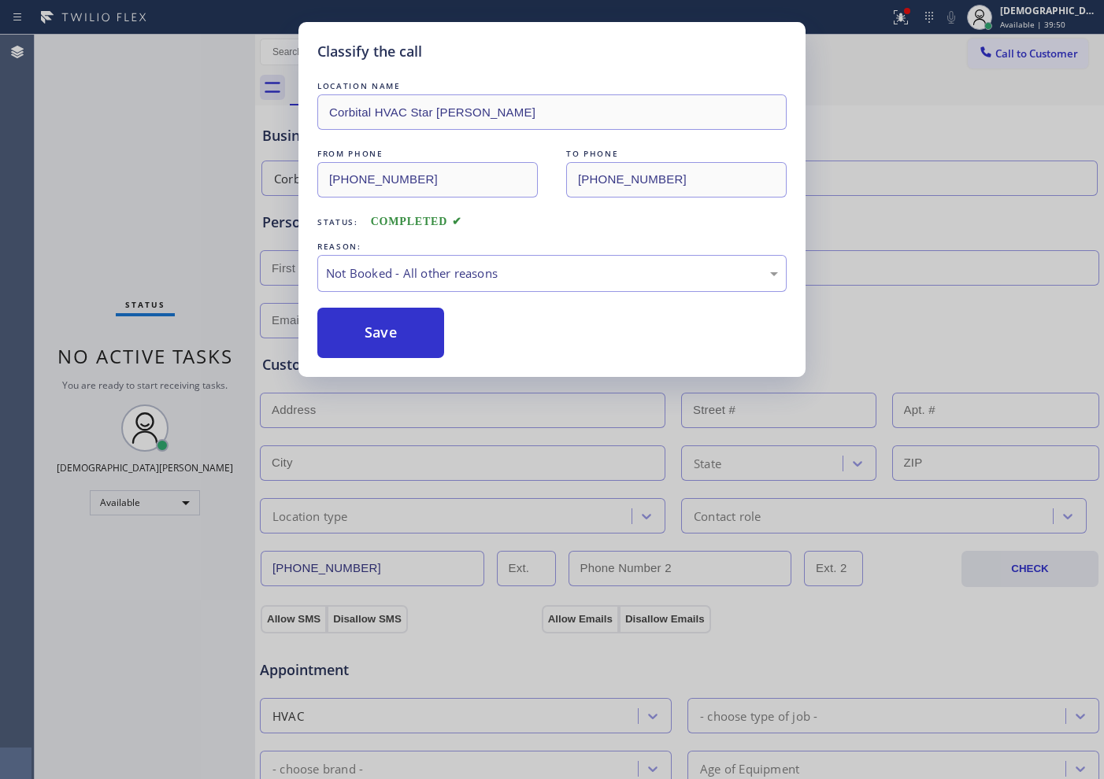
click at [369, 336] on button "Save" at bounding box center [380, 333] width 127 height 50
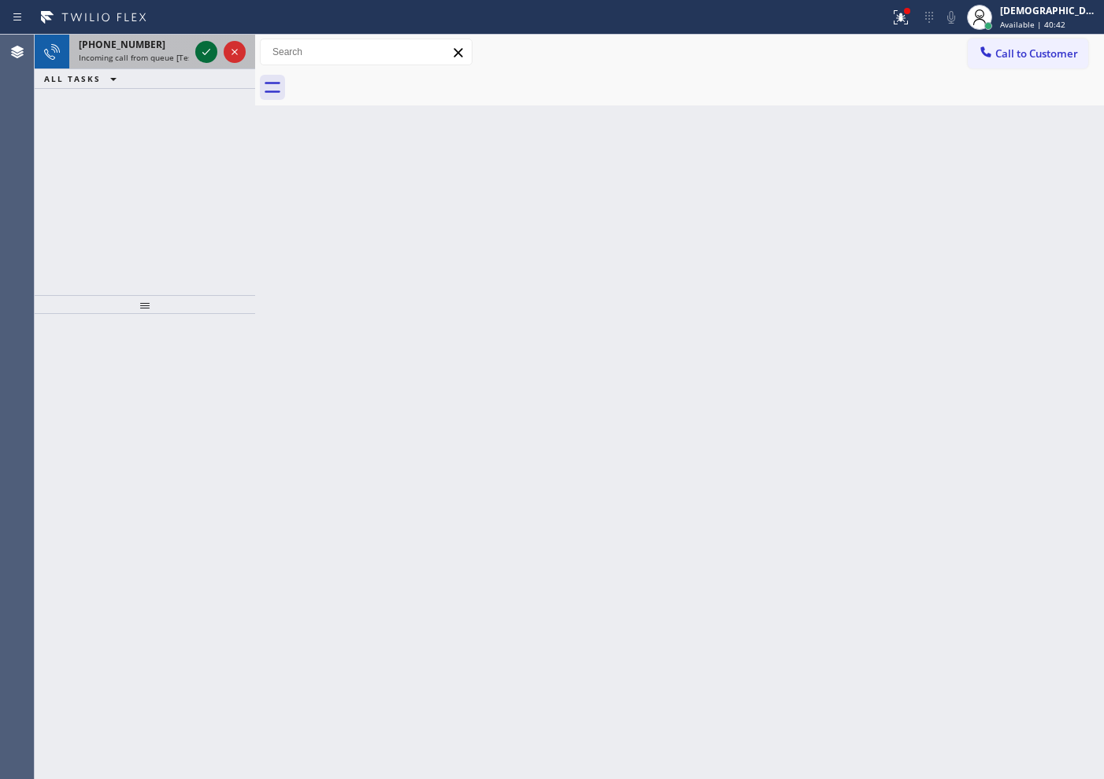
click at [202, 50] on icon at bounding box center [206, 52] width 19 height 19
click at [202, 52] on icon at bounding box center [206, 52] width 19 height 19
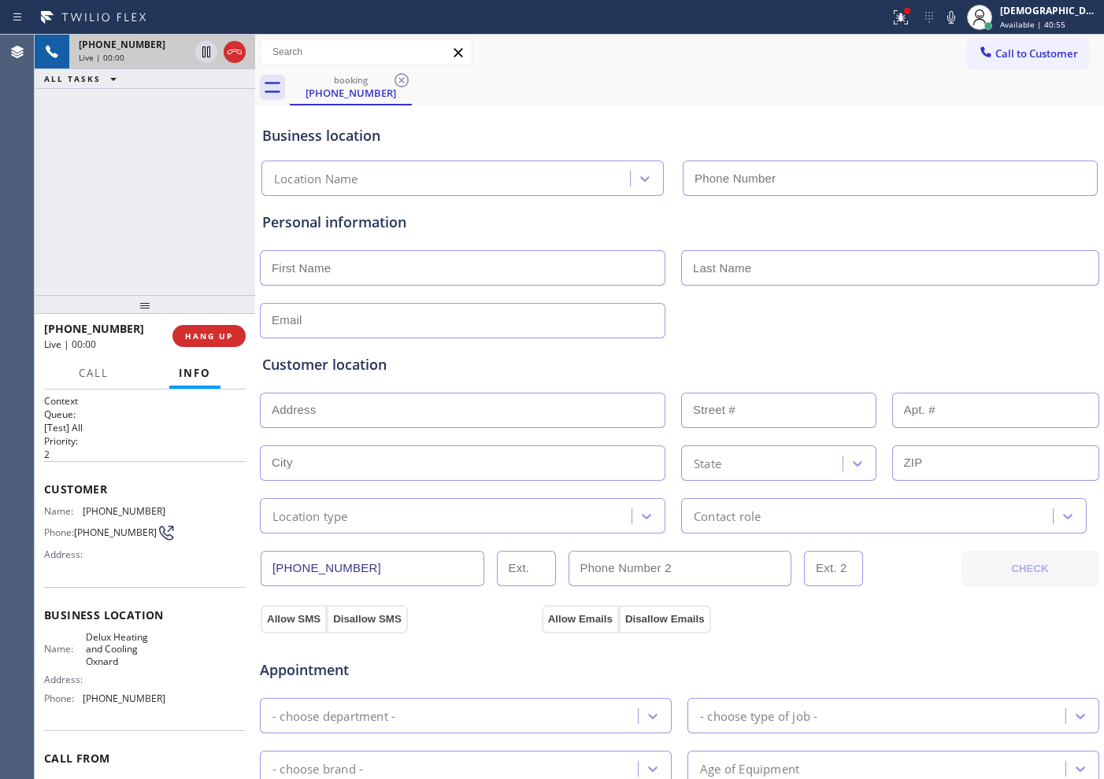
type input "(805) 892-6959"
click at [242, 54] on icon at bounding box center [234, 52] width 19 height 19
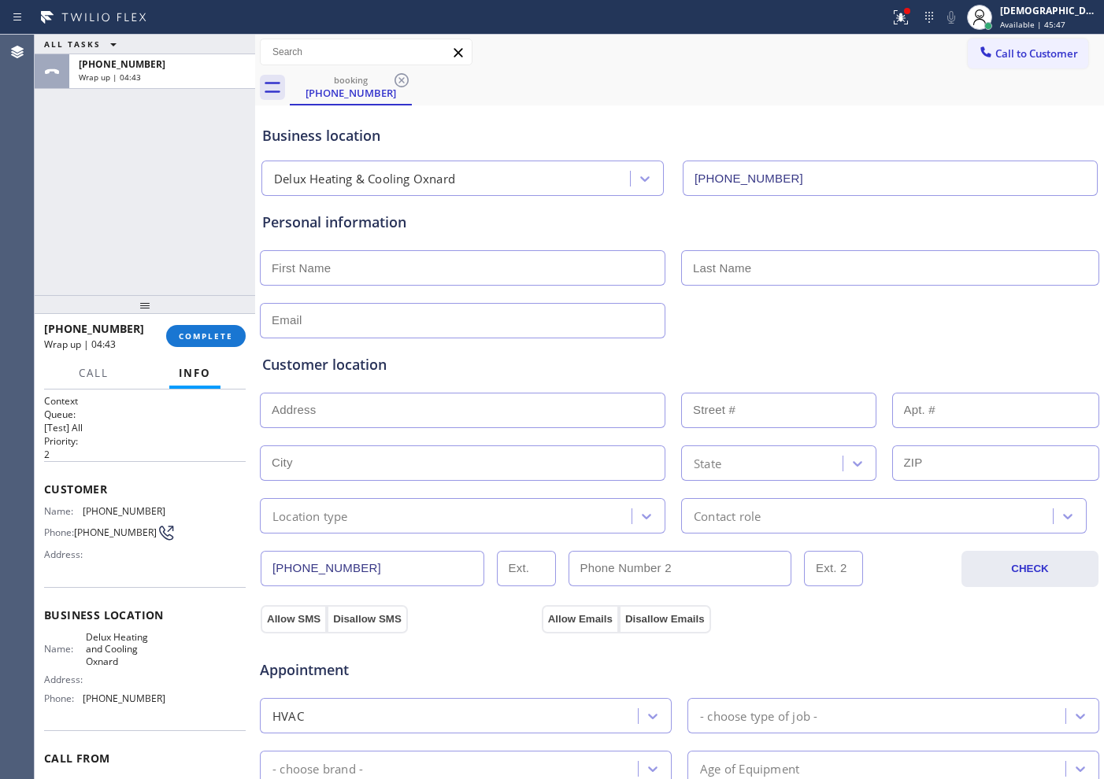
click at [143, 254] on div "ALL TASKS ALL TASKS ACTIVE TASKS TASKS IN WRAP UP +18053982489 Wrap up | 04:43" at bounding box center [145, 165] width 220 height 261
click at [213, 327] on button "COMPLETE" at bounding box center [206, 336] width 80 height 22
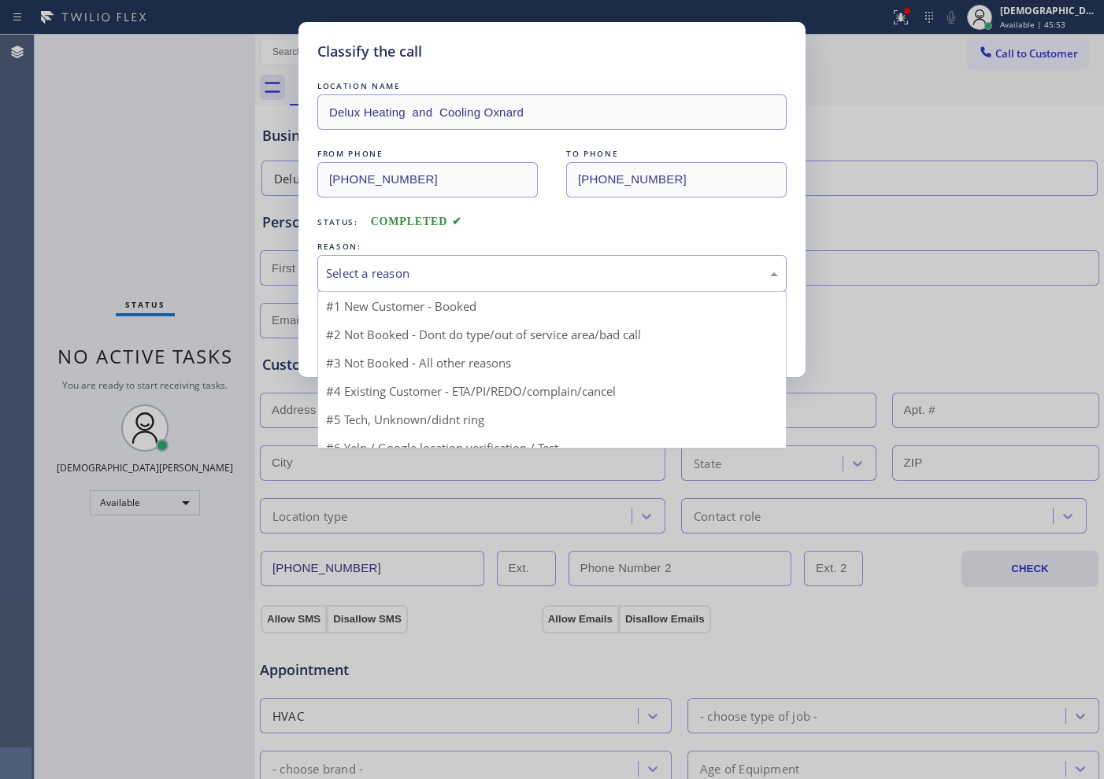
click at [424, 271] on div "Select a reason" at bounding box center [552, 274] width 452 height 18
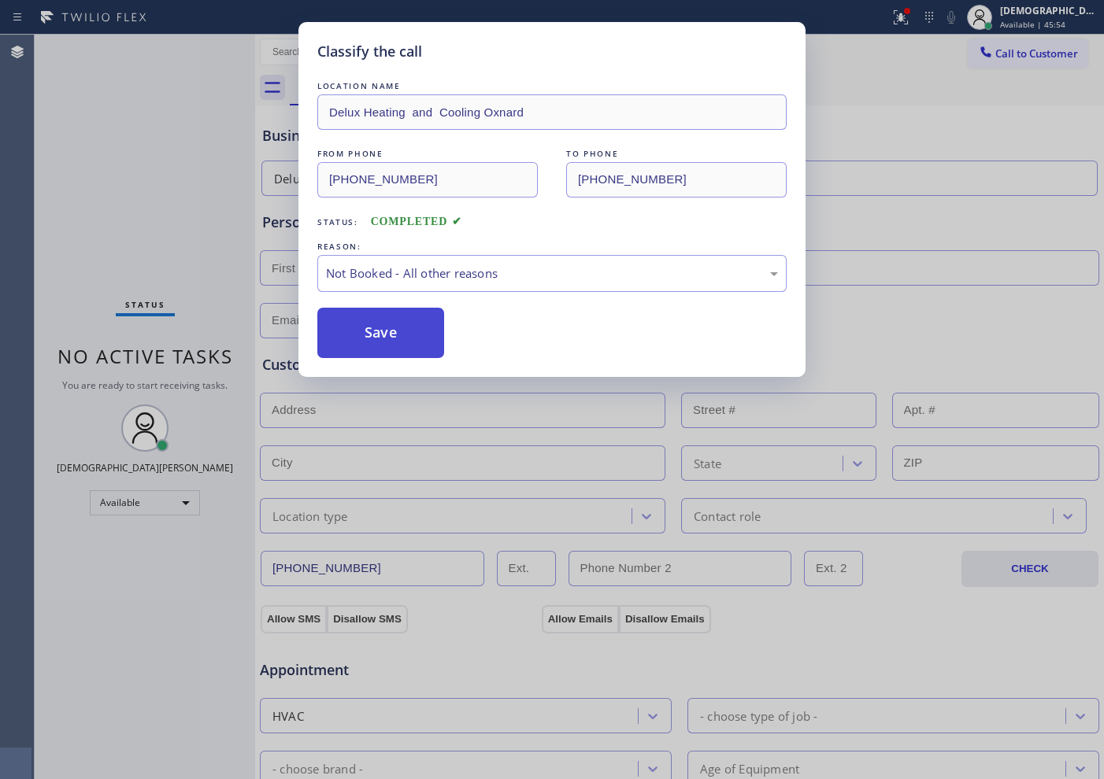
click at [395, 324] on button "Save" at bounding box center [380, 333] width 127 height 50
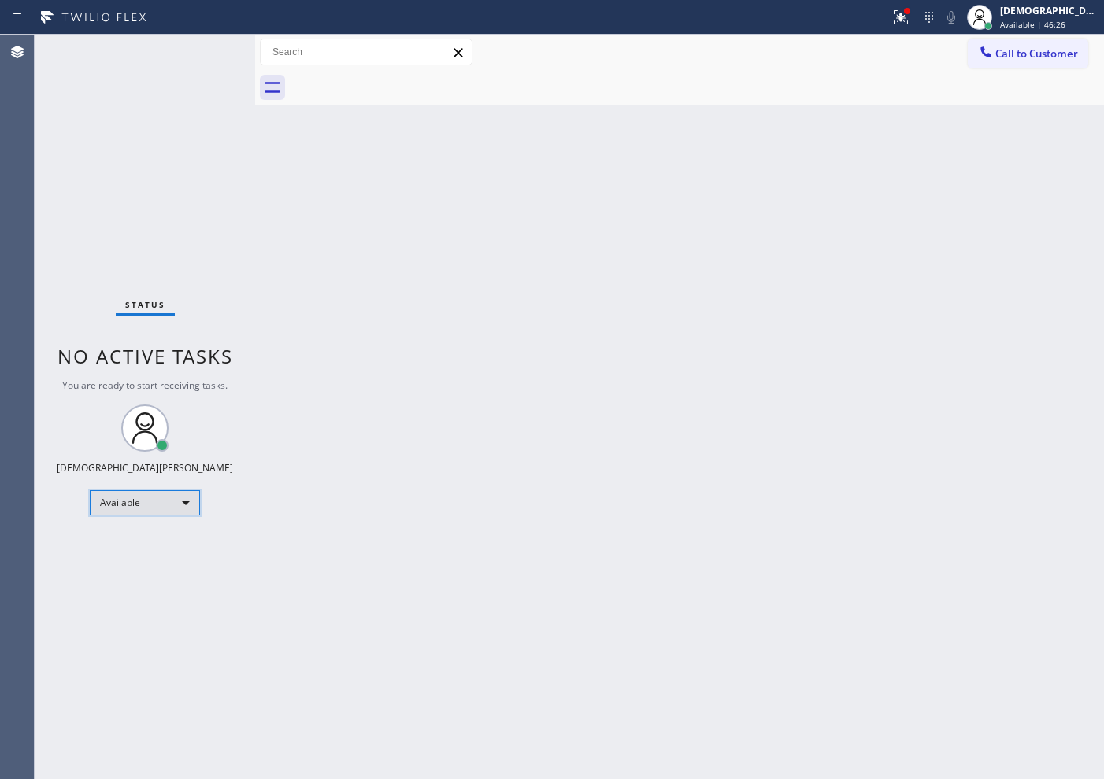
click at [140, 502] on div "Available" at bounding box center [145, 503] width 110 height 25
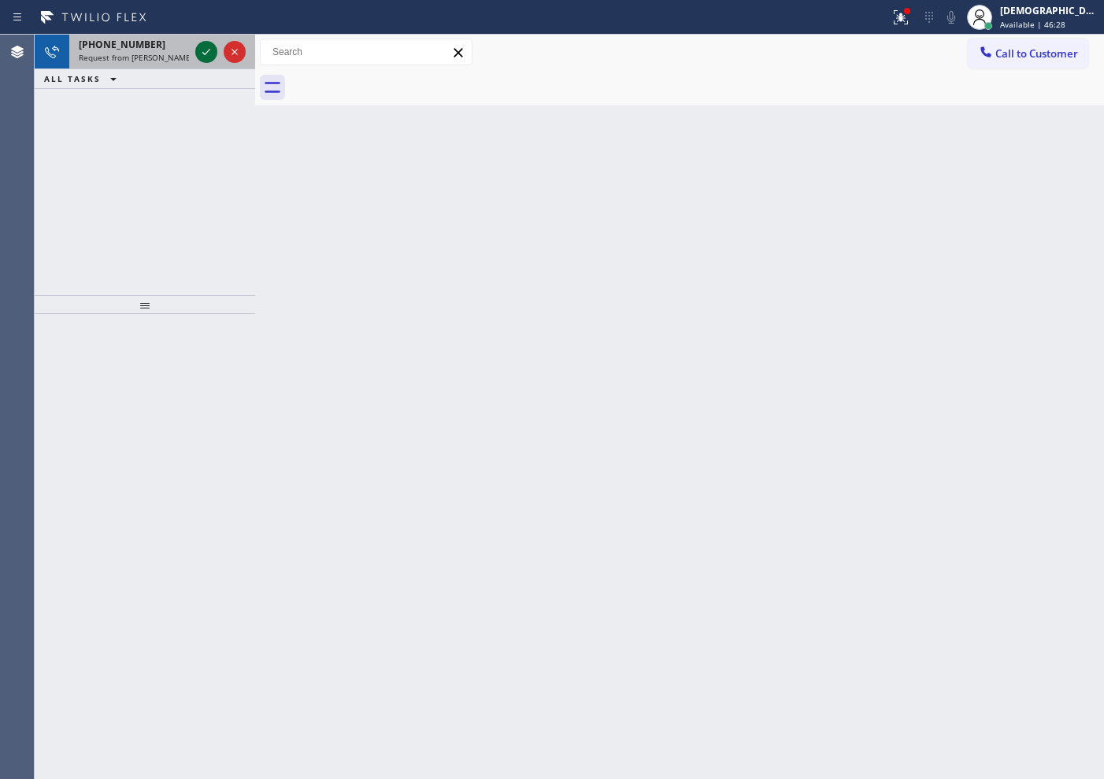
click at [205, 51] on icon at bounding box center [206, 52] width 19 height 19
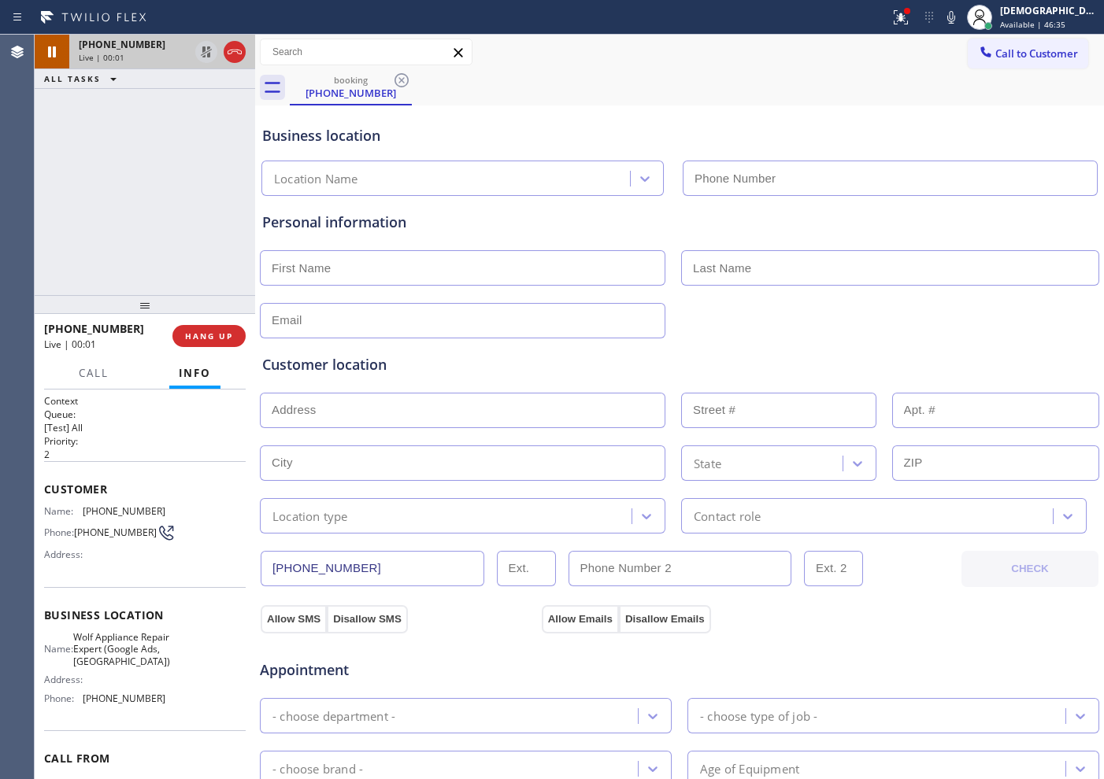
type input "(971) 449-1298"
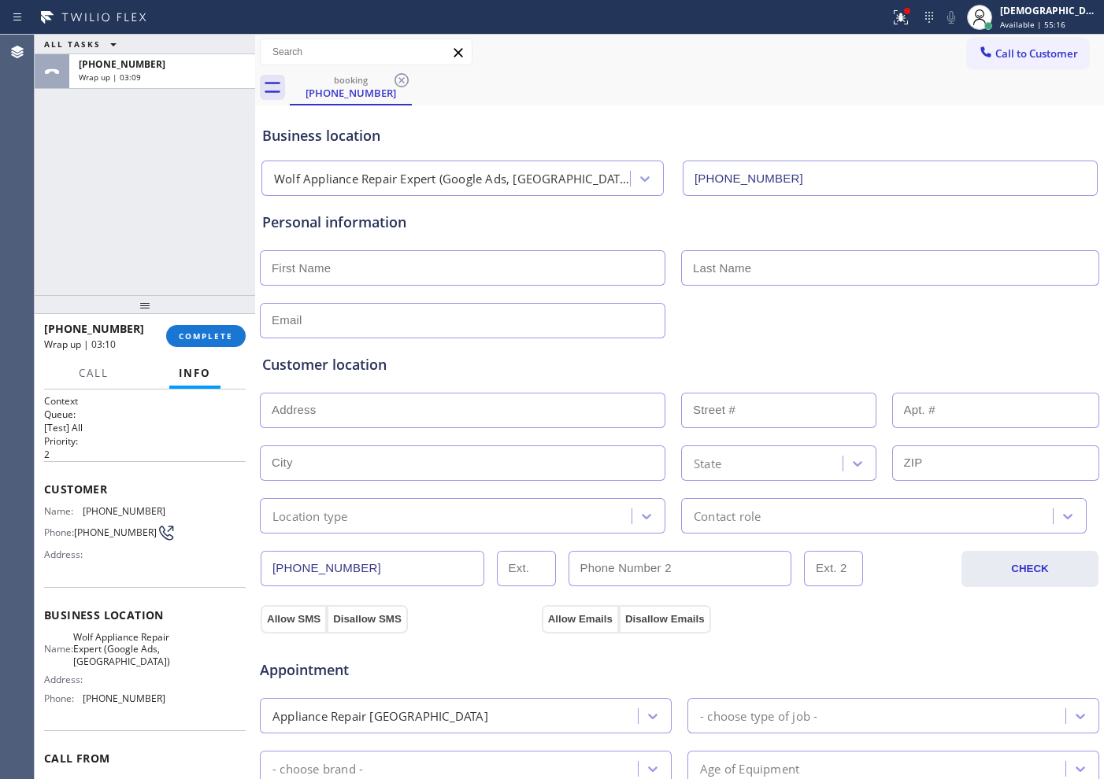
click at [113, 149] on div "ALL TASKS ALL TASKS ACTIVE TASKS TASKS IN WRAP UP +19712190427 Wrap up | 03:09" at bounding box center [145, 165] width 220 height 261
click at [324, 250] on input "text" at bounding box center [462, 267] width 405 height 35
type input "Mr"
click at [696, 268] on input "text" at bounding box center [890, 267] width 418 height 35
type input "David"
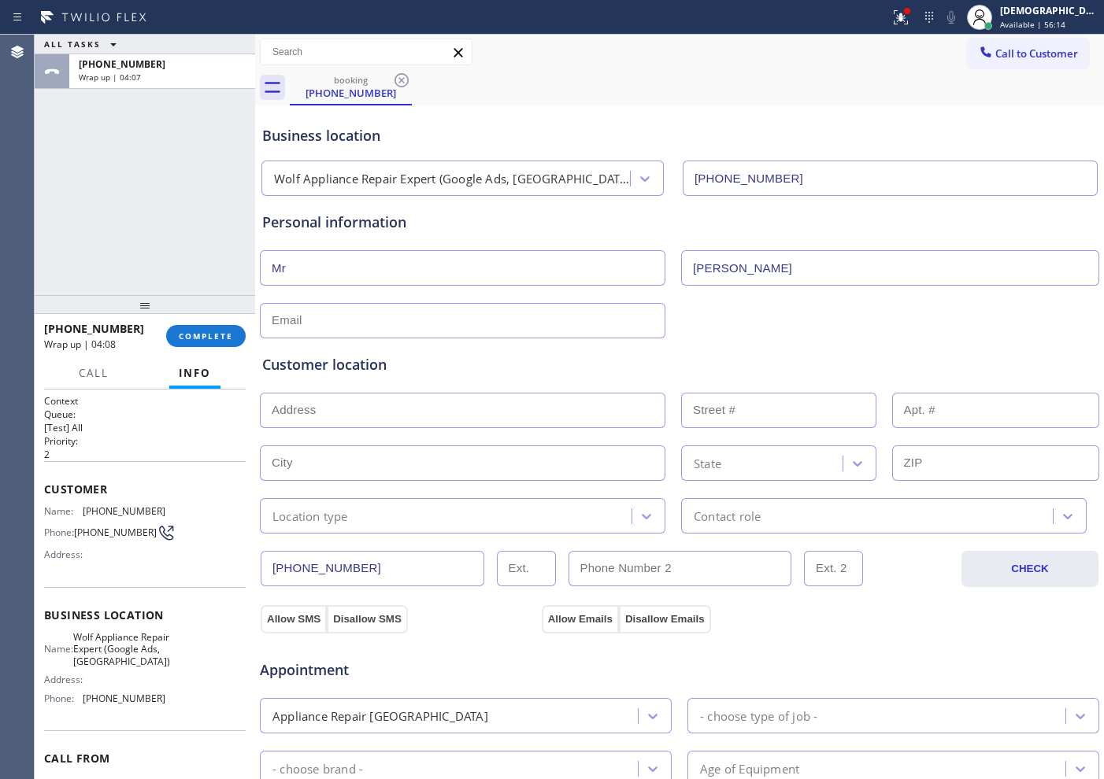
click at [383, 317] on input "text" at bounding box center [462, 320] width 405 height 35
paste input "crestivo@optumonline.net"
type input "crestivo@optumonline.net"
click at [354, 410] on input "text" at bounding box center [462, 410] width 405 height 35
paste input "4131 SW Hillsdale AvePortland, OR 97239"
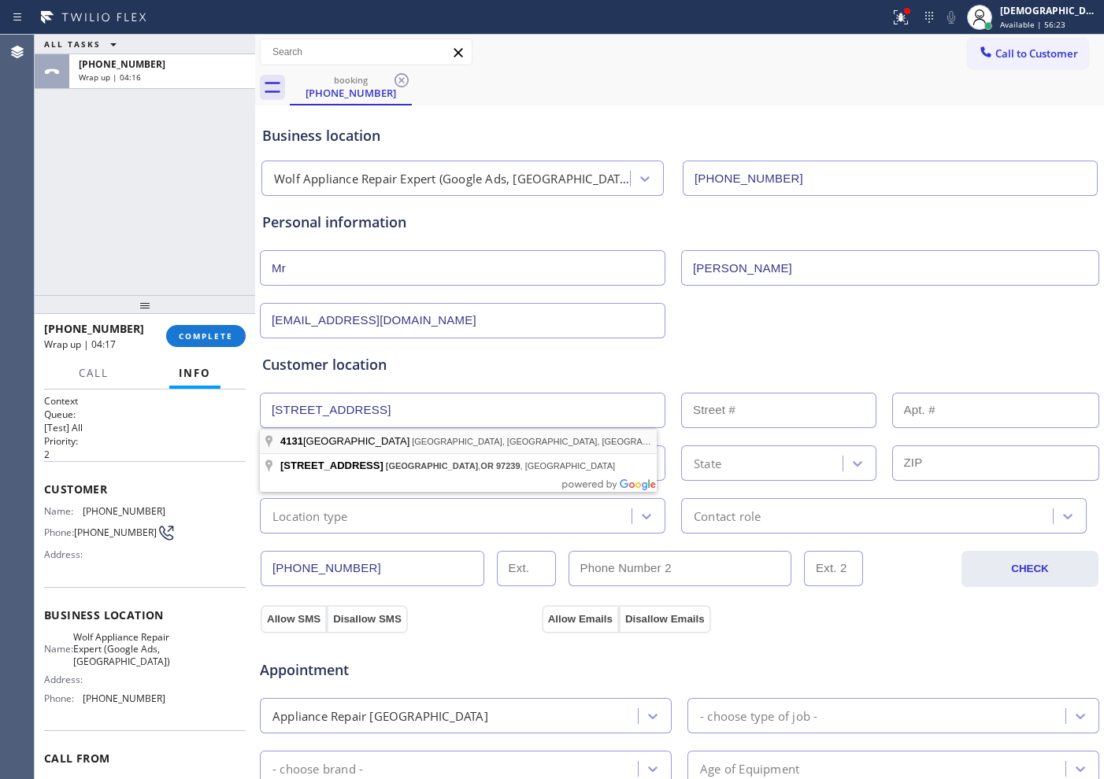
type input "4131 SW Hillsdale Ave"
type input "4131"
type input "Portland"
type input "97239"
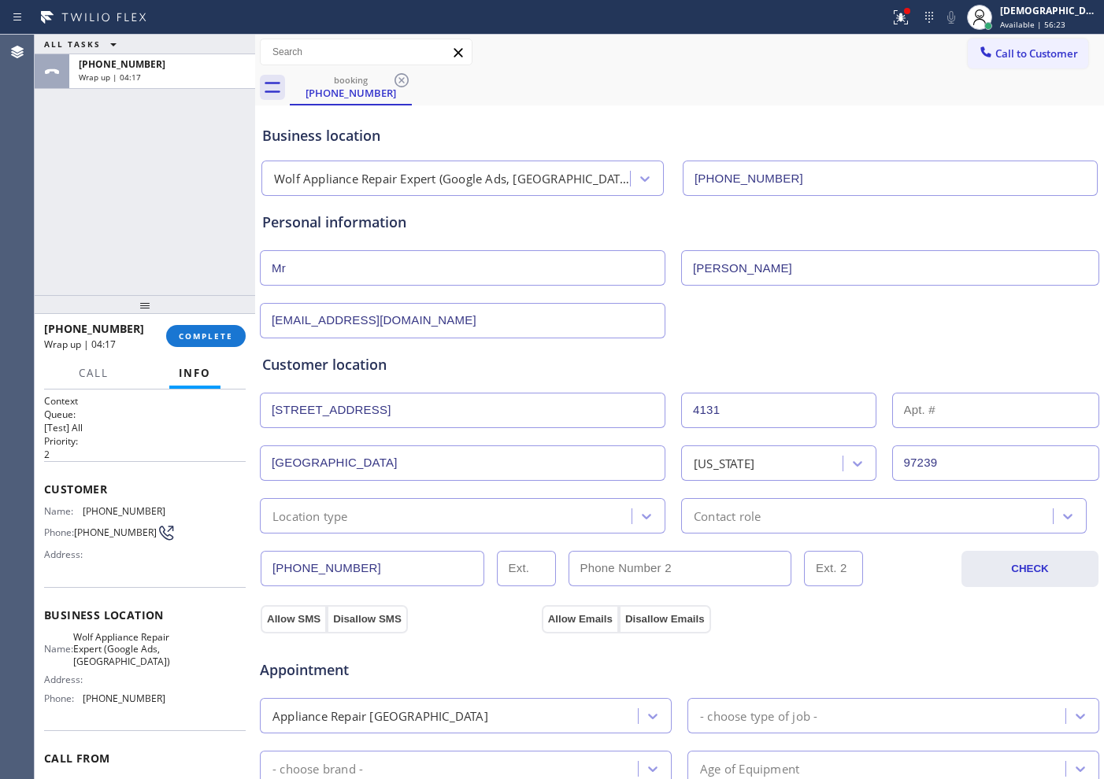
click at [393, 517] on div "Location type" at bounding box center [448, 516] width 367 height 28
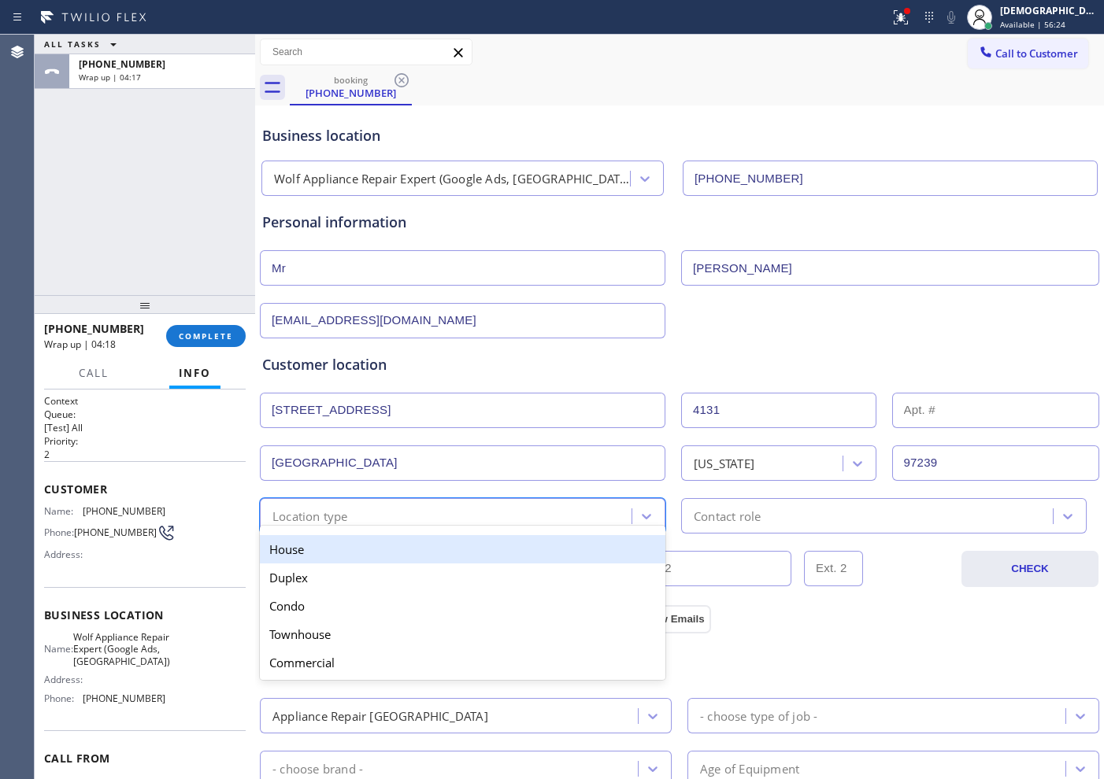
drag, startPoint x: 371, startPoint y: 550, endPoint x: 475, endPoint y: 534, distance: 105.2
click at [372, 550] on div "House" at bounding box center [462, 549] width 405 height 28
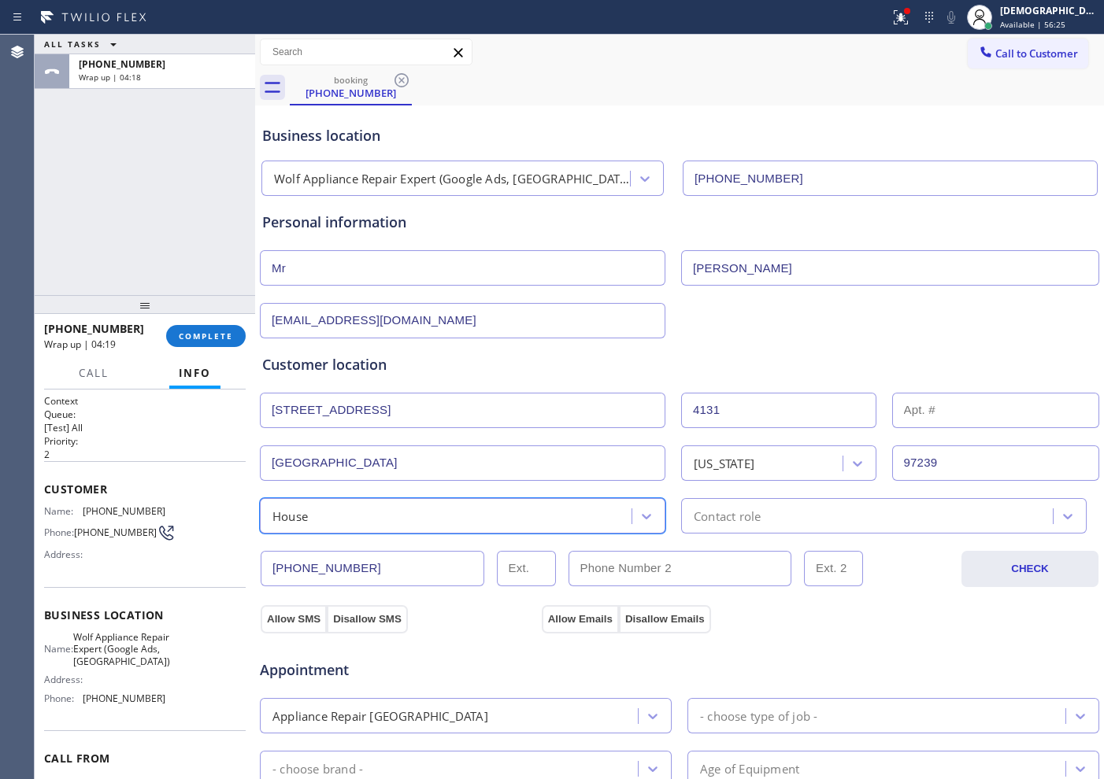
click at [725, 515] on div "Contact role" at bounding box center [727, 516] width 67 height 18
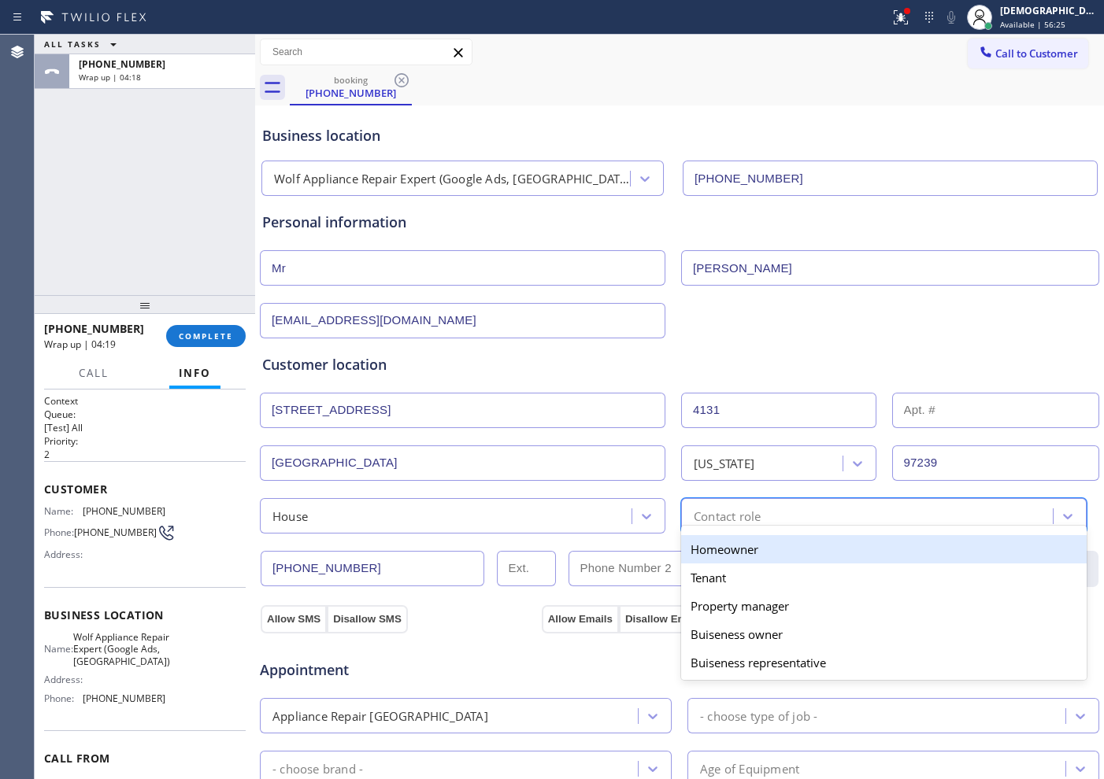
click at [724, 541] on div "Homeowner" at bounding box center [883, 549] width 405 height 28
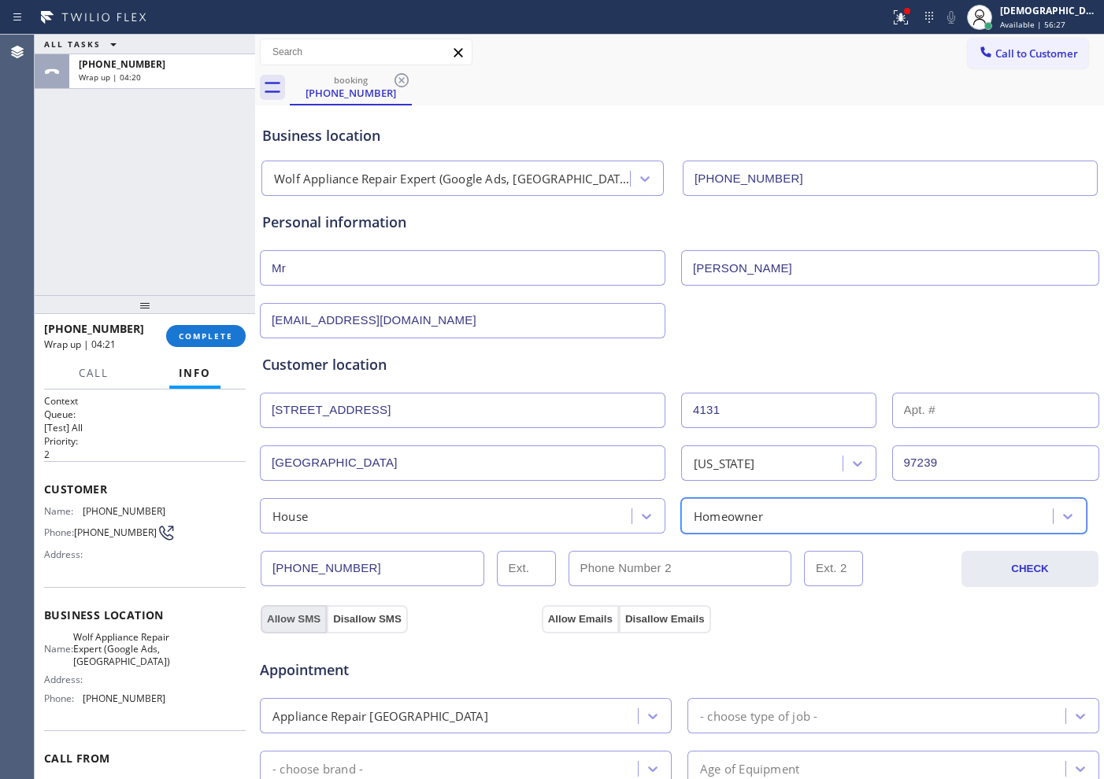
click at [306, 618] on button "Allow SMS" at bounding box center [294, 619] width 66 height 28
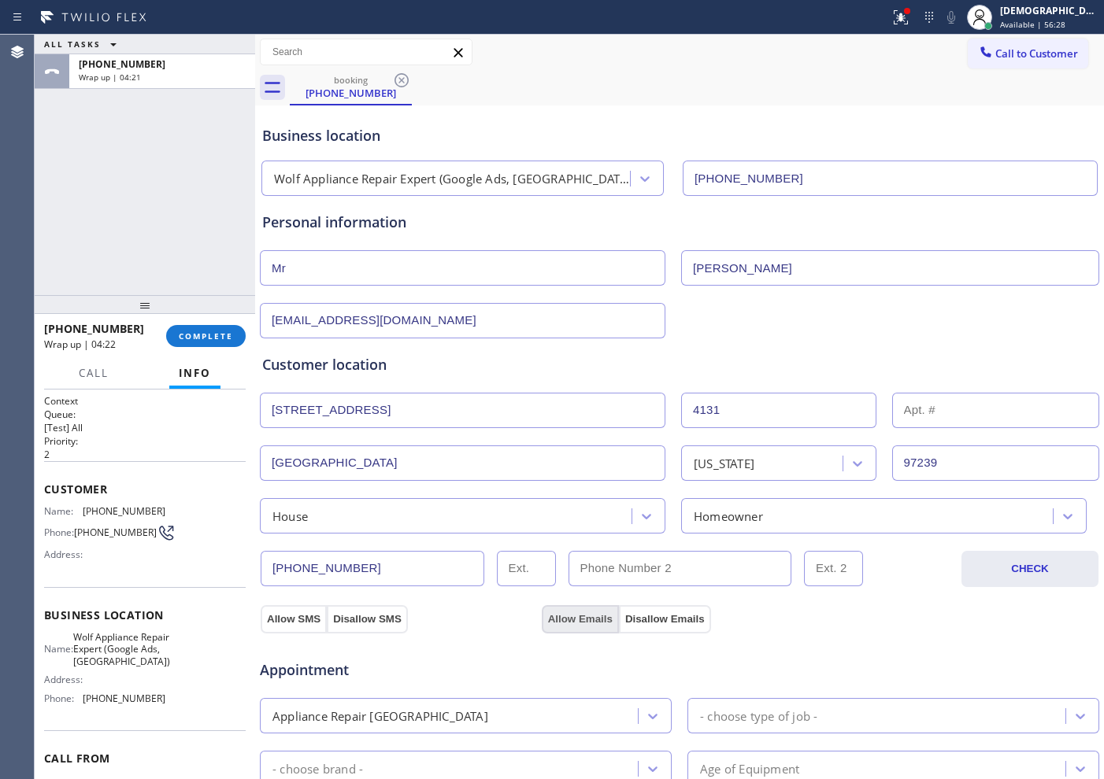
click at [544, 613] on button "Allow Emails" at bounding box center [580, 619] width 77 height 28
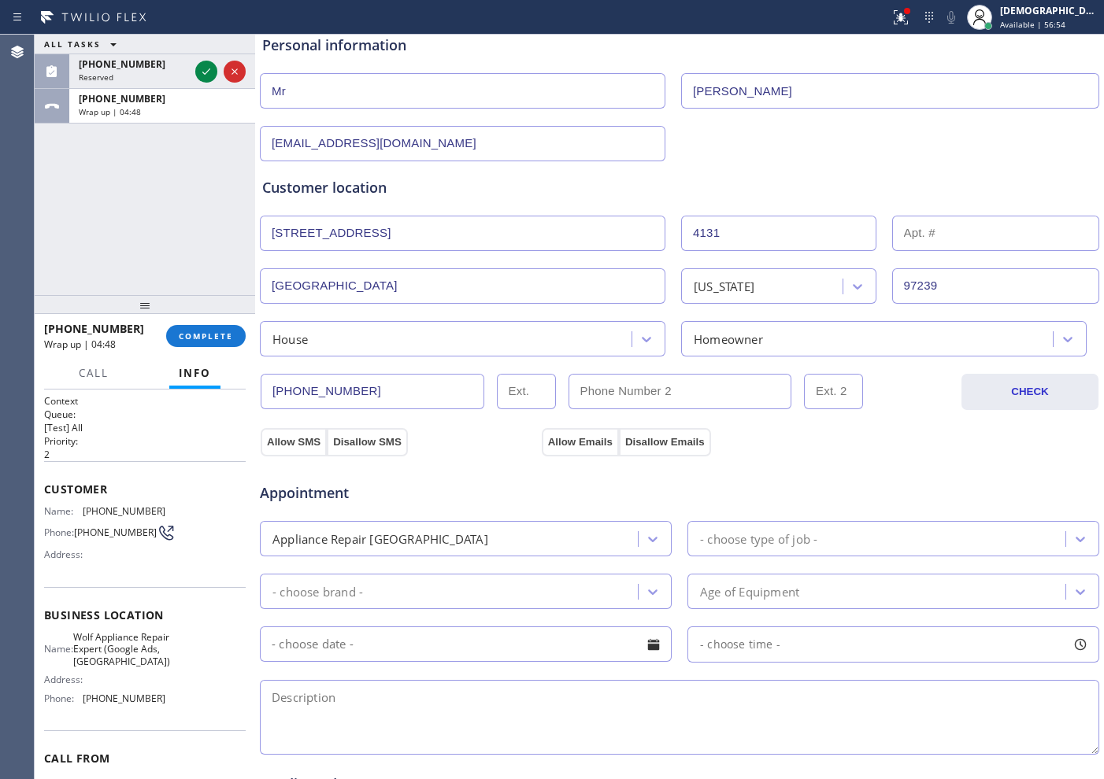
scroll to position [197, 0]
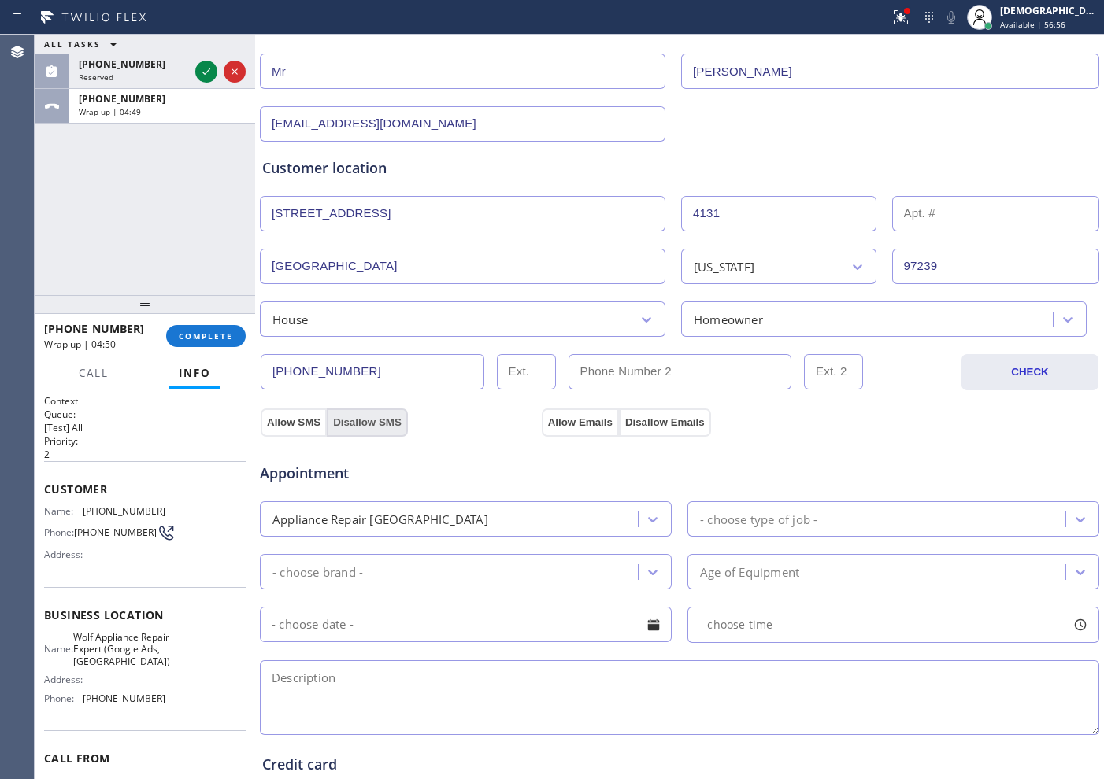
drag, startPoint x: 291, startPoint y: 415, endPoint x: 332, endPoint y: 417, distance: 41.8
click at [295, 415] on button "Allow SMS" at bounding box center [294, 423] width 66 height 28
click at [584, 428] on button "Allow Emails" at bounding box center [580, 423] width 77 height 28
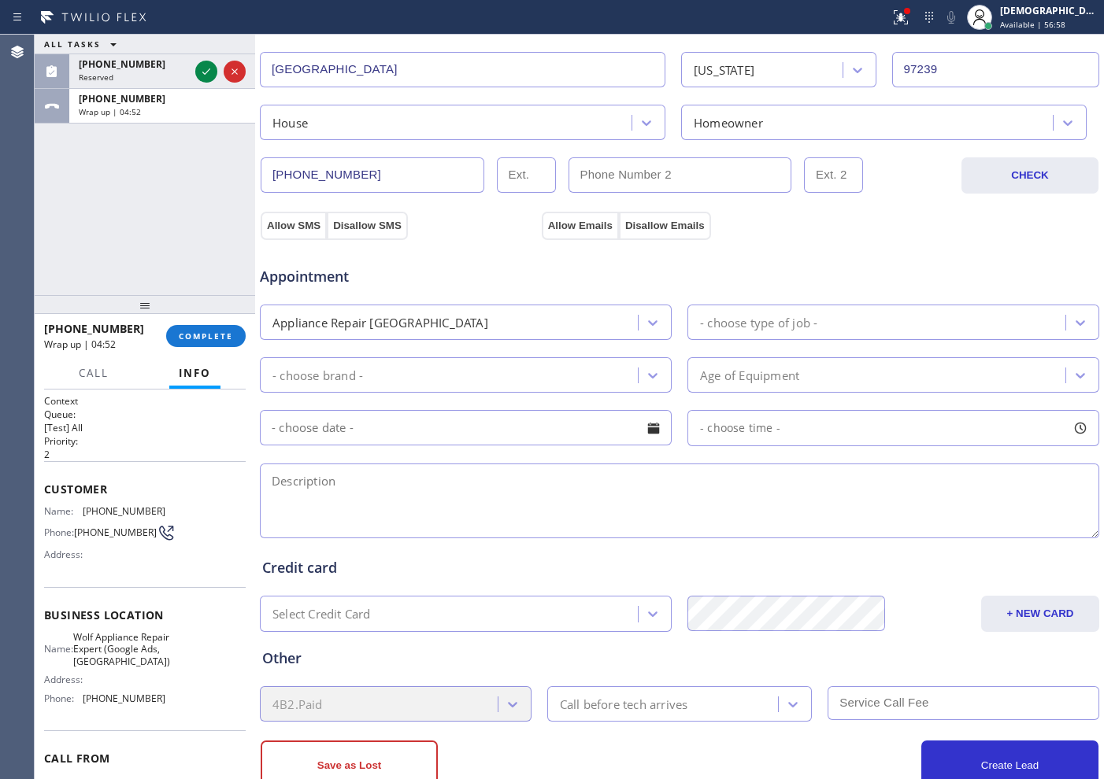
drag, startPoint x: 296, startPoint y: 227, endPoint x: 596, endPoint y: 239, distance: 300.2
click at [302, 227] on button "Allow SMS" at bounding box center [294, 226] width 66 height 28
click at [584, 213] on button "Allow Emails" at bounding box center [580, 226] width 77 height 28
click at [550, 316] on div "Appliance Repair [GEOGRAPHIC_DATA]" at bounding box center [451, 323] width 373 height 28
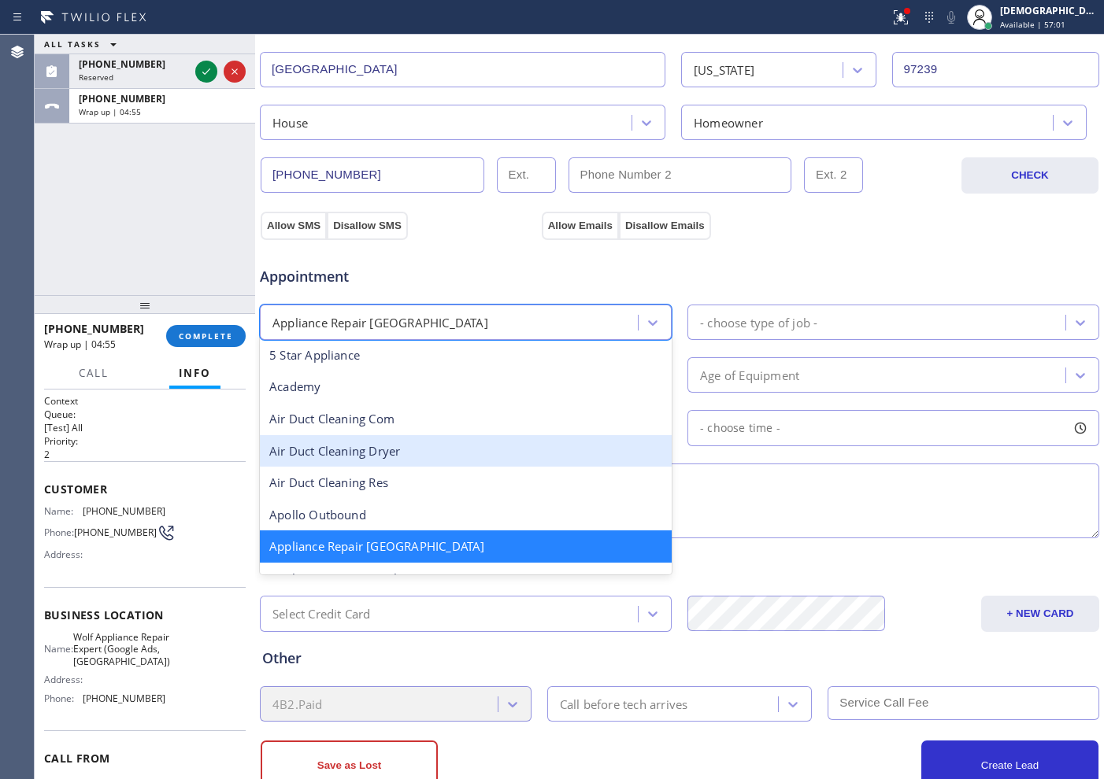
scroll to position [101, 0]
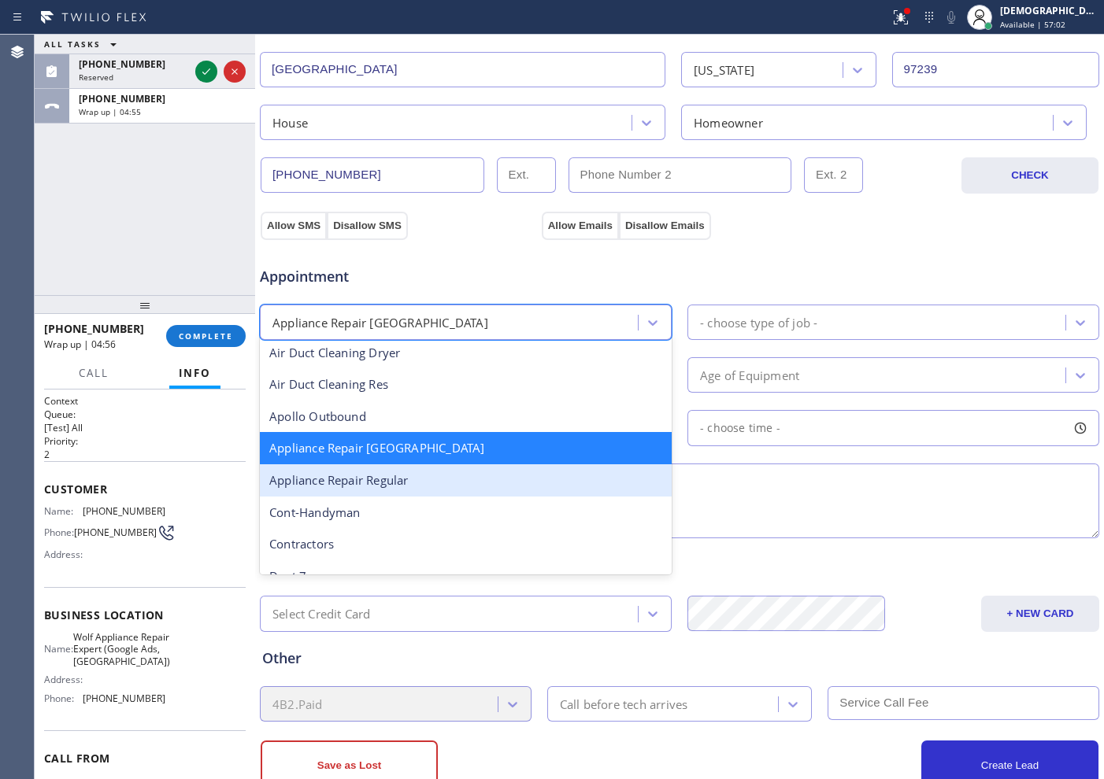
click at [552, 479] on div "Appliance Repair Regular" at bounding box center [466, 481] width 412 height 32
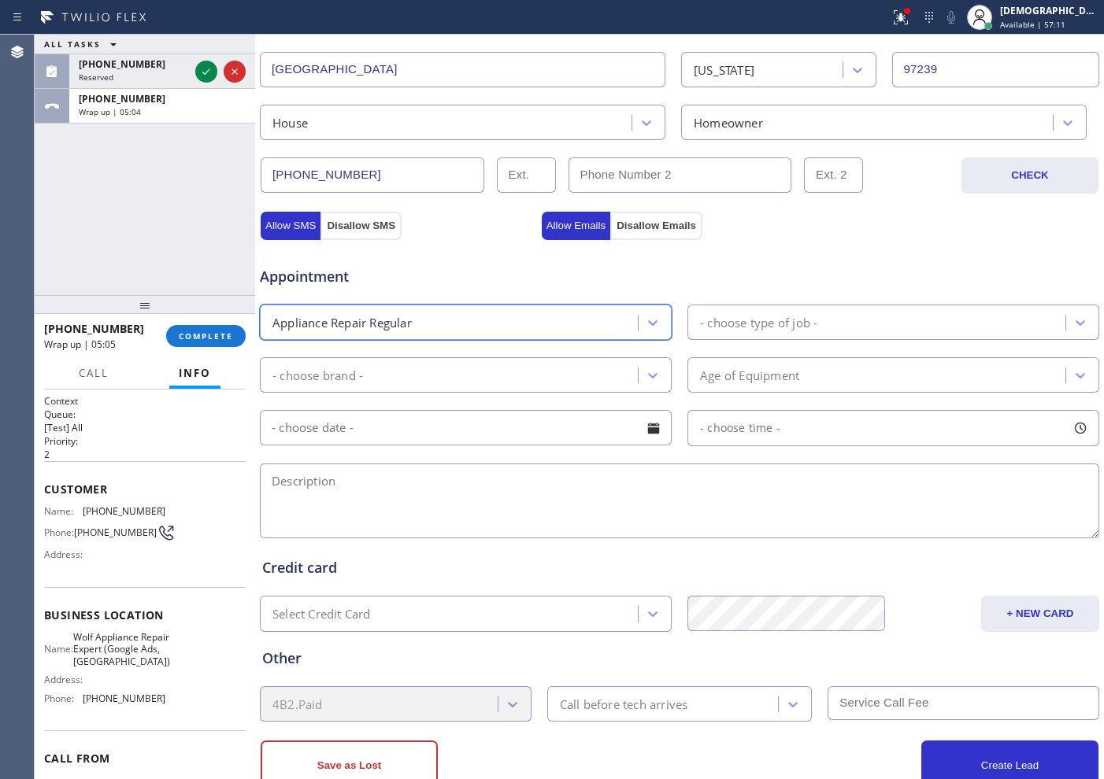
click at [744, 324] on div "- choose type of job -" at bounding box center [758, 322] width 117 height 18
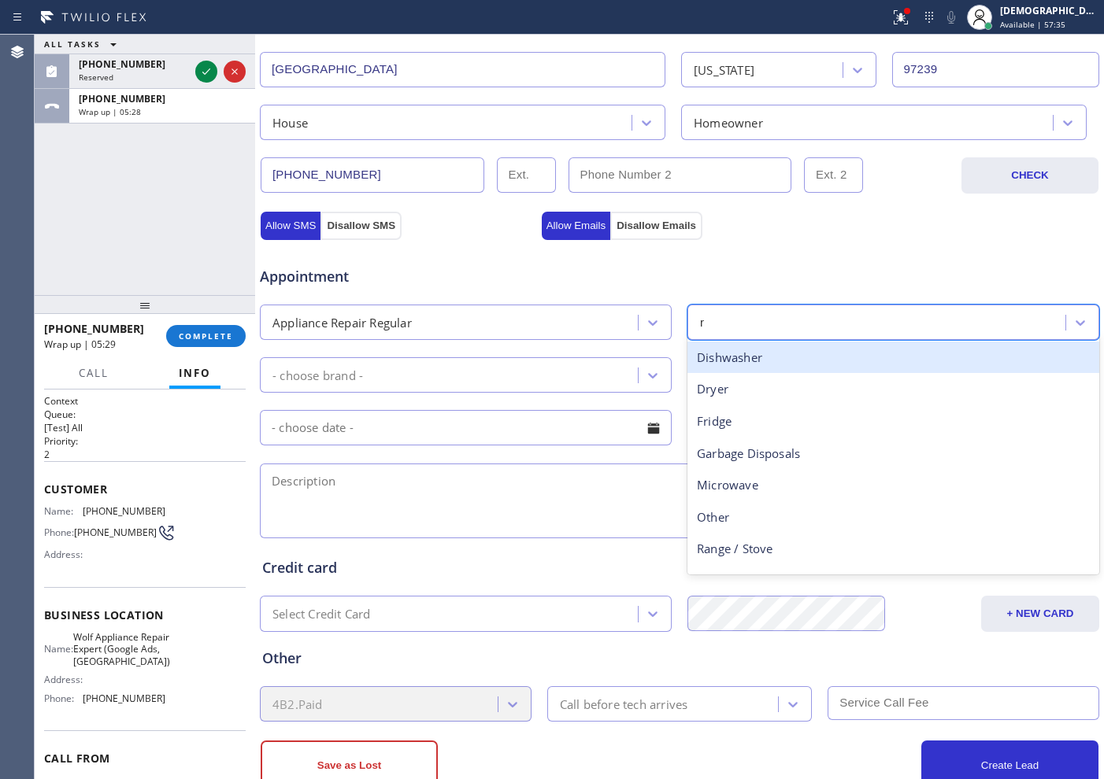
type input "ra"
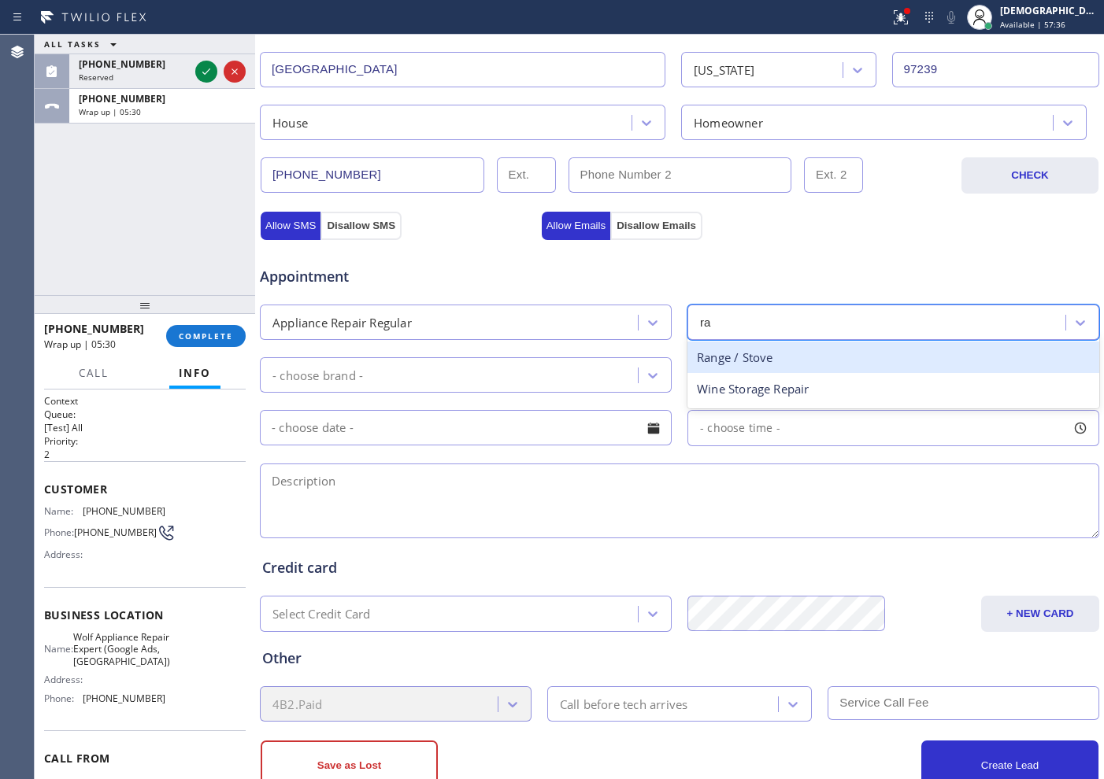
click at [767, 361] on div "Range / Stove" at bounding box center [893, 358] width 412 height 32
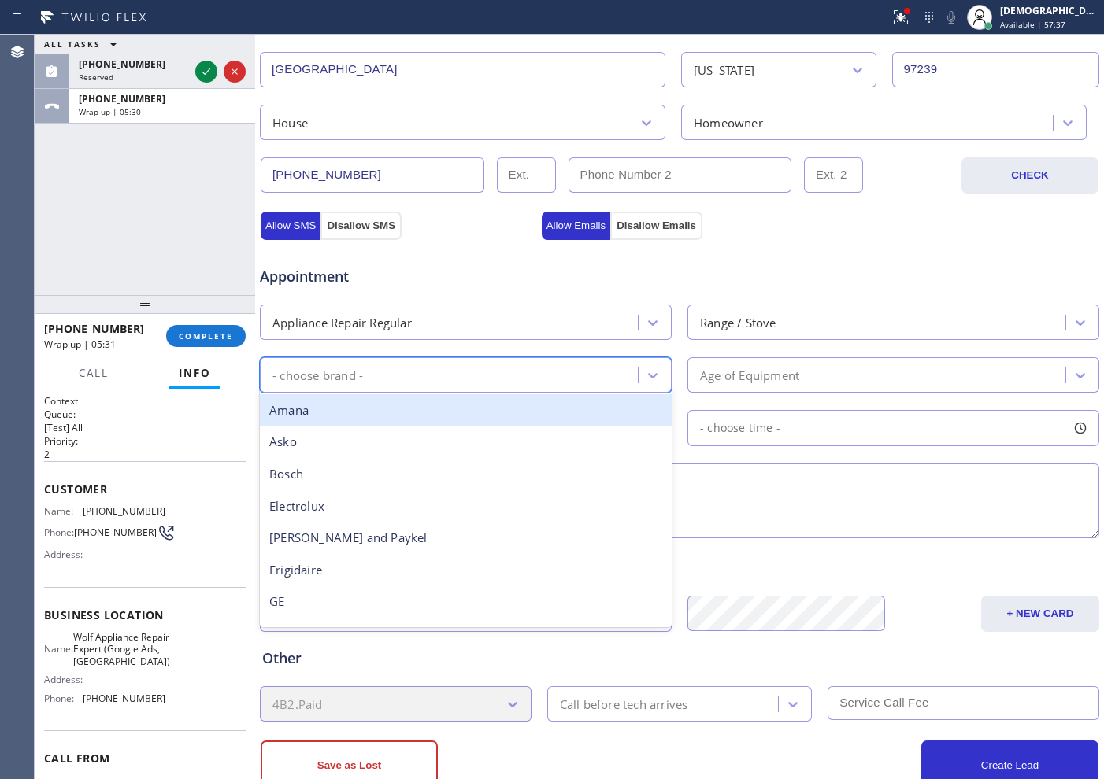
click at [533, 373] on div "- choose brand -" at bounding box center [451, 375] width 373 height 28
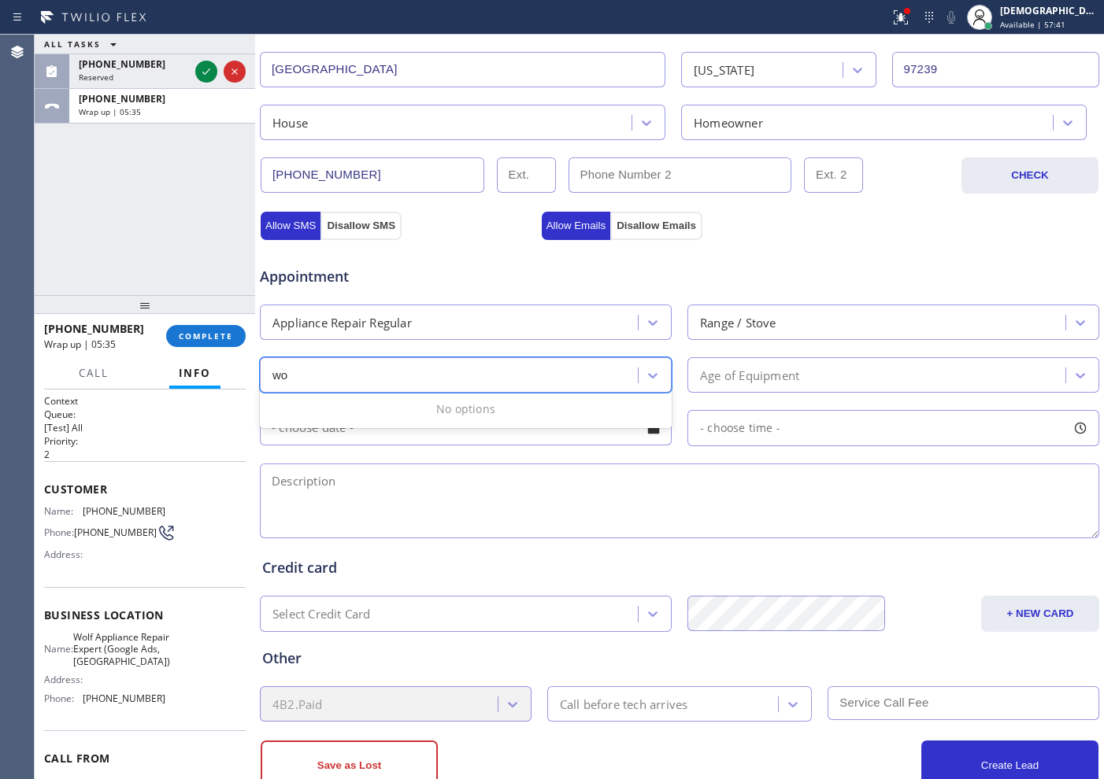
type input "w"
type input "wolf"
click at [541, 378] on div "- choose brand -" at bounding box center [451, 375] width 373 height 28
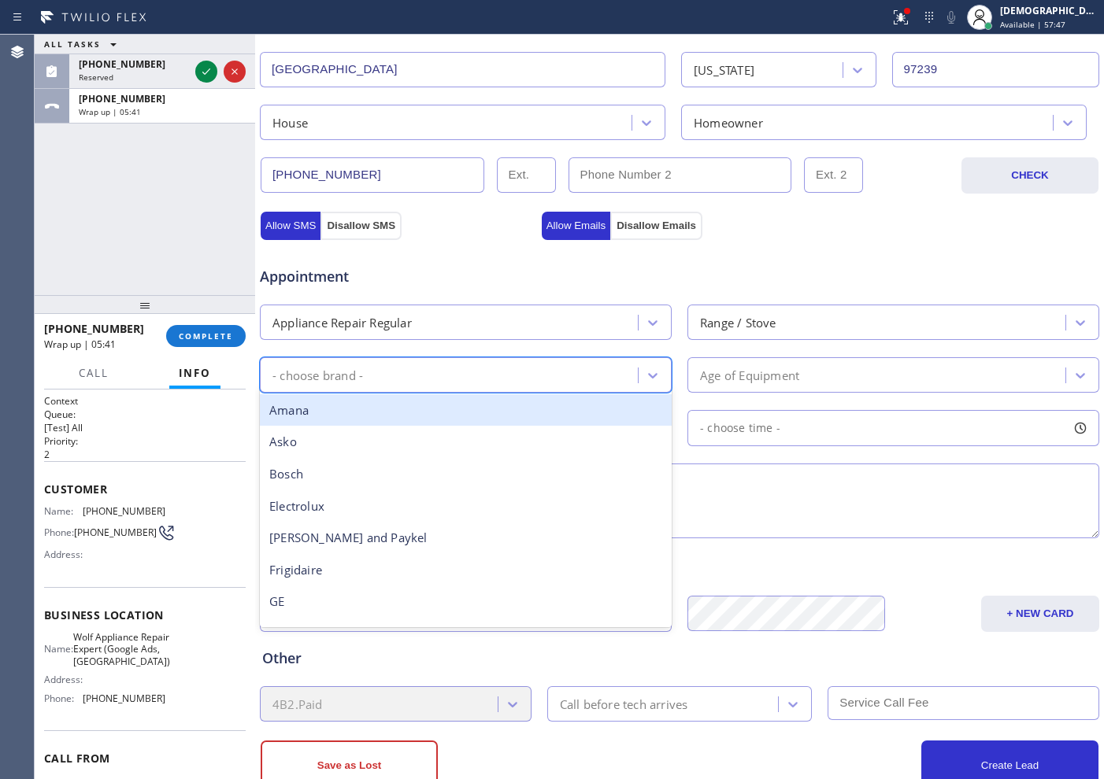
click at [541, 378] on div "- choose brand -" at bounding box center [451, 375] width 373 height 28
click at [516, 326] on div "Appliance Repair Regular" at bounding box center [451, 323] width 373 height 28
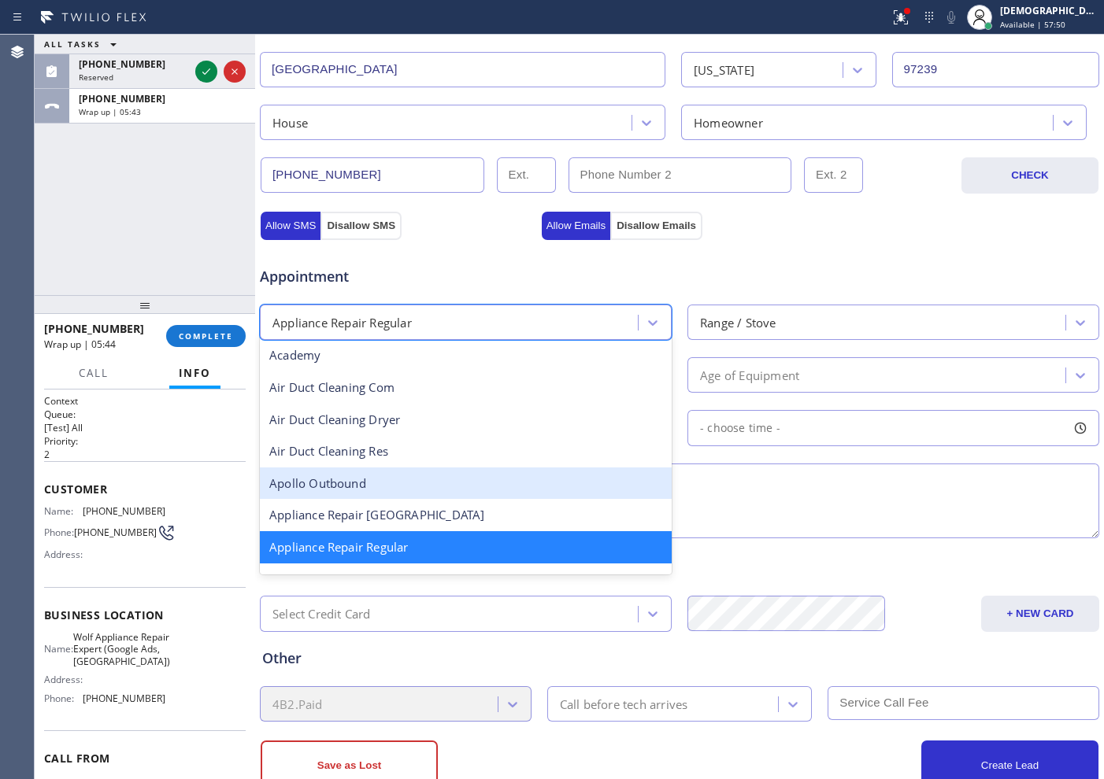
scroll to position [132, 0]
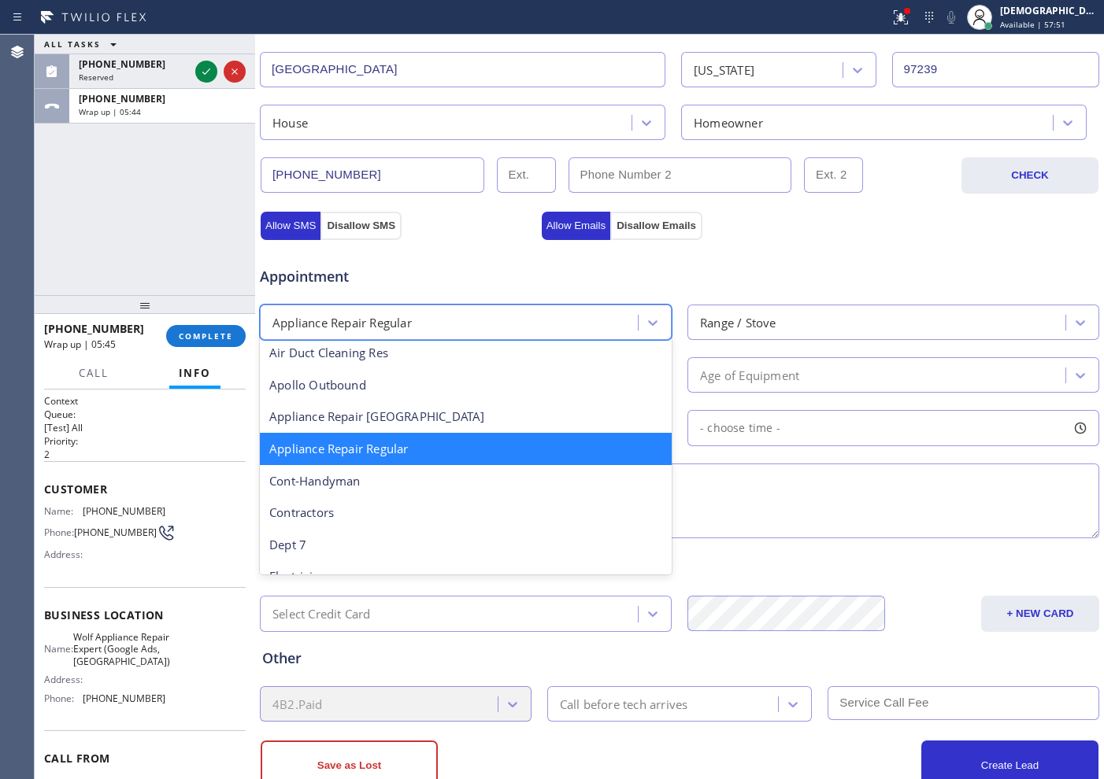
click at [436, 438] on div "Appliance Repair Regular" at bounding box center [466, 449] width 412 height 32
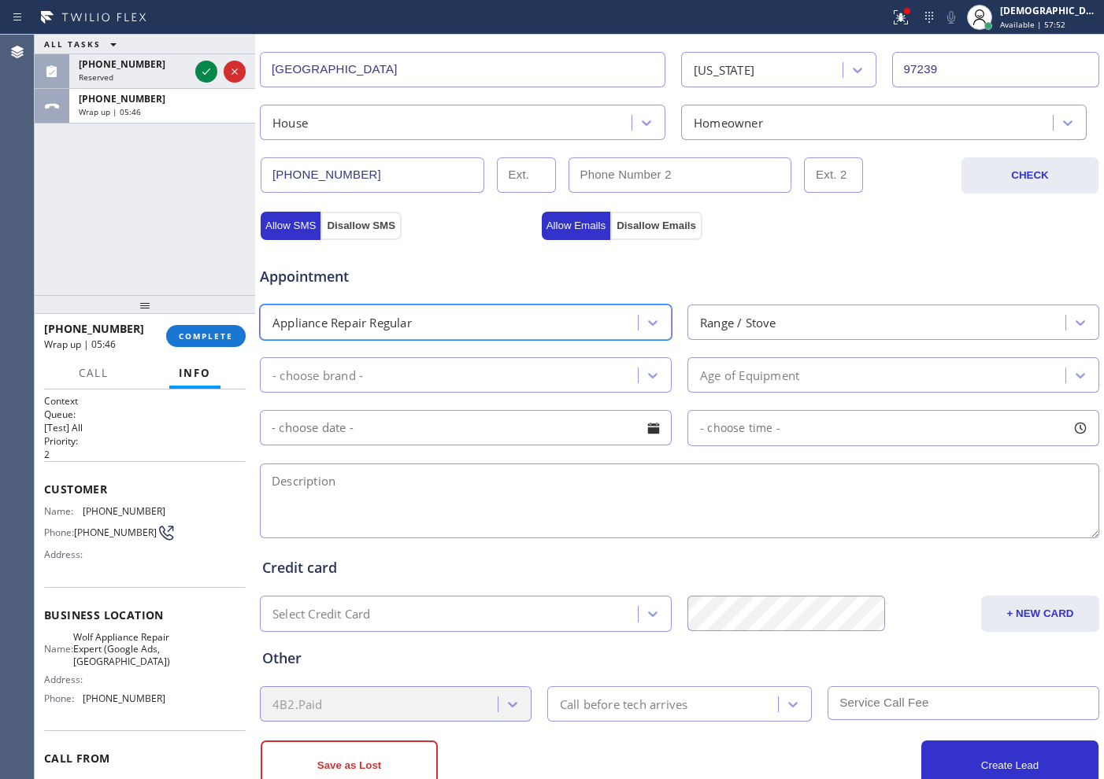
click at [433, 327] on div "Appliance Repair Regular" at bounding box center [451, 323] width 373 height 28
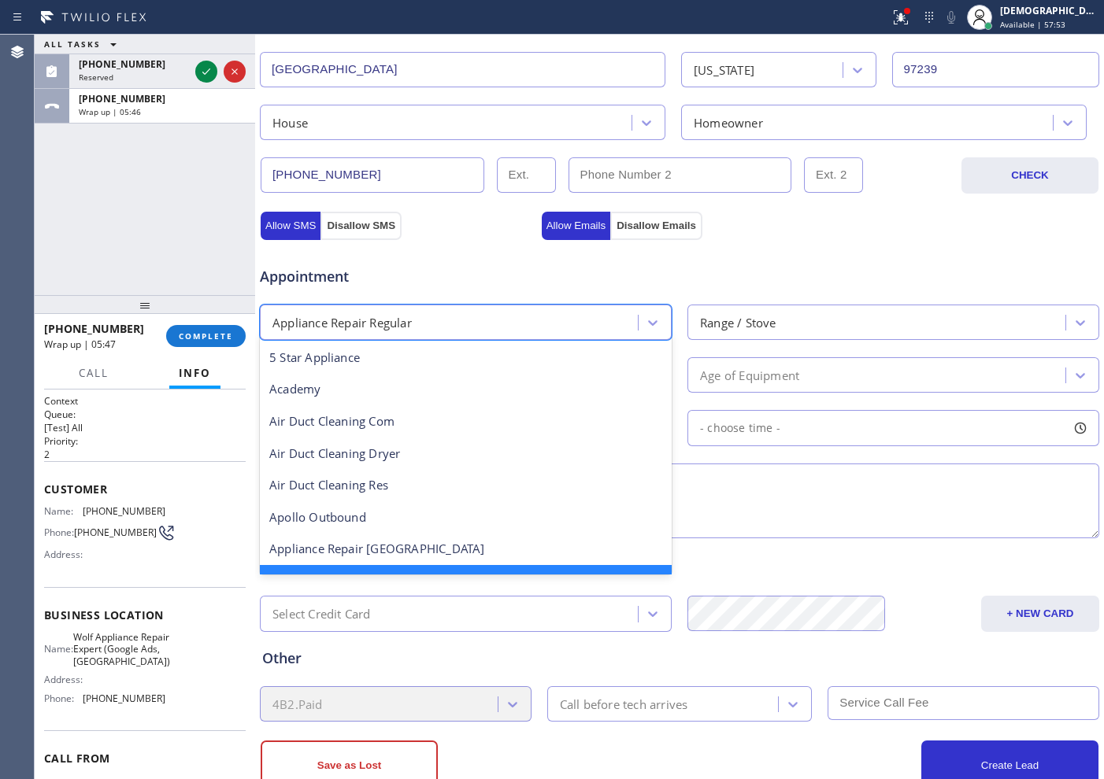
scroll to position [34, 0]
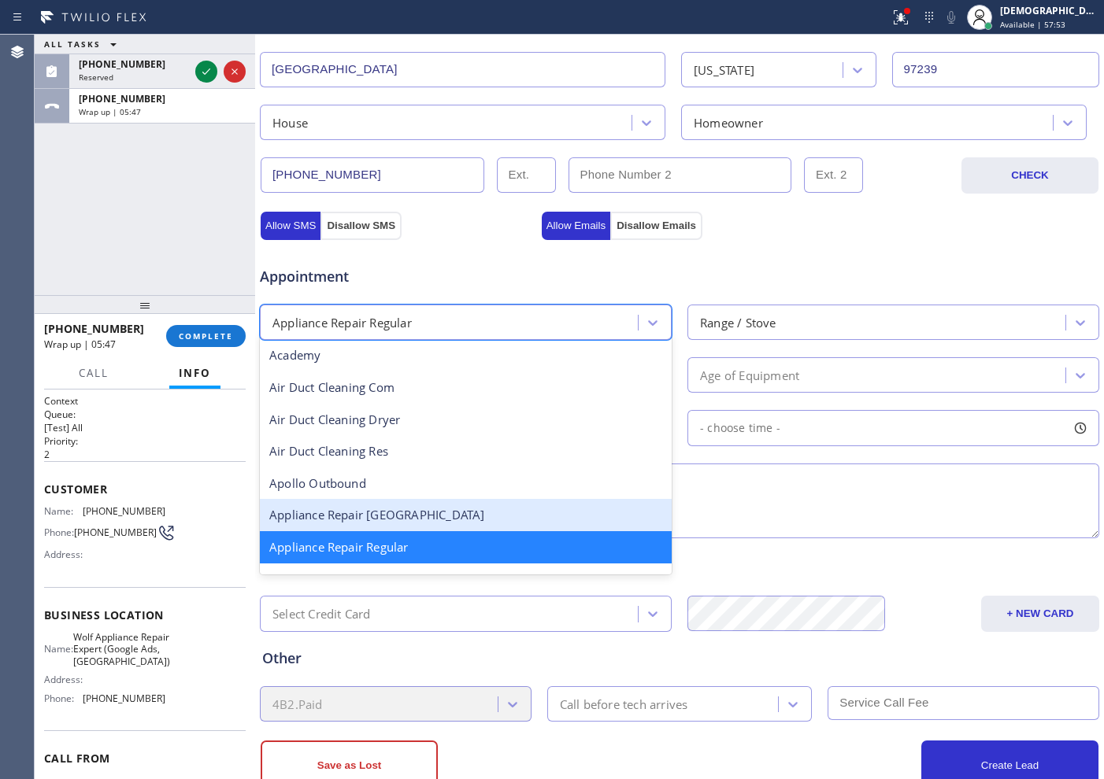
click at [409, 512] on div "Appliance Repair [GEOGRAPHIC_DATA]" at bounding box center [466, 515] width 412 height 32
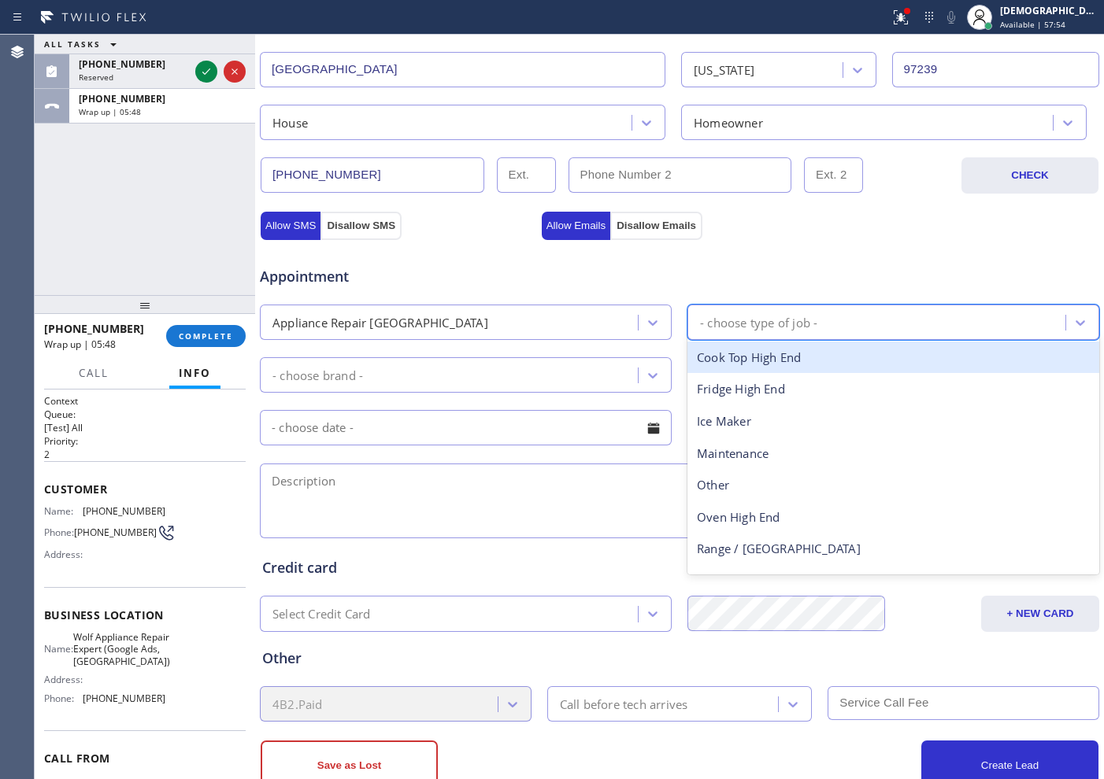
click at [734, 321] on div "- choose type of job -" at bounding box center [758, 322] width 117 height 18
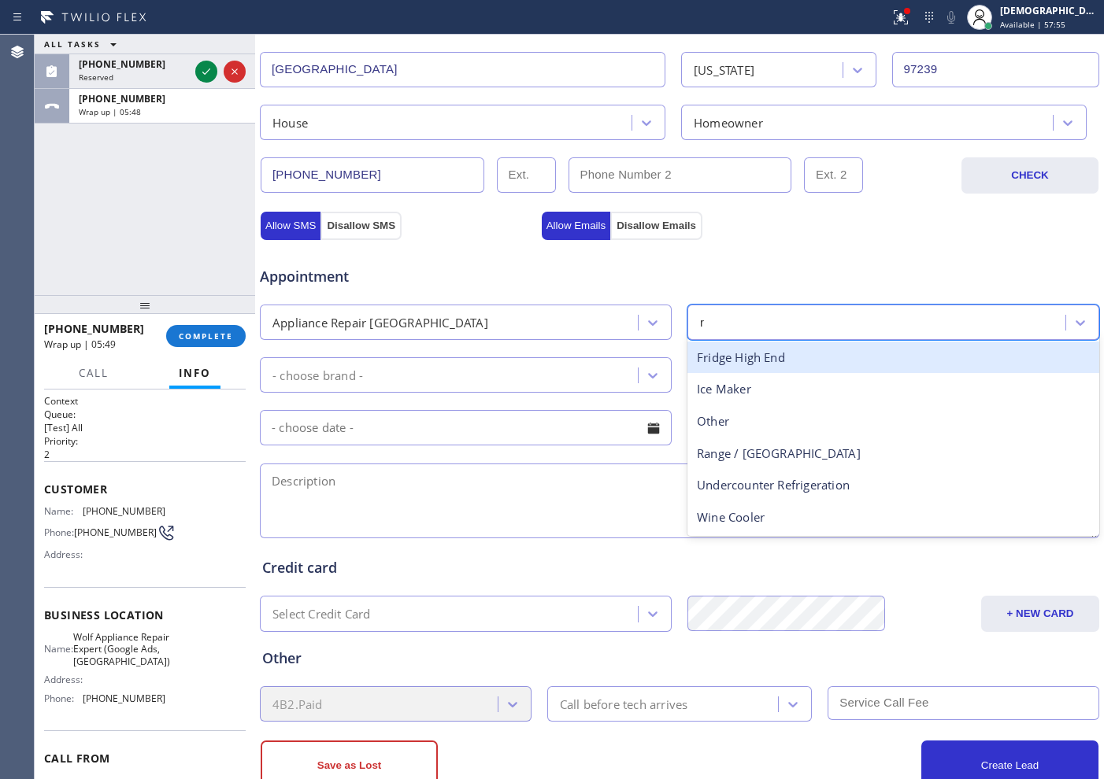
type input "ra"
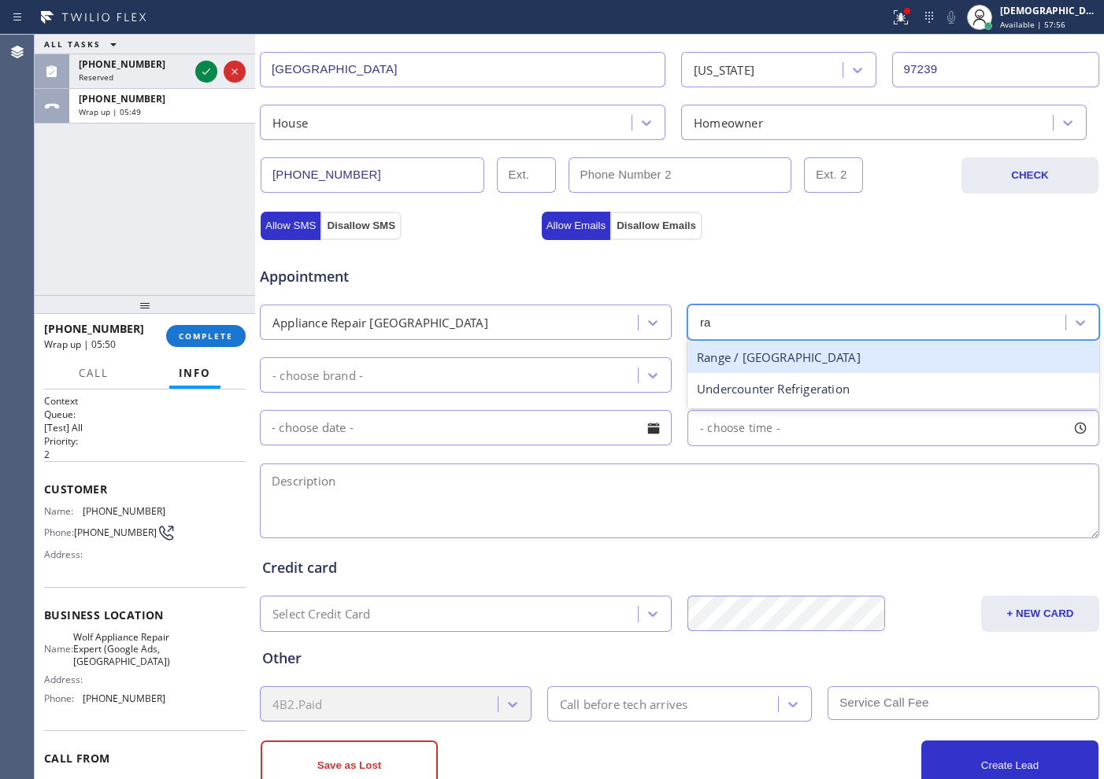
click at [717, 361] on div "Range / [GEOGRAPHIC_DATA]" at bounding box center [893, 358] width 412 height 32
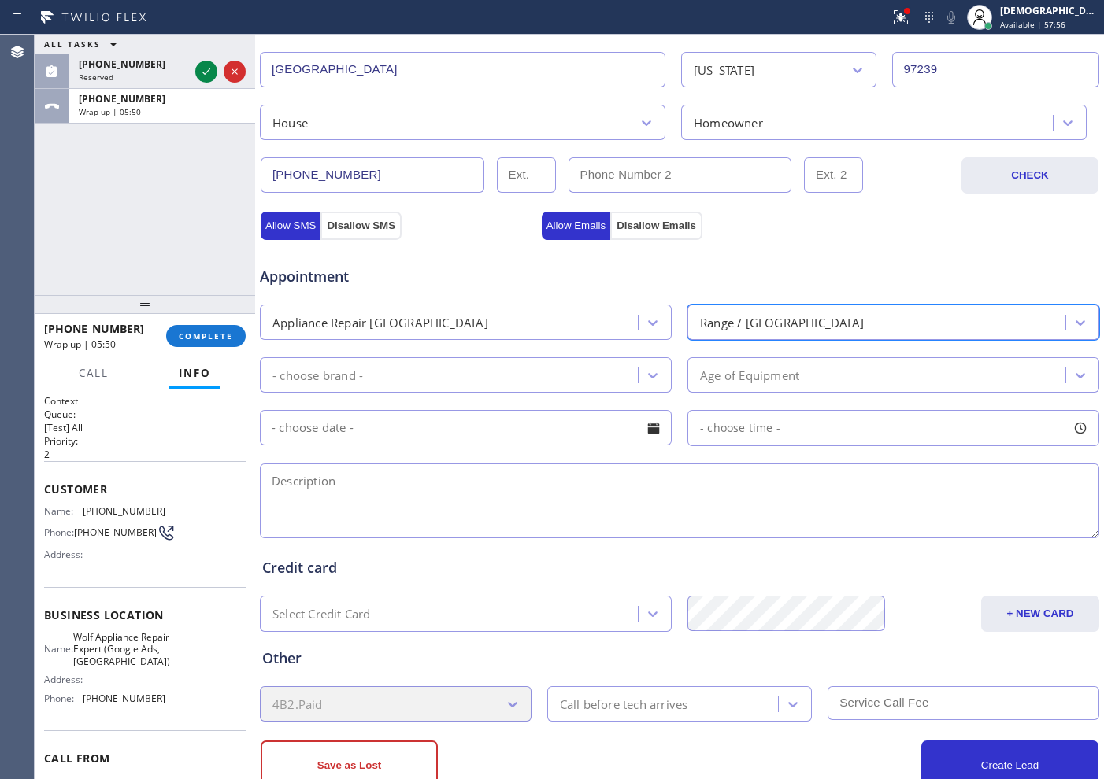
click at [495, 365] on div "- choose brand -" at bounding box center [451, 375] width 373 height 28
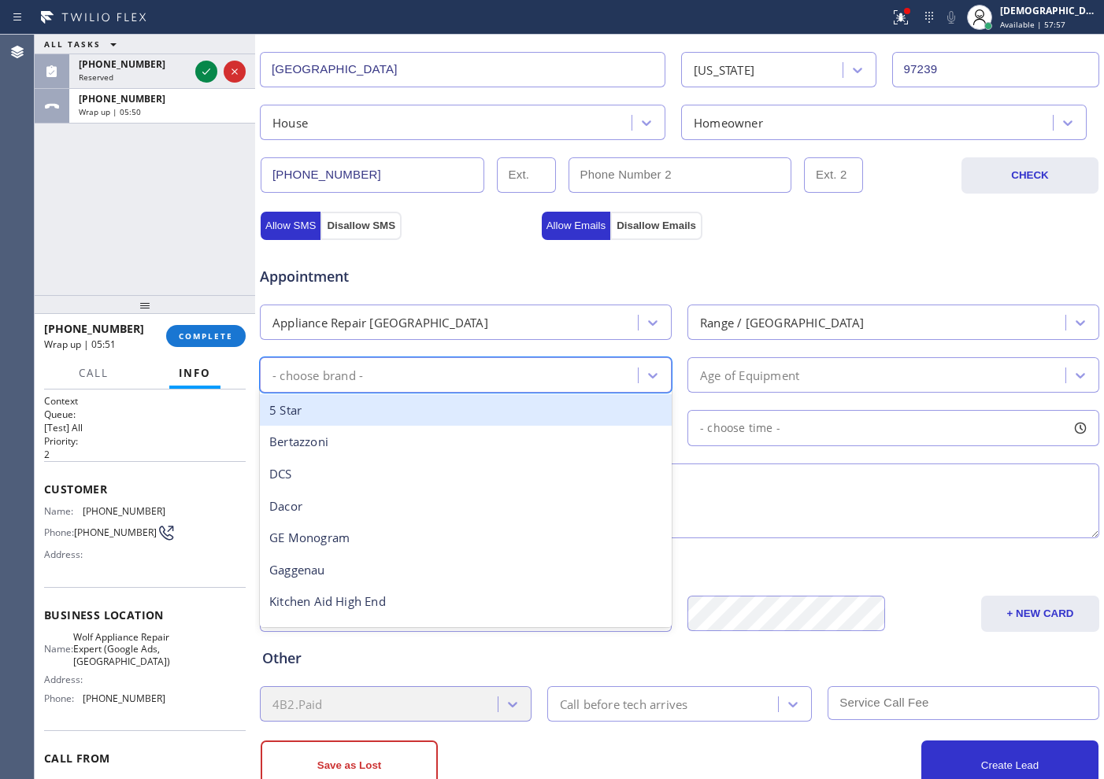
type input "w"
click at [470, 403] on div "Wolf" at bounding box center [466, 410] width 412 height 32
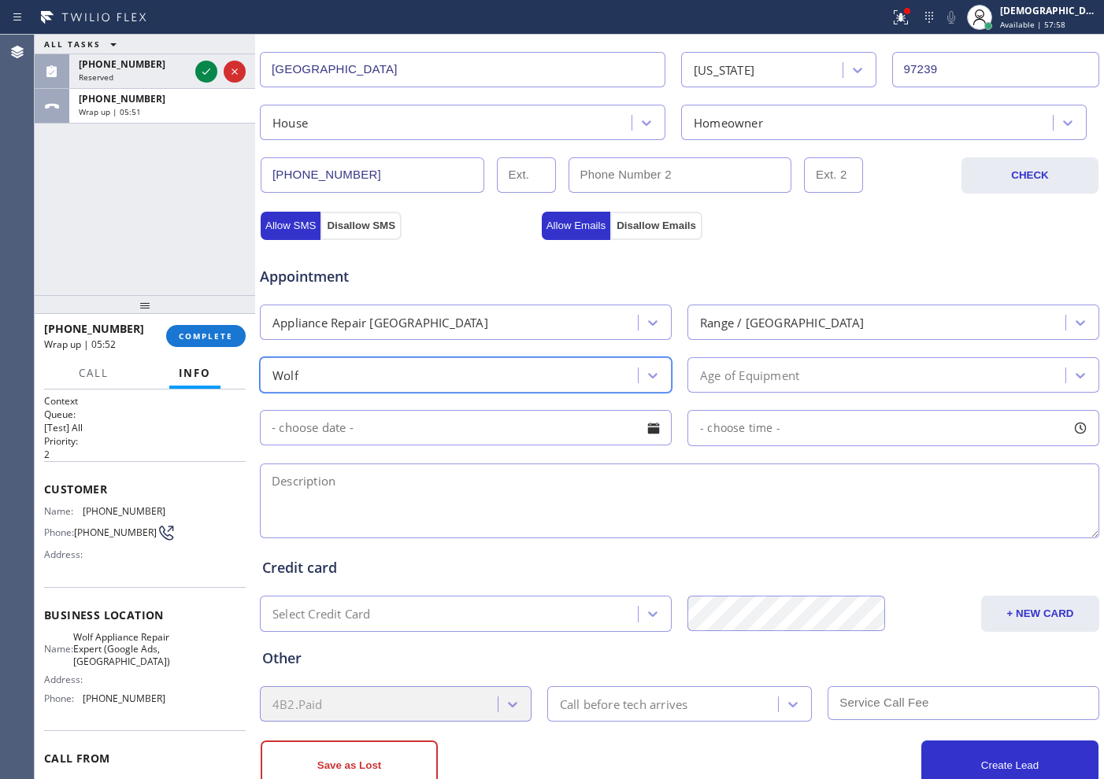
click at [711, 366] on div "Age of Equipment" at bounding box center [749, 375] width 99 height 18
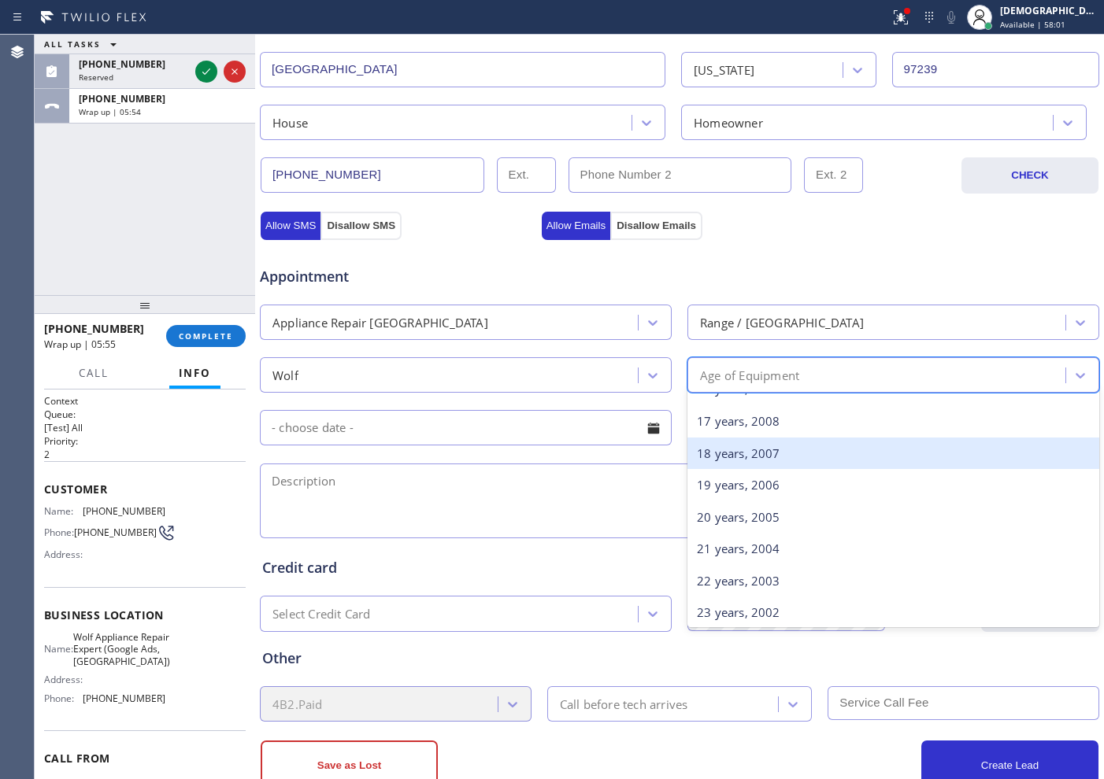
scroll to position [591, 0]
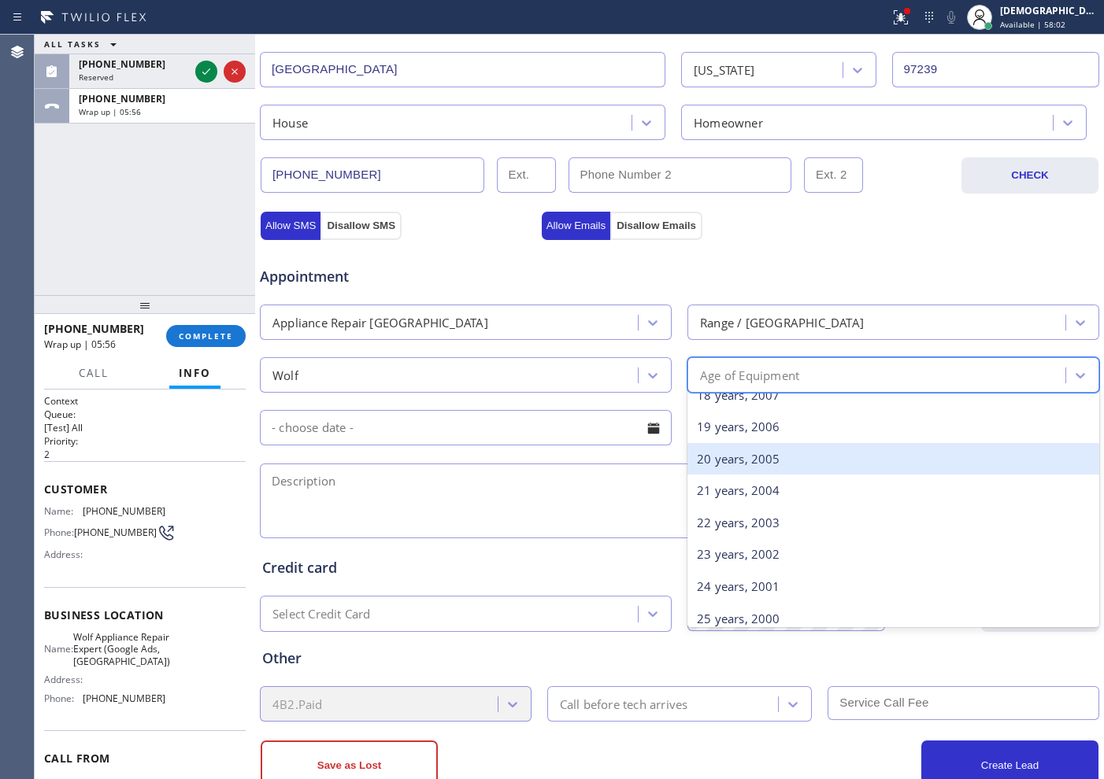
click at [728, 461] on div "20 years, 2005" at bounding box center [893, 459] width 412 height 32
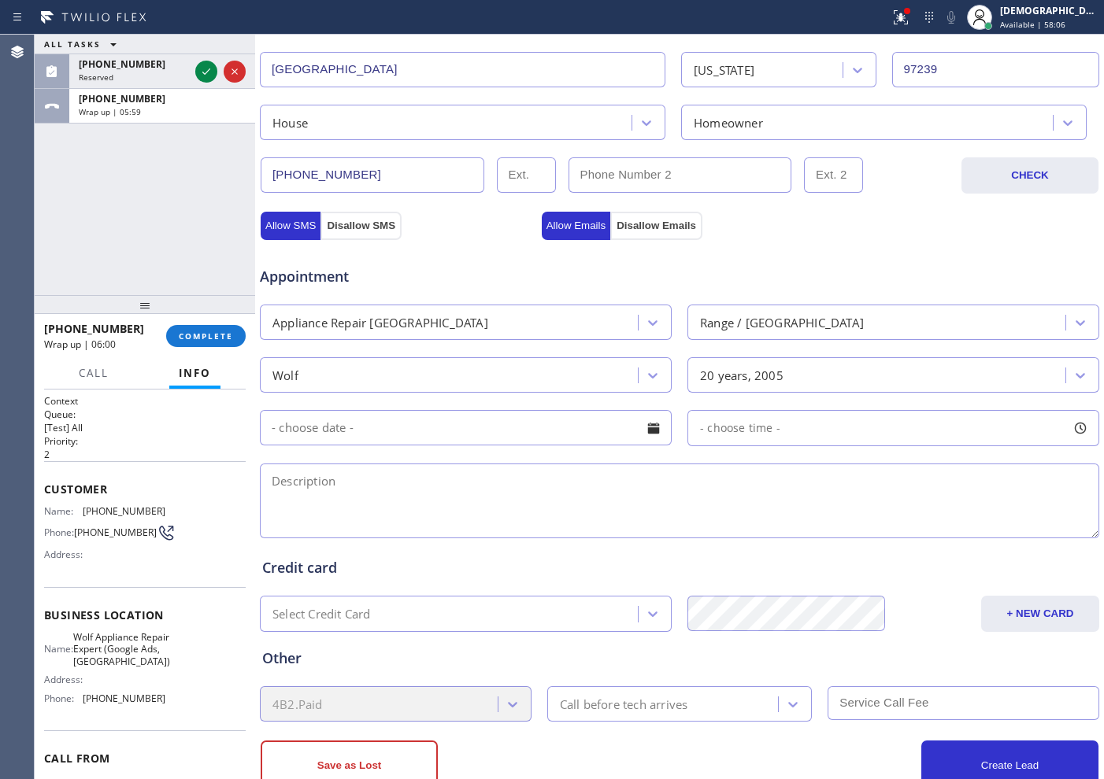
click at [365, 491] on textarea at bounding box center [679, 501] width 839 height 75
paste textarea "Wolf / Oven / door is coming off from te hinges / 20 years"
click at [405, 419] on input "text" at bounding box center [466, 427] width 412 height 35
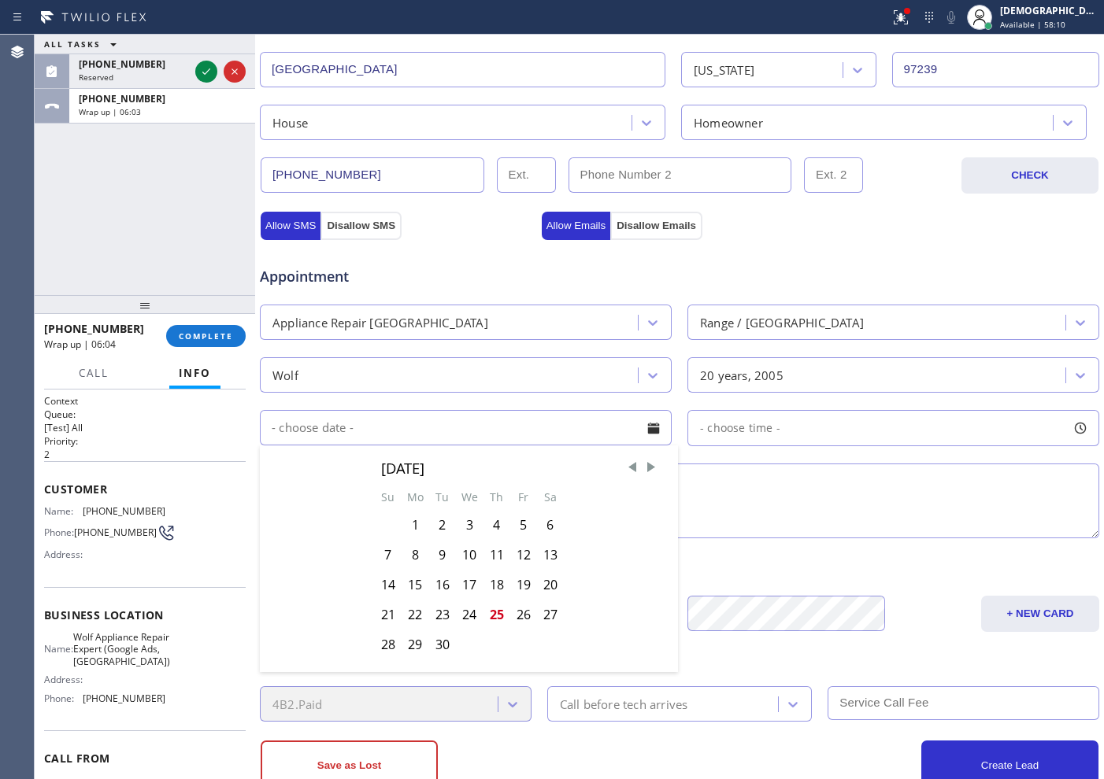
click at [690, 491] on textarea "Wolf / Oven / door is coming off from te hinges / 20 years" at bounding box center [679, 501] width 839 height 75
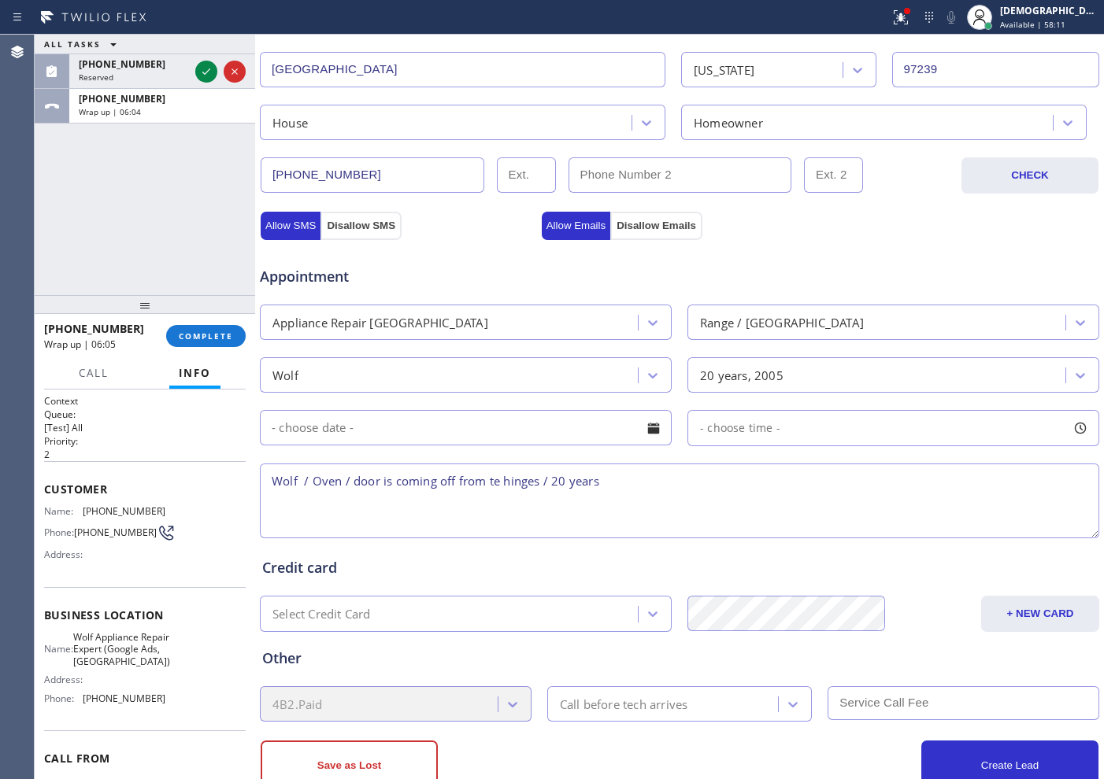
click at [693, 487] on textarea "Wolf / Oven / door is coming off from te hinges / 20 years" at bounding box center [679, 501] width 839 height 75
click at [789, 487] on textarea "Wolf / Oven / door is coming off from te hinges / 20 years / House HO /" at bounding box center [679, 501] width 839 height 75
paste textarea "4131 SW Hillsdale AvePortland, OR 97239"
click at [957, 483] on textarea "Wolf / Oven / door is coming off from te hinges / 20 years / House HO / 4131 SW…" at bounding box center [679, 501] width 839 height 75
paste textarea "Please call customer 30 minutes prior to arrival"
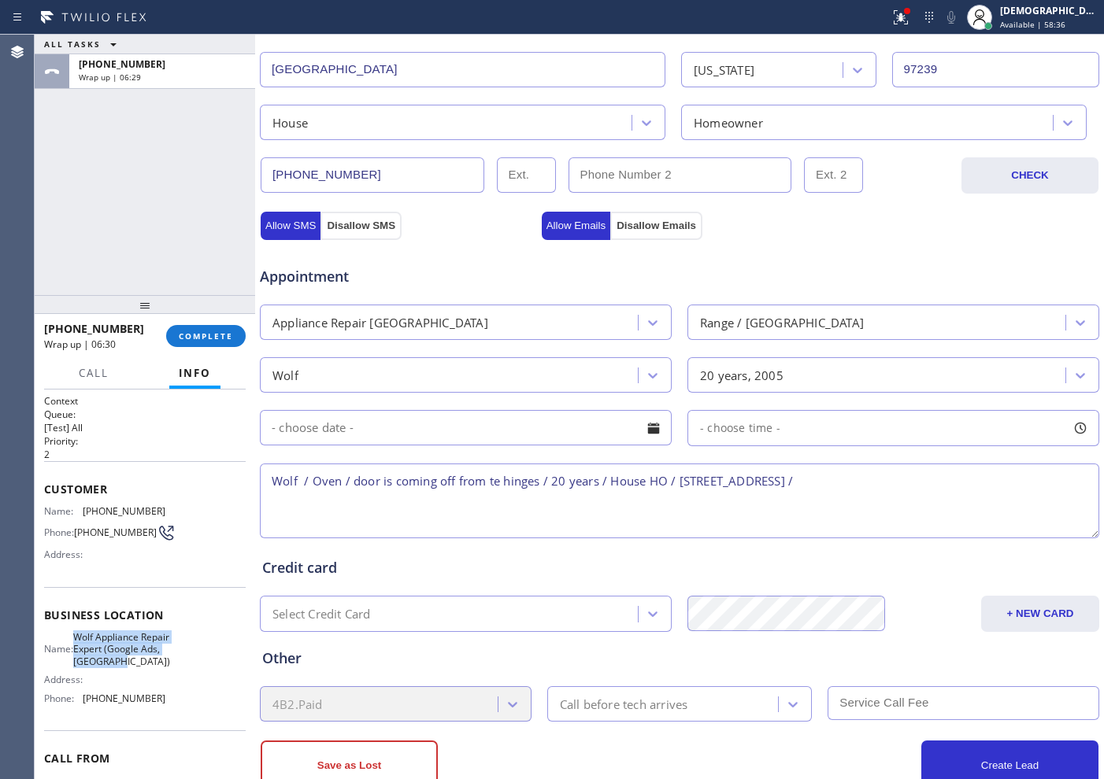
drag, startPoint x: 146, startPoint y: 685, endPoint x: 84, endPoint y: 639, distance: 77.2
click at [84, 639] on div "Name: Wolf Appliance Repair Expert (Google Ads, Portland) Address: Phone: (971)…" at bounding box center [104, 671] width 121 height 80
copy span "Wolf Appliance Repair Expert (Google Ads, Portland)"
click at [953, 491] on textarea "Wolf / Oven / door is coming off from te hinges / 20 years / House HO / 4131 SW…" at bounding box center [679, 501] width 839 height 75
click at [962, 484] on textarea "Wolf / Oven / door is coming off from te hinges / 20 years / House HO / 4131 SW…" at bounding box center [679, 501] width 839 height 75
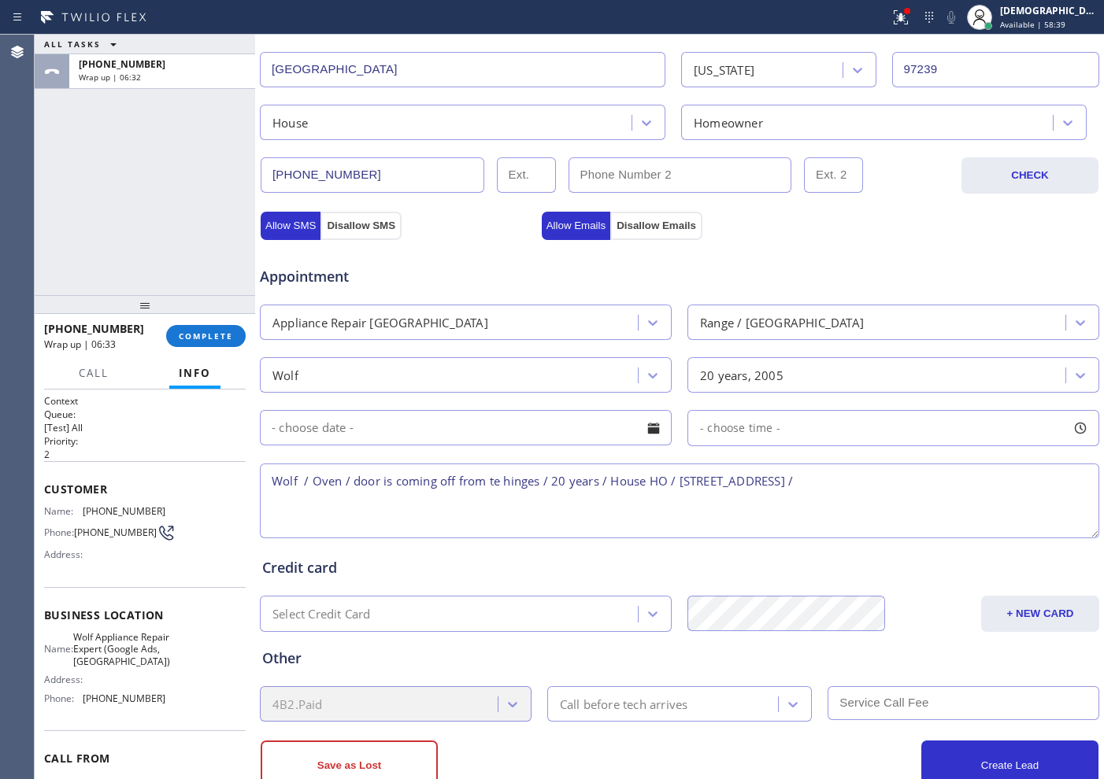
paste textarea "Wolf Appliance Repair Expert (Google Ads, Portland)"
type textarea "Wolf / Oven / door is coming off from te hinges / 20 years / House HO / 4131 SW…"
click at [665, 704] on div "Call before tech arrives" at bounding box center [624, 704] width 128 height 18
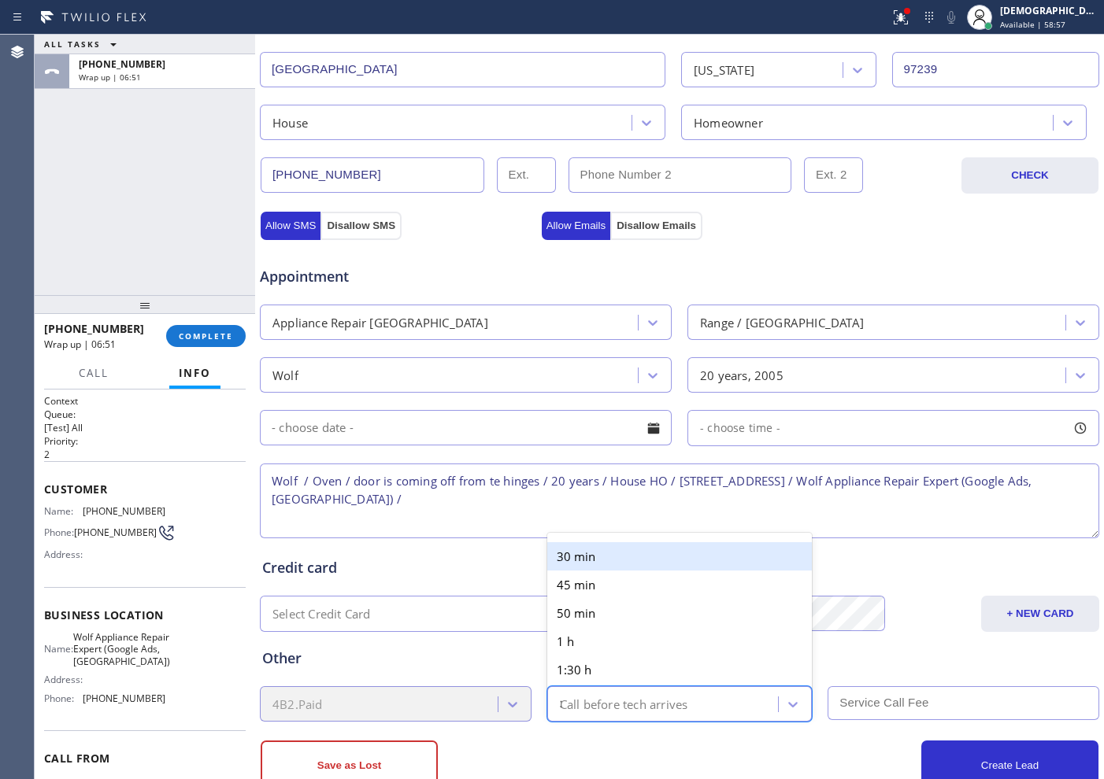
type input "30"
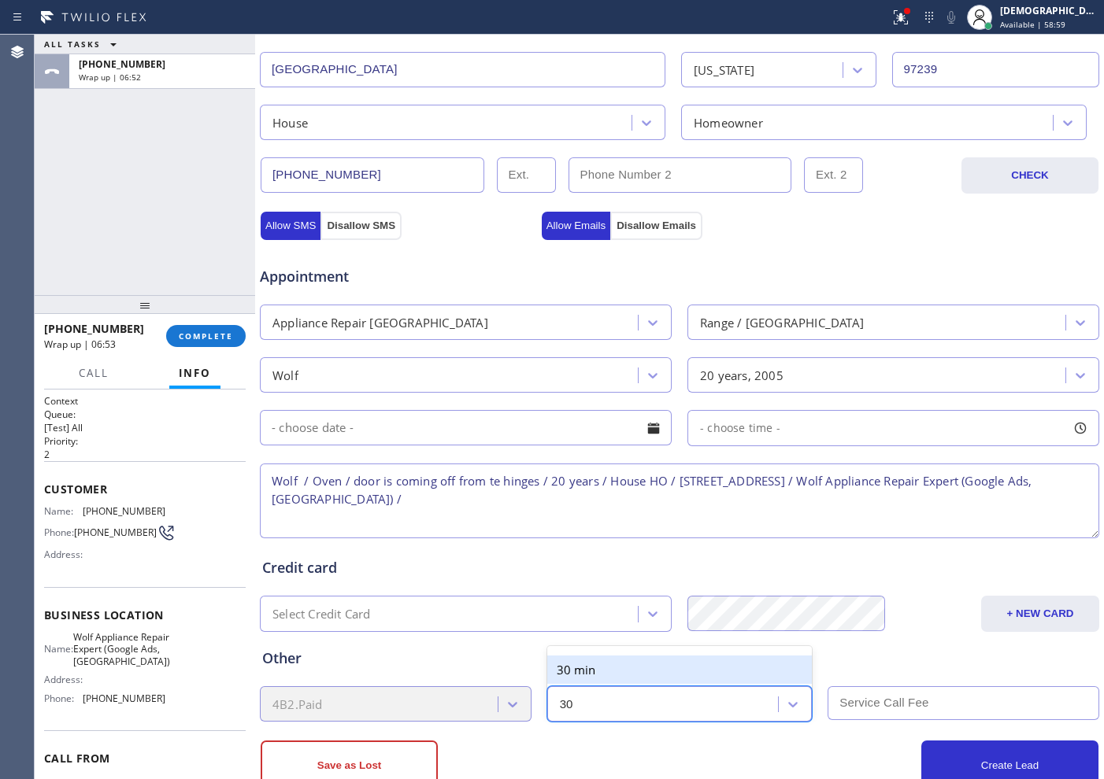
click at [645, 667] on div "30 min" at bounding box center [679, 670] width 265 height 28
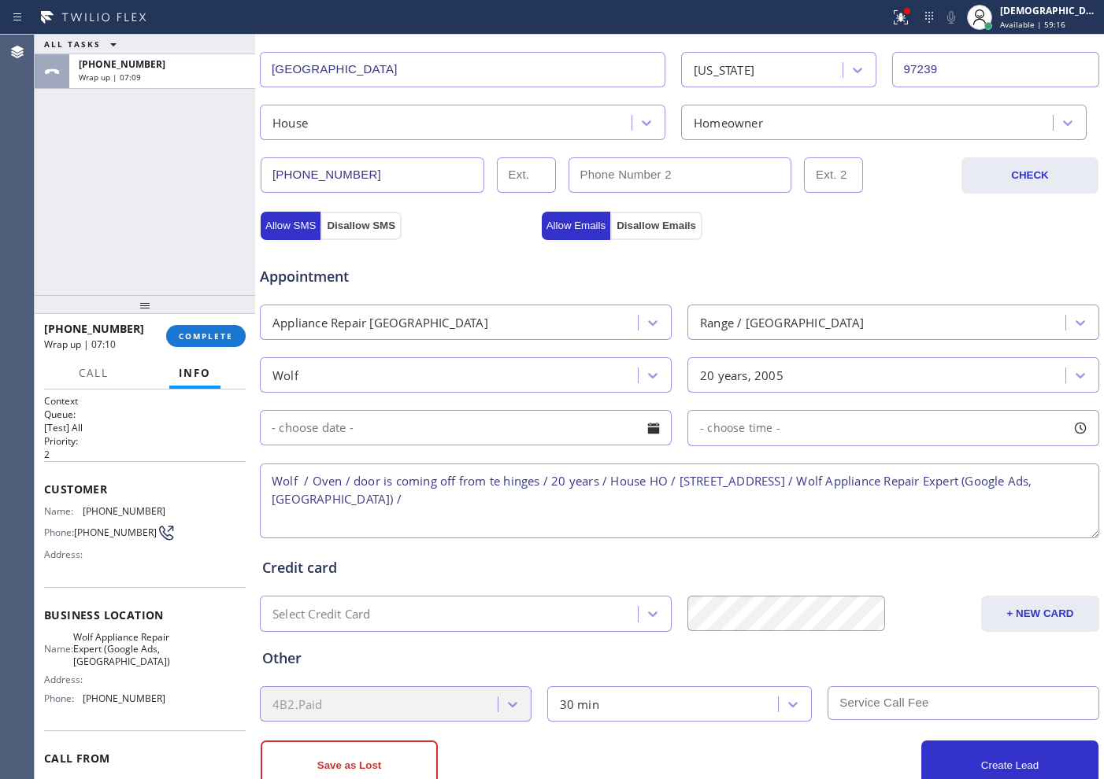
click at [632, 509] on textarea "Wolf / Oven / door is coming off from te hinges / 20 years / House HO / 4131 SW…" at bounding box center [679, 501] width 839 height 75
click at [612, 494] on textarea "Wolf / Oven / door is coming off from te hinges / 20 years / House HO / 4131 SW…" at bounding box center [679, 501] width 839 height 75
paste textarea "Please call customer 30 minutes prior to arrival"
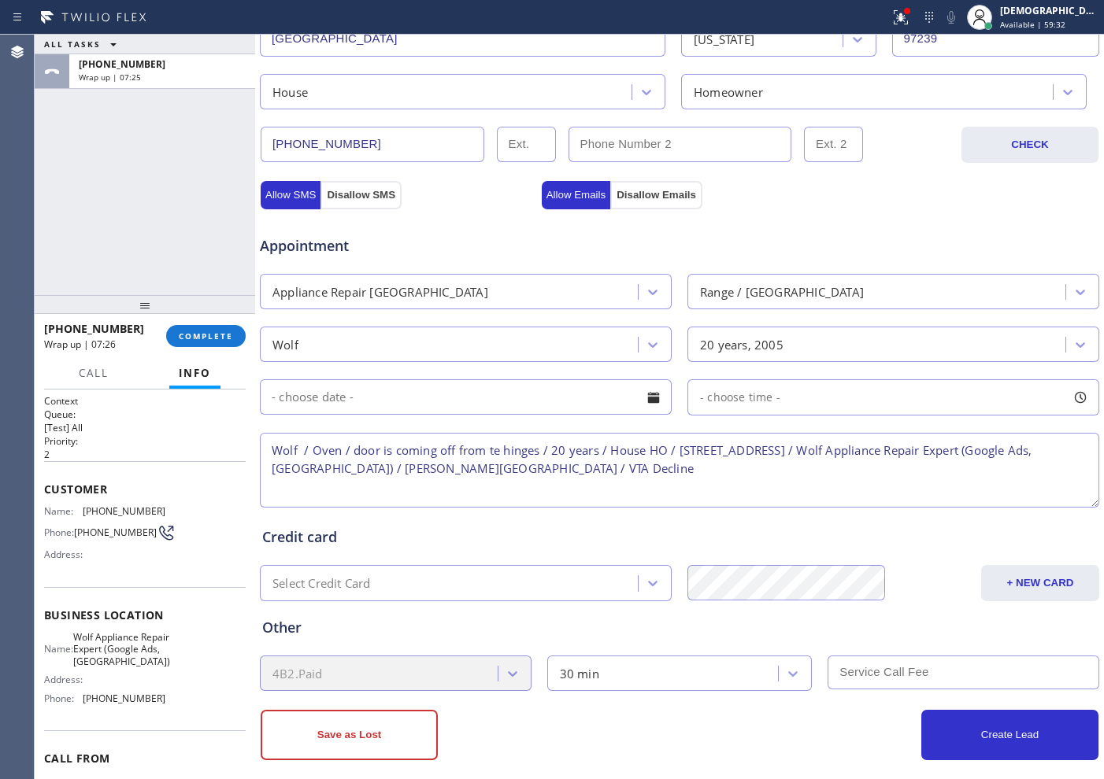
scroll to position [441, 0]
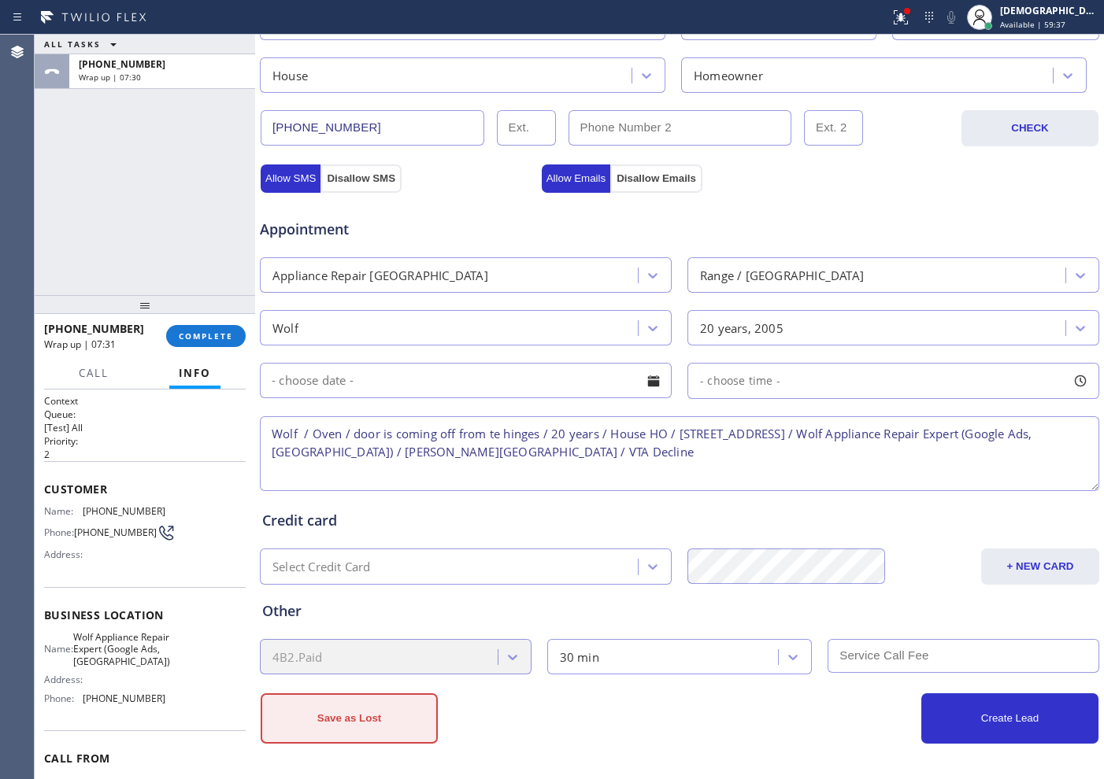
type textarea "Wolf / Oven / door is coming off from te hinges / 20 years / House HO / 4131 SW…"
click at [420, 725] on button "Save as Lost" at bounding box center [349, 719] width 177 height 50
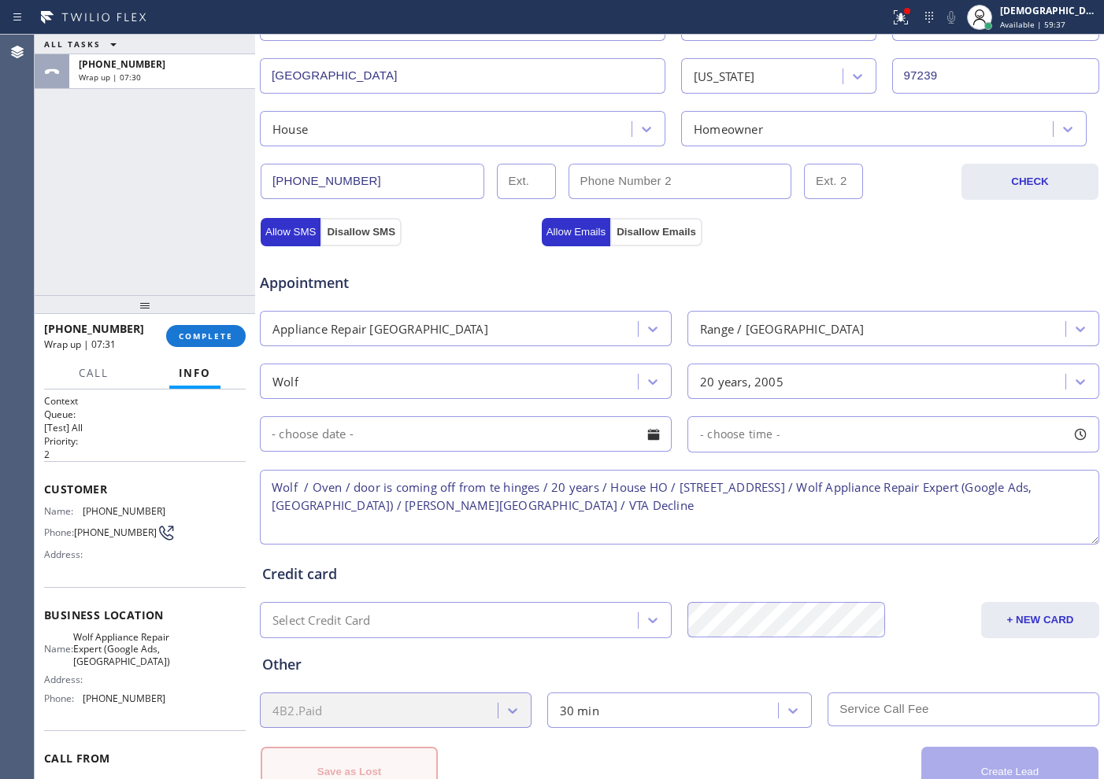
scroll to position [494, 0]
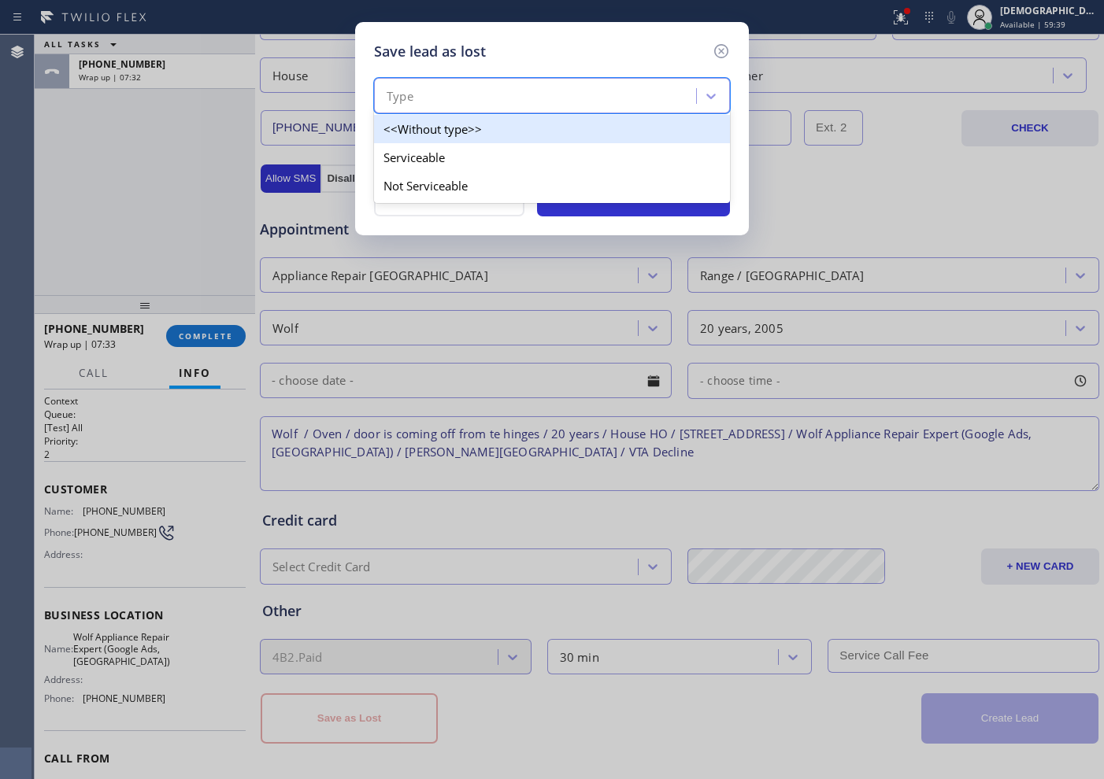
click at [504, 93] on div "Type" at bounding box center [537, 97] width 317 height 28
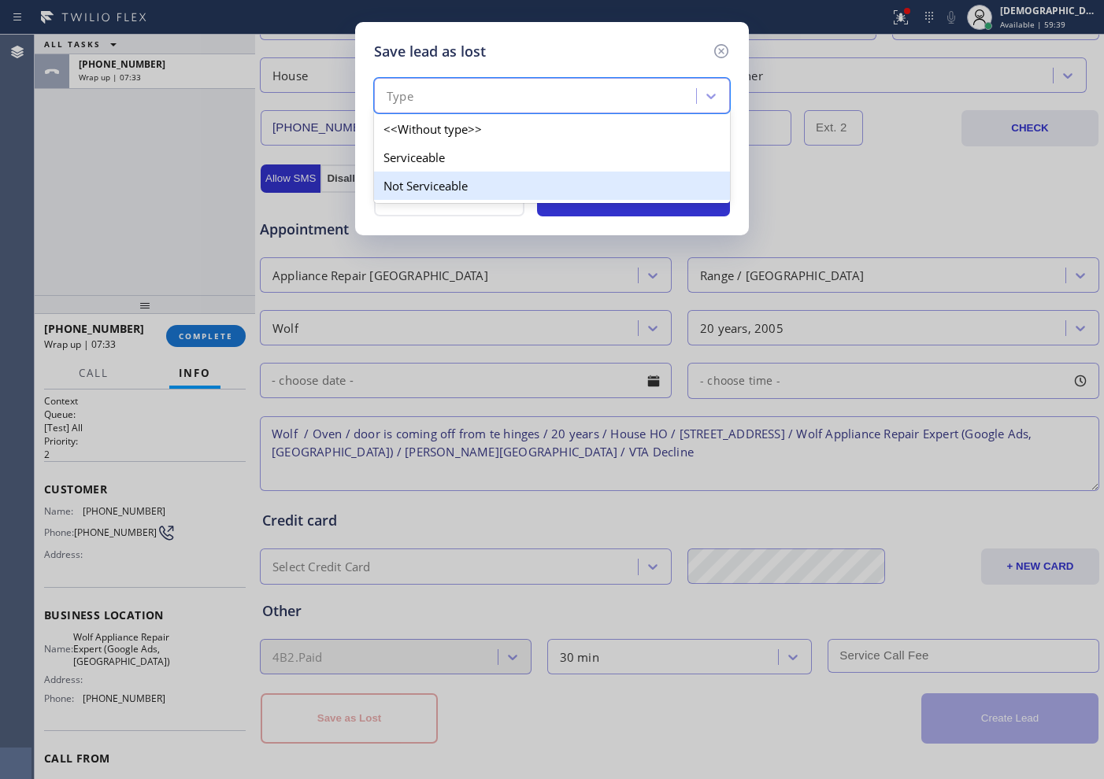
click at [491, 180] on div "Not Serviceable" at bounding box center [552, 186] width 356 height 28
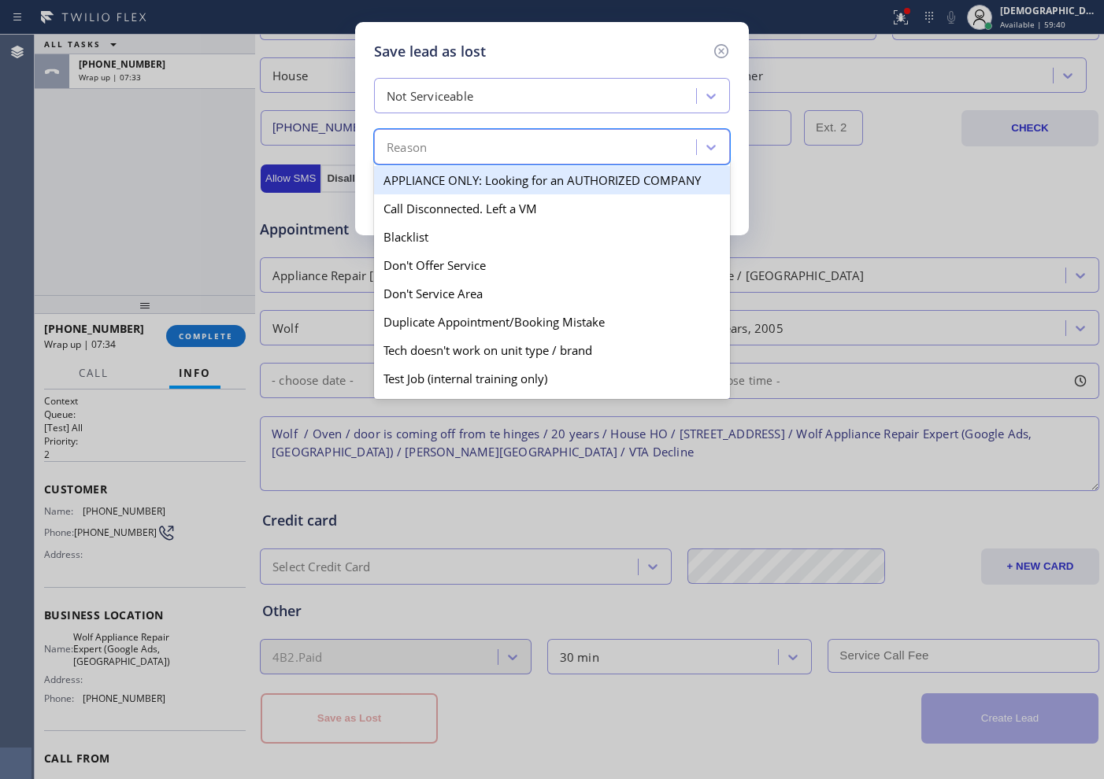
click at [479, 152] on div "Reason" at bounding box center [537, 148] width 317 height 28
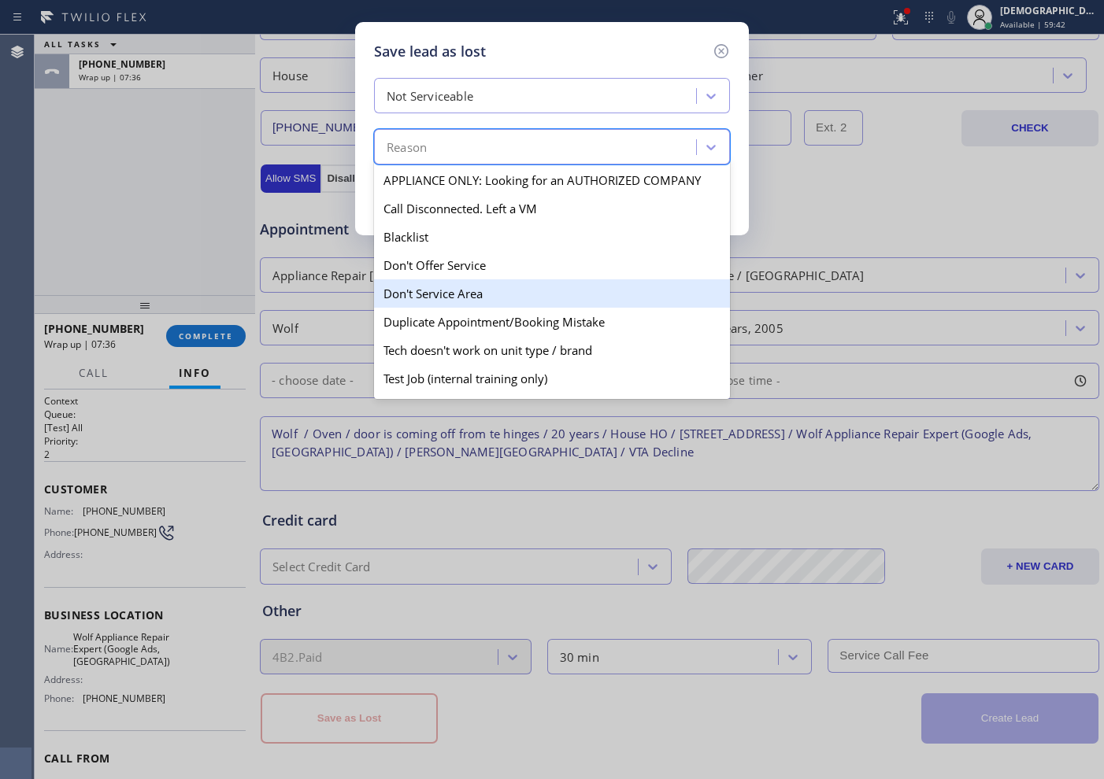
click at [489, 286] on div "Don't Service Area" at bounding box center [552, 294] width 356 height 28
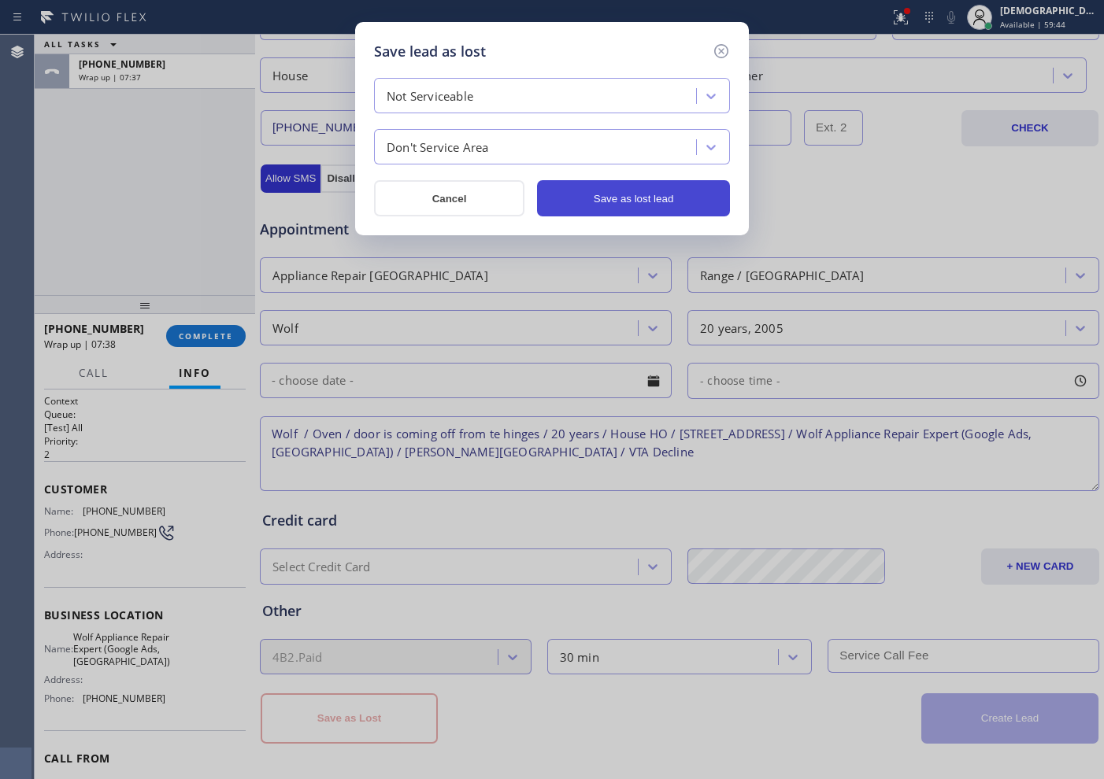
click at [584, 201] on button "Save as lost lead" at bounding box center [633, 198] width 193 height 36
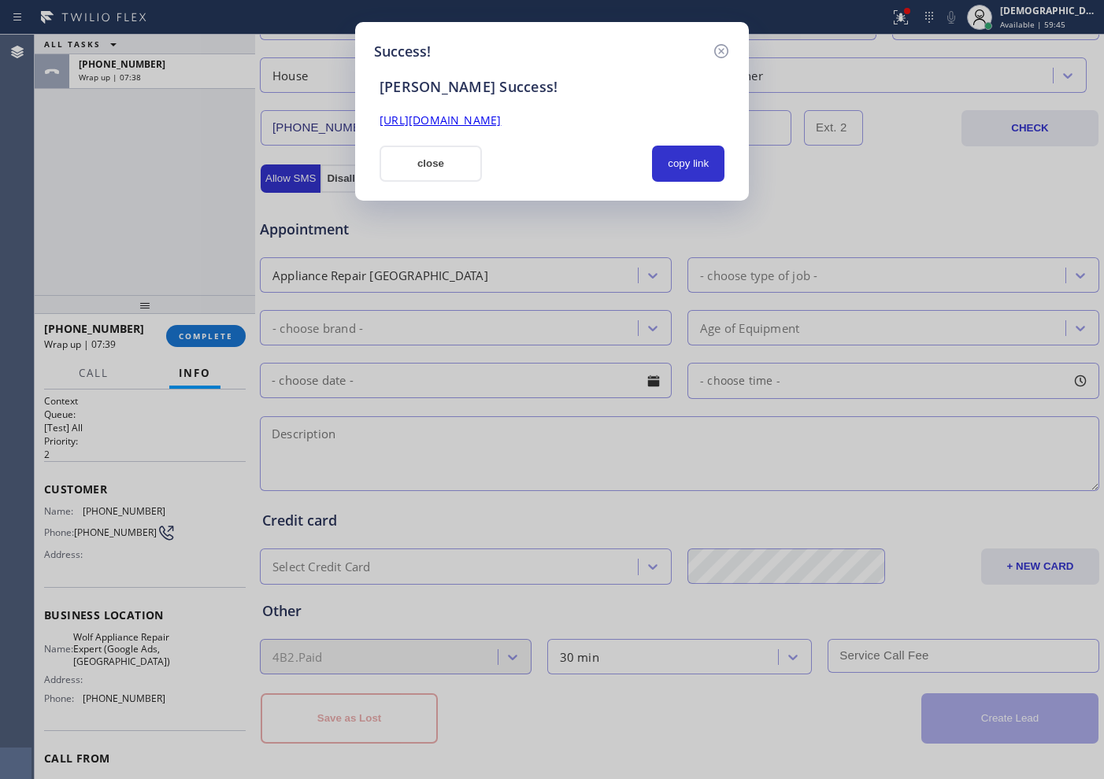
click at [458, 157] on button "close" at bounding box center [430, 164] width 102 height 36
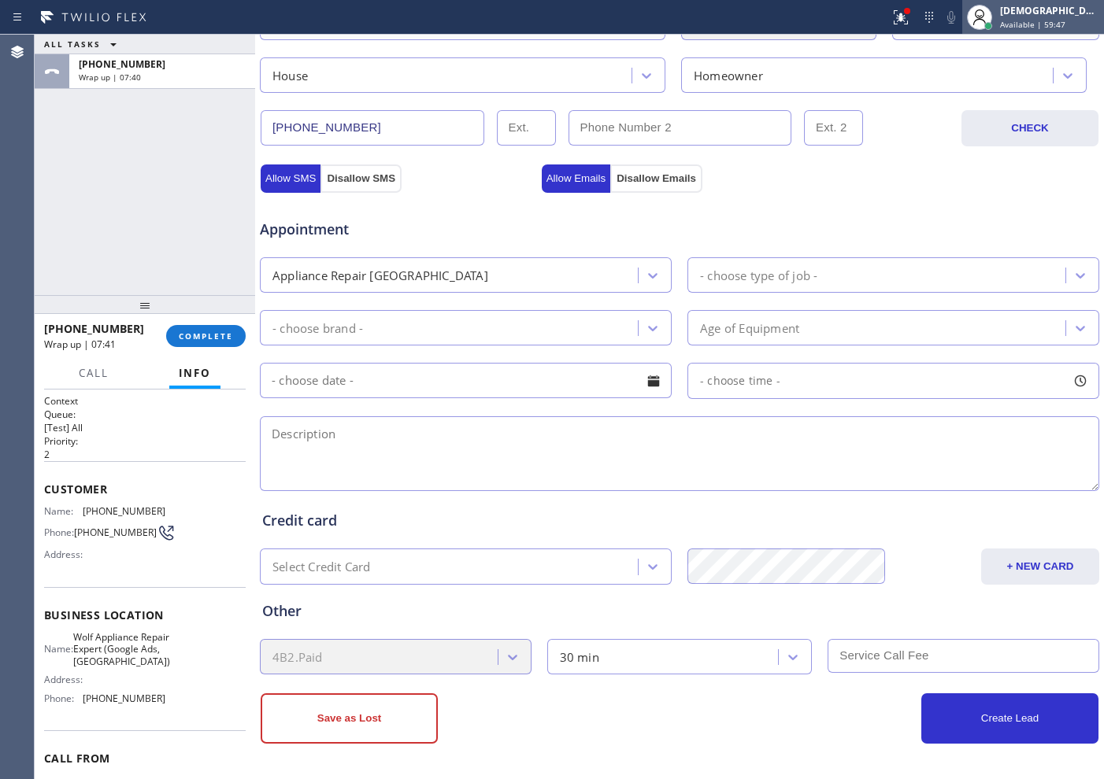
click at [1041, 13] on div "[DEMOGRAPHIC_DATA][PERSON_NAME]" at bounding box center [1049, 10] width 99 height 13
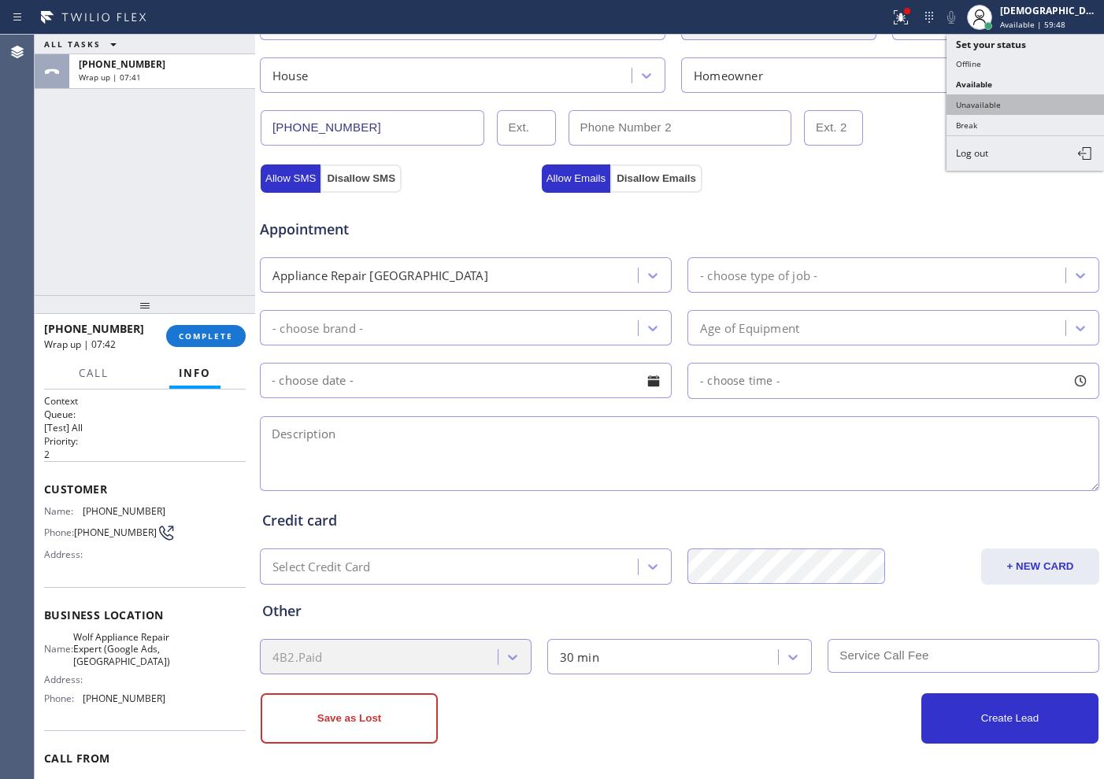
click at [1016, 97] on button "Unavailable" at bounding box center [1024, 104] width 157 height 20
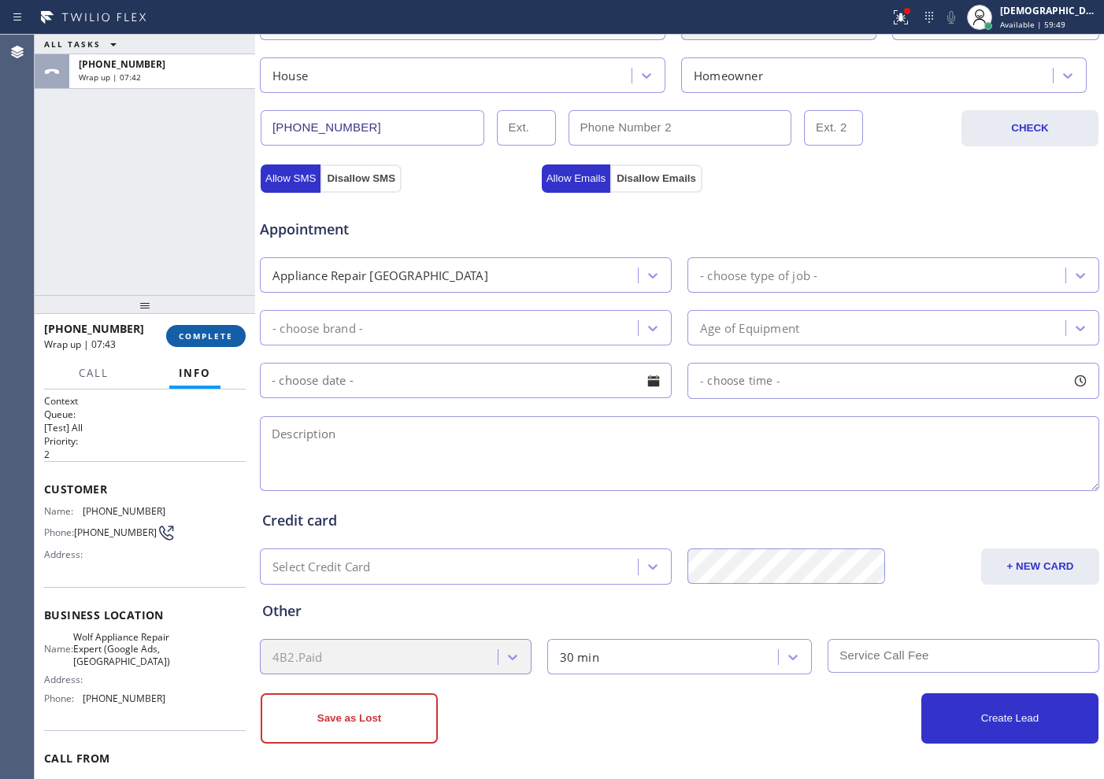
click at [208, 331] on span "COMPLETE" at bounding box center [206, 336] width 54 height 11
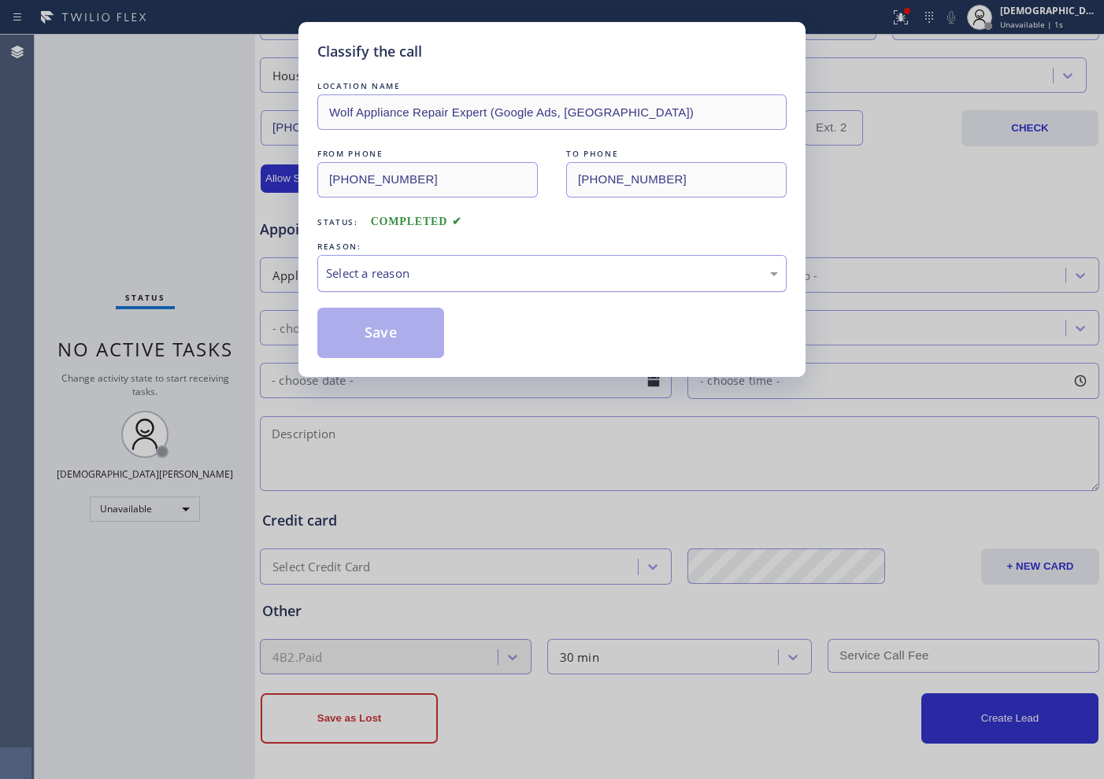
click at [339, 274] on div "Select a reason" at bounding box center [552, 274] width 452 height 18
drag, startPoint x: 354, startPoint y: 341, endPoint x: 361, endPoint y: 338, distance: 8.5
click at [354, 342] on button "Save" at bounding box center [380, 333] width 127 height 50
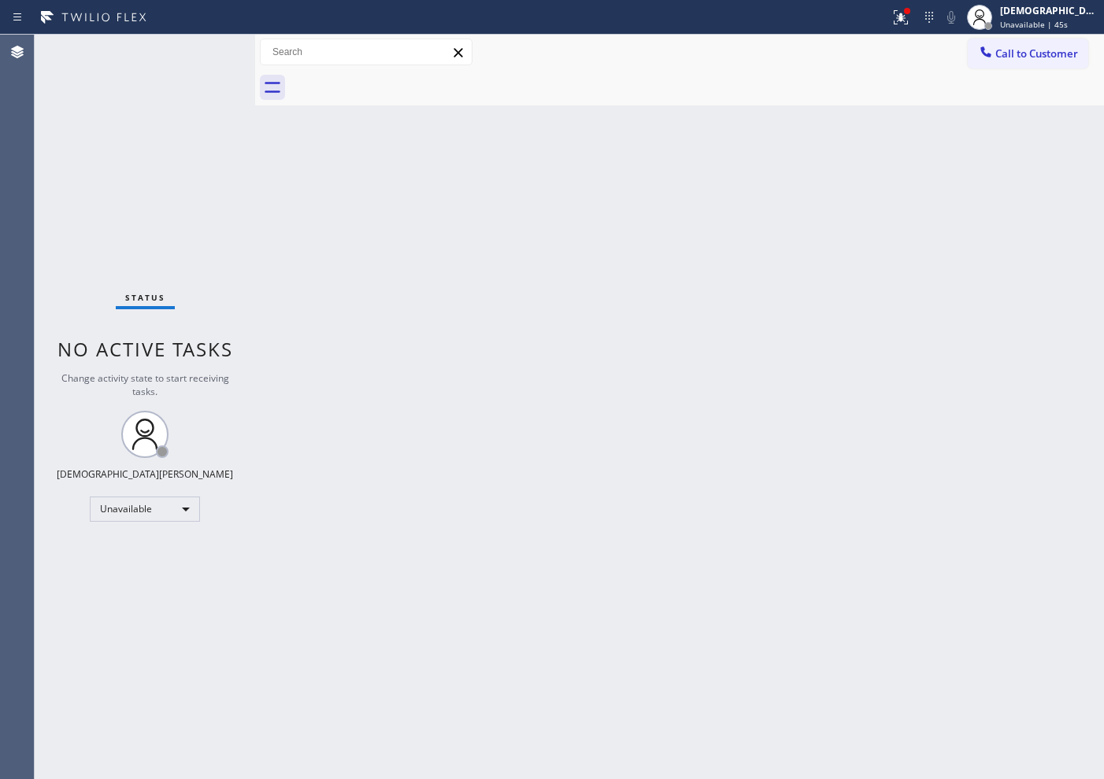
drag, startPoint x: 70, startPoint y: 143, endPoint x: 72, endPoint y: 129, distance: 14.4
click at [70, 143] on div "Status No active tasks Change activity state to start receiving tasks. Christia…" at bounding box center [145, 407] width 220 height 745
click at [176, 509] on div "Unavailable" at bounding box center [145, 509] width 110 height 25
click at [170, 555] on li "Available" at bounding box center [144, 551] width 107 height 19
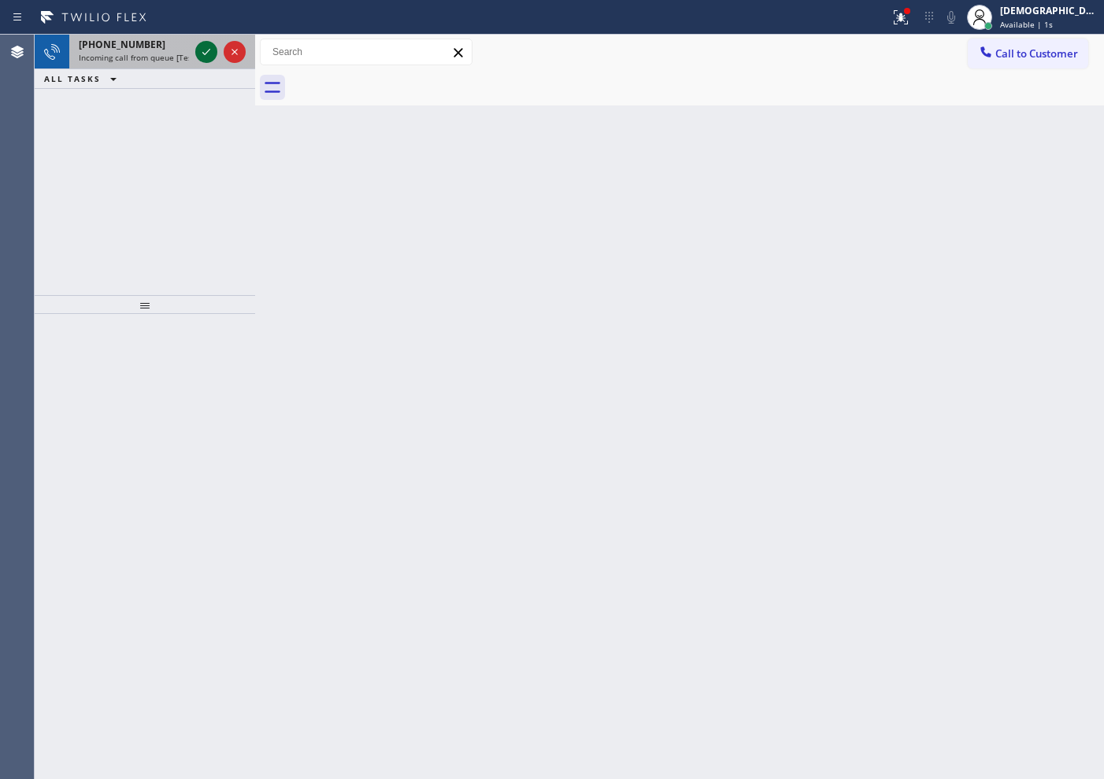
click at [204, 49] on icon at bounding box center [206, 52] width 19 height 19
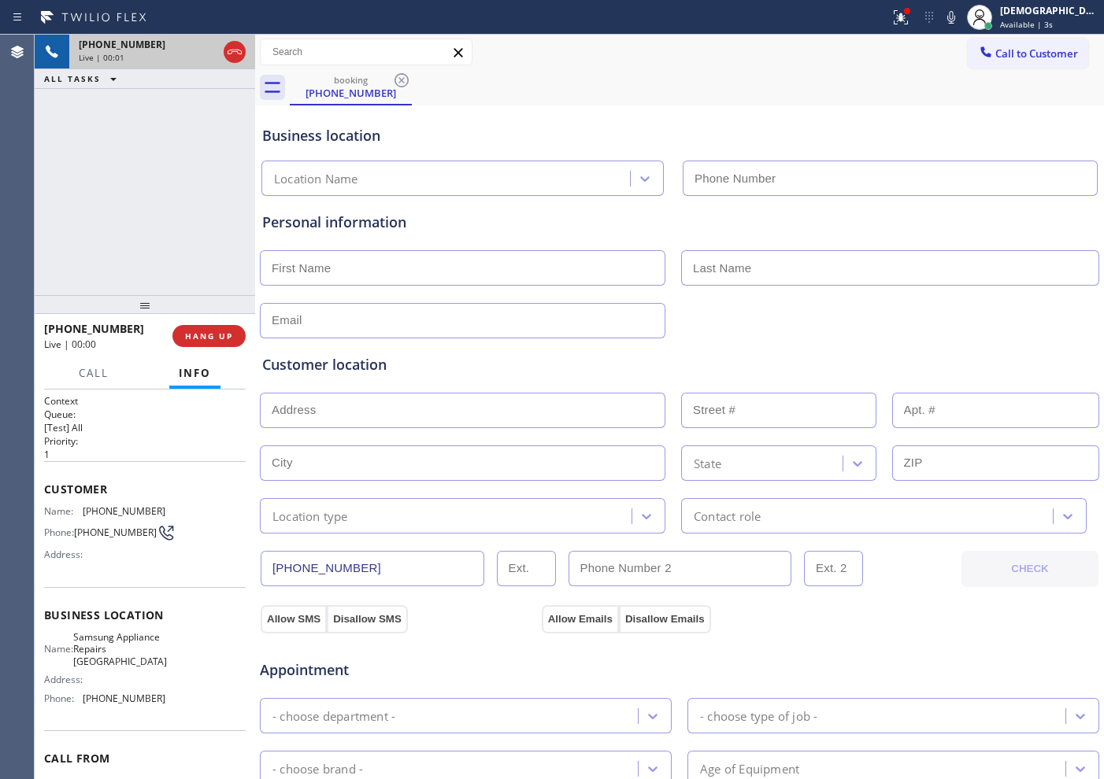
type input "(415) 480-7108"
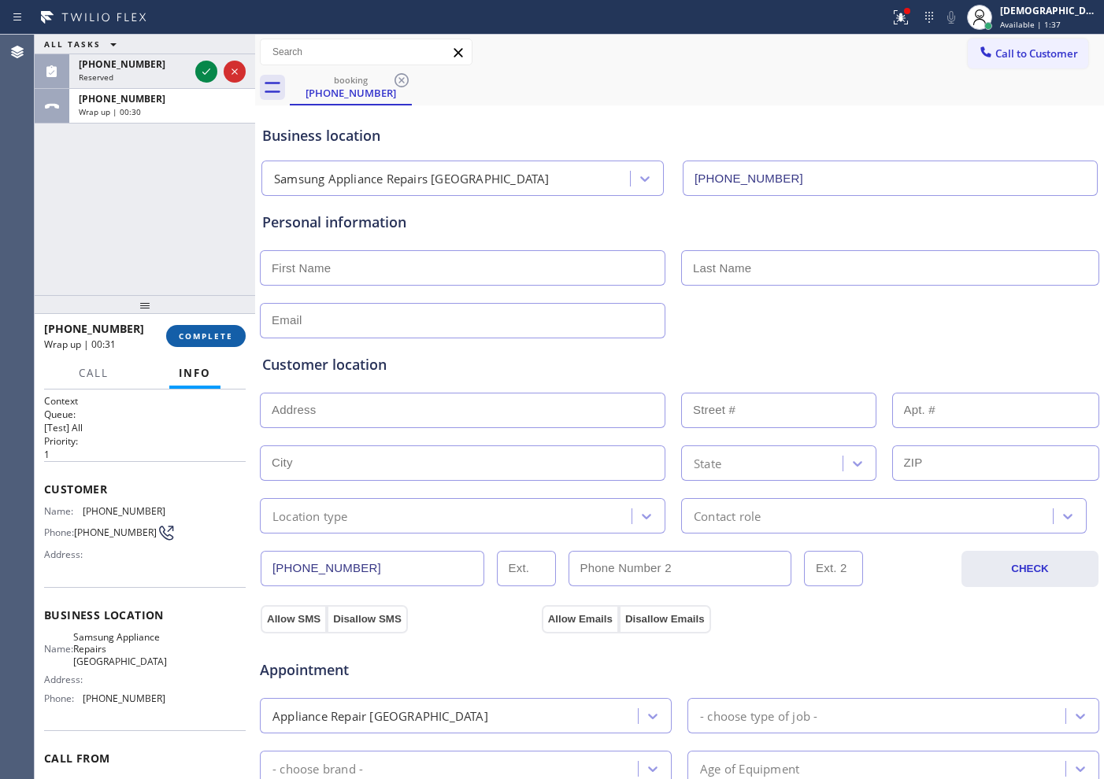
click at [209, 338] on span "COMPLETE" at bounding box center [206, 336] width 54 height 11
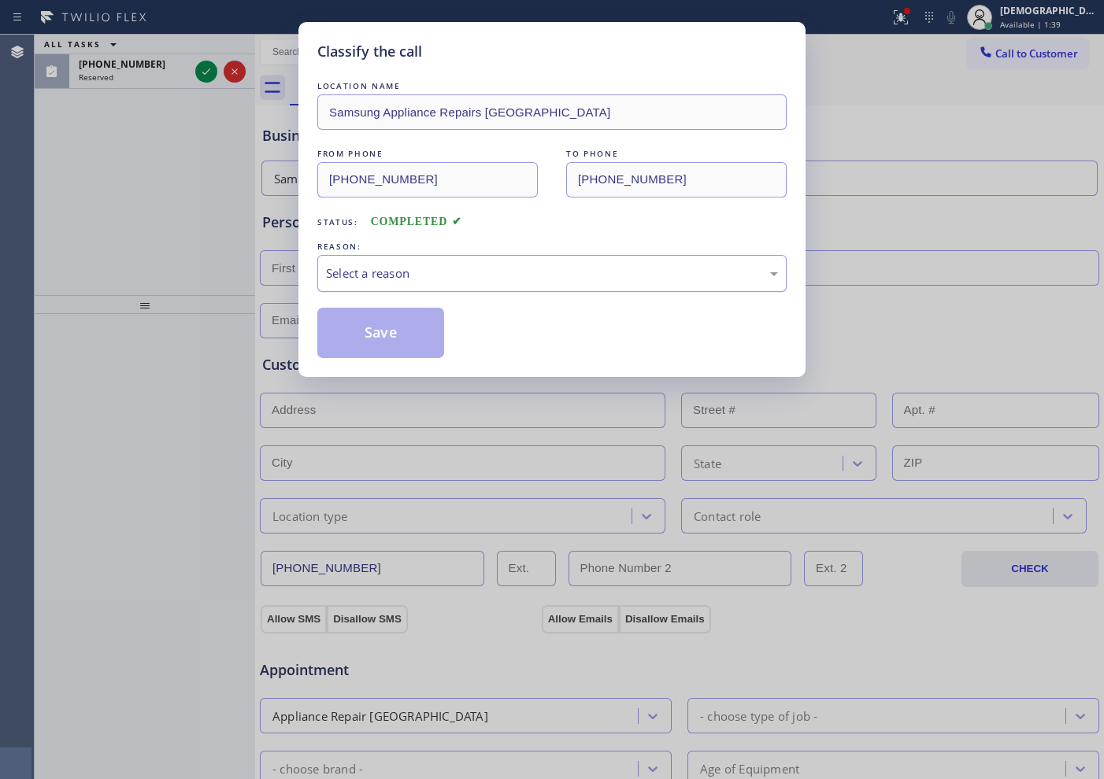
click at [369, 279] on div "Select a reason" at bounding box center [552, 274] width 452 height 18
click at [383, 340] on button "Save" at bounding box center [380, 333] width 127 height 50
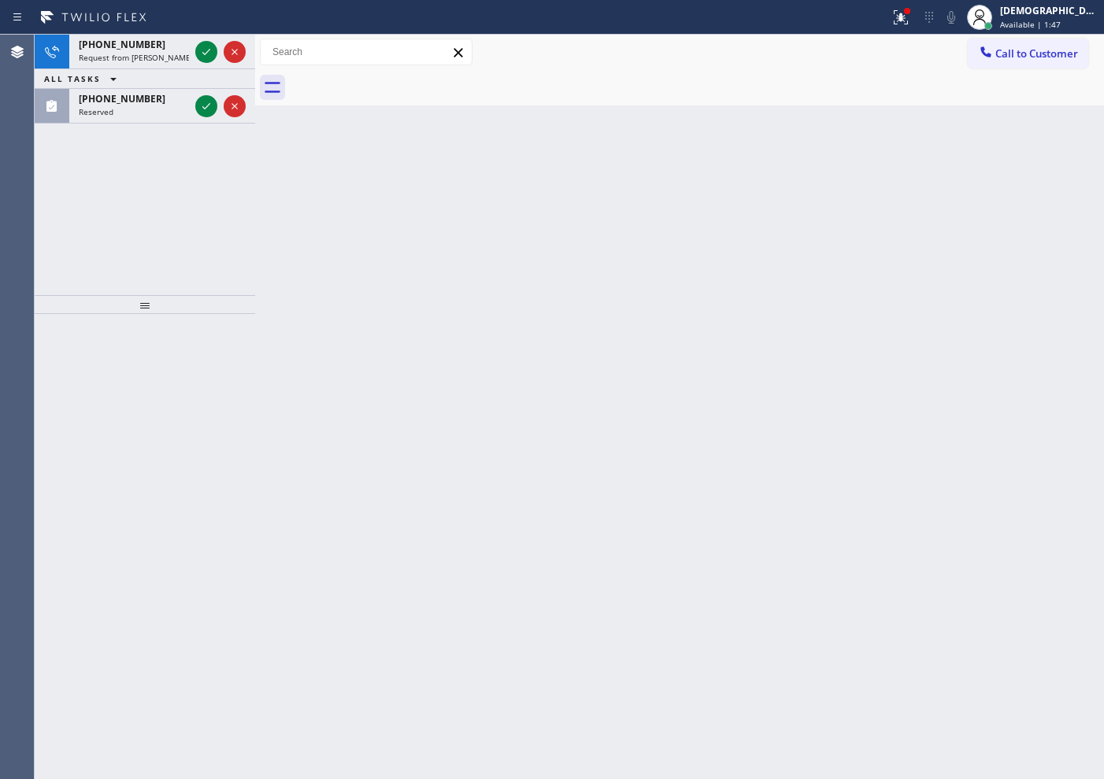
drag, startPoint x: 130, startPoint y: 243, endPoint x: 150, endPoint y: 169, distance: 76.8
click at [130, 243] on div "+19712190427 Request from Judy Anne Bernaldez (direct) ALL TASKS ALL TASKS ACTI…" at bounding box center [145, 165] width 220 height 261
click at [206, 52] on icon at bounding box center [206, 52] width 8 height 6
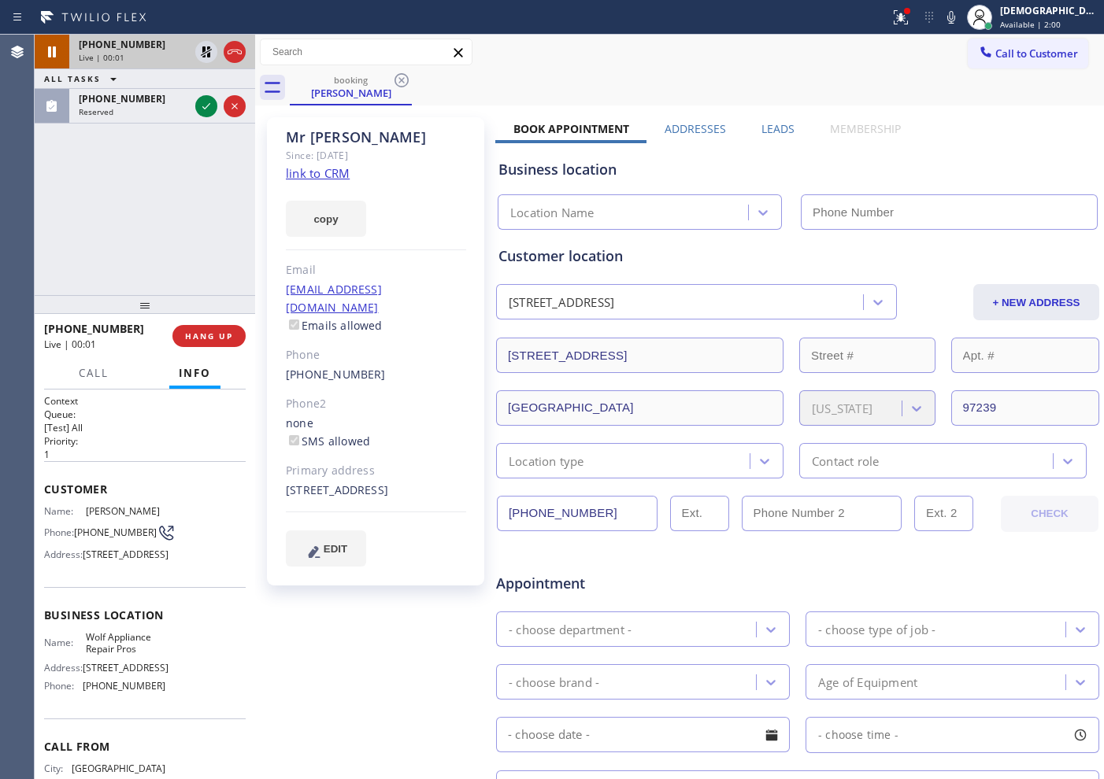
type input "(877) 684-1061"
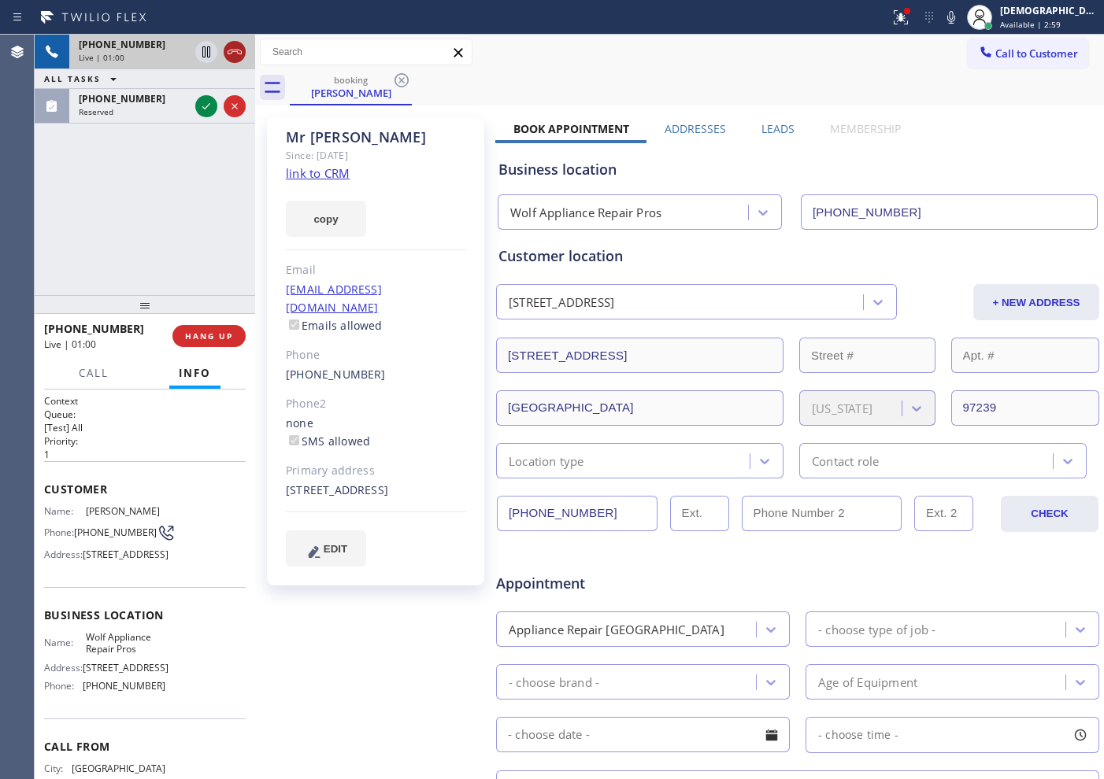
click at [232, 54] on icon at bounding box center [234, 52] width 19 height 19
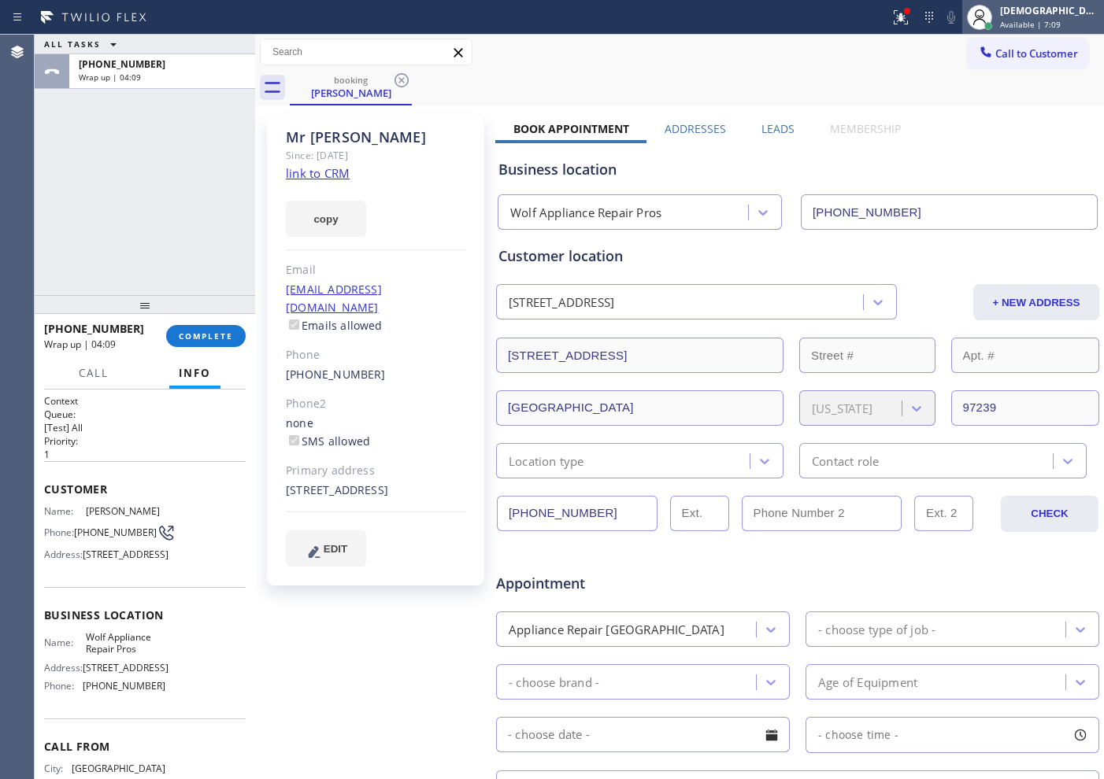
click at [1056, 28] on span "Available | 7:09" at bounding box center [1030, 24] width 61 height 11
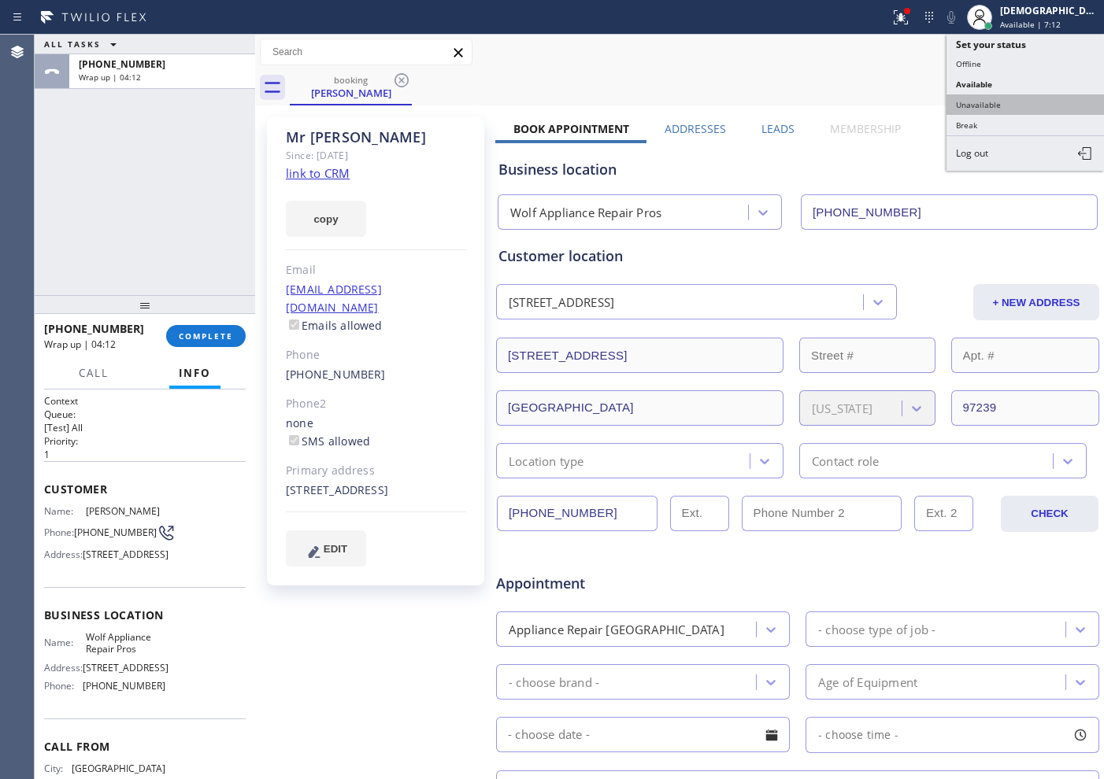
click at [1018, 97] on button "Unavailable" at bounding box center [1024, 104] width 157 height 20
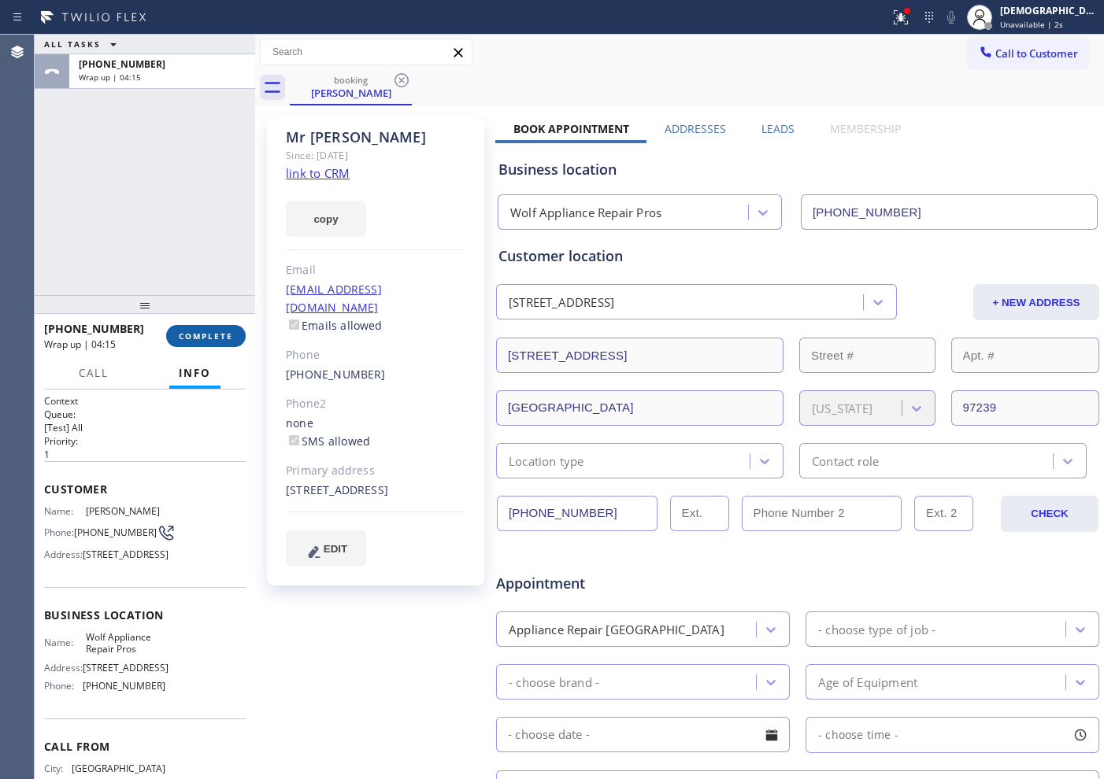
click at [217, 337] on span "COMPLETE" at bounding box center [206, 336] width 54 height 11
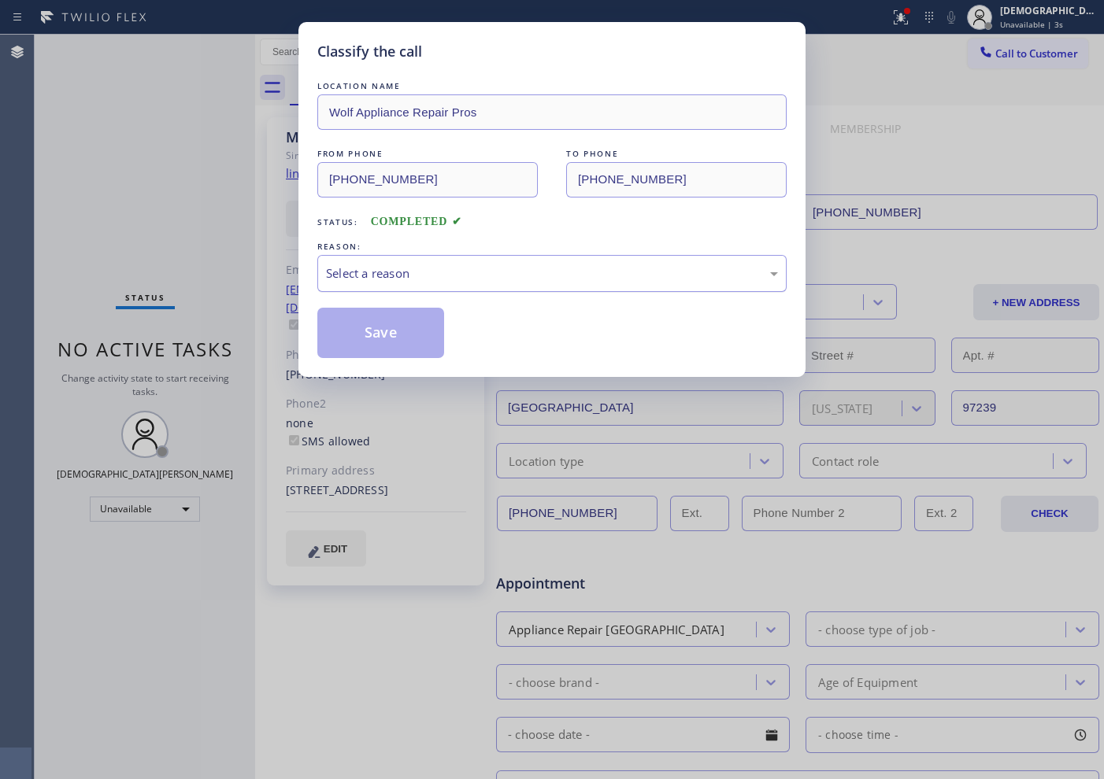
click at [362, 263] on div "Select a reason" at bounding box center [551, 273] width 469 height 37
click at [361, 326] on button "Save" at bounding box center [380, 333] width 127 height 50
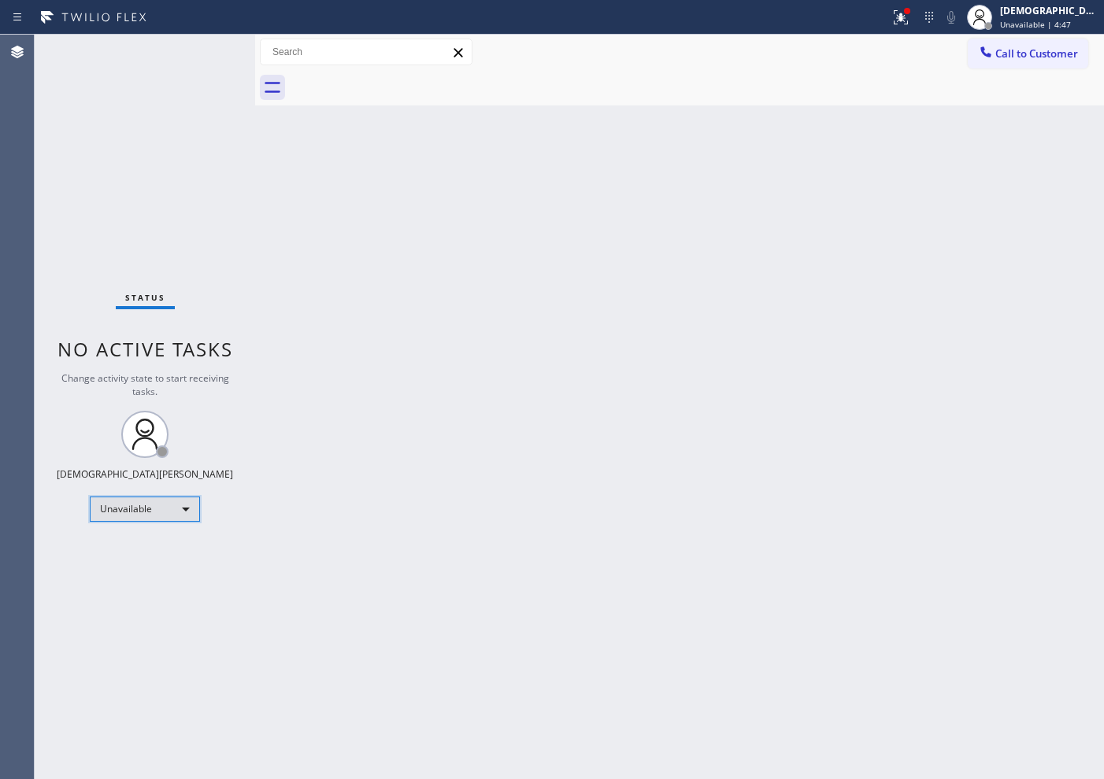
click at [130, 509] on div "Unavailable" at bounding box center [145, 509] width 110 height 25
click at [133, 551] on li "Available" at bounding box center [144, 551] width 107 height 19
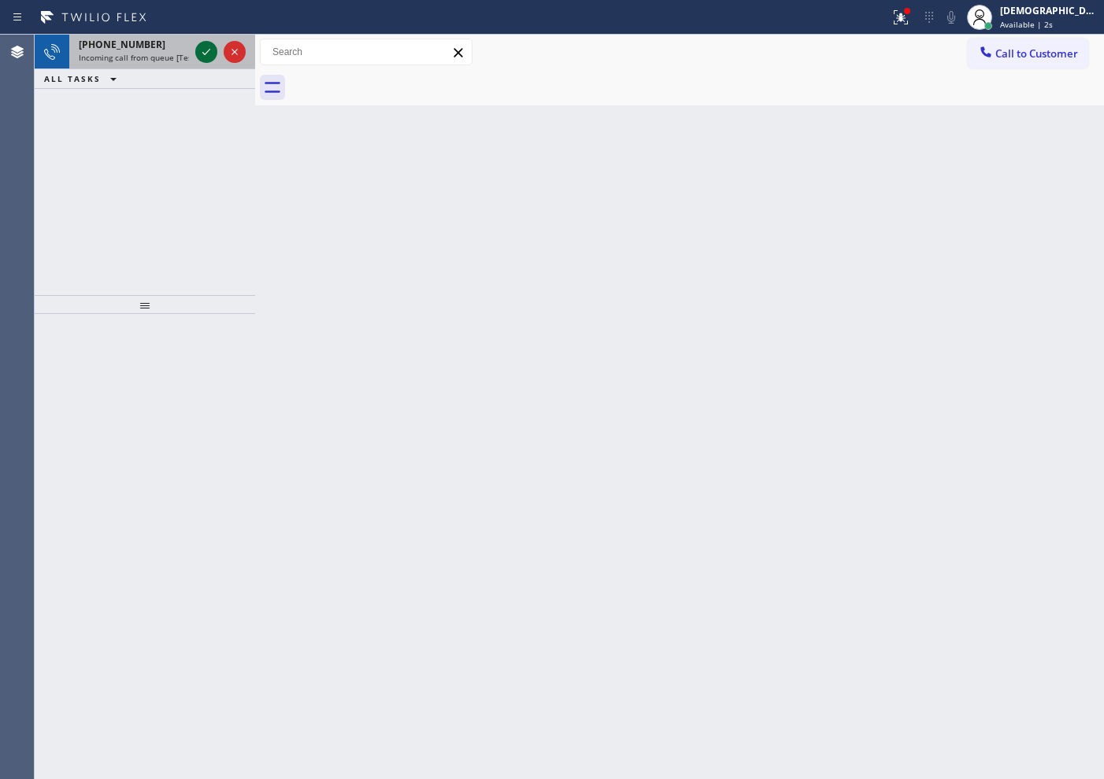
click at [209, 54] on icon at bounding box center [206, 52] width 19 height 19
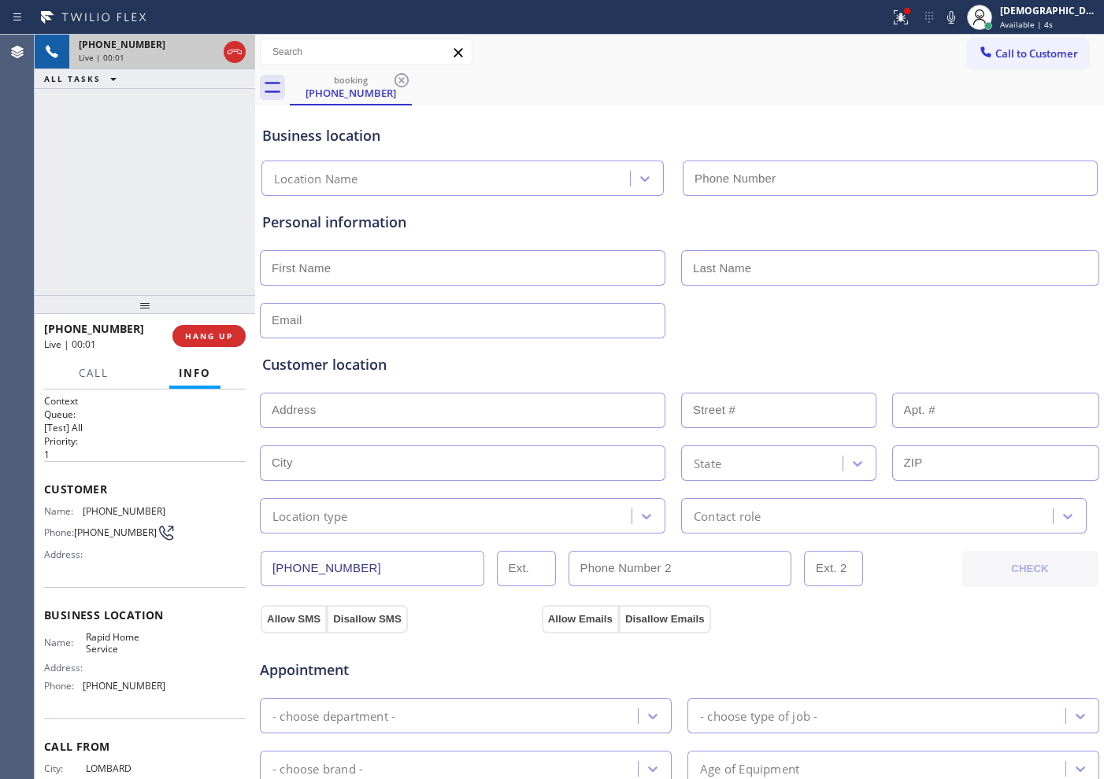
type input "(562) 620-4028"
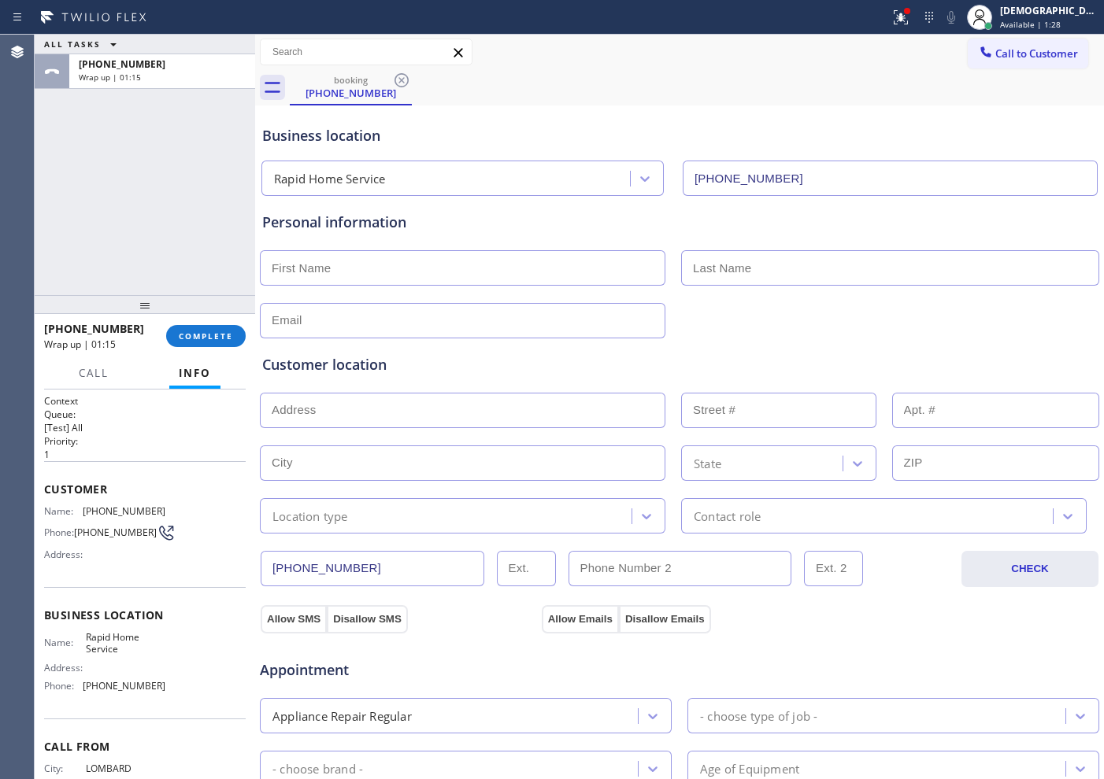
click at [153, 228] on div "ALL TASKS ALL TASKS ACTIVE TASKS TASKS IN WRAP UP +16309326418 Wrap up | 01:15" at bounding box center [145, 165] width 220 height 261
click at [228, 331] on span "COMPLETE" at bounding box center [206, 336] width 54 height 11
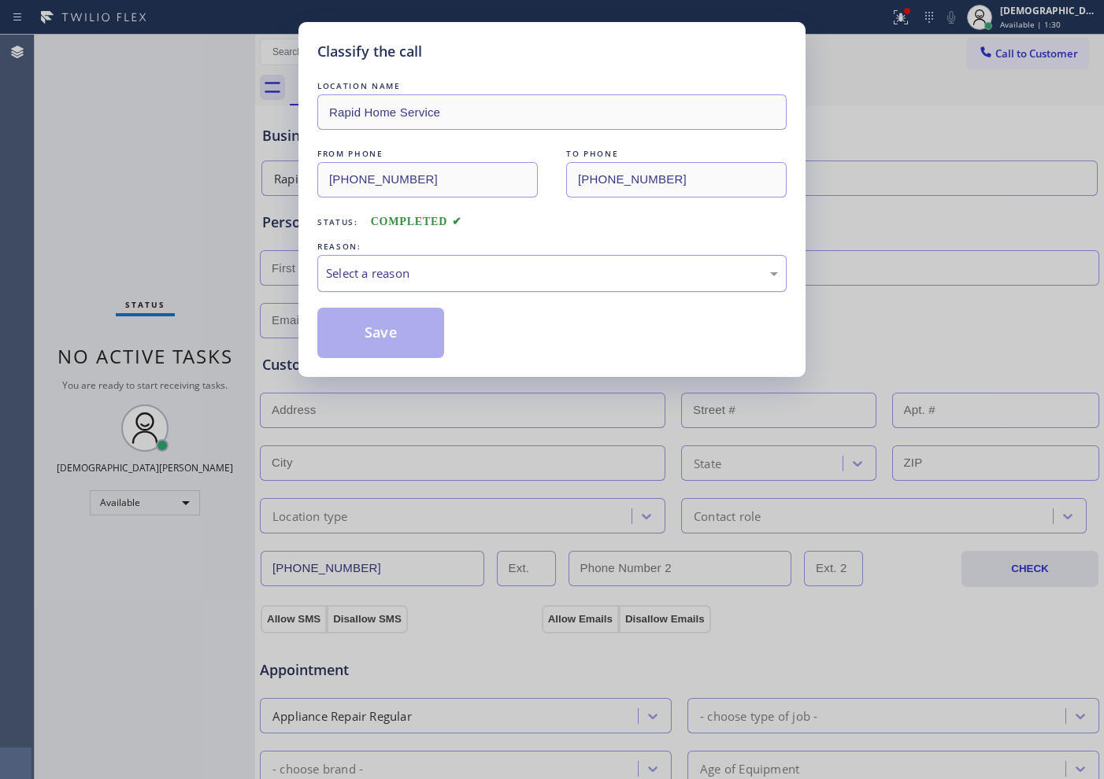
click at [368, 280] on div "Select a reason" at bounding box center [552, 274] width 452 height 18
click at [361, 331] on button "Save" at bounding box center [380, 333] width 127 height 50
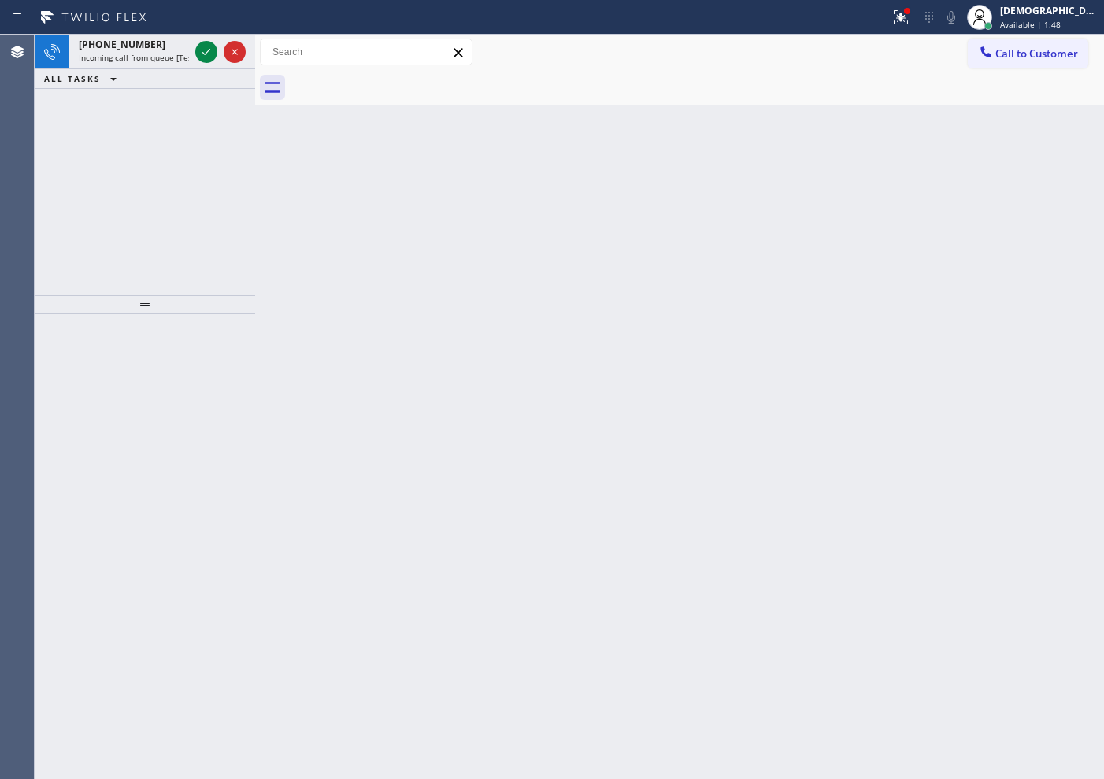
click at [118, 188] on div "+19259976987 Incoming call from queue [Test] All ALL TASKS ALL TASKS ACTIVE TAS…" at bounding box center [145, 165] width 220 height 261
click at [208, 49] on icon at bounding box center [206, 52] width 19 height 19
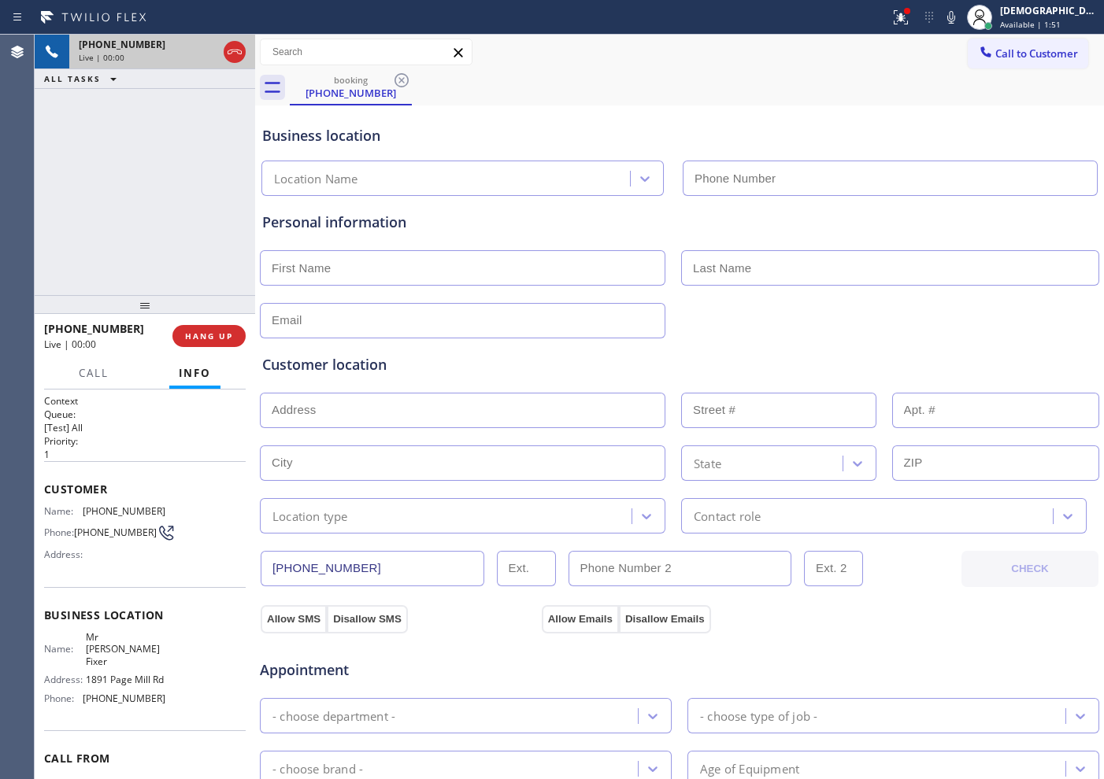
type input "[PHONE_NUMBER]"
click at [89, 146] on div "+19259976987 Live | 06:26 ALL TASKS ALL TASKS ACTIVE TASKS TASKS IN WRAP UP" at bounding box center [145, 165] width 220 height 261
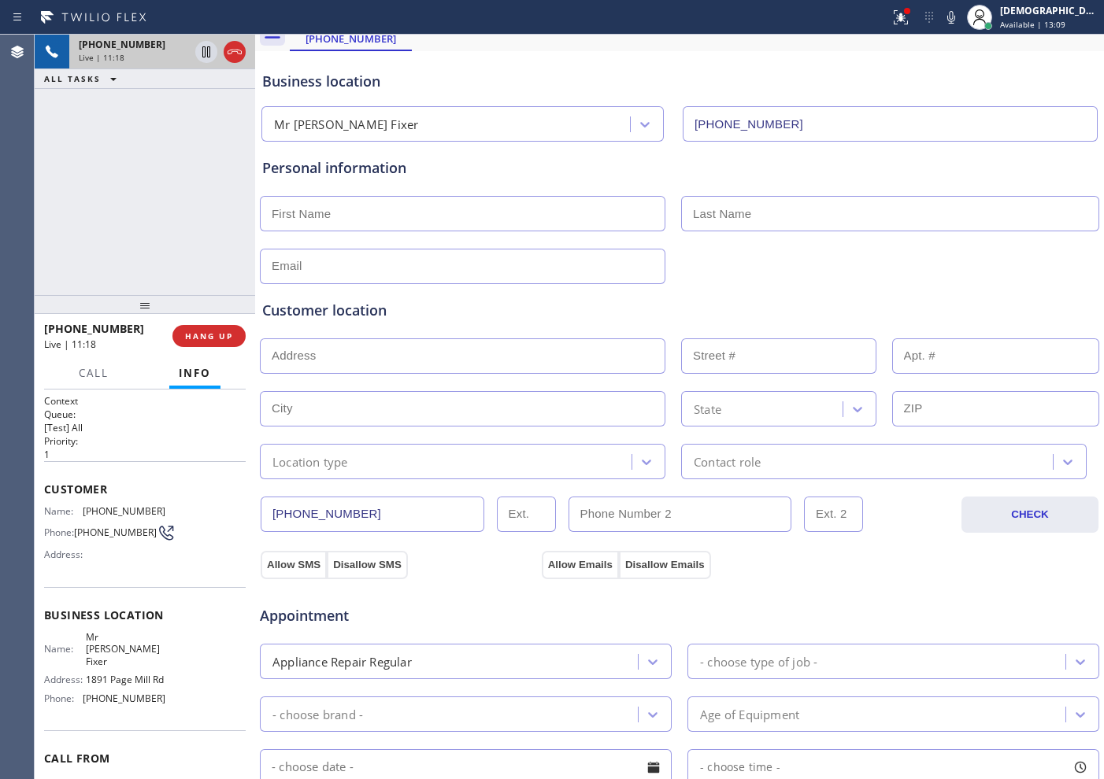
scroll to position [98, 0]
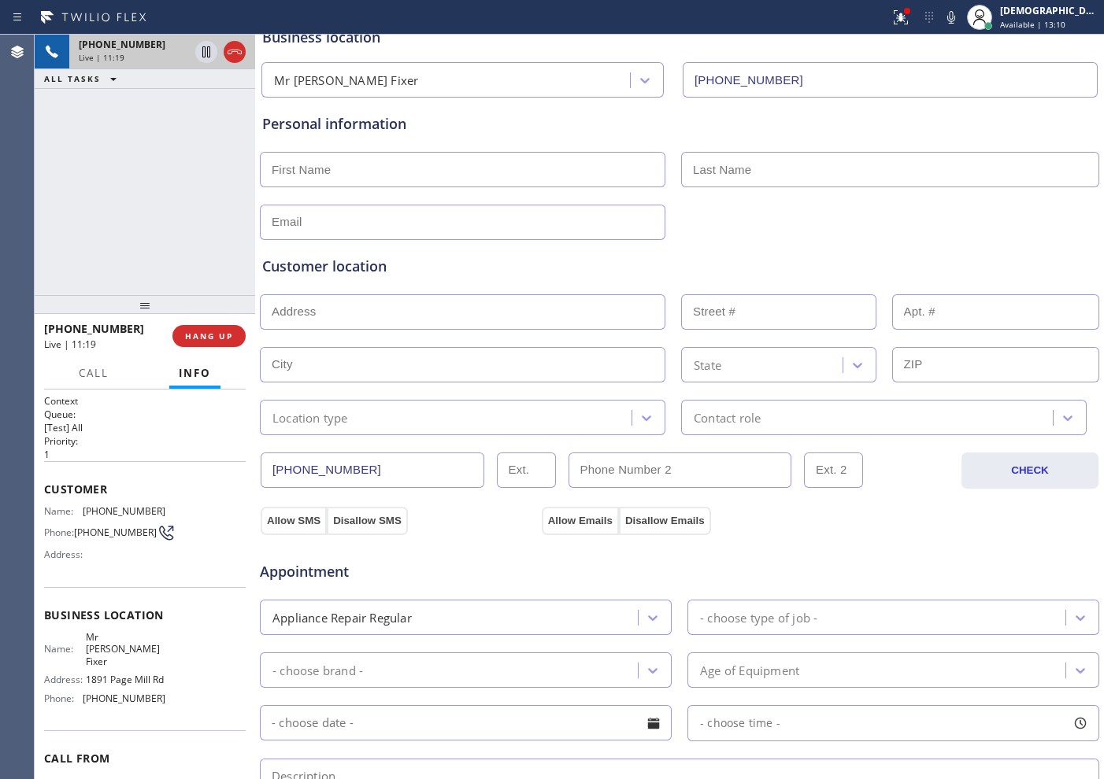
drag, startPoint x: 371, startPoint y: 472, endPoint x: 266, endPoint y: 468, distance: 104.8
click at [266, 468] on input "(925) 997-6987" at bounding box center [373, 470] width 224 height 35
click at [797, 535] on div "Appointment Appliance Repair Regular - choose type of job - - choose brand - Ag…" at bounding box center [679, 686] width 841 height 302
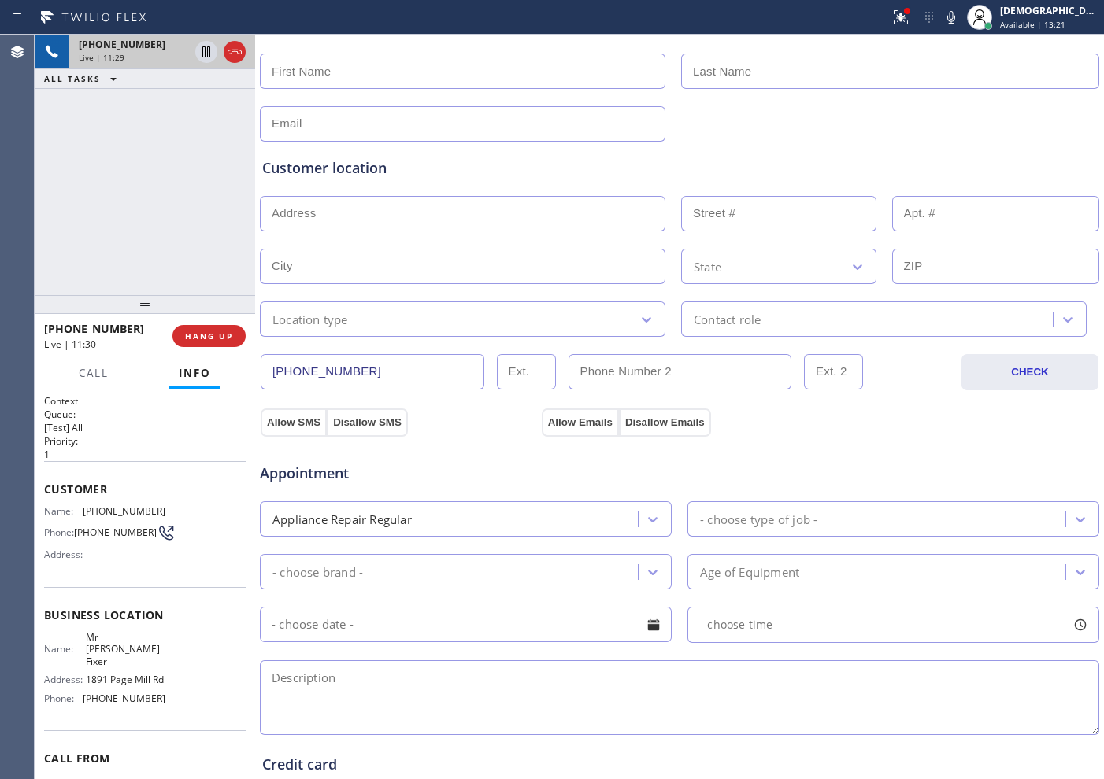
click at [870, 460] on div "Appointment" at bounding box center [679, 464] width 842 height 40
click at [230, 61] on div at bounding box center [220, 52] width 57 height 35
click at [239, 51] on icon at bounding box center [234, 52] width 19 height 19
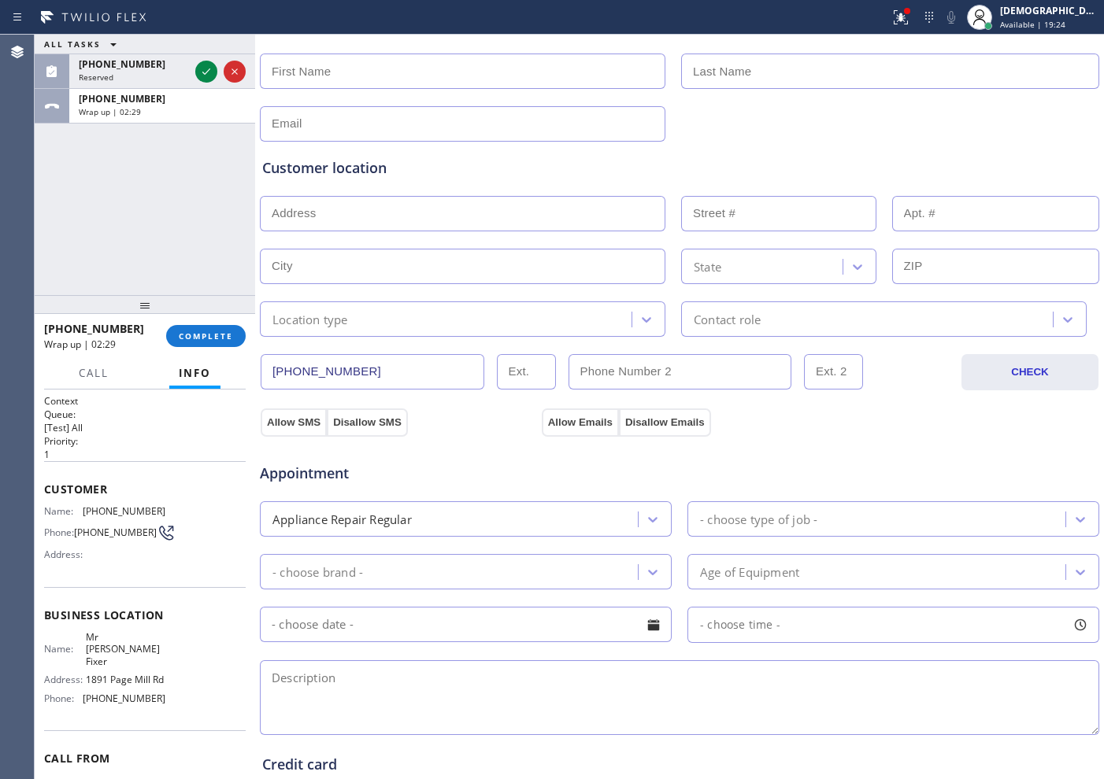
click at [306, 205] on input "text" at bounding box center [462, 213] width 405 height 35
paste input "Tebassum"
type input "Tebassum"
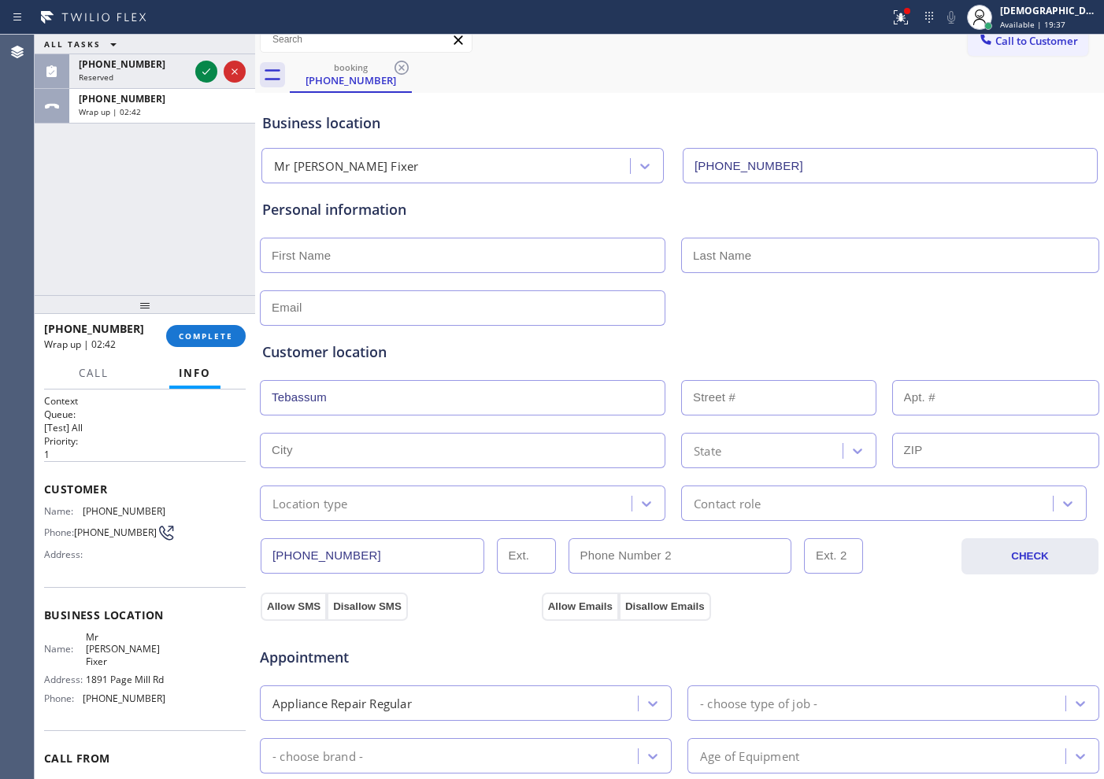
scroll to position [0, 0]
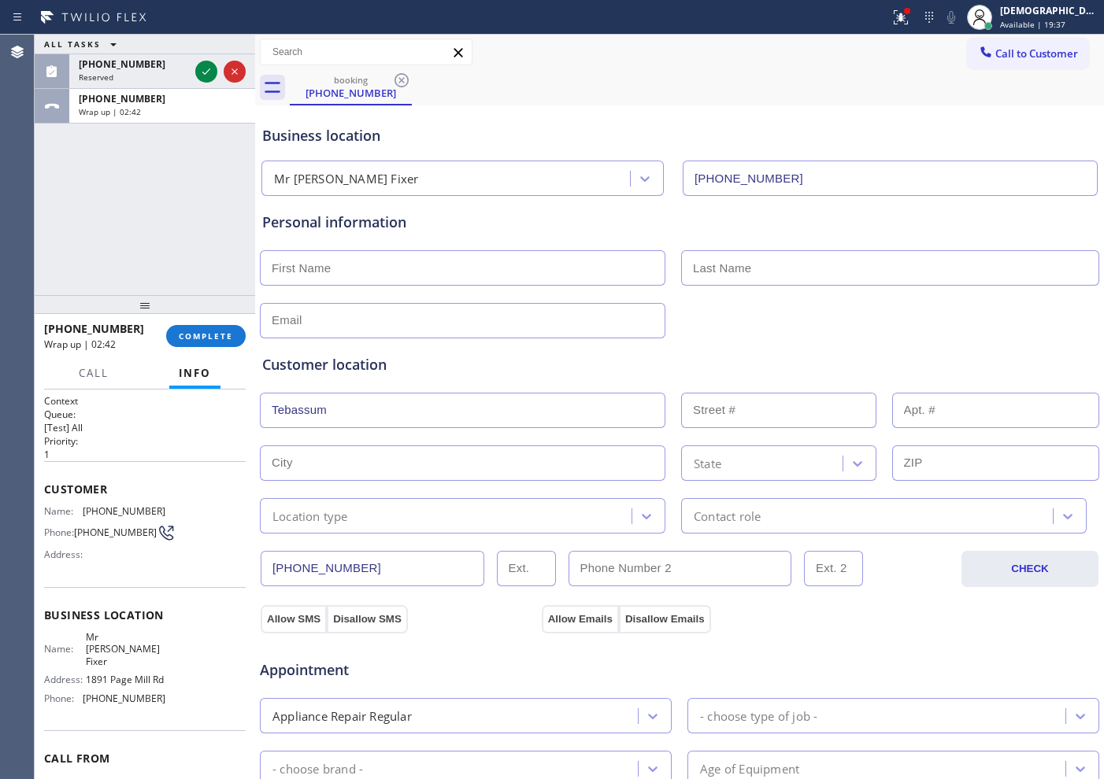
click at [724, 275] on input "text" at bounding box center [890, 267] width 418 height 35
paste input "Munir"
type input "Munir"
click at [348, 318] on input "text" at bounding box center [462, 320] width 405 height 35
paste input "tmunir876@gmail.com"
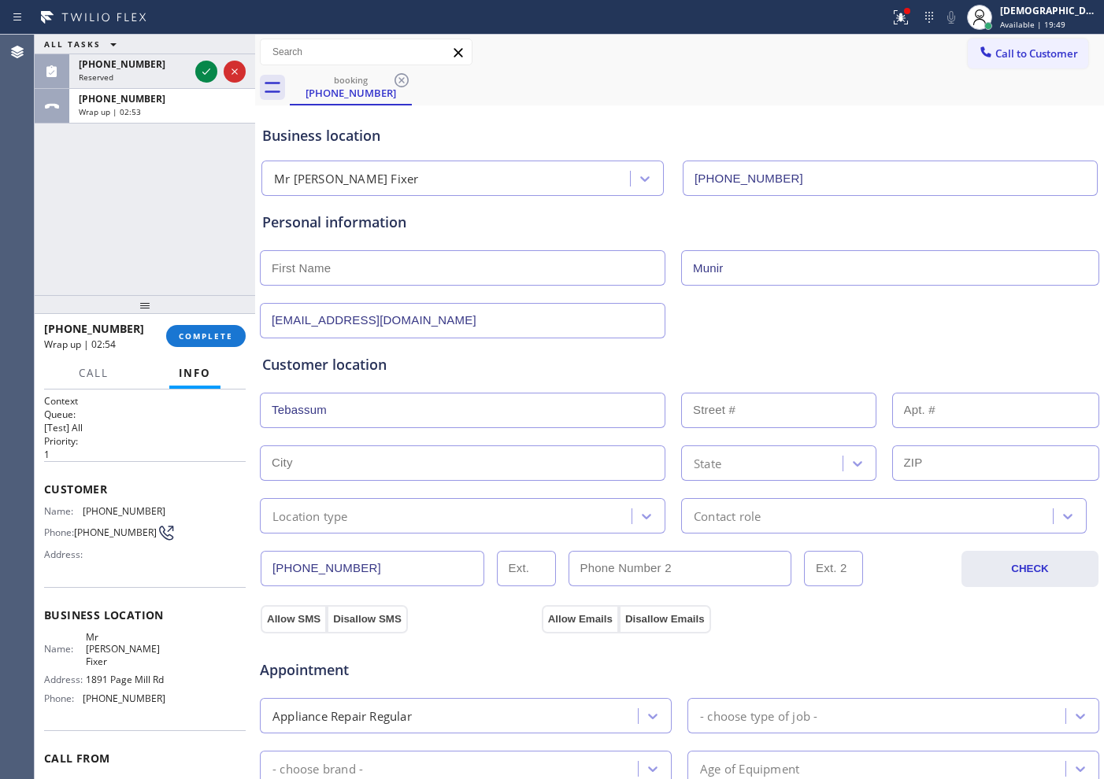
type input "tmunir876@gmail.com"
click at [401, 409] on input "Tebassum" at bounding box center [462, 410] width 405 height 35
paste input "876 Madeira DrPleasanton, CA 94566"
type input "Tebassum876 Madeira DrPleasanton, CA 94566"
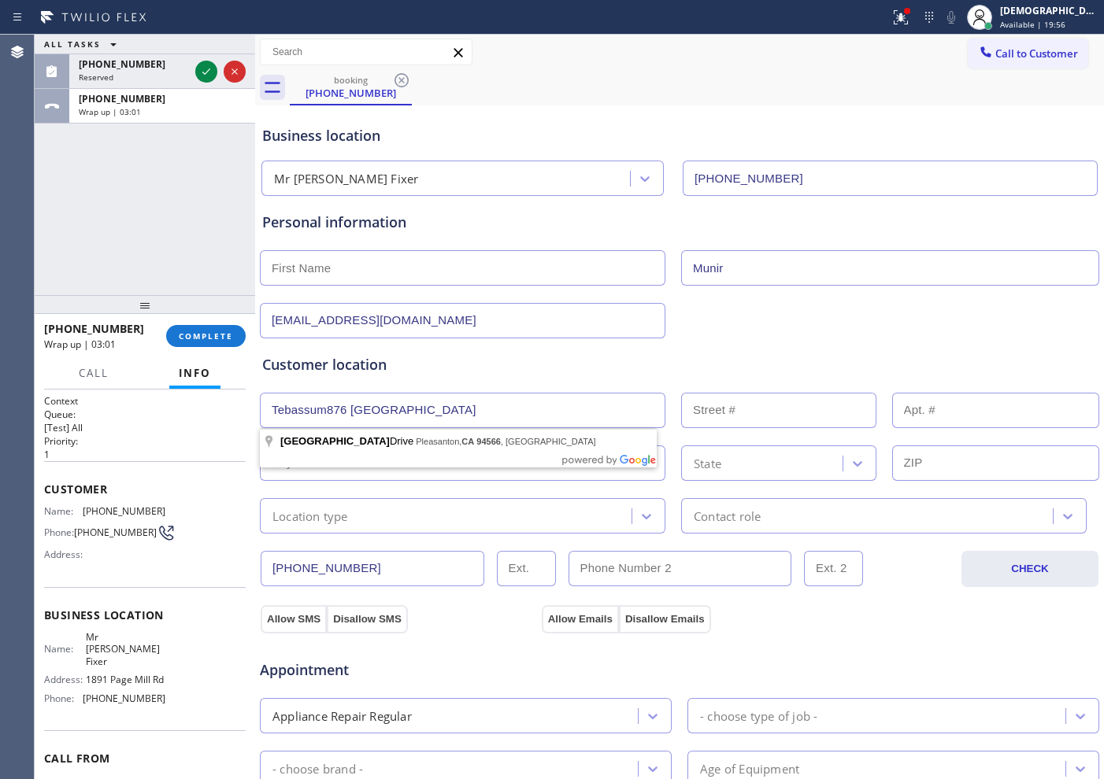
click at [565, 415] on input "Tebassum876 Madeira DrPleasanton, CA 94566" at bounding box center [462, 410] width 405 height 35
click at [566, 415] on input "Tebassum876 Madeira DrPleasanton, CA 94566" at bounding box center [462, 410] width 405 height 35
paste input "876 Madeira DrPleasanton, CA 94566"
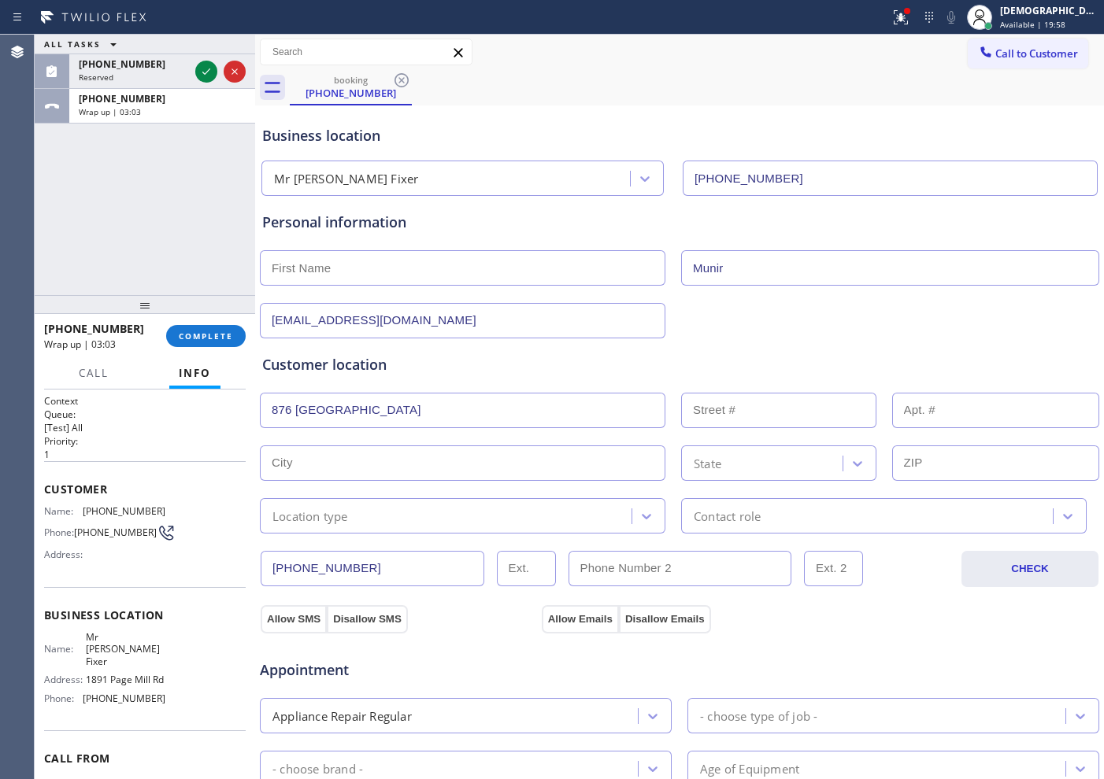
click at [545, 457] on body "Status report Issues detected These issues could affect your workflow. Please c…" at bounding box center [552, 389] width 1104 height 779
click at [524, 413] on input "876 Madeira DrPleasanton, CA 94566" at bounding box center [462, 410] width 405 height 35
type input "876 Madeira Dr"
type input "876"
type input "Pleasanton"
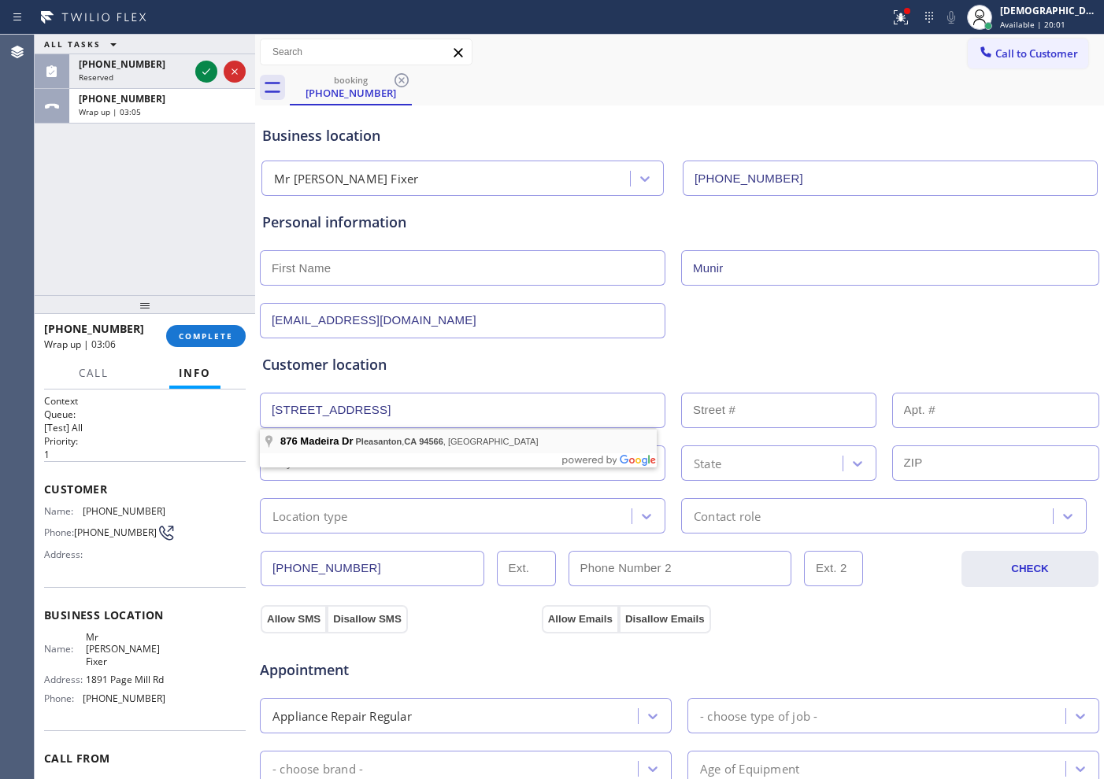
type input "94566"
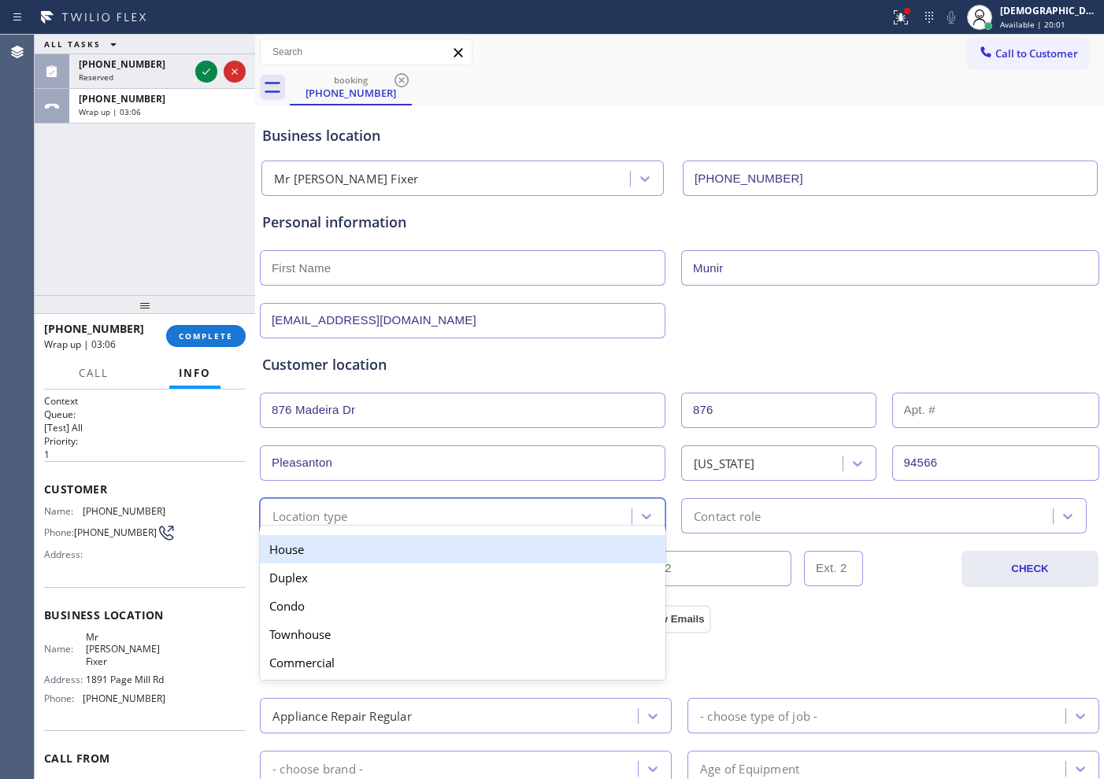
click at [341, 513] on div "Location type" at bounding box center [310, 516] width 76 height 18
click at [331, 547] on div "House" at bounding box center [462, 549] width 405 height 28
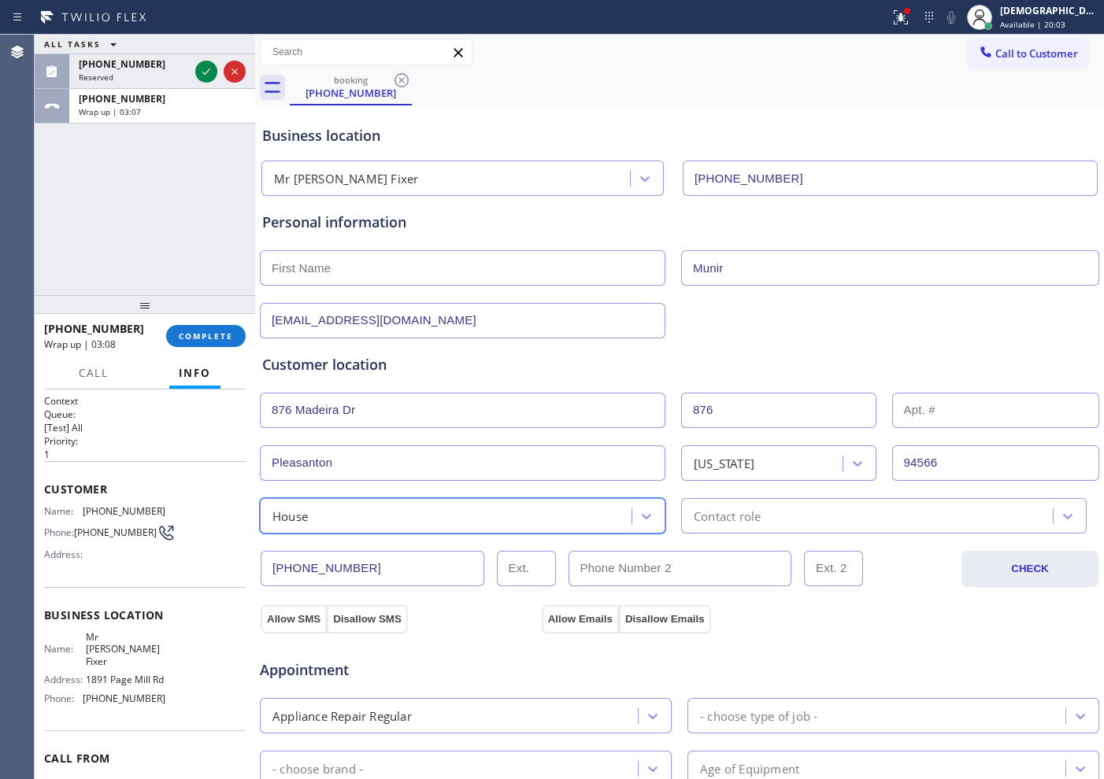
click at [728, 520] on div "Contact role" at bounding box center [727, 516] width 67 height 18
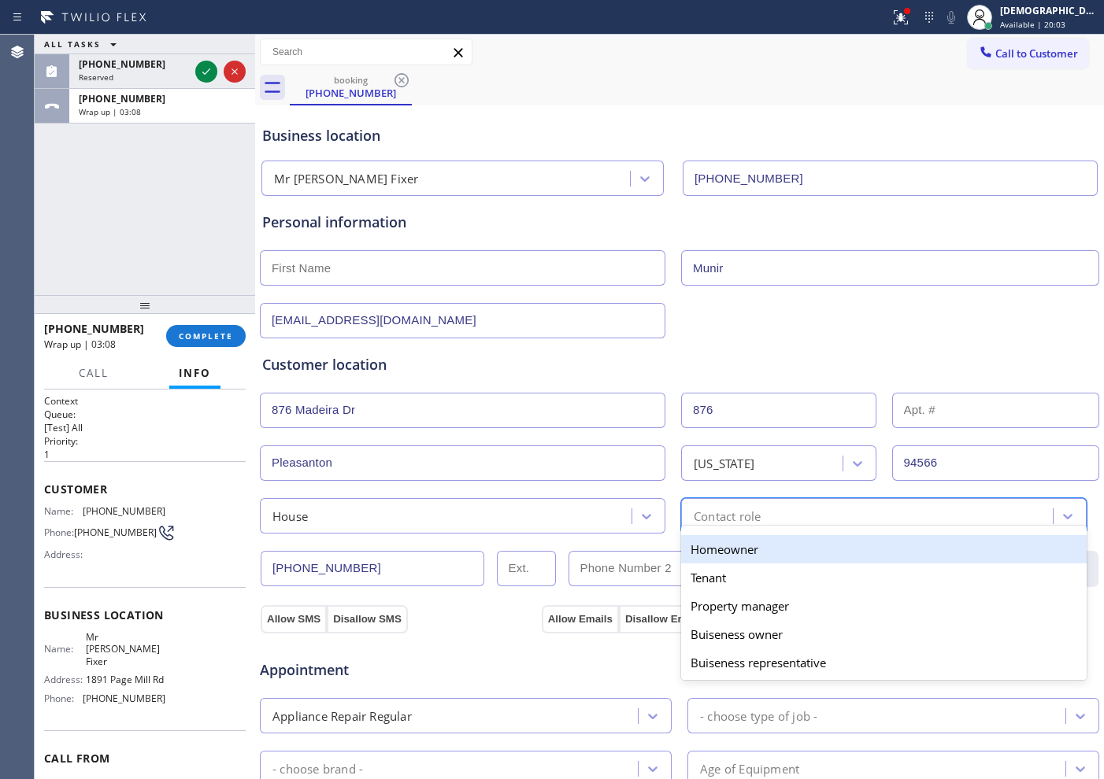
click at [727, 546] on div "Homeowner" at bounding box center [883, 549] width 405 height 28
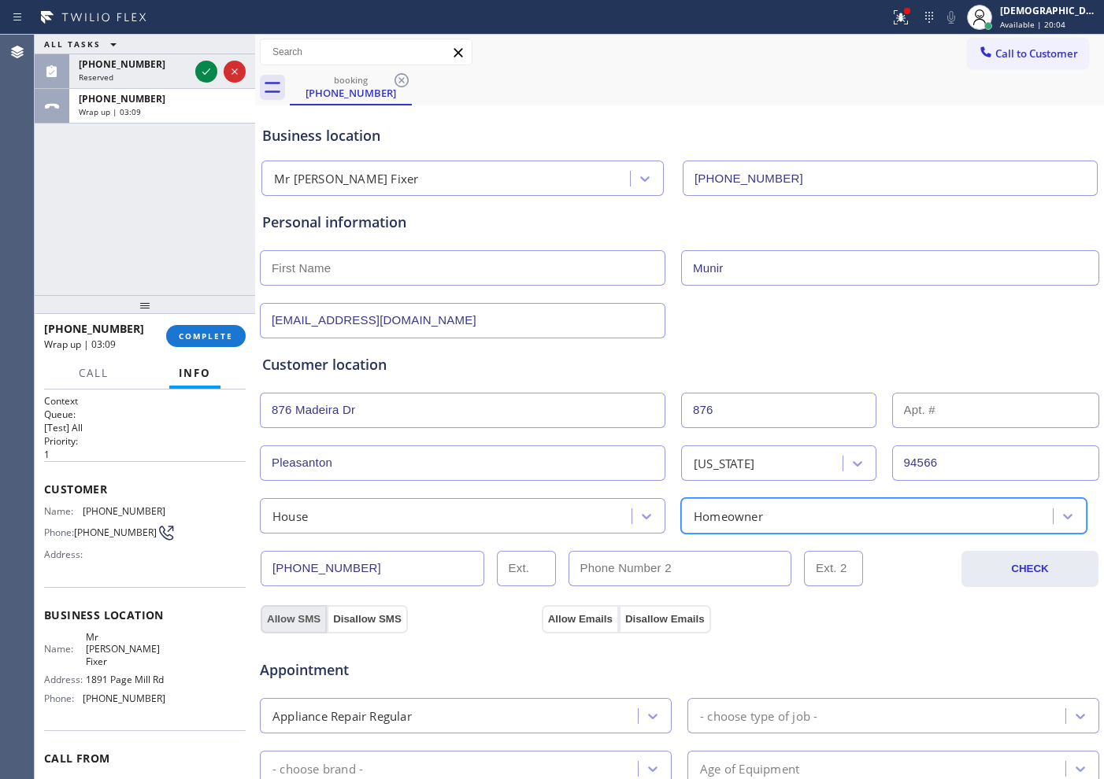
click at [304, 609] on button "Allow SMS" at bounding box center [294, 619] width 66 height 28
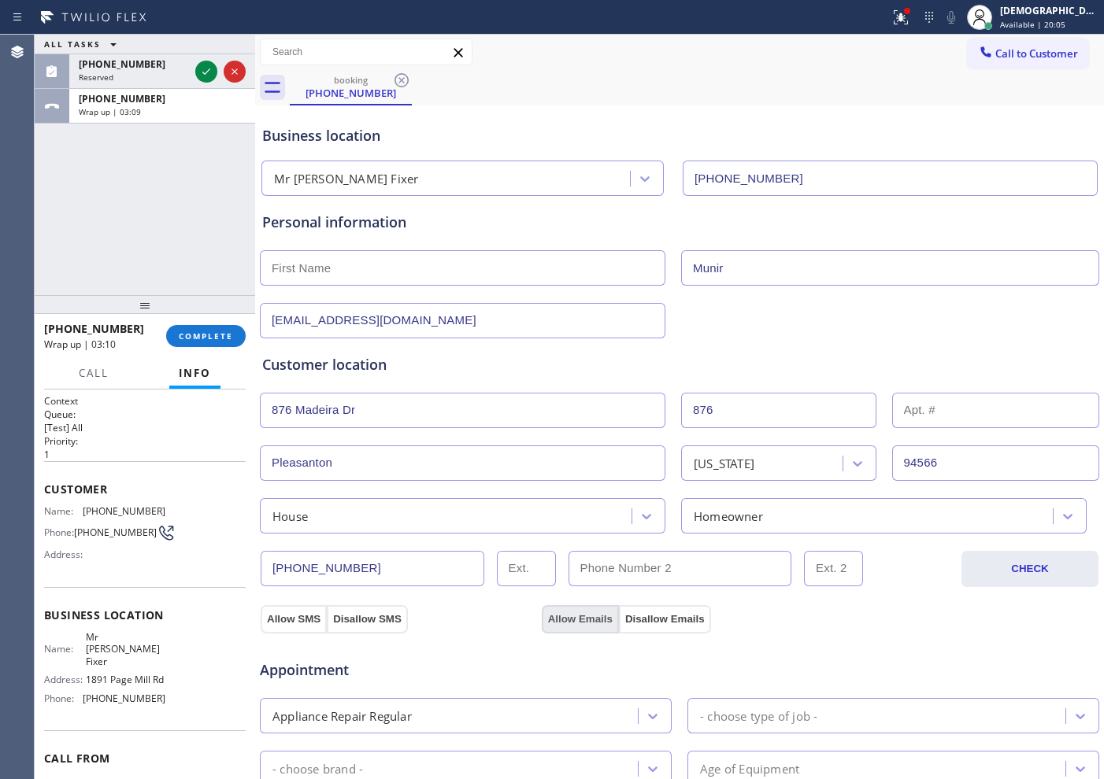
click at [598, 619] on button "Allow Emails" at bounding box center [580, 619] width 77 height 28
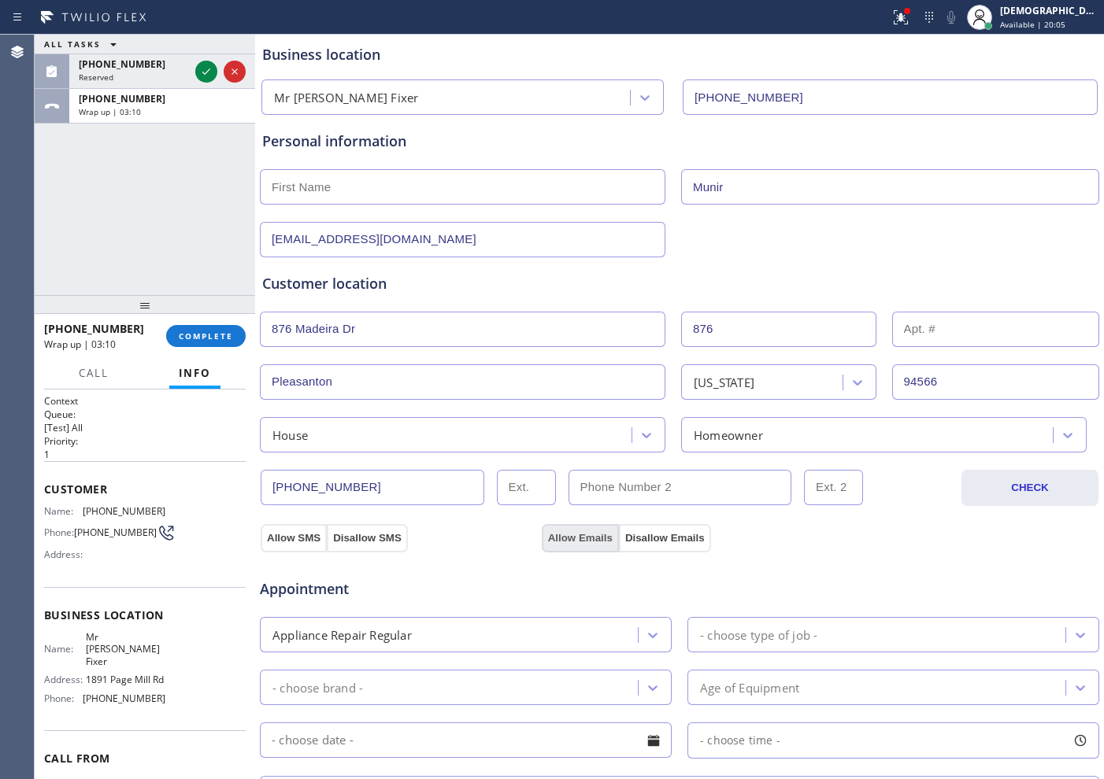
scroll to position [197, 0]
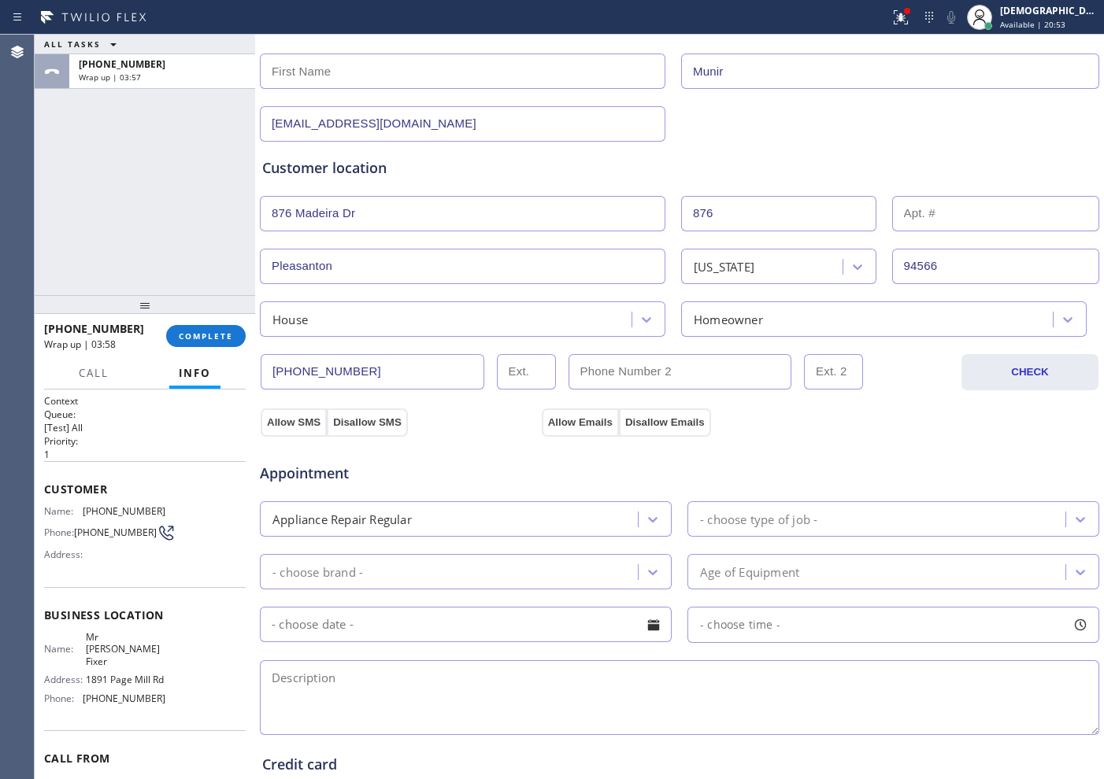
click at [117, 235] on div "ALL TASKS ALL TASKS ACTIVE TASKS TASKS IN WRAP UP +19259976987 Wrap up | 03:57" at bounding box center [145, 165] width 220 height 261
click at [293, 430] on div "Appointment Appliance Repair Regular - choose type of job - - choose brand - Ag…" at bounding box center [679, 584] width 841 height 309
click at [602, 424] on button "Allow Emails" at bounding box center [580, 423] width 77 height 28
click at [285, 430] on div "Appointment Appliance Repair Regular - choose type of job - - choose brand - Ag…" at bounding box center [679, 584] width 841 height 309
click at [734, 521] on div "- choose type of job -" at bounding box center [758, 519] width 117 height 18
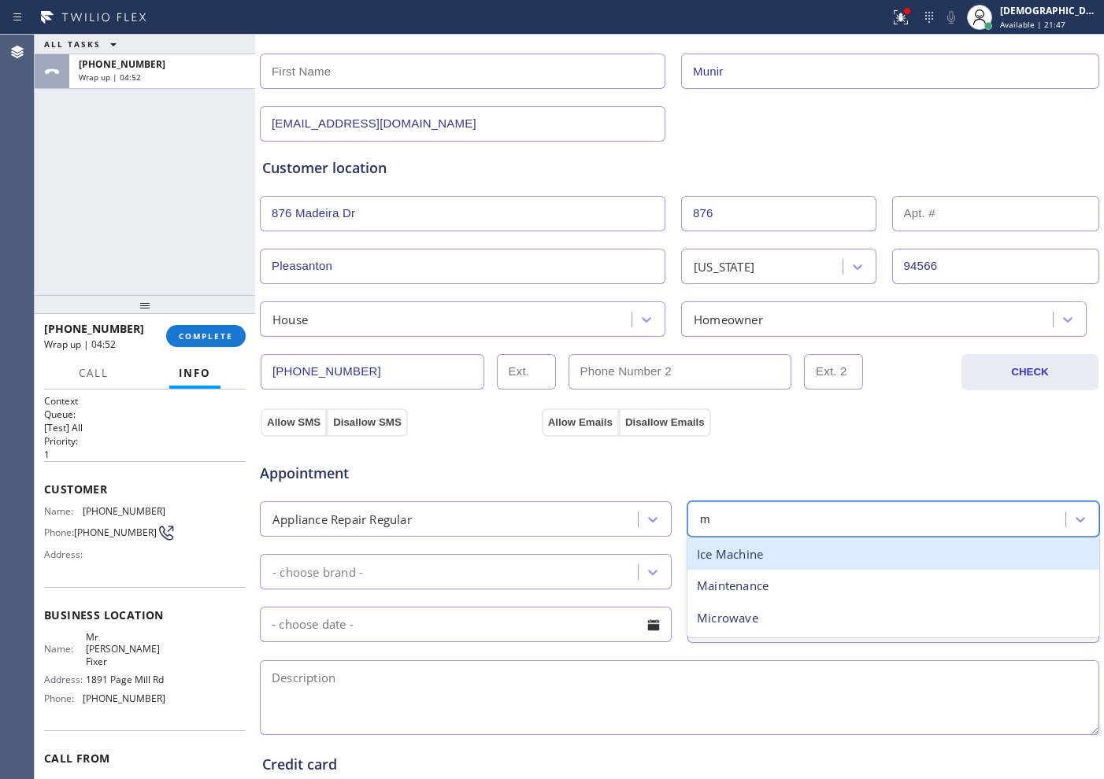
type input "mi"
drag, startPoint x: 745, startPoint y: 550, endPoint x: 613, endPoint y: 554, distance: 131.6
click at [742, 550] on div "Microwave" at bounding box center [893, 555] width 412 height 32
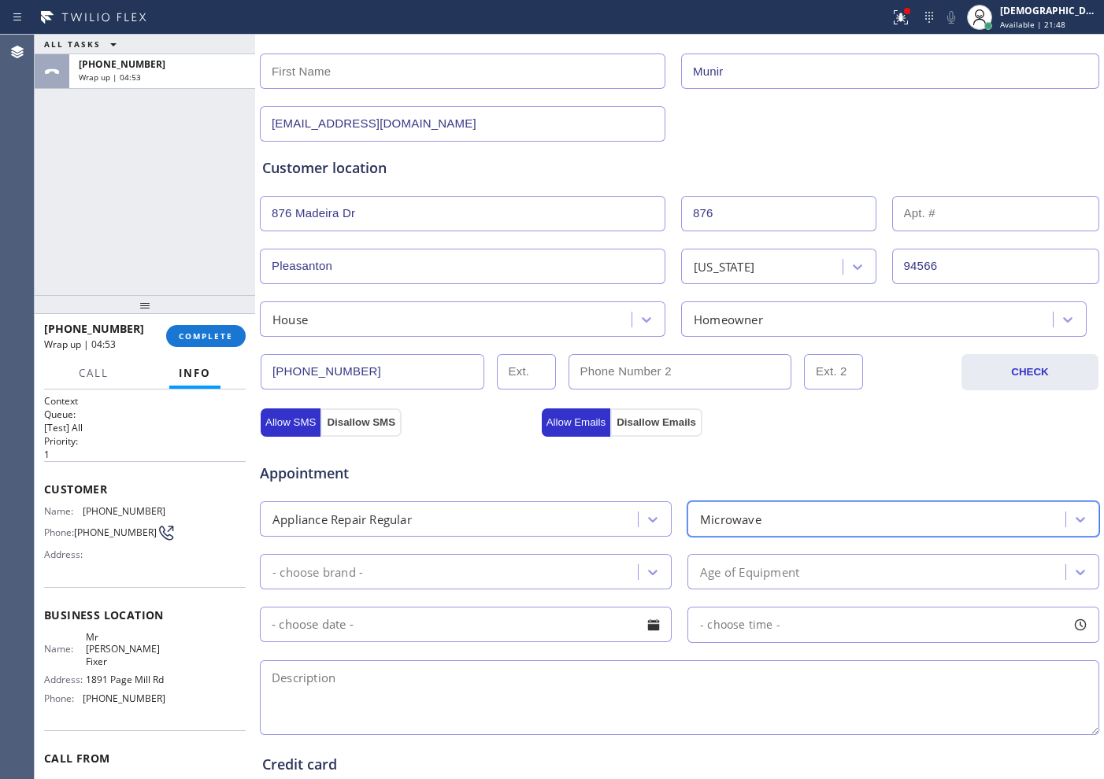
click at [561, 565] on div "- choose brand -" at bounding box center [451, 572] width 373 height 28
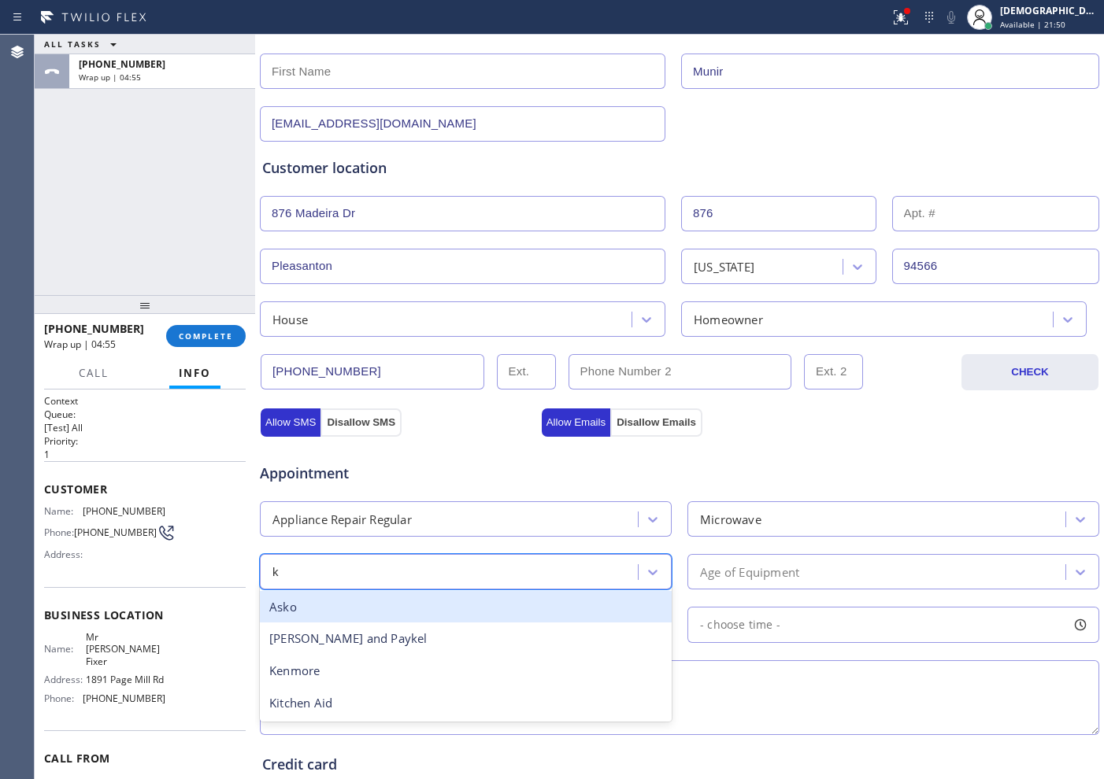
type input "ki"
click at [547, 609] on div "Kitchen Aid" at bounding box center [466, 607] width 412 height 32
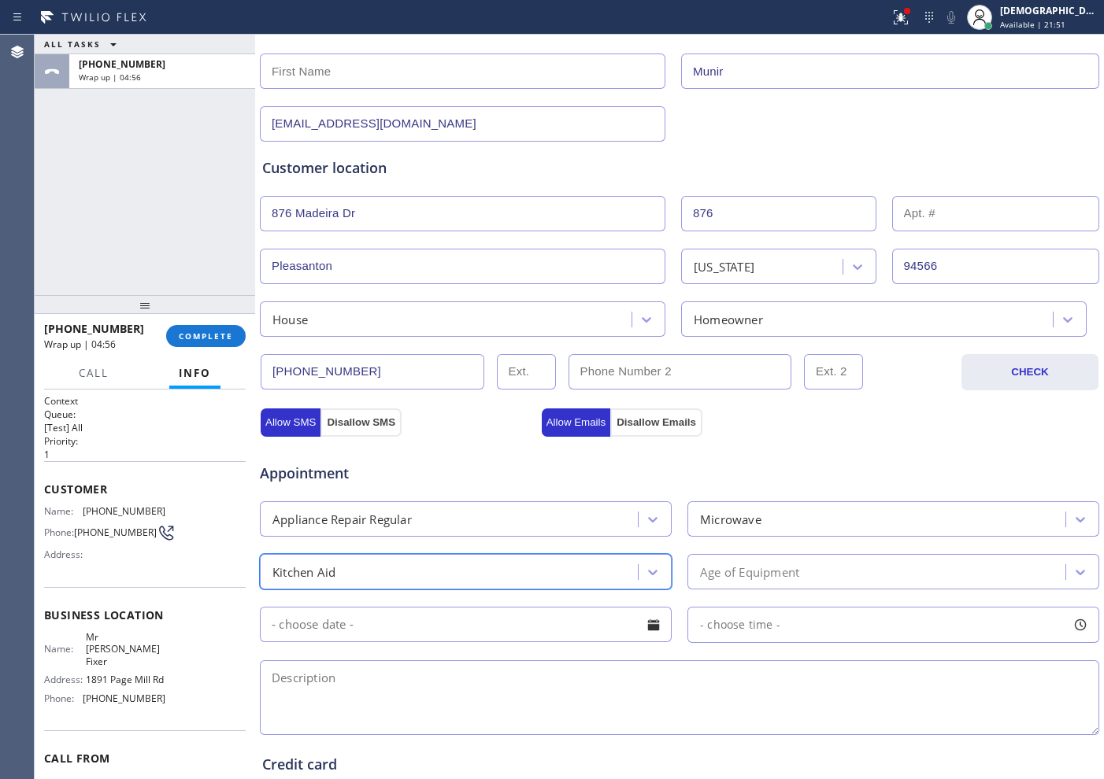
click at [697, 561] on div "Age of Equipment" at bounding box center [878, 572] width 373 height 28
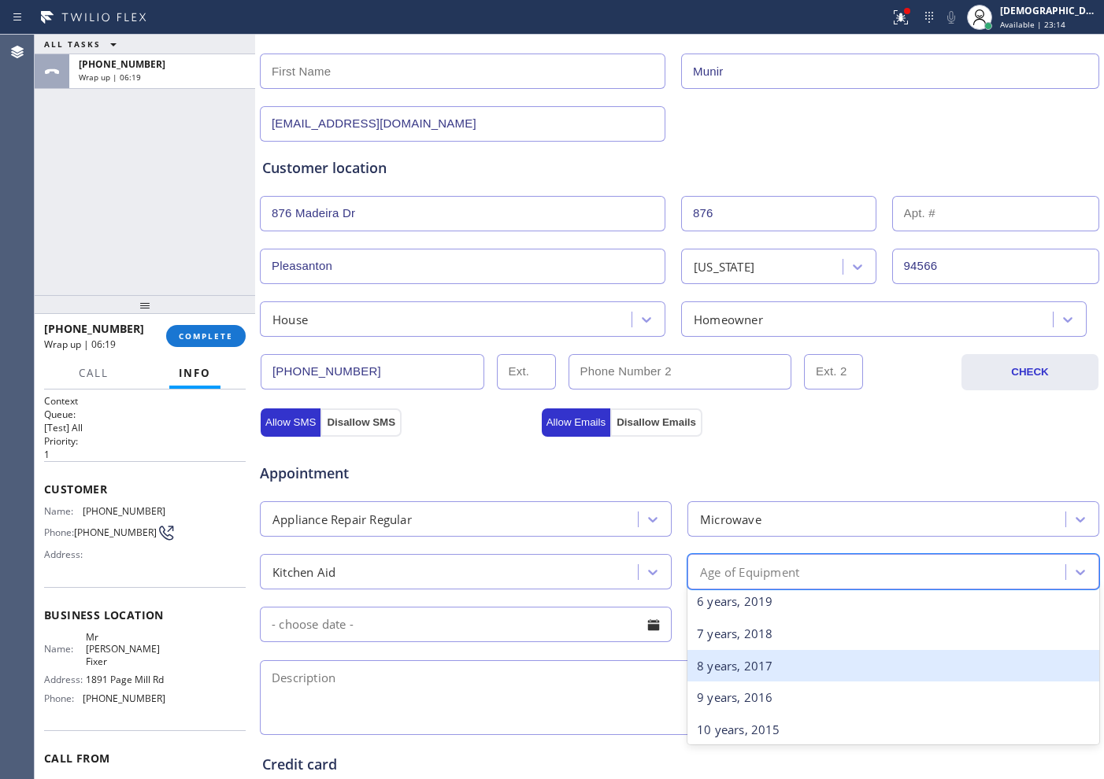
click at [771, 664] on div "8 years, 2017" at bounding box center [893, 666] width 412 height 32
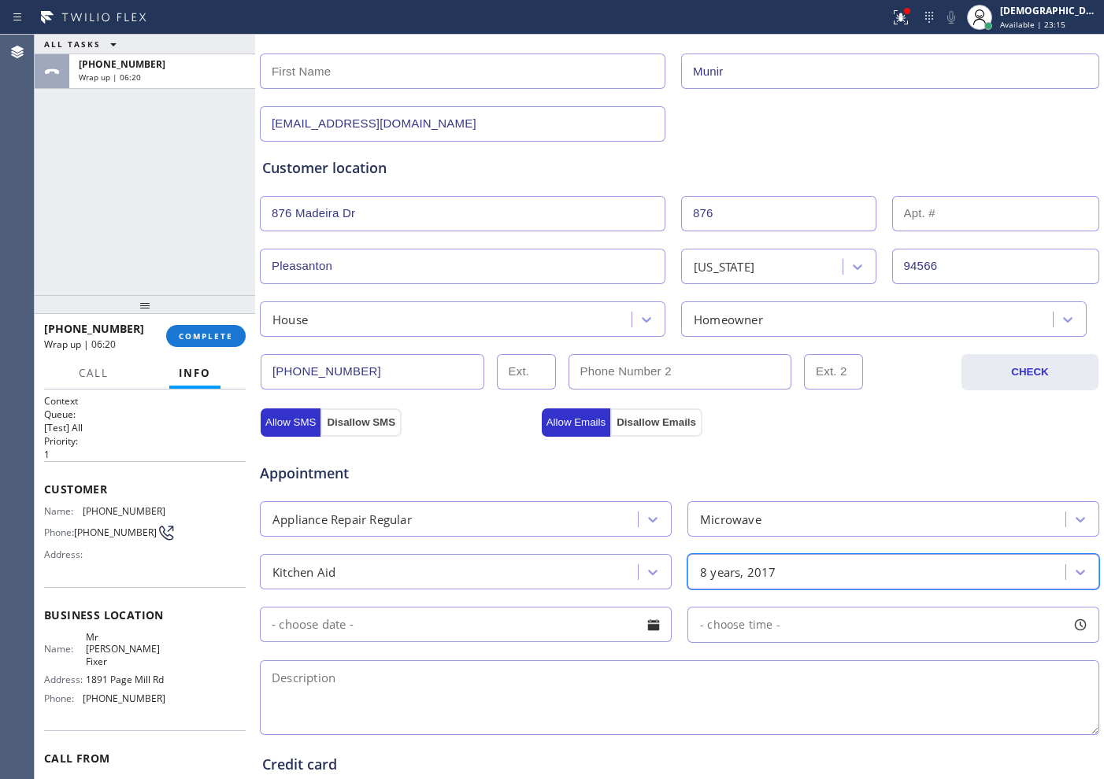
click at [452, 627] on input "text" at bounding box center [466, 624] width 412 height 35
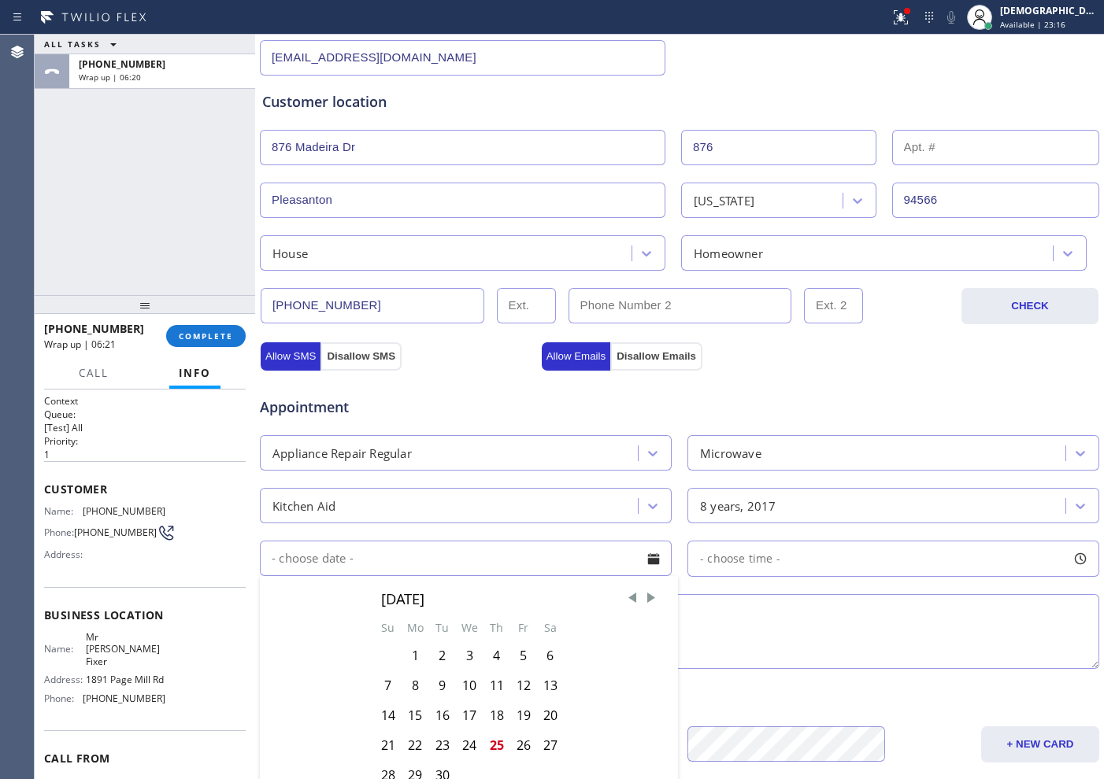
scroll to position [394, 0]
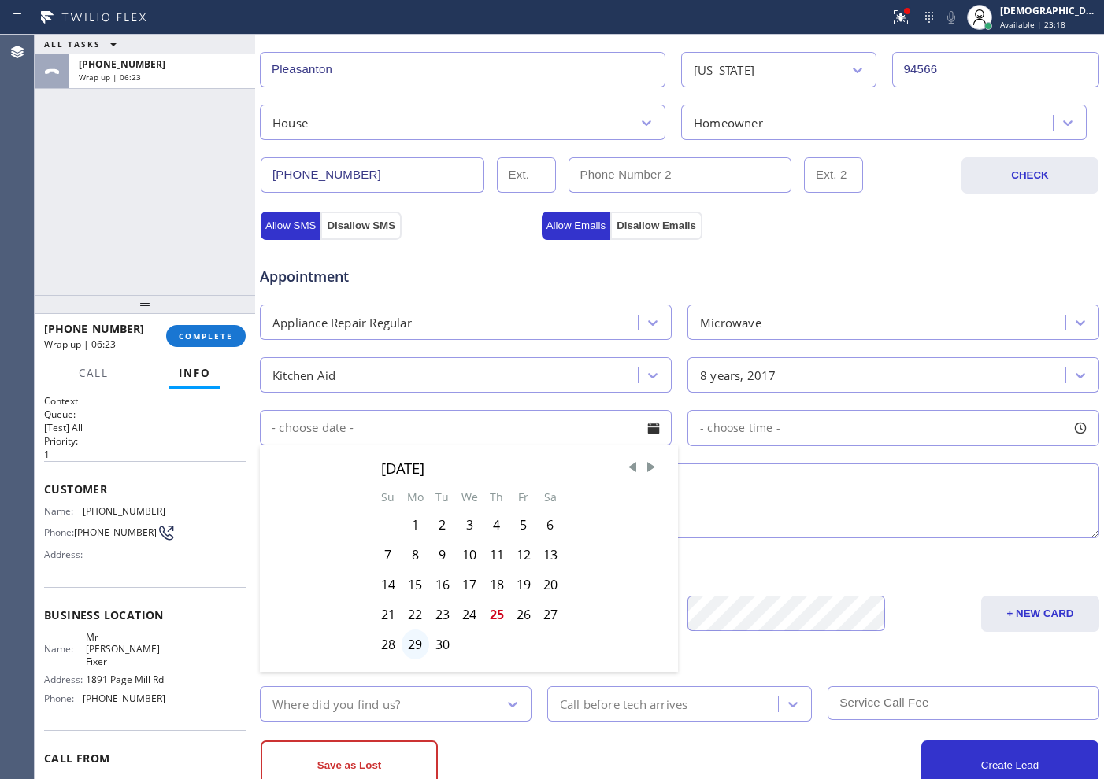
click at [414, 641] on div "29" at bounding box center [416, 645] width 28 height 30
type input "09/29/2025"
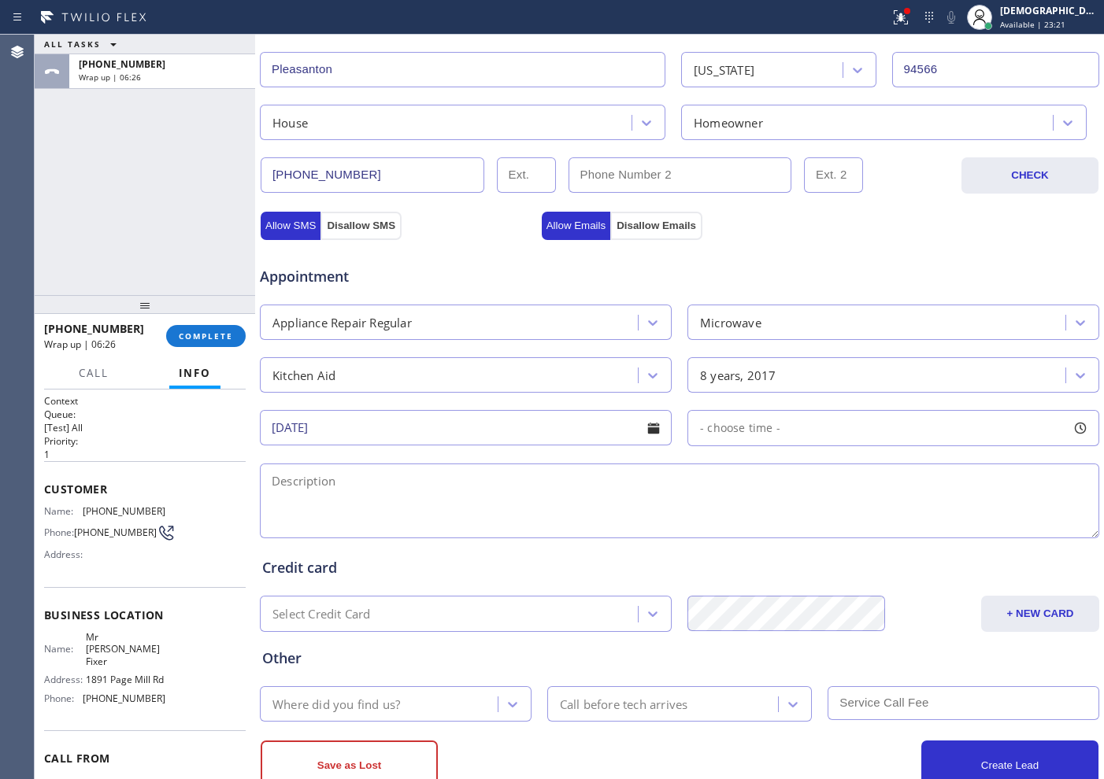
click at [718, 435] on span "- choose time -" at bounding box center [740, 427] width 80 height 15
drag, startPoint x: 702, startPoint y: 522, endPoint x: 817, endPoint y: 528, distance: 115.1
click at [817, 528] on div at bounding box center [820, 524] width 19 height 33
drag, startPoint x: 699, startPoint y: 524, endPoint x: 727, endPoint y: 530, distance: 28.1
click at [727, 530] on div at bounding box center [732, 524] width 19 height 33
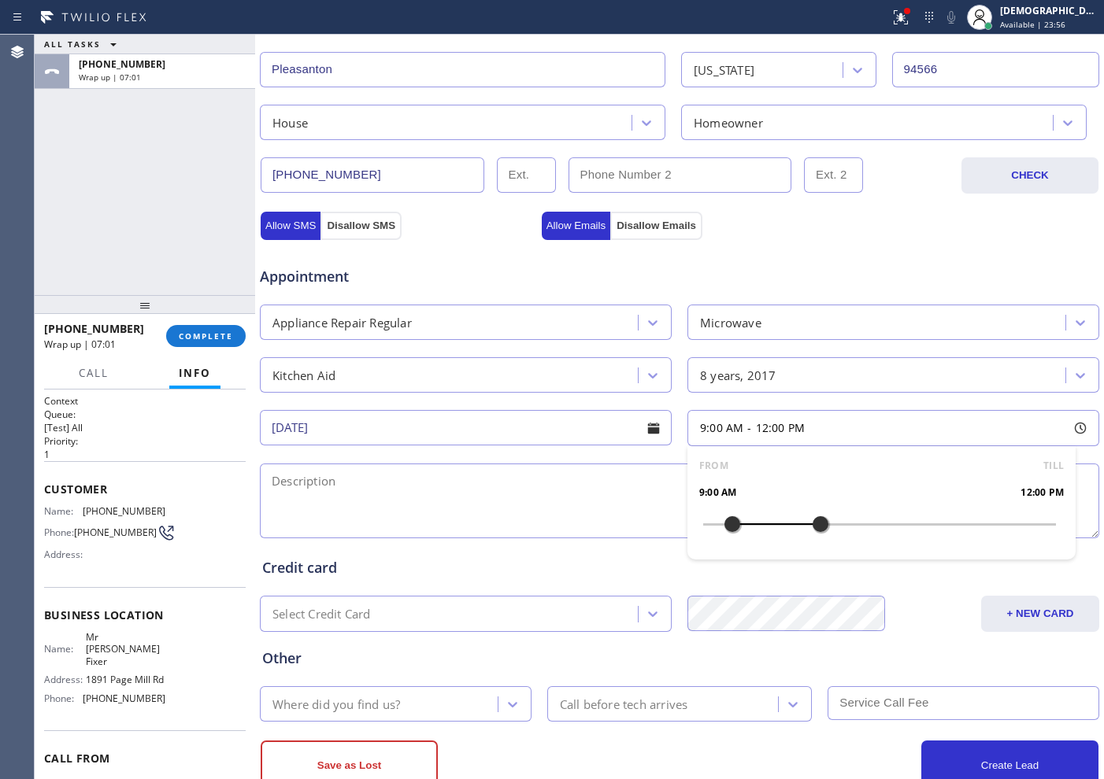
click at [496, 497] on textarea at bounding box center [679, 501] width 839 height 75
click at [367, 485] on textarea "9-12 / $" at bounding box center [679, 501] width 839 height 75
click at [550, 475] on textarea "9-12 / $ 95 /" at bounding box center [679, 501] width 839 height 75
paste textarea "Kitchenaid /Microwave / it wont turn on and it makes sound / 2017"
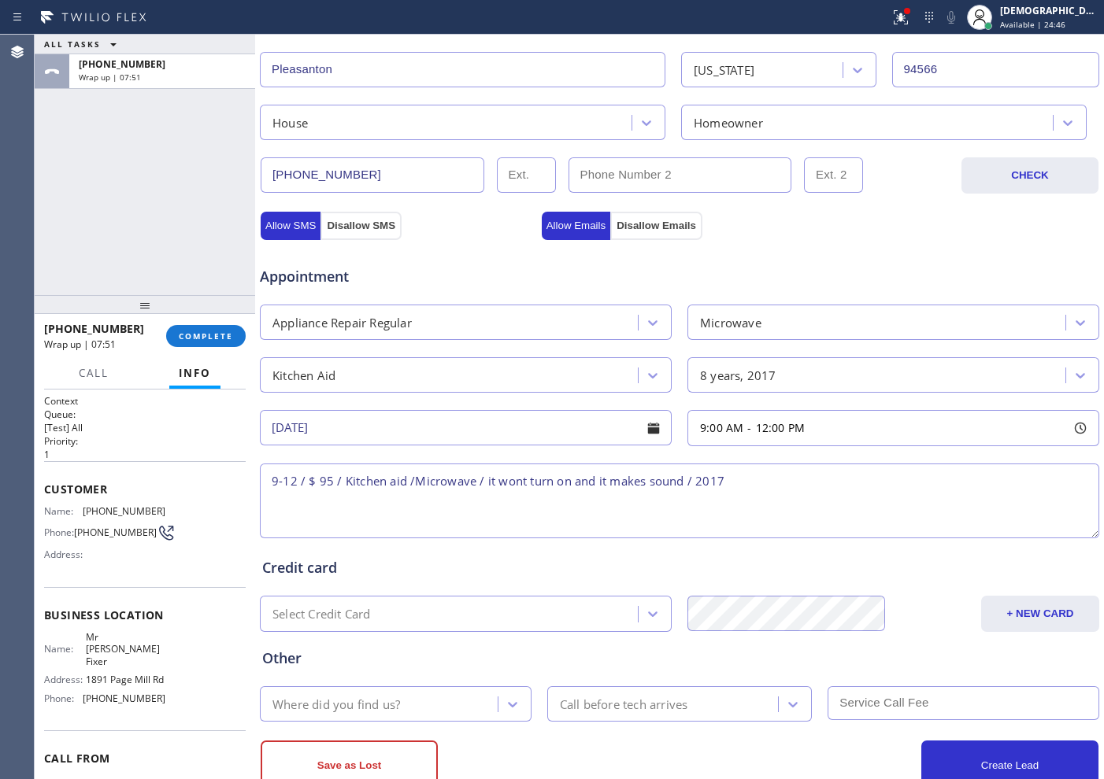
click at [798, 468] on textarea "9-12 / $ 95 / Kitchen aid /Microwave / it wont turn on and it makes sound / 2017" at bounding box center [679, 501] width 839 height 75
click at [892, 468] on textarea "9-12 / $ 95 / Kitchen aid /Microwave / it wont turn on and it makes sound / 201…" at bounding box center [679, 501] width 839 height 75
paste textarea "876 Madeira DrPleasanton, CA 94566, USA"
click at [890, 482] on textarea "9-12 / $ 95 / Kitchen aid /Microwave / it wont turn on and it makes sound / 201…" at bounding box center [679, 501] width 839 height 75
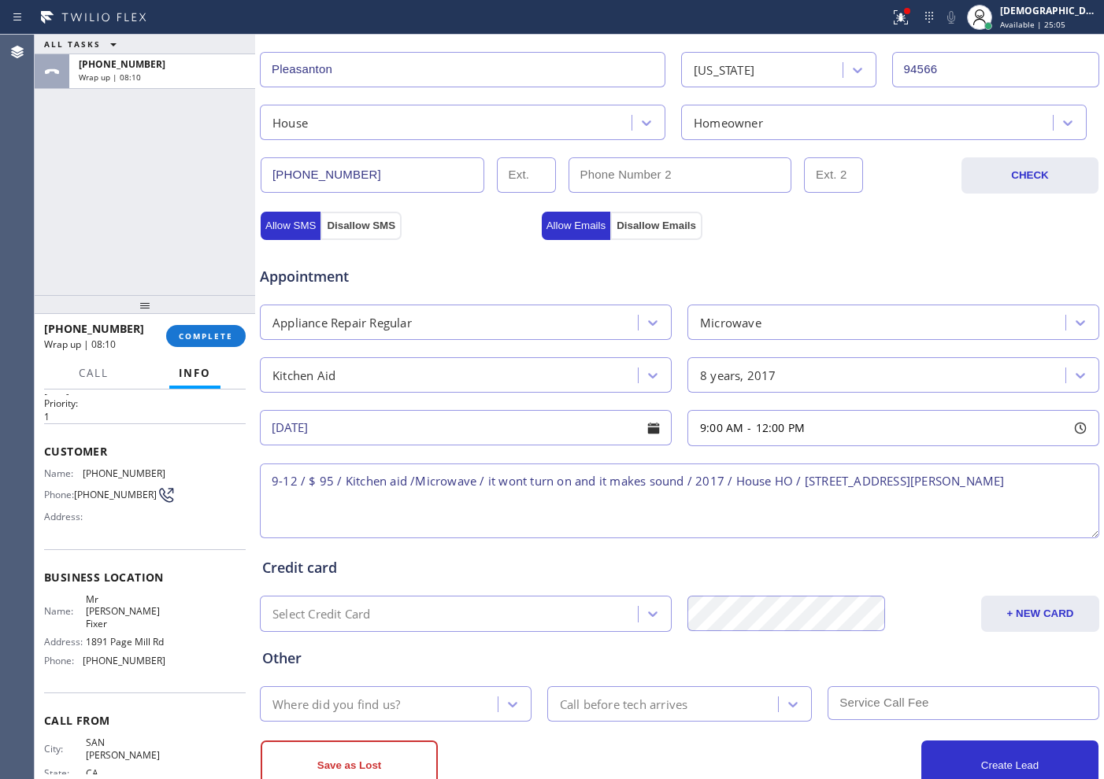
scroll to position [0, 0]
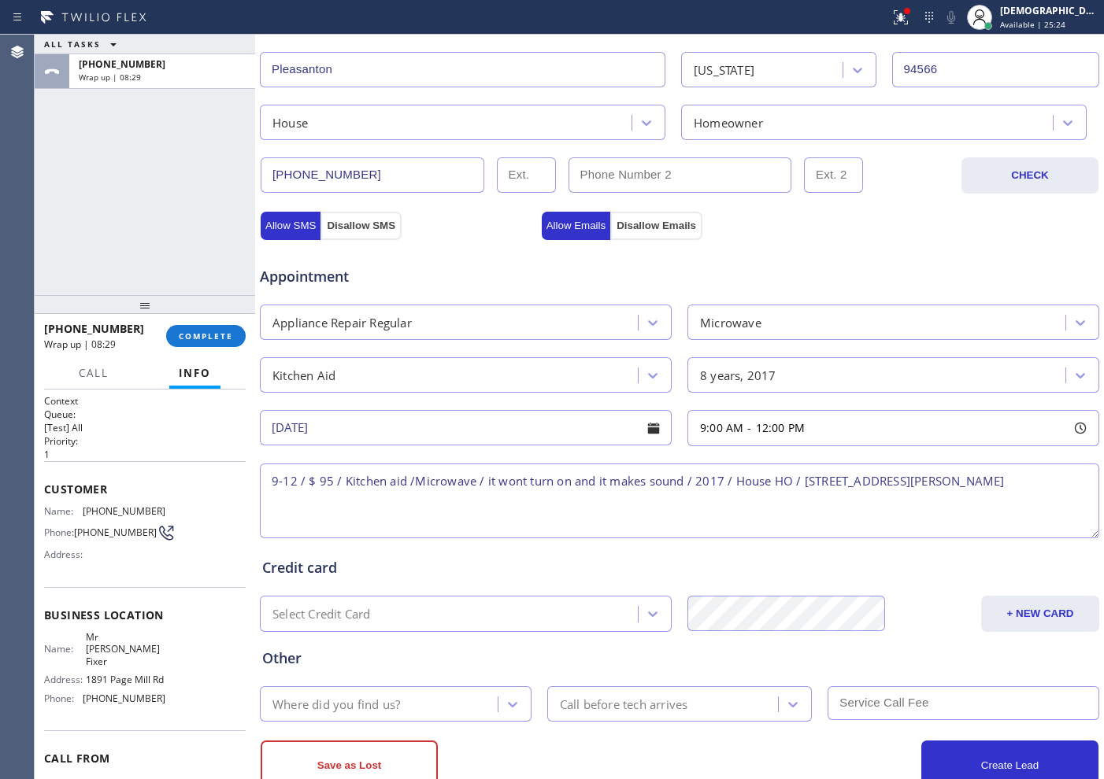
click at [1017, 495] on textarea "9-12 / $ 95 / Kitchen aid /Microwave / it wont turn on and it makes sound / 201…" at bounding box center [679, 501] width 839 height 75
click at [1046, 486] on textarea "9-12 / $ 95 / Kitchen aid /Microwave / it wont turn on and it makes sound / 201…" at bounding box center [679, 501] width 839 height 75
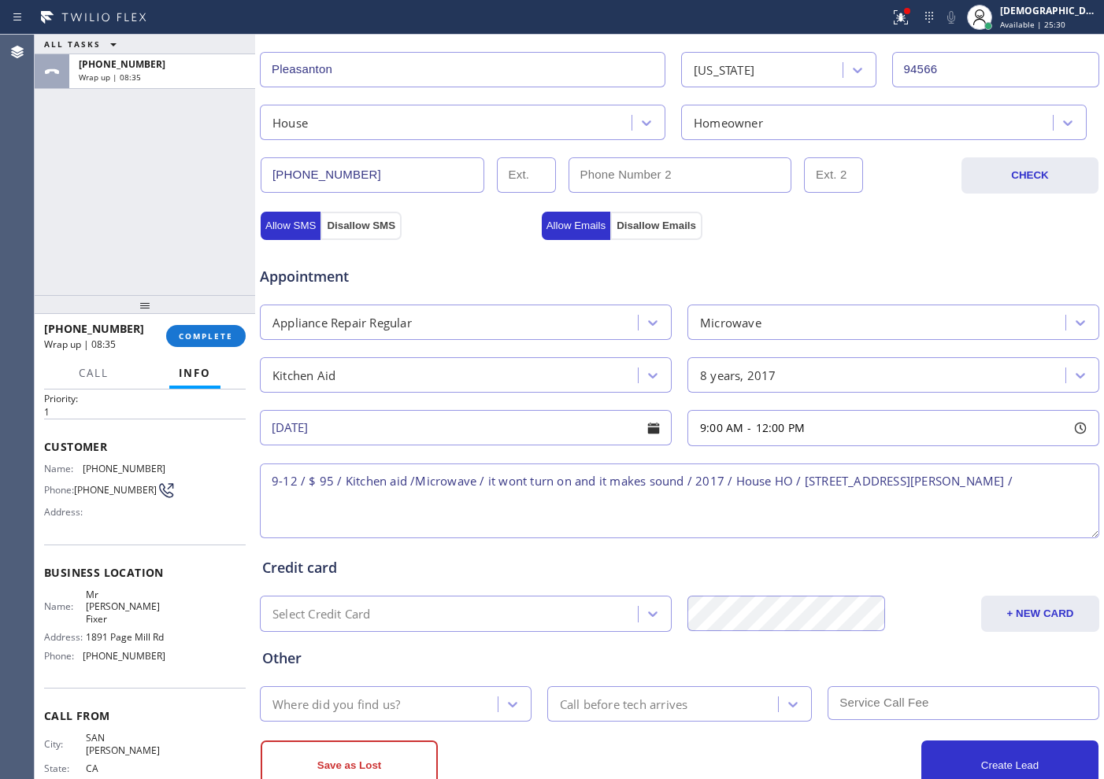
scroll to position [80, 0]
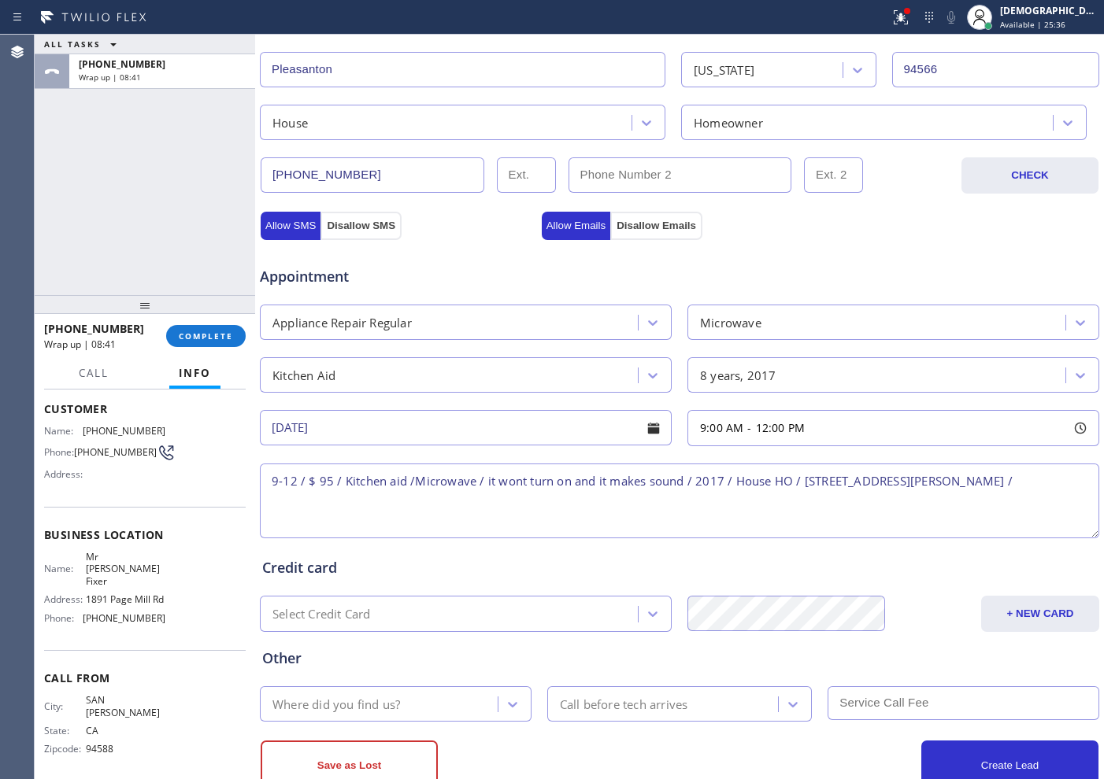
click at [149, 579] on span "Mr [PERSON_NAME] Fixer" at bounding box center [125, 569] width 79 height 36
drag, startPoint x: 112, startPoint y: 569, endPoint x: 83, endPoint y: 563, distance: 29.0
click at [86, 563] on span "Mr [PERSON_NAME] Fixer" at bounding box center [125, 569] width 79 height 36
copy span "Mr [PERSON_NAME] Fixer"
click at [1066, 481] on textarea "9-12 / $ 95 / Kitchen aid /Microwave / it wont turn on and it makes sound / 201…" at bounding box center [679, 501] width 839 height 75
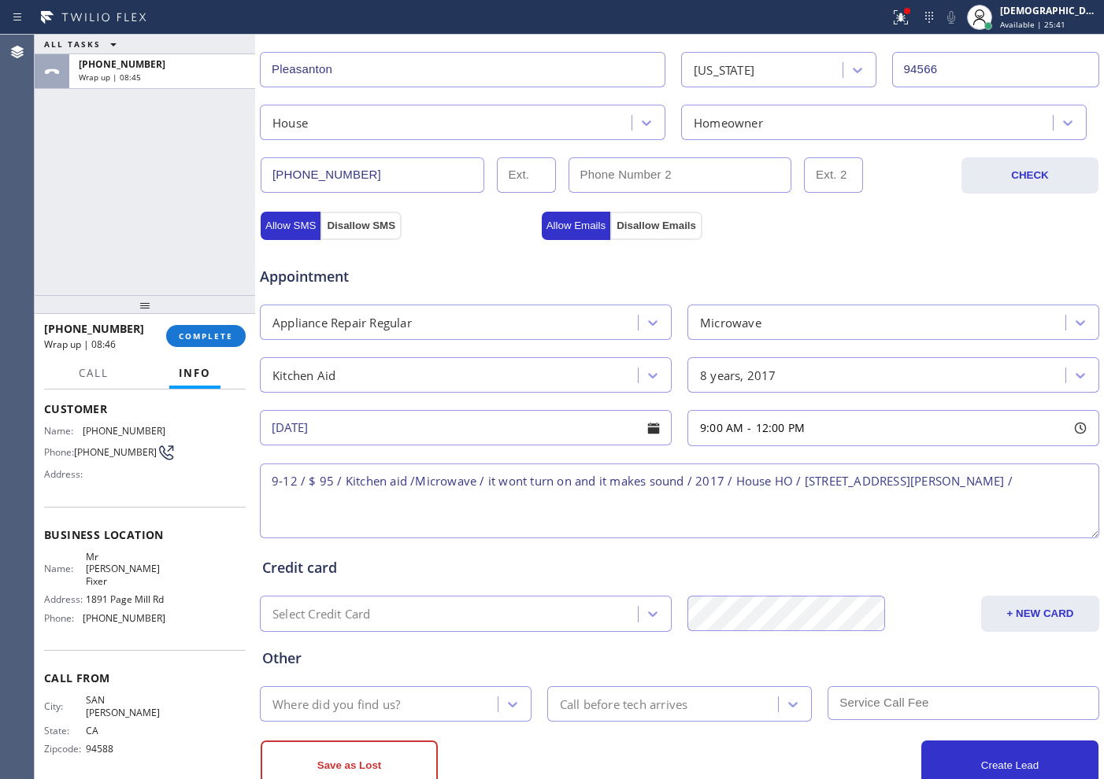
paste textarea "Mr [PERSON_NAME] Fixer"
click at [424, 502] on textarea "9-12 / $ 95 / Kitchen aid /Microwave / it wont turn on and it makes sound / 201…" at bounding box center [679, 501] width 839 height 75
paste textarea "Please call customer 30 minutes prior to arrival"
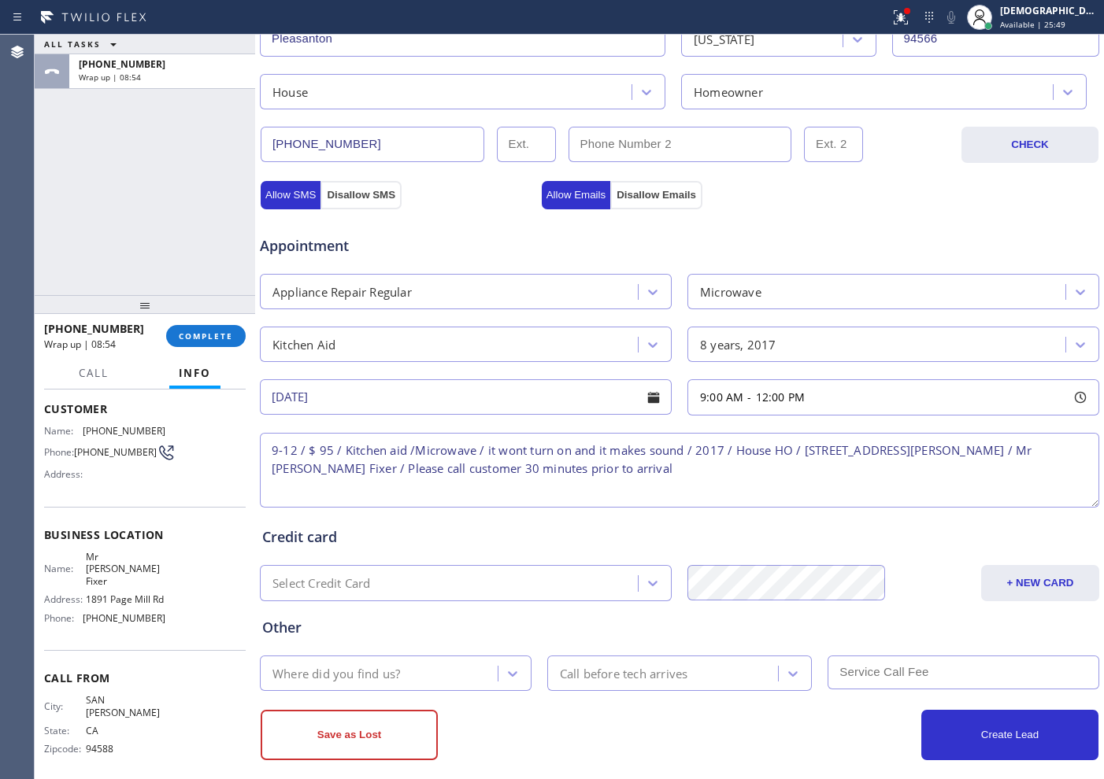
scroll to position [441, 0]
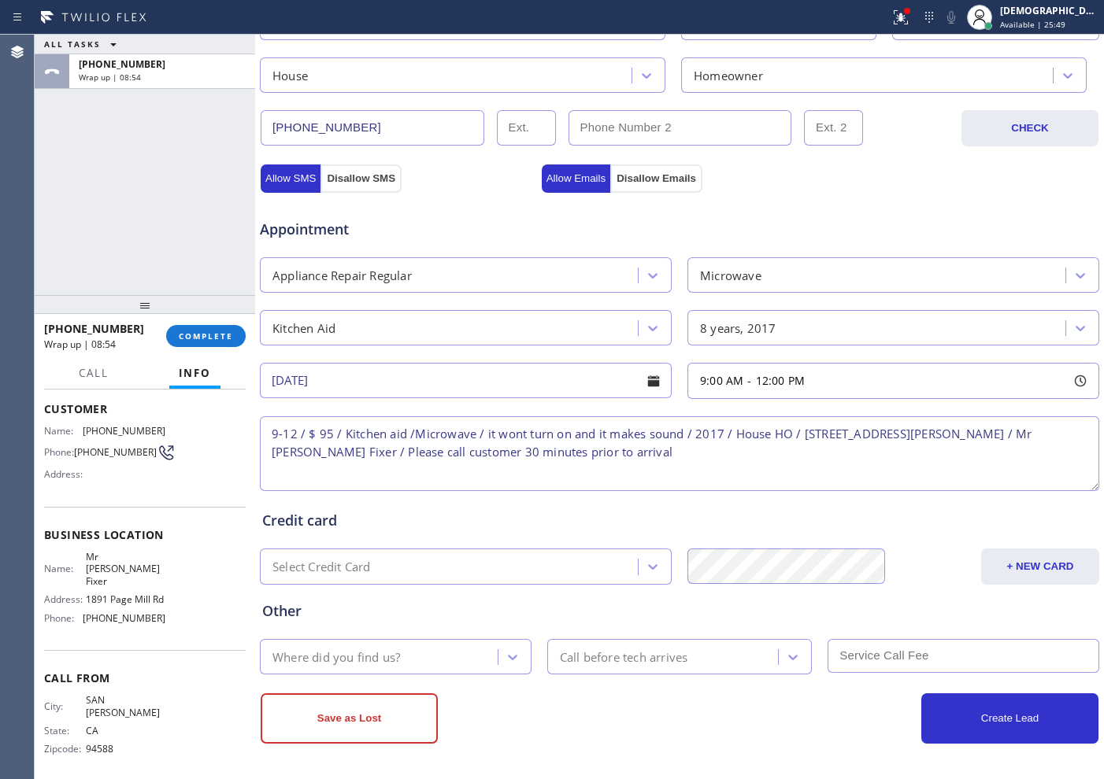
type textarea "9-12 / $ 95 / Kitchen aid /Microwave / it wont turn on and it makes sound / 201…"
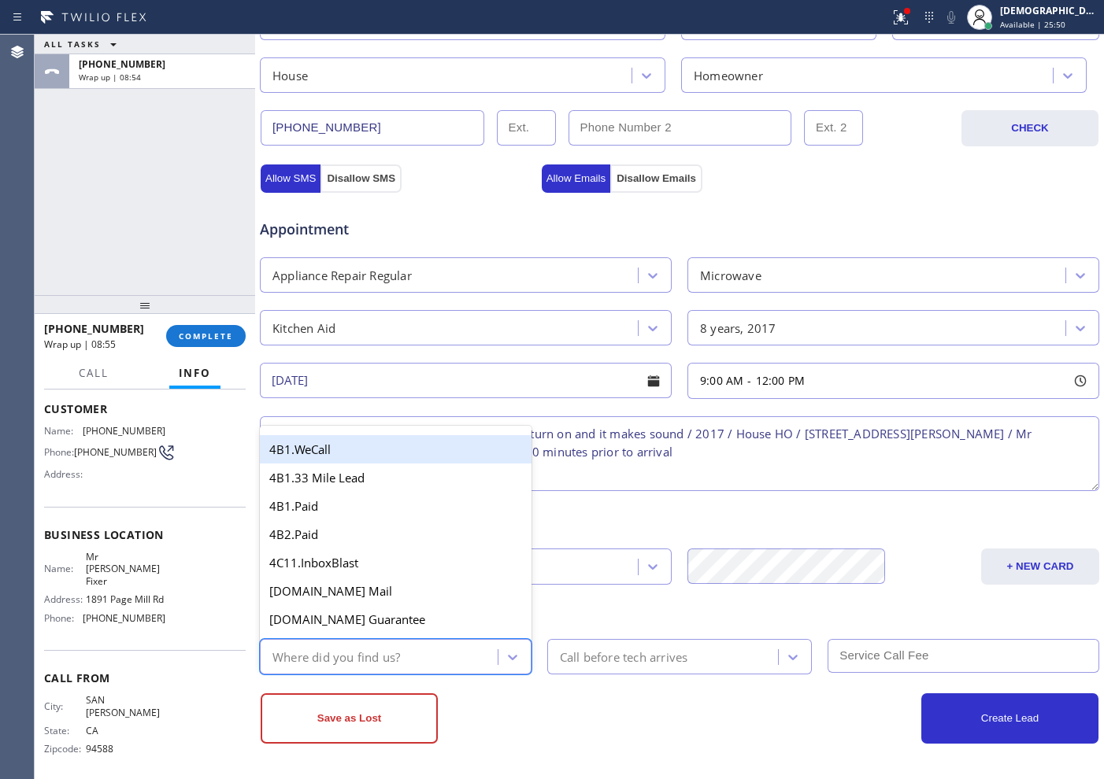
click at [449, 652] on div "Where did you find us?" at bounding box center [381, 657] width 233 height 28
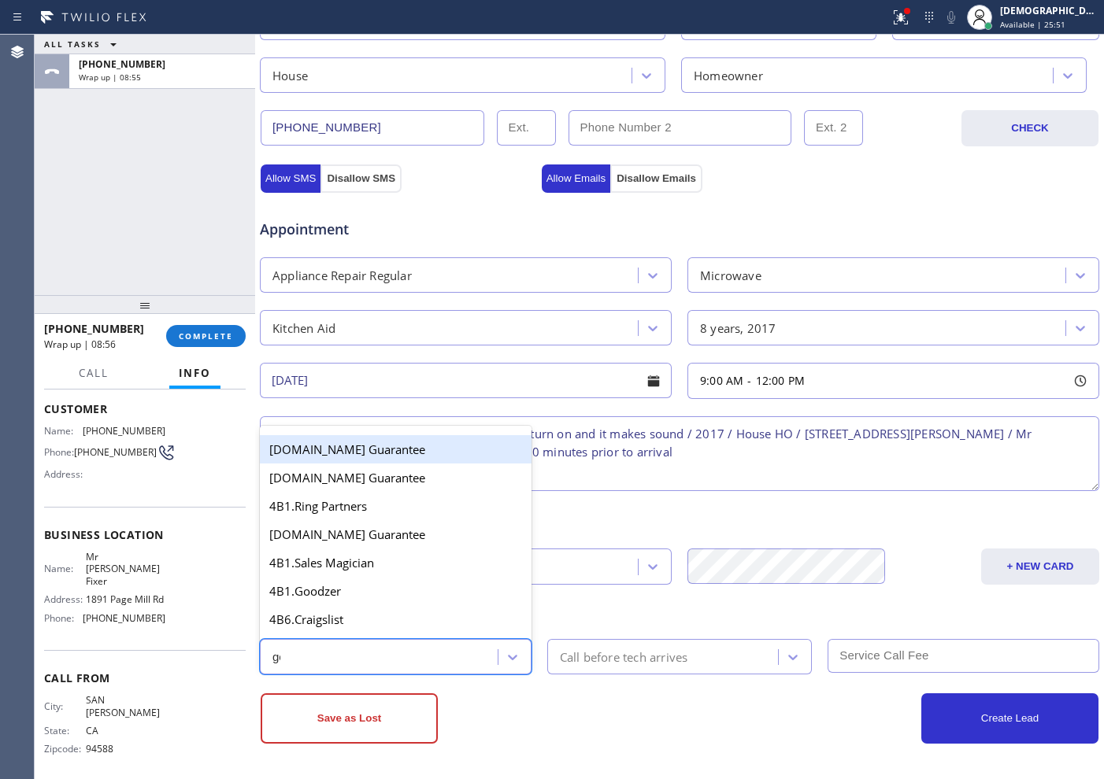
type input "goo"
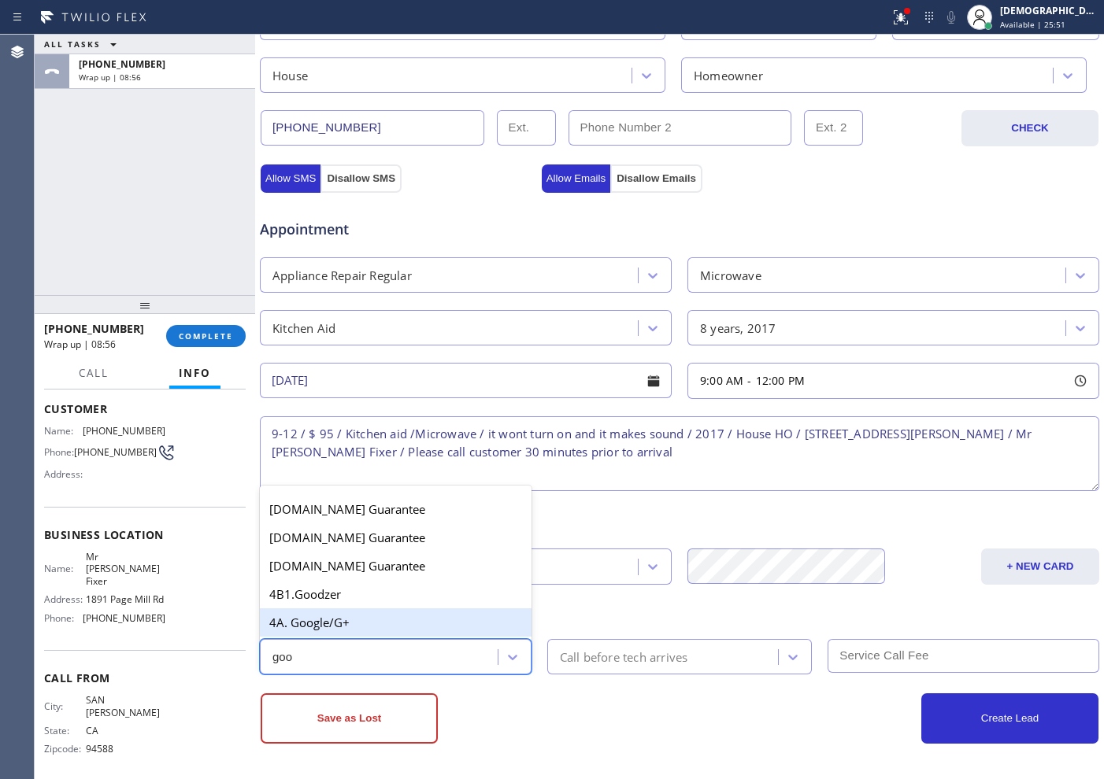
click at [405, 613] on div "4A. Google/G+" at bounding box center [396, 623] width 272 height 28
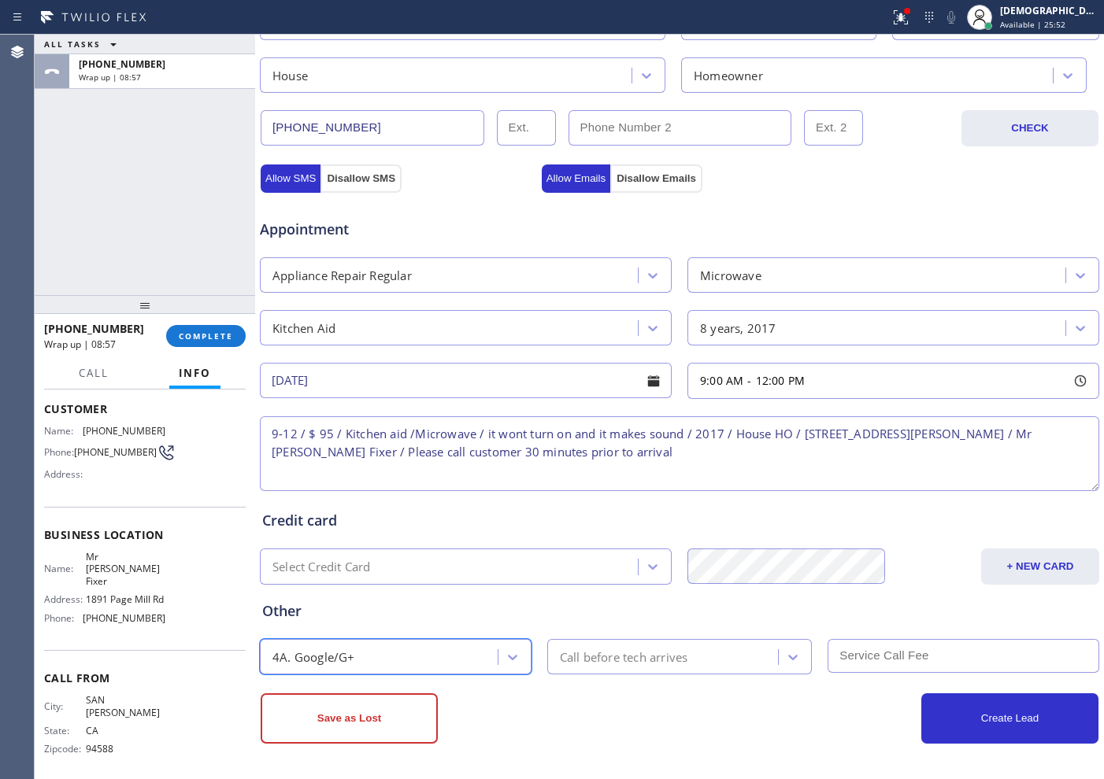
click at [596, 658] on div "Call before tech arrives" at bounding box center [624, 657] width 128 height 18
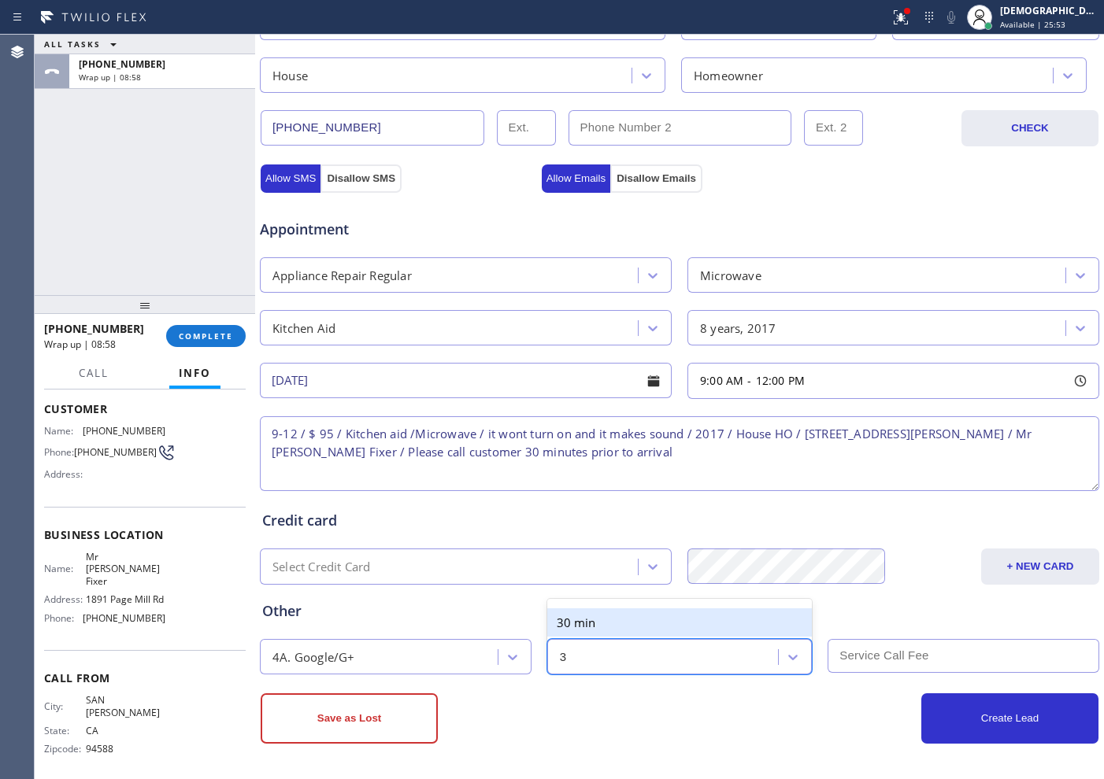
type input "30"
click at [602, 624] on div "30 min" at bounding box center [679, 623] width 265 height 28
click at [686, 449] on textarea "9-12 / $ 95 / Kitchen aid /Microwave / it wont turn on and it makes sound / 201…" at bounding box center [679, 454] width 839 height 75
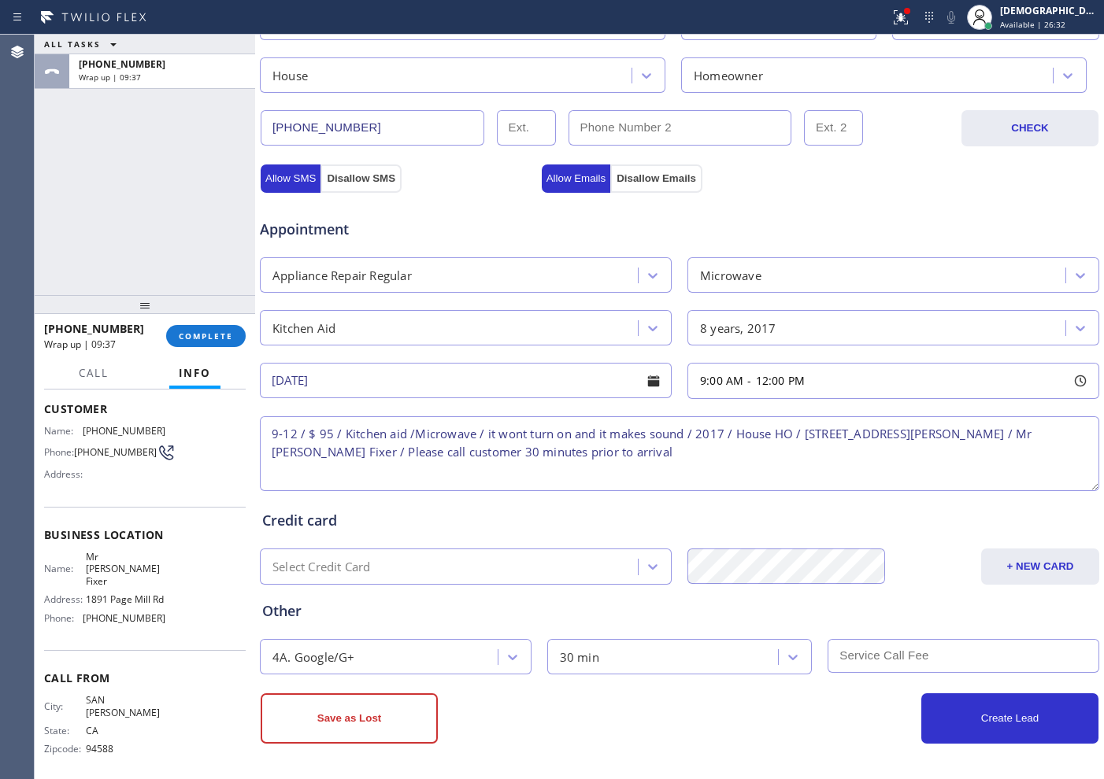
click at [886, 657] on input "text" at bounding box center [963, 656] width 272 height 34
type input "95"
click at [1016, 734] on button "Create Lead" at bounding box center [1009, 719] width 177 height 50
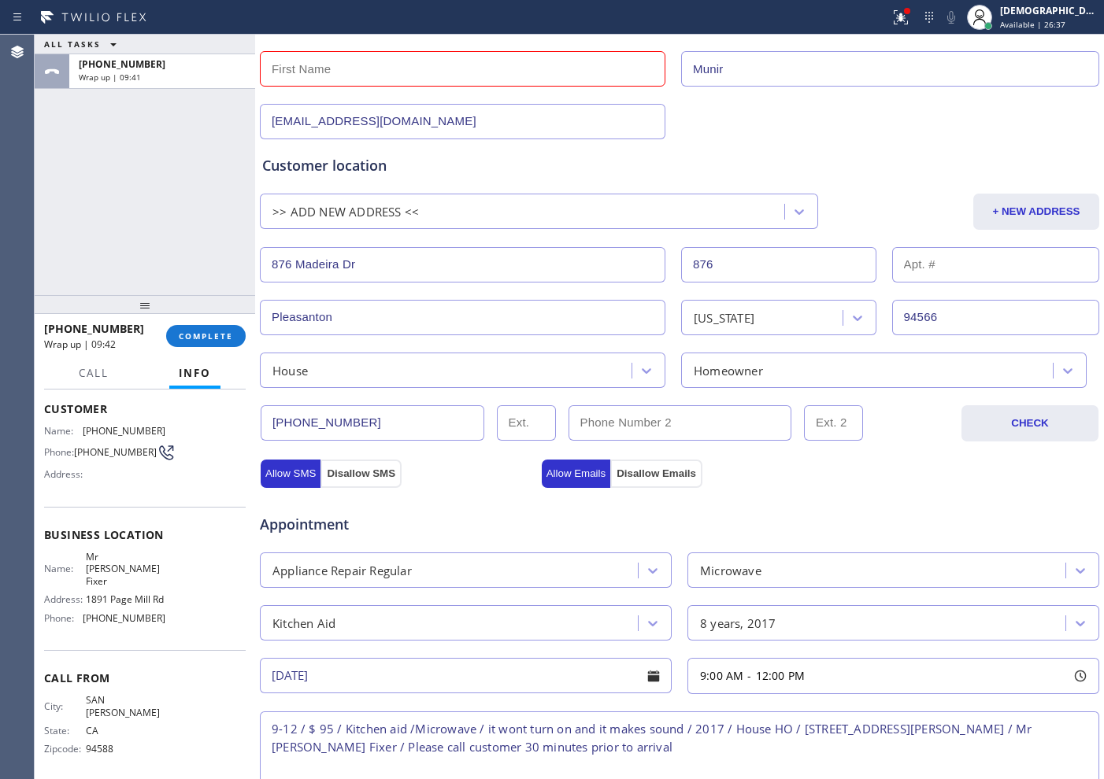
scroll to position [2, 0]
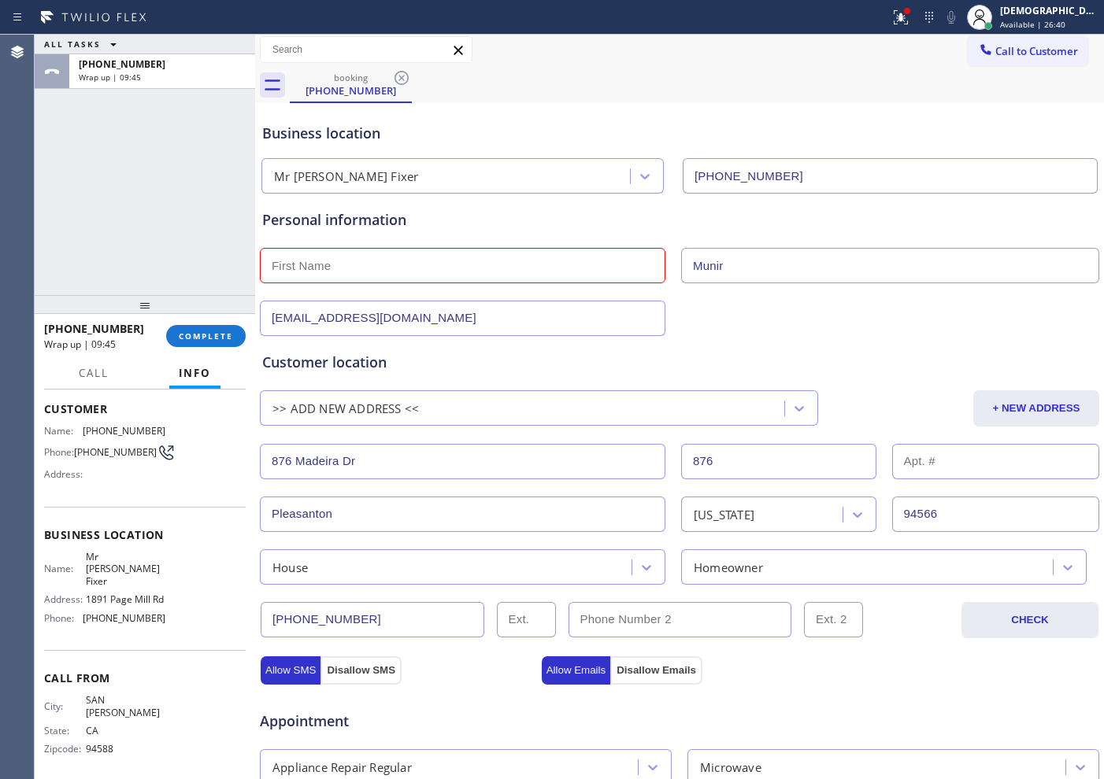
click at [390, 259] on input "text" at bounding box center [462, 265] width 405 height 35
paste input "Please call customer 30 minutes prior to arrival"
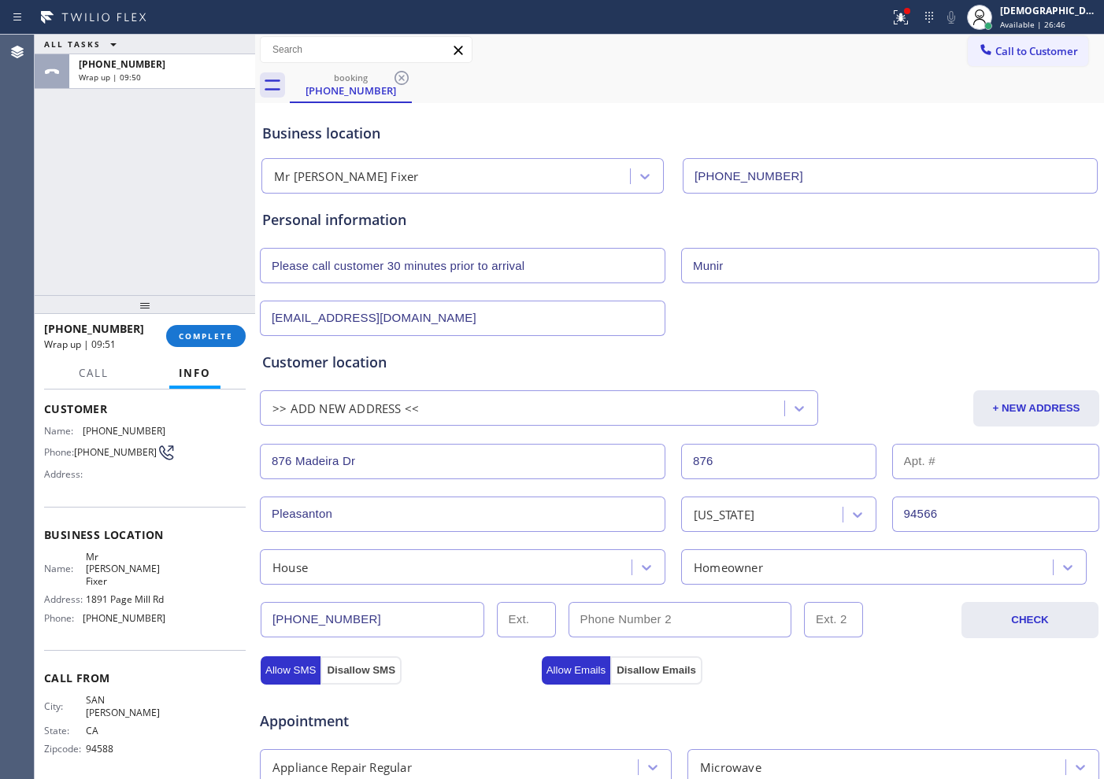
click at [387, 266] on input "Please call customer 30 minutes prior to arrival" at bounding box center [462, 265] width 405 height 35
paste input "Tebassum"
type input "Tebassum"
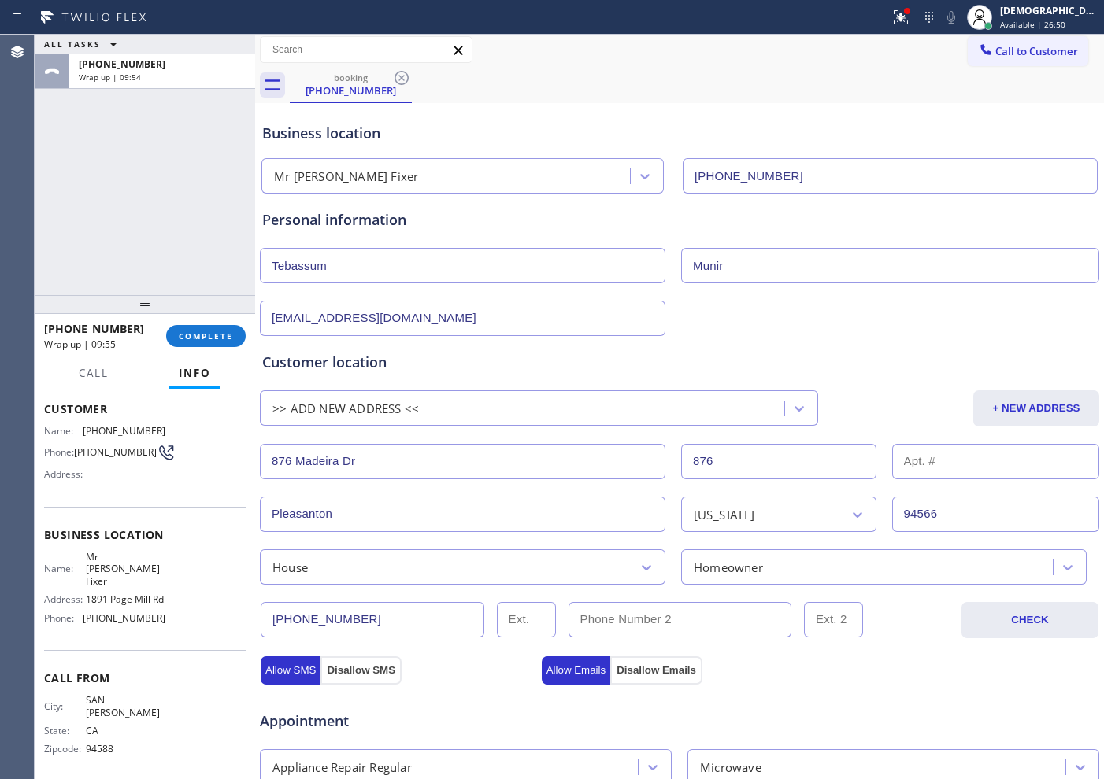
click at [729, 328] on div "tmunir876@gmail.com" at bounding box center [679, 317] width 842 height 39
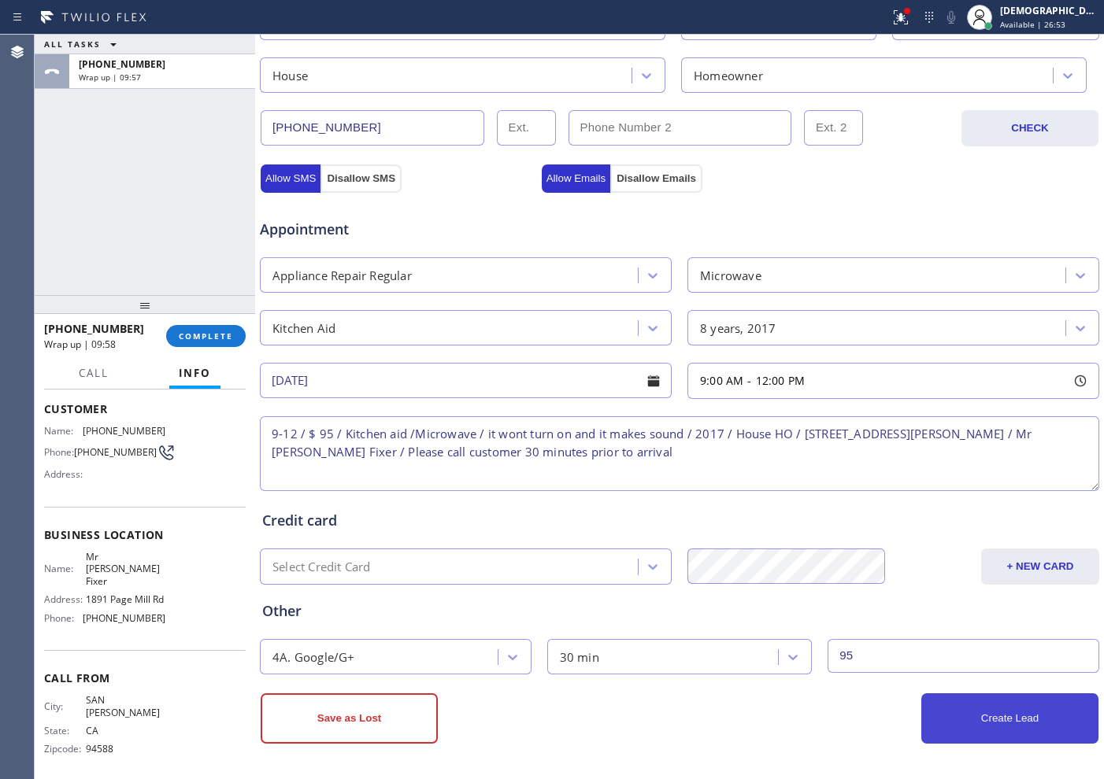
click at [983, 719] on button "Create Lead" at bounding box center [1009, 719] width 177 height 50
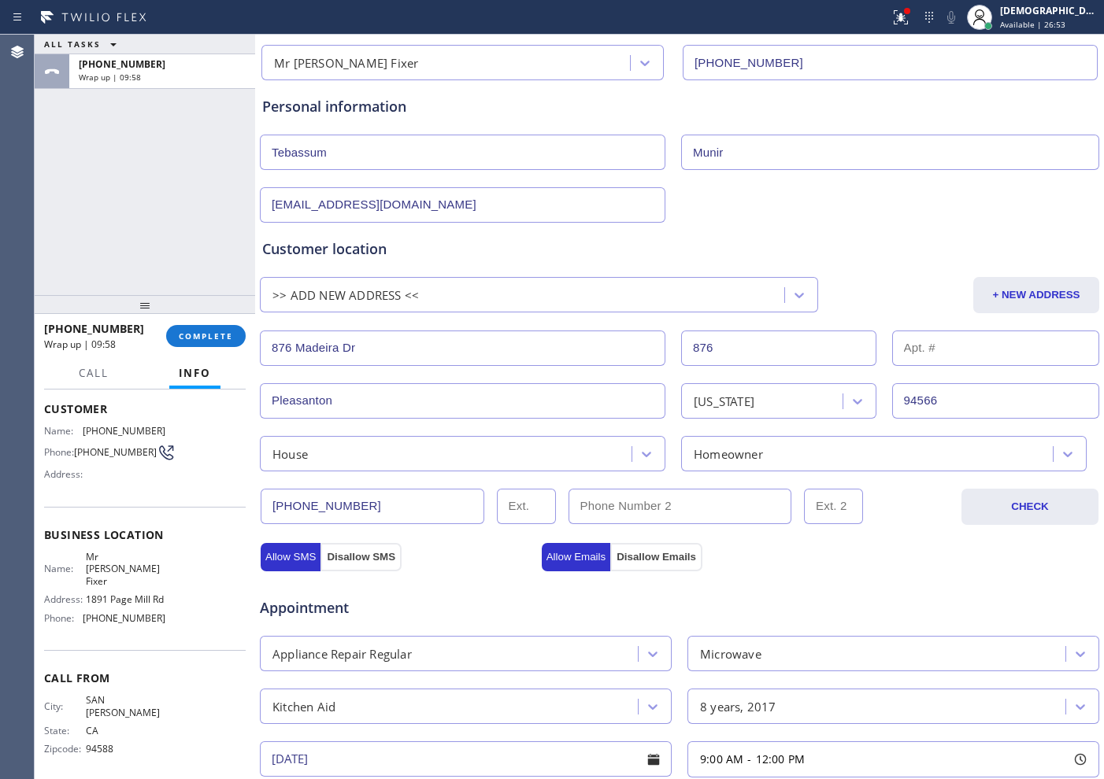
scroll to position [101, 0]
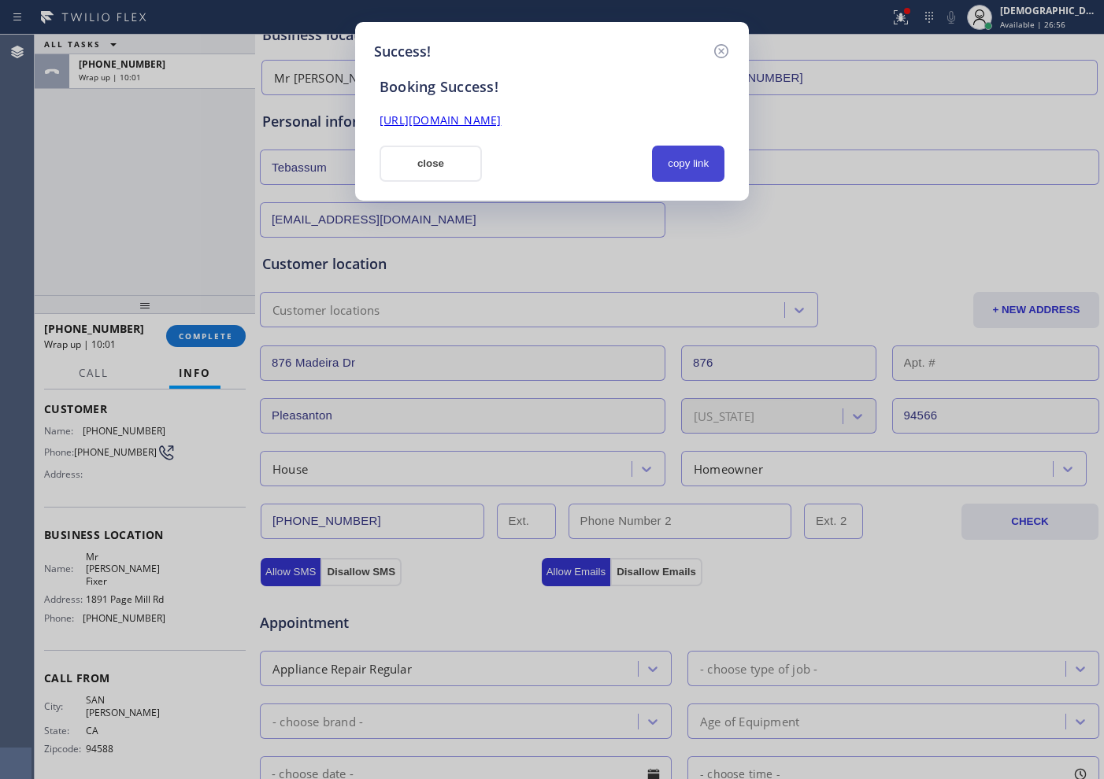
click at [684, 155] on button "copy link" at bounding box center [688, 164] width 72 height 36
click at [501, 124] on link "https://erp.apollosoft.co/customer/764537#portlet_lead" at bounding box center [439, 120] width 121 height 15
drag, startPoint x: 459, startPoint y: 159, endPoint x: 721, endPoint y: 87, distance: 271.8
click at [461, 157] on button "close" at bounding box center [430, 164] width 102 height 36
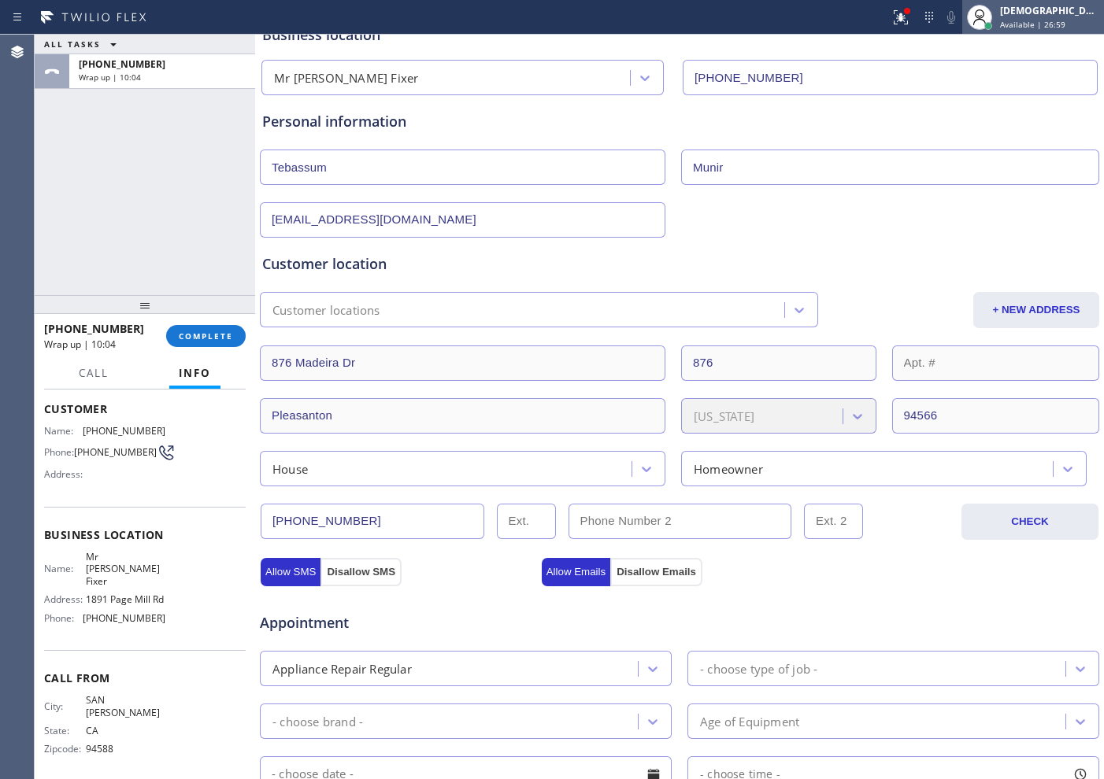
click at [1033, 7] on div "[DEMOGRAPHIC_DATA][PERSON_NAME]" at bounding box center [1049, 10] width 99 height 13
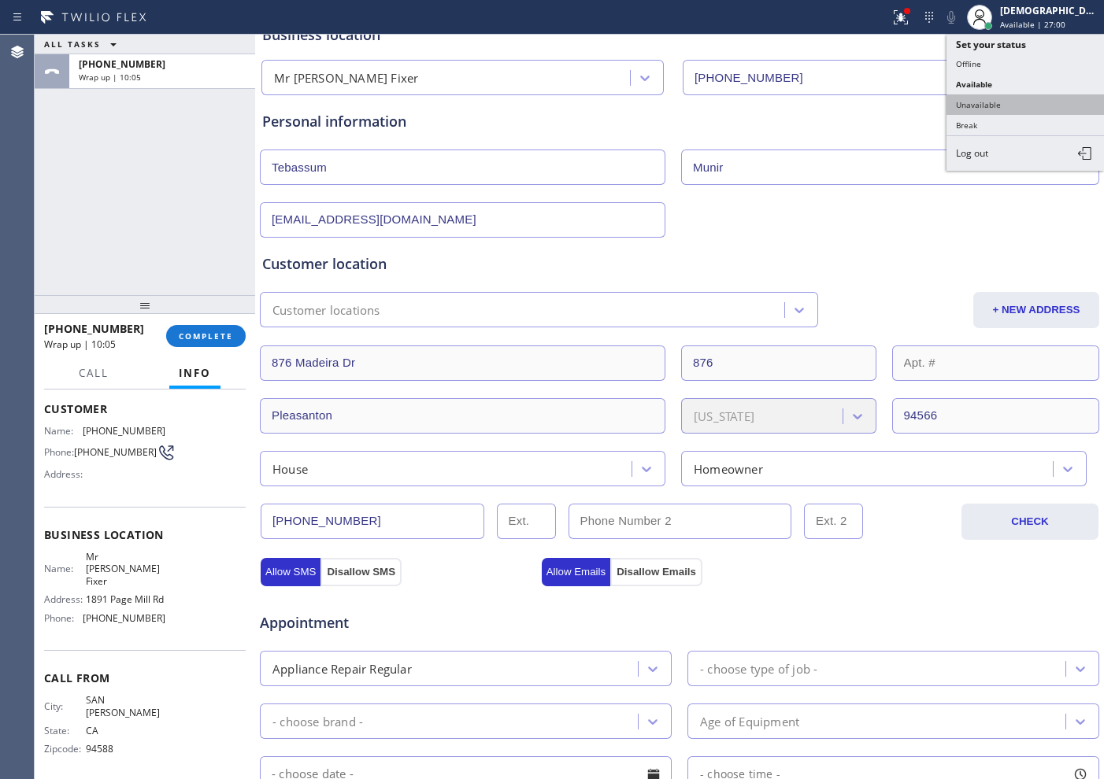
click at [983, 94] on button "Unavailable" at bounding box center [1024, 104] width 157 height 20
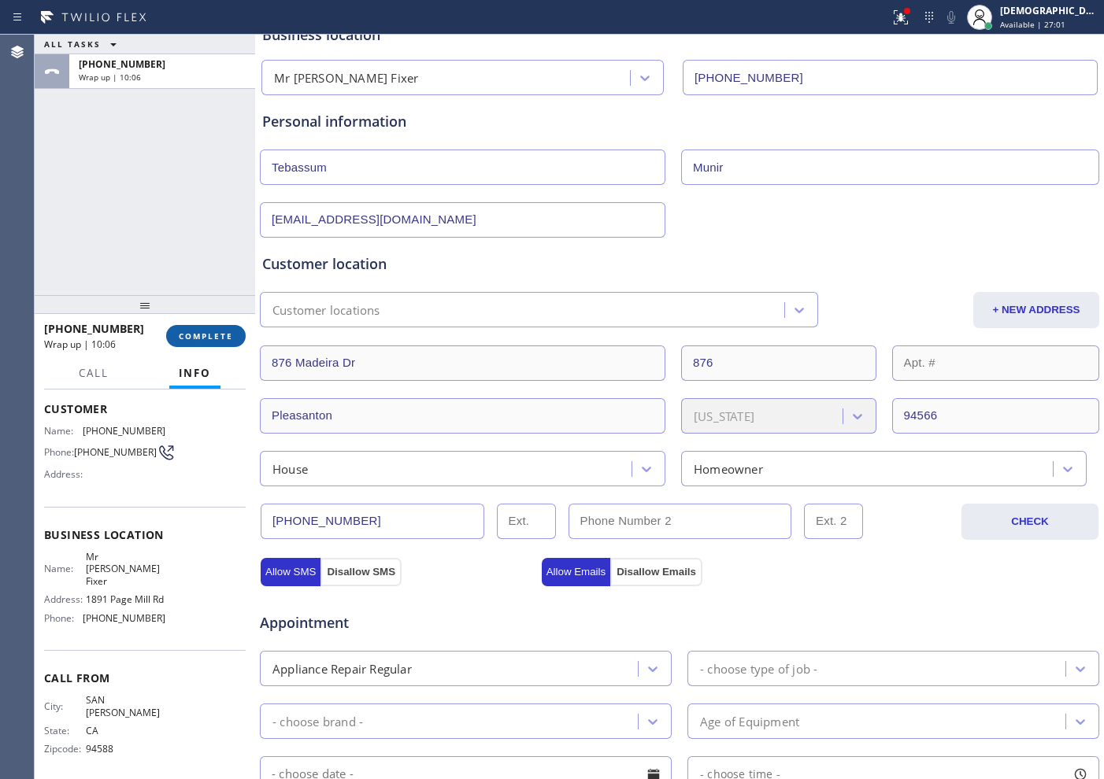
click at [227, 340] on span "COMPLETE" at bounding box center [206, 336] width 54 height 11
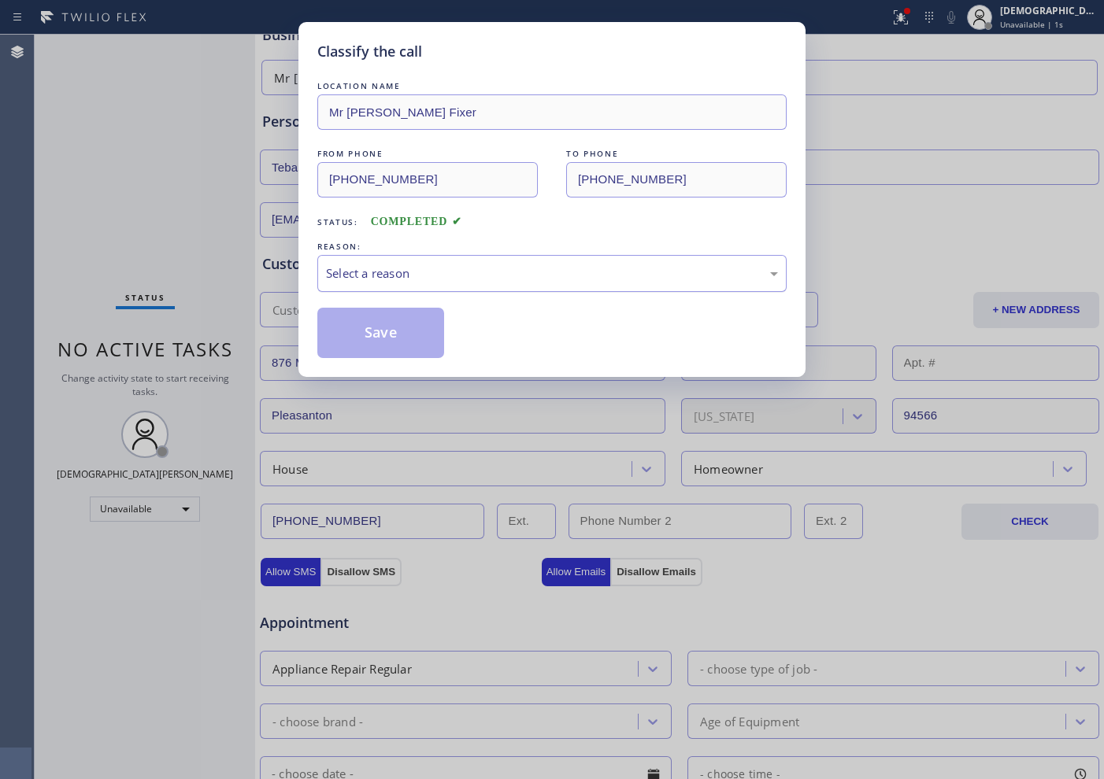
click at [386, 274] on div "Select a reason" at bounding box center [552, 274] width 452 height 18
click at [377, 330] on button "Save" at bounding box center [380, 333] width 127 height 50
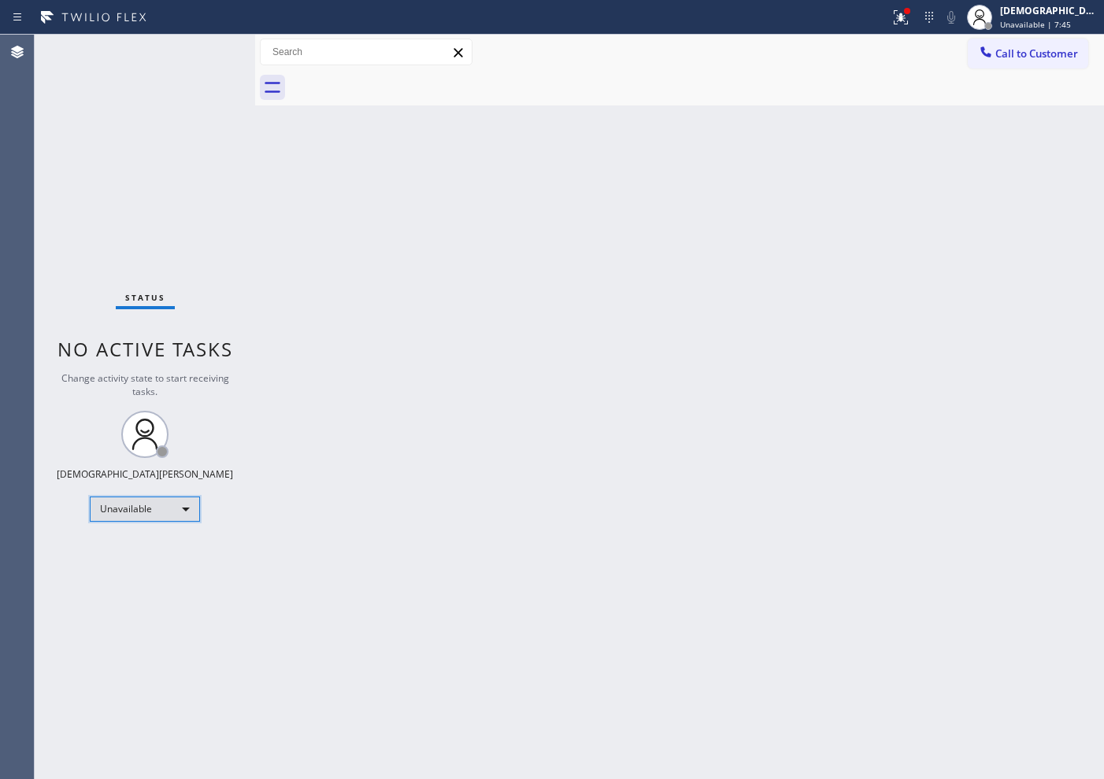
click at [157, 519] on div "Unavailable" at bounding box center [145, 509] width 110 height 25
click at [154, 551] on li "Available" at bounding box center [144, 551] width 107 height 19
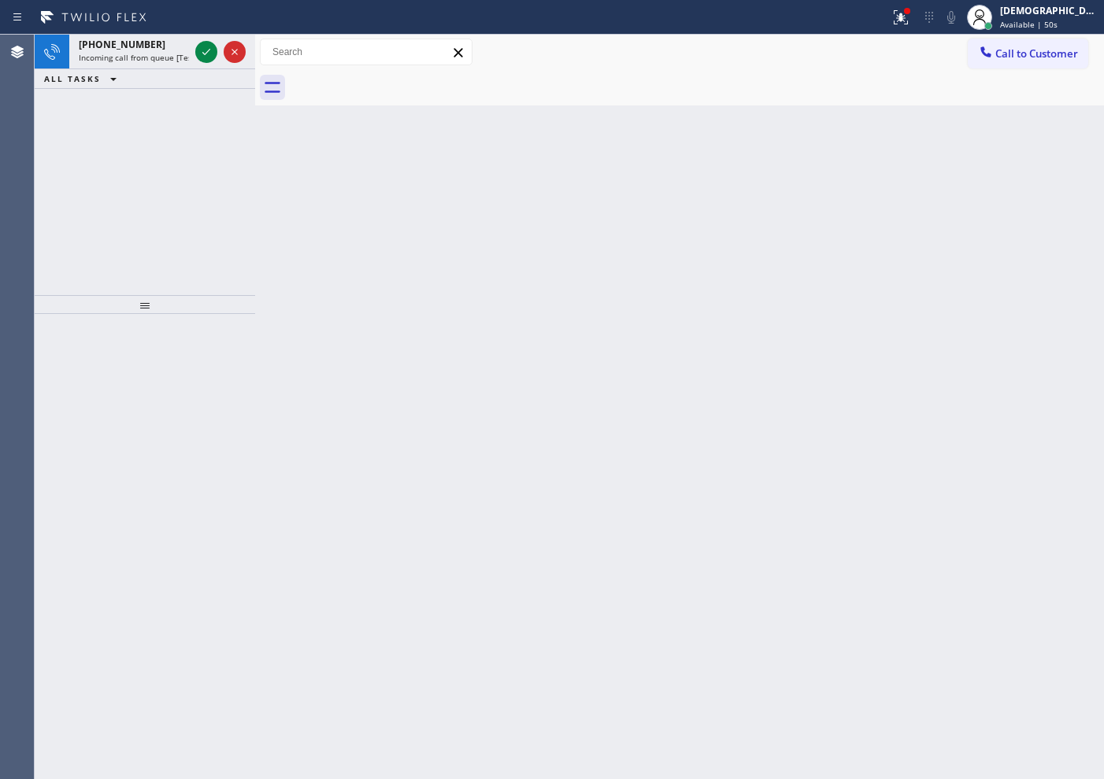
click at [98, 146] on div "+13102563444 Incoming call from queue [Test] All ALL TASKS ALL TASKS ACTIVE TAS…" at bounding box center [145, 165] width 220 height 261
click at [205, 50] on icon at bounding box center [206, 52] width 19 height 19
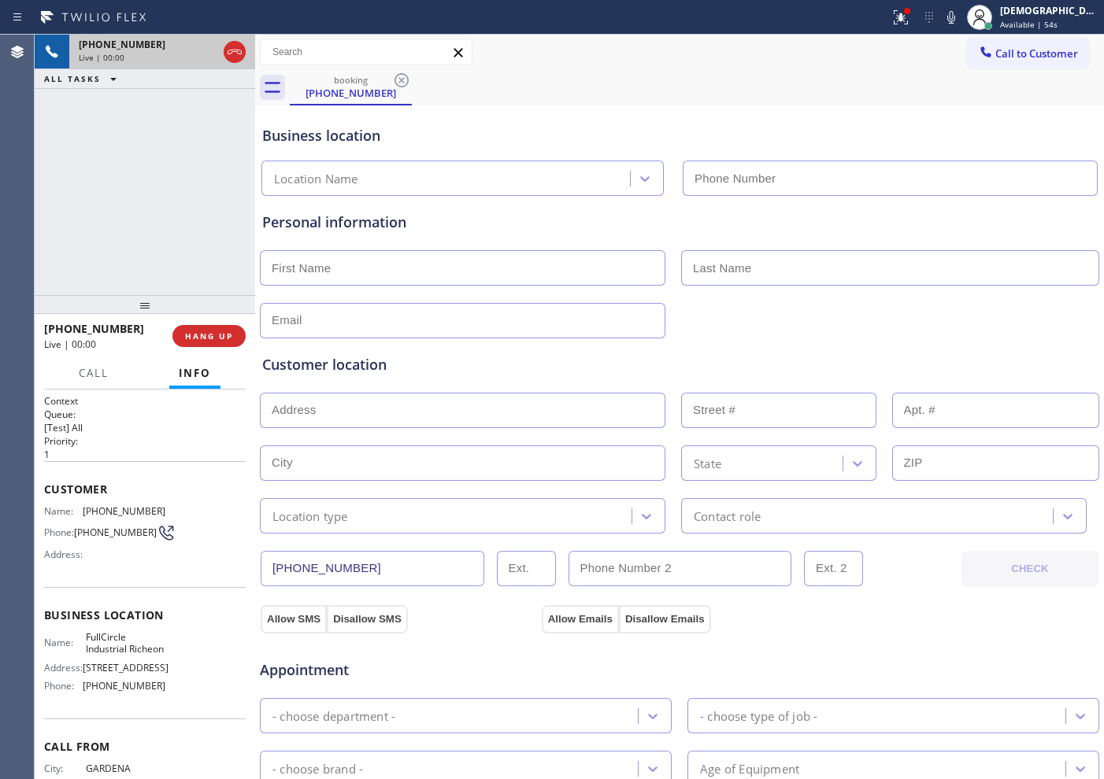
type input "(562) 469-5082"
click at [237, 50] on icon at bounding box center [234, 52] width 19 height 19
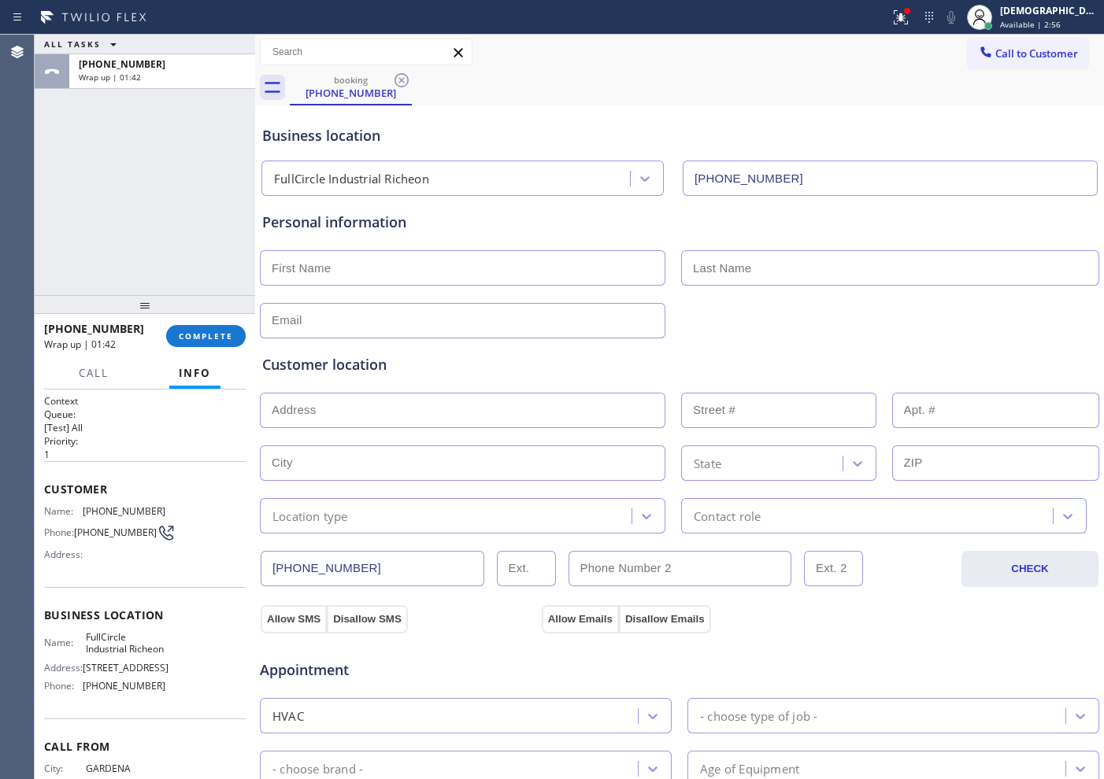
click at [96, 244] on div "ALL TASKS ALL TASKS ACTIVE TASKS TASKS IN WRAP UP +13102563444 Wrap up | 01:42" at bounding box center [145, 165] width 220 height 261
click at [1061, 26] on span "Available | 2:58" at bounding box center [1030, 24] width 61 height 11
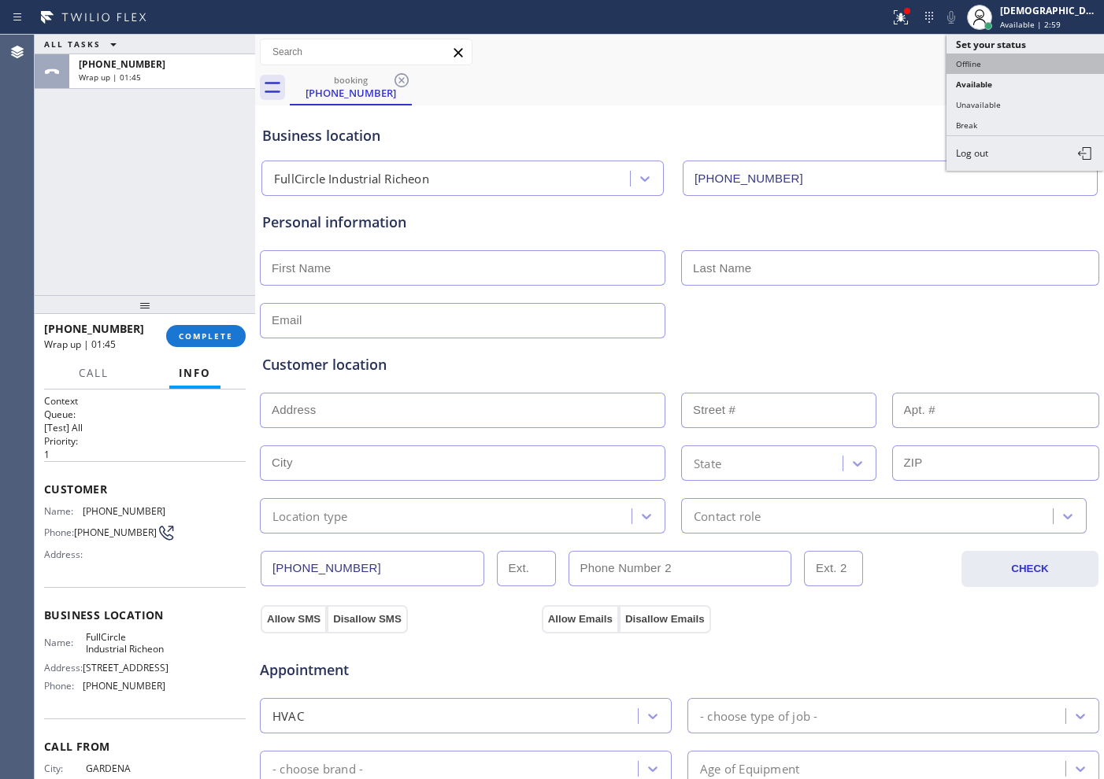
click at [1008, 66] on button "Offline" at bounding box center [1024, 64] width 157 height 20
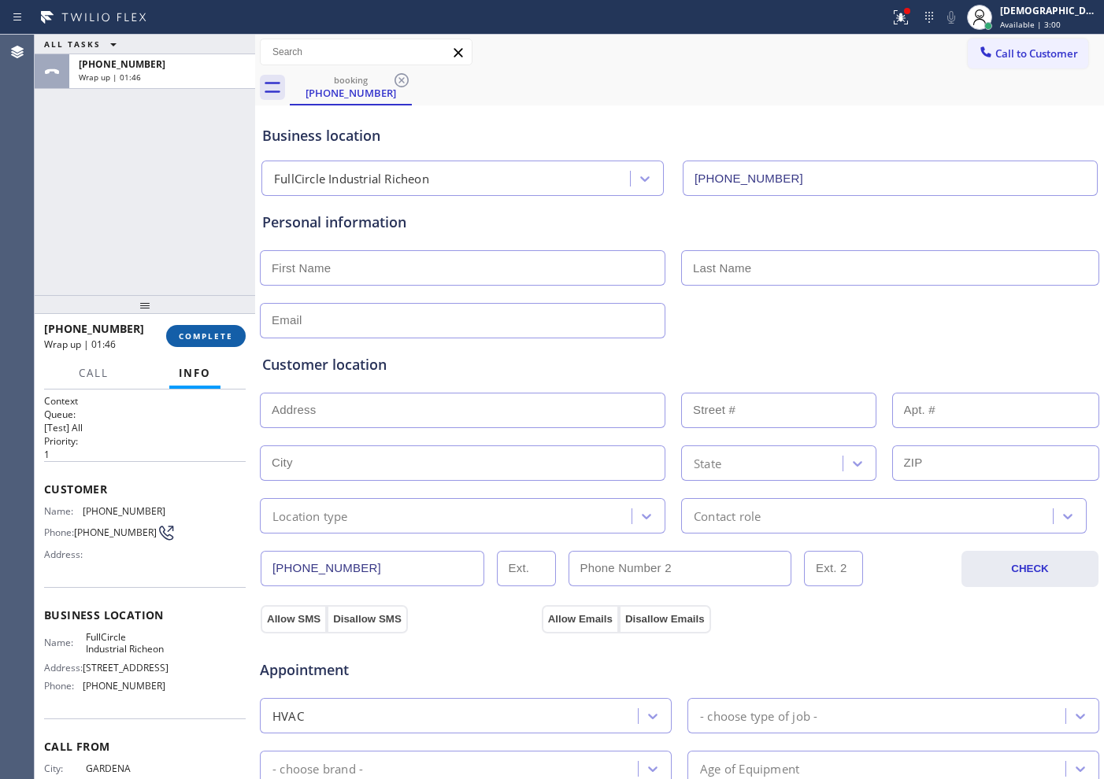
click at [212, 344] on button "COMPLETE" at bounding box center [206, 336] width 80 height 22
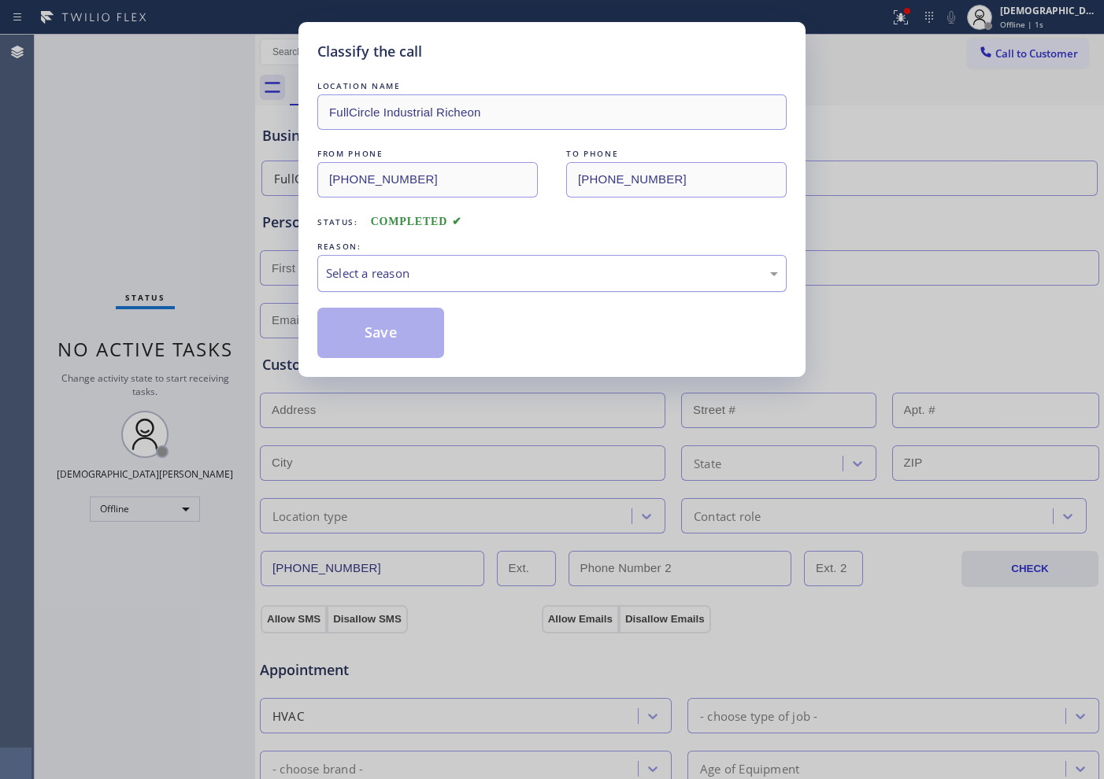
click at [369, 276] on div "Select a reason" at bounding box center [552, 274] width 452 height 18
click at [365, 339] on button "Save" at bounding box center [380, 333] width 127 height 50
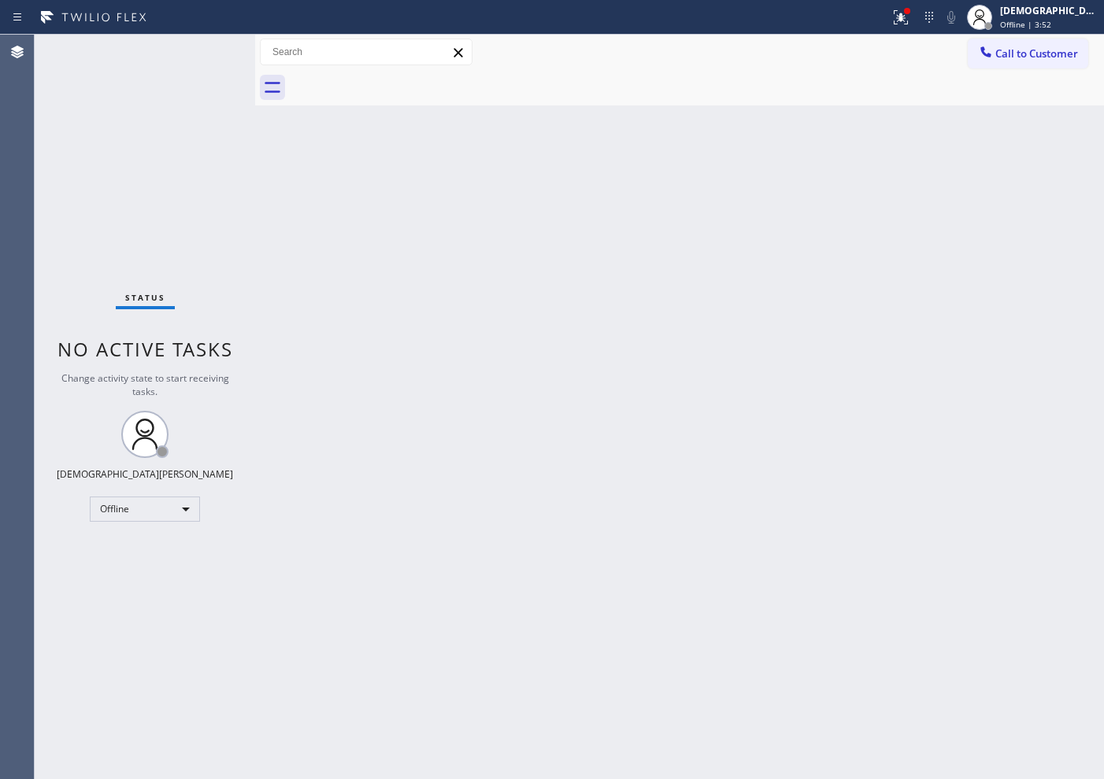
drag, startPoint x: 113, startPoint y: 138, endPoint x: 198, endPoint y: 13, distance: 151.3
click at [113, 134] on div "Status No active tasks Change activity state to start receiving tasks. Christia…" at bounding box center [145, 407] width 220 height 745
click at [176, 520] on div "Offline" at bounding box center [145, 509] width 110 height 25
click at [1050, 17] on div at bounding box center [552, 389] width 1104 height 779
click at [1041, 24] on span "Offline | 9:35" at bounding box center [1025, 24] width 51 height 11
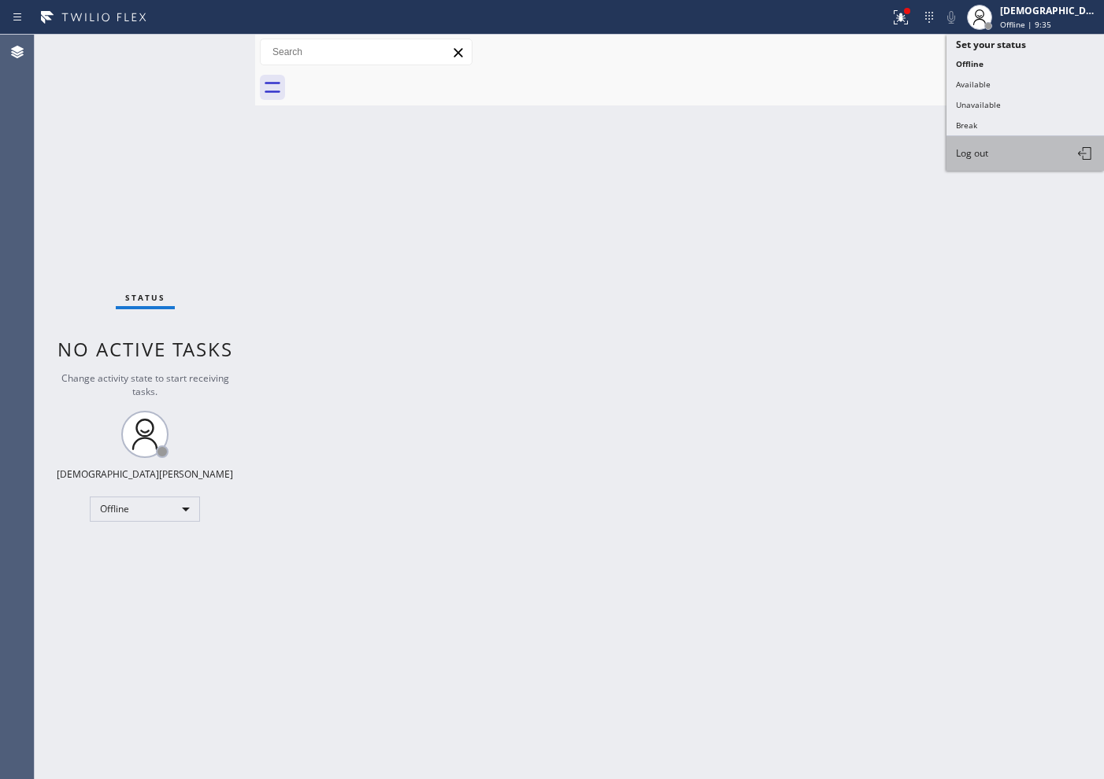
click at [1020, 153] on button "Log out" at bounding box center [1024, 153] width 157 height 35
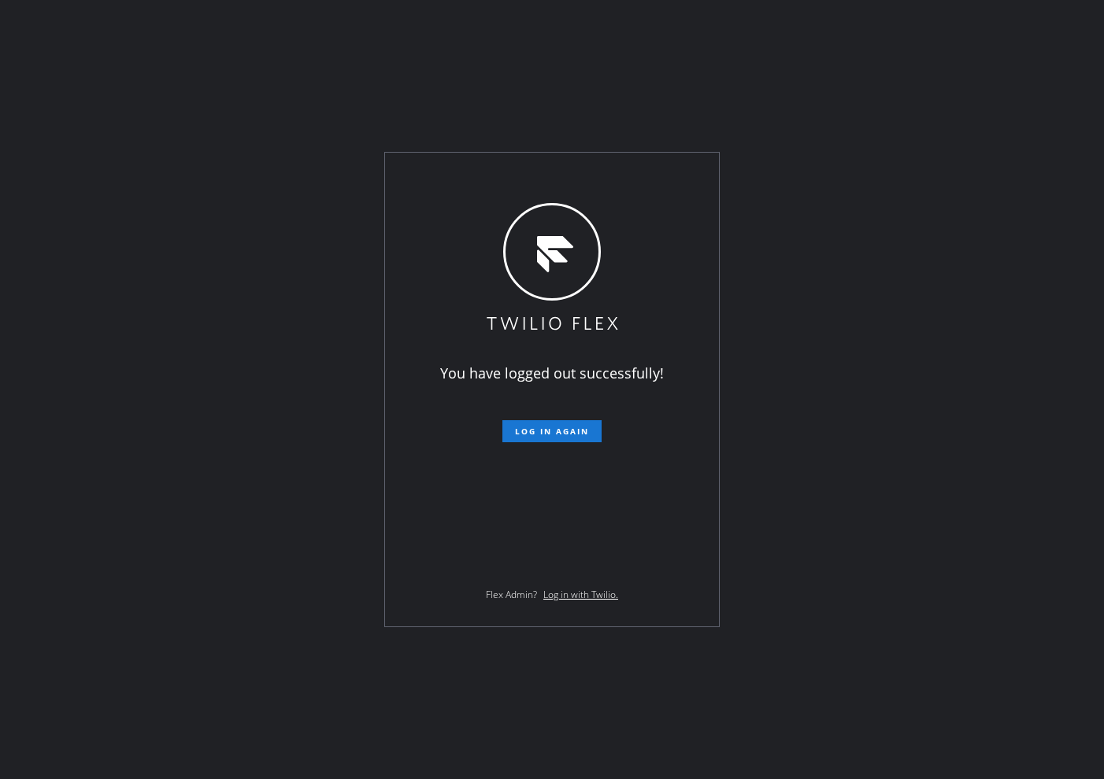
click at [70, 282] on div "You have logged out successfully! Log in again Flex Admin? Log in with Twilio." at bounding box center [552, 389] width 1104 height 779
